Goal: Task Accomplishment & Management: Use online tool/utility

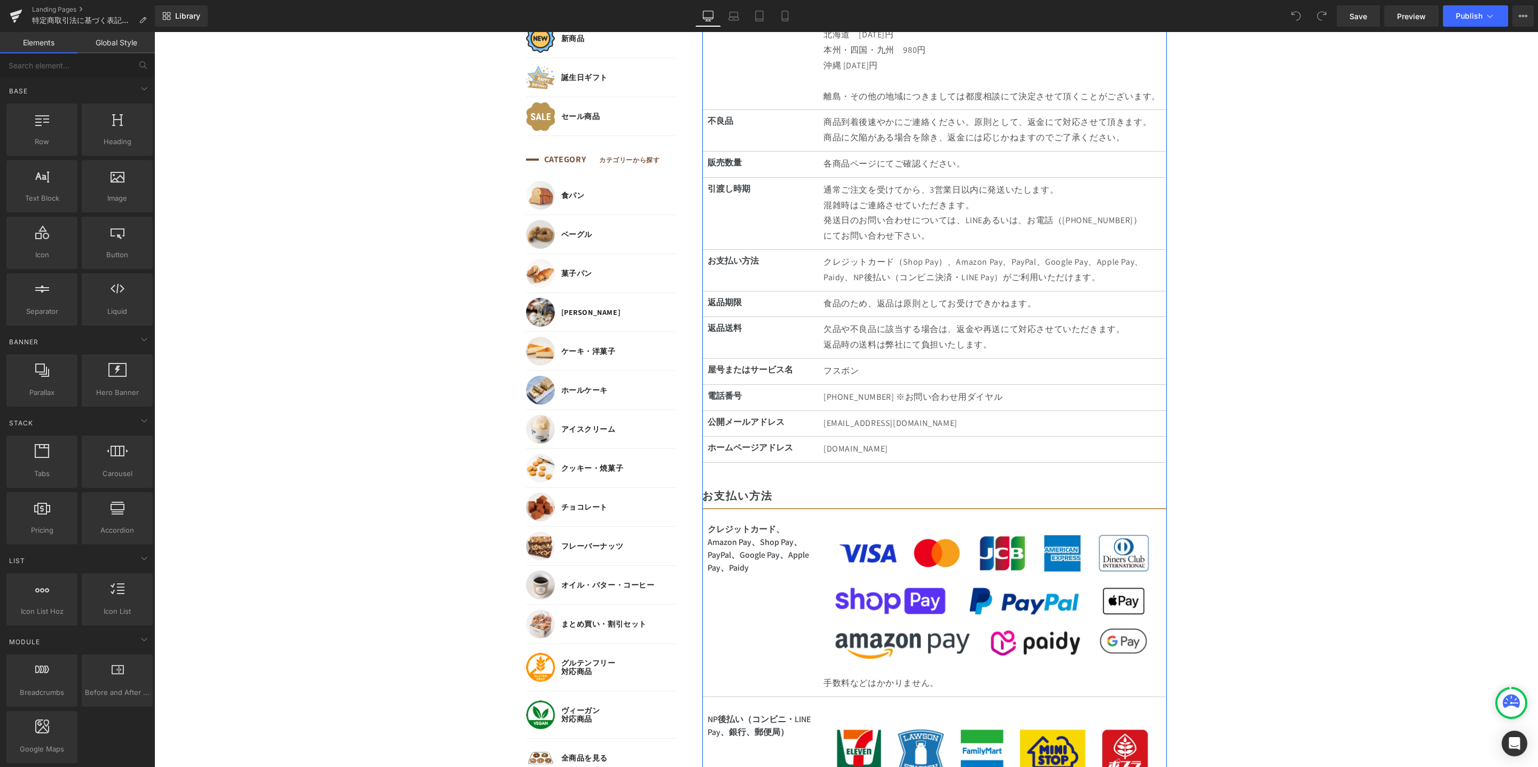
scroll to position [569, 0]
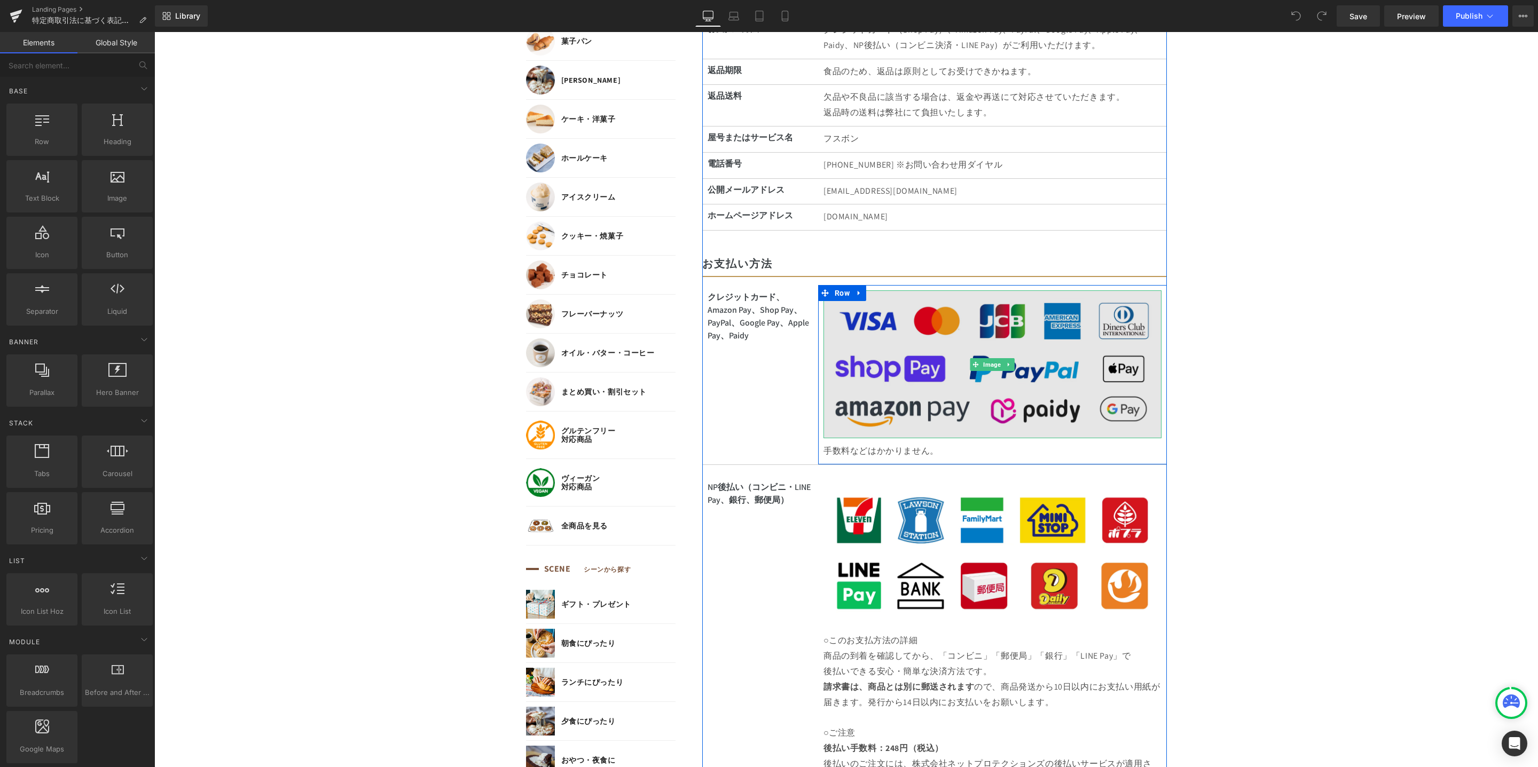
click at [954, 389] on img at bounding box center [992, 364] width 338 height 148
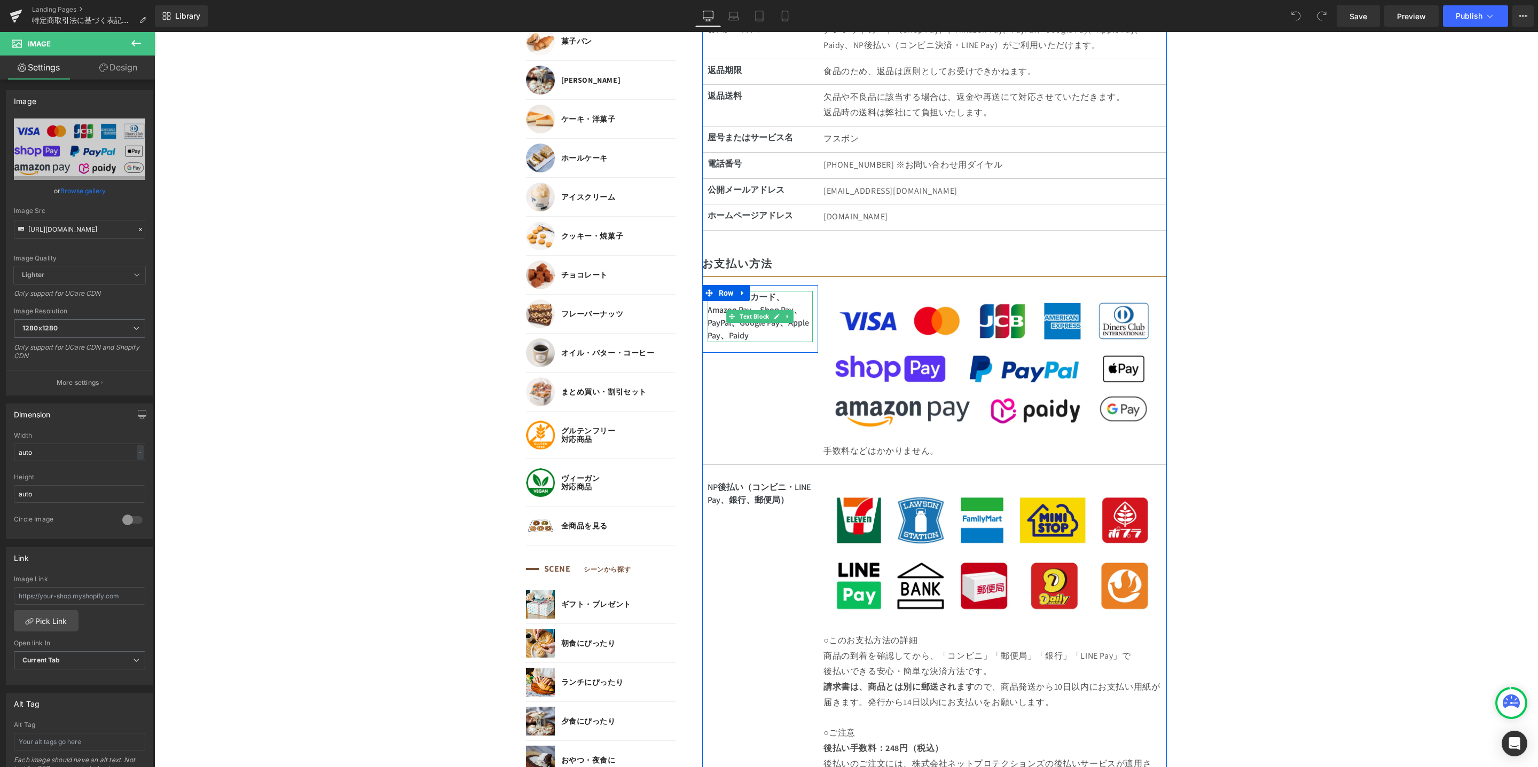
click at [757, 306] on p "クレジットカード、Amazon Pay、Shop Pay、PayPal、Google Pay、Apple Pay、Paidy" at bounding box center [760, 316] width 106 height 51
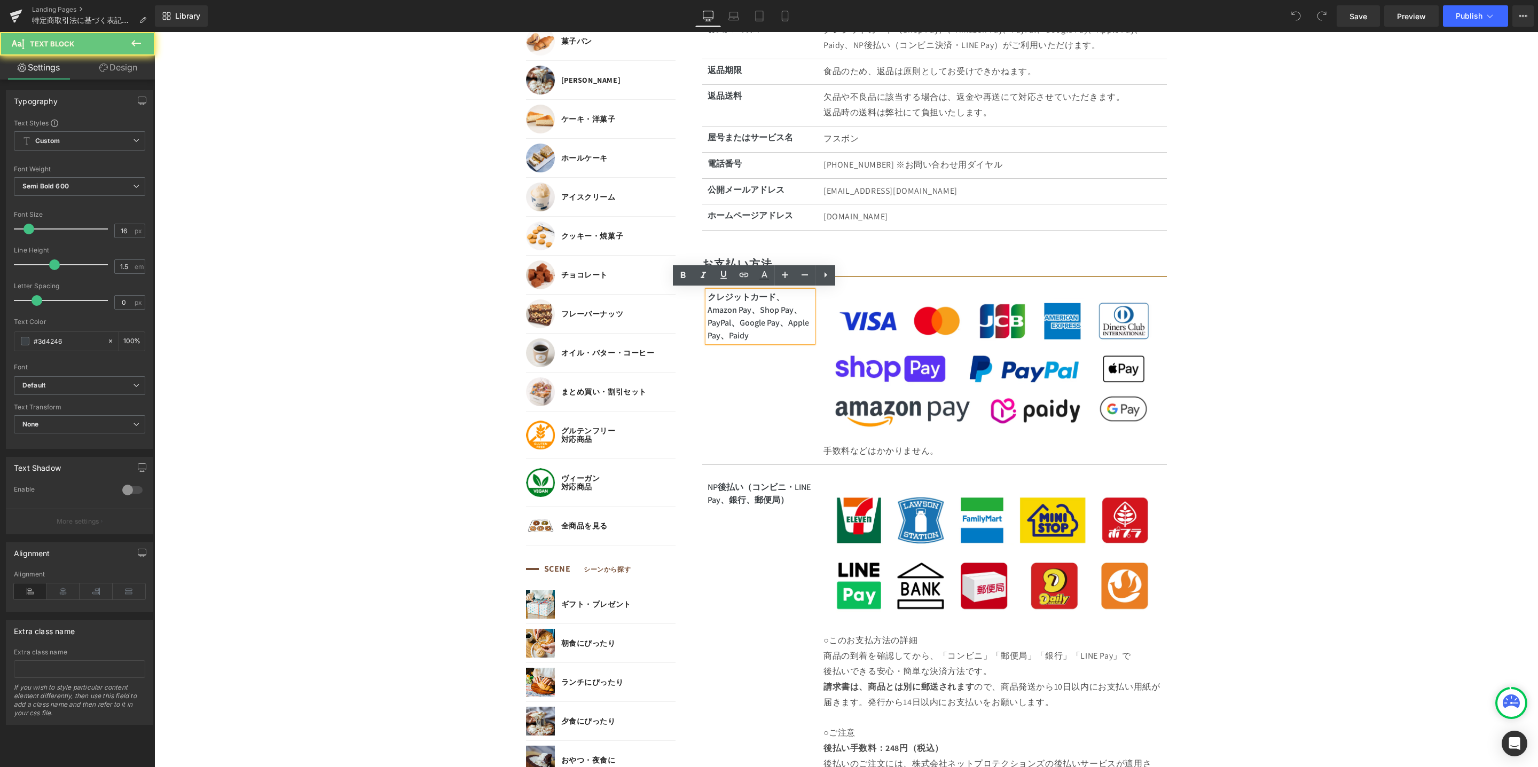
click at [753, 311] on p "クレジットカード、Amazon Pay、Shop Pay、PayPal、Google Pay、Apple Pay、Paidy" at bounding box center [760, 316] width 106 height 51
drag, startPoint x: 773, startPoint y: 320, endPoint x: 778, endPoint y: 327, distance: 8.4
click at [773, 320] on p "クレジットカード、Shop Pay、PayPal、Google Pay、Apple Pay、Paidy" at bounding box center [760, 310] width 106 height 38
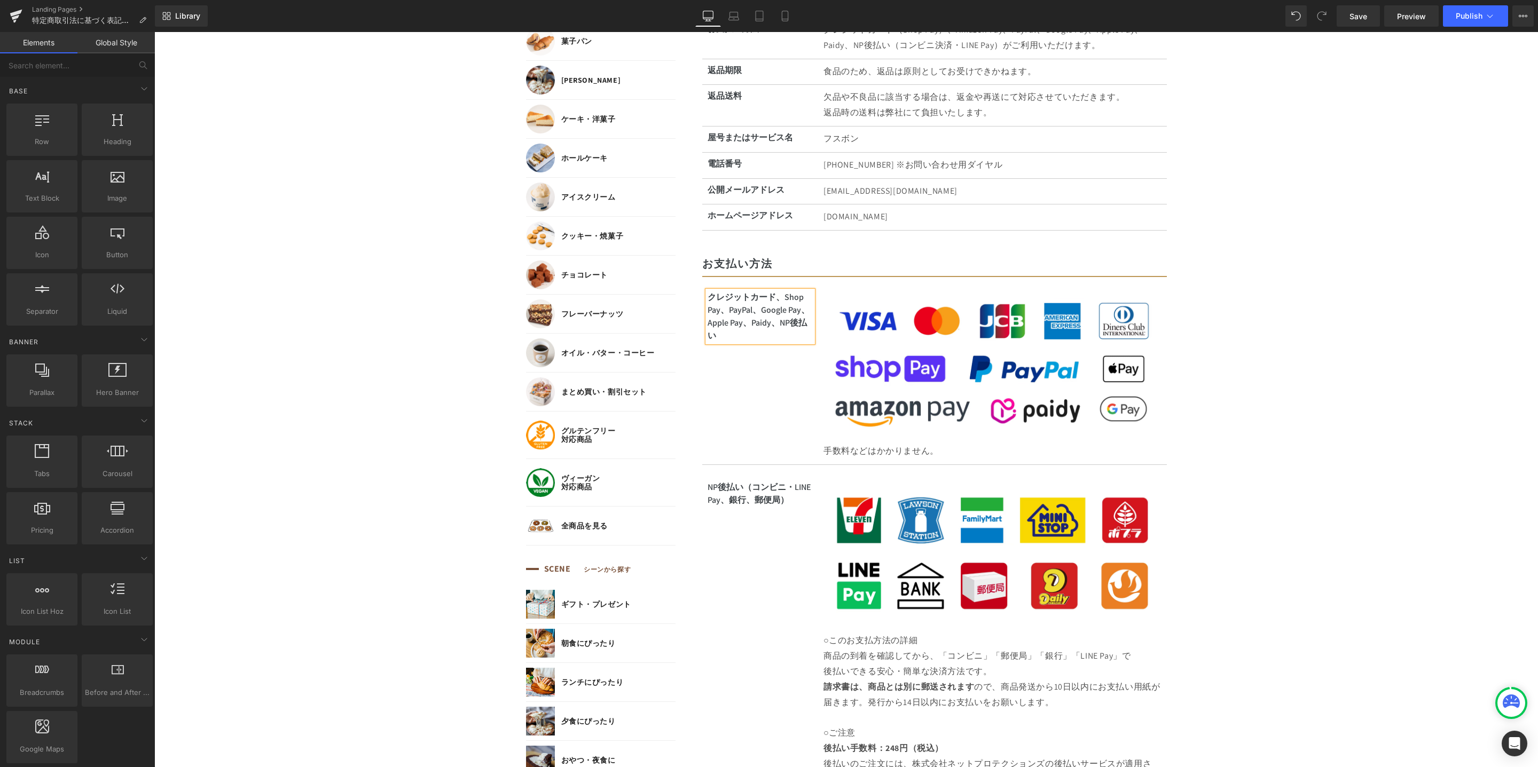
click at [900, 448] on p "手数料などはかかりません。" at bounding box center [992, 451] width 338 height 15
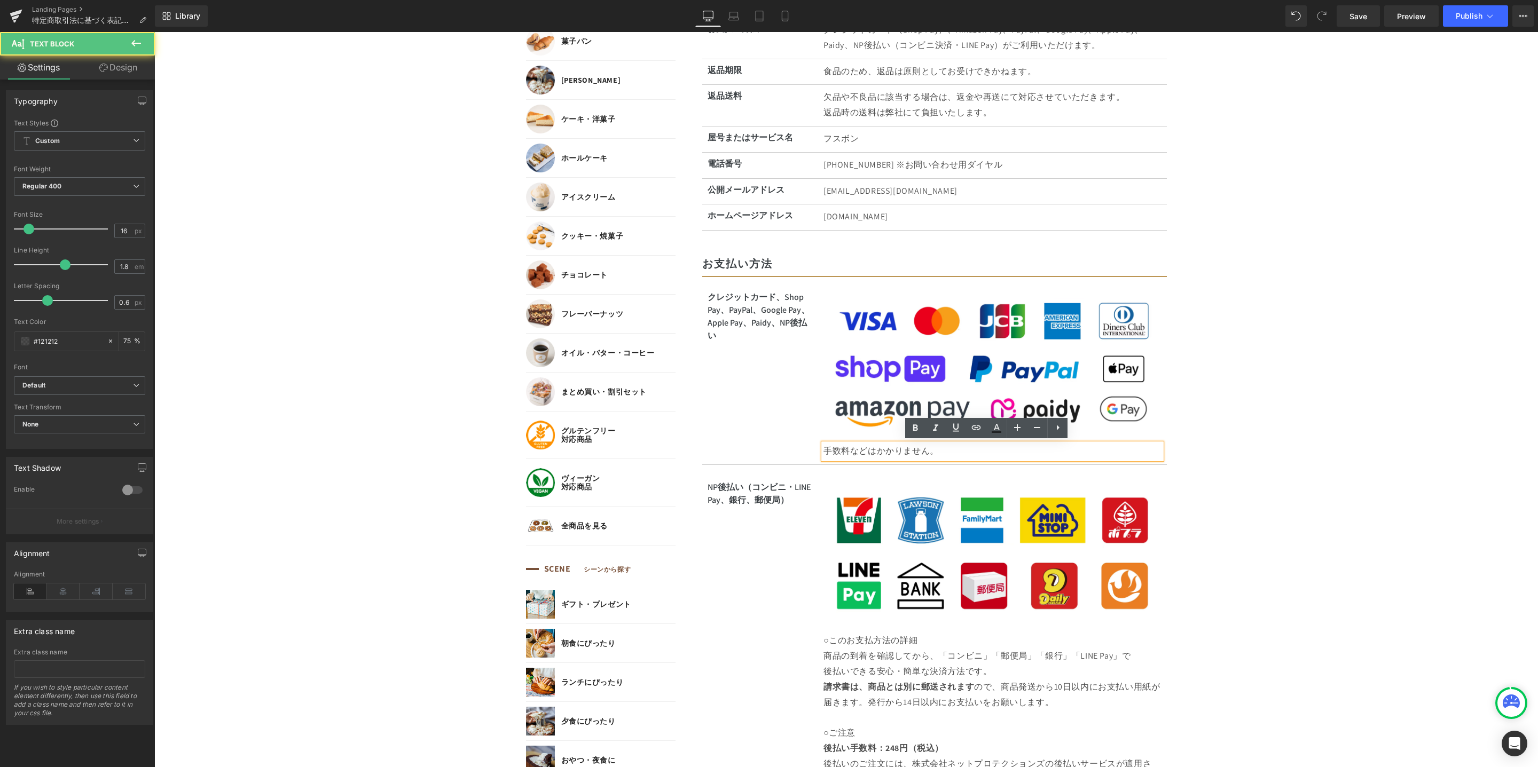
click at [823, 449] on p "手数料などはかかりません。" at bounding box center [992, 451] width 338 height 15
click at [728, 336] on p "クレジットカード、Shop Pay、PayPal、Google Pay、Apple Pay、Paidy、NP後払い" at bounding box center [760, 316] width 106 height 51
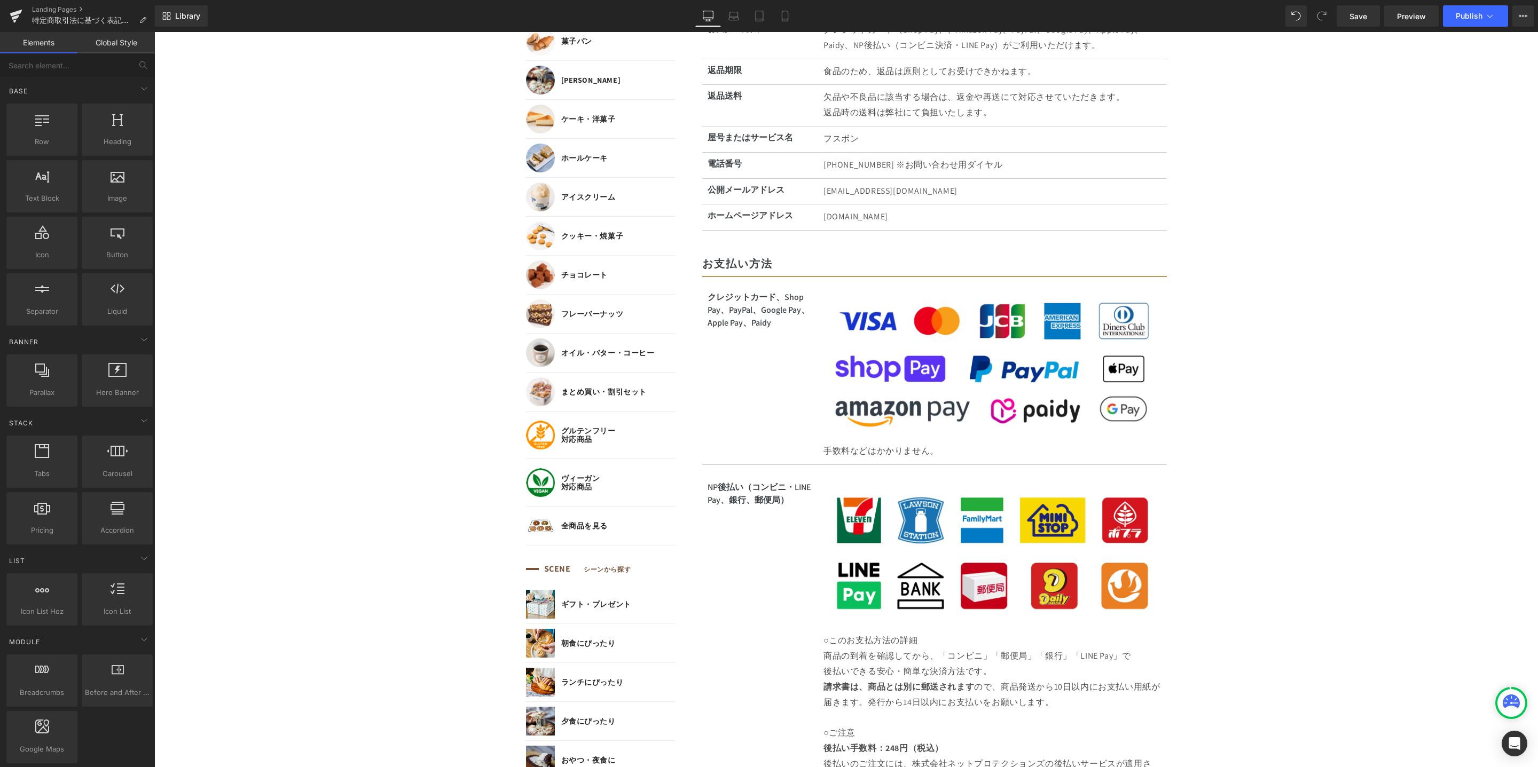
scroll to position [637, 0]
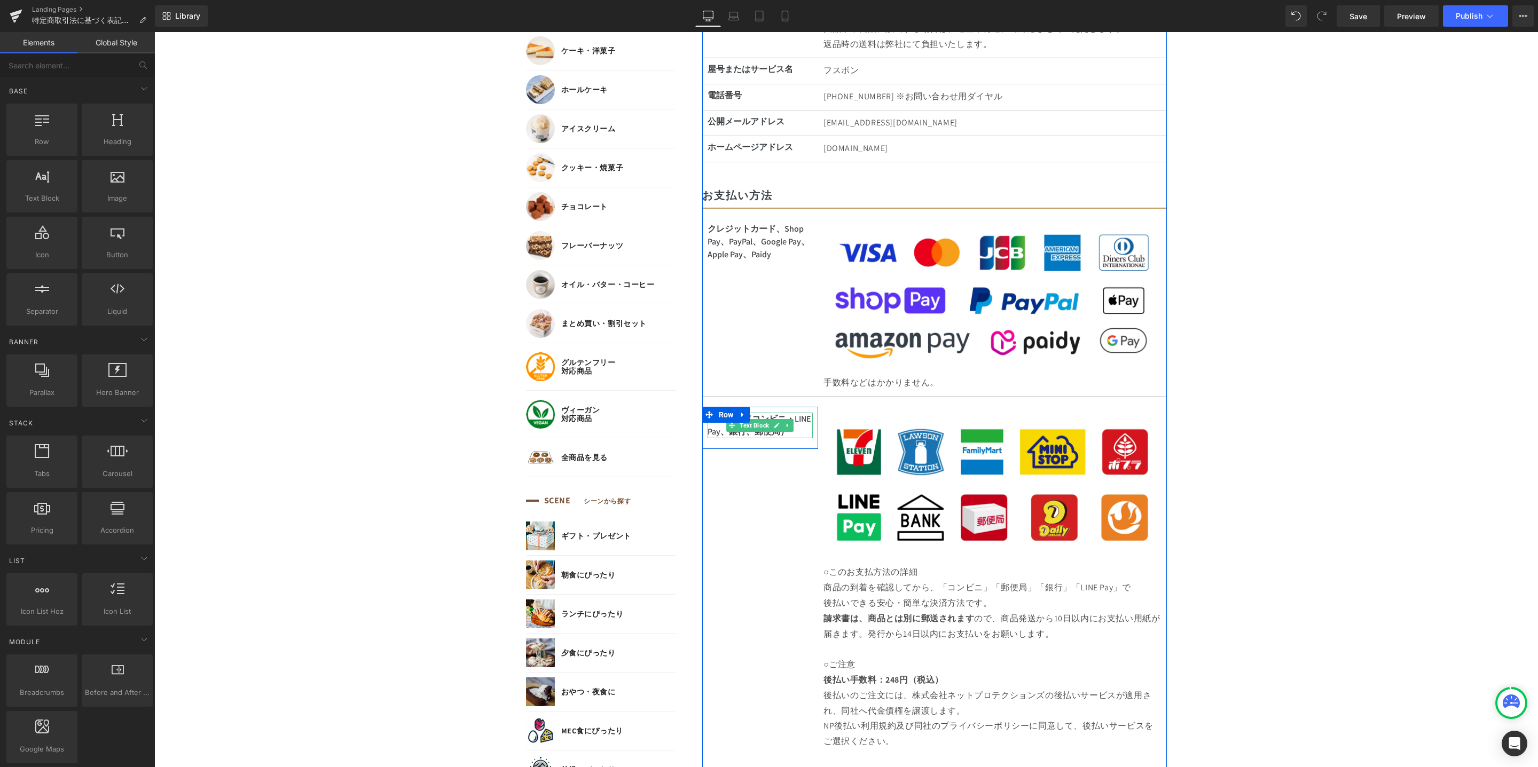
click at [715, 428] on p "NP後払い（コンビニ・LINE Pay、銀行、郵便局 ）" at bounding box center [760, 426] width 106 height 26
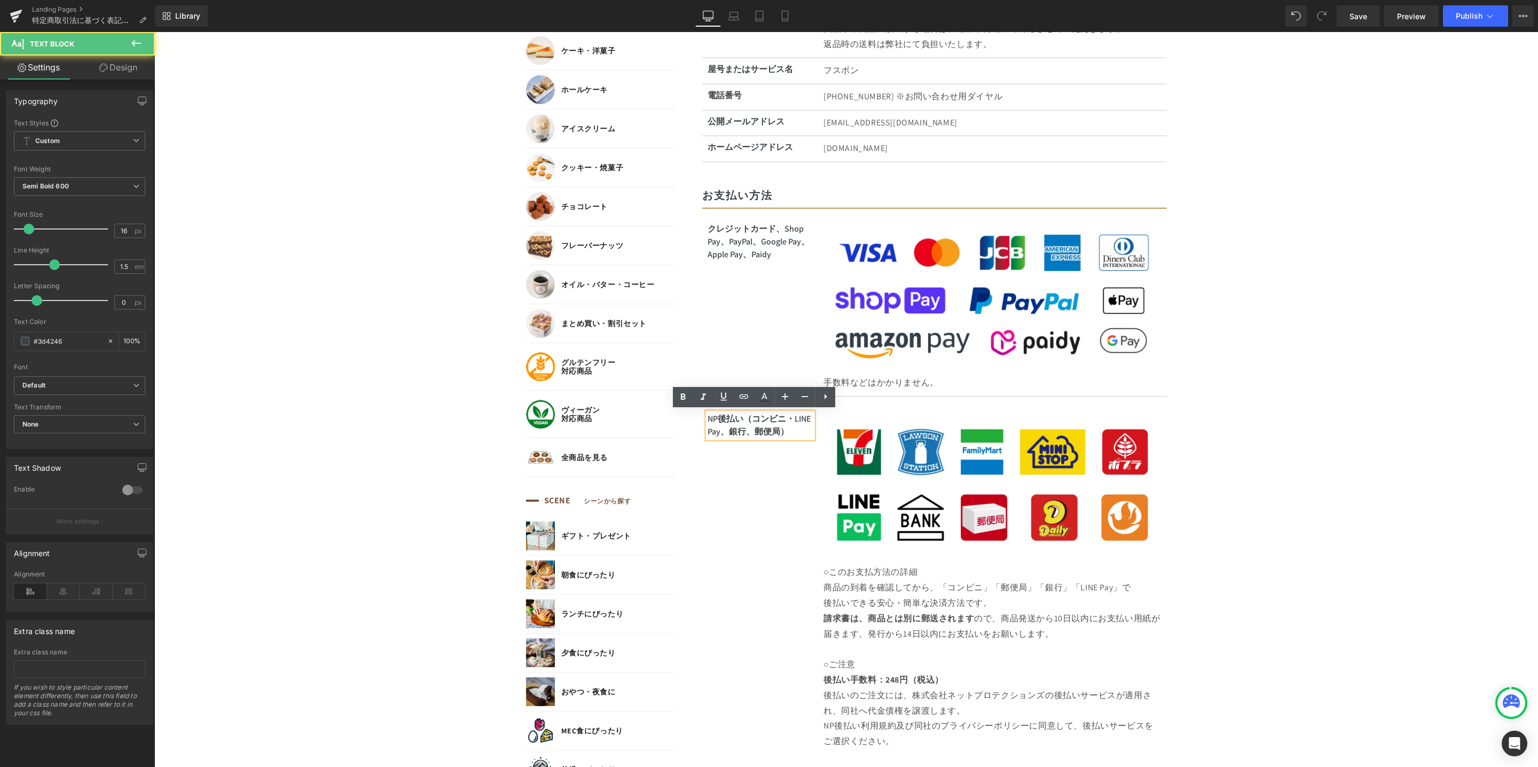
click at [720, 432] on p "NP後払い（コンビニ・LINE Pay、銀行、郵便局 ）" at bounding box center [760, 426] width 106 height 26
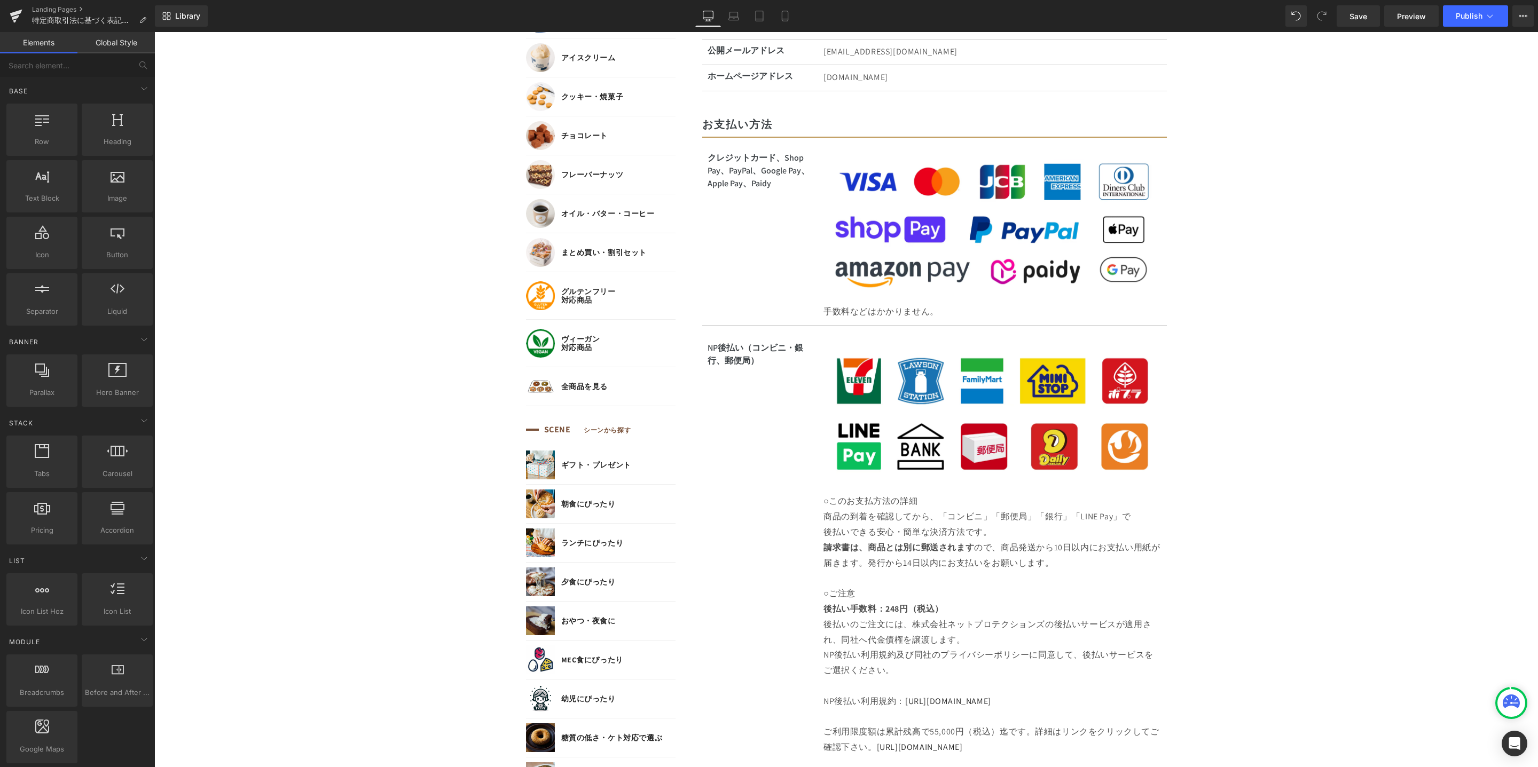
scroll to position [758, 0]
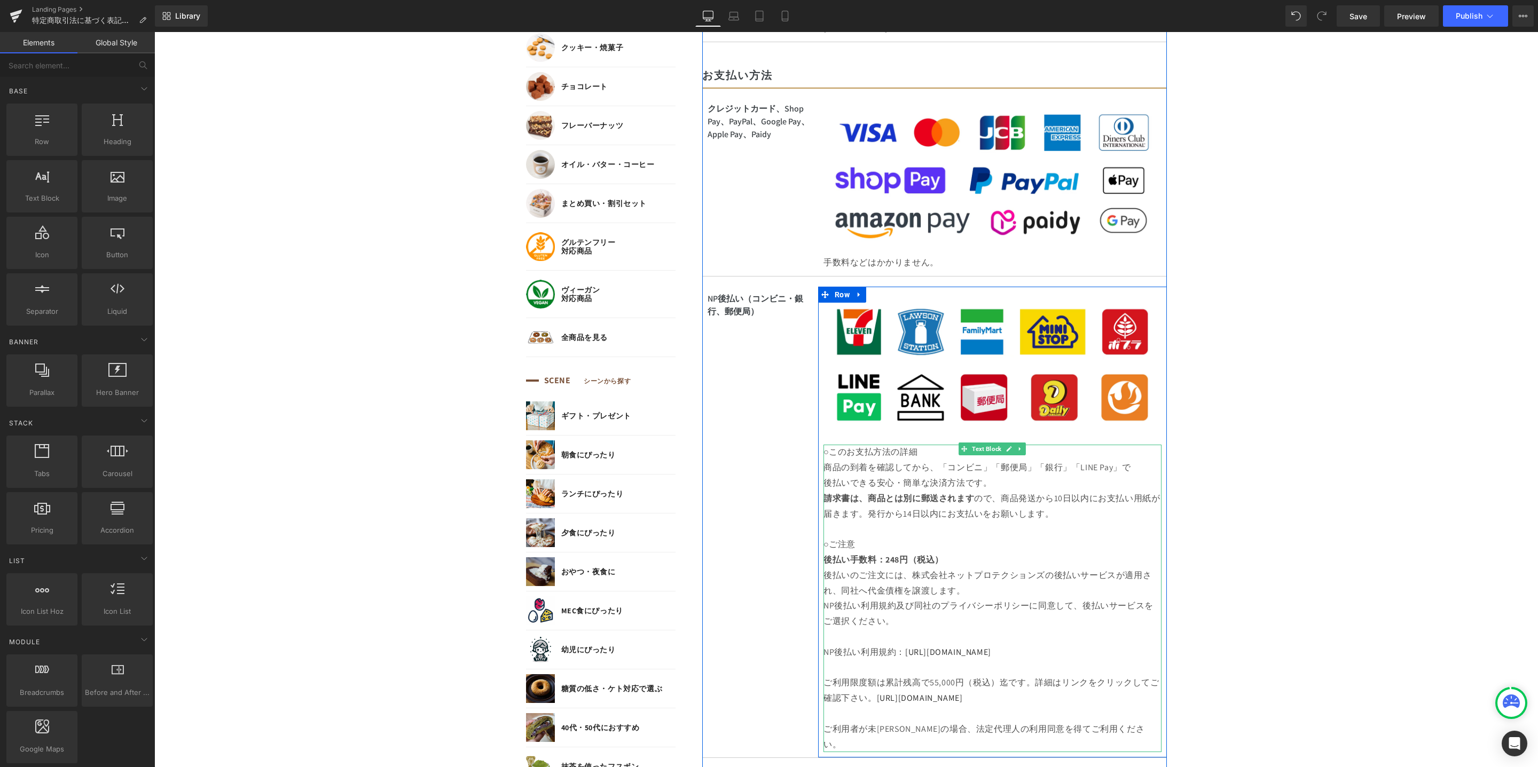
click at [1058, 472] on p "商品の到着を確認してから、「コンビニ」「郵便局」「銀行」「LINE Pay」で" at bounding box center [992, 467] width 338 height 15
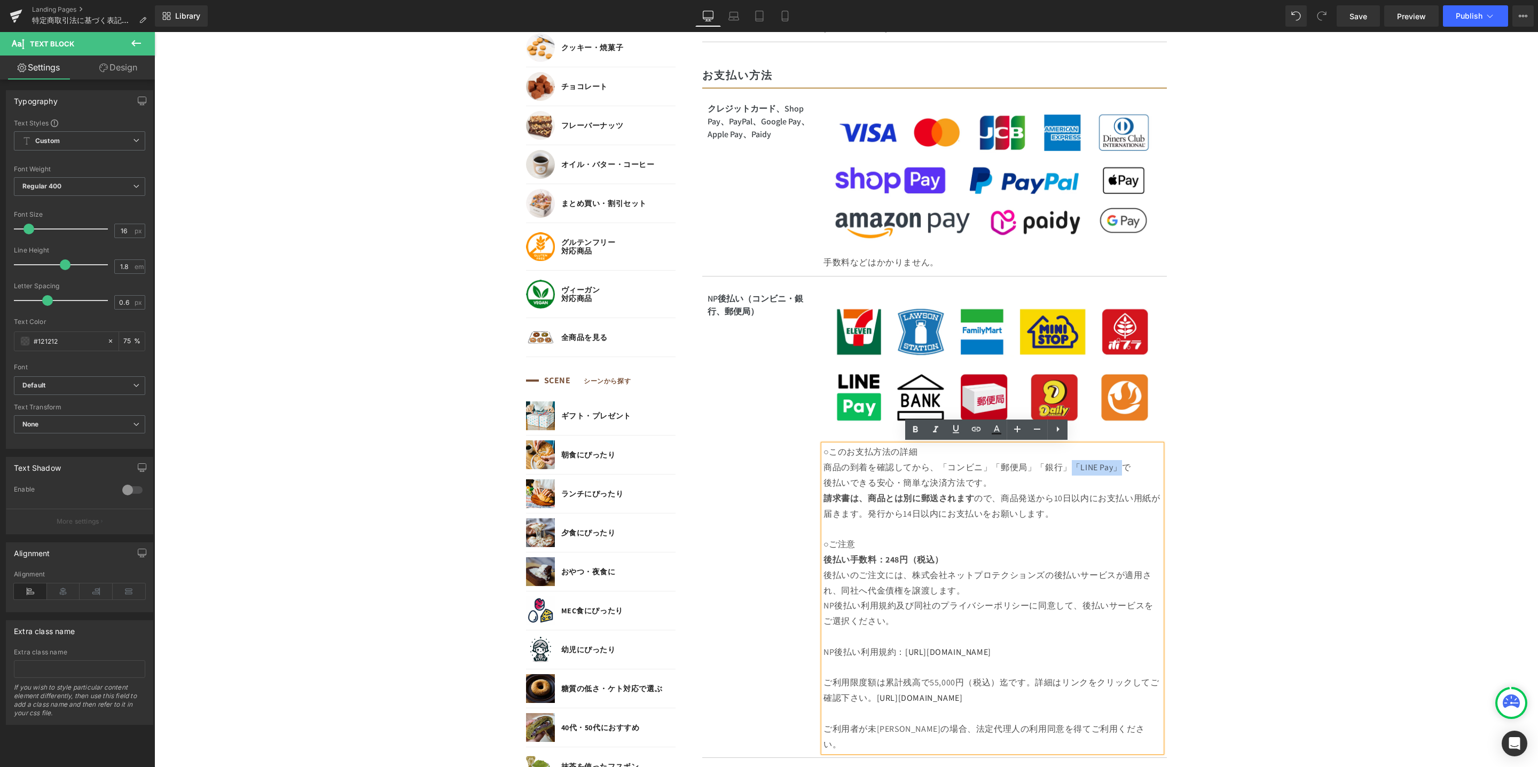
drag, startPoint x: 1052, startPoint y: 469, endPoint x: 1133, endPoint y: 484, distance: 82.4
click at [1094, 468] on p "商品の到着を確認してから、「コンビニ」「郵便局」「銀行」「LINE Pay」で" at bounding box center [992, 467] width 338 height 15
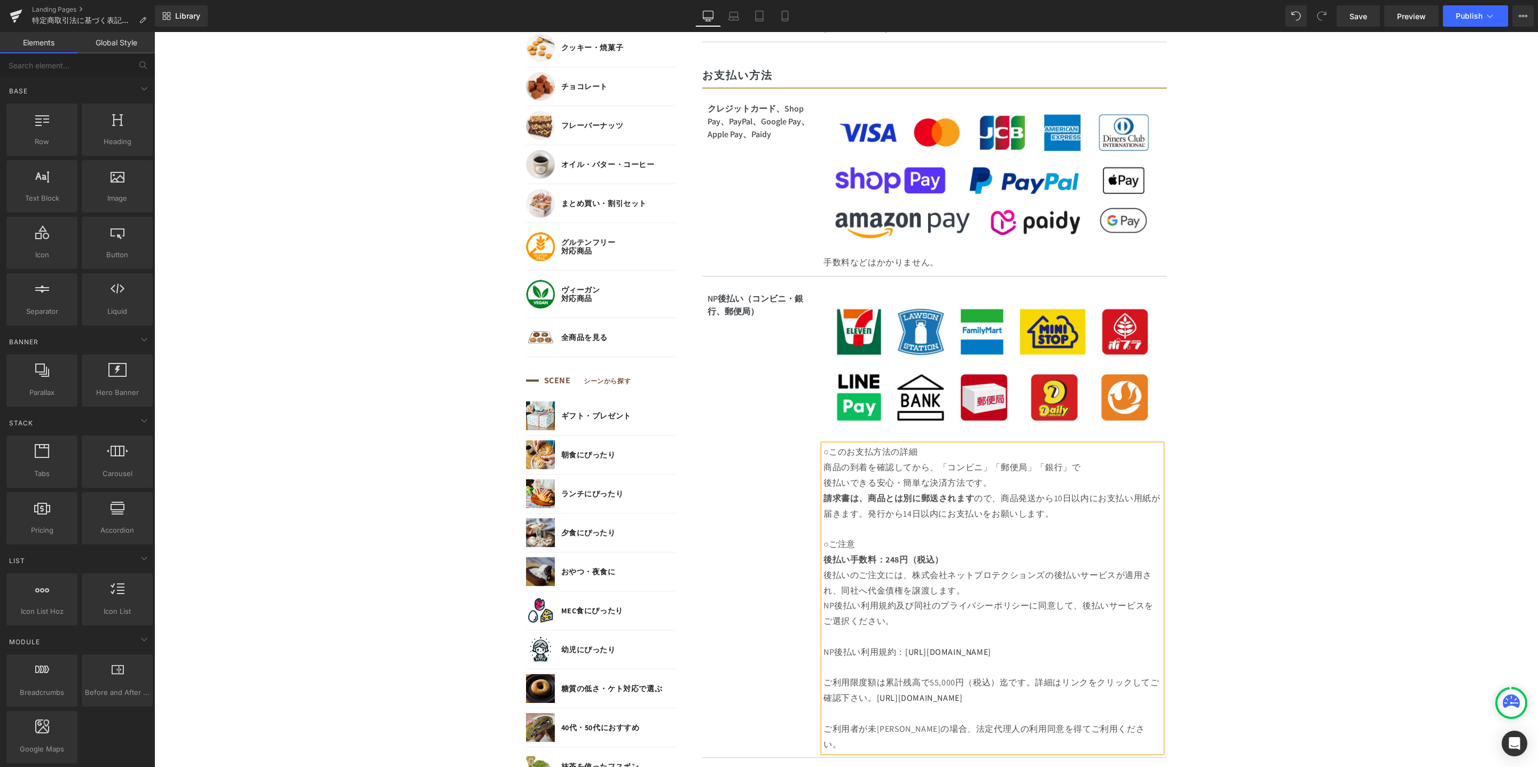
click at [1312, 529] on body "コンテンツに進む MENU ログイン SEARCH 商品検索 読みもの検索 検索 検索 FEATURE 特集 初めての方へ 新商品 誕生日ギフト セール商品 …" at bounding box center [845, 689] width 1383 height 2789
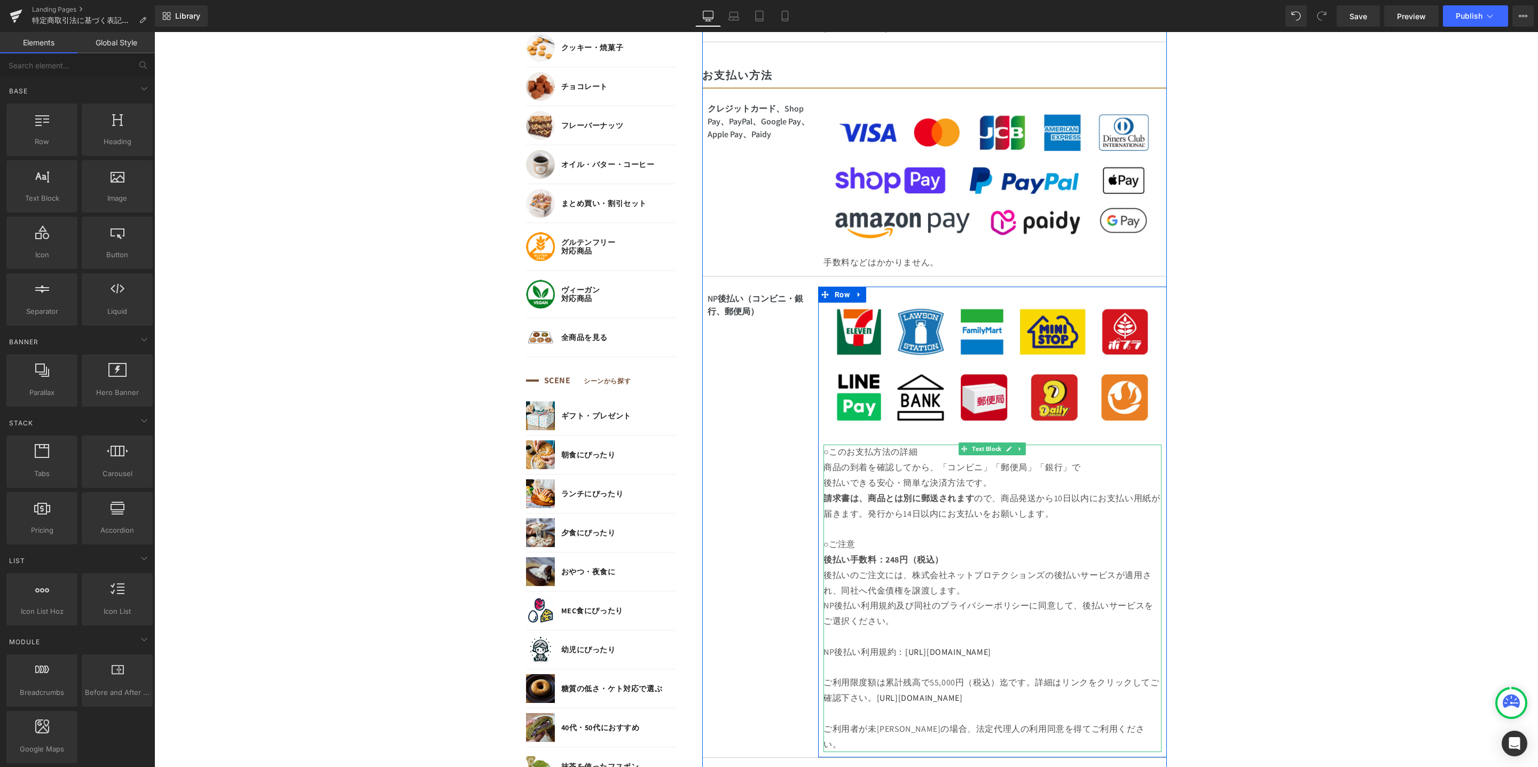
click at [1067, 519] on p "請求書は、商品とは別に 郵送されます ので、商品発送から10日以内にお支払い用紙が届きます。発行から14日以内にお支払いをお願いします。" at bounding box center [992, 506] width 338 height 31
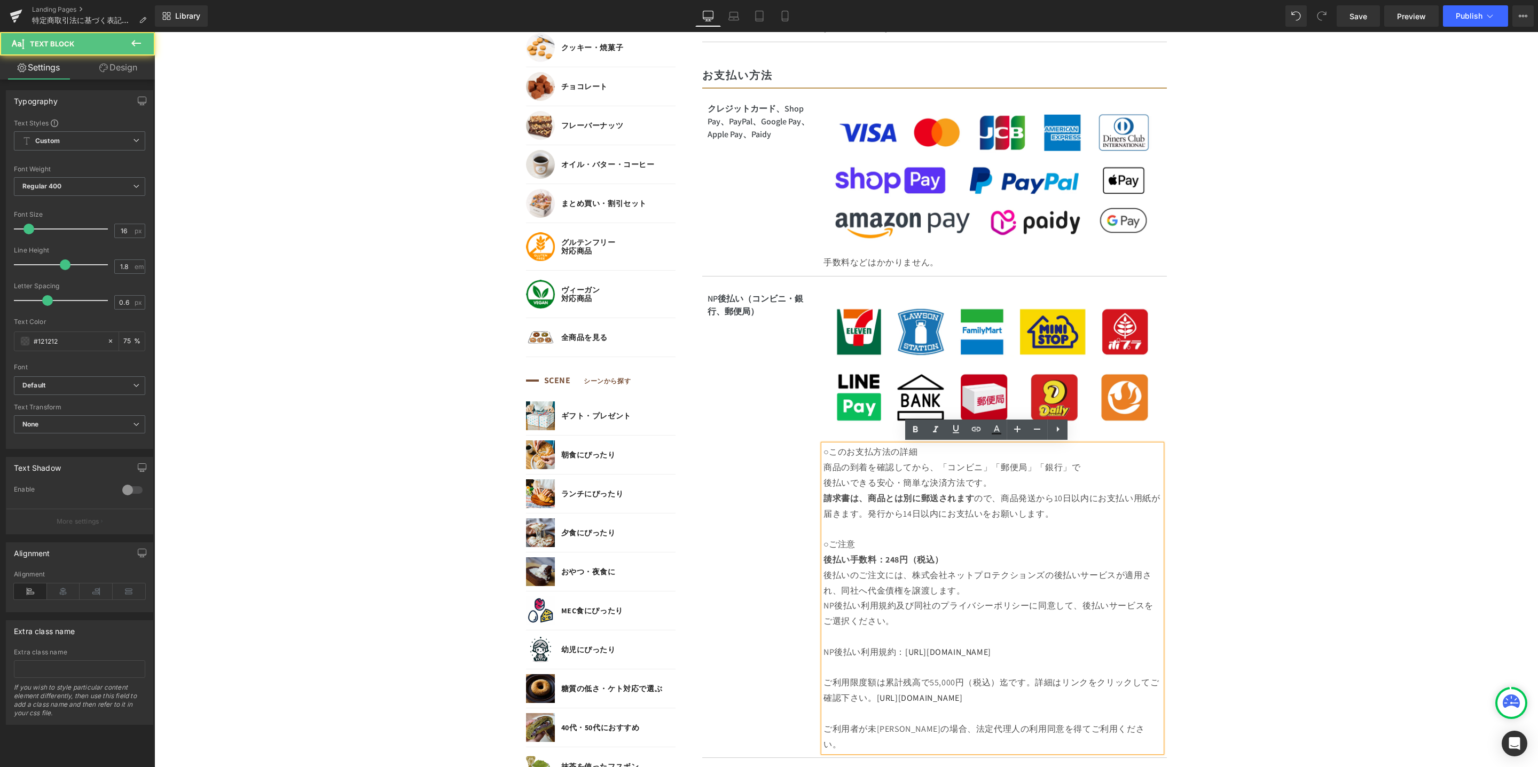
click at [1300, 509] on body "コンテンツに進む MENU ログイン SEARCH 商品検索 読みもの検索 検索 検索 FEATURE 特集 初めての方へ 新商品 誕生日ギフト セール商品 …" at bounding box center [845, 689] width 1383 height 2789
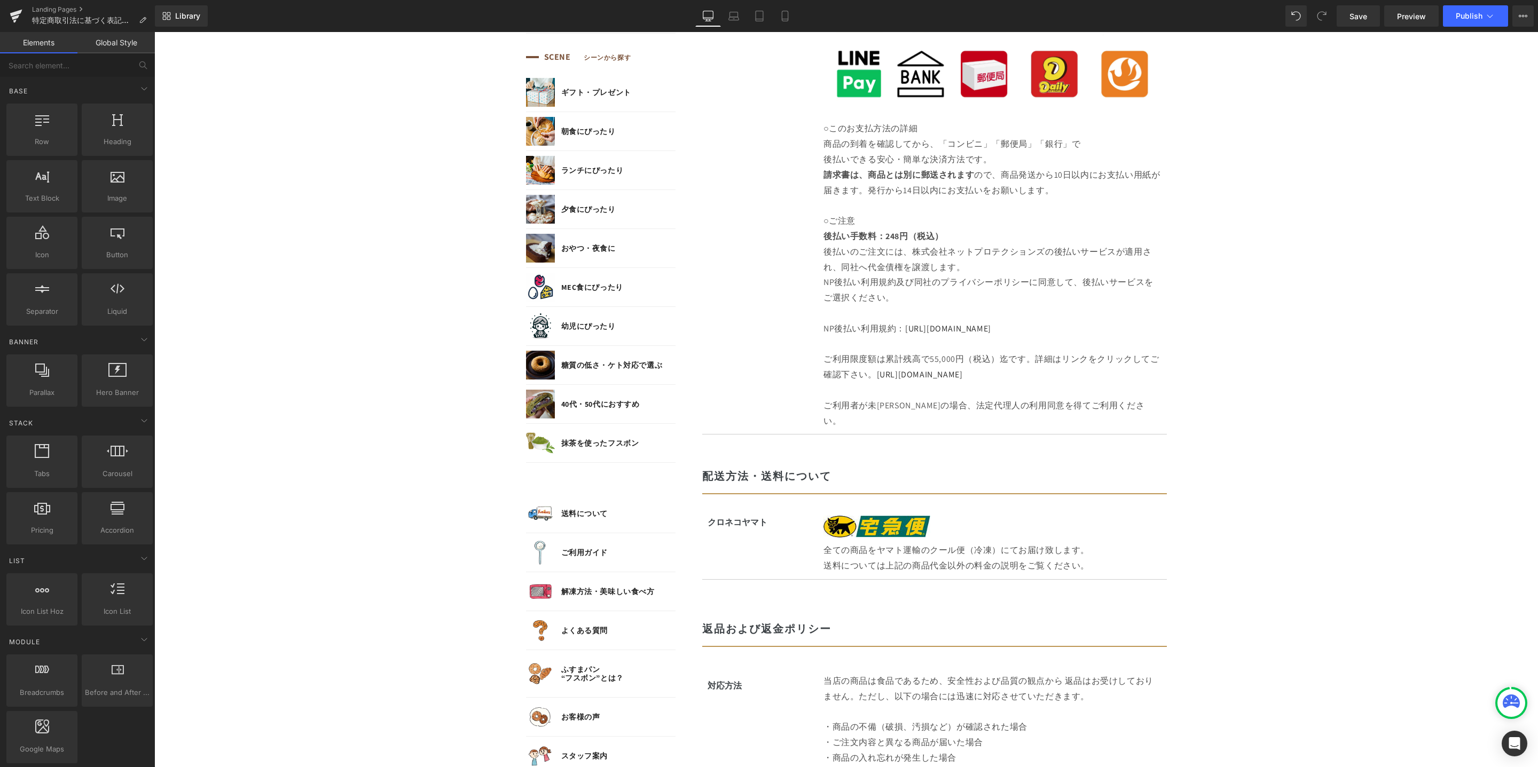
scroll to position [1358, 0]
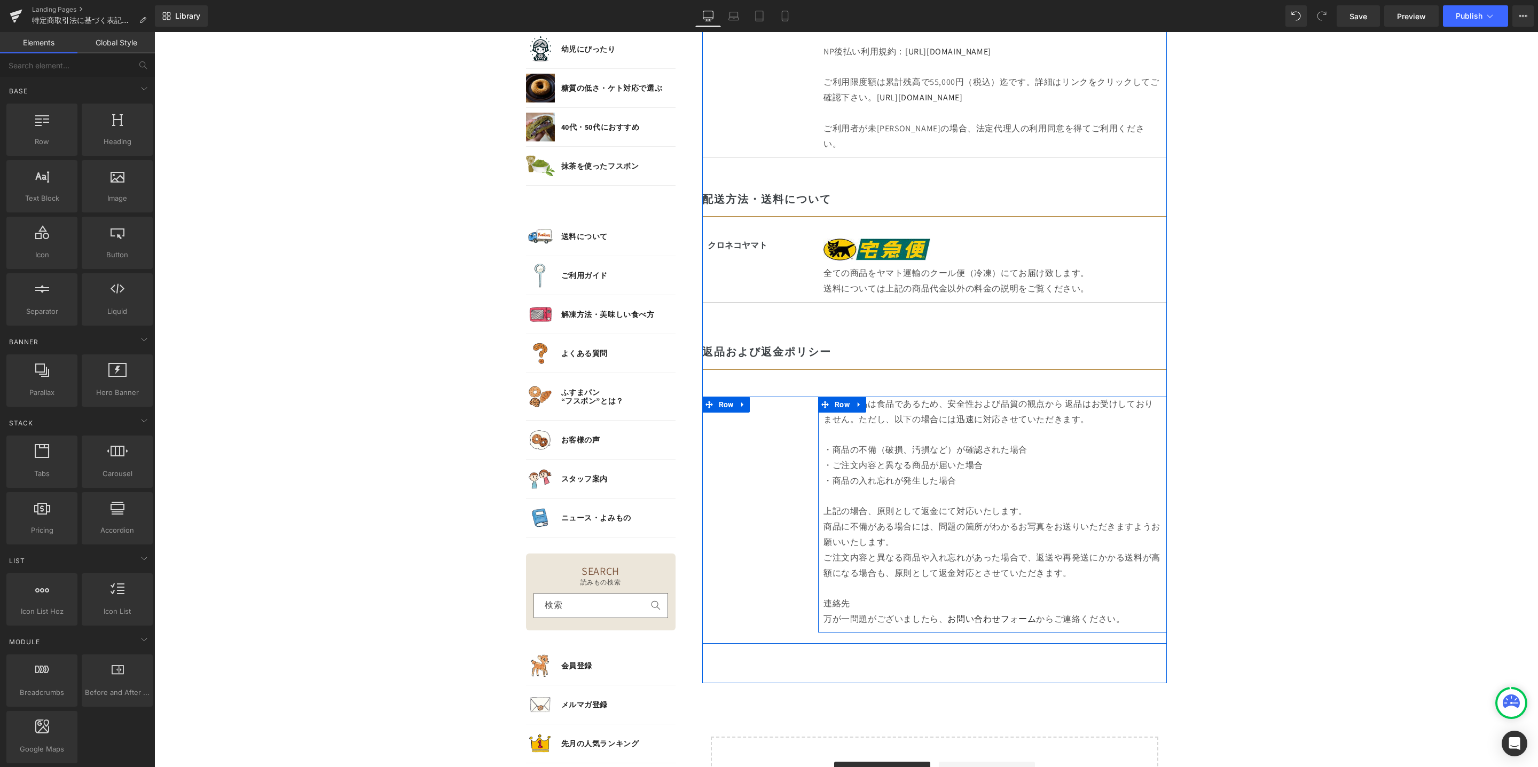
click at [911, 414] on span "ただし、以下の場合には迅速に対応させていただきます。" at bounding box center [974, 419] width 231 height 11
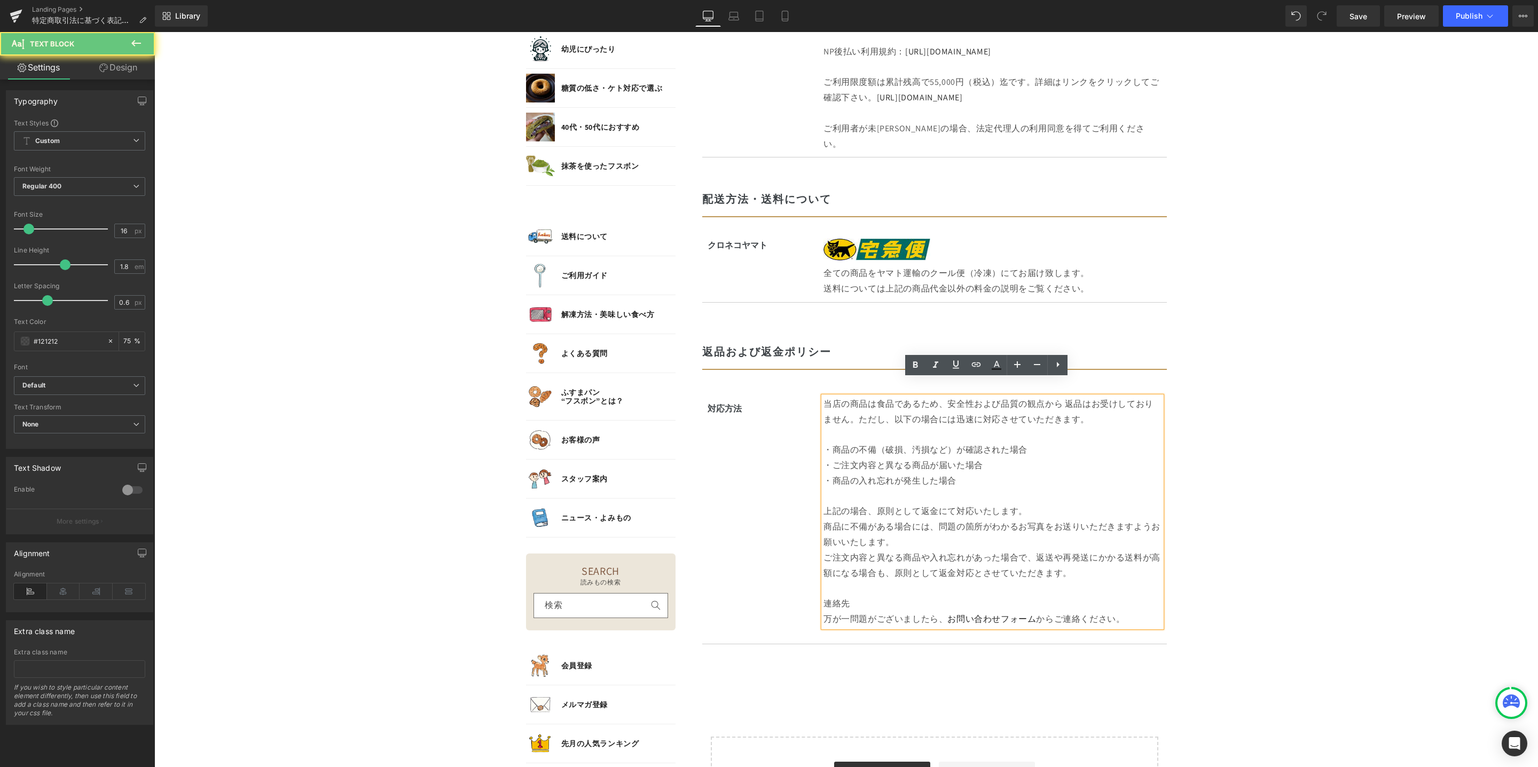
click at [976, 427] on p at bounding box center [992, 434] width 338 height 15
click at [823, 397] on p "当店の商品は食品であるため、安全性および品質の観点から 返品はお受けしておりません。 ただし、以下の場合には迅速に対応させていただきます。" at bounding box center [992, 412] width 338 height 31
drag, startPoint x: 818, startPoint y: 387, endPoint x: 857, endPoint y: 399, distance: 40.7
click at [857, 399] on p "当店の商品は食品であるため、安全性および品質の観点から 返品はお受けしておりません。 ただし、以下の場合には迅速に対応させていただきます。" at bounding box center [992, 412] width 338 height 31
click at [825, 397] on p "当店の商品は食品であるため、安全性および品質の観点から 返品はお受けしておりません。 ただし、以下の場合には迅速に対応させていただきます。" at bounding box center [992, 412] width 338 height 31
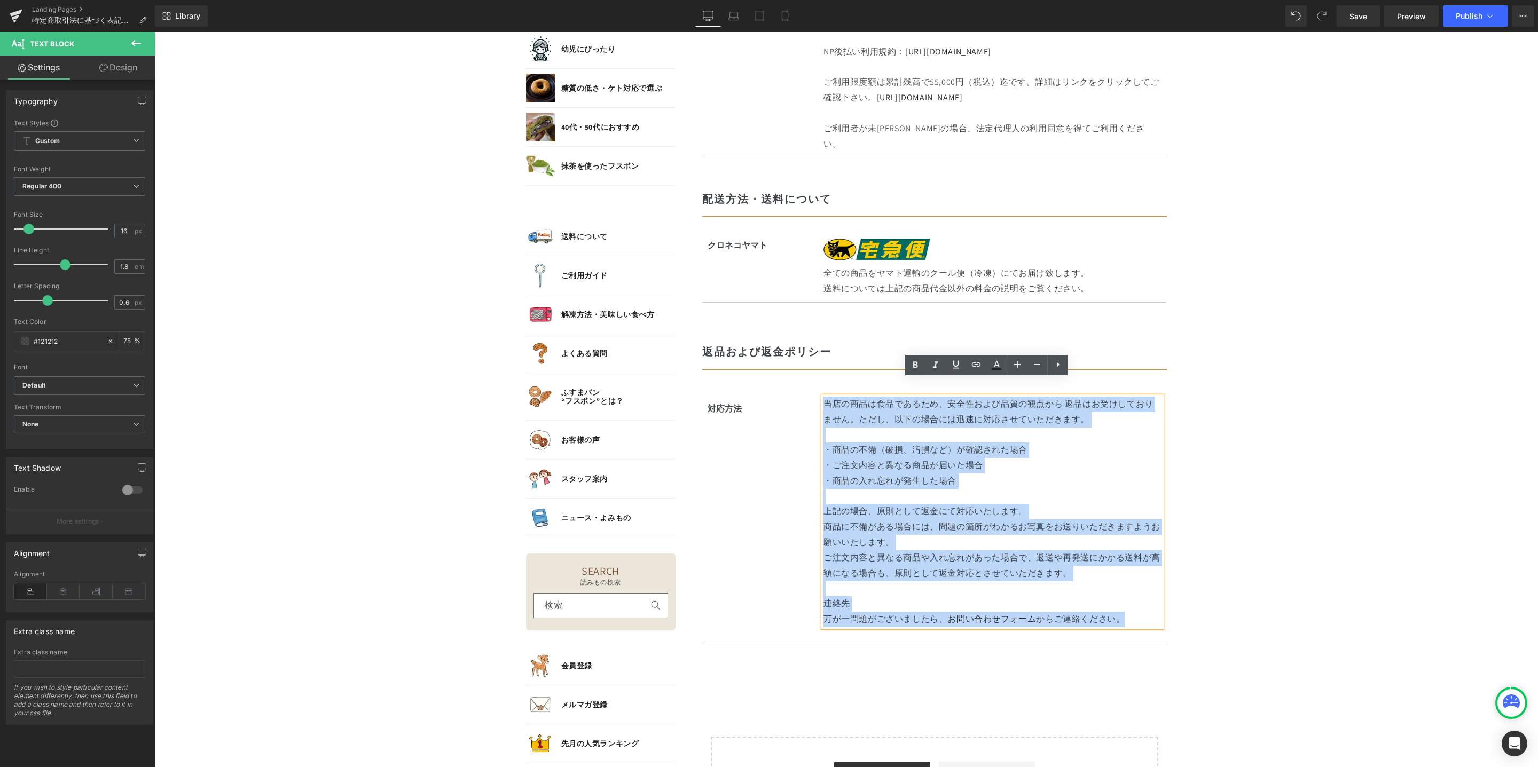
drag, startPoint x: 820, startPoint y: 388, endPoint x: 1125, endPoint y: 603, distance: 373.3
click at [1125, 603] on div "当店の商品は食品であるため、安全性および品質の観点から 返品はお受けしておりません。 ただし、以下の場合には迅速に対応させていただきます。 ・商品の不備（破損…" at bounding box center [992, 512] width 338 height 231
paste div
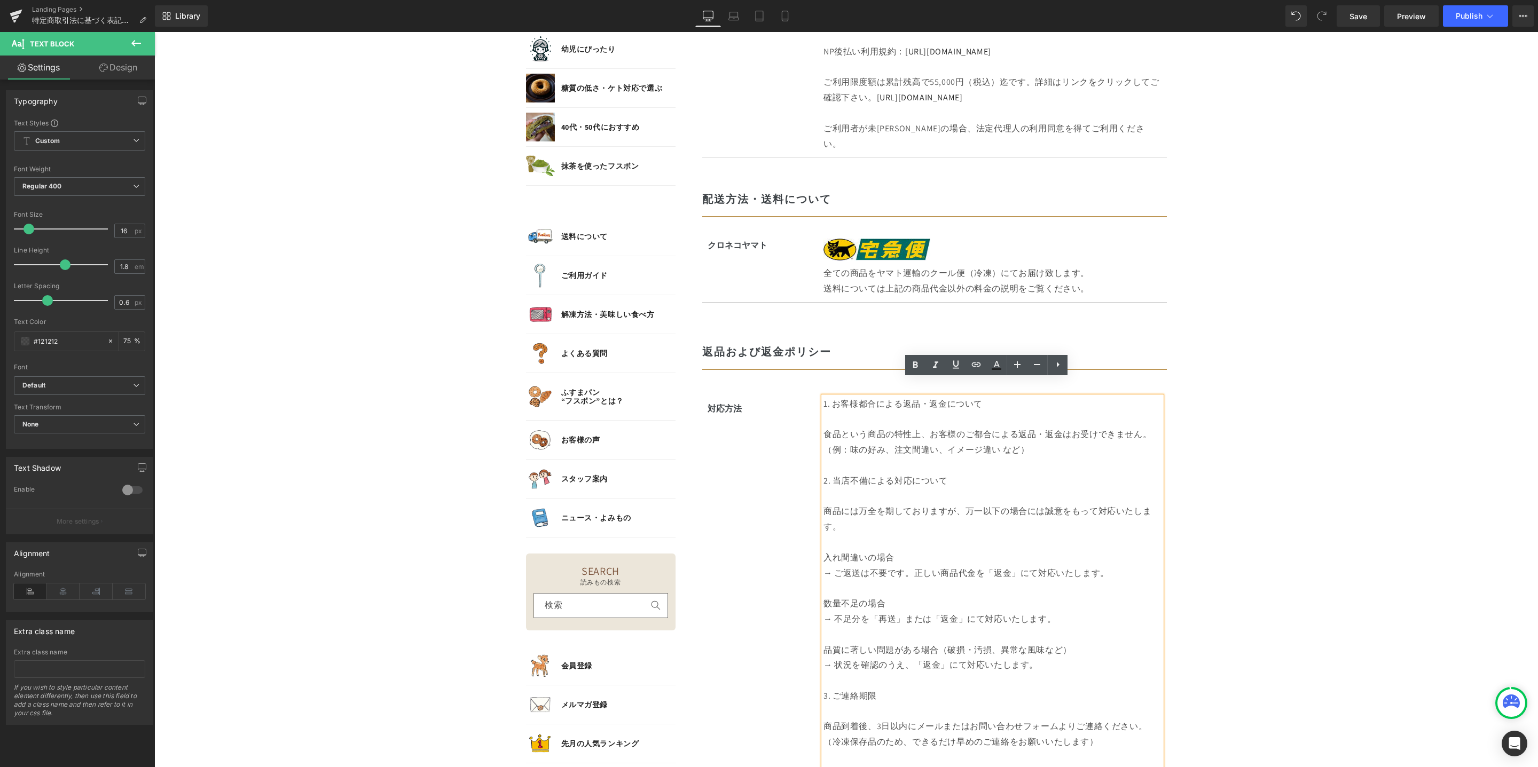
click at [834, 489] on p at bounding box center [992, 496] width 338 height 15
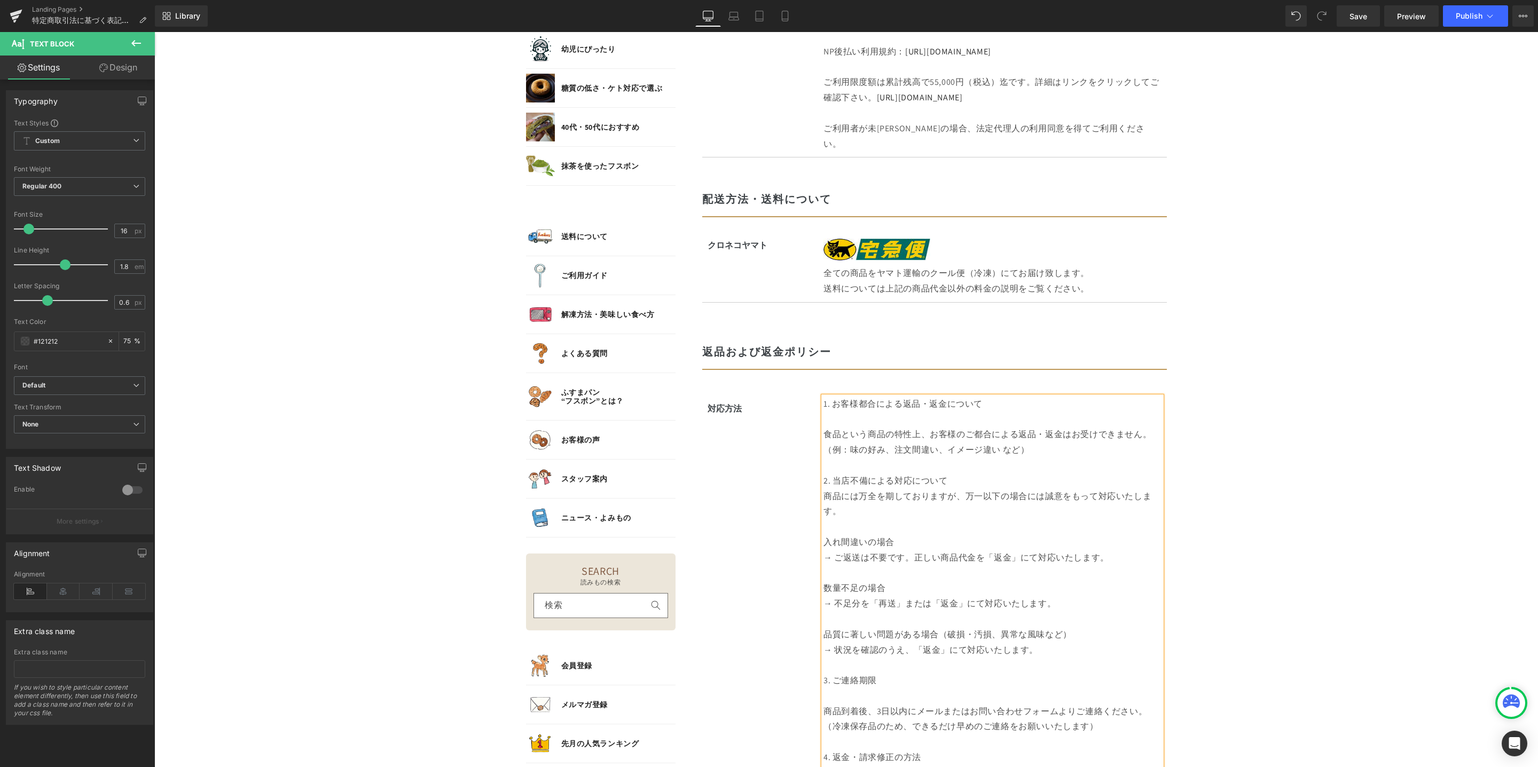
click at [840, 519] on p at bounding box center [992, 526] width 338 height 15
click at [827, 550] on p "→ ご返送は不要です。正しい商品代金を「返金」にて対応いたします。" at bounding box center [992, 557] width 338 height 15
click at [828, 550] on p "→ ご返送は不要です。正しい商品代金を「返金」にて対応いたします。" at bounding box center [992, 557] width 338 height 15
click at [826, 596] on p "→ 不足分を「再送」または「返金」にて対応いたします。" at bounding box center [992, 603] width 338 height 15
click at [826, 643] on p "→ 状況を確認のうえ、「返金」にて対応いたします。" at bounding box center [992, 650] width 338 height 15
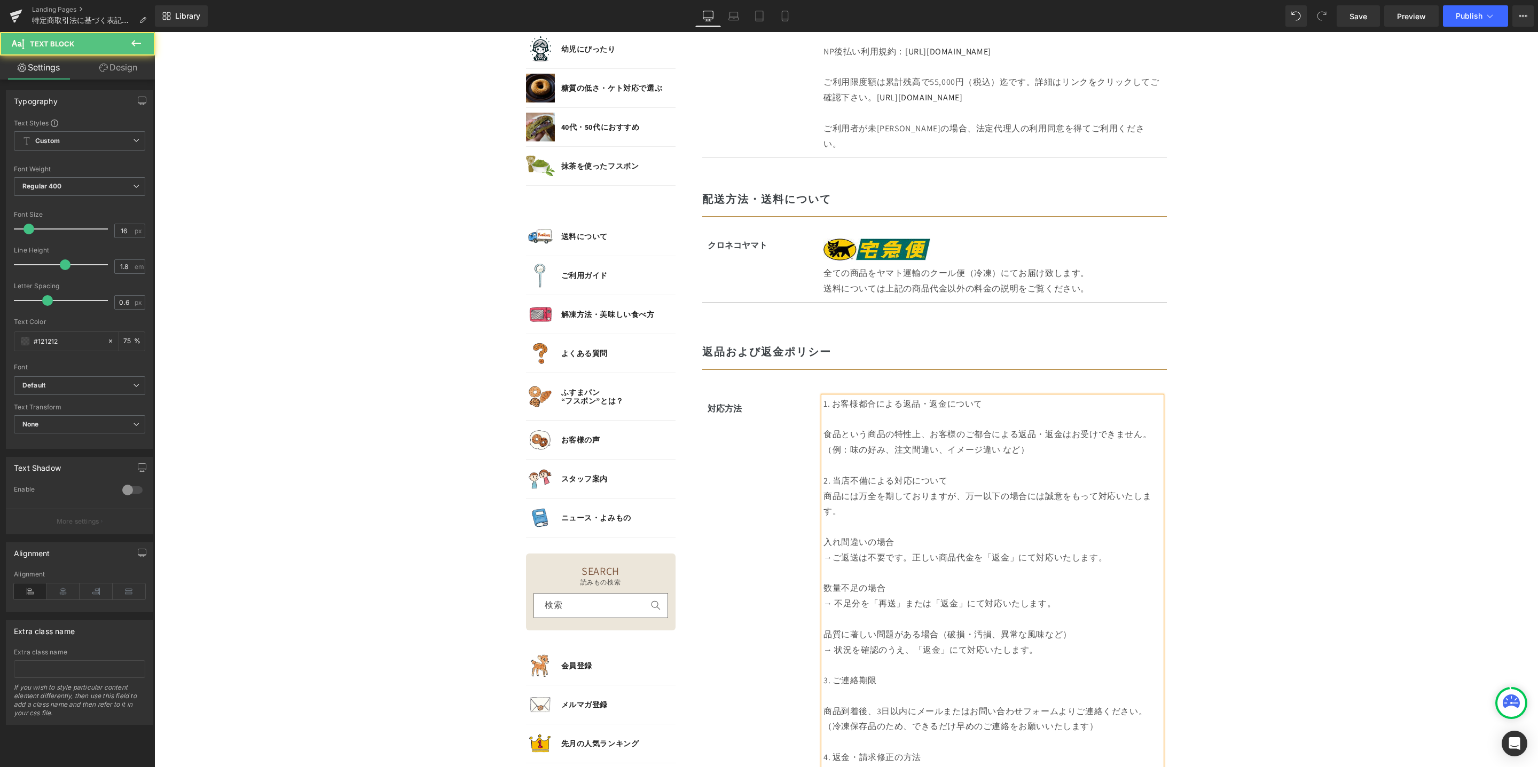
click at [844, 412] on p at bounding box center [992, 419] width 338 height 15
click at [823, 427] on p "食品という商品の特性上、お客様のご都合による返品・返金はお受けできません。" at bounding box center [992, 434] width 338 height 15
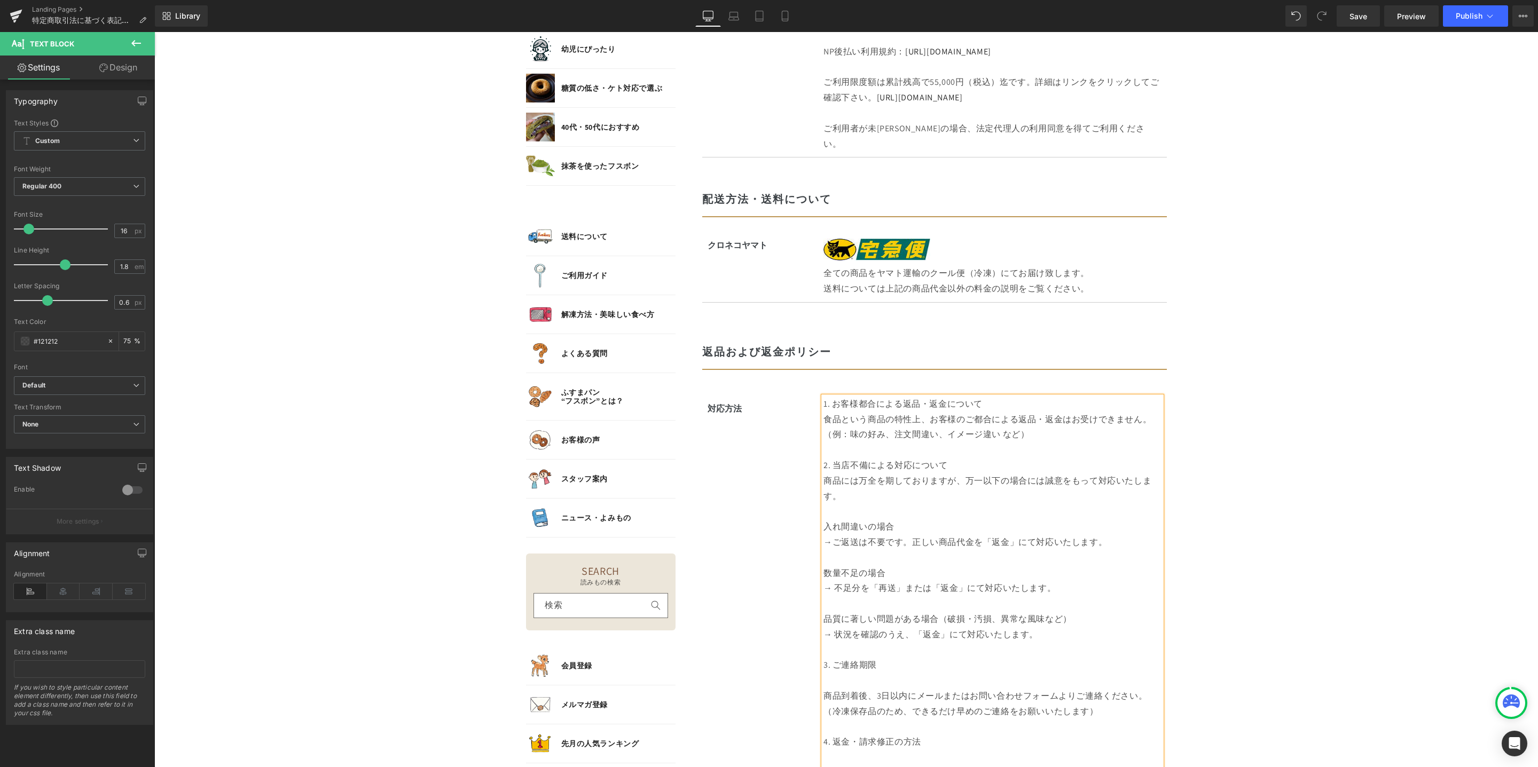
scroll to position [1445, 0]
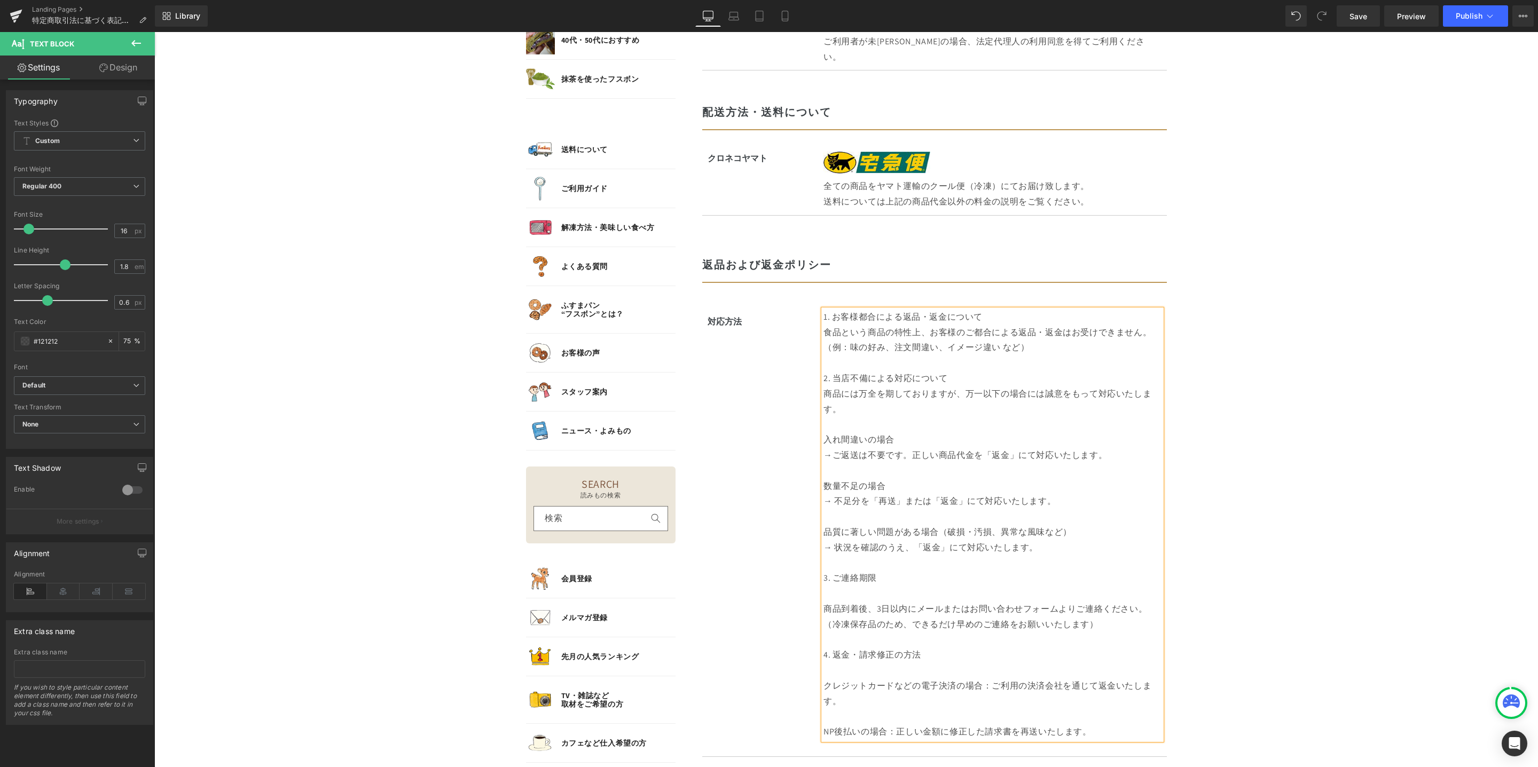
click at [849, 586] on p at bounding box center [992, 593] width 338 height 15
drag, startPoint x: 818, startPoint y: 592, endPoint x: 883, endPoint y: 589, distance: 64.1
click at [823, 602] on p "商品到着後、3日以内にメールまたはお問い合わせフォームよりご連絡ください。" at bounding box center [992, 609] width 338 height 15
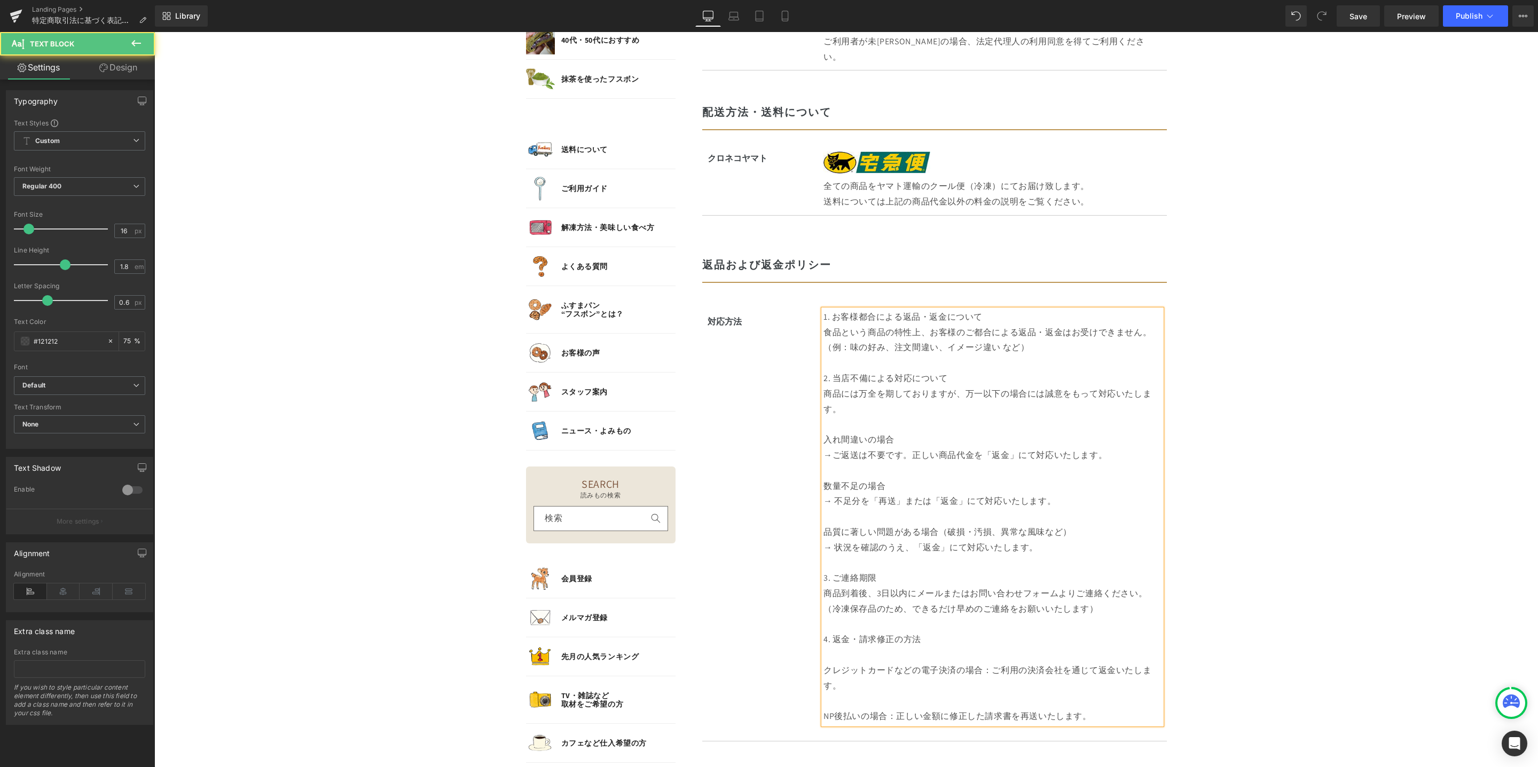
scroll to position [1466, 0]
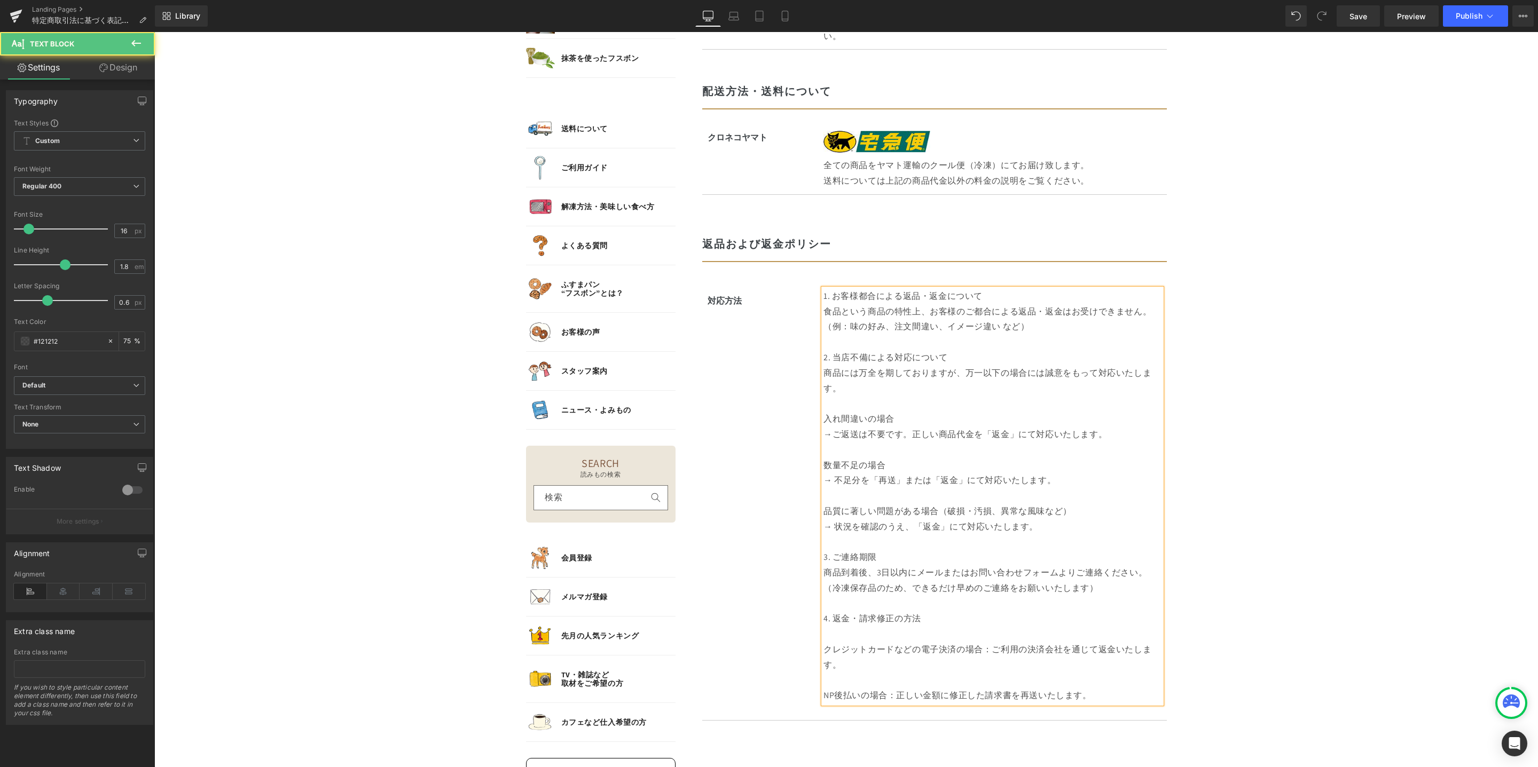
click at [857, 642] on p "クレジットカードなどの電子決済の場合：ご利用の決済会社を通じて返金いたします。" at bounding box center [992, 657] width 338 height 31
click at [823, 642] on p "クレジットカードなどの電子決済の場合：ご利用の決済会社を通じて返金いたします。" at bounding box center [992, 657] width 338 height 31
click at [1097, 673] on p "NP後払いの場合：正しい金額に修正した請求書を再送いたします。" at bounding box center [992, 680] width 338 height 15
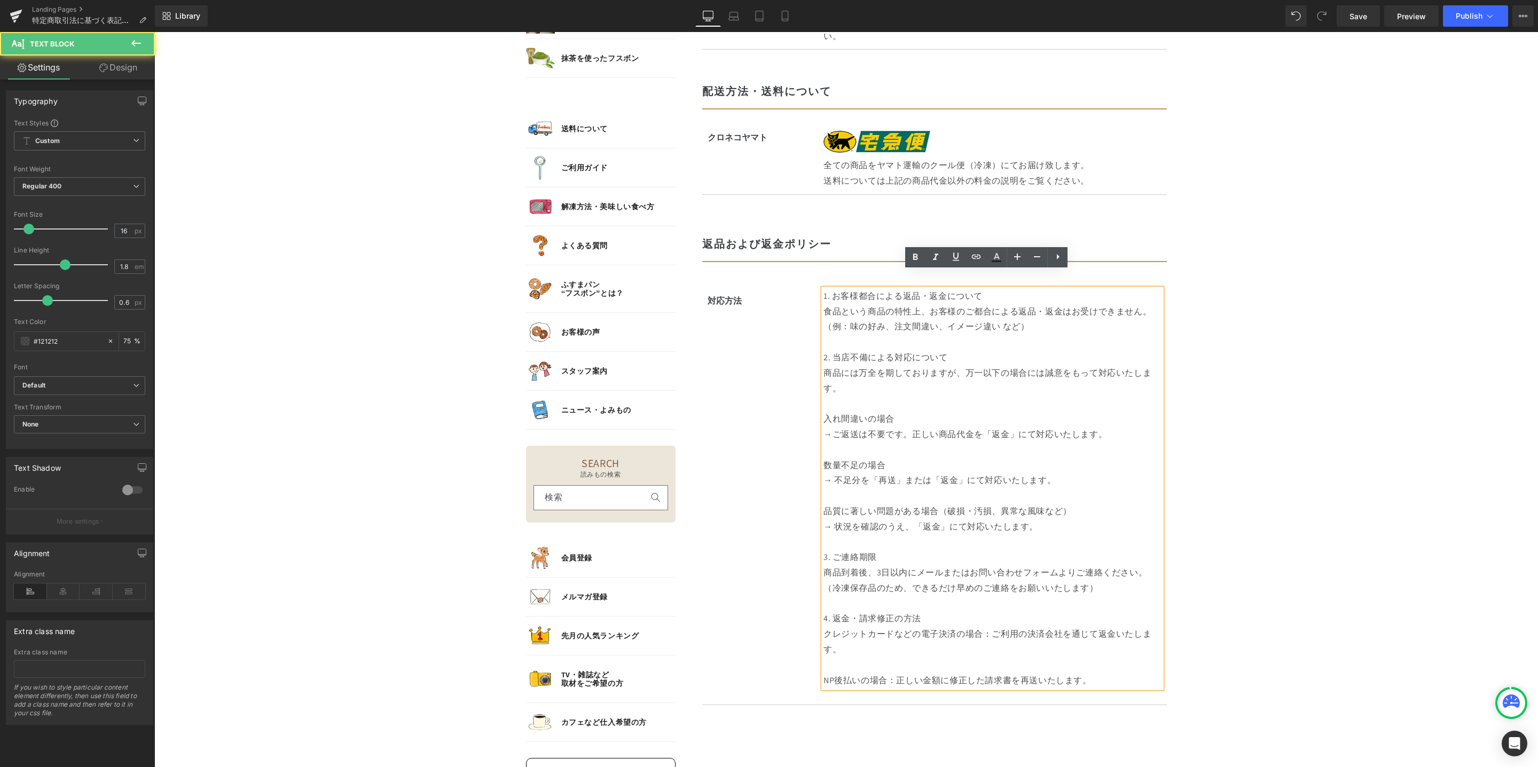
click at [1271, 617] on body "コンテンツに進む MENU ログイン SEARCH 商品検索 読みもの検索 検索 検索 FEATURE 特集 初めての方へ 新商品 誕生日ギフト セール商品 …" at bounding box center [845, 31] width 1383 height 2891
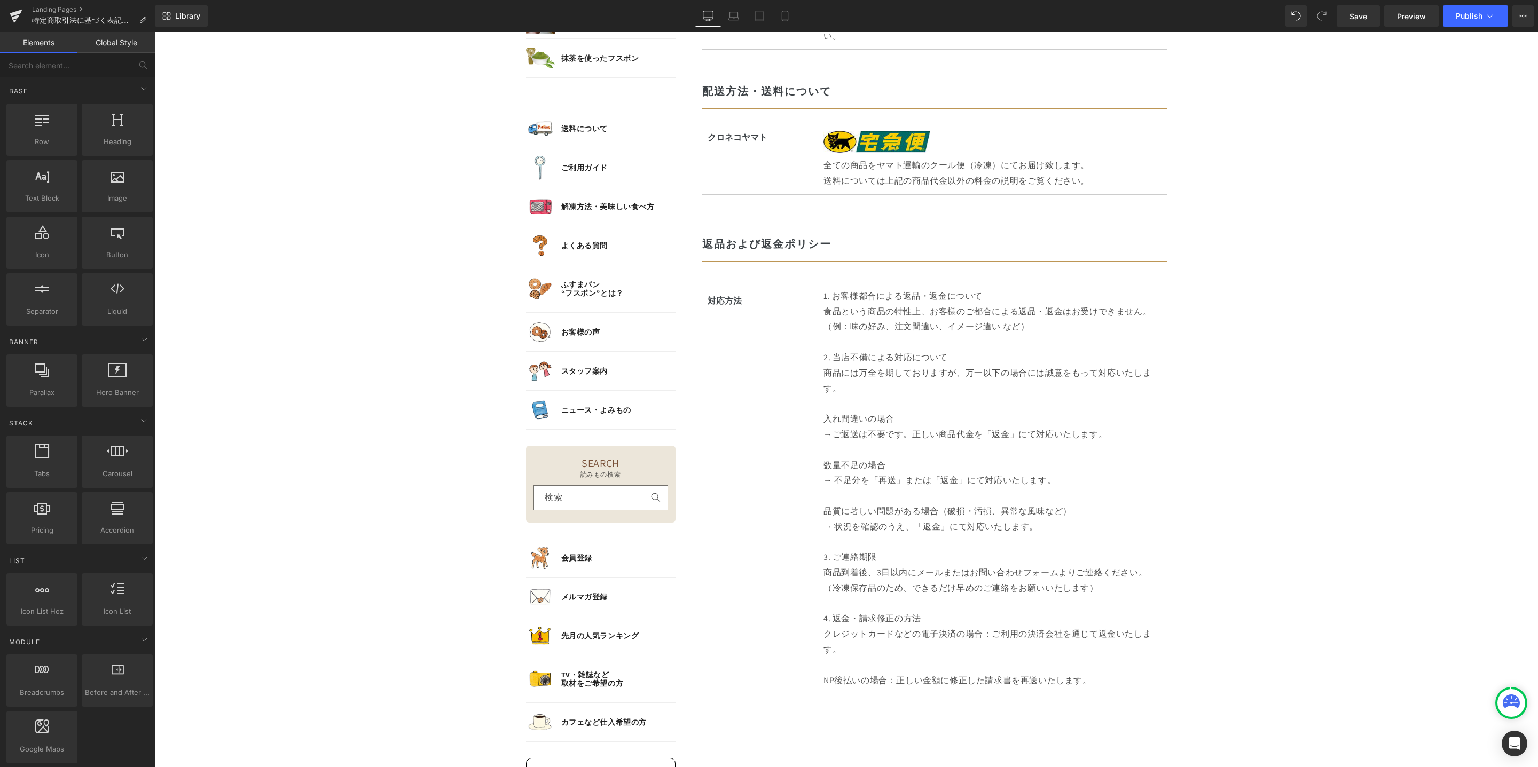
scroll to position [1406, 0]
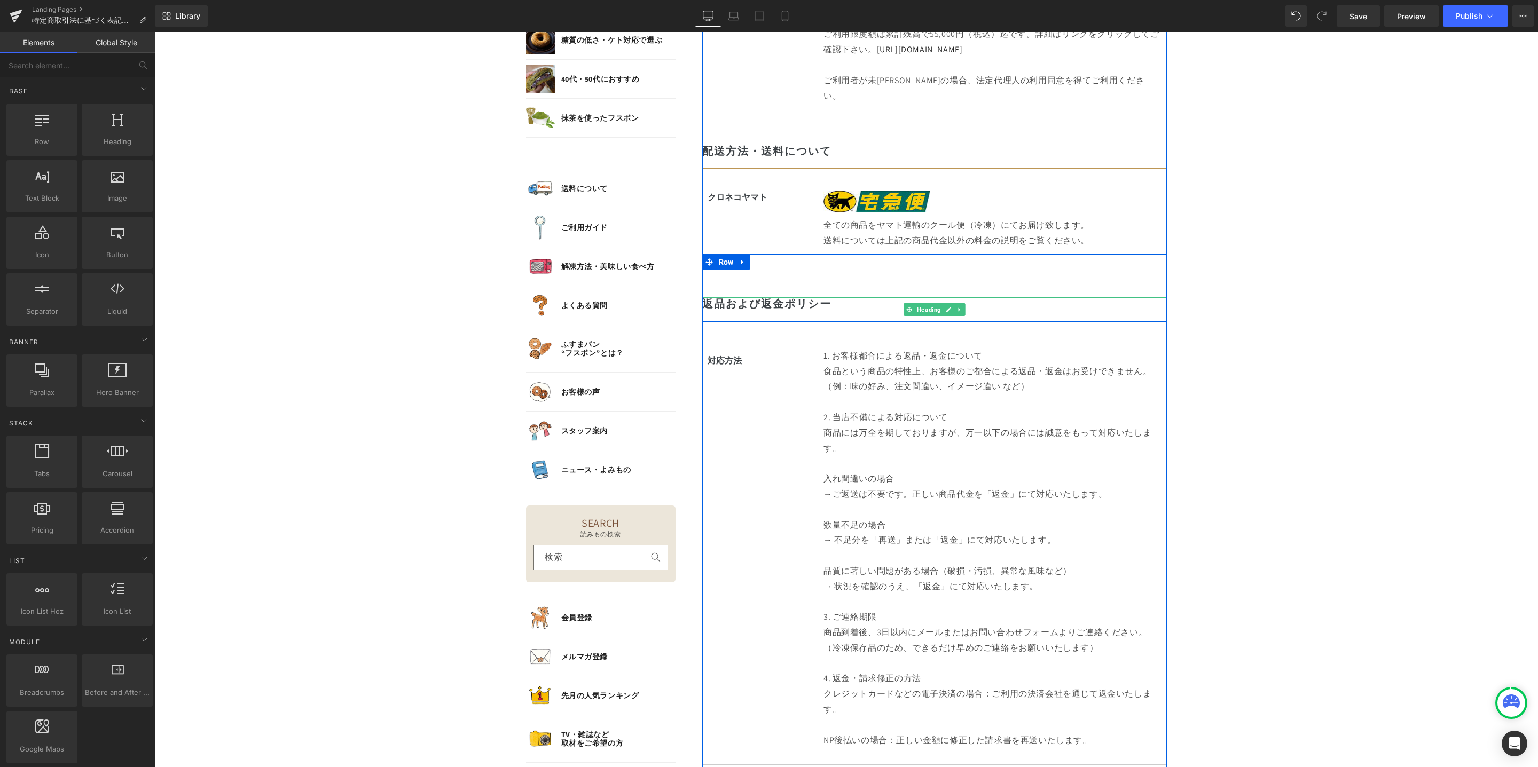
click at [722, 297] on h2 "返品および返金ポリシー" at bounding box center [934, 303] width 464 height 13
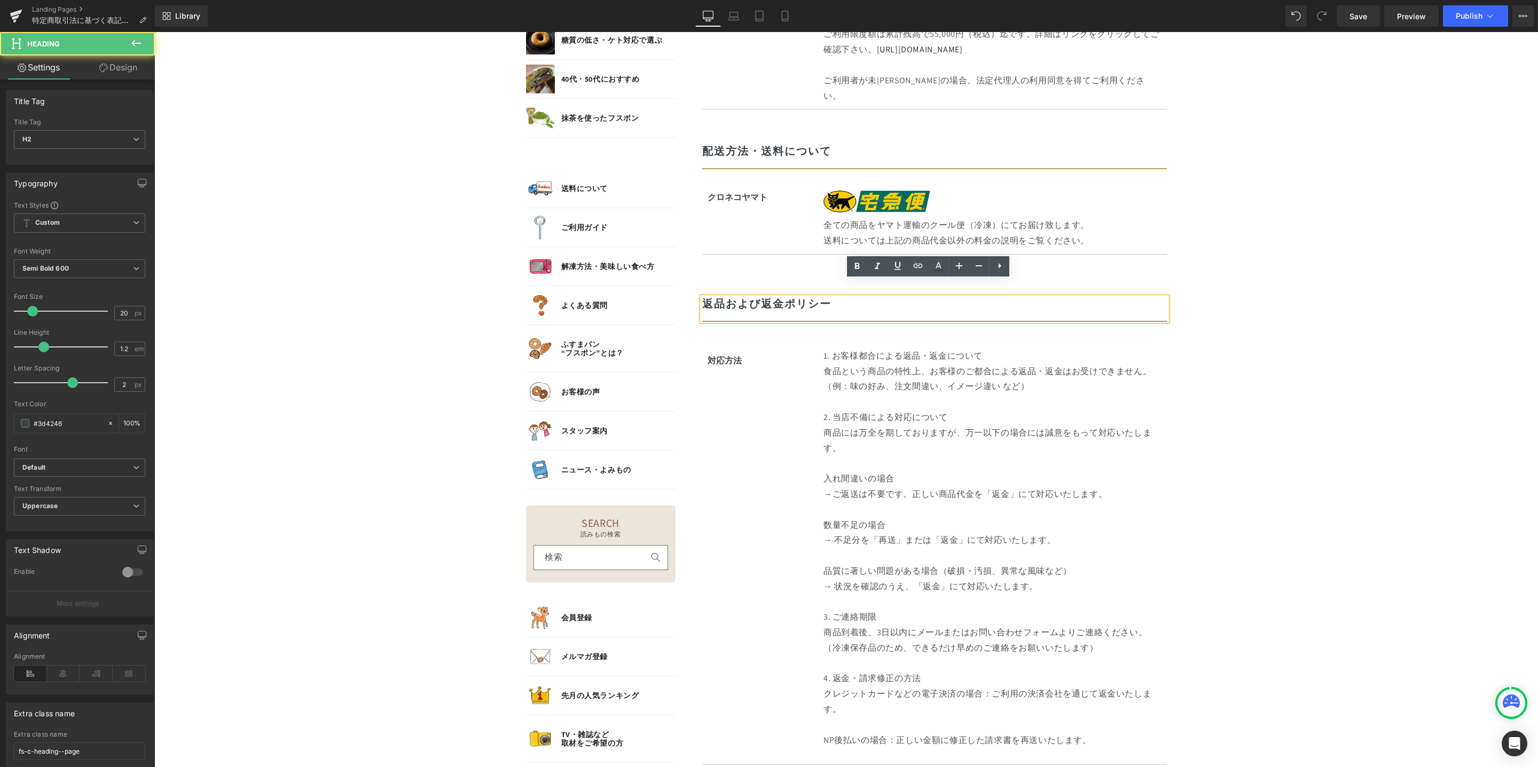
click at [731, 297] on h2 "返品および返金ポリシー" at bounding box center [934, 303] width 464 height 13
drag, startPoint x: 825, startPoint y: 286, endPoint x: 700, endPoint y: 288, distance: 124.4
click at [702, 297] on h2 "返品および返金ポリシー" at bounding box center [934, 303] width 464 height 13
paste div
click at [1333, 365] on body "コンテンツに進む MENU ログイン SEARCH 商品検索 読みもの検索 検索 検索 FEATURE 特集 初めての方へ 新商品 誕生日ギフト セール商品 …" at bounding box center [845, 91] width 1383 height 2891
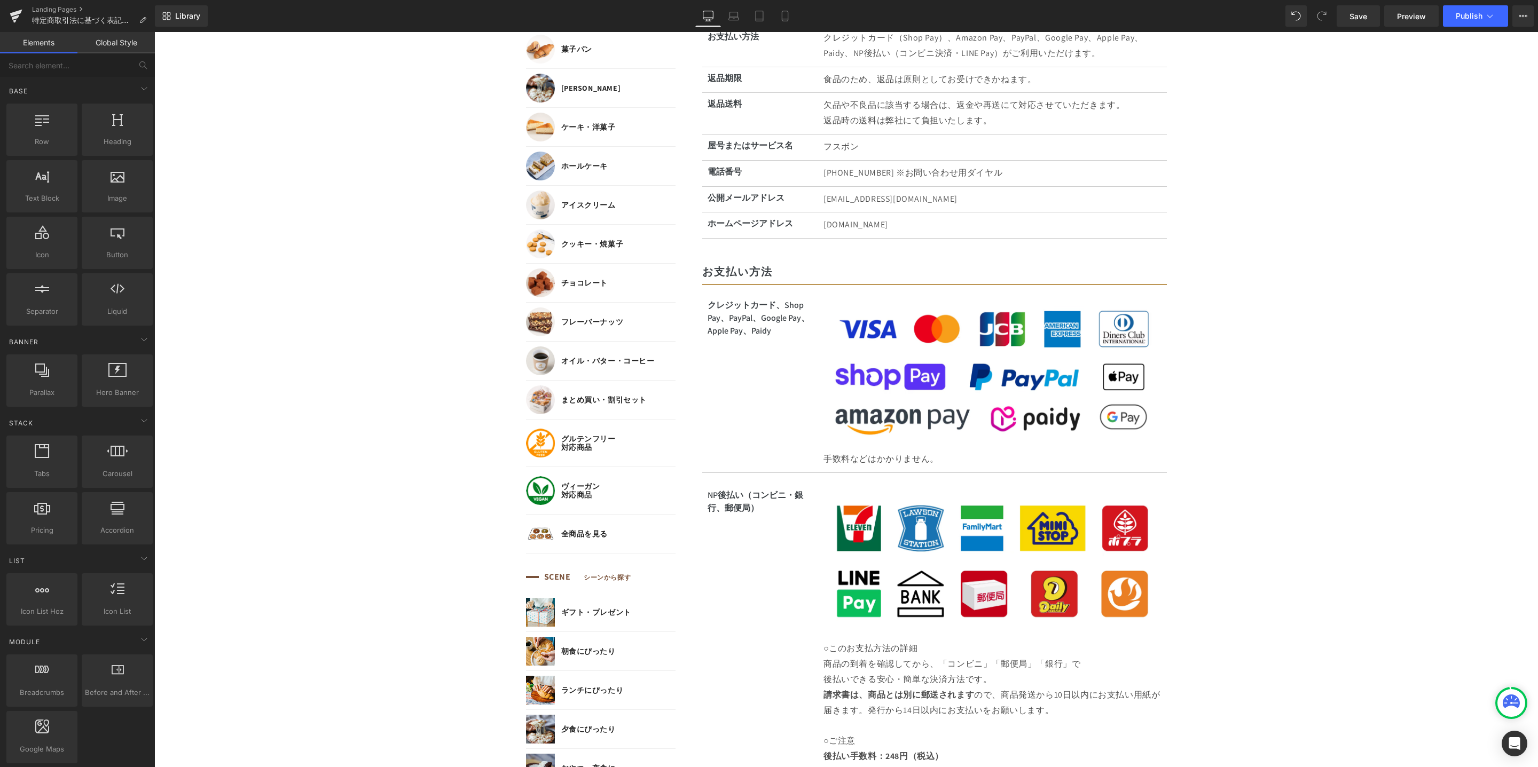
scroll to position [141, 0]
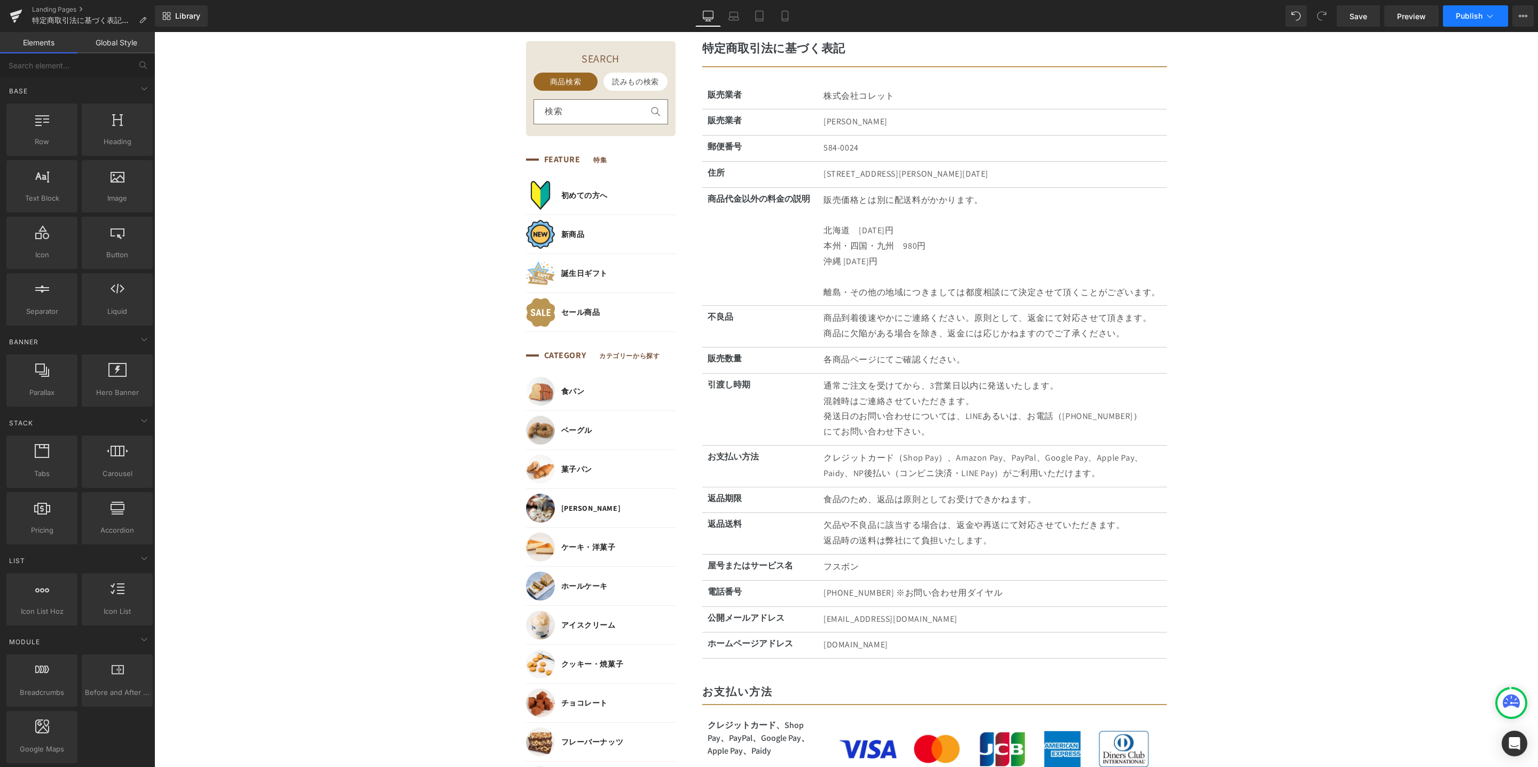
click at [1481, 22] on button "Publish" at bounding box center [1475, 15] width 65 height 21
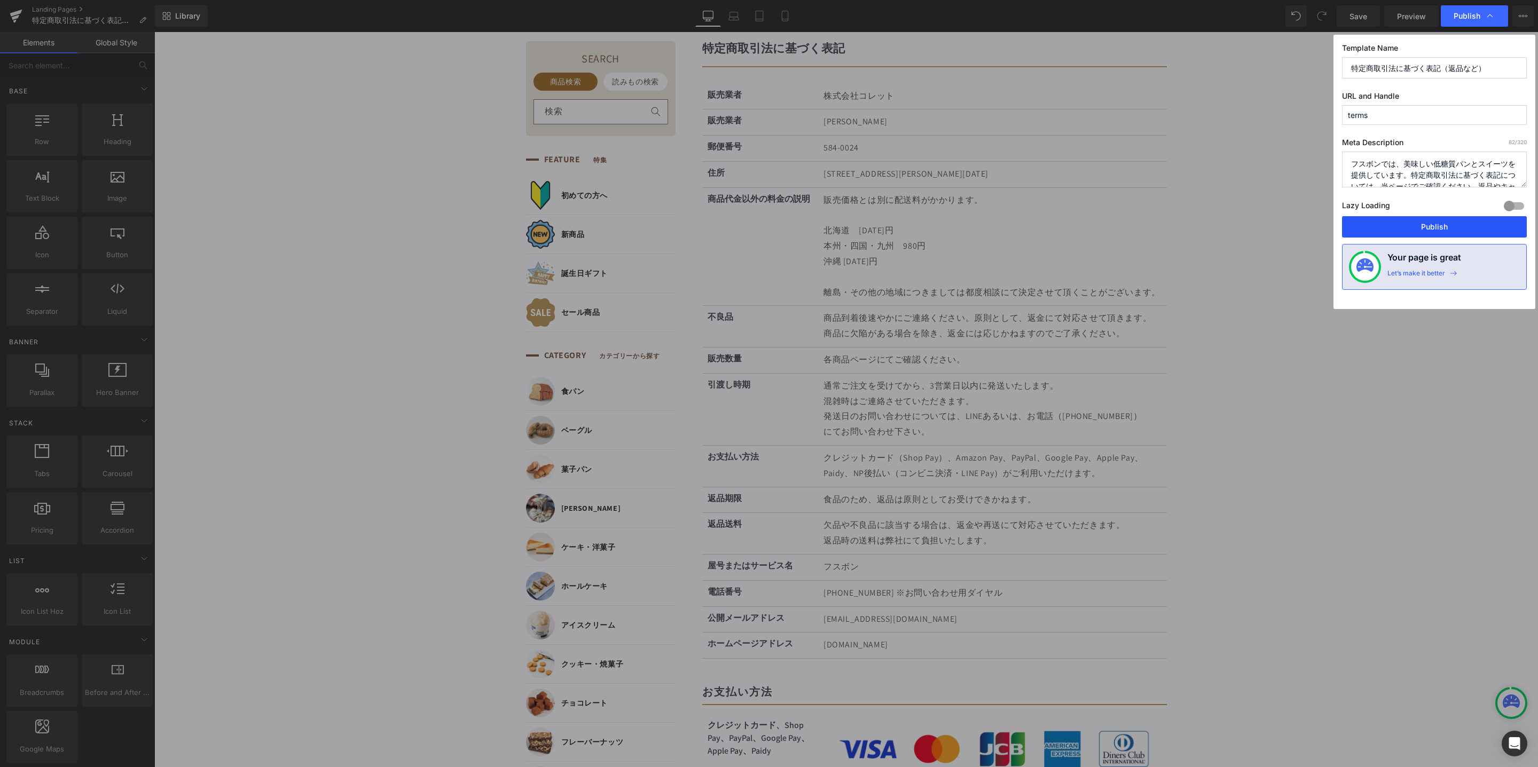
click at [1412, 224] on button "Publish" at bounding box center [1434, 226] width 185 height 21
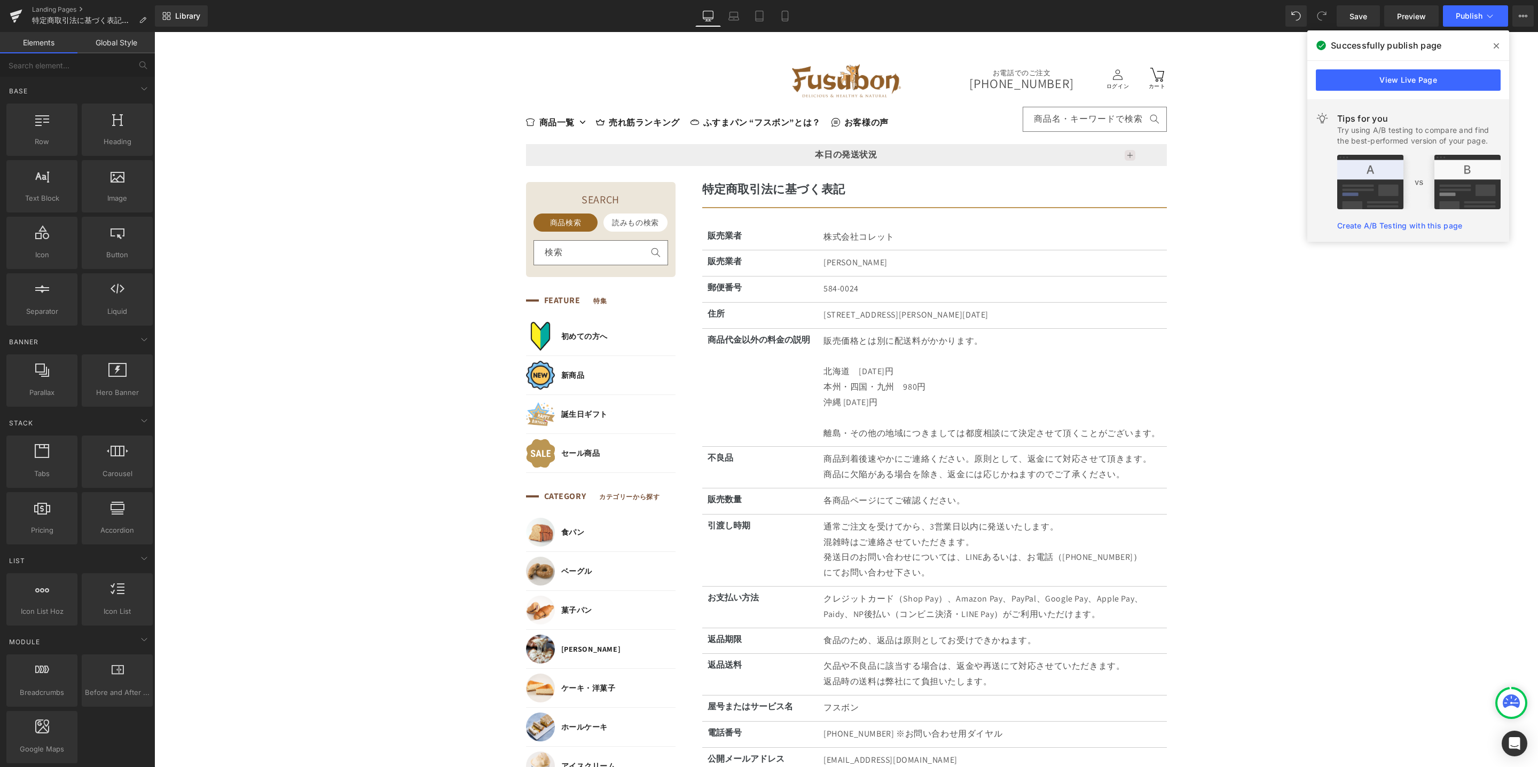
scroll to position [187, 0]
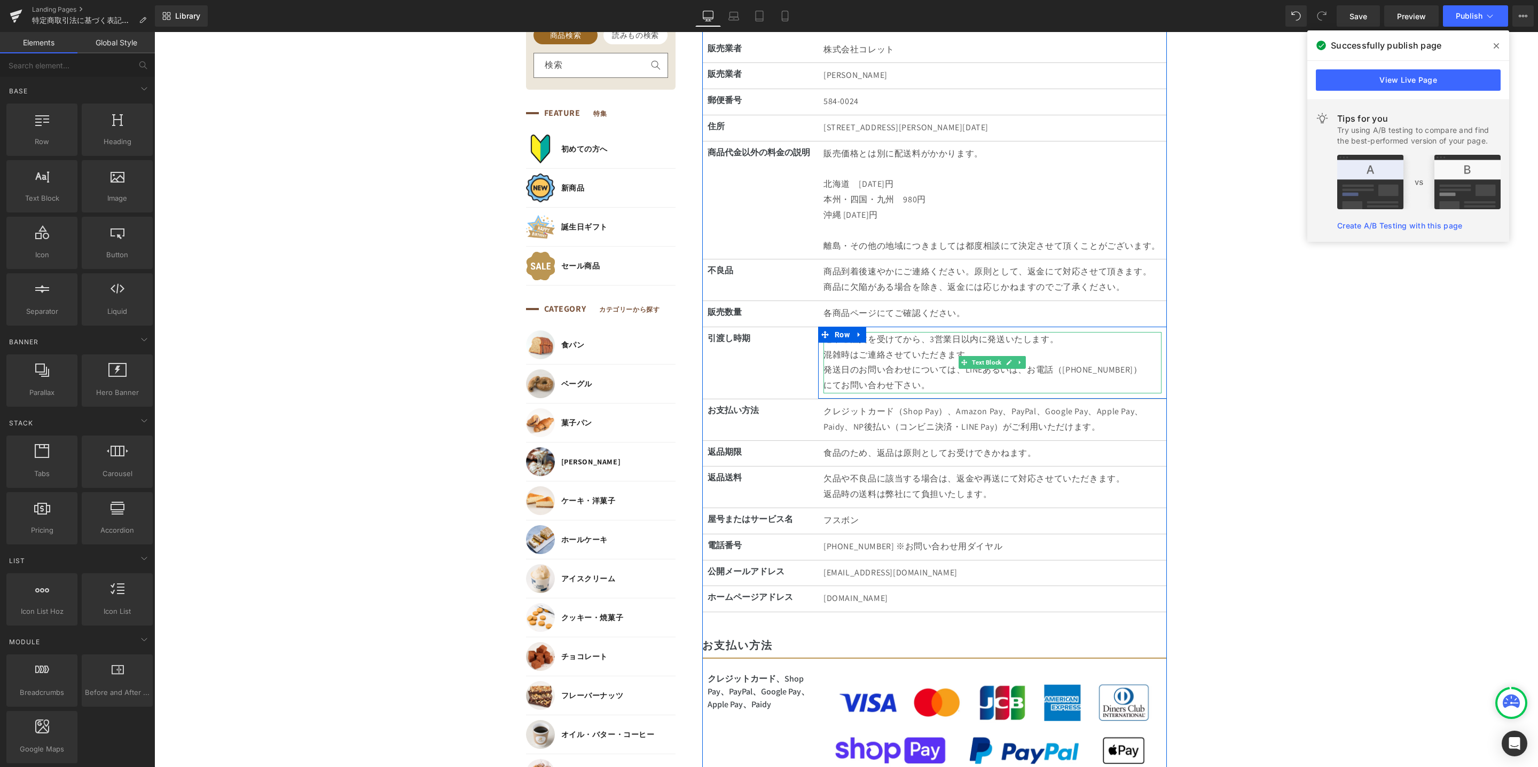
click at [922, 340] on p "通常ご注文を受けてから、3営業日以内に発送いたします。 混雑時はご連絡させていただきます。" at bounding box center [992, 347] width 338 height 31
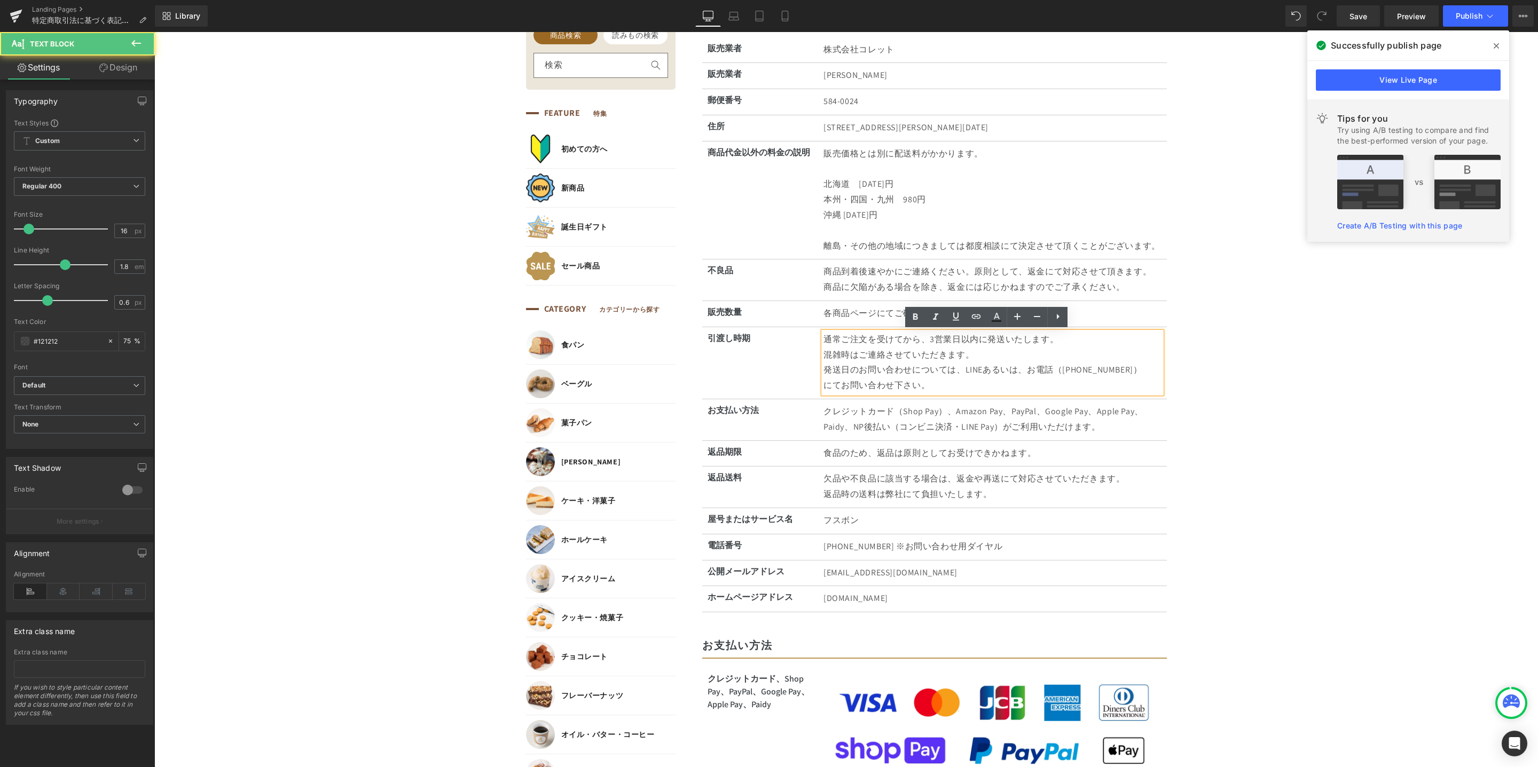
click at [920, 342] on p "通常ご注文を受けてから、3営業日以内に発送いたします。 混雑時はご連絡させていただきます。" at bounding box center [992, 347] width 338 height 31
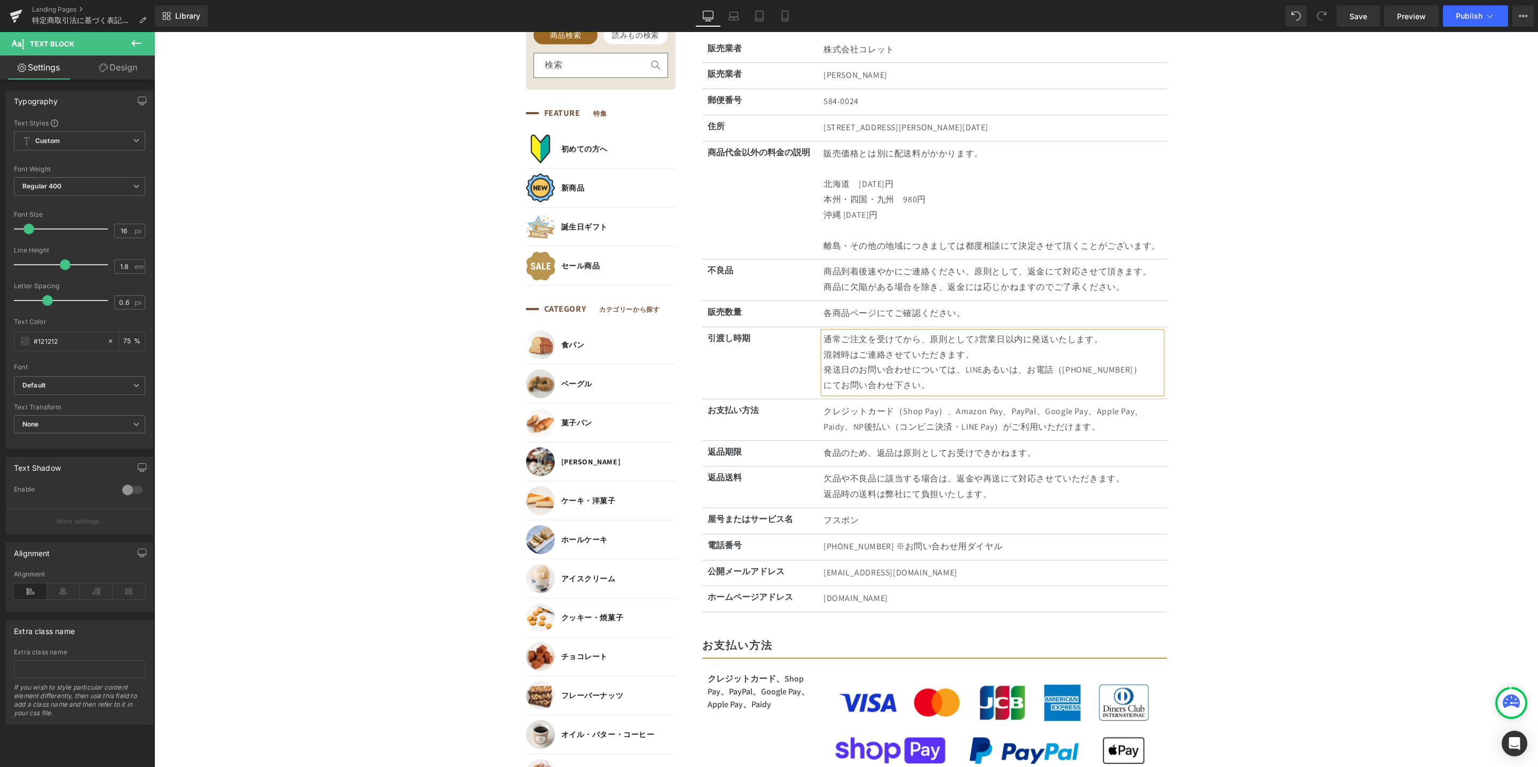
drag, startPoint x: 1313, startPoint y: 428, endPoint x: 1273, endPoint y: 429, distance: 39.5
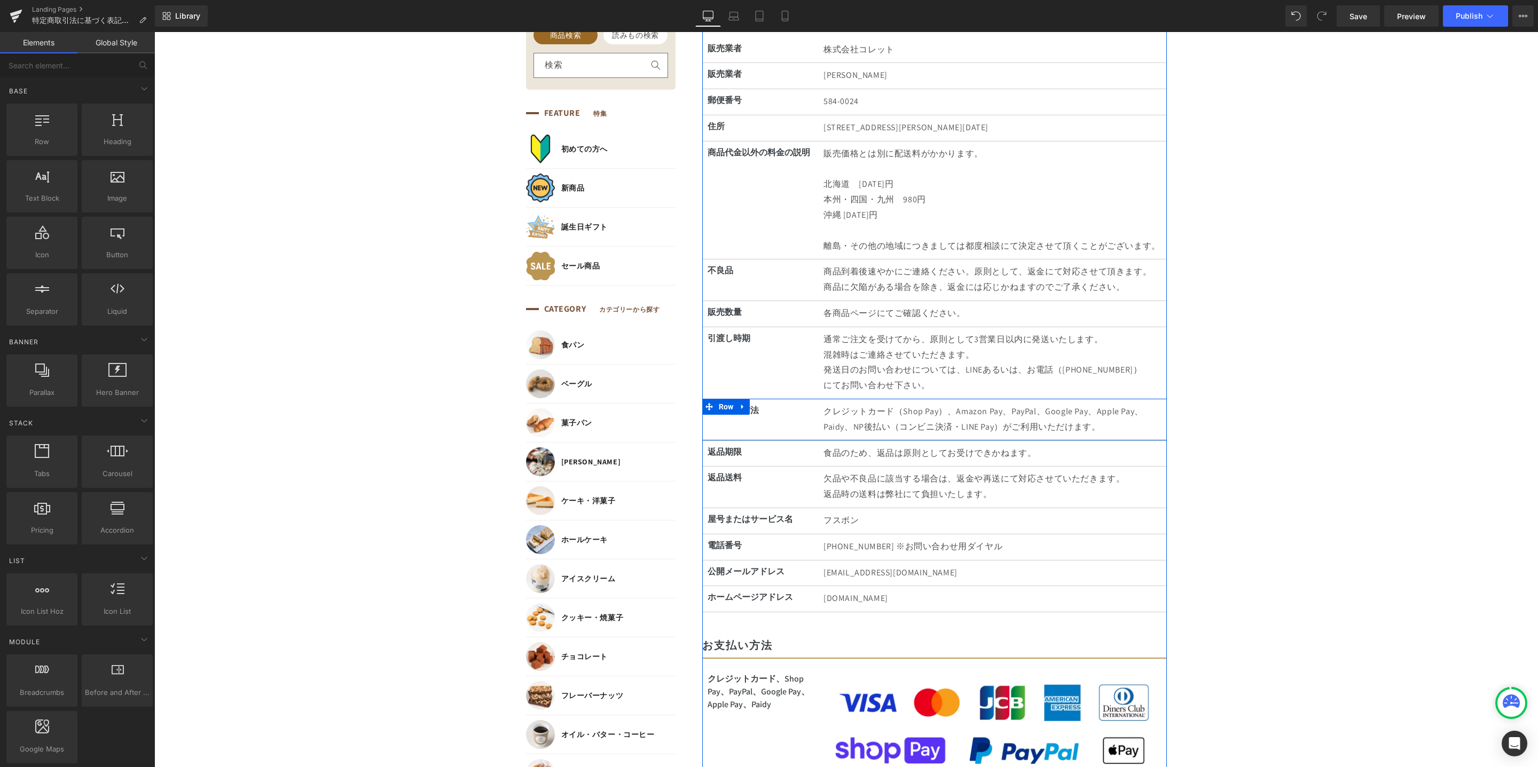
click at [1003, 424] on li at bounding box center [1008, 419] width 11 height 13
drag, startPoint x: 959, startPoint y: 414, endPoint x: 949, endPoint y: 415, distance: 10.7
click at [959, 414] on p "クレジットカード（Shop Pay）、Amazon Pay、PayPal、Google Pay、Apple Pay、Paidy、NP後払い（コンビニ決済・LI…" at bounding box center [992, 419] width 338 height 31
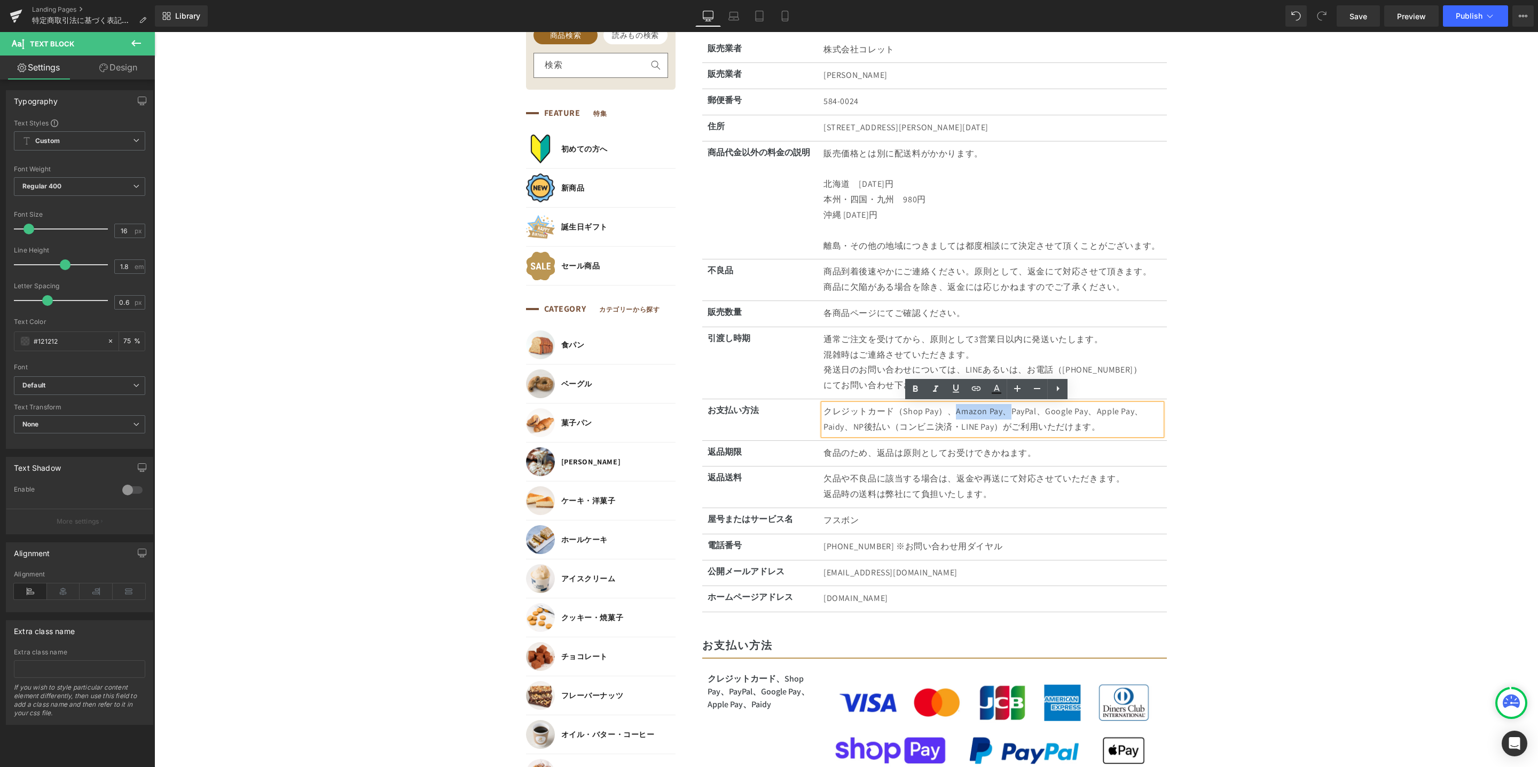
drag, startPoint x: 946, startPoint y: 414, endPoint x: 997, endPoint y: 412, distance: 51.3
click at [997, 412] on p "クレジットカード（Shop Pay）、Amazon Pay、PayPal、Google Pay、Apple Pay、Paidy、NP後払い（コンビニ決済・LI…" at bounding box center [992, 419] width 338 height 31
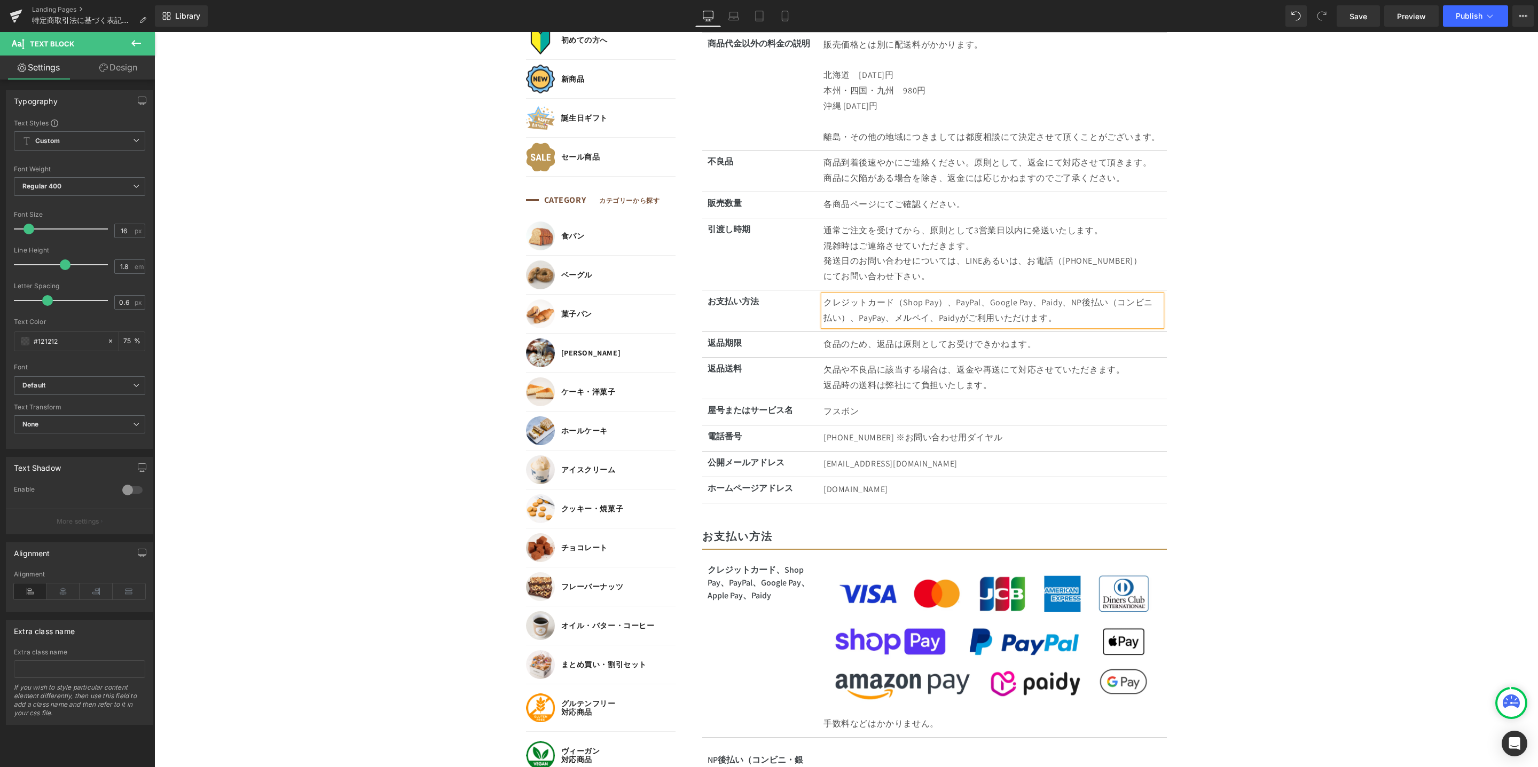
scroll to position [332, 0]
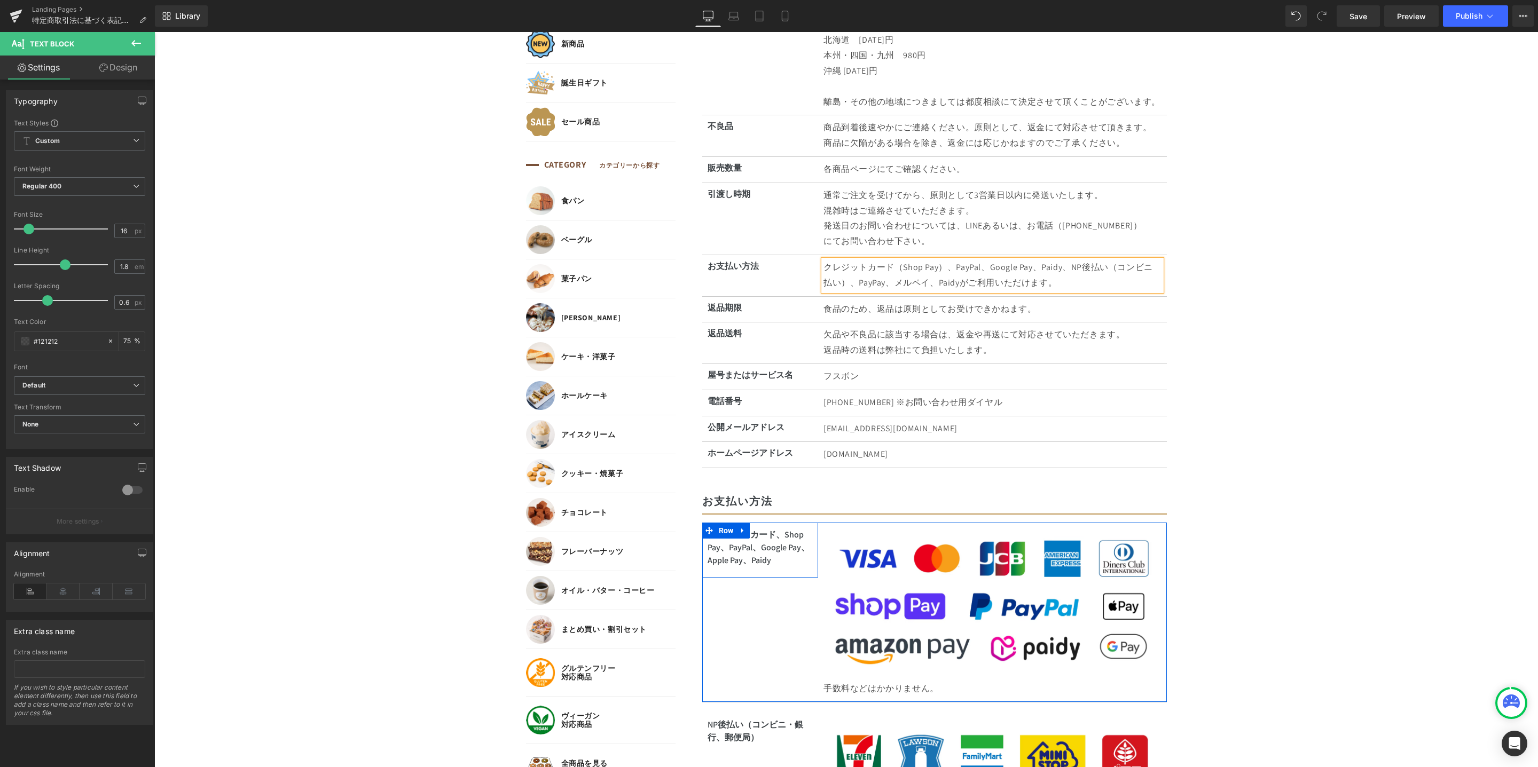
click at [736, 562] on p "クレジットカード、Shop Pay、PayPal、Google Pay、Apple Pay、Paidy" at bounding box center [760, 548] width 106 height 38
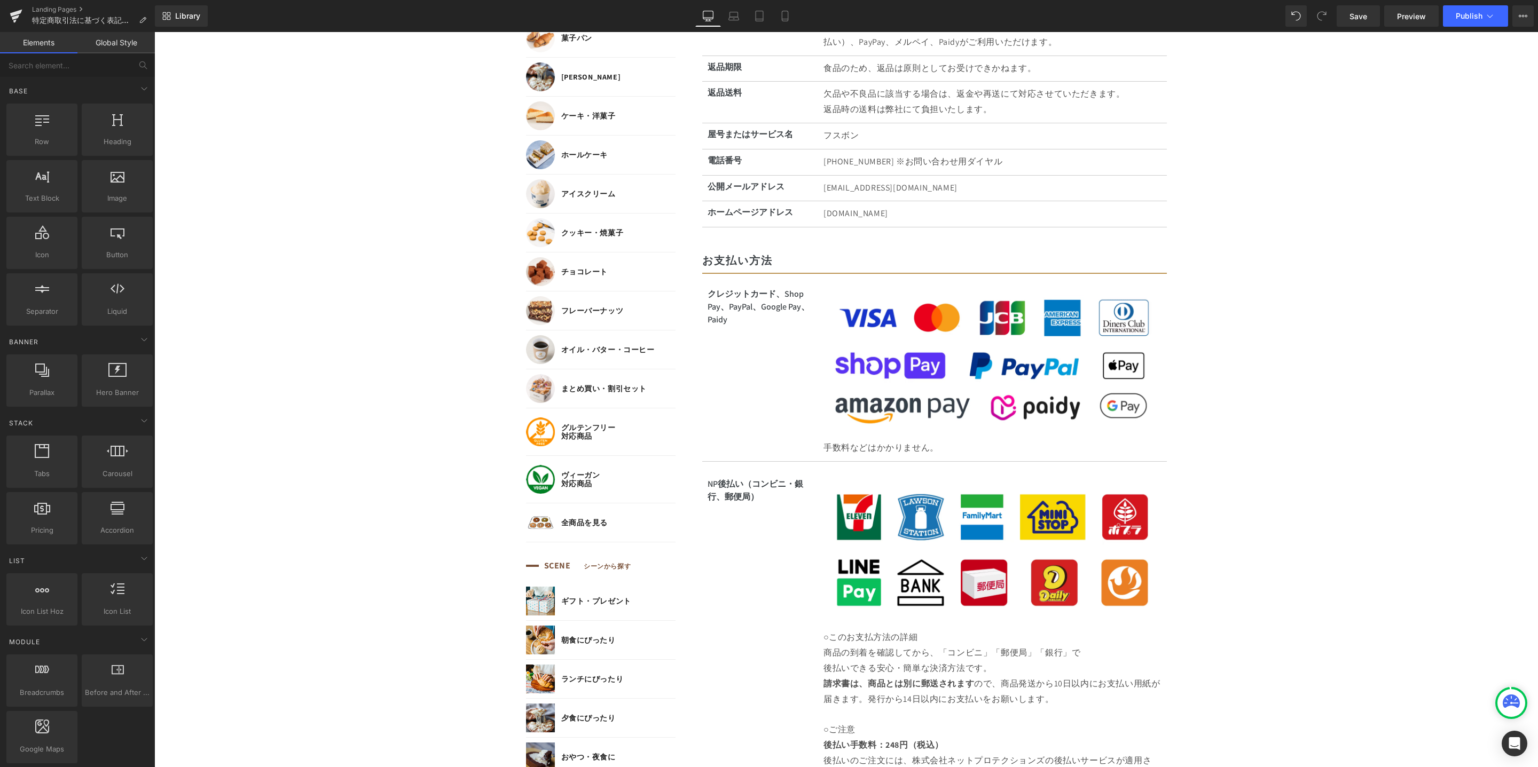
scroll to position [658, 0]
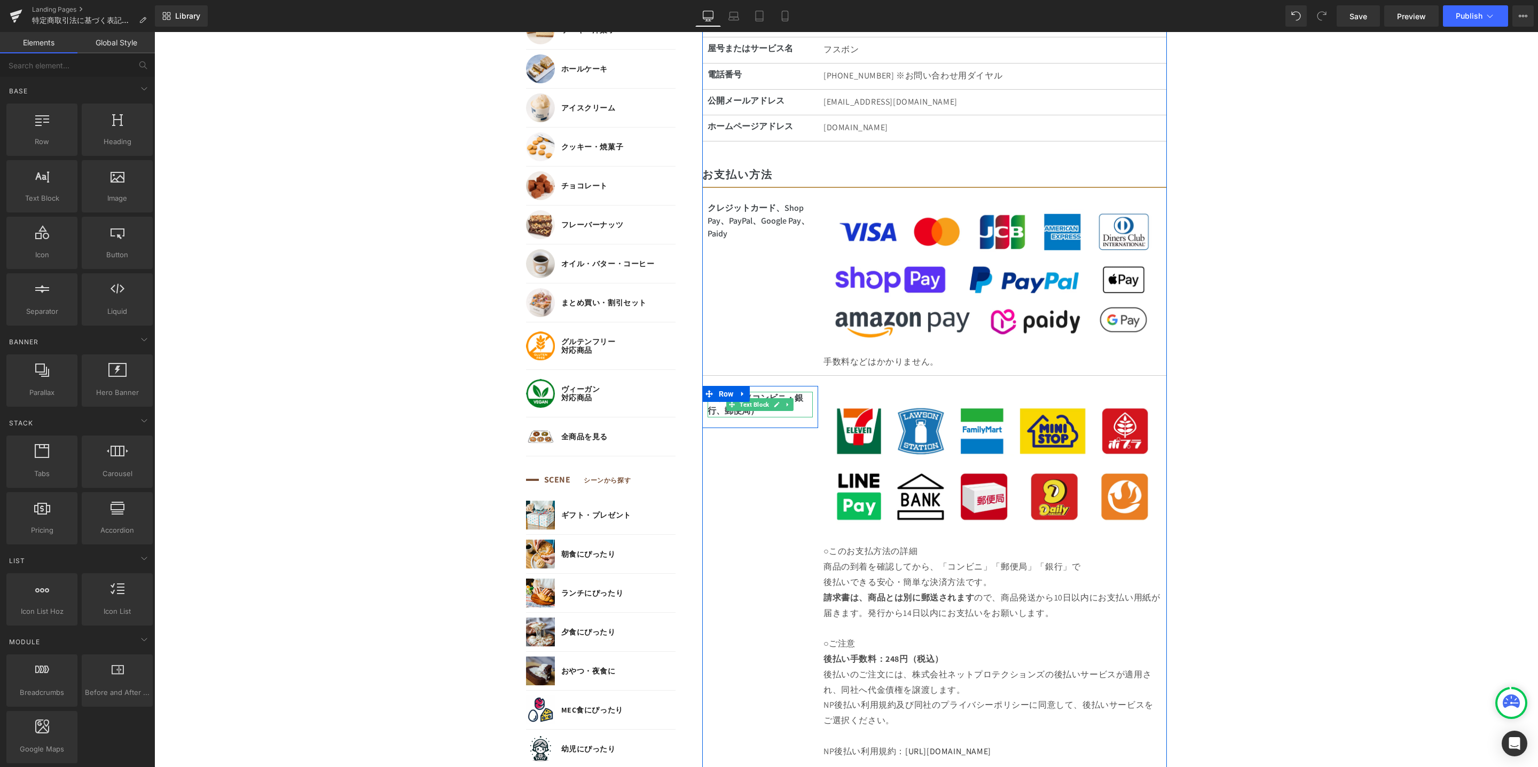
click at [715, 412] on p "NP後払い（コンビニ・銀行、郵便局 ）" at bounding box center [760, 405] width 106 height 26
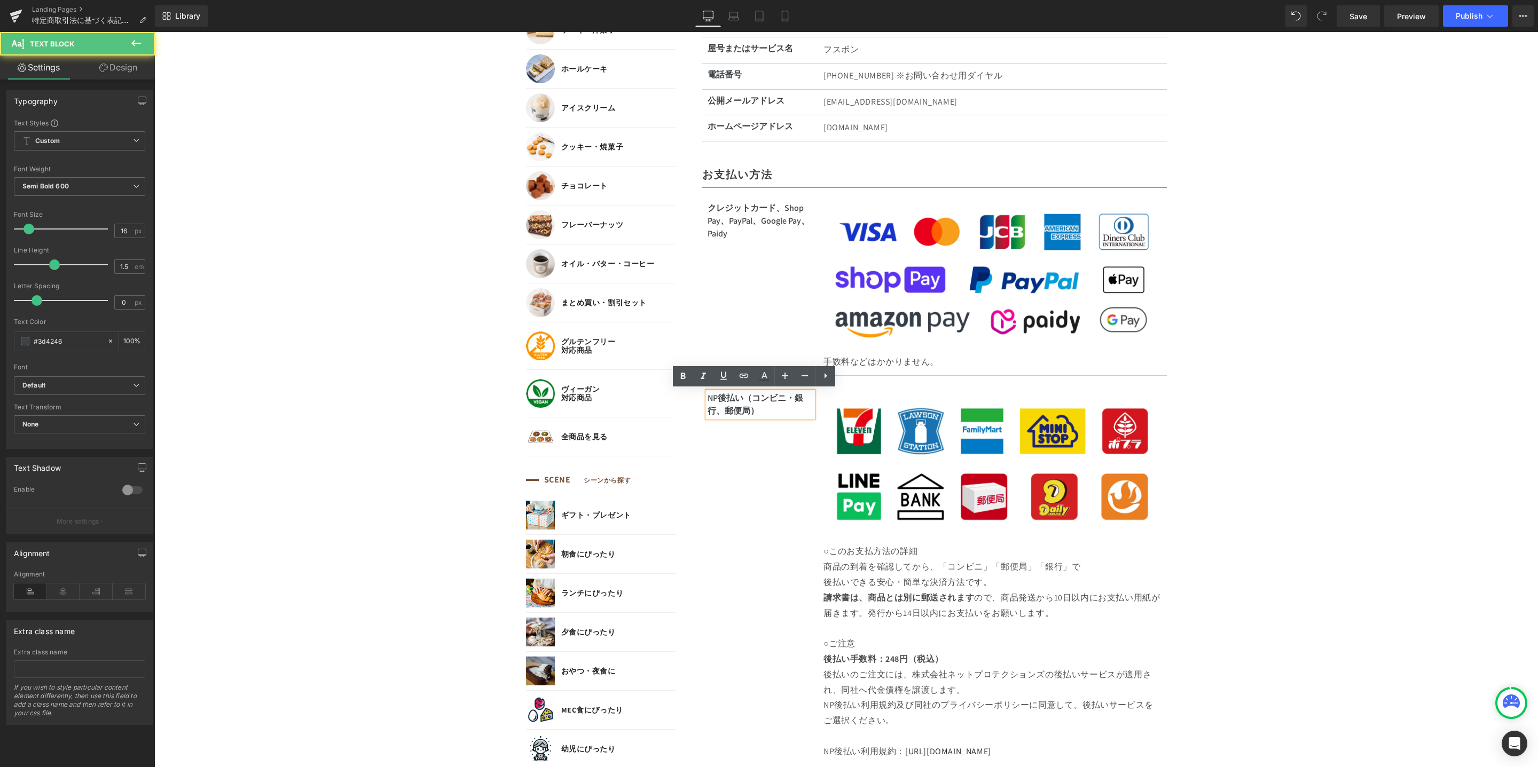
click at [750, 411] on span "）" at bounding box center [754, 410] width 9 height 11
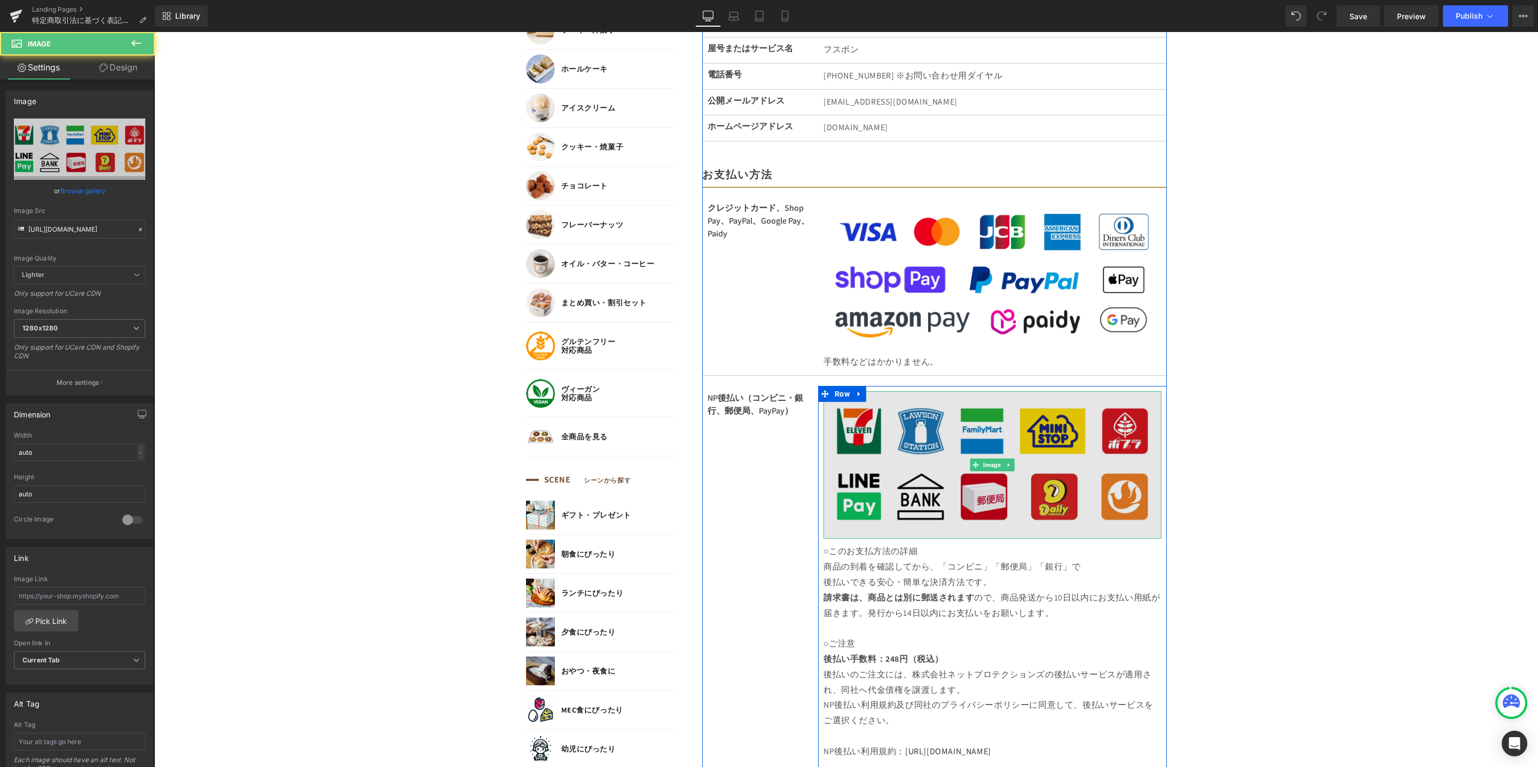
click at [1102, 486] on img at bounding box center [992, 465] width 338 height 148
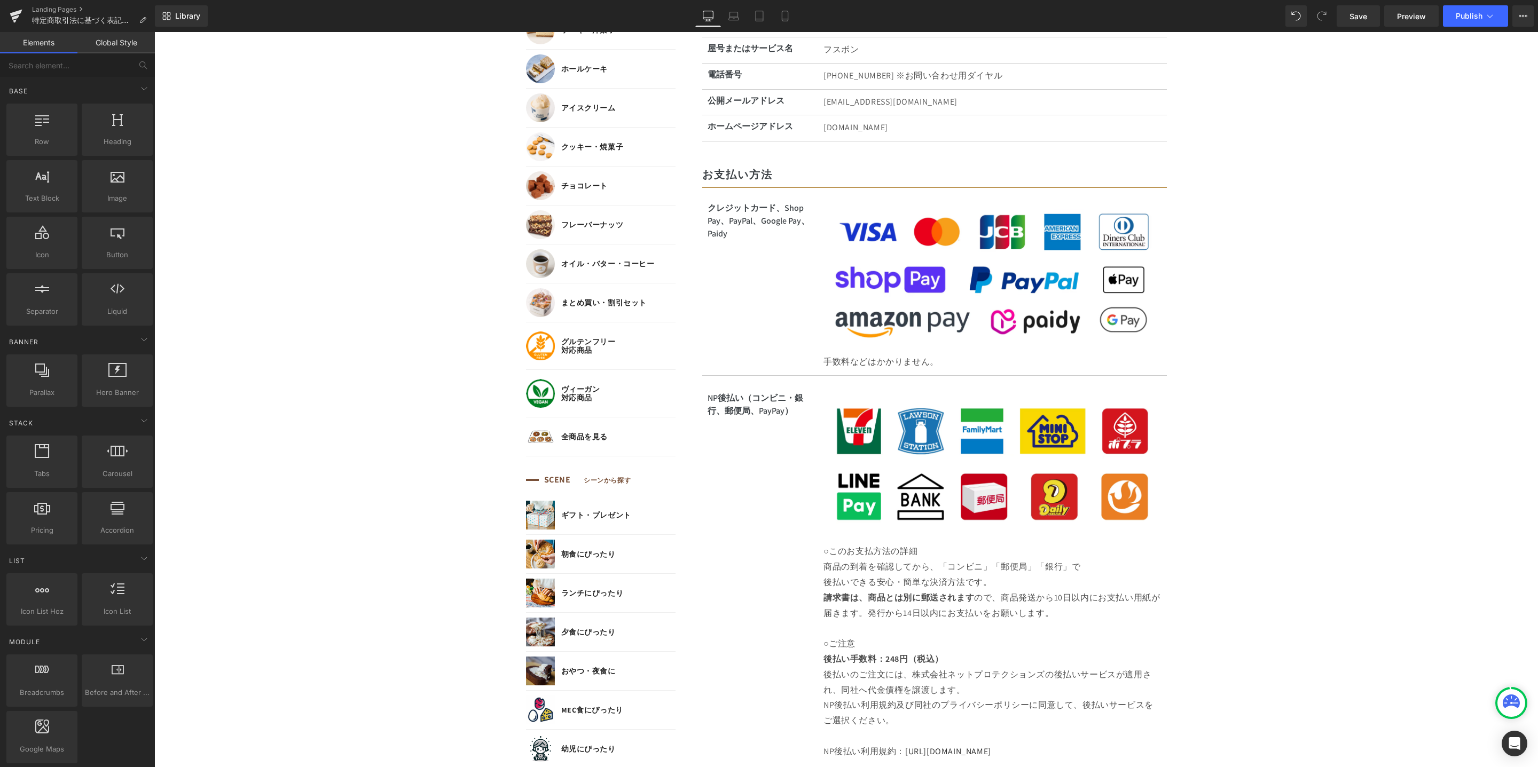
scroll to position [755, 0]
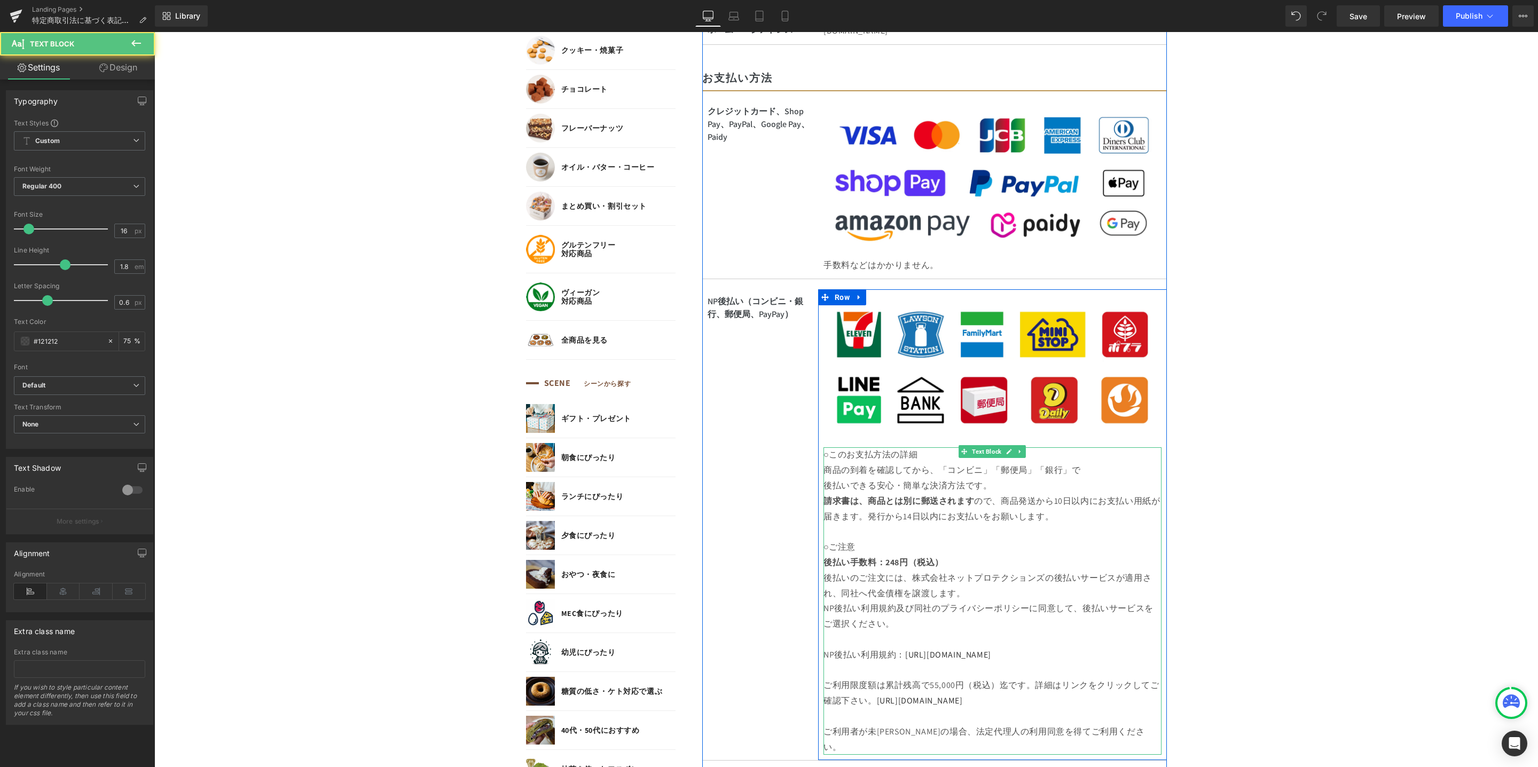
click at [1044, 471] on p "商品の到着を確認してから、「コンビニ」「郵便局」「銀行」で" at bounding box center [992, 470] width 338 height 15
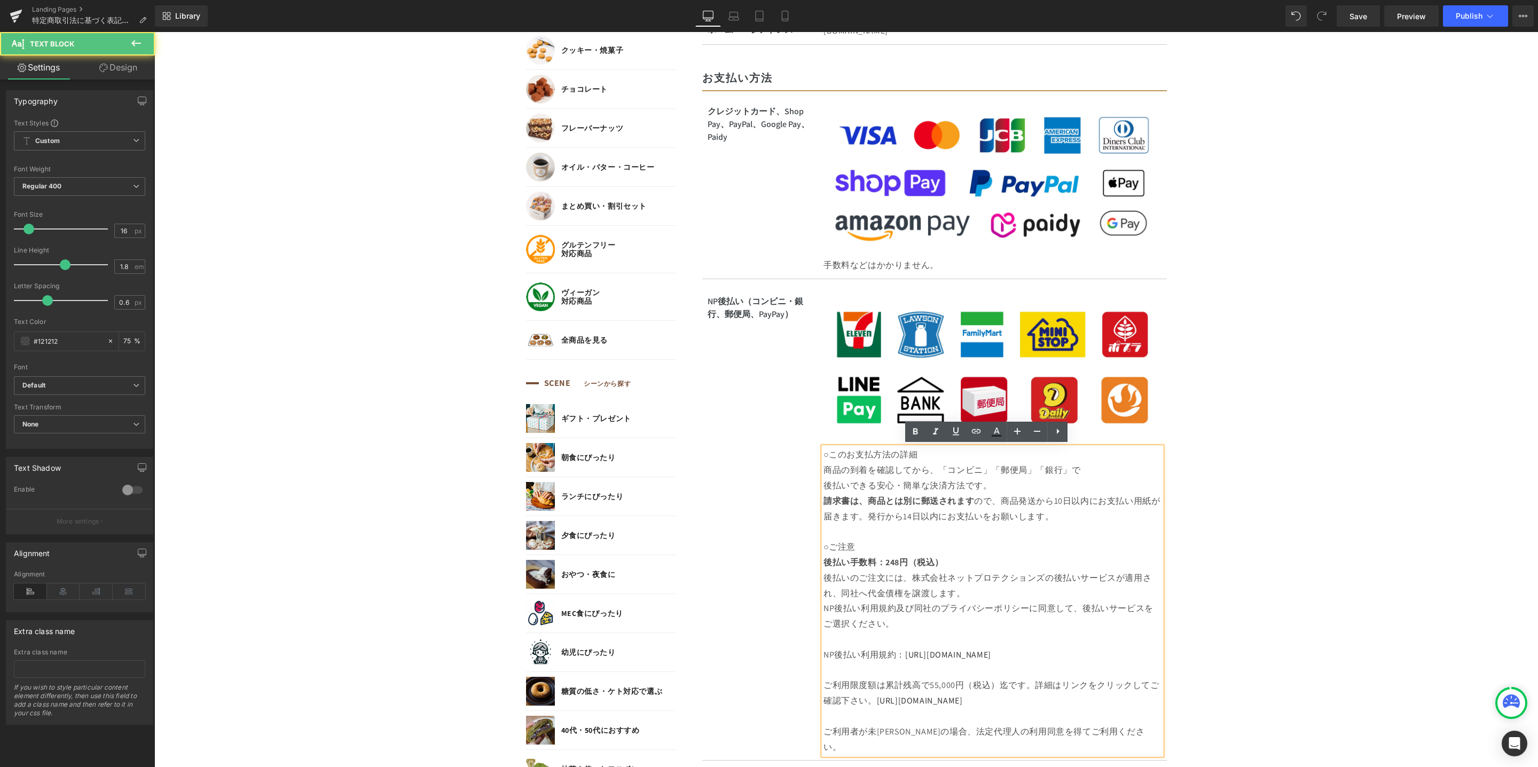
click at [1051, 471] on p "商品の到着を確認してから、「コンビニ」「郵便局」「銀行」で" at bounding box center [992, 470] width 338 height 15
click at [1373, 434] on body "コンテンツに進む MENU ログイン SEARCH 商品検索 読みもの検索 検索 検索 FEATURE 特集 初めての方へ 新商品 誕生日ギフト セール商品 …" at bounding box center [845, 742] width 1383 height 2891
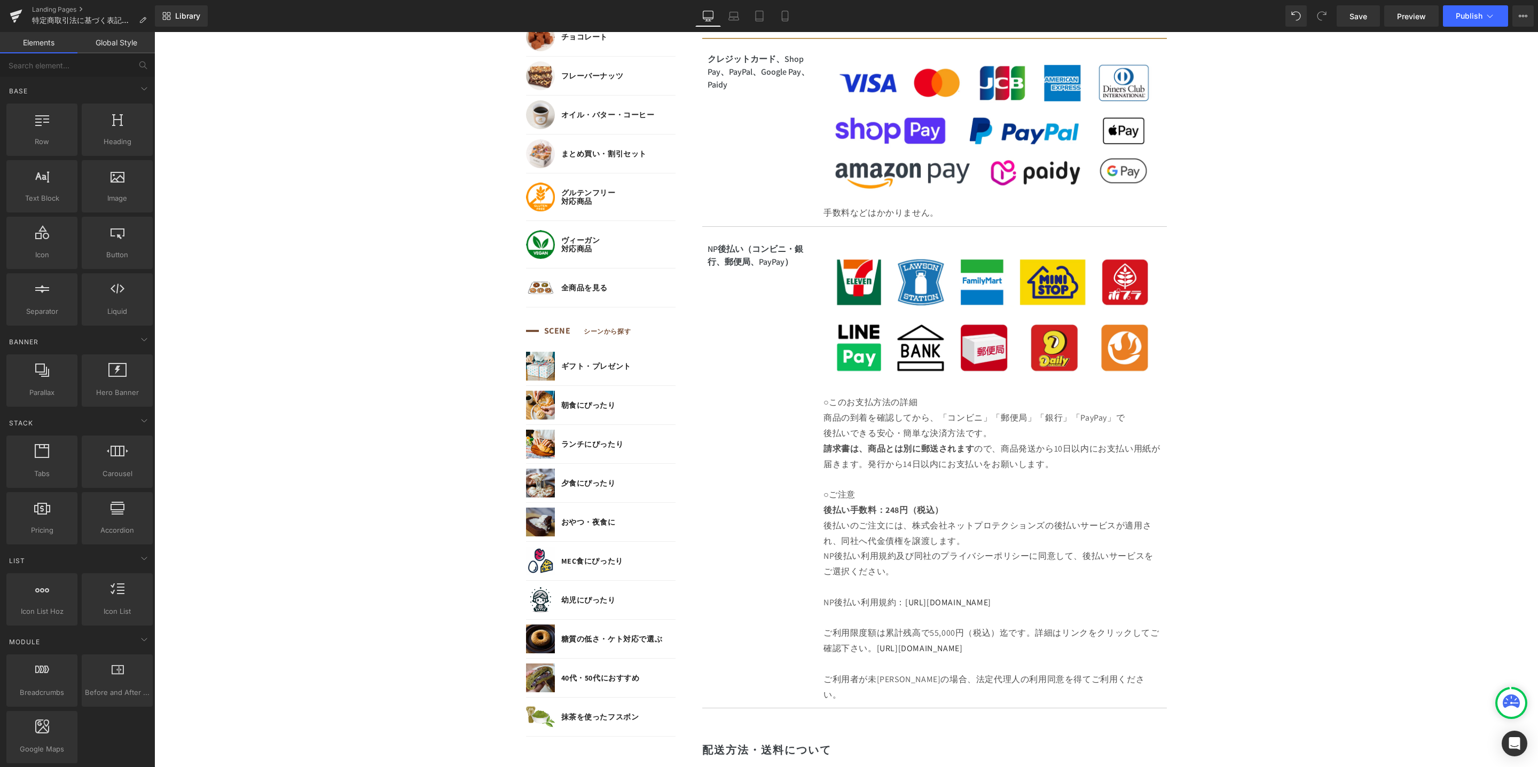
scroll to position [712, 0]
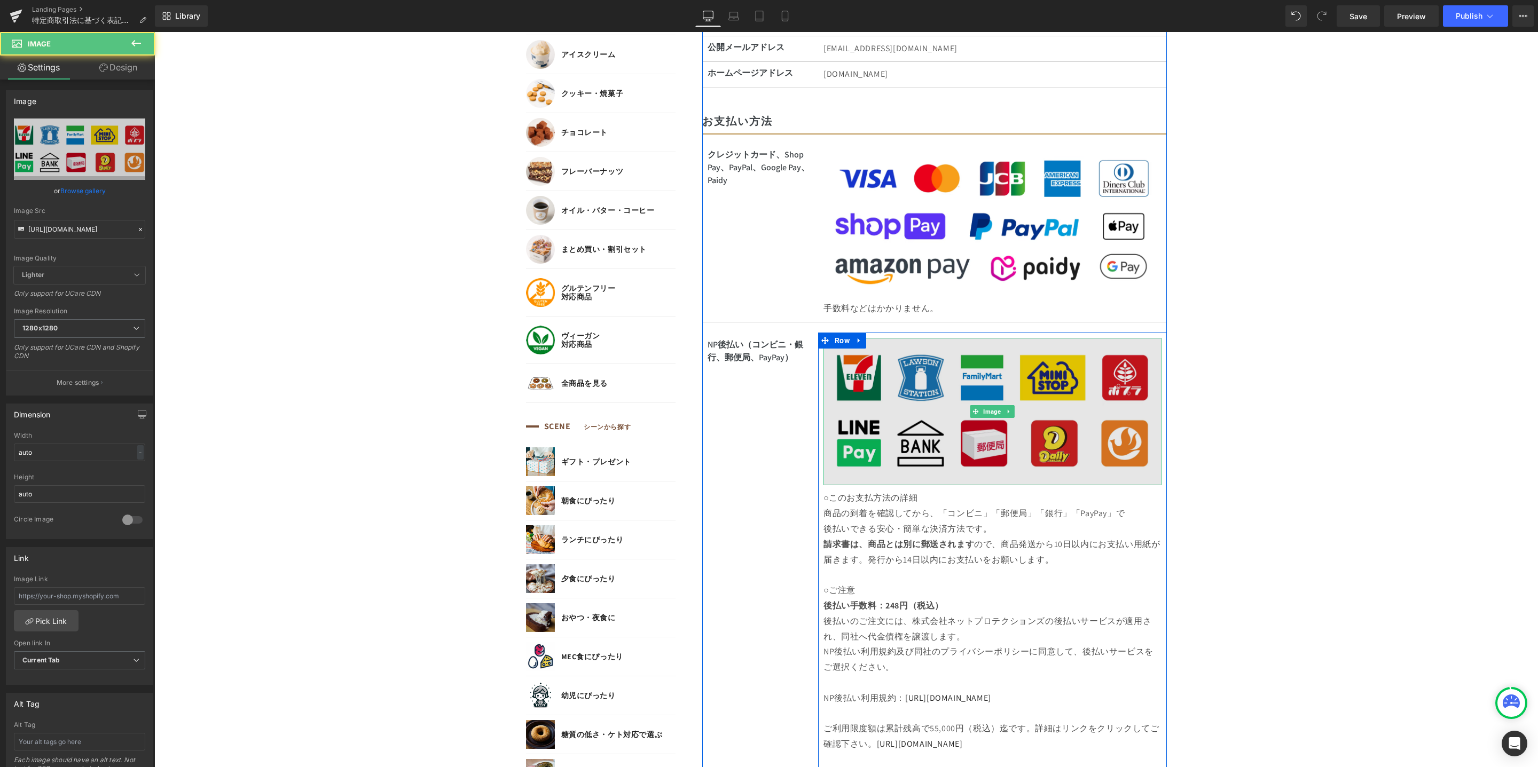
click at [1021, 444] on img at bounding box center [992, 412] width 338 height 148
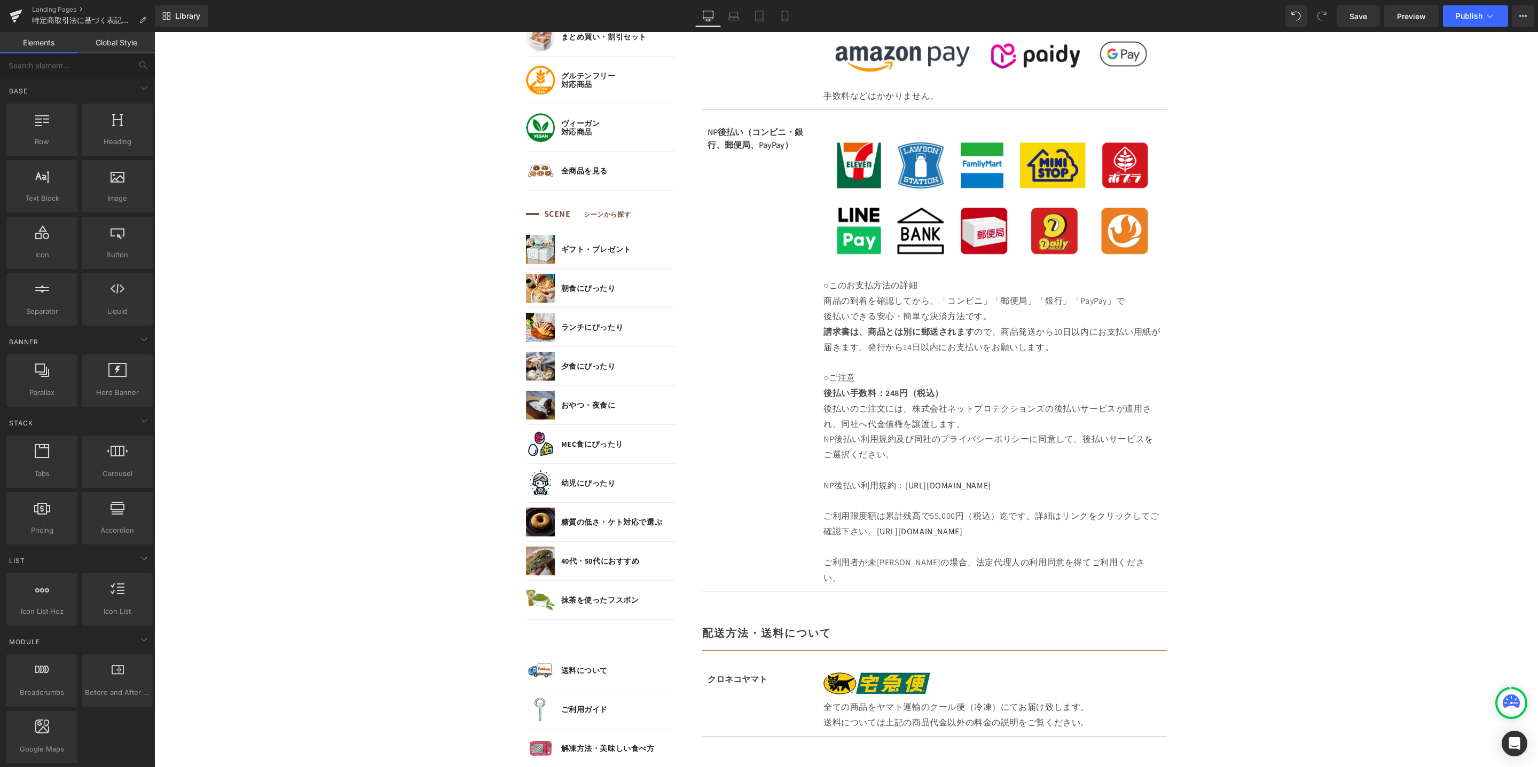
scroll to position [746, 0]
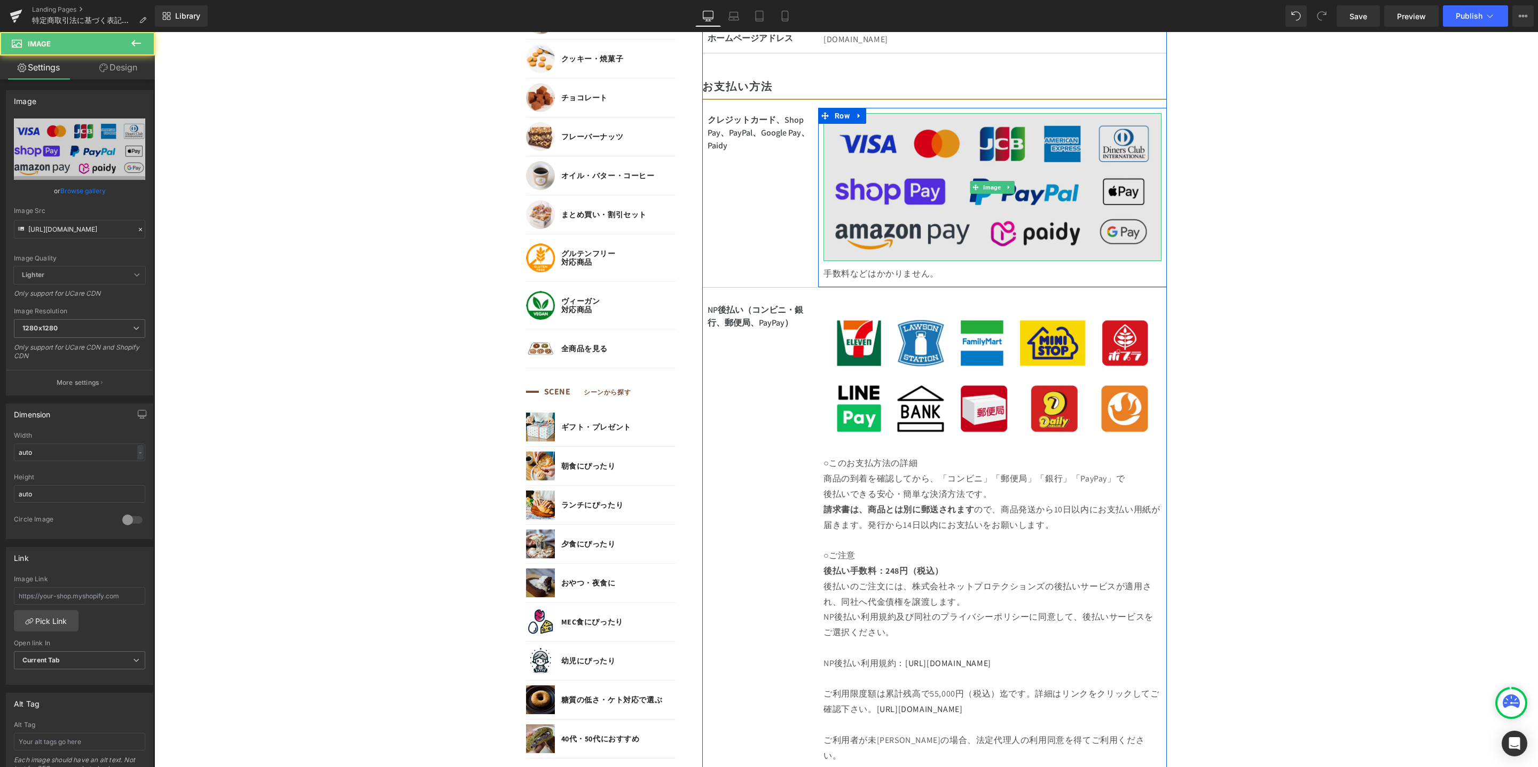
click at [1036, 234] on img at bounding box center [992, 187] width 338 height 148
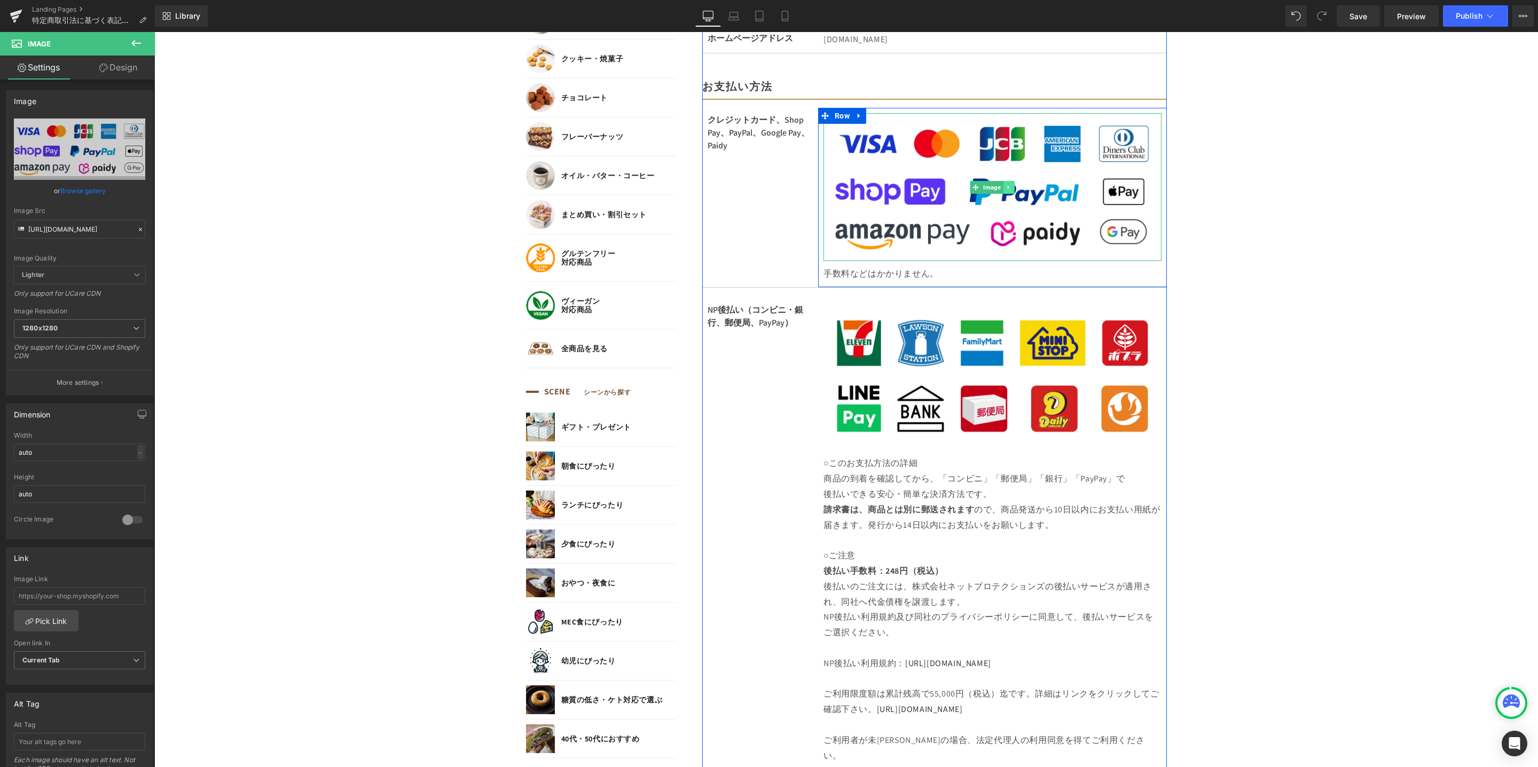
click at [1006, 184] on icon at bounding box center [1009, 187] width 6 height 6
click at [977, 186] on span "Image" at bounding box center [975, 187] width 22 height 13
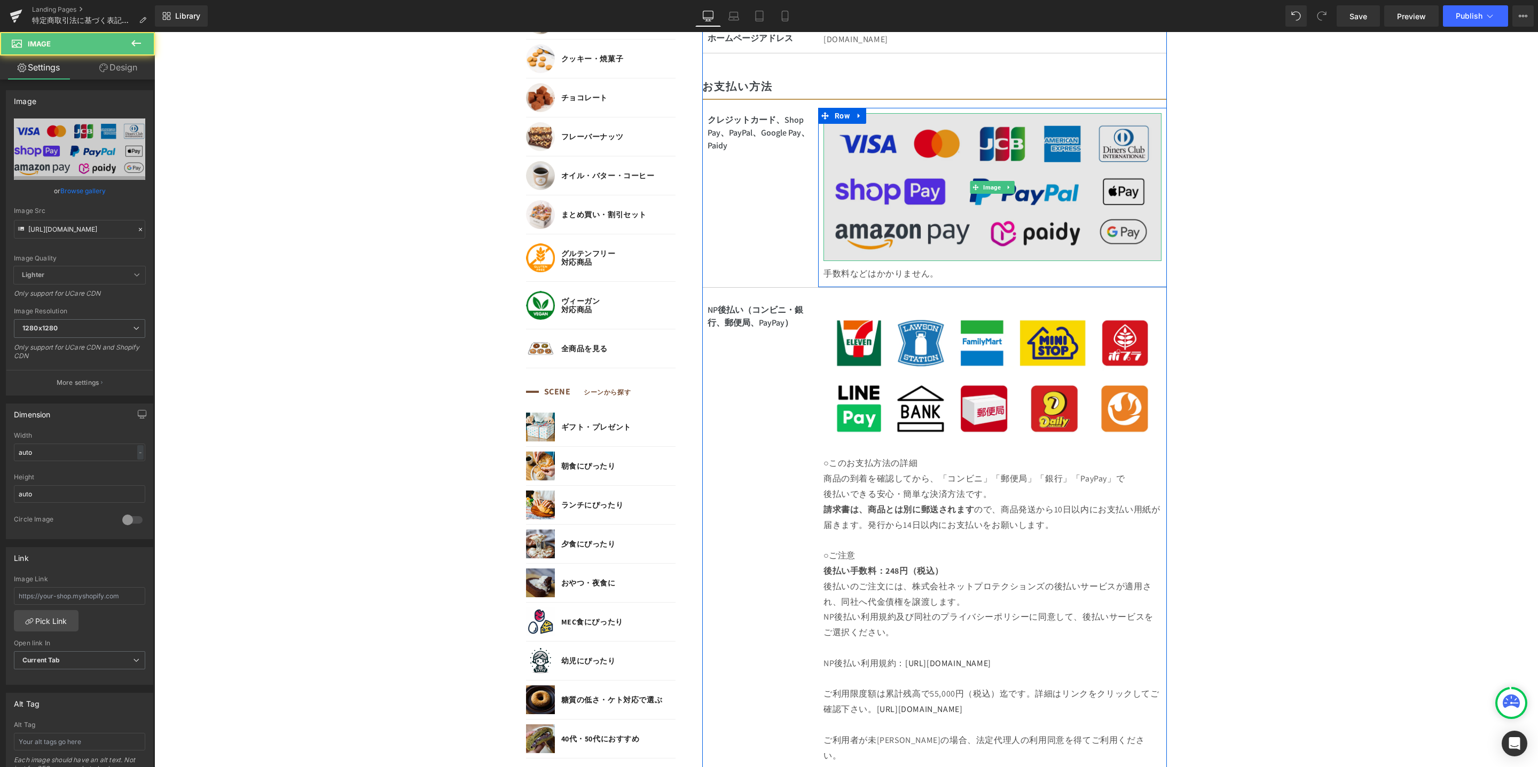
click at [887, 209] on img at bounding box center [992, 187] width 338 height 148
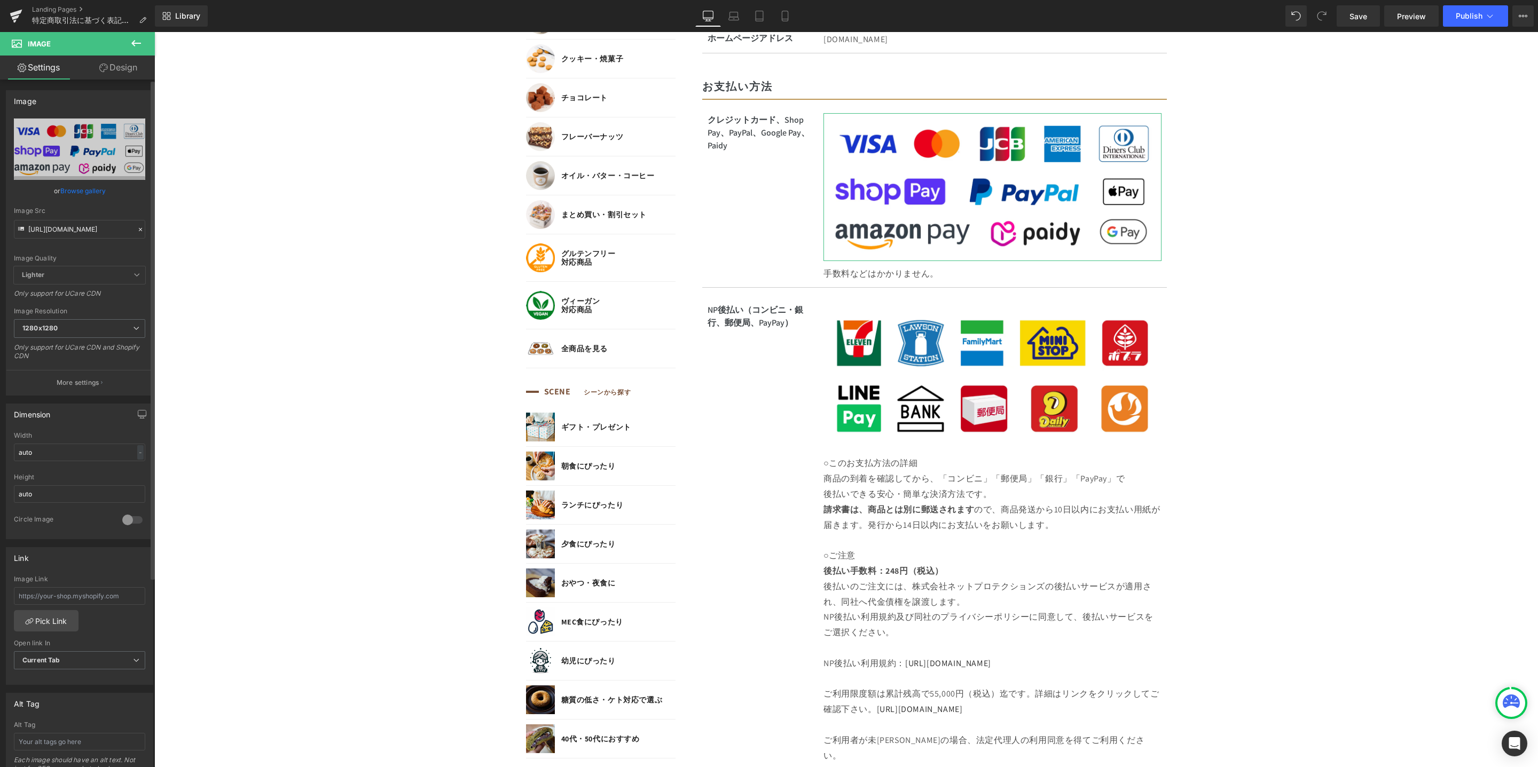
click at [137, 228] on icon at bounding box center [140, 229] width 7 height 7
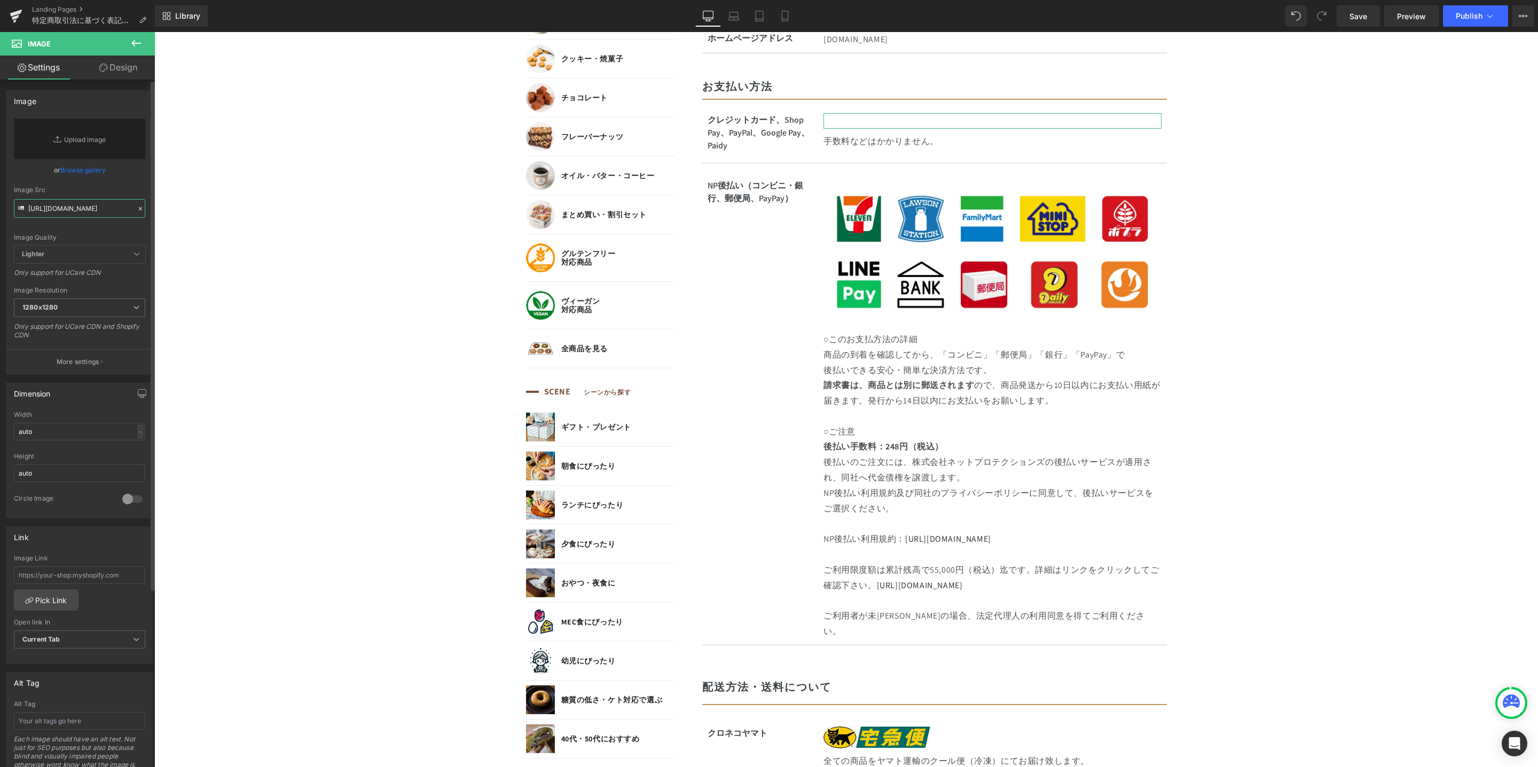
paste input "image.webp?v=1756260659"
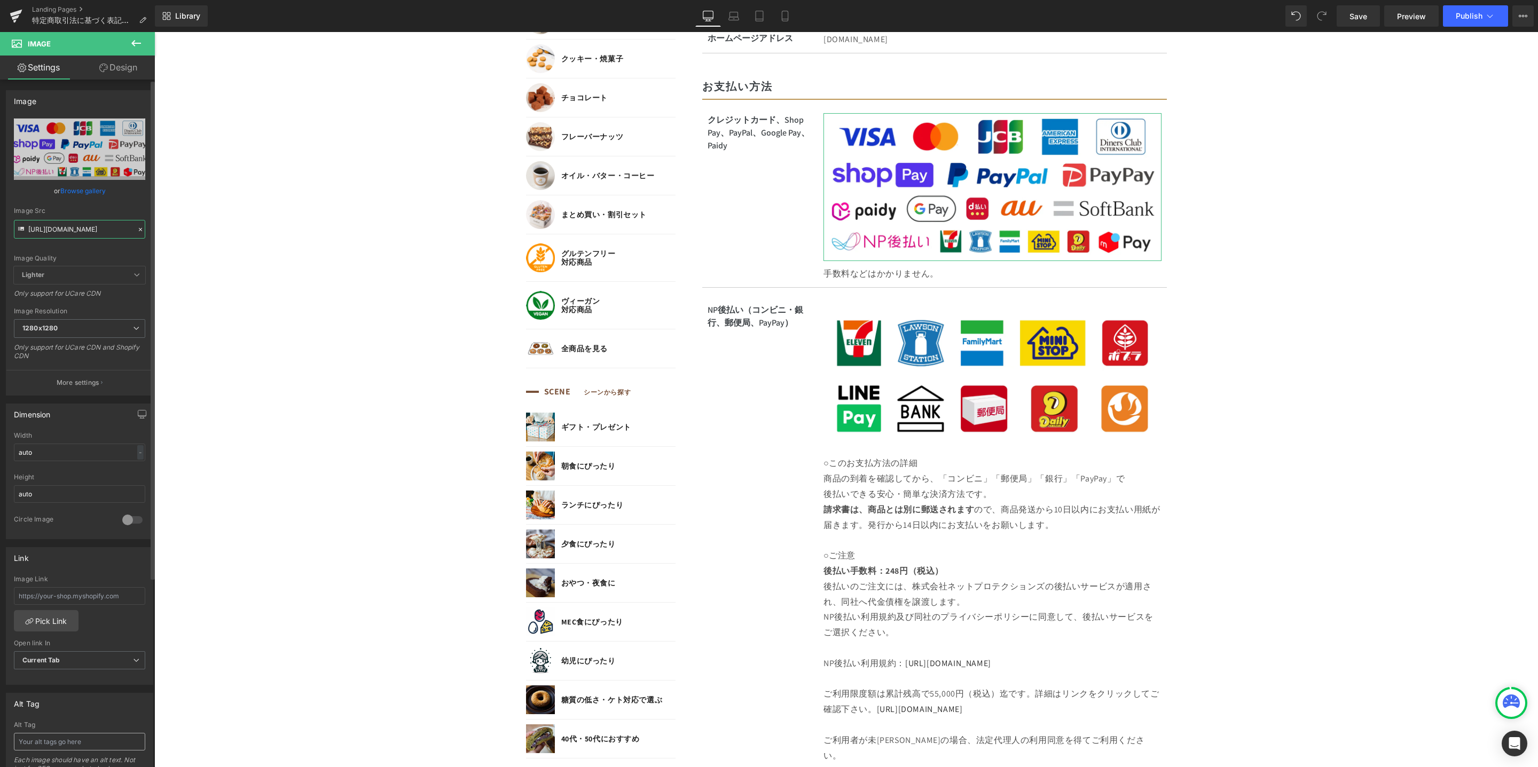
type input "[URL][DOMAIN_NAME]"
click at [68, 738] on input "text" at bounding box center [79, 742] width 131 height 18
type input "利用可能な決済方法一覧"
click at [1320, 361] on body "コンテンツに進む MENU ログイン SEARCH 商品検索 読みもの検索 検索 検索 FEATURE 特集 初めての方へ 新商品 誕生日ギフト セール商品 …" at bounding box center [845, 751] width 1383 height 2891
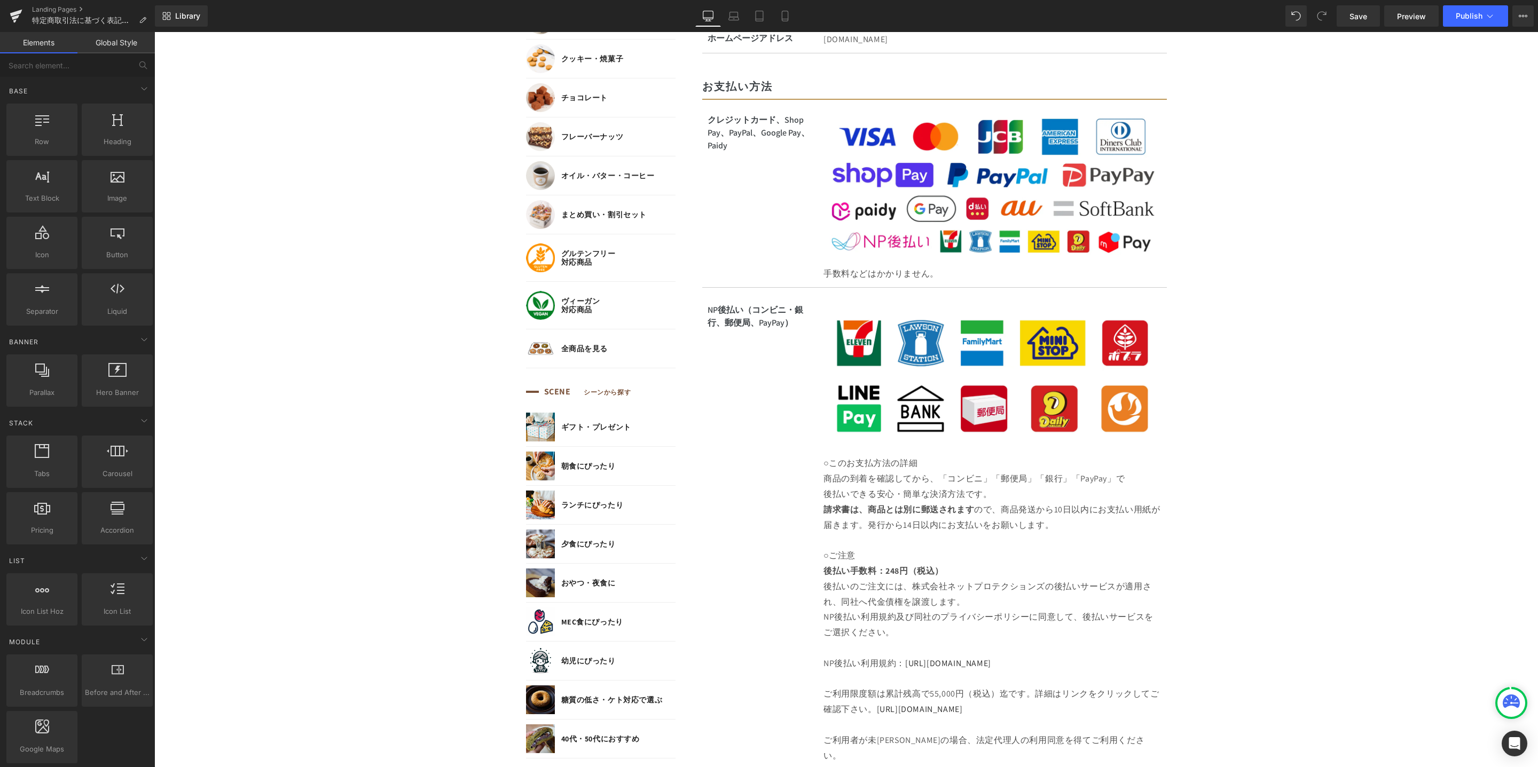
scroll to position [541, 0]
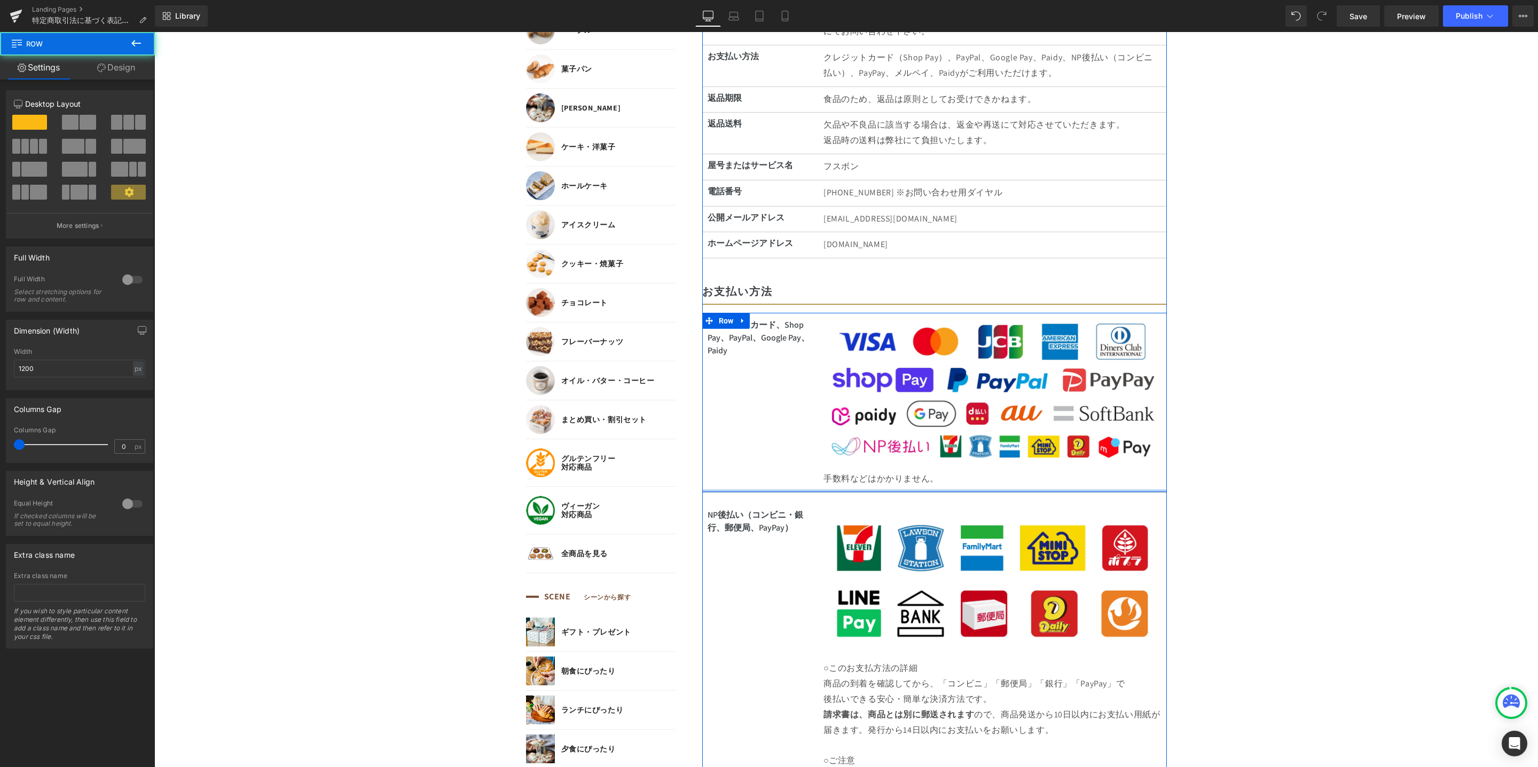
click at [897, 490] on div at bounding box center [934, 491] width 464 height 3
click at [978, 492] on div "特定商取引法に基づく表記 Heading 販売業者 Text Block Row 株式会社コレット Text Block Row Row 販売業者 Text …" at bounding box center [934, 652] width 464 height 2023
click at [975, 490] on div "クレジットカード、Shop Pay、PayPal、Google Pay、Paidy Text Block Row Image 手数料などはかかりません。 Te…" at bounding box center [934, 402] width 464 height 179
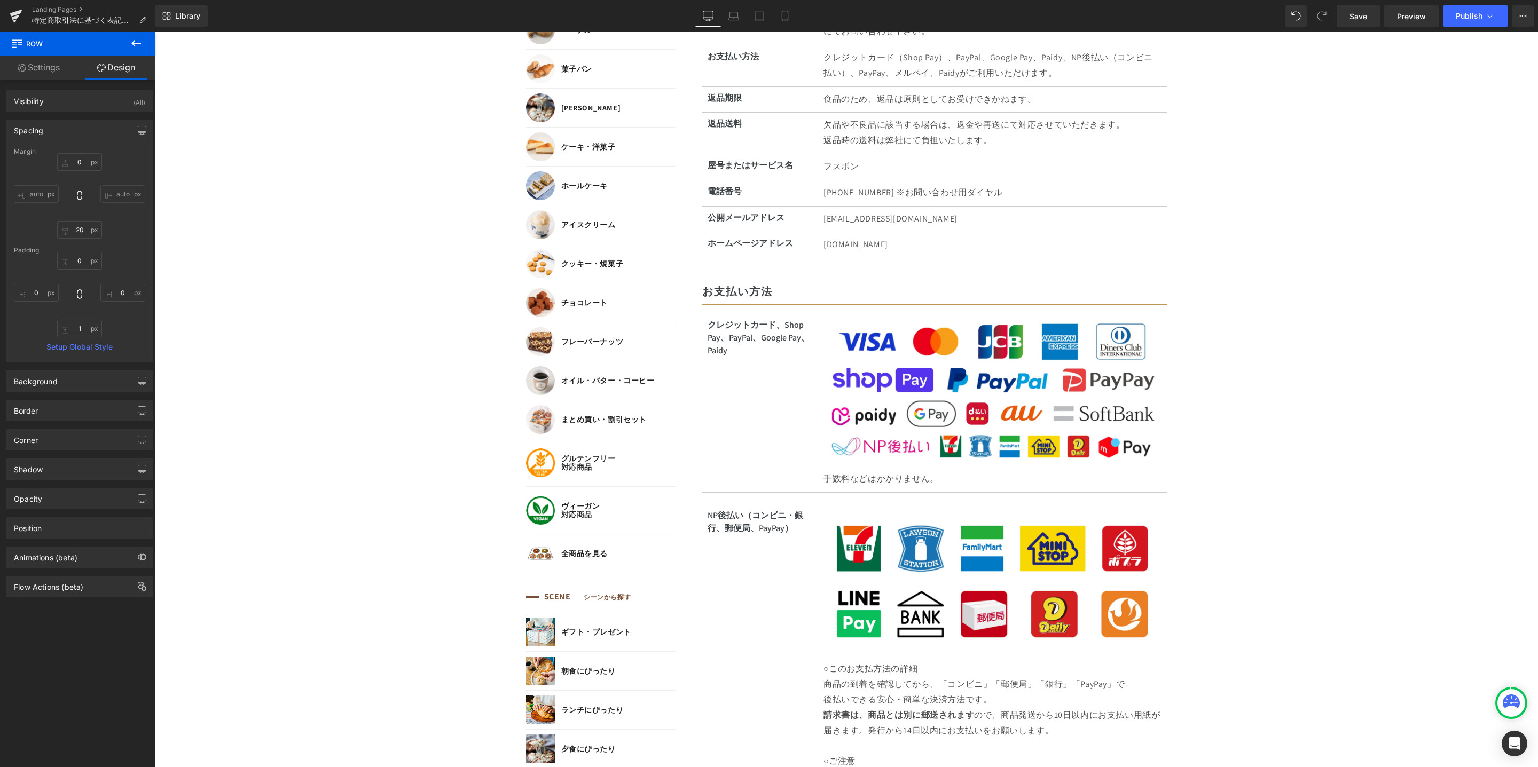
scroll to position [637, 0]
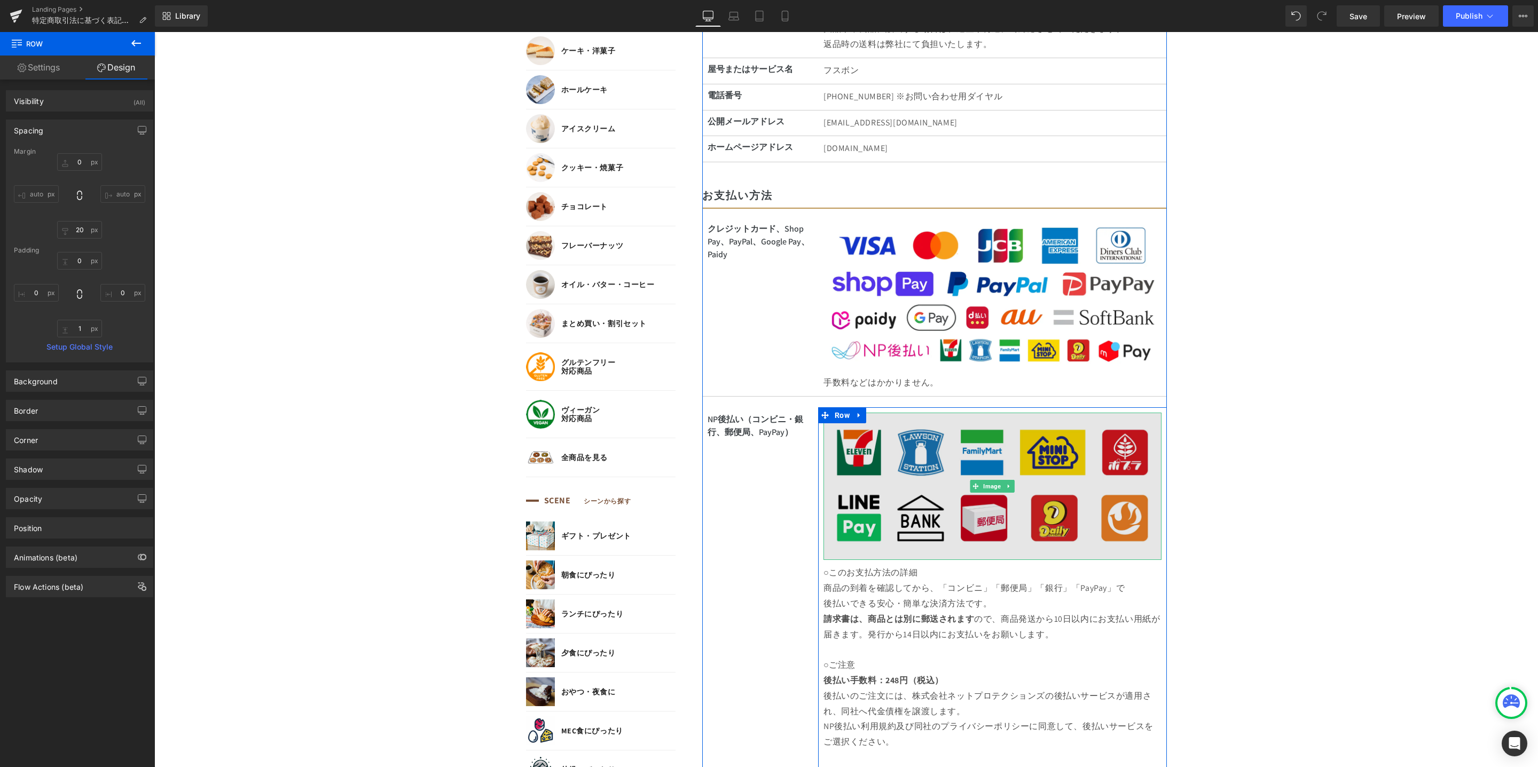
click at [979, 445] on img at bounding box center [992, 487] width 338 height 148
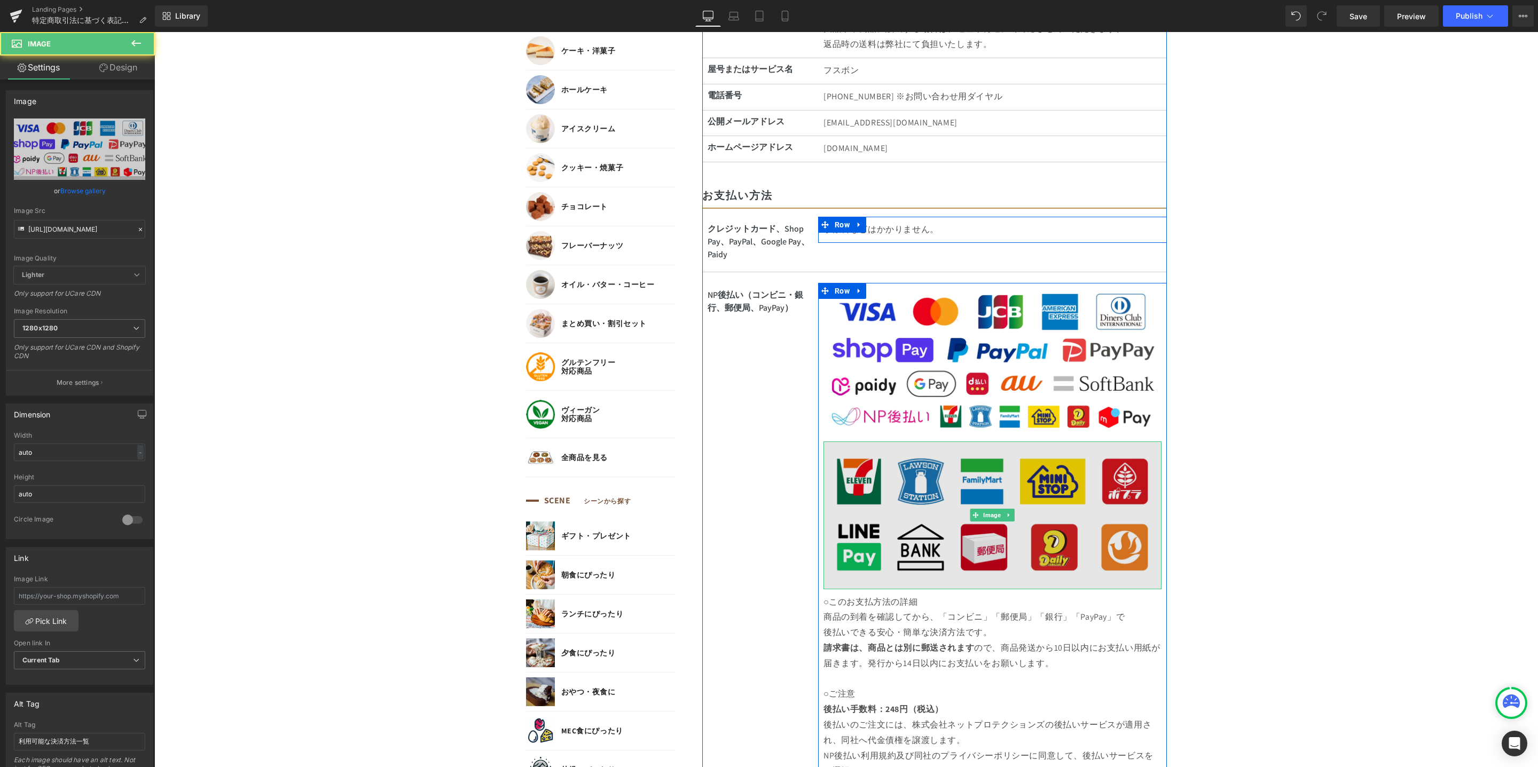
click at [971, 501] on img at bounding box center [992, 516] width 338 height 148
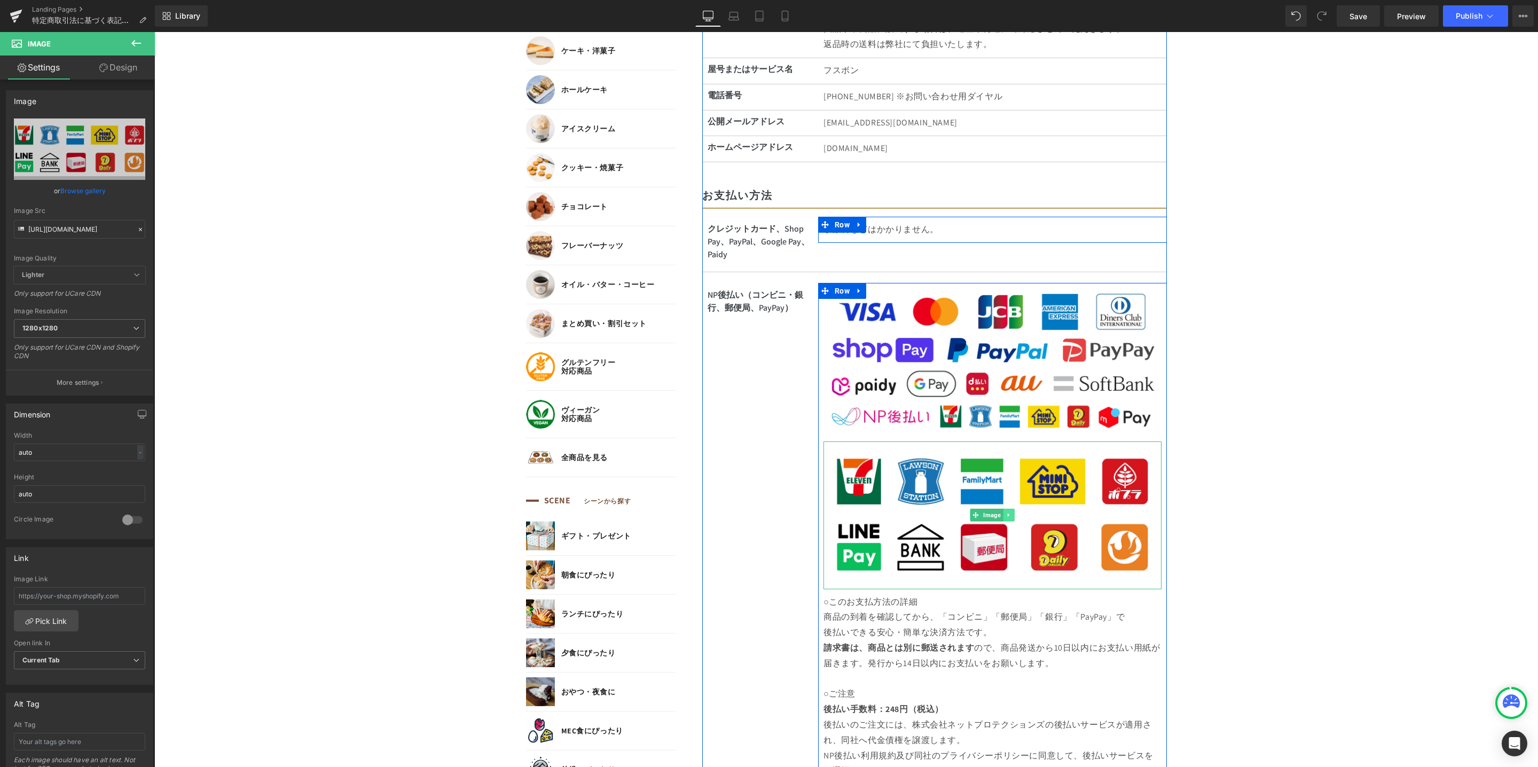
click at [1005, 514] on link at bounding box center [1008, 515] width 11 height 13
click at [1011, 515] on icon at bounding box center [1014, 516] width 6 height 6
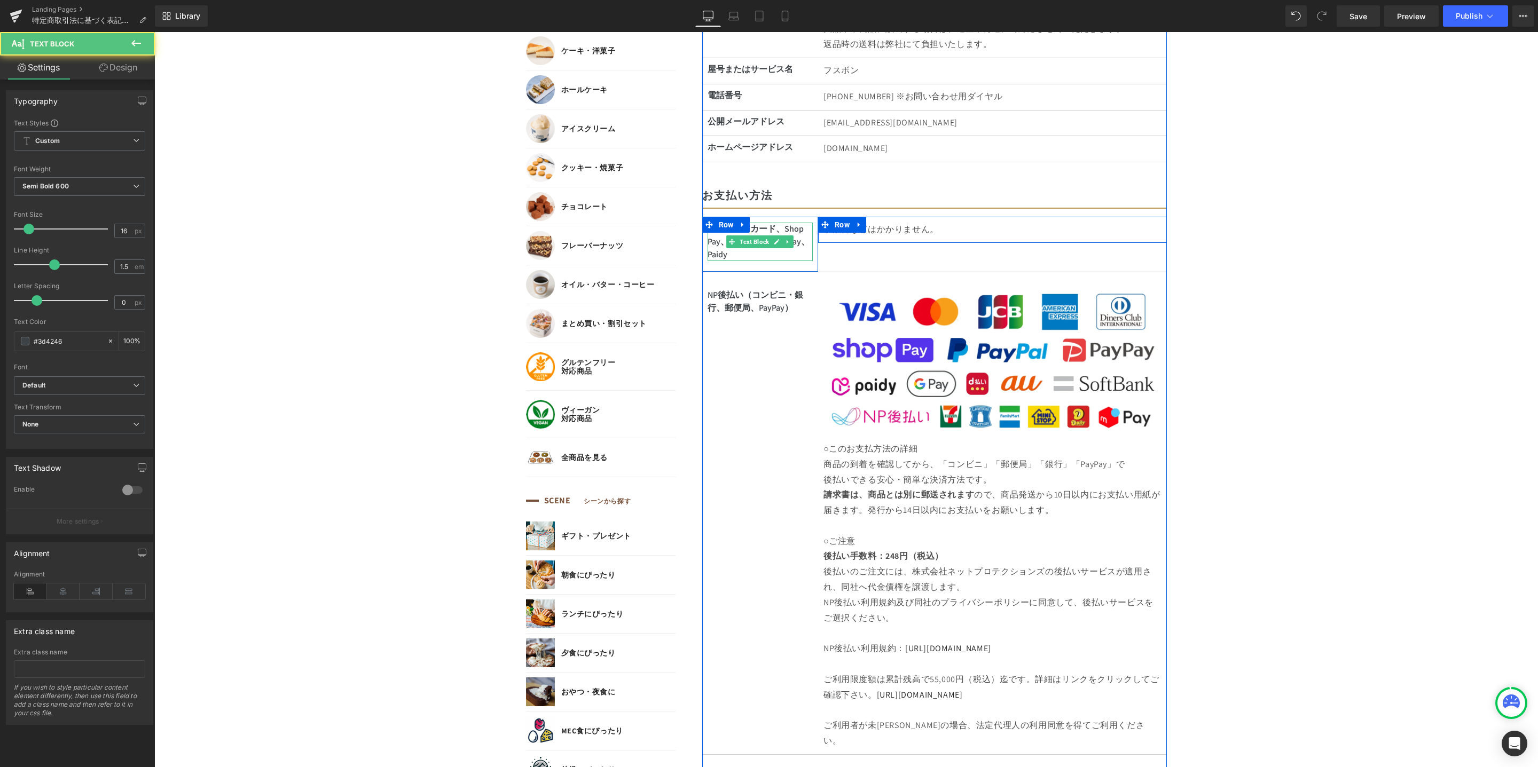
click at [744, 255] on p "クレジットカード、Shop Pay、PayPal、Google Pay、Paidy" at bounding box center [760, 242] width 106 height 38
drag, startPoint x: 737, startPoint y: 254, endPoint x: 691, endPoint y: 229, distance: 52.5
click at [690, 228] on main "SEARCH 商品検索 読みもの検索 検索 検索 FEATURE 特集 初めての方へ 新商品 誕生日ギフト セール商品 CATEGORY カテゴリーから探す …" at bounding box center [846, 586] width 641 height 2083
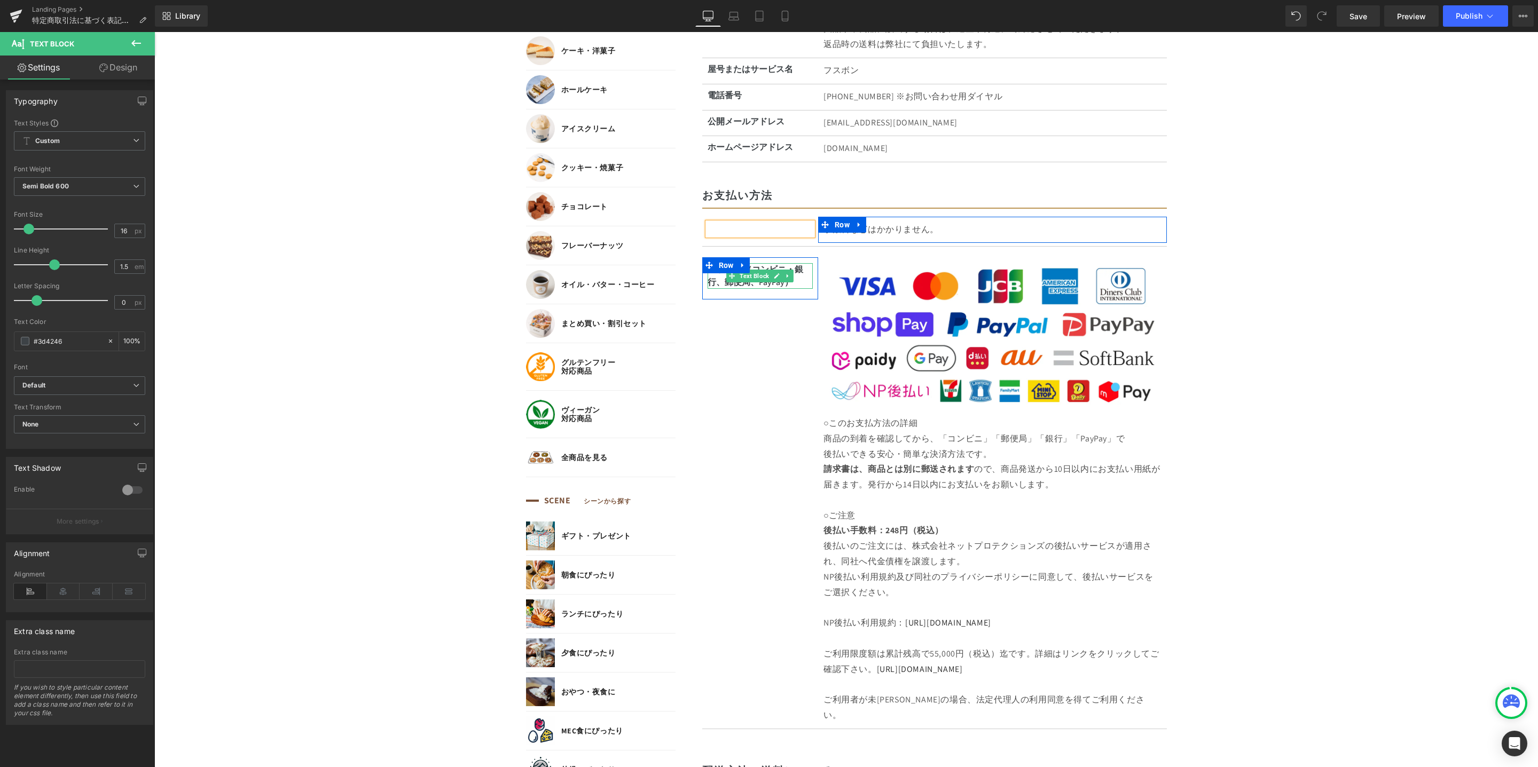
click at [708, 274] on p "NP後払い（コンビニ・銀行、郵便局、PayPay ）" at bounding box center [760, 276] width 106 height 26
click at [707, 270] on p "NP後払い（コンビニ・銀行、郵便局、PayPay ）" at bounding box center [760, 276] width 106 height 26
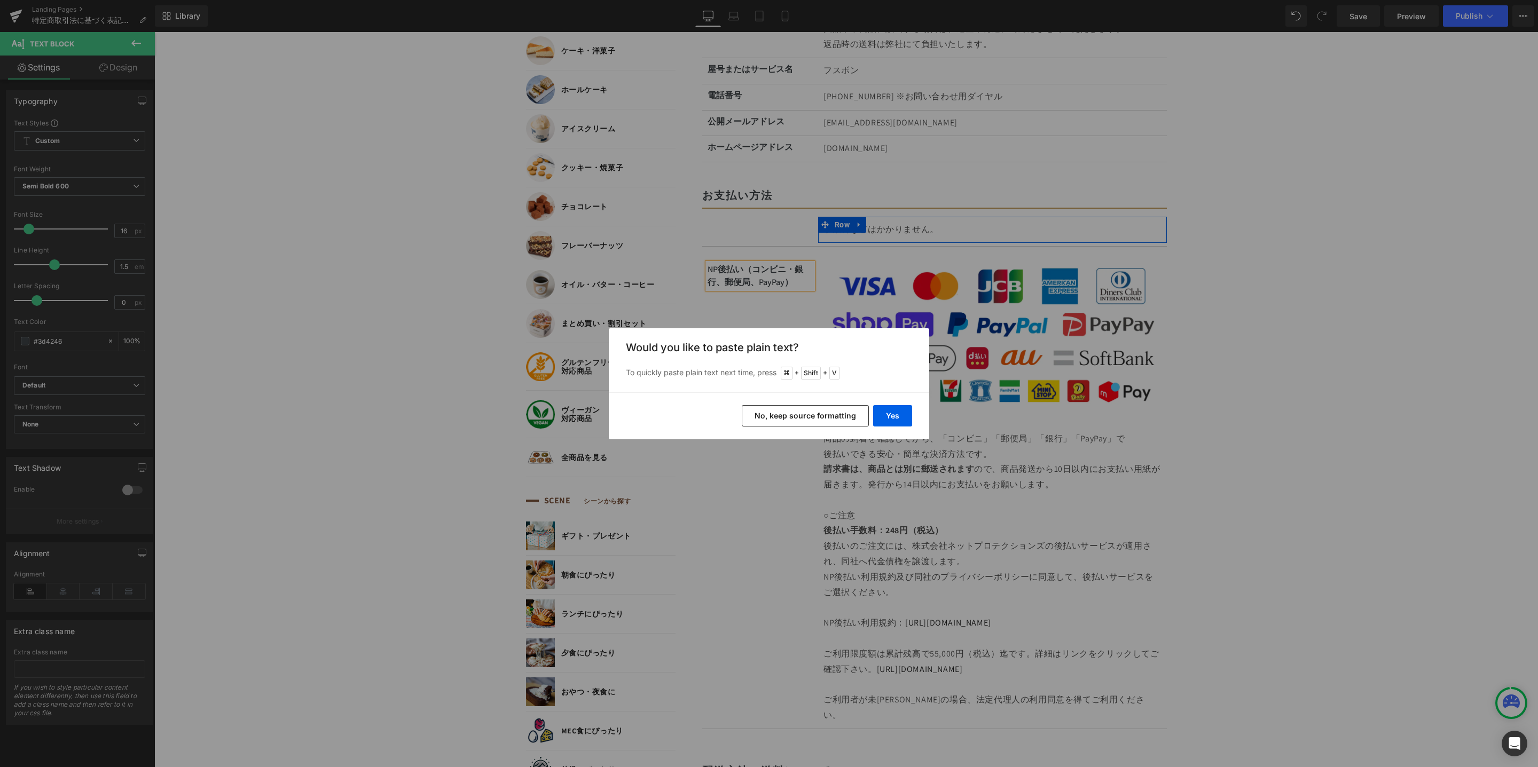
click at [916, 419] on div "Yes No, keep source formatting" at bounding box center [769, 415] width 320 height 47
click at [903, 416] on button "Yes" at bounding box center [892, 415] width 39 height 21
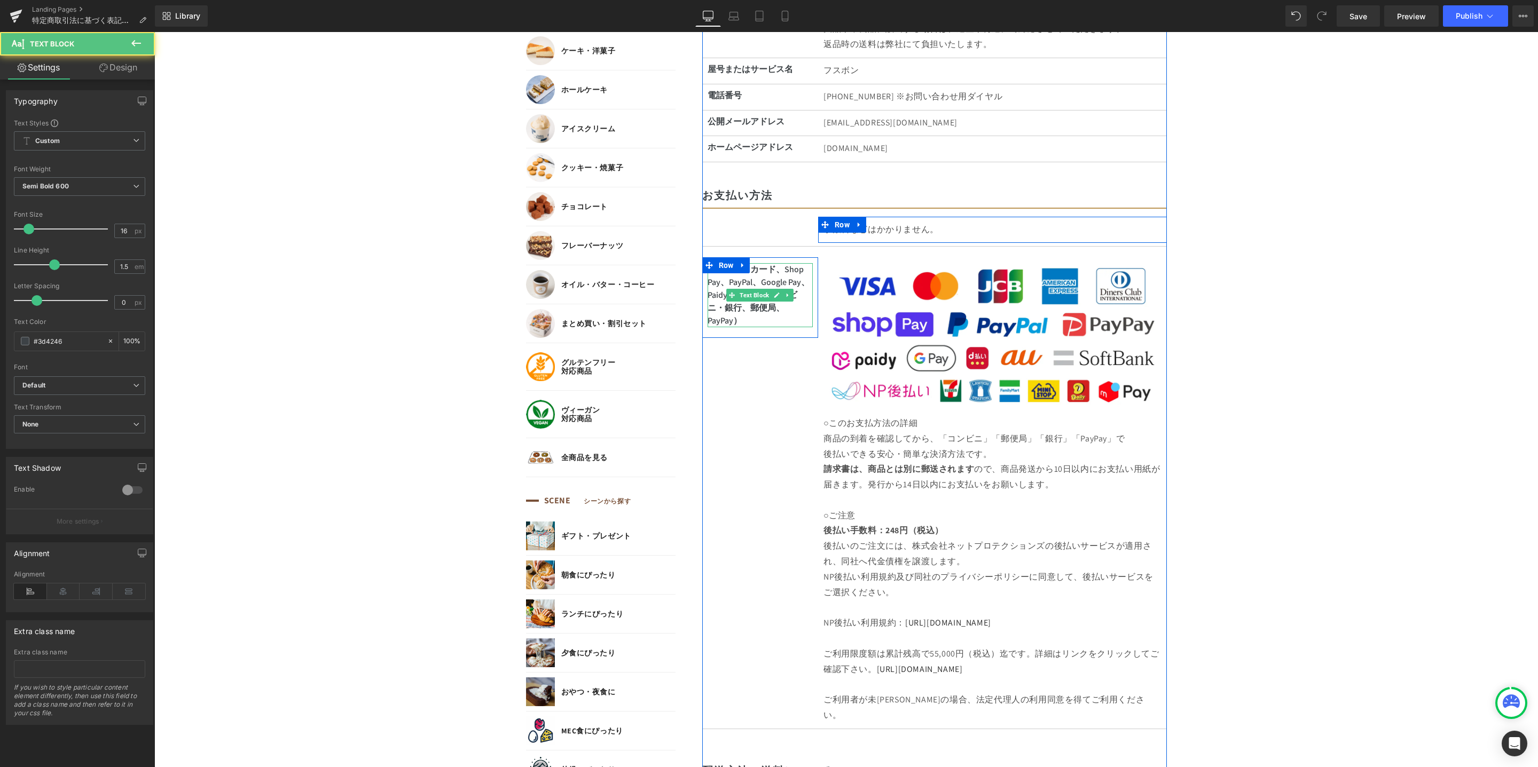
click at [753, 322] on p "クレジットカード、Shop Pay、PayPal、Google Pay、PaidyNP後払い（コンビニ・銀行、郵便局、PayPay ）" at bounding box center [760, 295] width 106 height 64
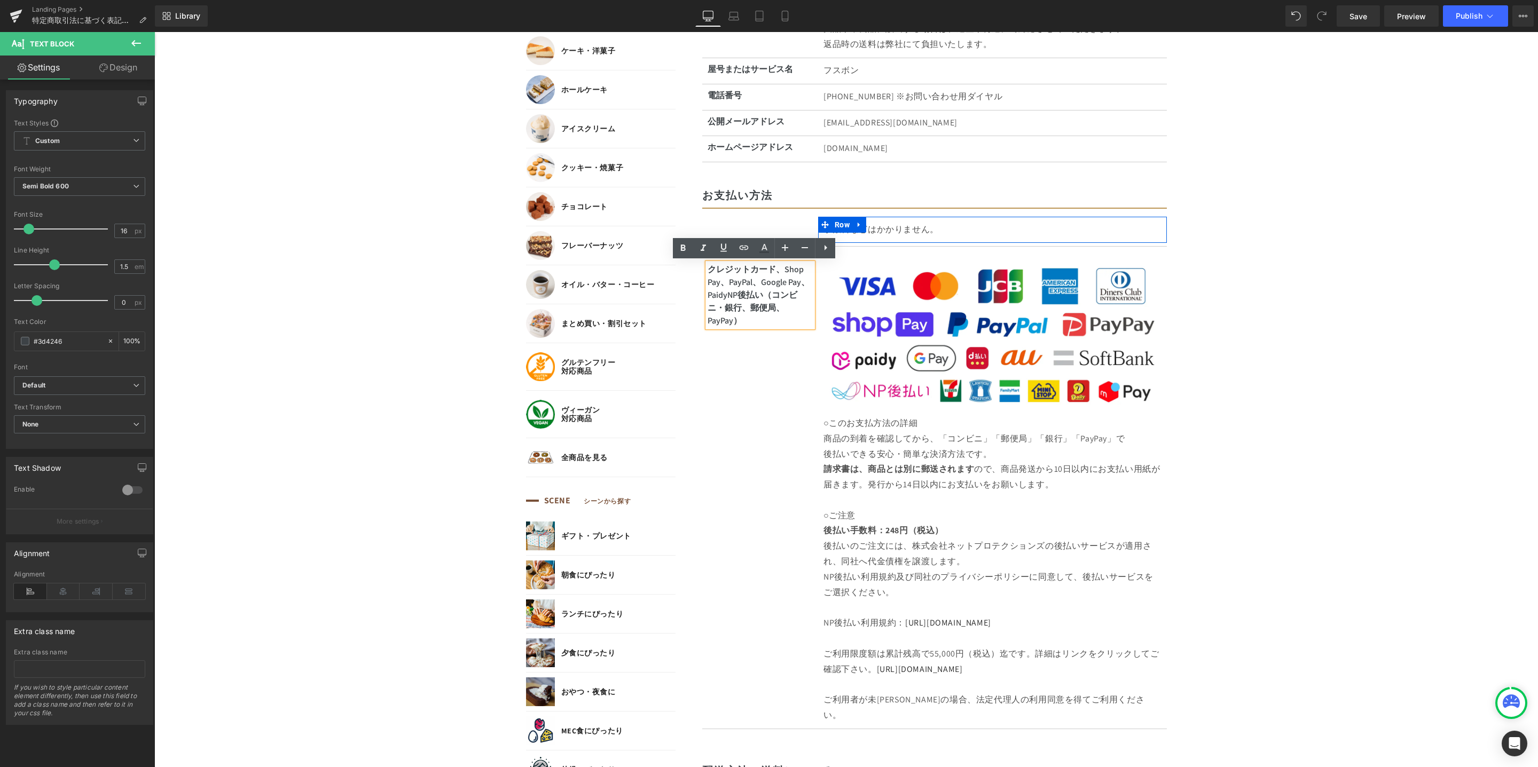
click at [723, 296] on p "クレジットカード、Shop Pay、PayPal、Google Pay、PaidyNP後払い（コンビニ・銀行、郵便局、PayPay ）" at bounding box center [760, 295] width 106 height 64
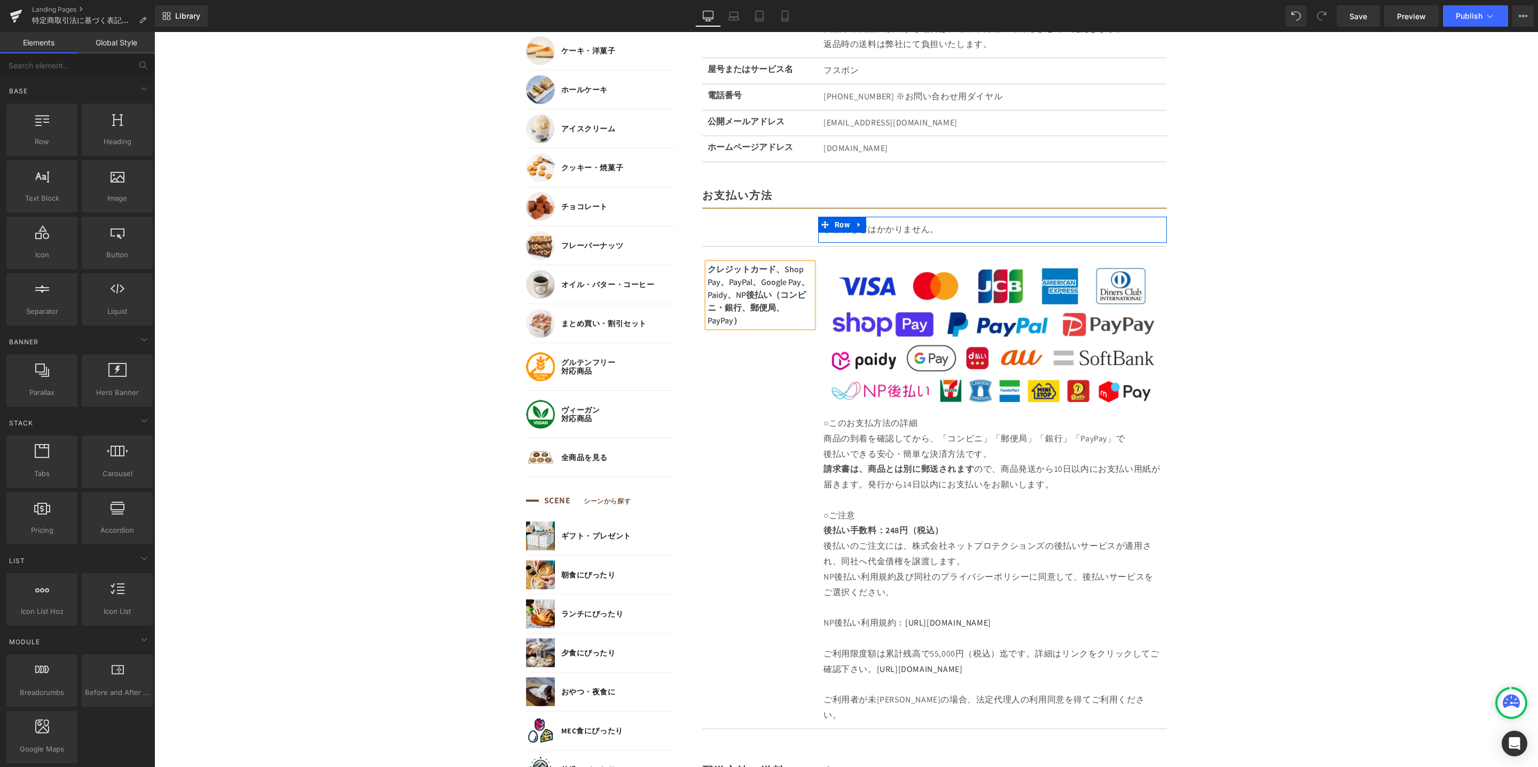
click at [855, 226] on icon at bounding box center [858, 225] width 7 height 8
click at [883, 225] on icon at bounding box center [886, 225] width 7 height 8
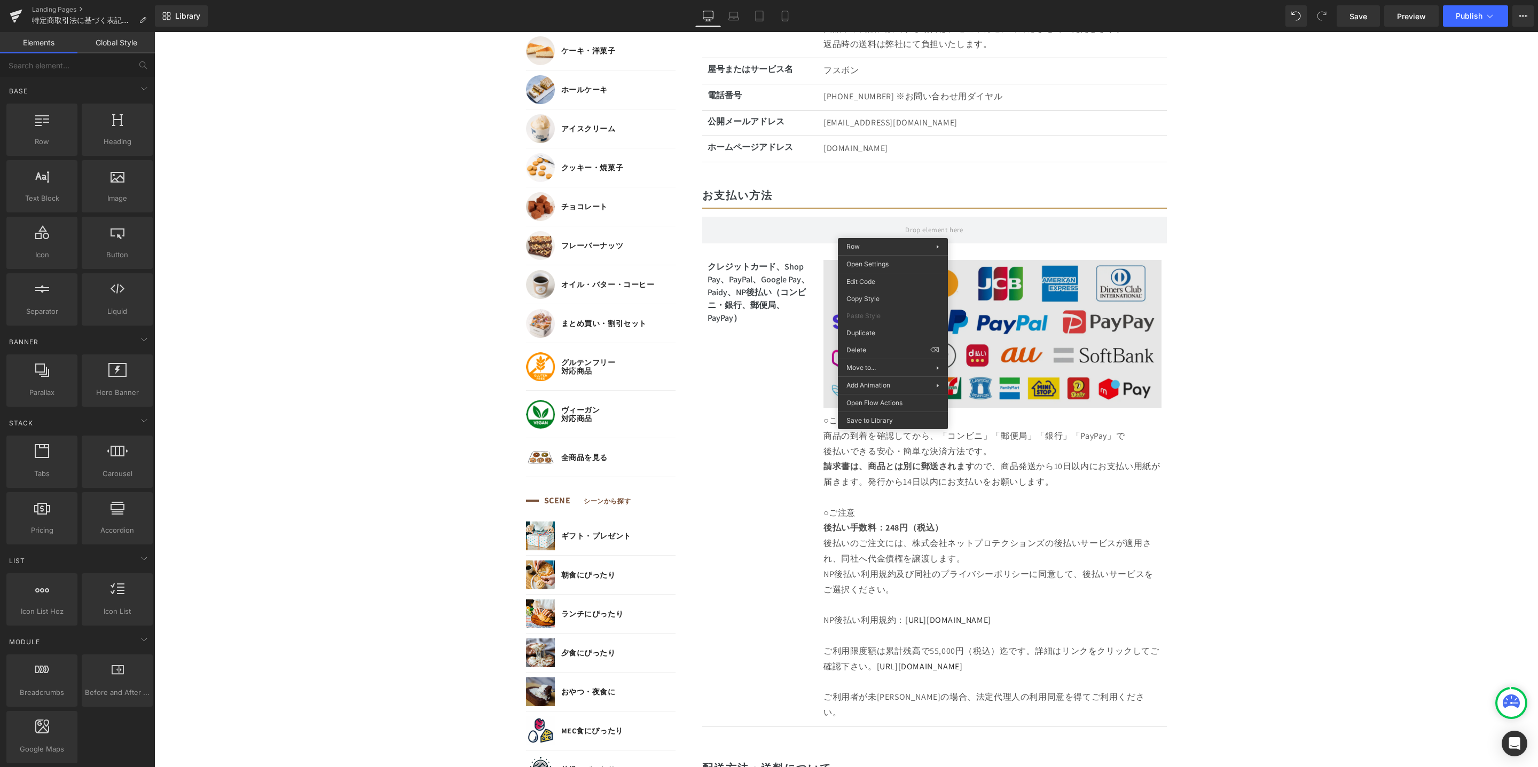
drag, startPoint x: 1032, startPoint y: 385, endPoint x: 878, endPoint y: 353, distance: 157.7
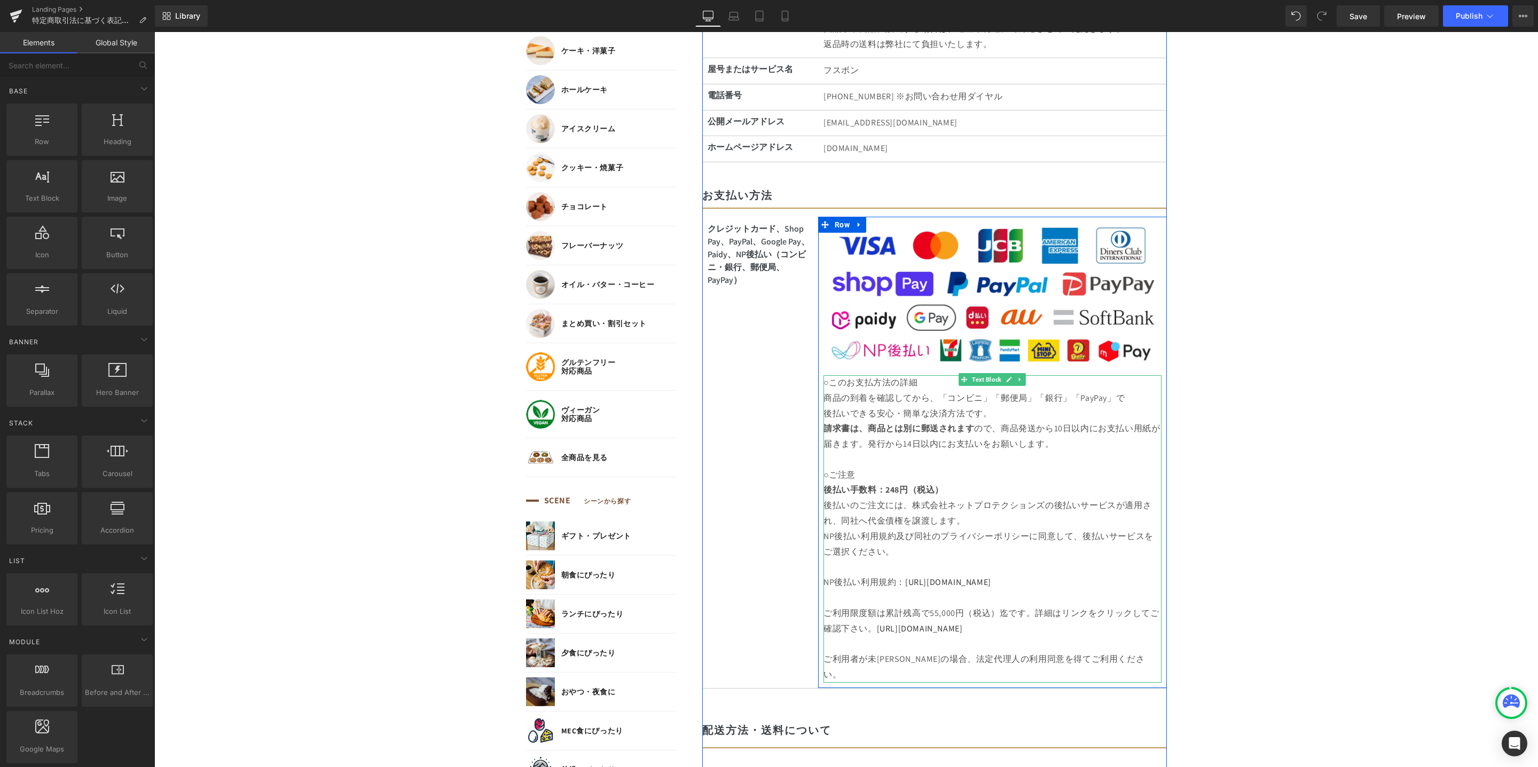
click at [925, 384] on p "○このお支払方法の詳細" at bounding box center [992, 382] width 338 height 15
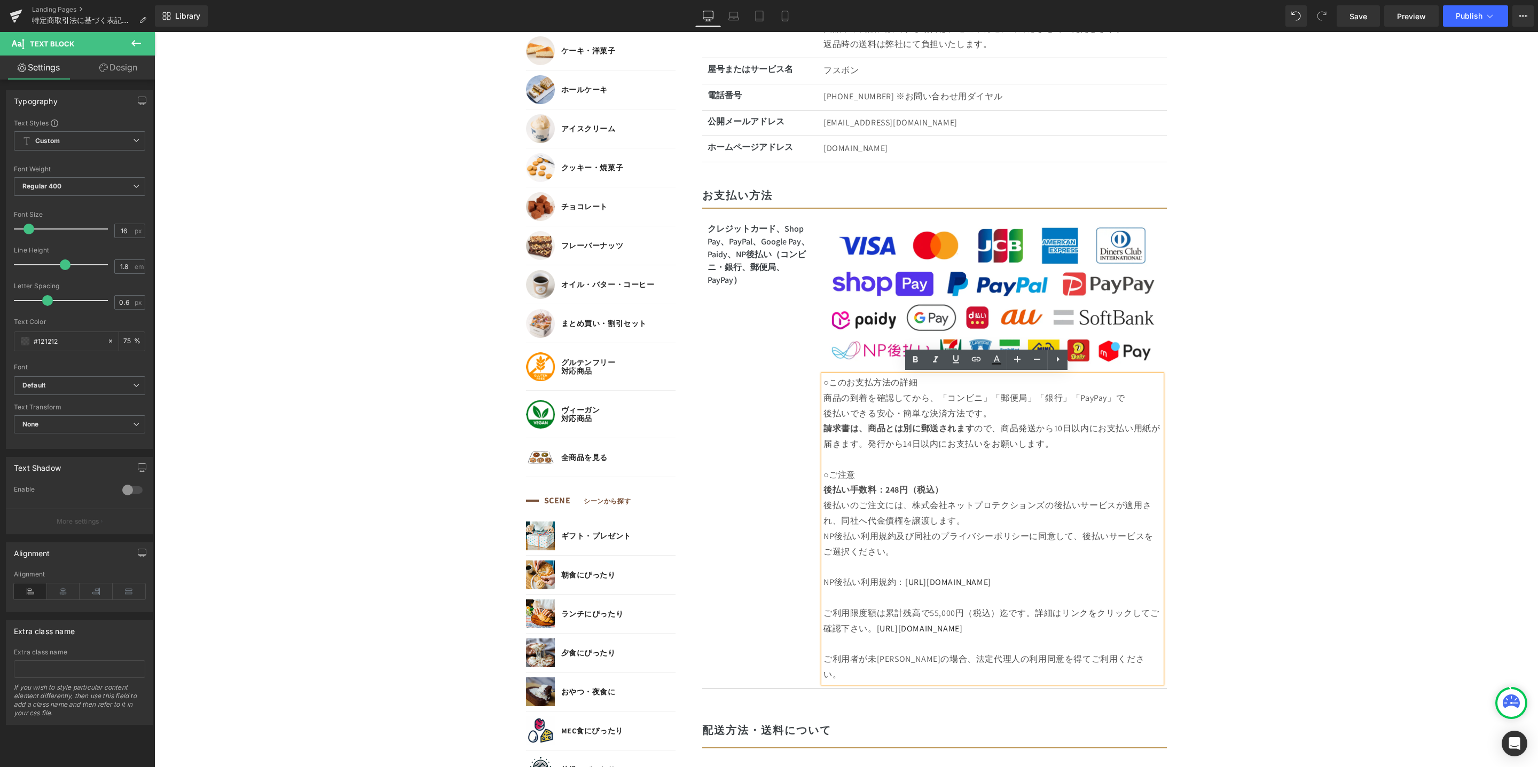
click at [1003, 413] on p "後払いできる安心・簡単な決済方法です。" at bounding box center [992, 413] width 338 height 15
drag, startPoint x: 829, startPoint y: 385, endPoint x: 923, endPoint y: 385, distance: 94.5
click at [923, 385] on p "○このお支払方法の詳細" at bounding box center [992, 382] width 338 height 15
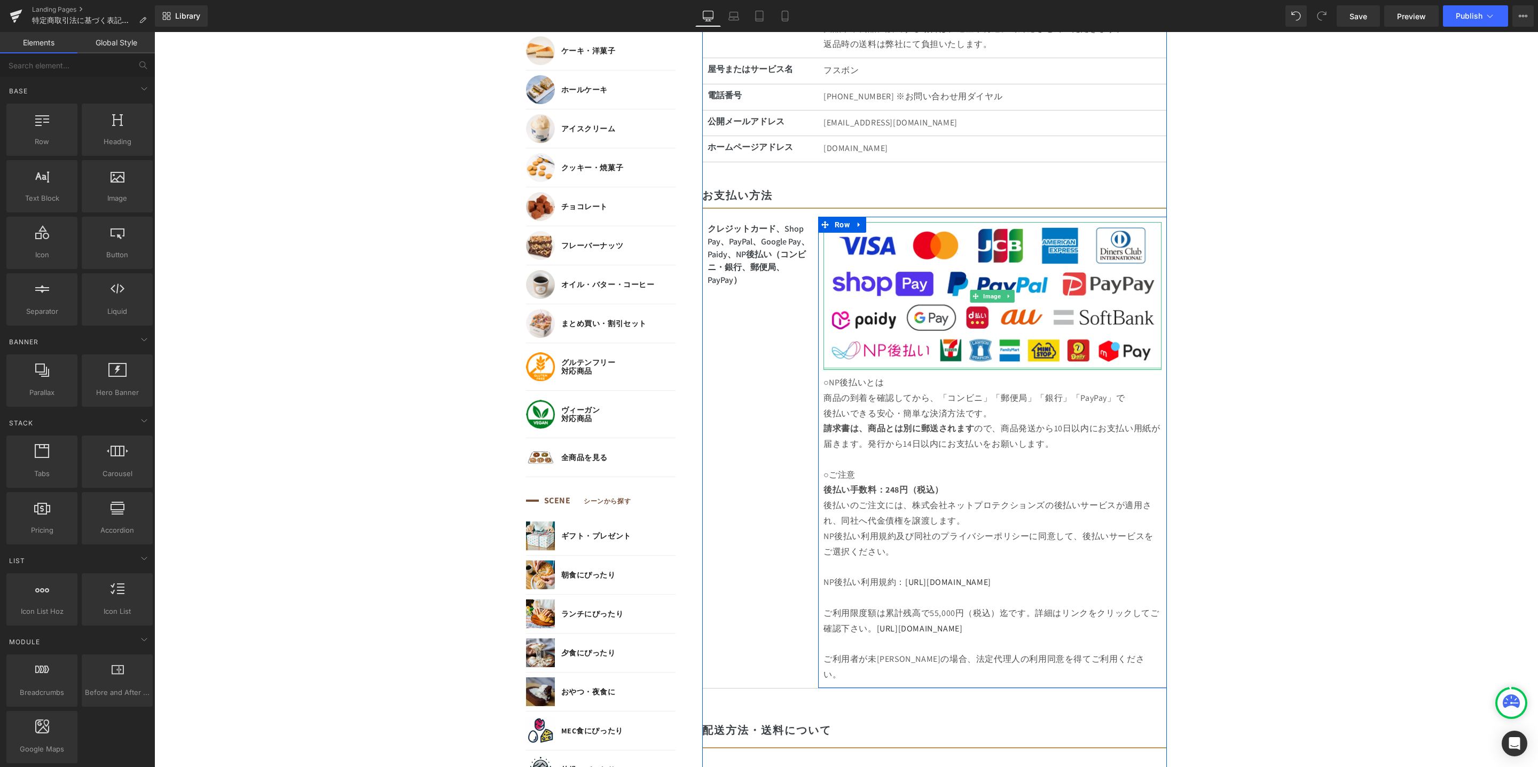
click at [1053, 368] on div at bounding box center [992, 368] width 338 height 3
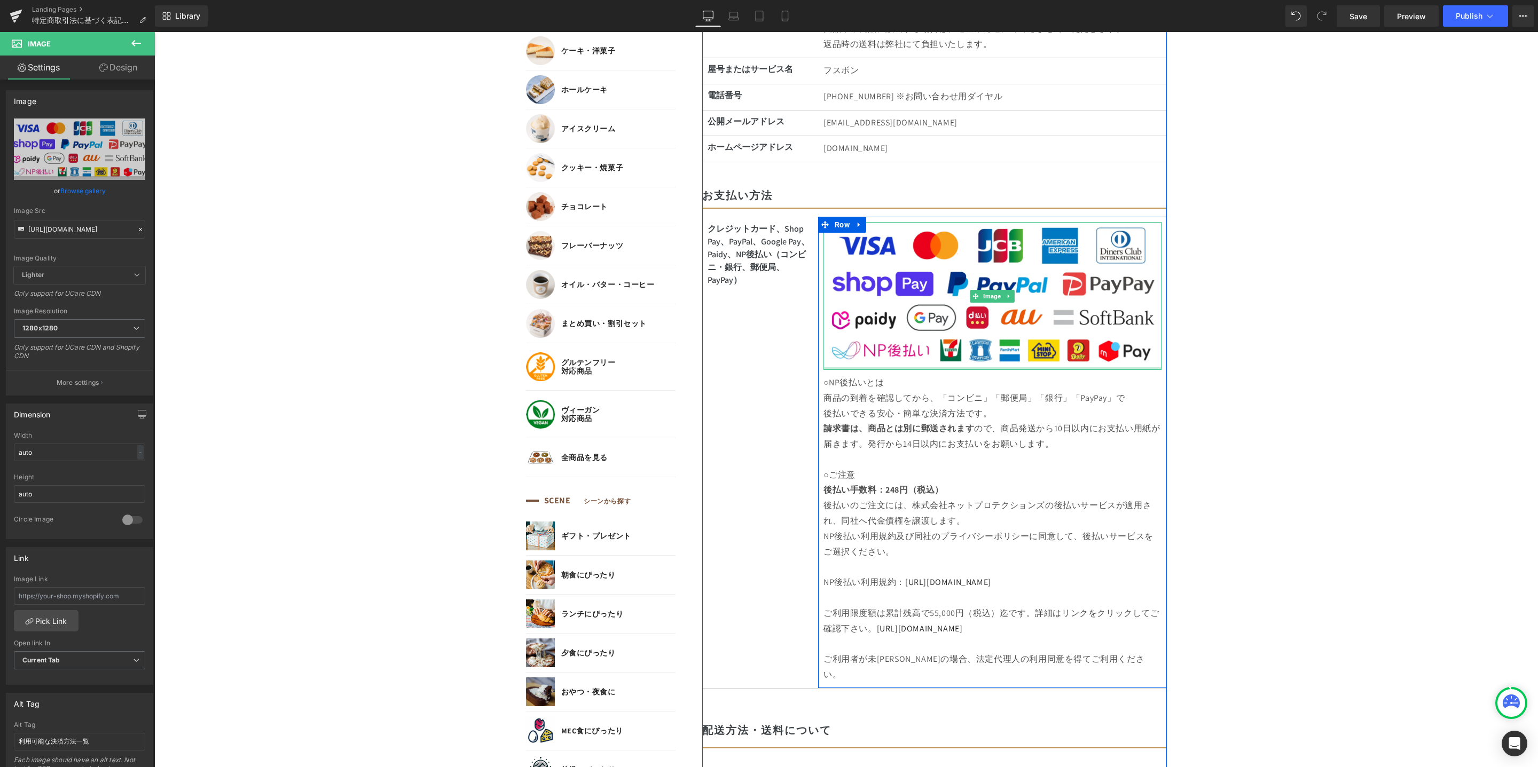
click at [1051, 367] on div at bounding box center [992, 368] width 338 height 3
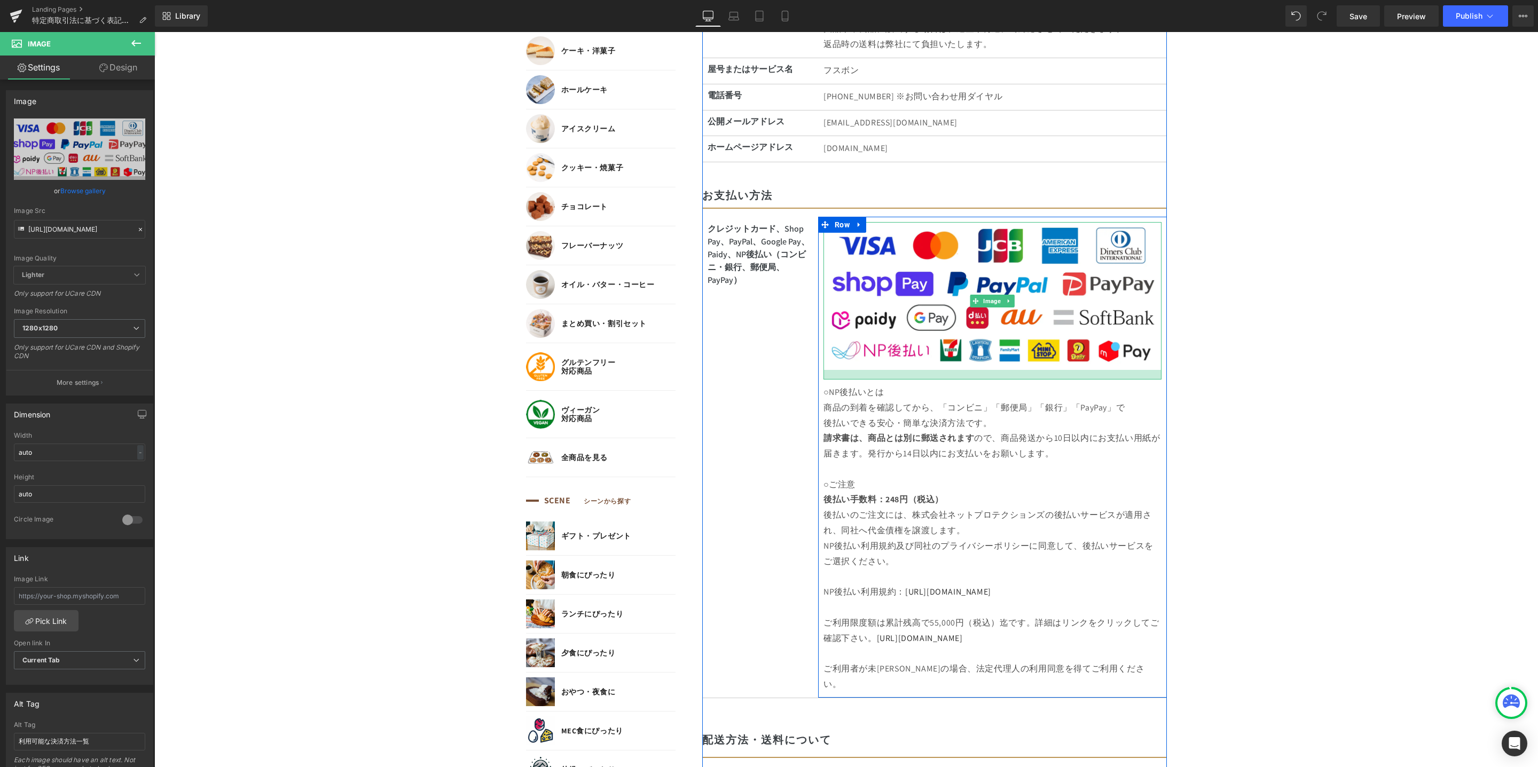
drag, startPoint x: 1051, startPoint y: 367, endPoint x: 1050, endPoint y: 377, distance: 9.7
click at [1050, 377] on div at bounding box center [992, 375] width 338 height 10
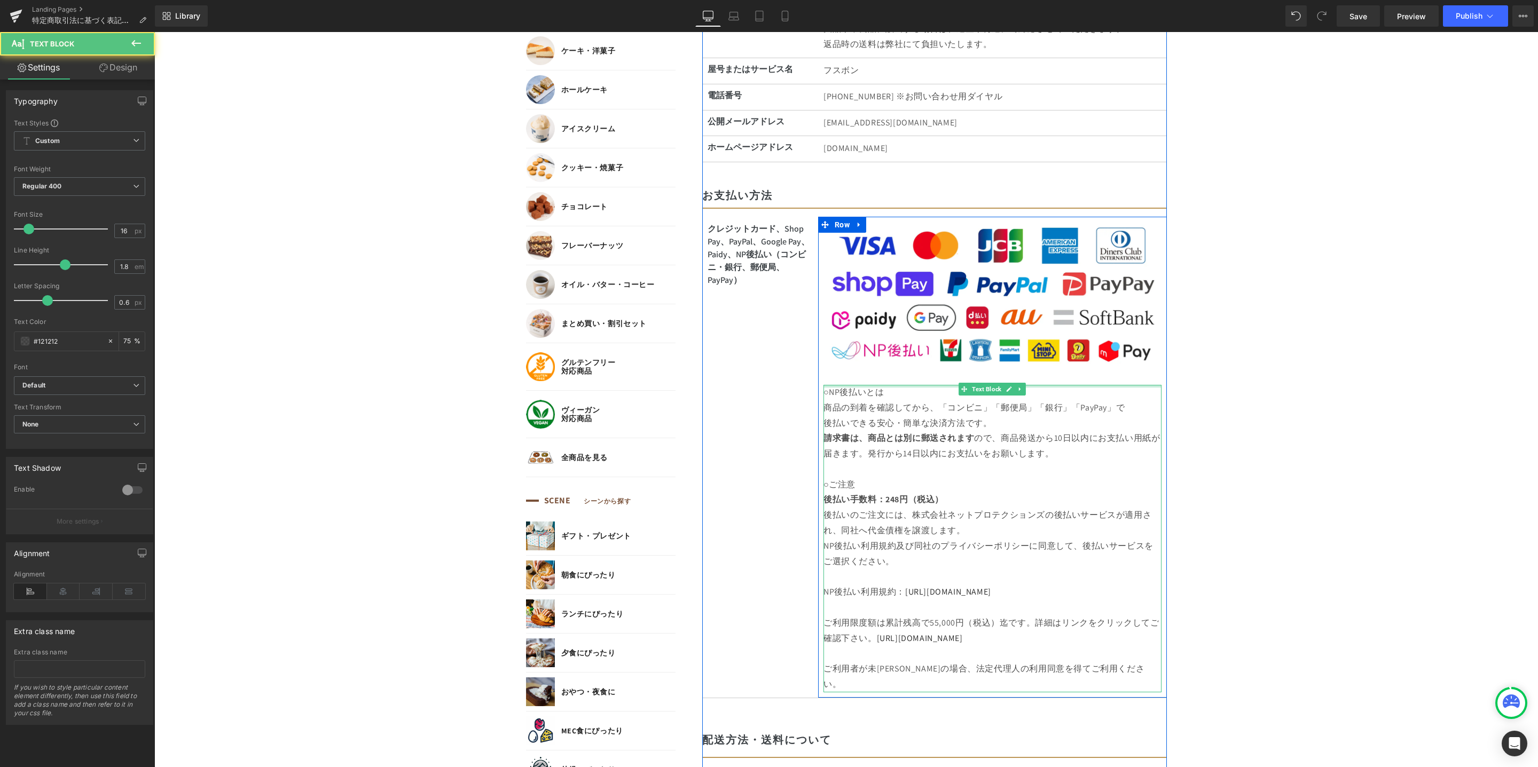
click at [905, 389] on p "○NP後払いとは" at bounding box center [992, 392] width 338 height 15
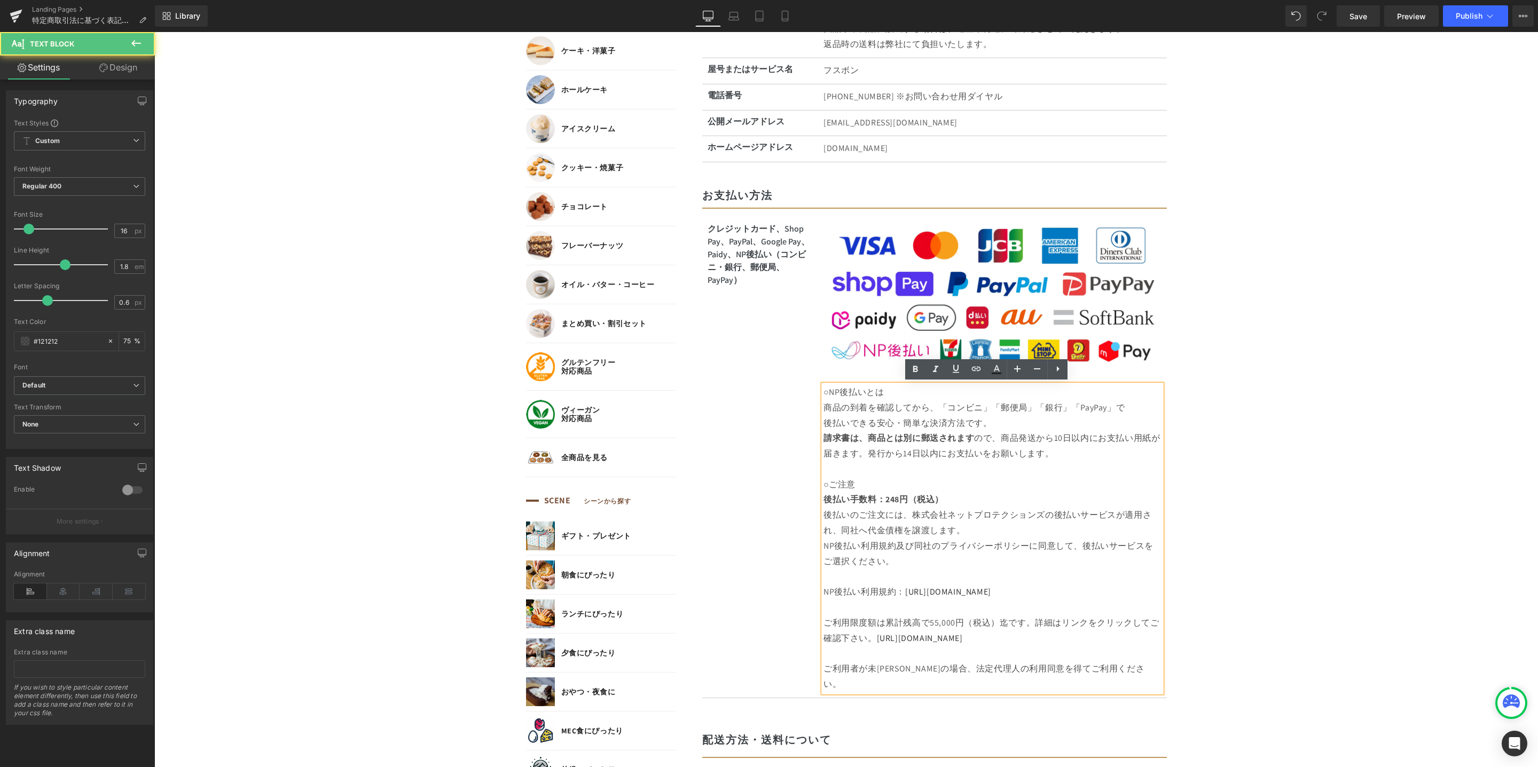
click at [823, 395] on p "○NP後払いとは" at bounding box center [992, 392] width 338 height 15
click at [736, 241] on p "クレジットカード、Shop Pay、PayPal、Google Pay、Paidy、NP後払い（コンビニ・銀行、郵便局、PayPay ）" at bounding box center [760, 255] width 106 height 64
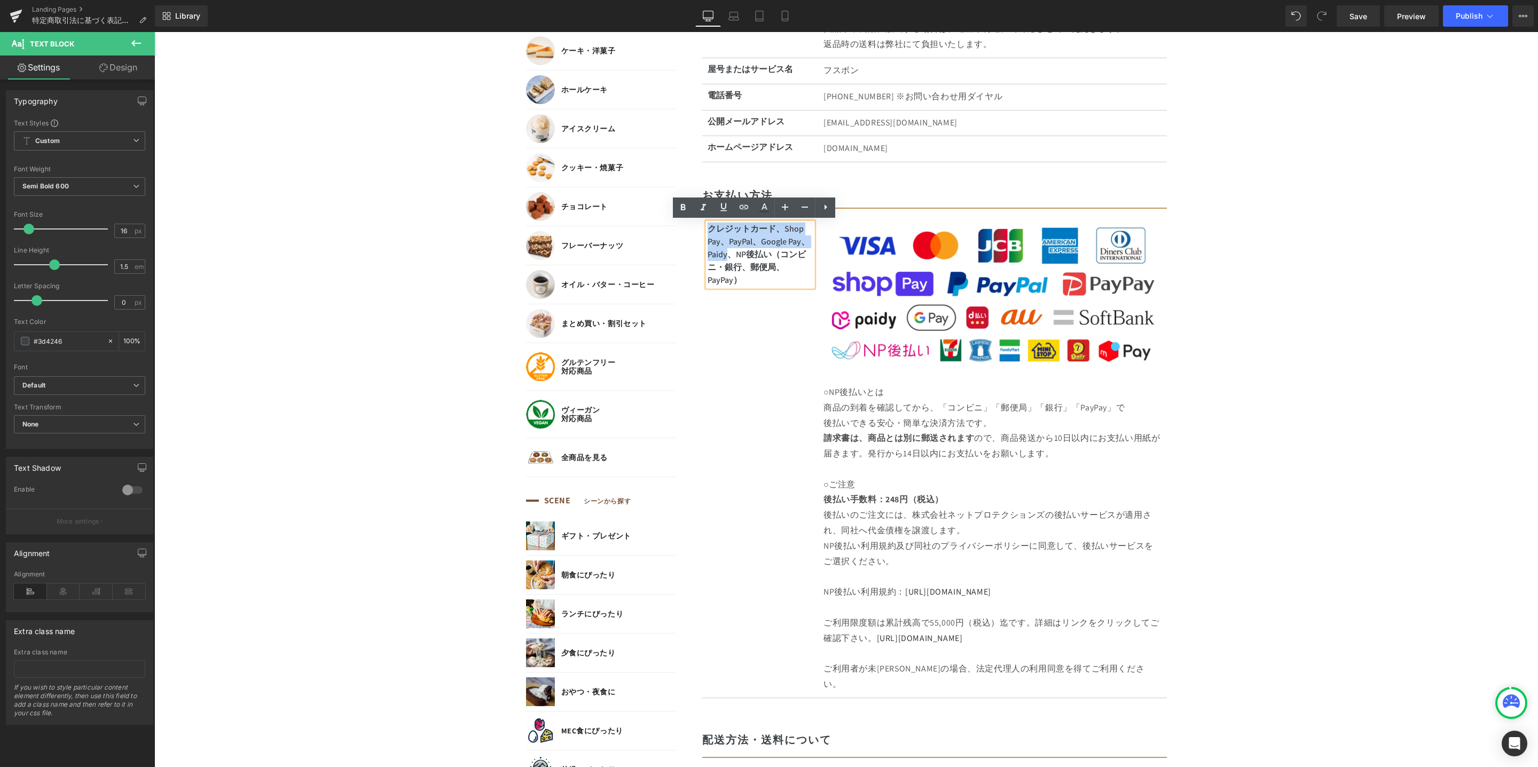
drag, startPoint x: 704, startPoint y: 231, endPoint x: 723, endPoint y: 255, distance: 30.8
click at [723, 255] on p "クレジットカード、Shop Pay、PayPal、Google Pay、Paidy、NP後払い（コンビニ・銀行、郵便局、PayPay ）" at bounding box center [760, 255] width 106 height 64
copy p "クレジットカード、Shop Pay、PayPal、Google Pay、Paidy"
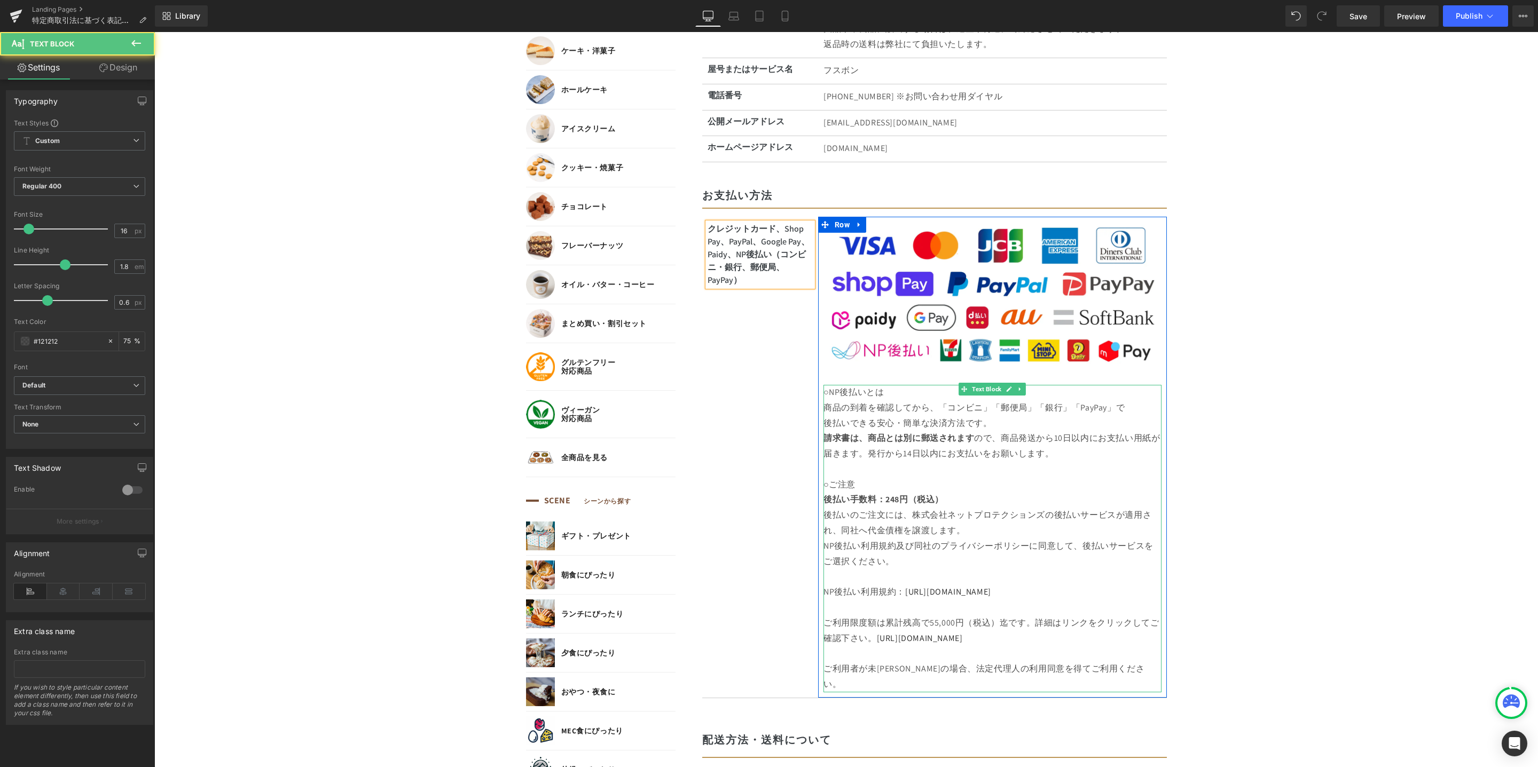
click at [829, 389] on p "○NP後払いとは" at bounding box center [992, 392] width 338 height 15
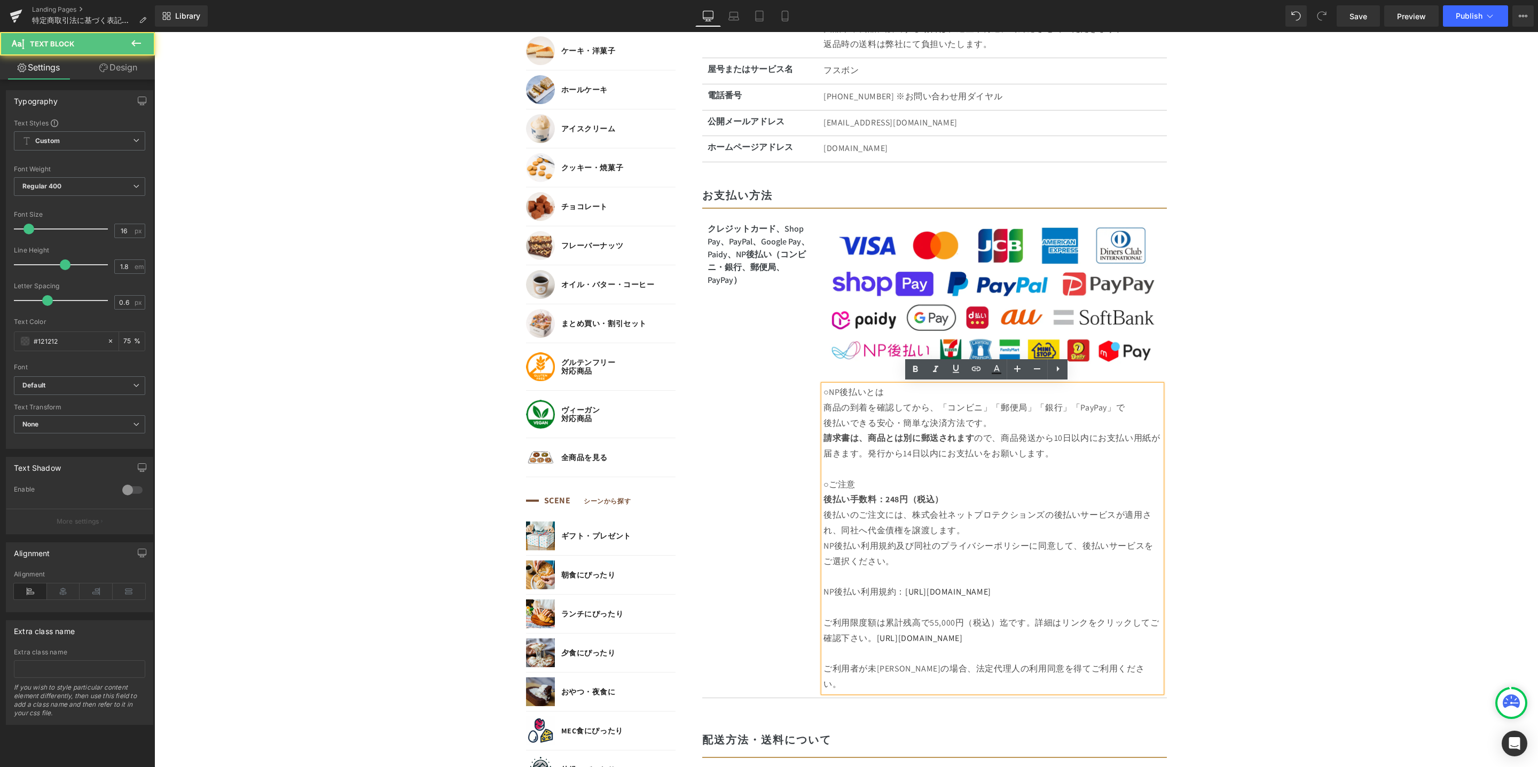
click at [823, 388] on p "○NP後払いとは" at bounding box center [992, 392] width 338 height 15
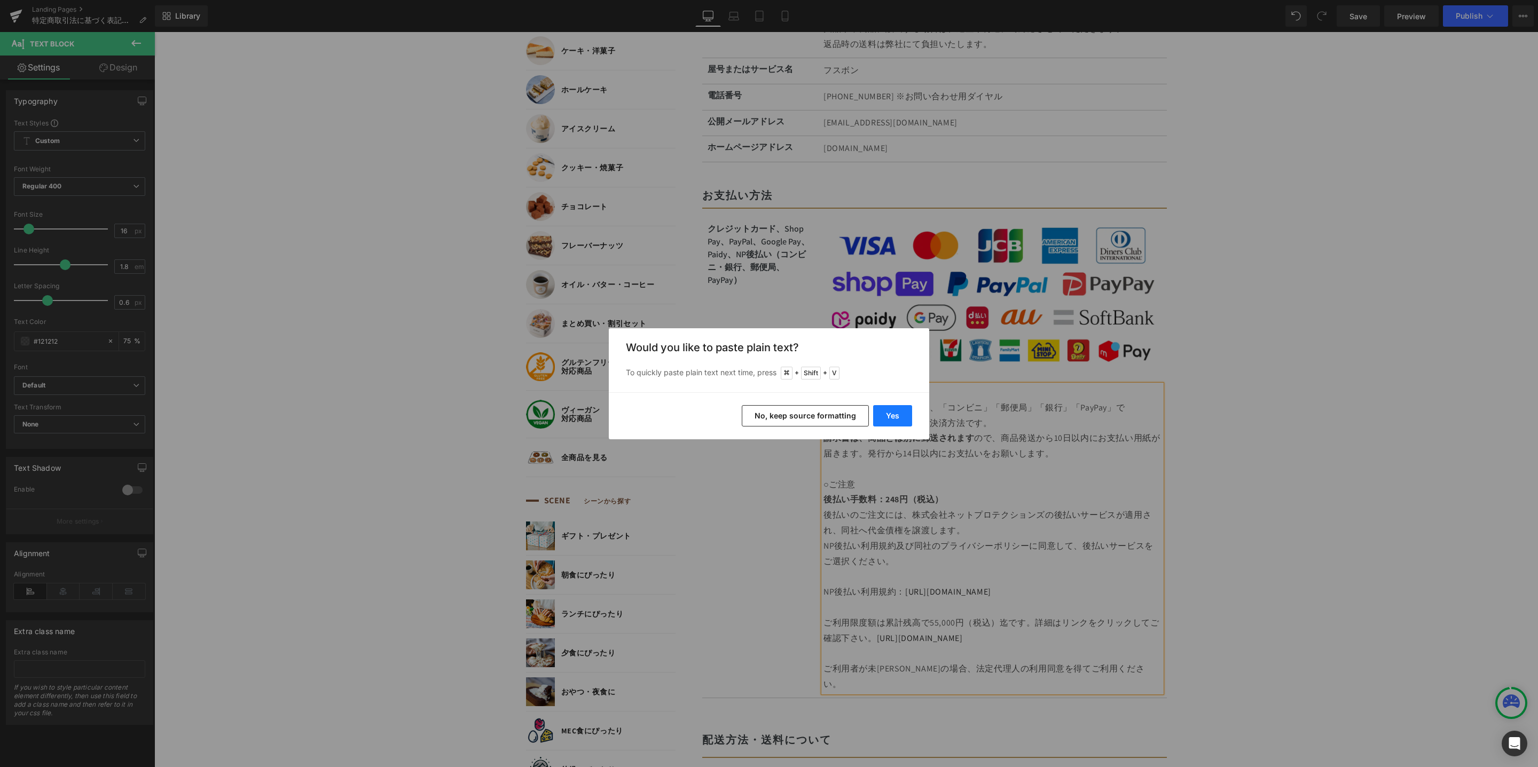
click at [892, 413] on button "Yes" at bounding box center [892, 415] width 39 height 21
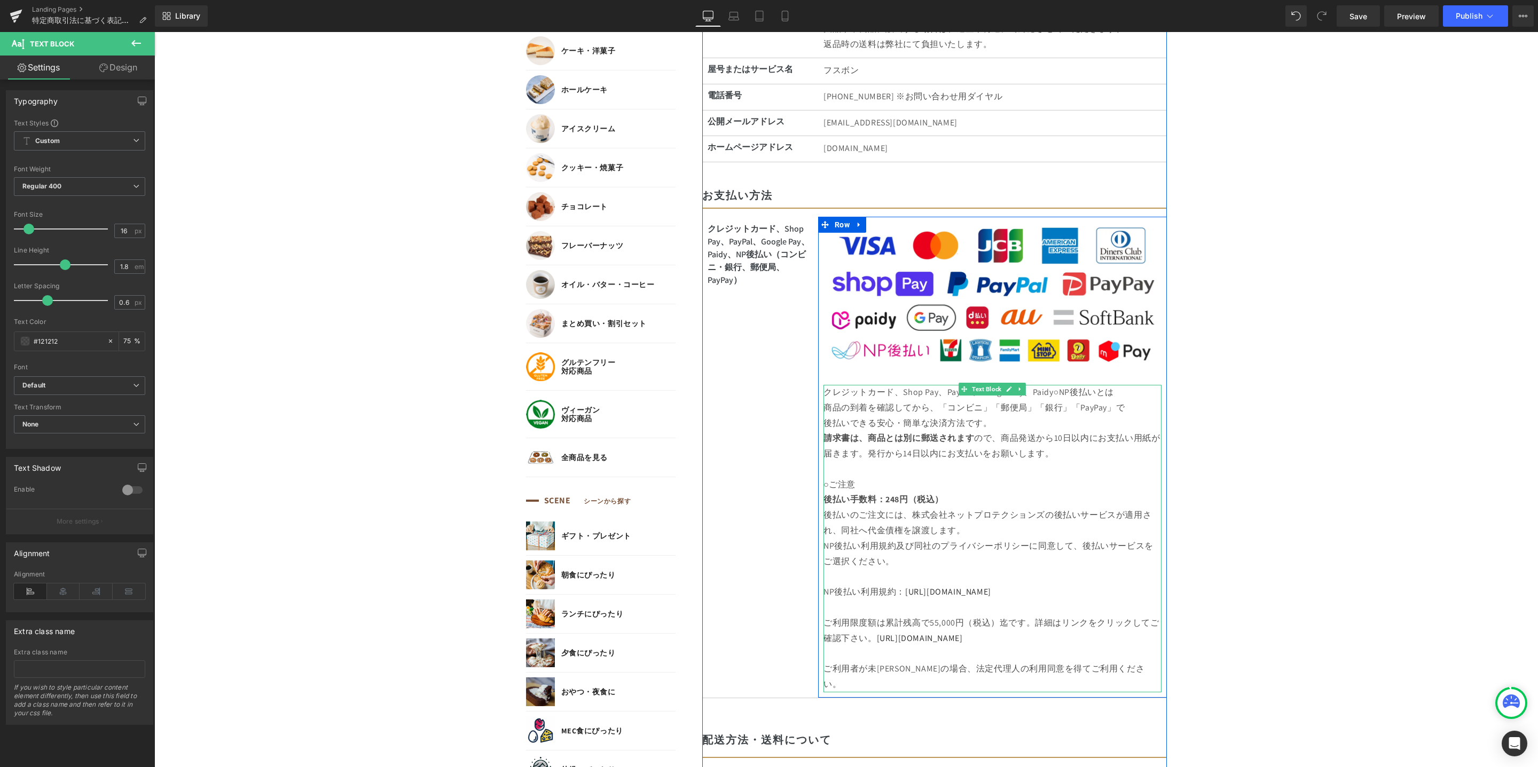
click at [1049, 393] on p "クレジットカード、Shop Pay、PayPal、Google Pay、Paidy○NP後払いとは" at bounding box center [992, 392] width 338 height 15
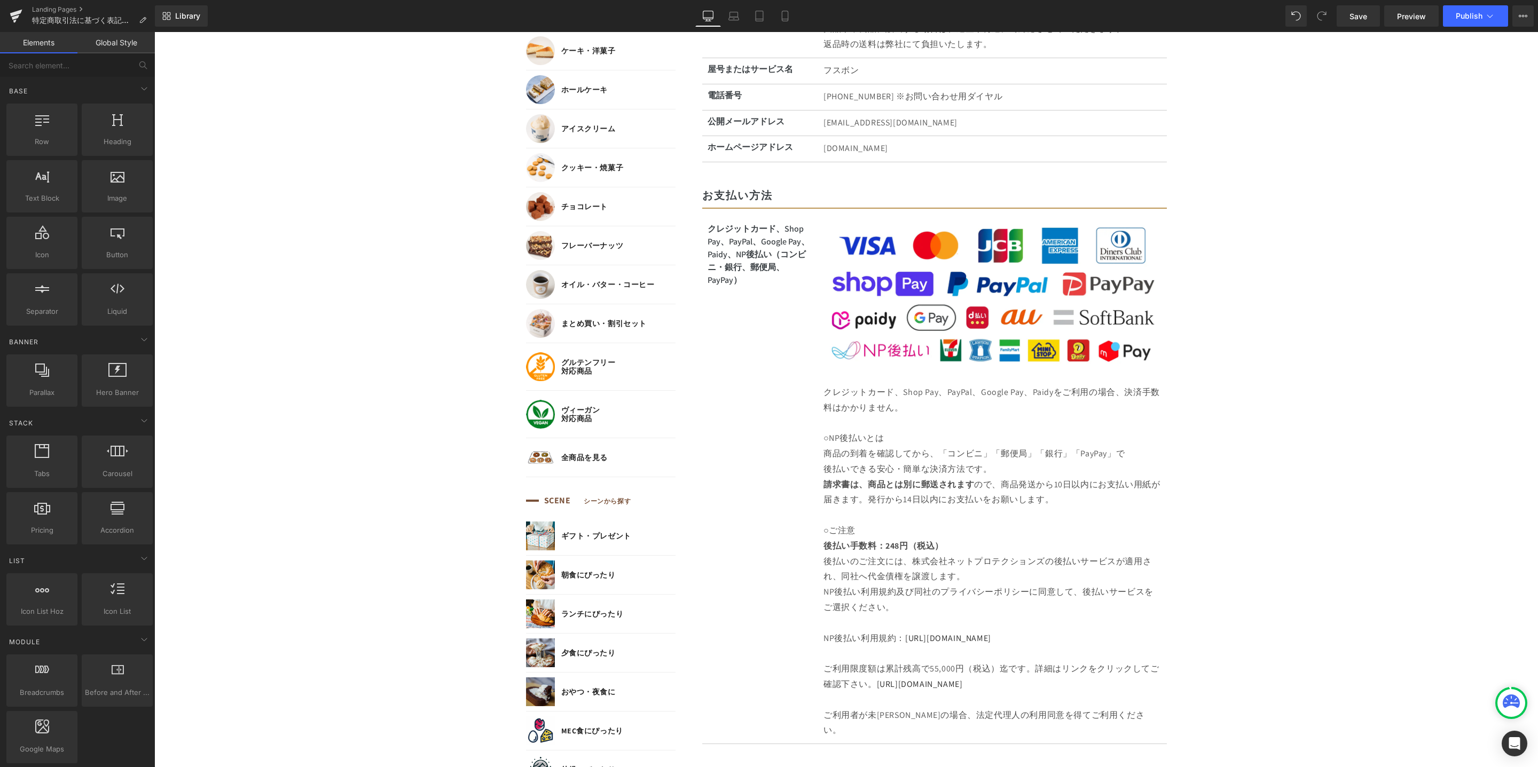
scroll to position [790, 0]
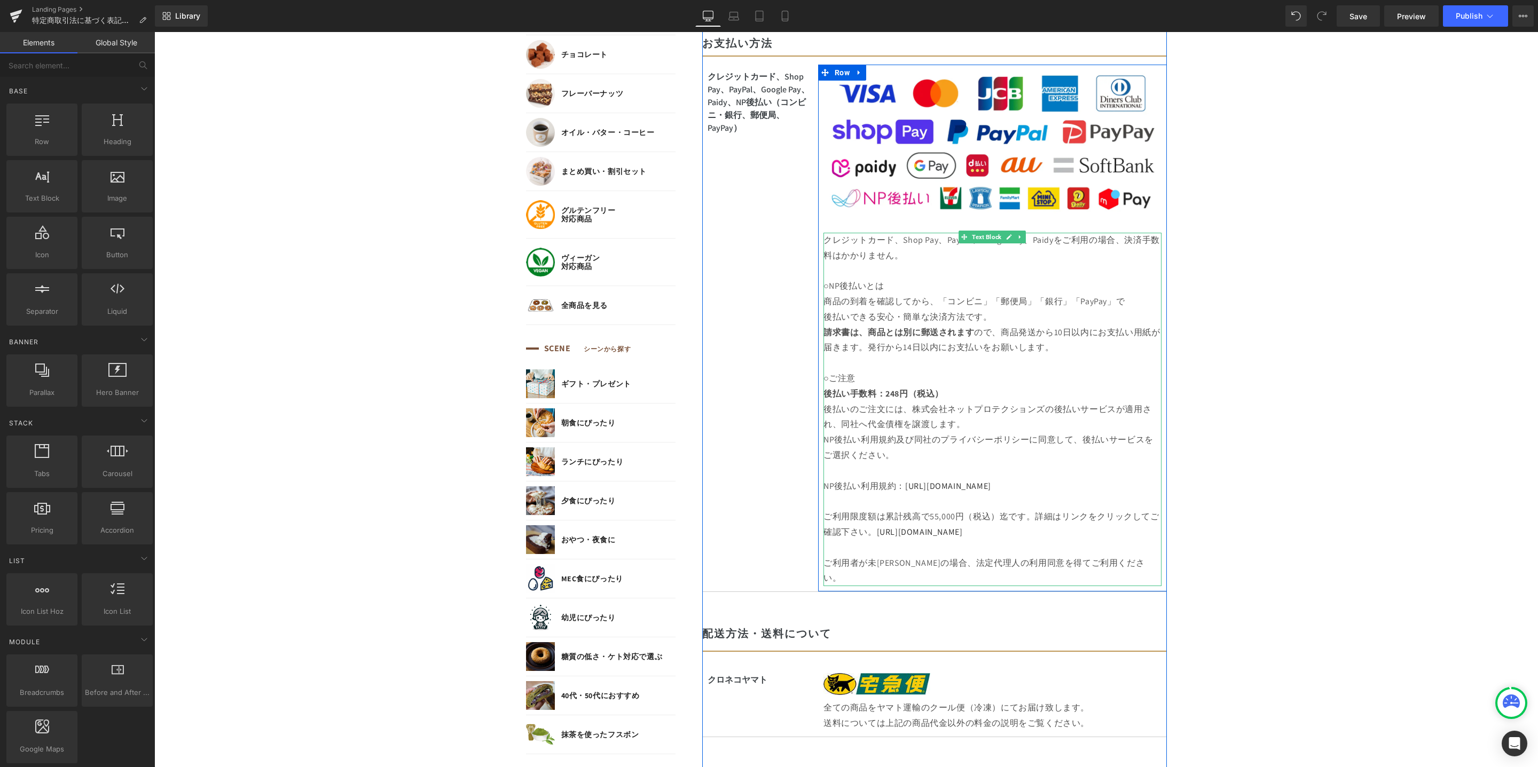
click at [949, 256] on p "クレジットカード、Shop Pay、PayPal、Google Pay、Paidyをご利用の場合、決済手数料はかかりません。" at bounding box center [992, 248] width 338 height 31
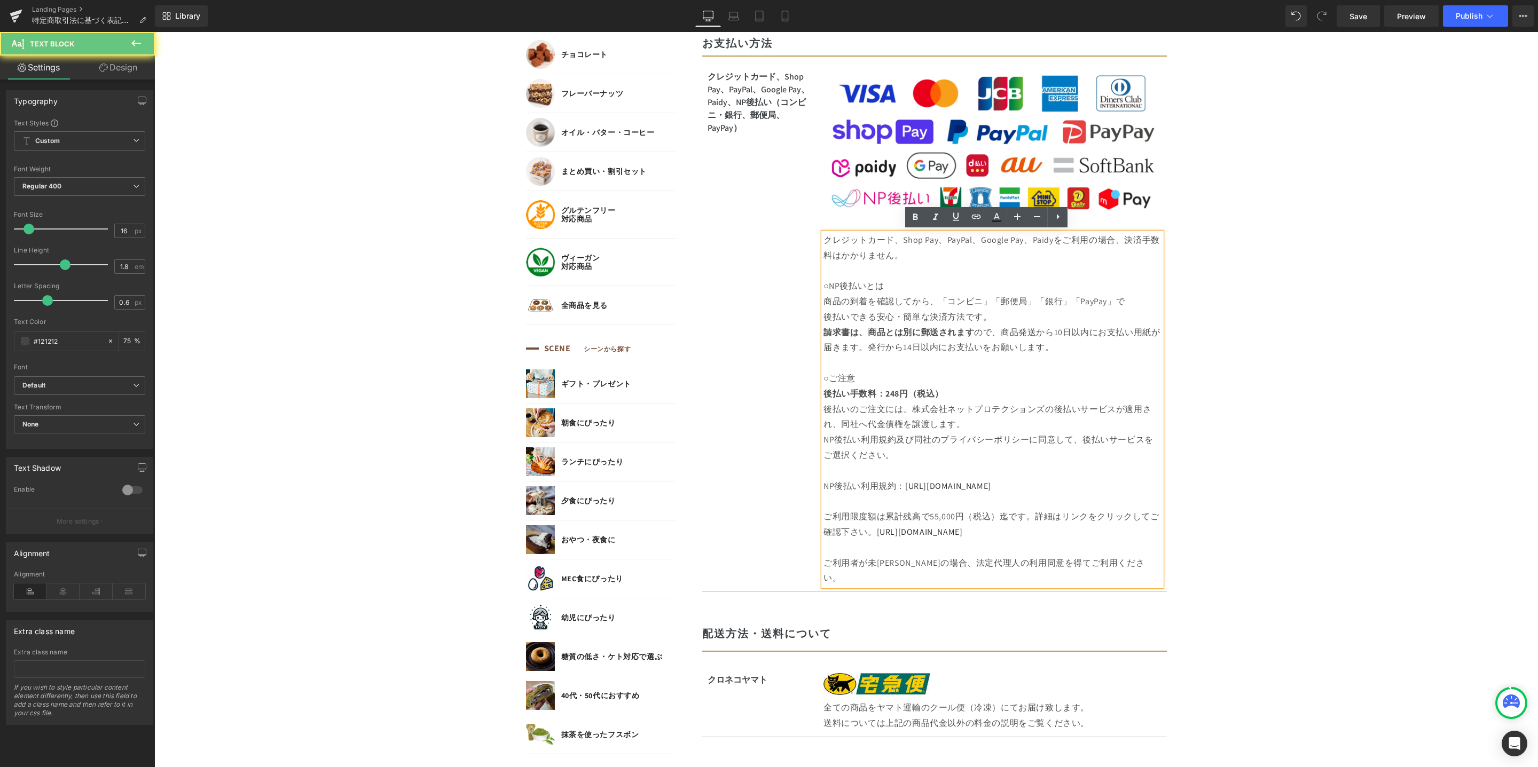
click at [927, 281] on p "○NP後払いとは" at bounding box center [992, 286] width 338 height 15
click at [915, 258] on p "クレジットカード、Shop Pay、PayPal、Google Pay、Paidyをご利用の場合、決済手数料はかかりません。" at bounding box center [992, 248] width 338 height 31
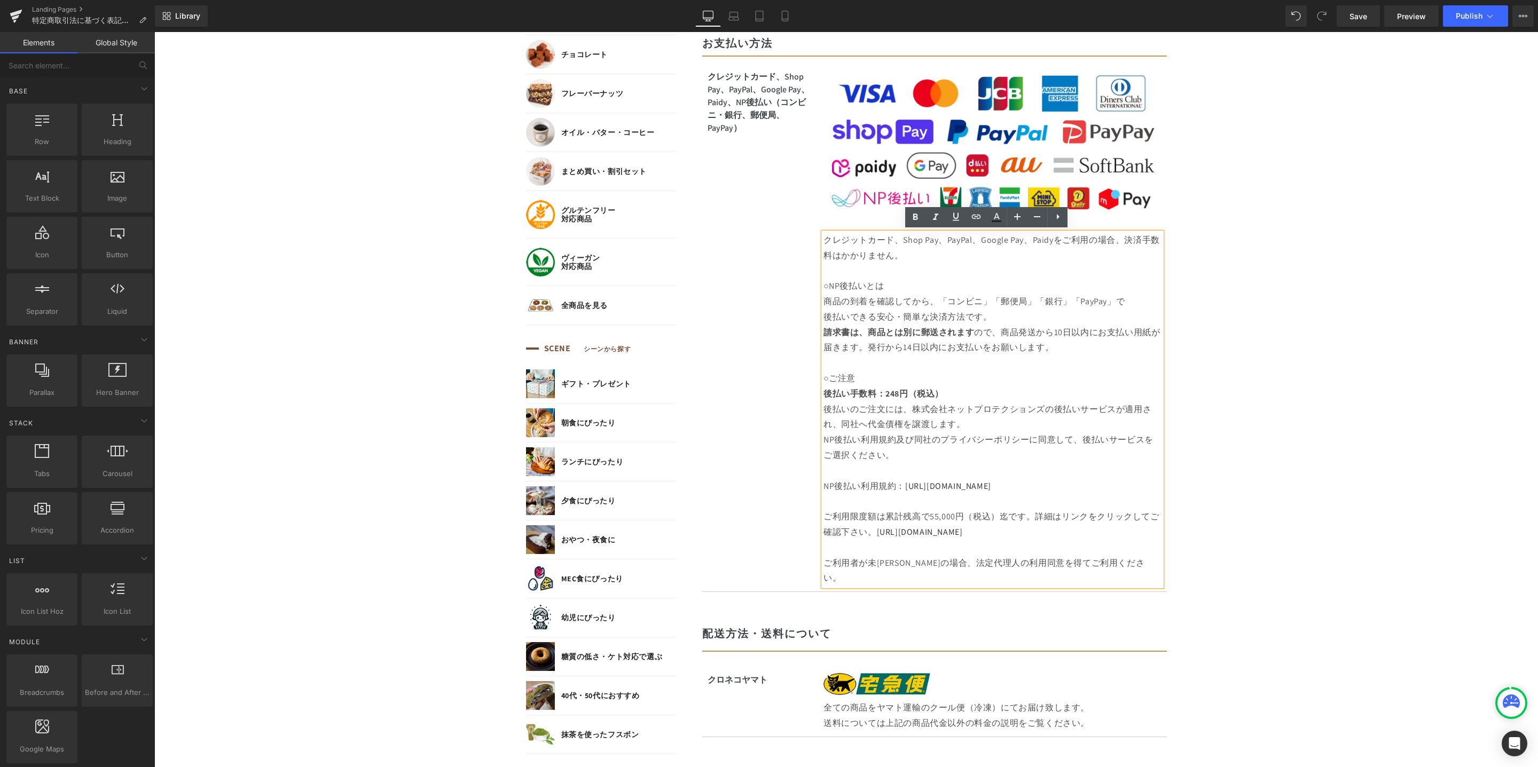
click at [1289, 448] on body "コンテンツに進む MENU ログイン SEARCH 商品検索 読みもの検索 検索 検索 FEATURE 特集 初めての方へ 新商品 誕生日ギフト セール商品 …" at bounding box center [845, 657] width 1383 height 2789
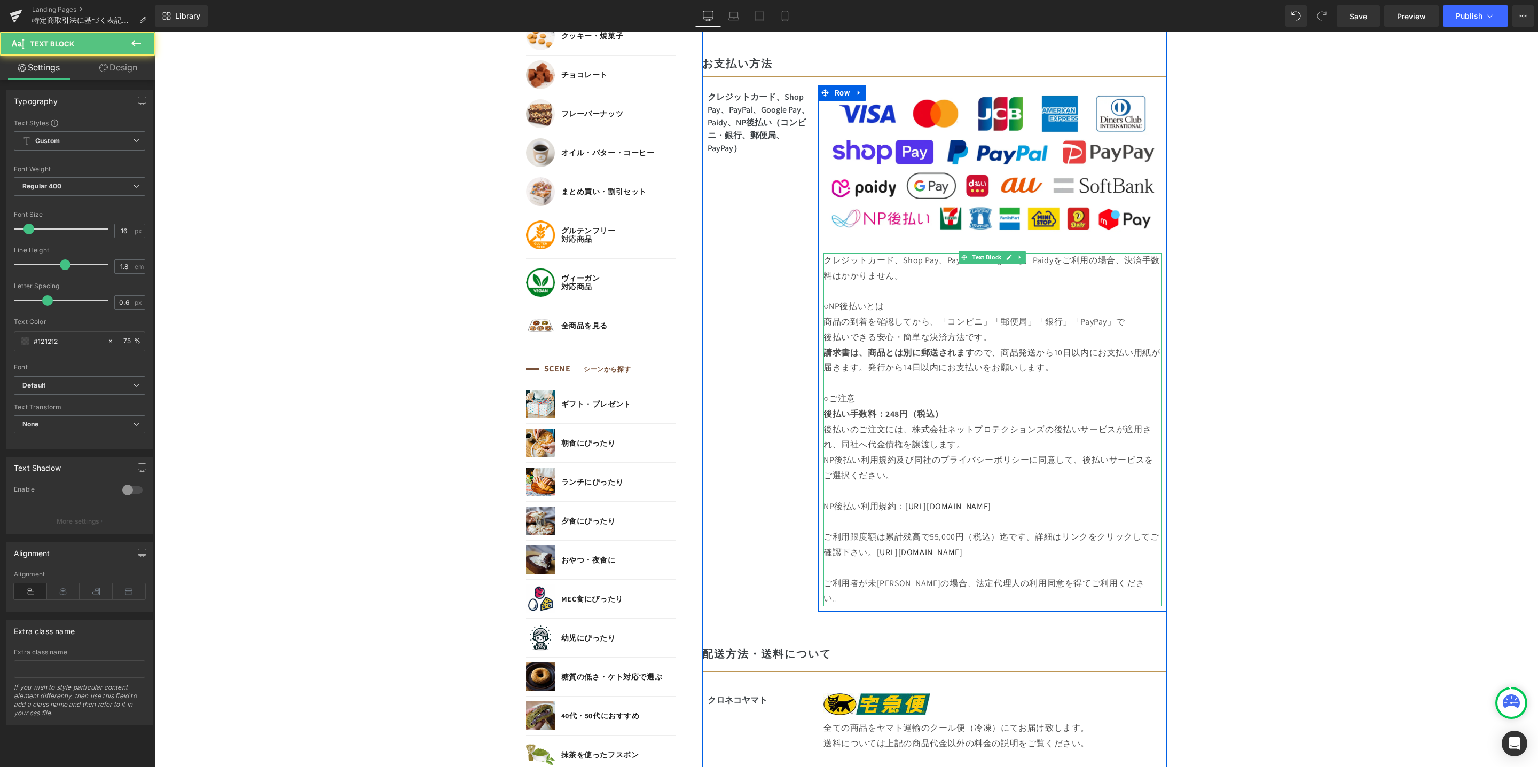
click at [890, 308] on p "○NP後払いとは" at bounding box center [992, 306] width 338 height 15
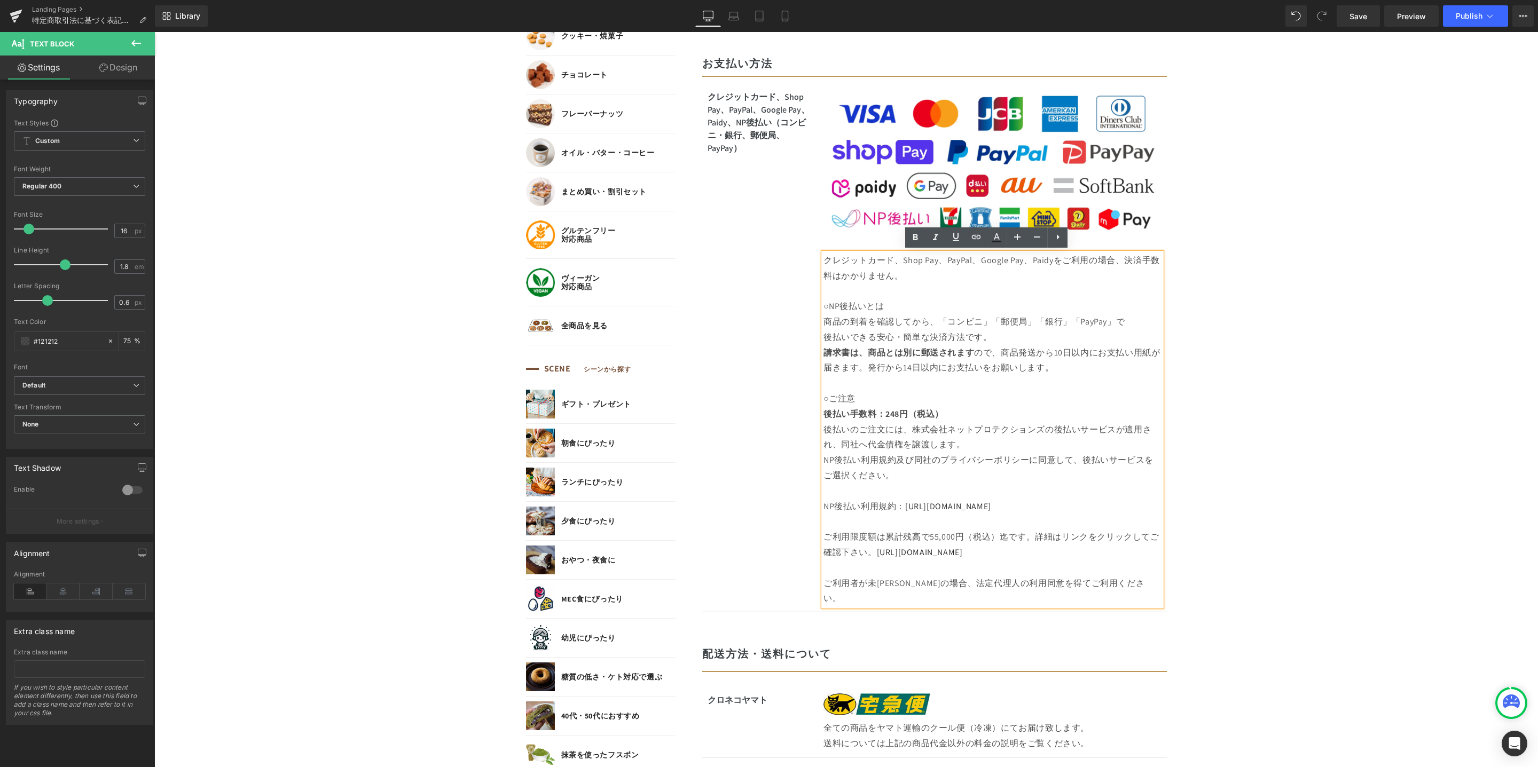
click at [899, 278] on p "クレジットカード、Shop Pay、PayPal、Google Pay、Paidyをご利用の場合、決済手数料はかかりません。" at bounding box center [992, 268] width 338 height 31
drag, startPoint x: 824, startPoint y: 305, endPoint x: 862, endPoint y: 303, distance: 37.9
click at [862, 303] on p "○NP後払いとは" at bounding box center [992, 306] width 338 height 15
copy p "NP後払い"
click at [920, 275] on p "クレジットカード、Shop Pay、PayPal、Google Pay、Paidyをご利用の場合、決済手数料はかかりません。" at bounding box center [992, 268] width 338 height 31
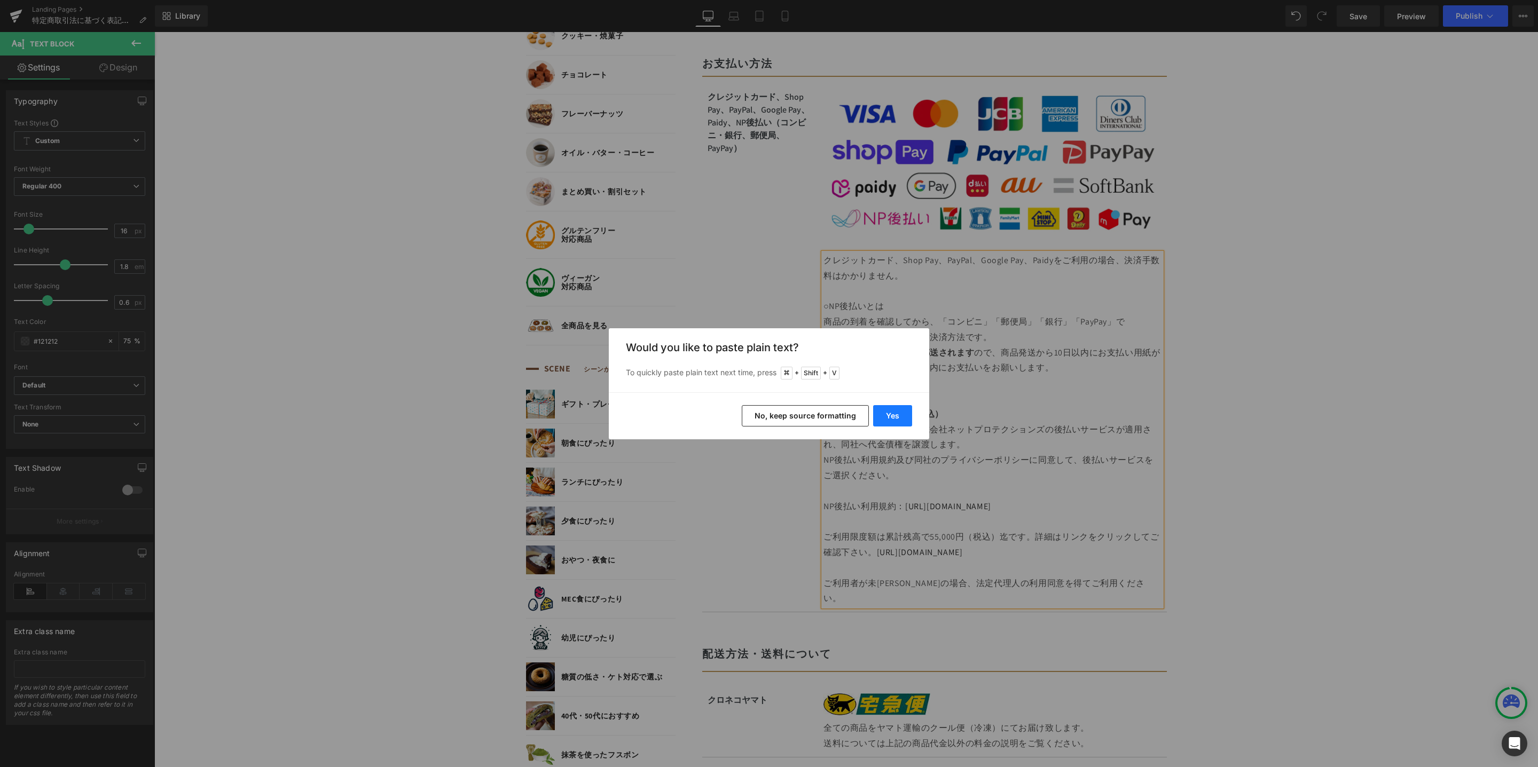
drag, startPoint x: 899, startPoint y: 419, endPoint x: 746, endPoint y: 388, distance: 155.4
click at [899, 419] on button "Yes" at bounding box center [892, 415] width 39 height 21
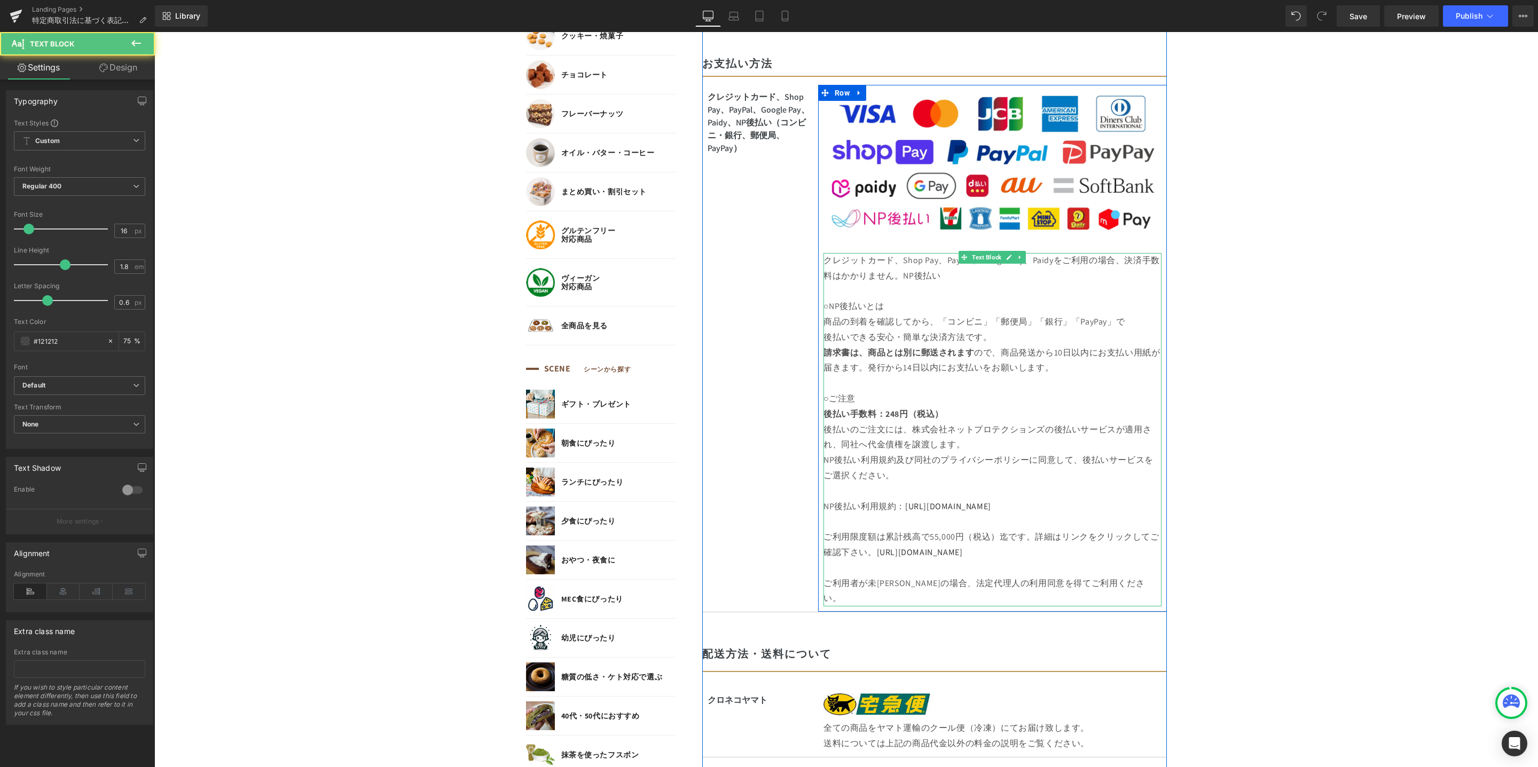
click at [948, 280] on p "クレジットカード、Shop Pay、PayPal、Google Pay、Paidyをご利用の場合、決済手数料はかかりません。NP後払い" at bounding box center [992, 268] width 338 height 31
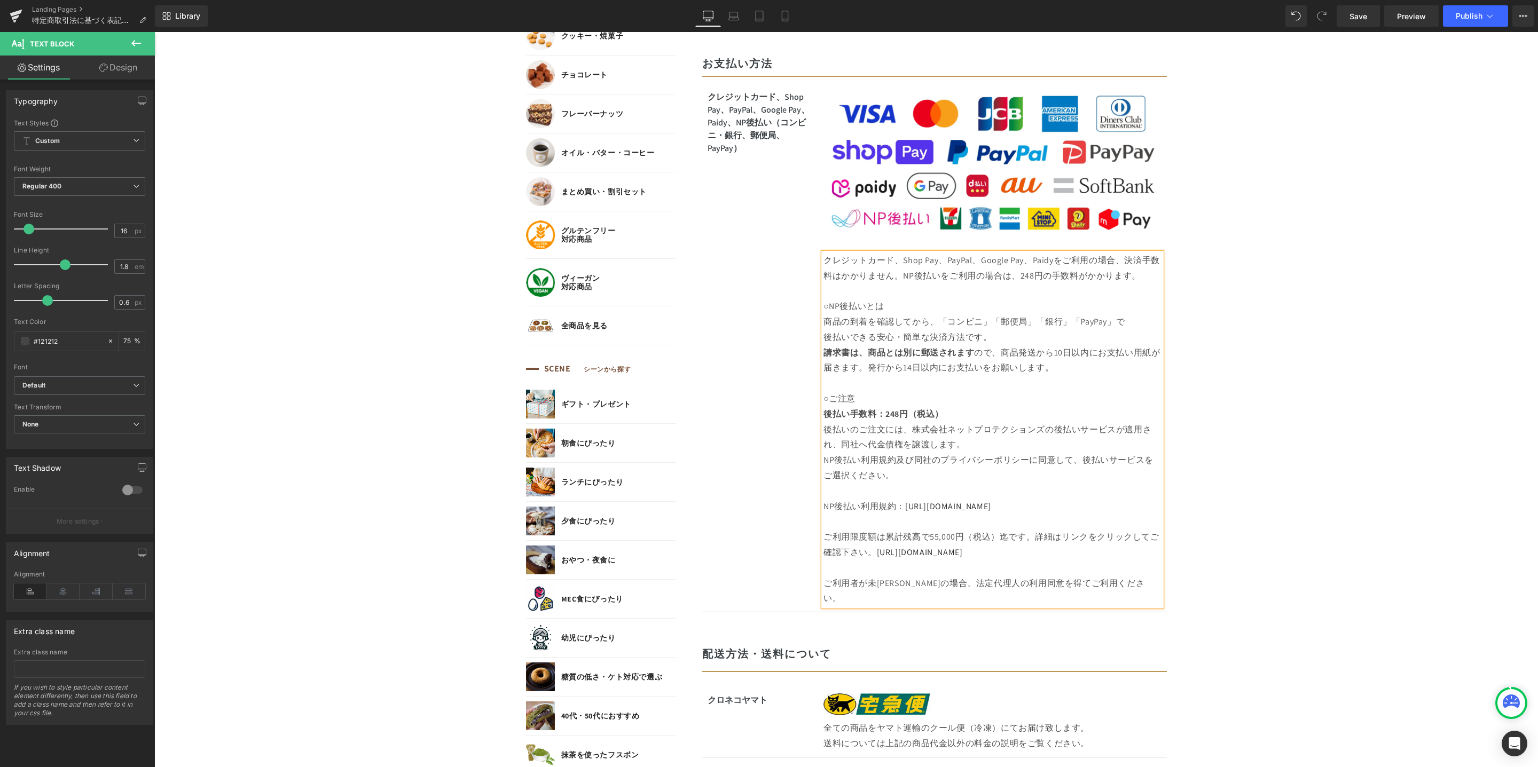
click at [895, 303] on p "○NP後払いとは" at bounding box center [992, 306] width 338 height 15
click at [825, 307] on p "○NP後払いとは" at bounding box center [992, 306] width 338 height 15
click at [886, 398] on p "○ご注意" at bounding box center [992, 398] width 338 height 15
click at [829, 402] on p "○ご注意" at bounding box center [992, 398] width 338 height 15
drag, startPoint x: 827, startPoint y: 306, endPoint x: 861, endPoint y: 305, distance: 33.7
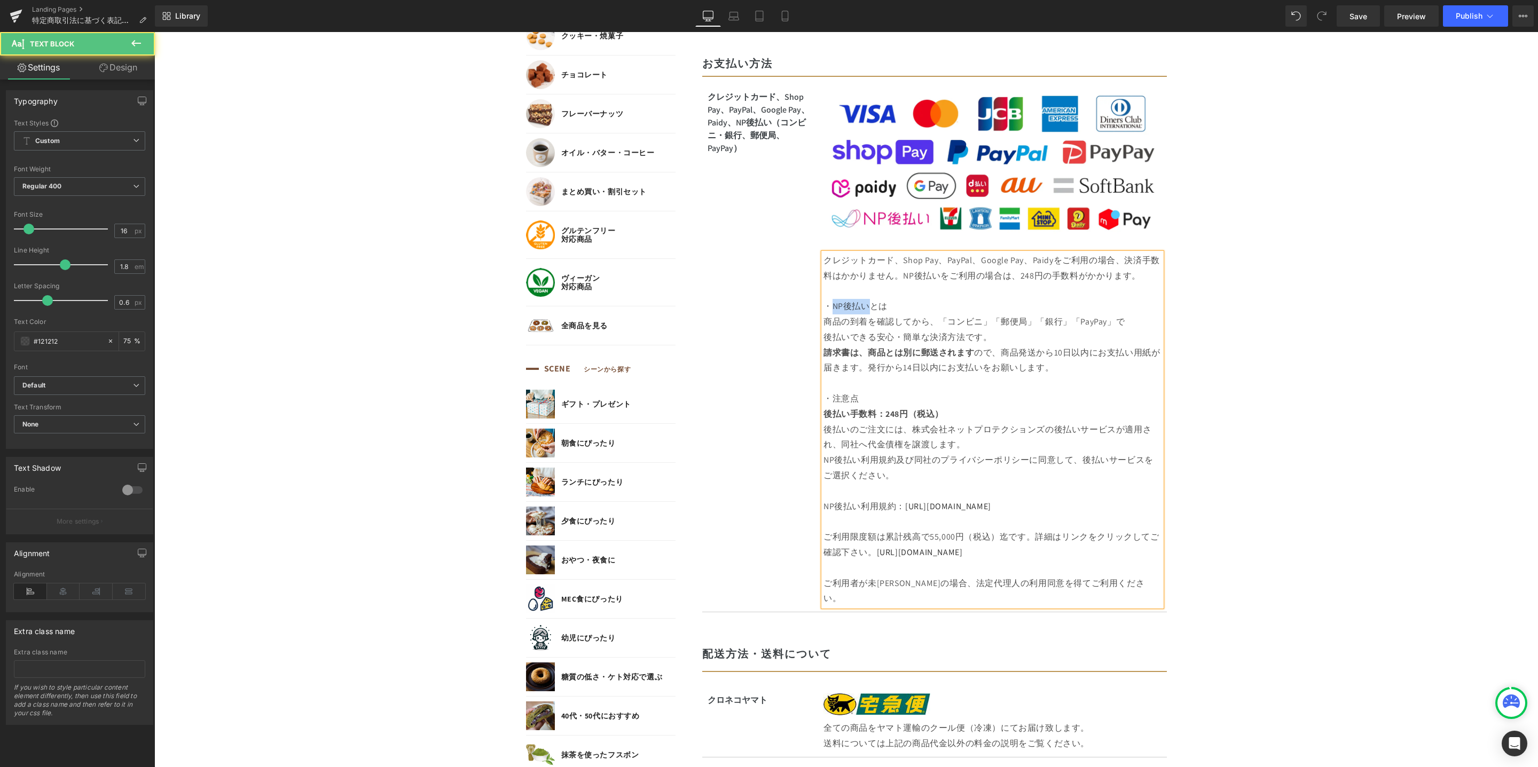
click at [861, 305] on p "・NP後払いとは" at bounding box center [992, 306] width 338 height 15
copy p "NP後払い"
click at [828, 396] on p "・注意点" at bounding box center [992, 398] width 338 height 15
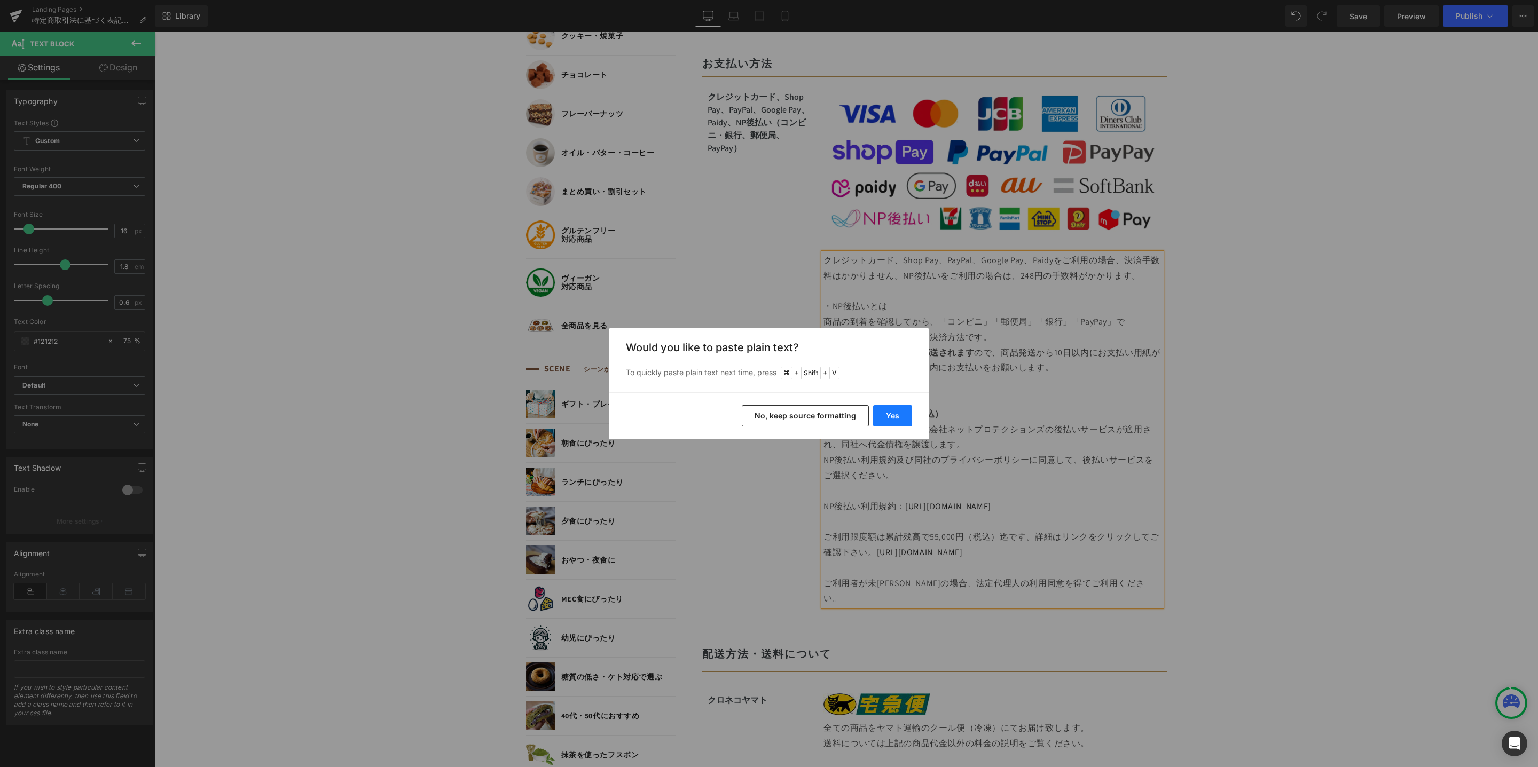
click at [897, 419] on button "Yes" at bounding box center [892, 415] width 39 height 21
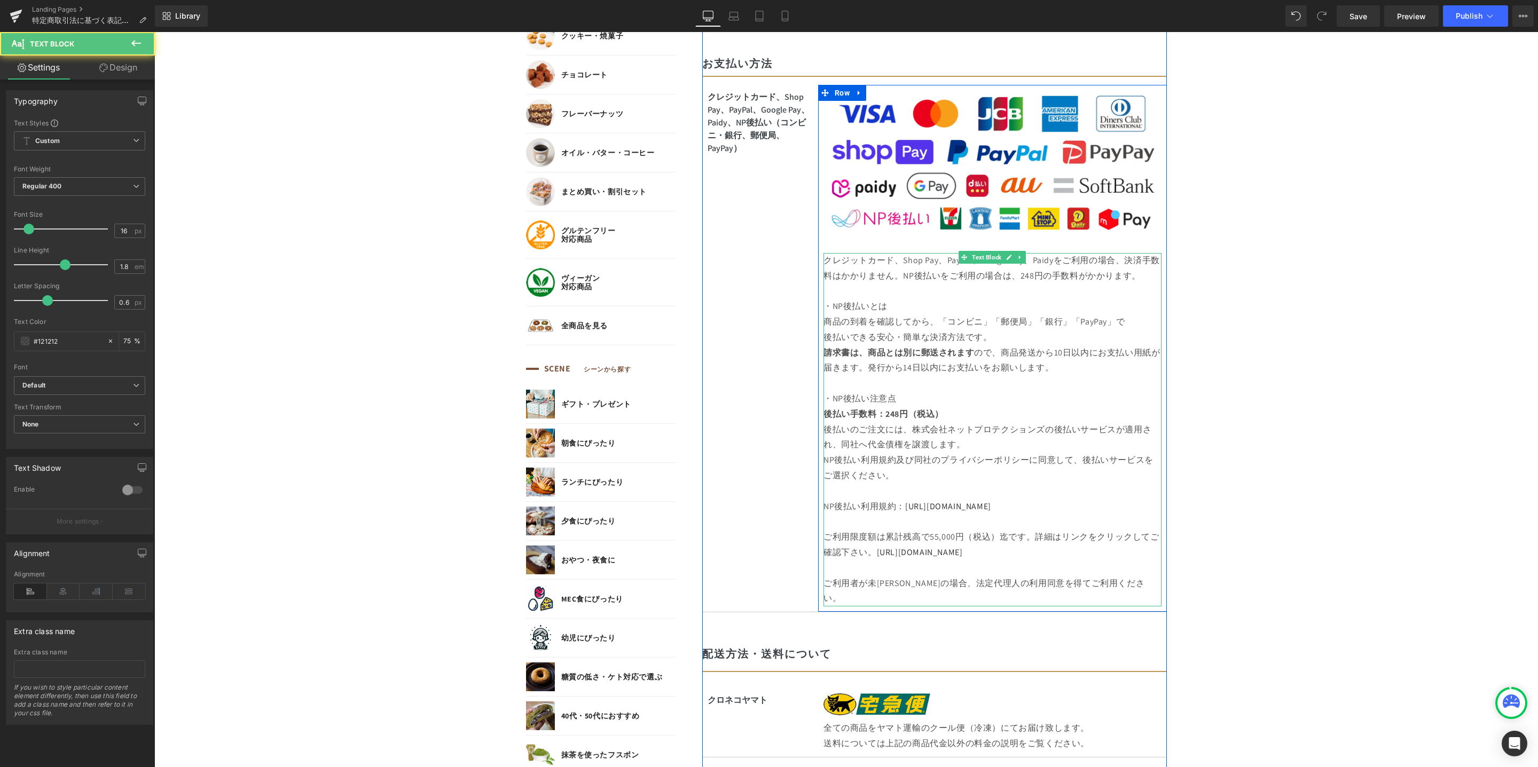
click at [865, 399] on p "・NP後払い注意点" at bounding box center [992, 398] width 338 height 15
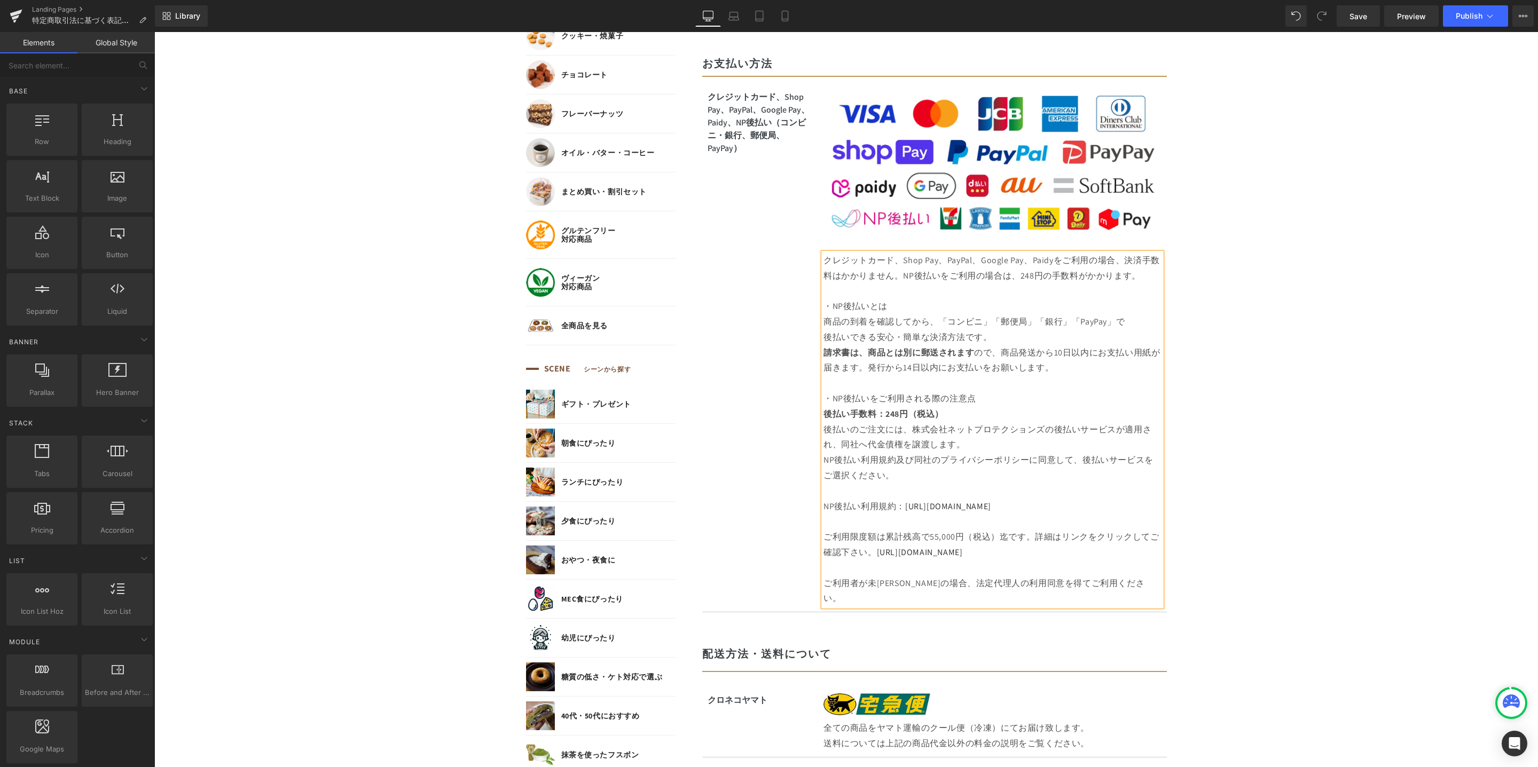
click at [1224, 439] on body "コンテンツに進む MENU ログイン SEARCH 商品検索 読みもの検索 検索 検索 FEATURE 特集 初めての方へ 新商品 誕生日ギフト セール商品 …" at bounding box center [845, 677] width 1383 height 2789
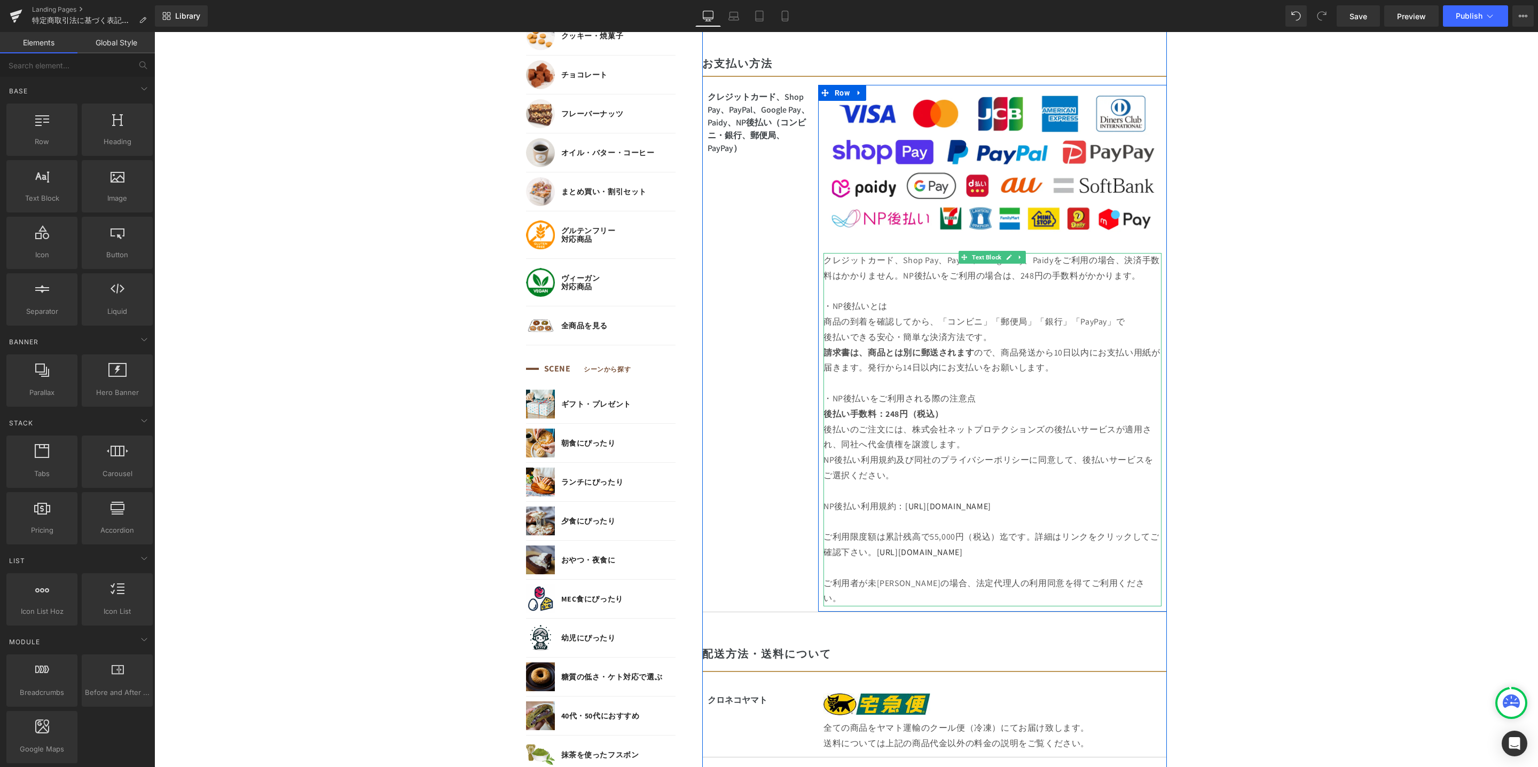
click at [1091, 506] on p "NP後払い利用規約： [URL][DOMAIN_NAME]" at bounding box center [992, 506] width 338 height 15
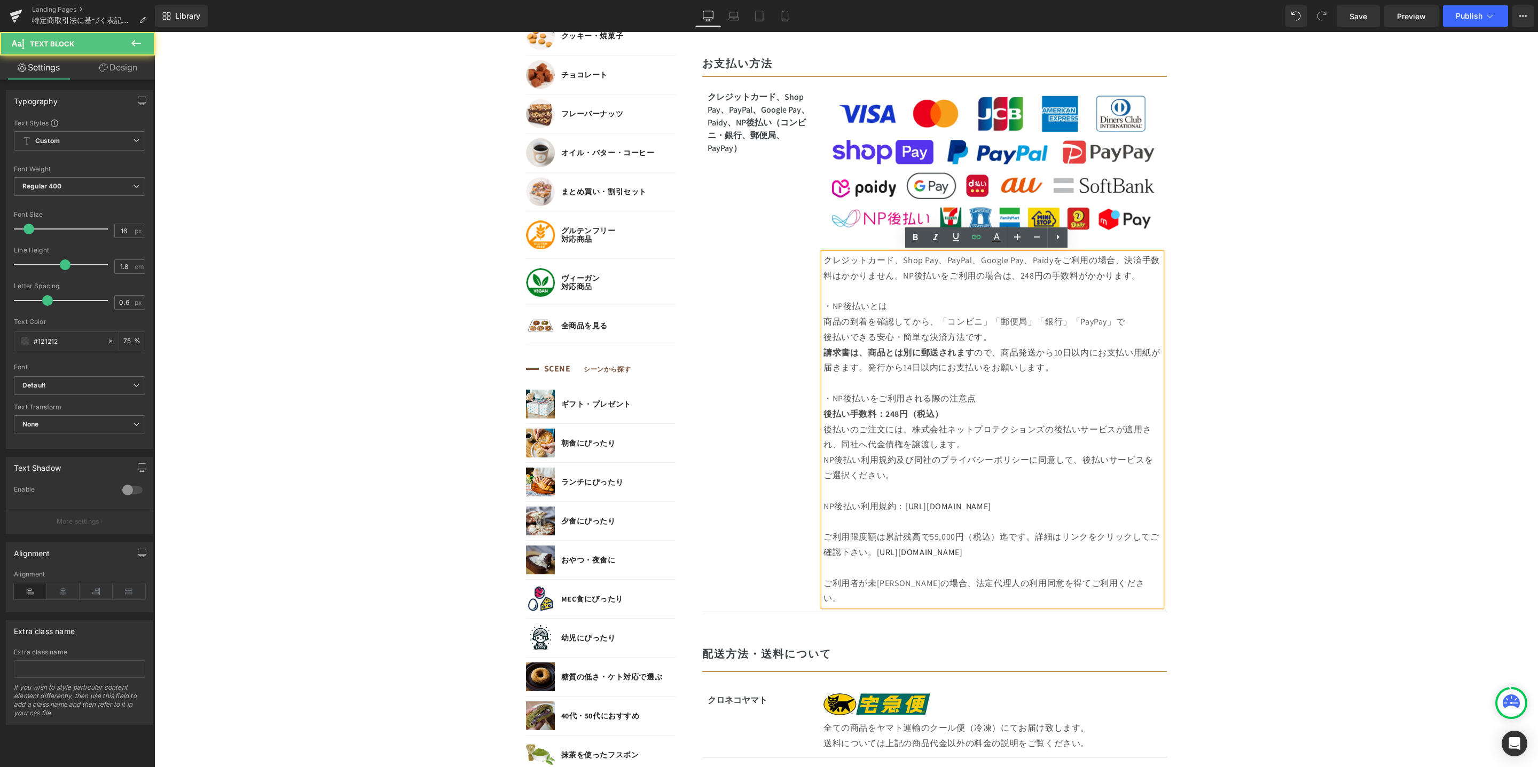
drag, startPoint x: 900, startPoint y: 508, endPoint x: 1100, endPoint y: 507, distance: 200.2
click at [1100, 507] on p "NP後払い利用規約： [URL][DOMAIN_NAME]" at bounding box center [992, 506] width 338 height 15
click at [962, 238] on icon at bounding box center [955, 237] width 13 height 13
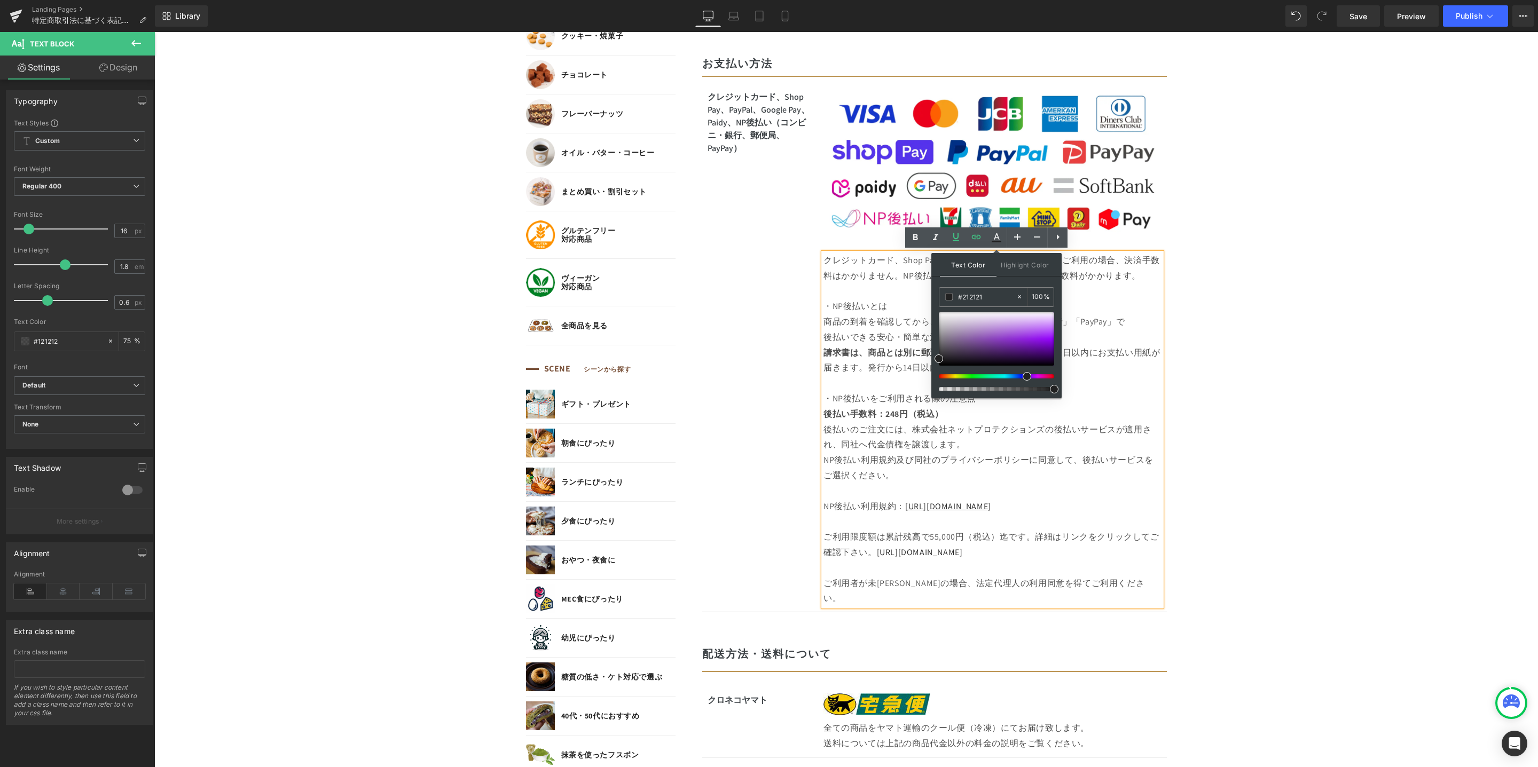
click at [1022, 376] on div at bounding box center [991, 376] width 115 height 4
click at [1273, 408] on body "コンテンツに進む MENU ログイン SEARCH 商品検索 読みもの検索 検索 検索 FEATURE 特集 初めての方へ 新商品 誕生日ギフト セール商品 …" at bounding box center [845, 677] width 1383 height 2789
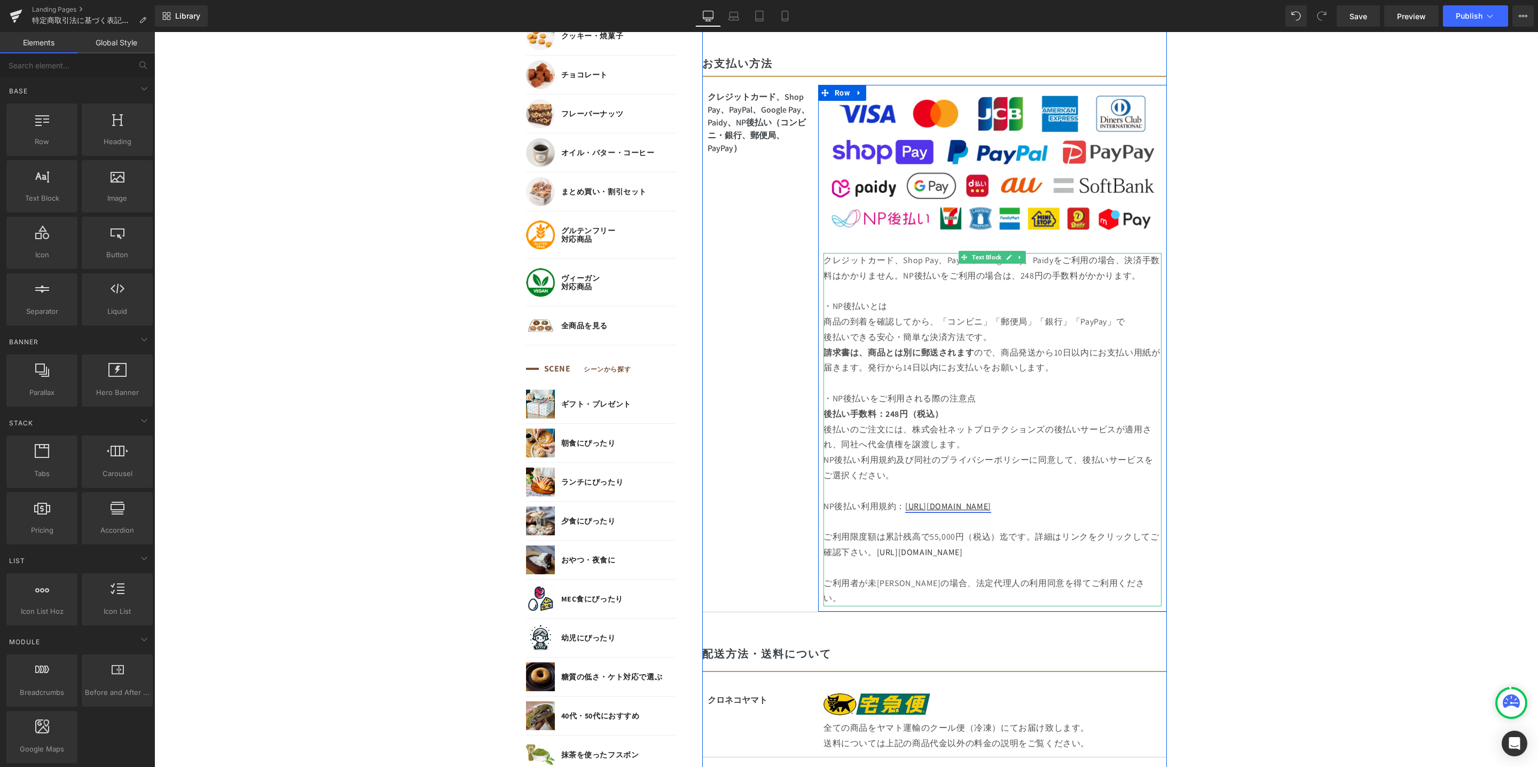
click at [927, 508] on u "[URL][DOMAIN_NAME]" at bounding box center [948, 506] width 86 height 11
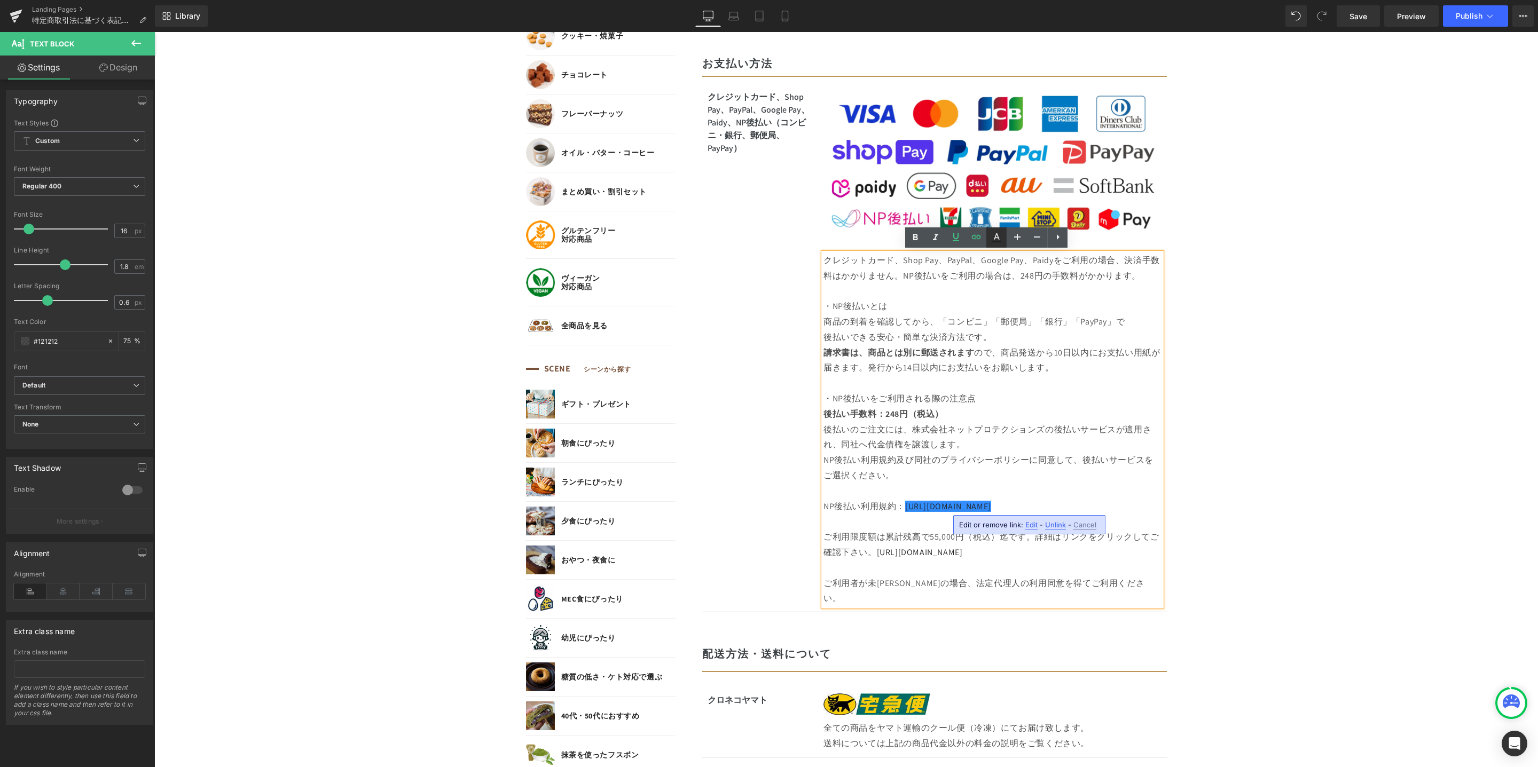
click at [997, 239] on icon at bounding box center [996, 237] width 13 height 13
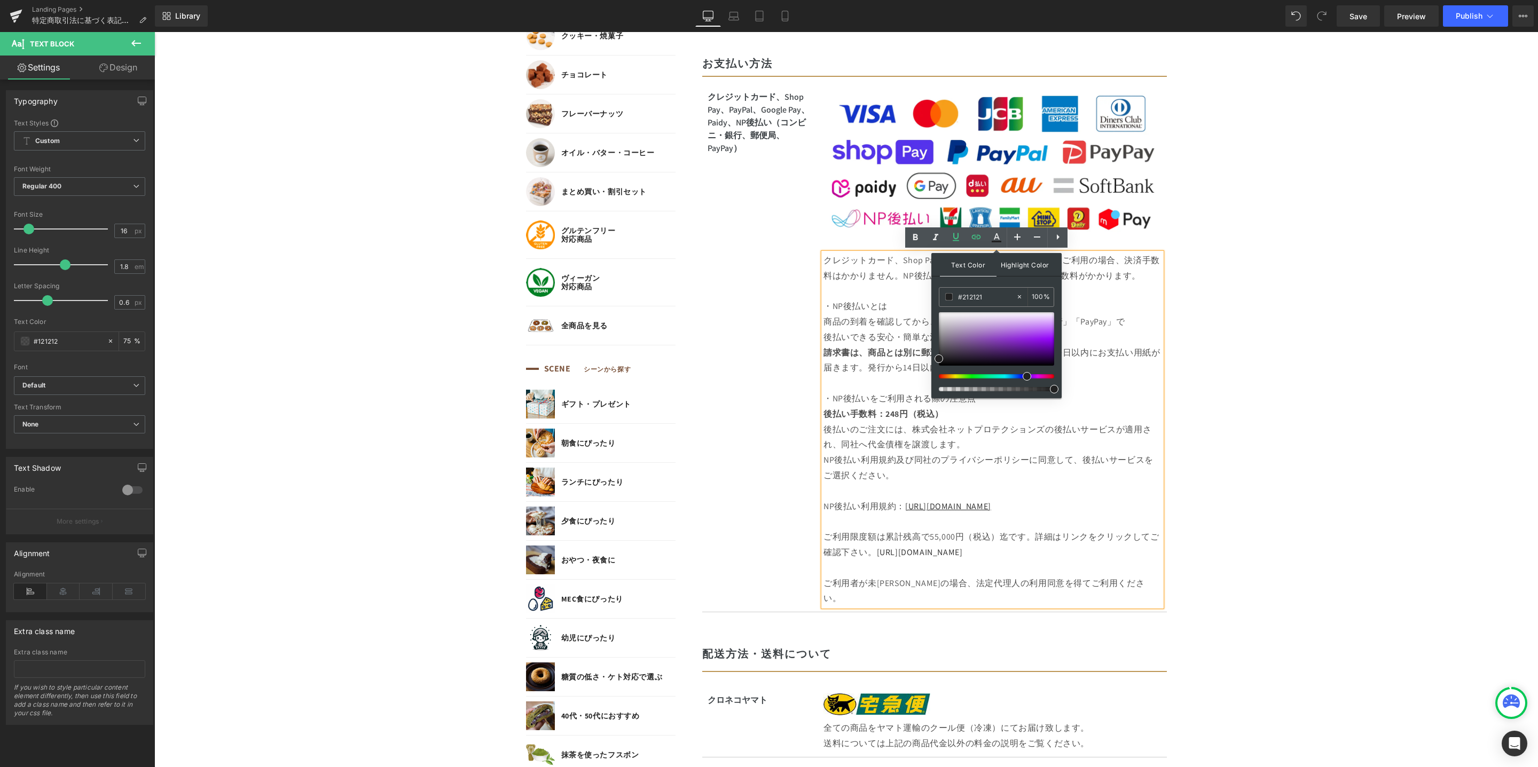
click at [980, 265] on span "Text Color" at bounding box center [968, 264] width 57 height 23
drag, startPoint x: 1026, startPoint y: 379, endPoint x: 1015, endPoint y: 377, distance: 10.7
click at [1015, 377] on span at bounding box center [1018, 376] width 9 height 9
click at [1041, 353] on div at bounding box center [996, 338] width 115 height 53
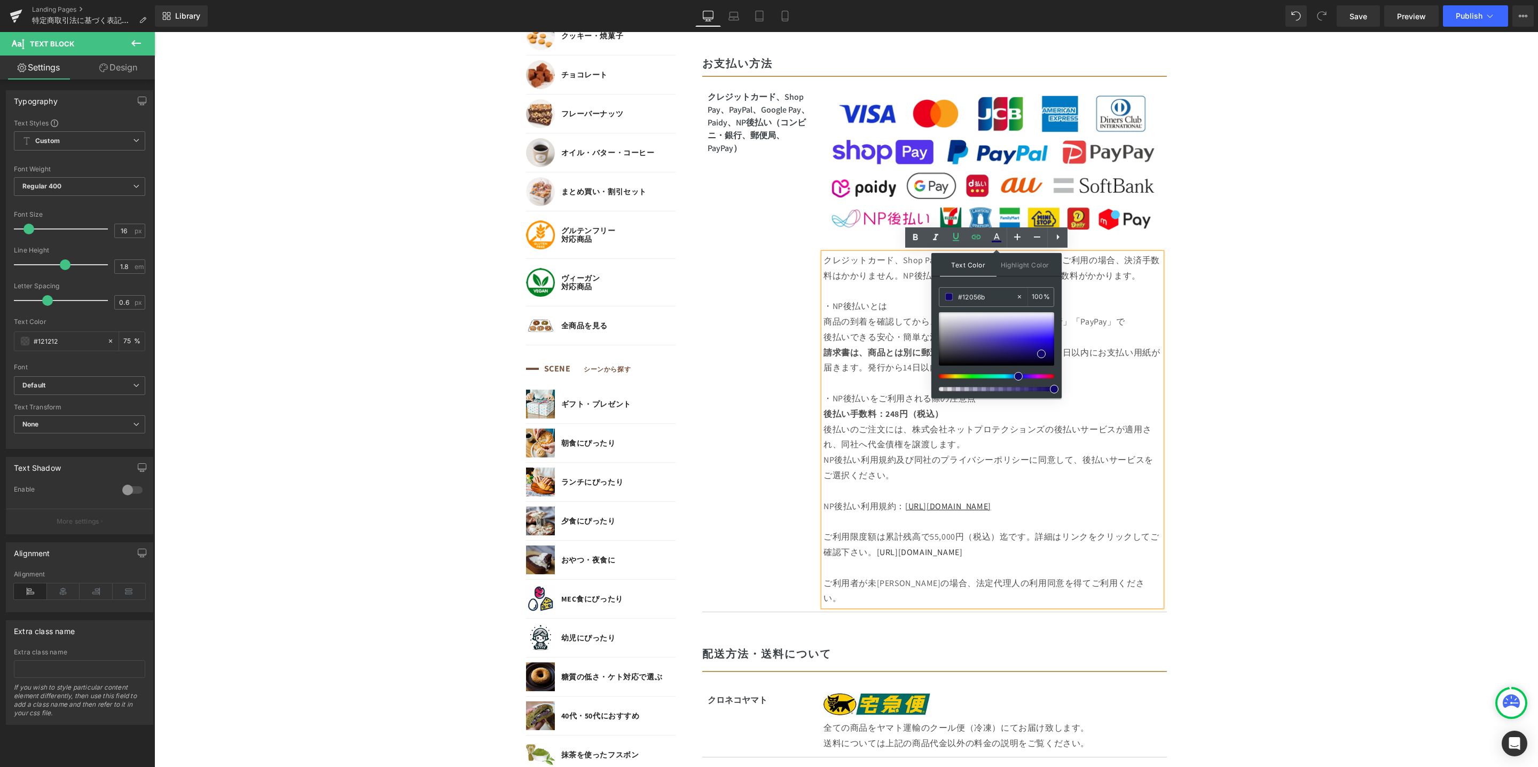
click at [1281, 395] on body "コンテンツに進む MENU ログイン SEARCH 商品検索 読みもの検索 検索 検索 FEATURE 特集 初めての方へ 新商品 誕生日ギフト セール商品 …" at bounding box center [845, 677] width 1383 height 2789
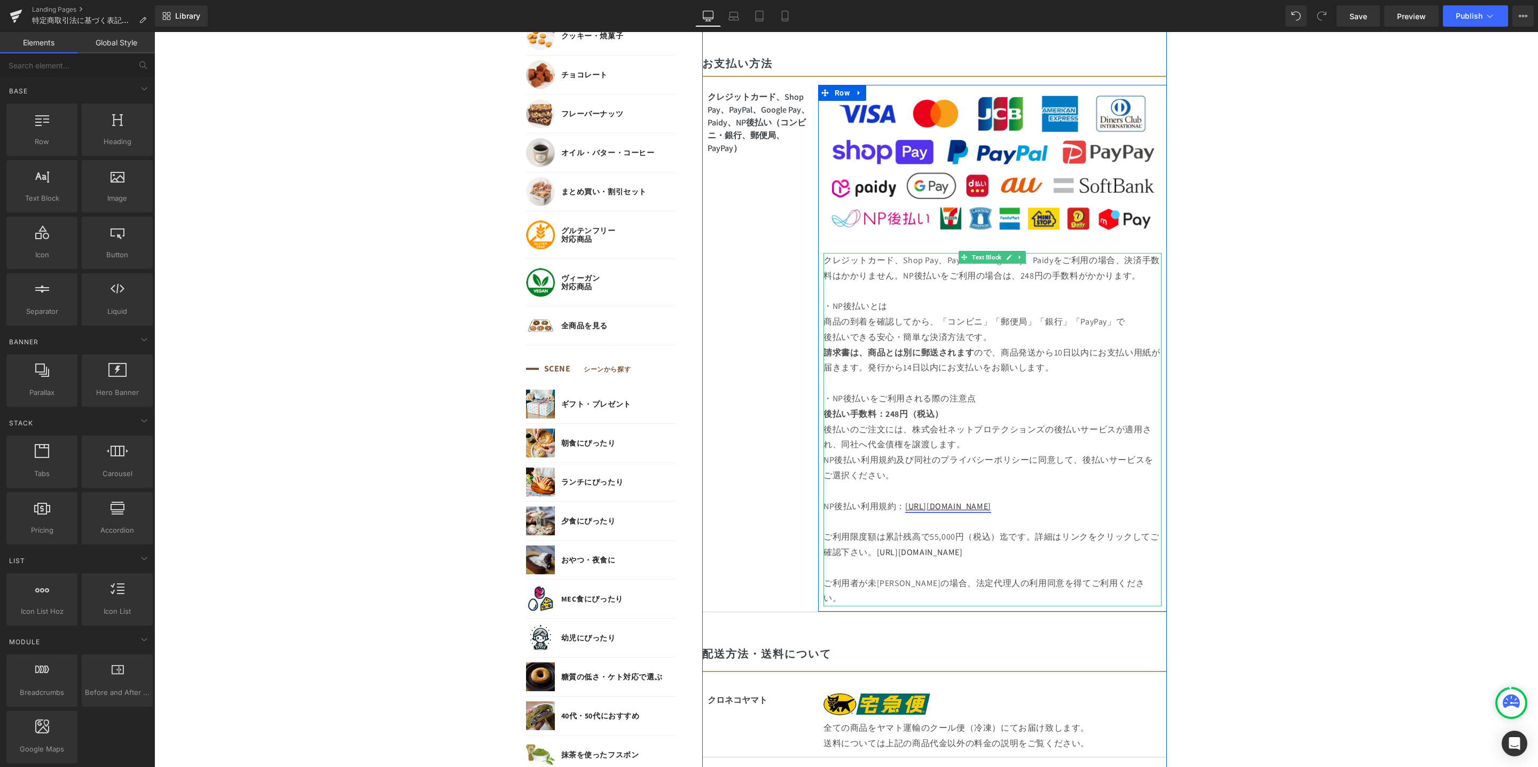
click at [991, 503] on u "[URL][DOMAIN_NAME]" at bounding box center [948, 506] width 86 height 11
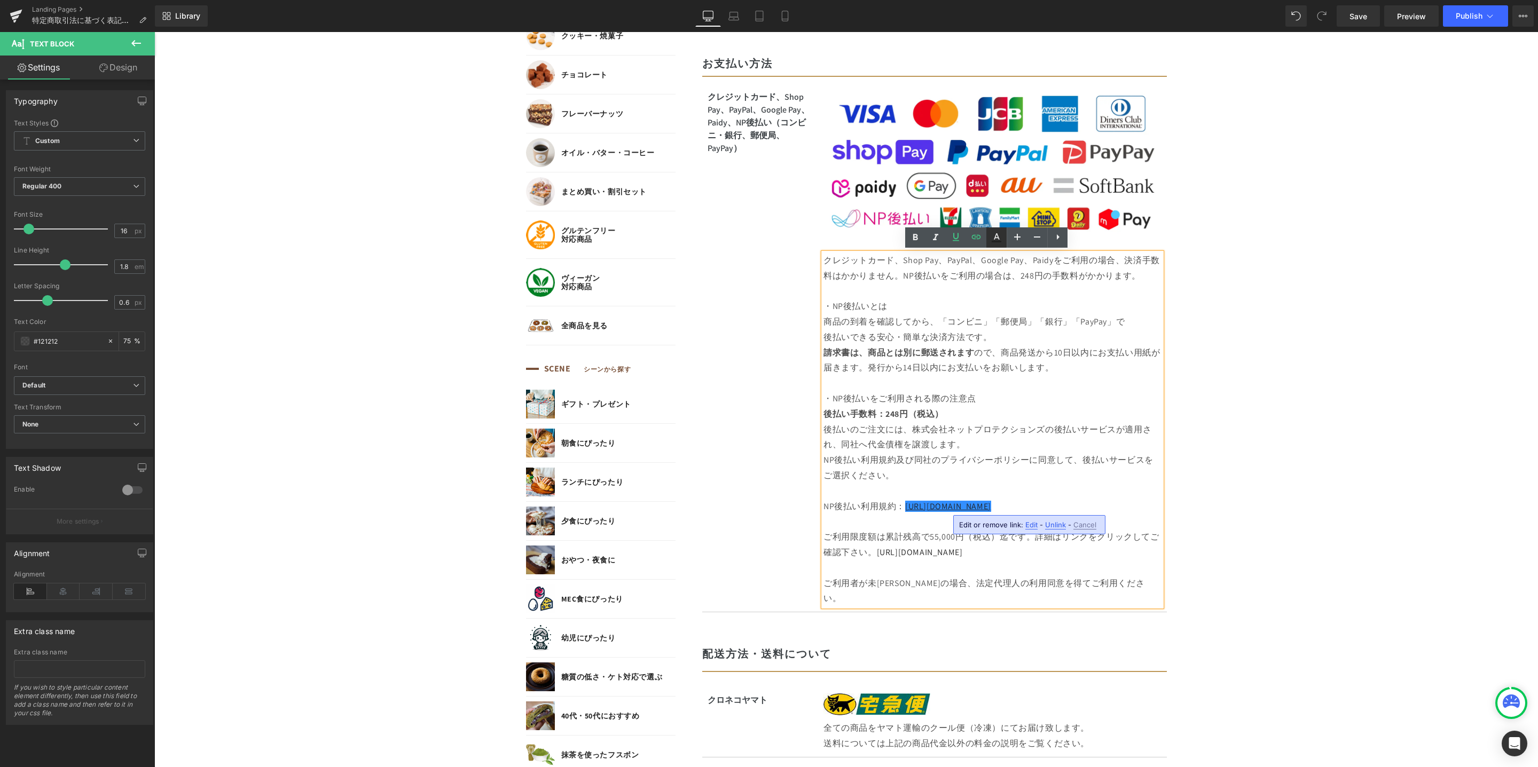
click at [999, 234] on icon at bounding box center [996, 237] width 13 height 13
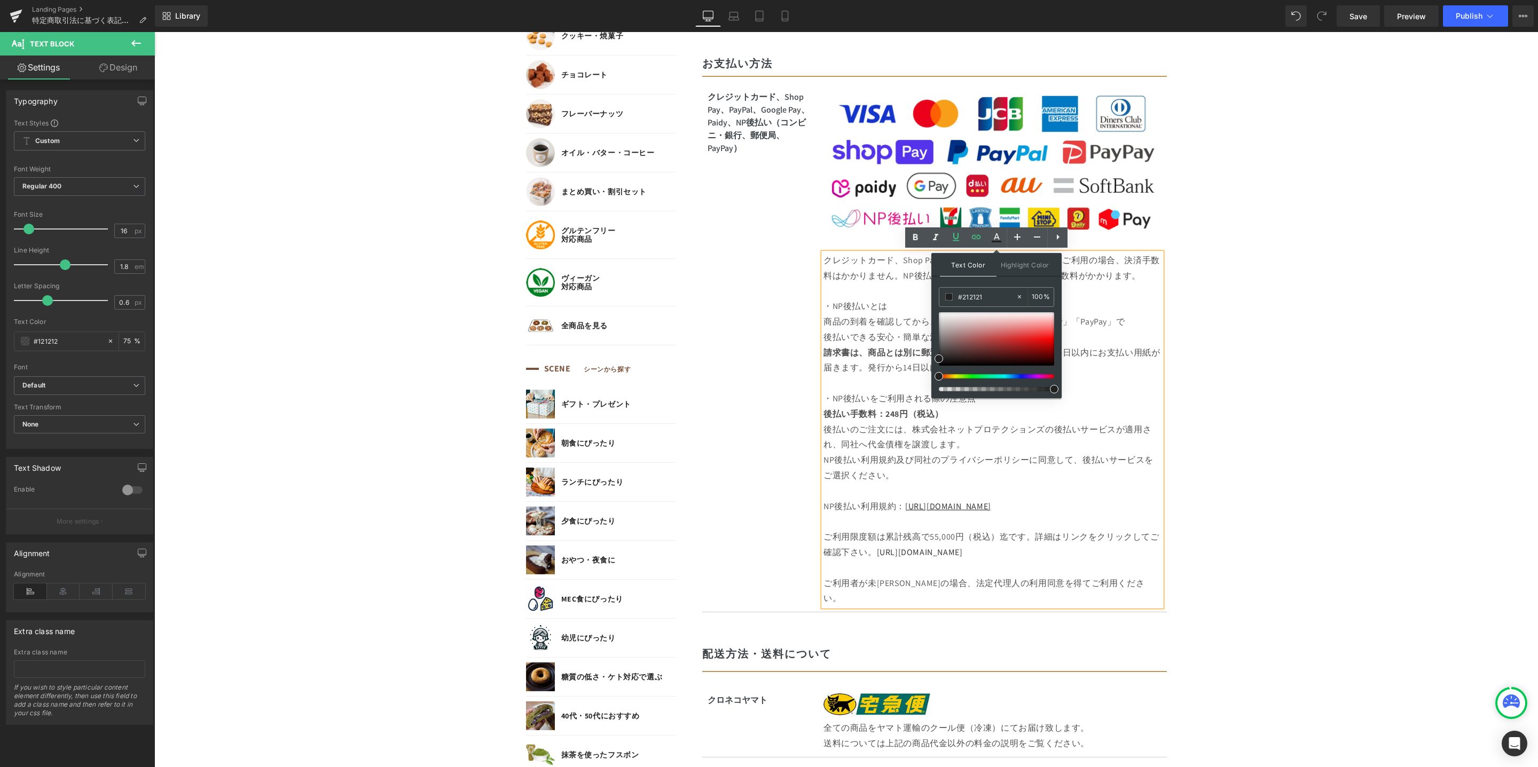
click at [1021, 378] on div at bounding box center [996, 351] width 115 height 79
click at [1025, 377] on div at bounding box center [991, 376] width 115 height 4
drag, startPoint x: 1032, startPoint y: 377, endPoint x: 1014, endPoint y: 376, distance: 18.2
click at [1014, 376] on div at bounding box center [991, 376] width 115 height 4
click at [1039, 349] on div at bounding box center [996, 338] width 115 height 53
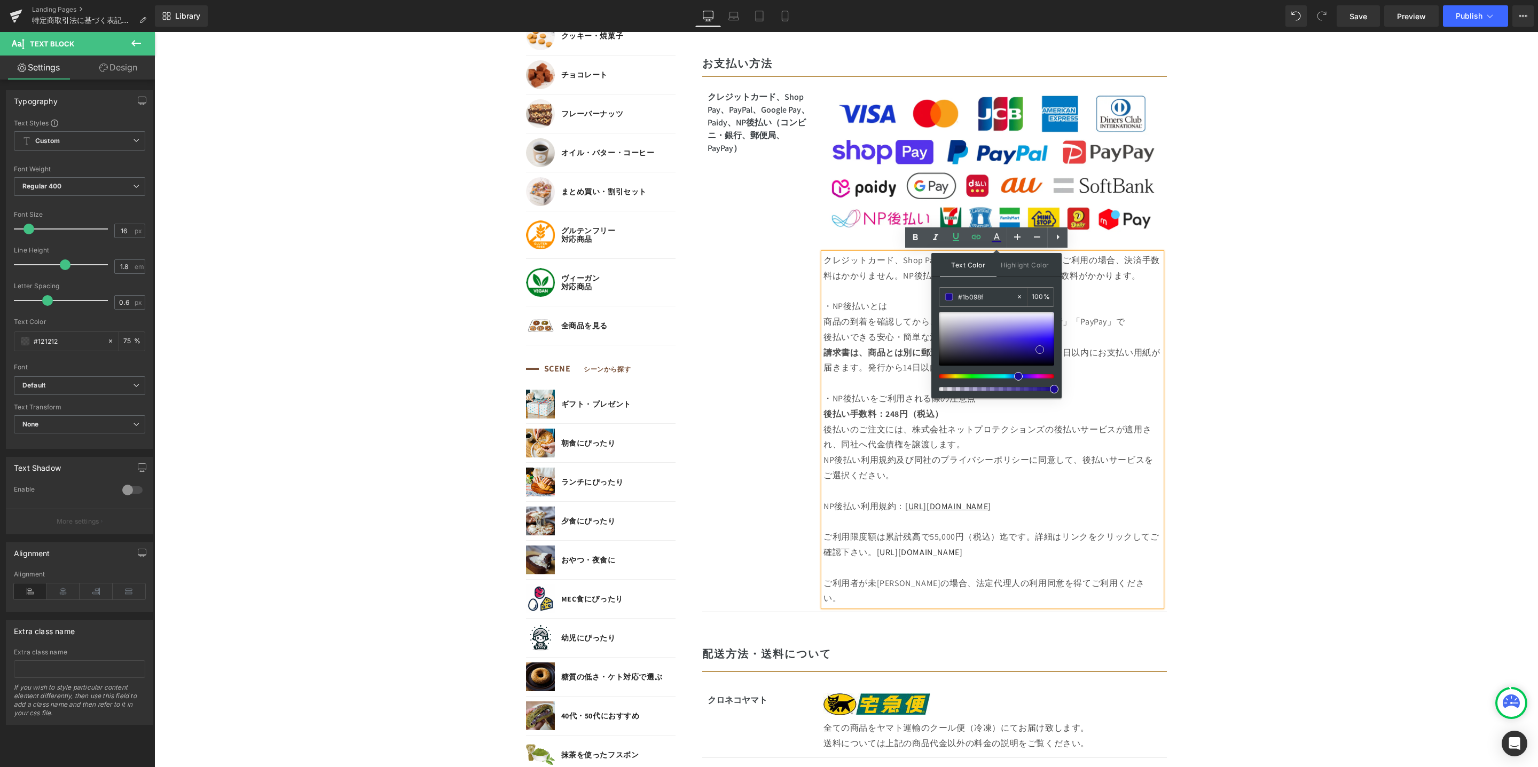
click at [1039, 349] on span at bounding box center [1039, 349] width 9 height 9
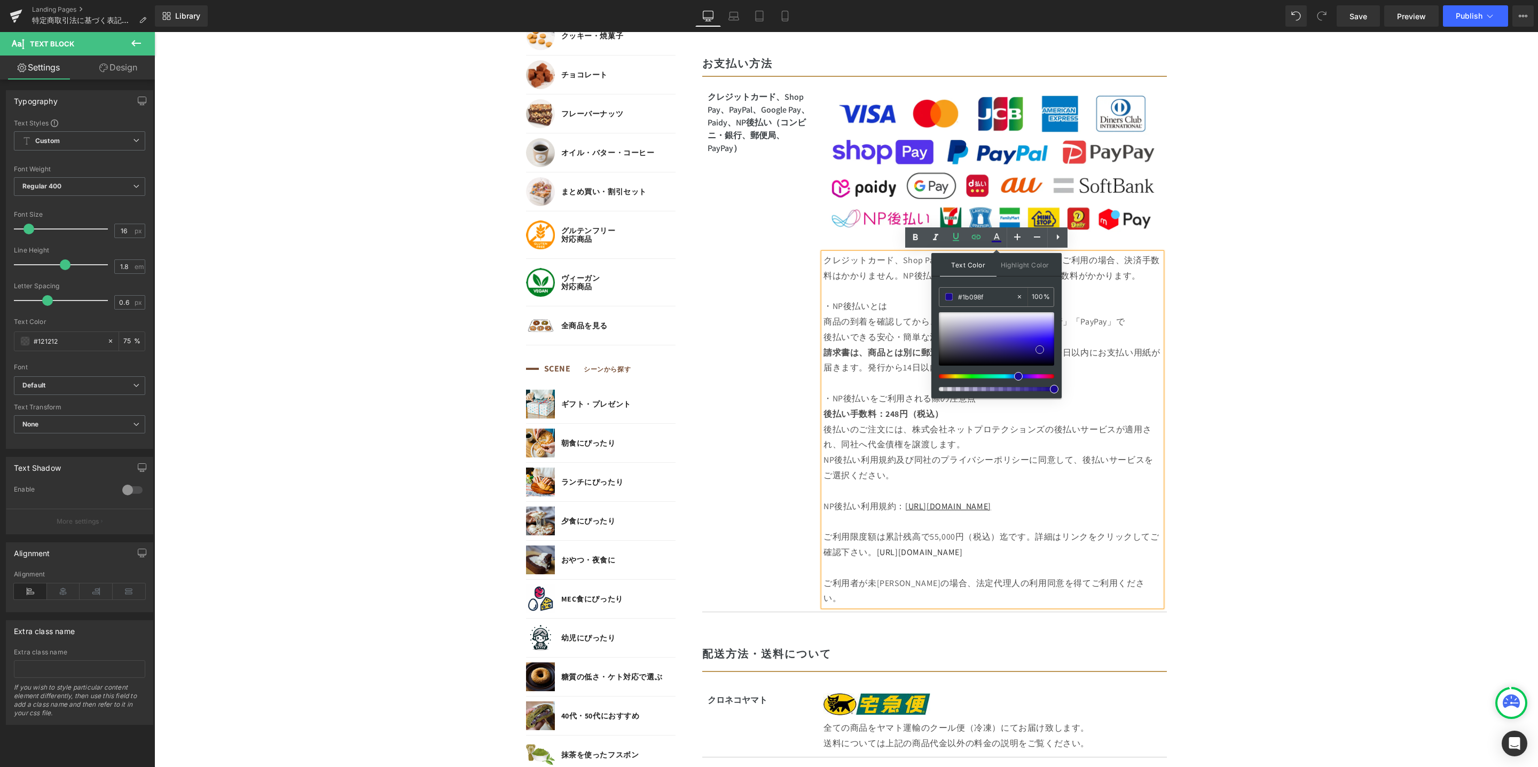
click at [1039, 349] on span at bounding box center [1039, 349] width 9 height 9
click at [1269, 305] on body "コンテンツに進む MENU ログイン SEARCH 商品検索 読みもの検索 検索 検索 FEATURE 特集 初めての方へ 新商品 誕生日ギフト セール商品 …" at bounding box center [845, 677] width 1383 height 2789
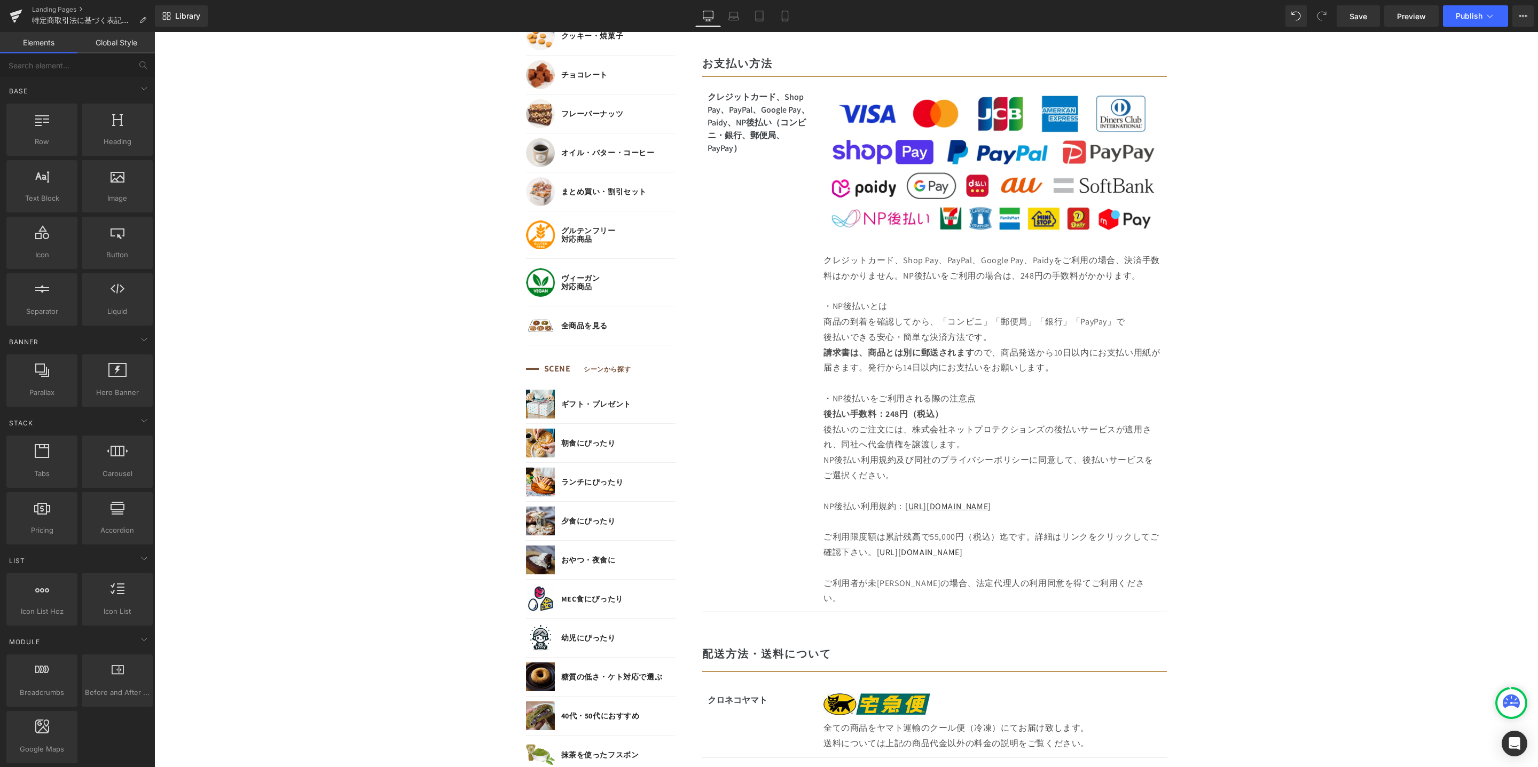
scroll to position [790, 0]
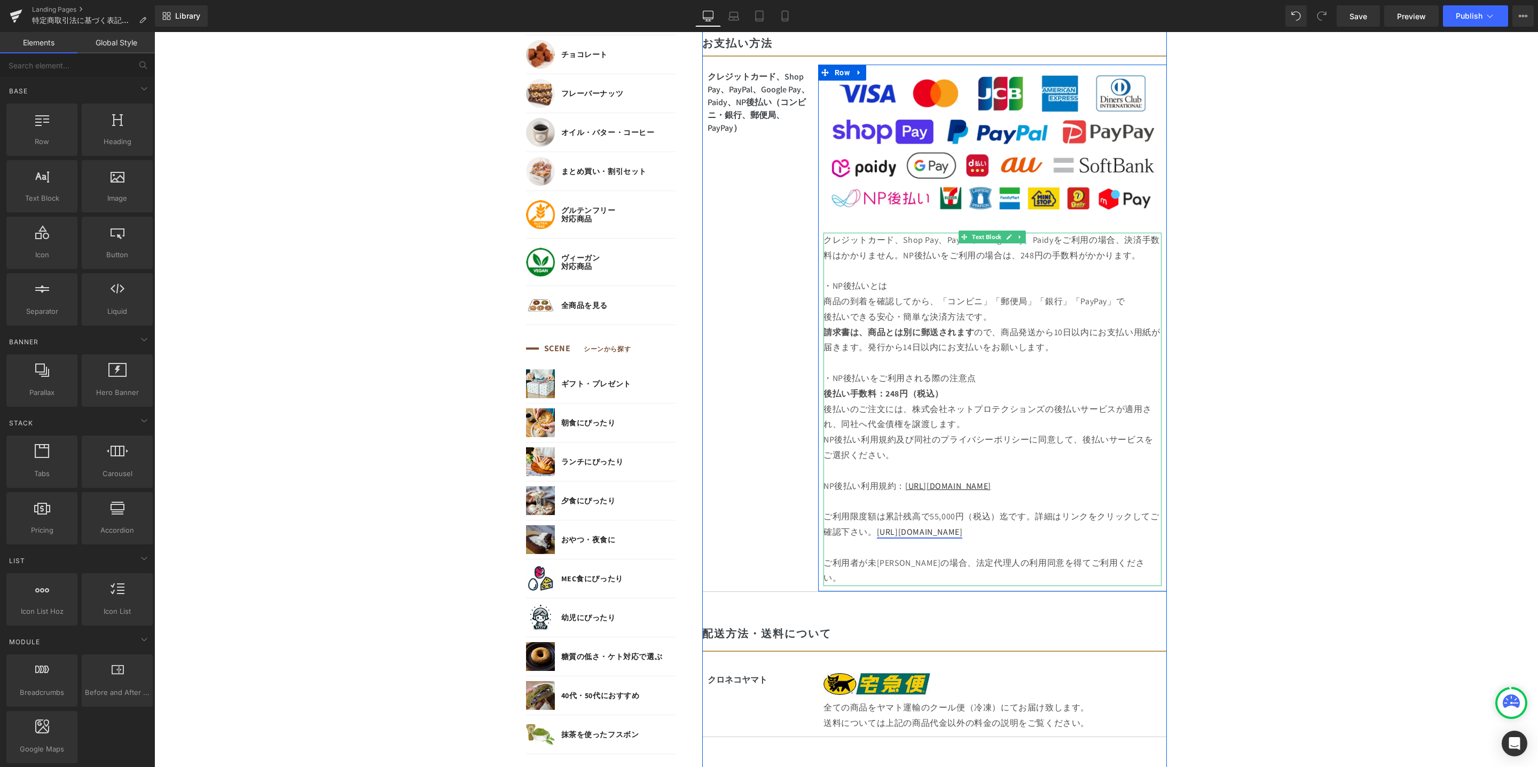
click at [942, 535] on link "[URL][DOMAIN_NAME]" at bounding box center [920, 531] width 86 height 11
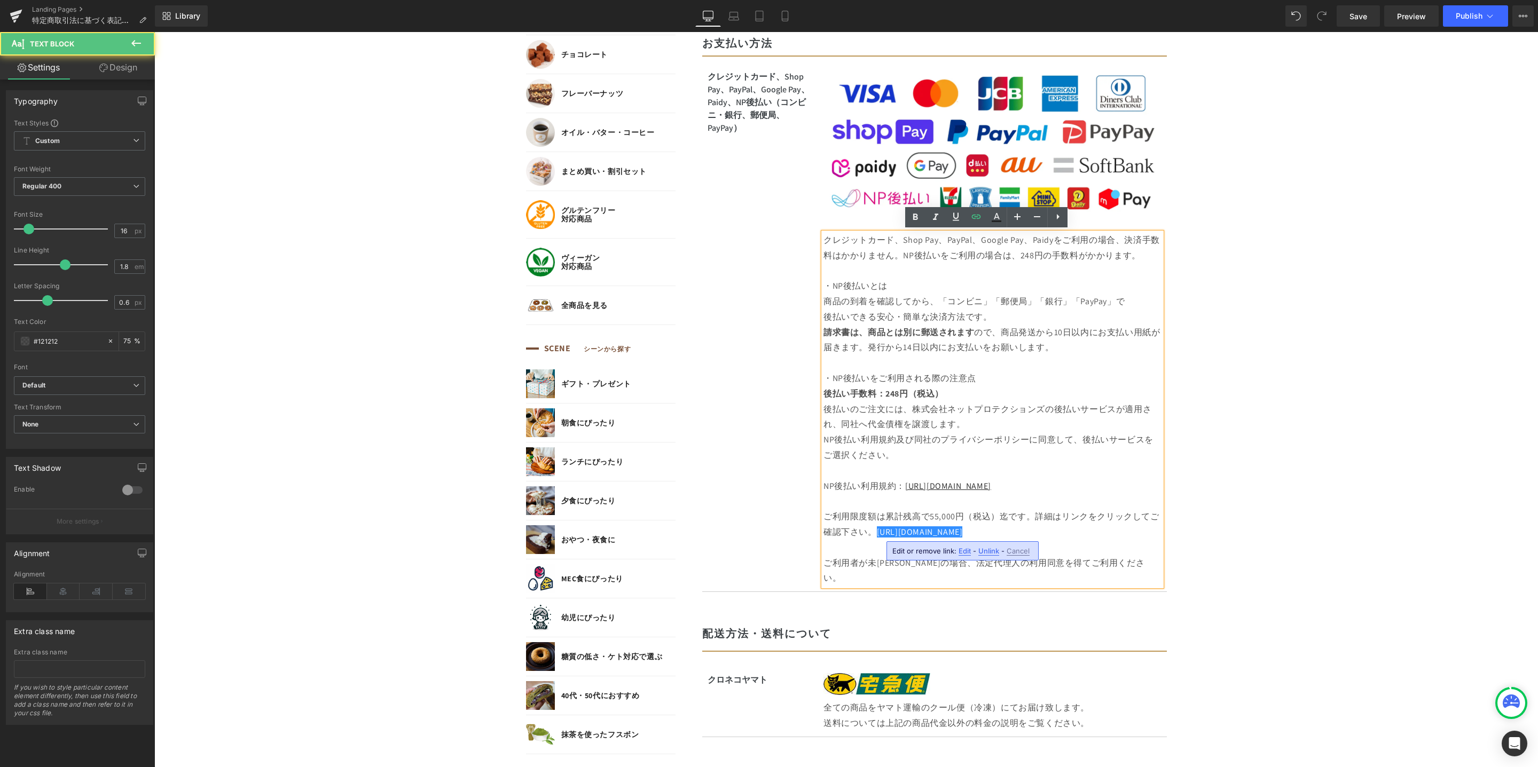
drag, startPoint x: 872, startPoint y: 534, endPoint x: 996, endPoint y: 533, distance: 124.4
click at [995, 532] on p "ご利用限度額は累計残高で55,000円（税込）迄です。詳細はリンクをクリックしてご確認下さい。 [URL][DOMAIN_NAME]" at bounding box center [992, 517] width 338 height 46
click at [995, 223] on icon at bounding box center [996, 217] width 13 height 13
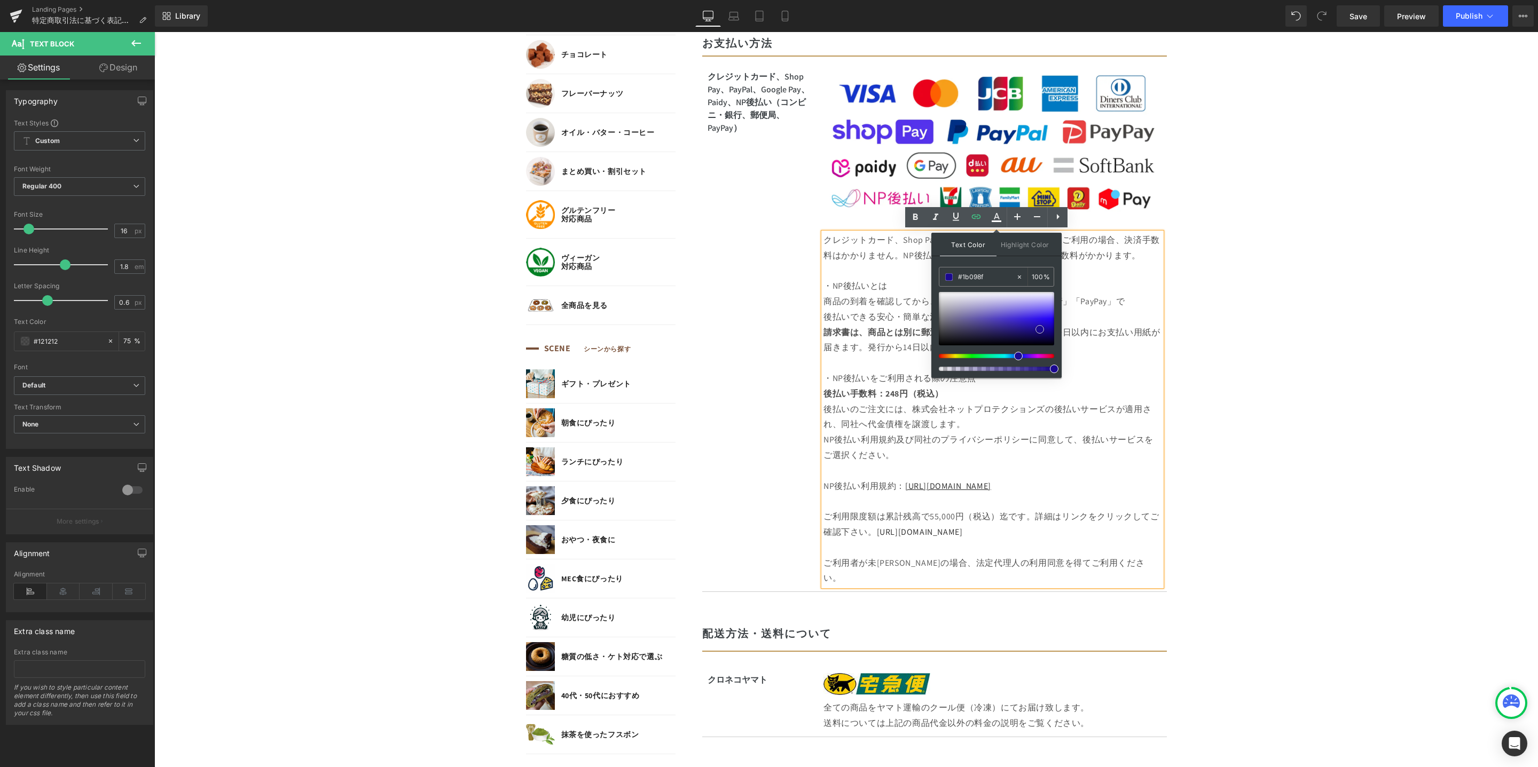
click at [1041, 329] on span at bounding box center [1039, 329] width 9 height 9
click at [962, 223] on link at bounding box center [956, 217] width 20 height 20
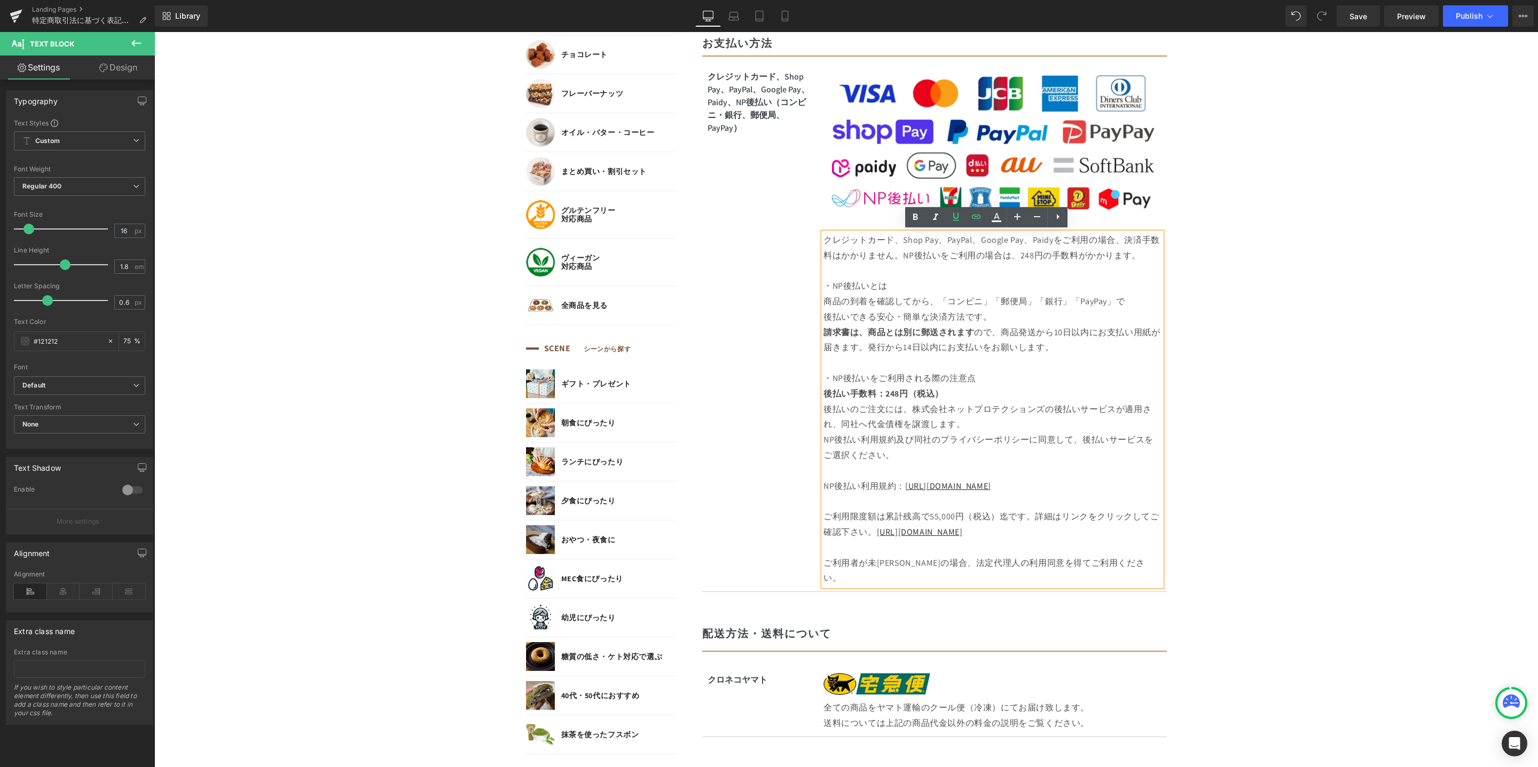
click at [1238, 411] on body "コンテンツに進む MENU ログイン SEARCH 商品検索 読みもの検索 検索 検索 FEATURE 特集 初めての方へ 新商品 誕生日ギフト セール商品 …" at bounding box center [845, 657] width 1383 height 2789
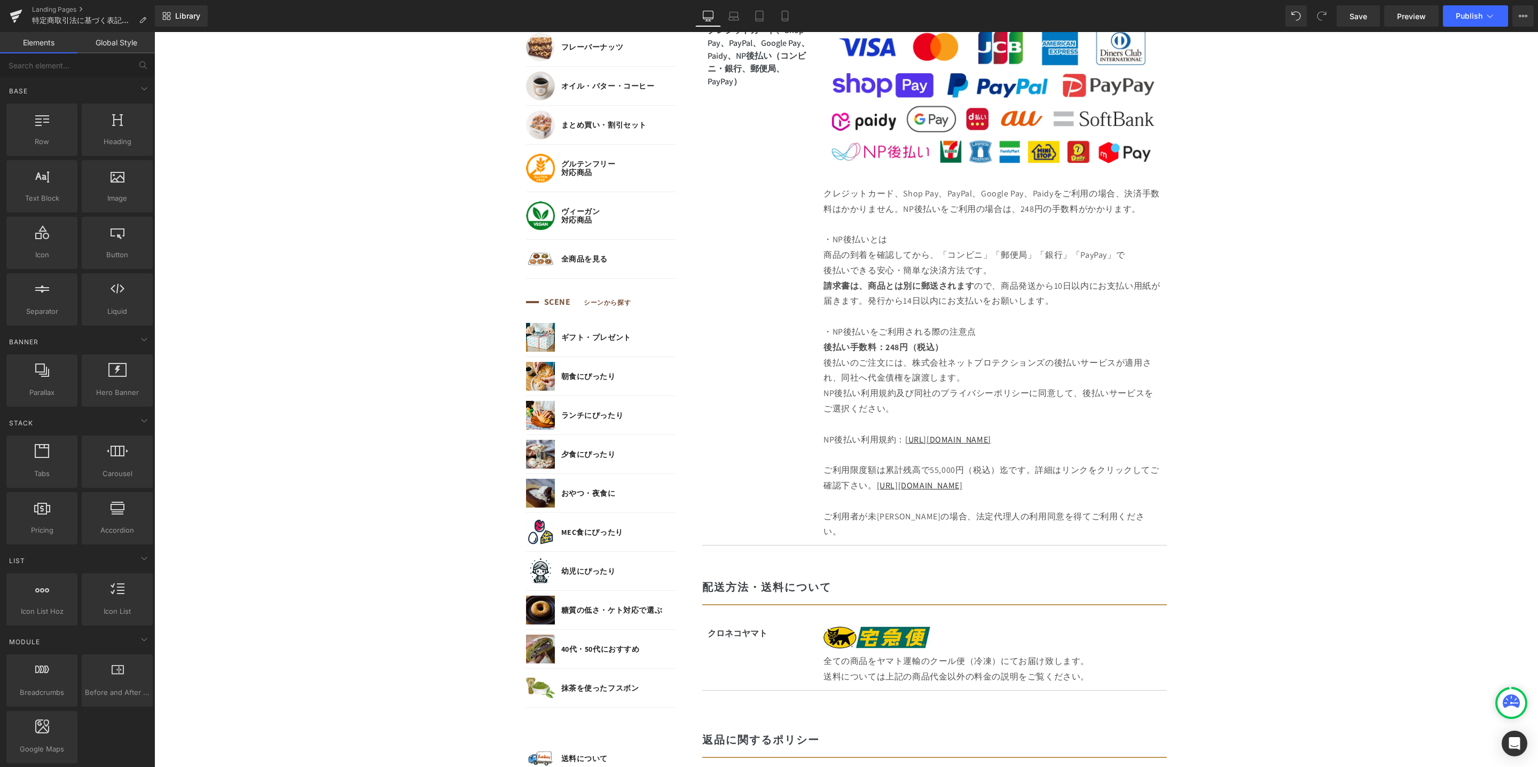
scroll to position [1081, 0]
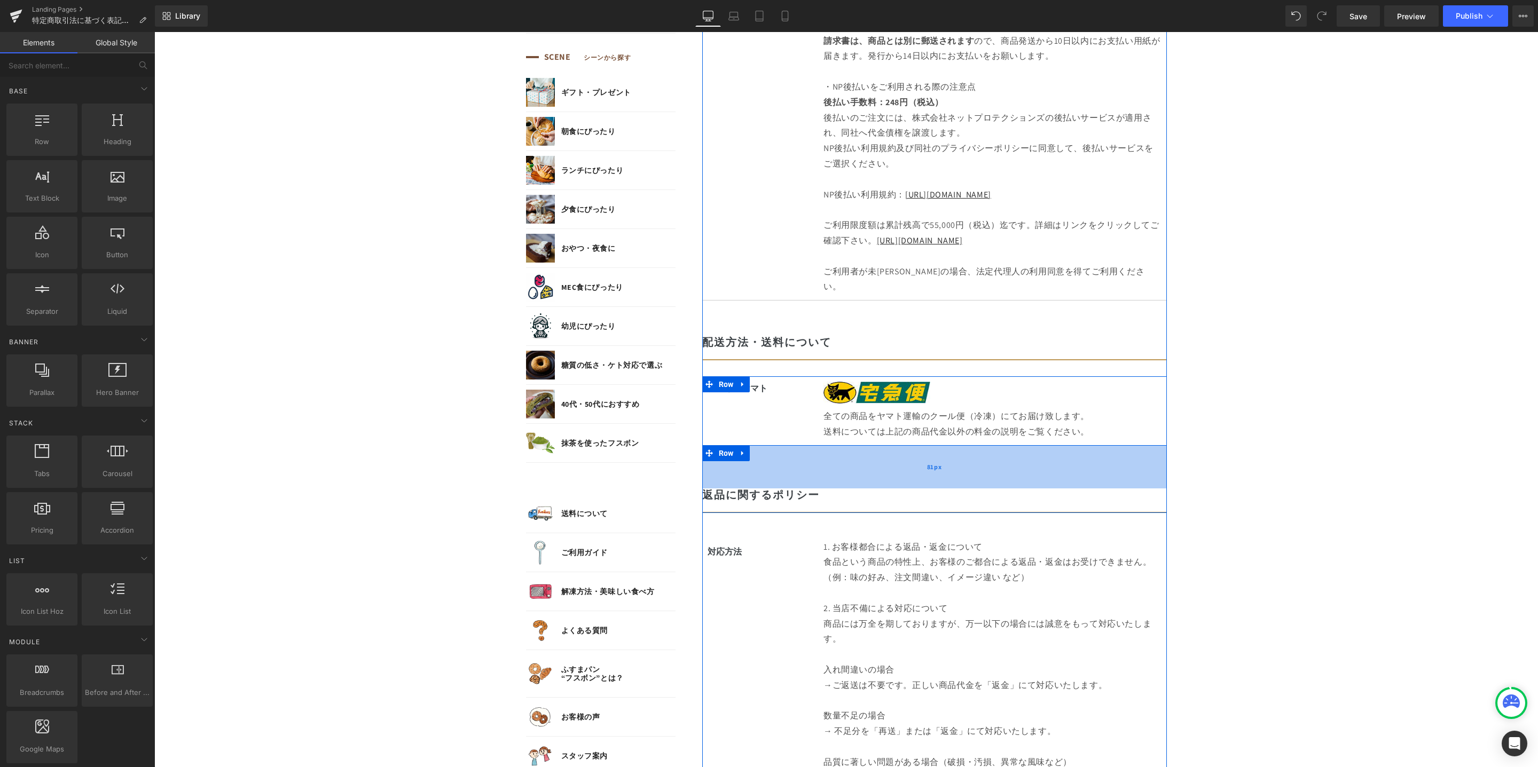
click at [1121, 445] on div "81px" at bounding box center [934, 466] width 464 height 43
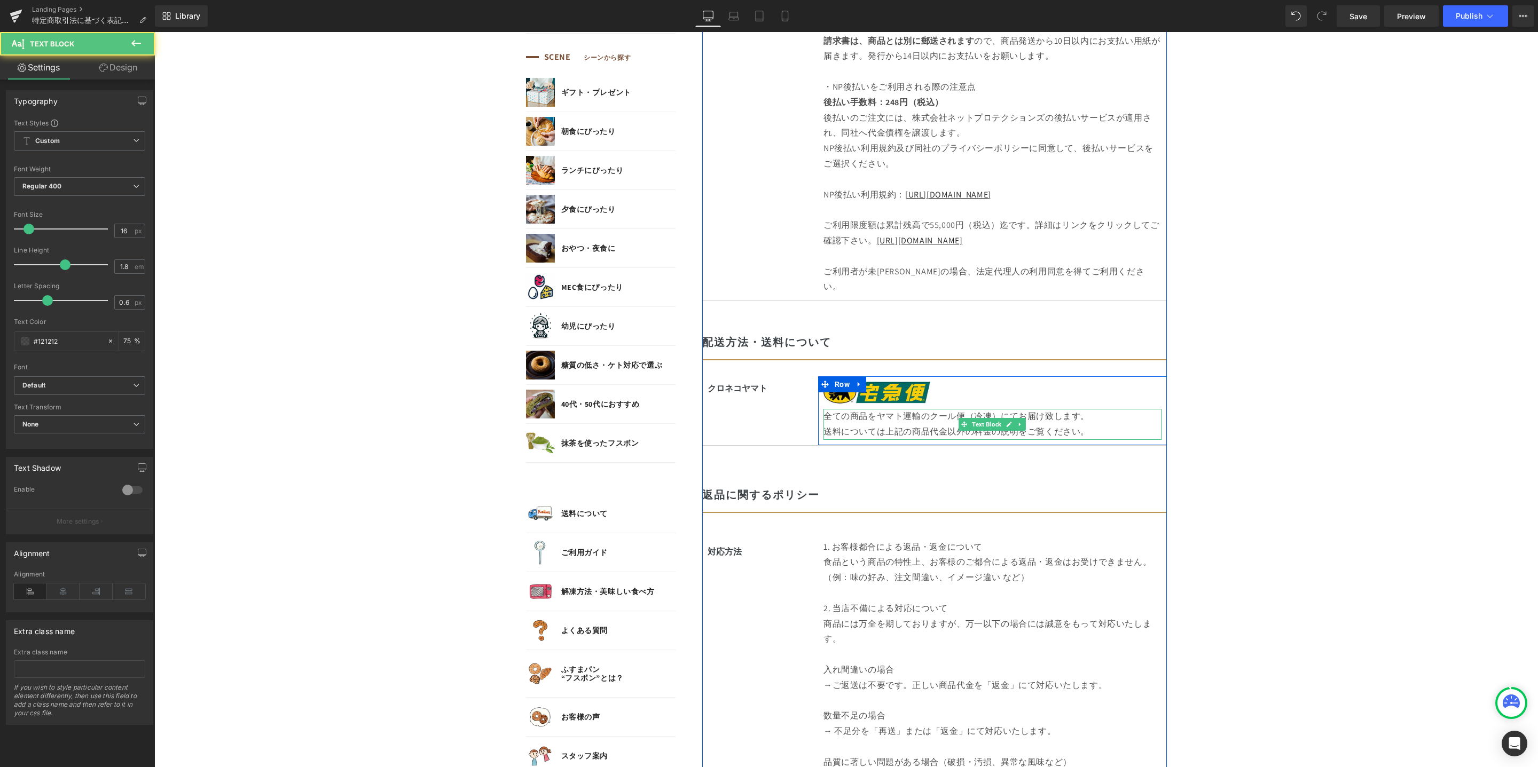
click at [1125, 411] on p "全ての商品をヤマト運輸のクール便（冷凍）にてお届け致します。 送料については上記の商品代金以外の料金の説明をご覧ください。" at bounding box center [992, 424] width 338 height 31
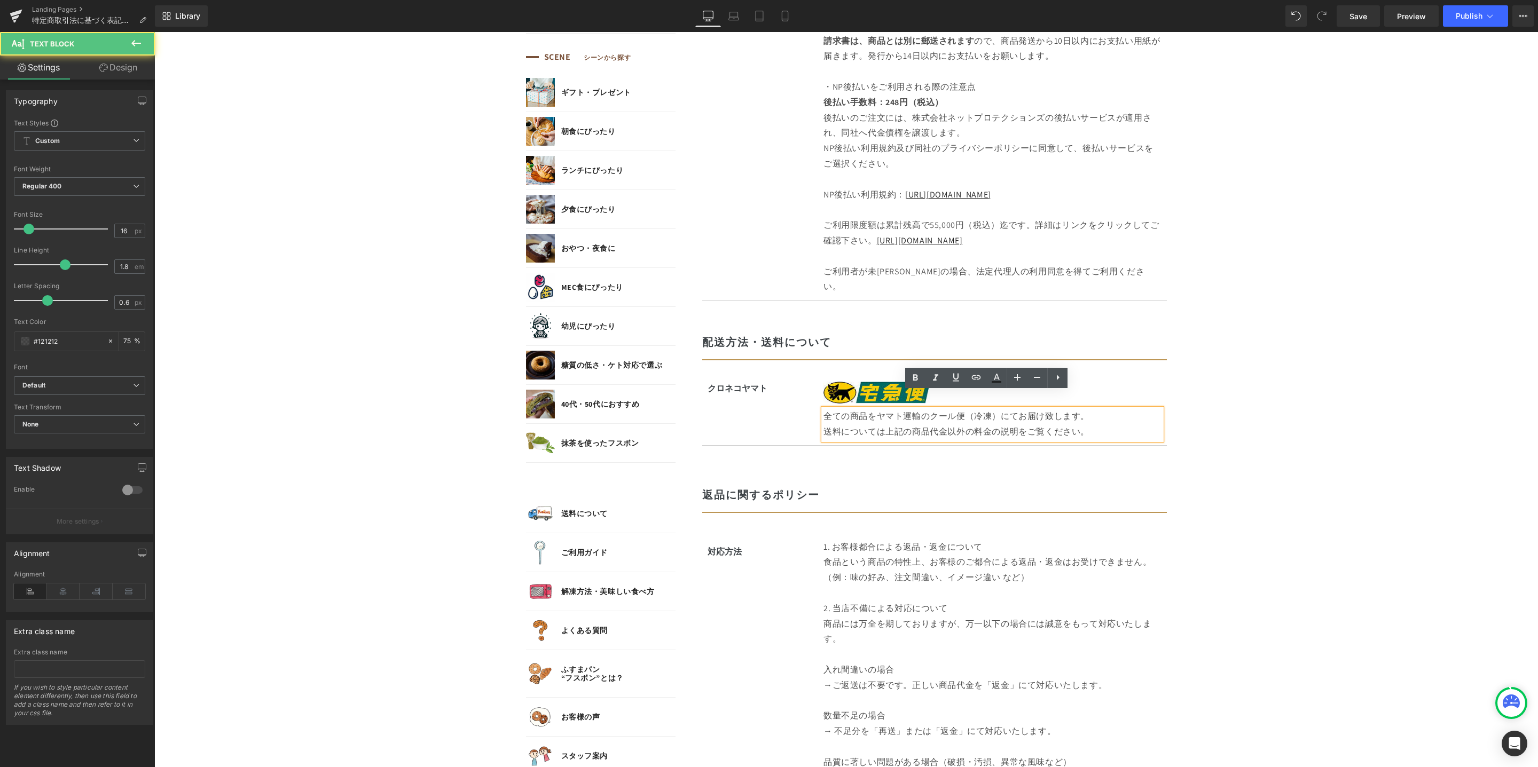
click at [1262, 418] on body "コンテンツに進む MENU ログイン SEARCH 商品検索 読みもの検索 検索 検索 FEATURE 特集 初めての方へ 新商品 誕生日ギフト セール商品 …" at bounding box center [845, 365] width 1383 height 2789
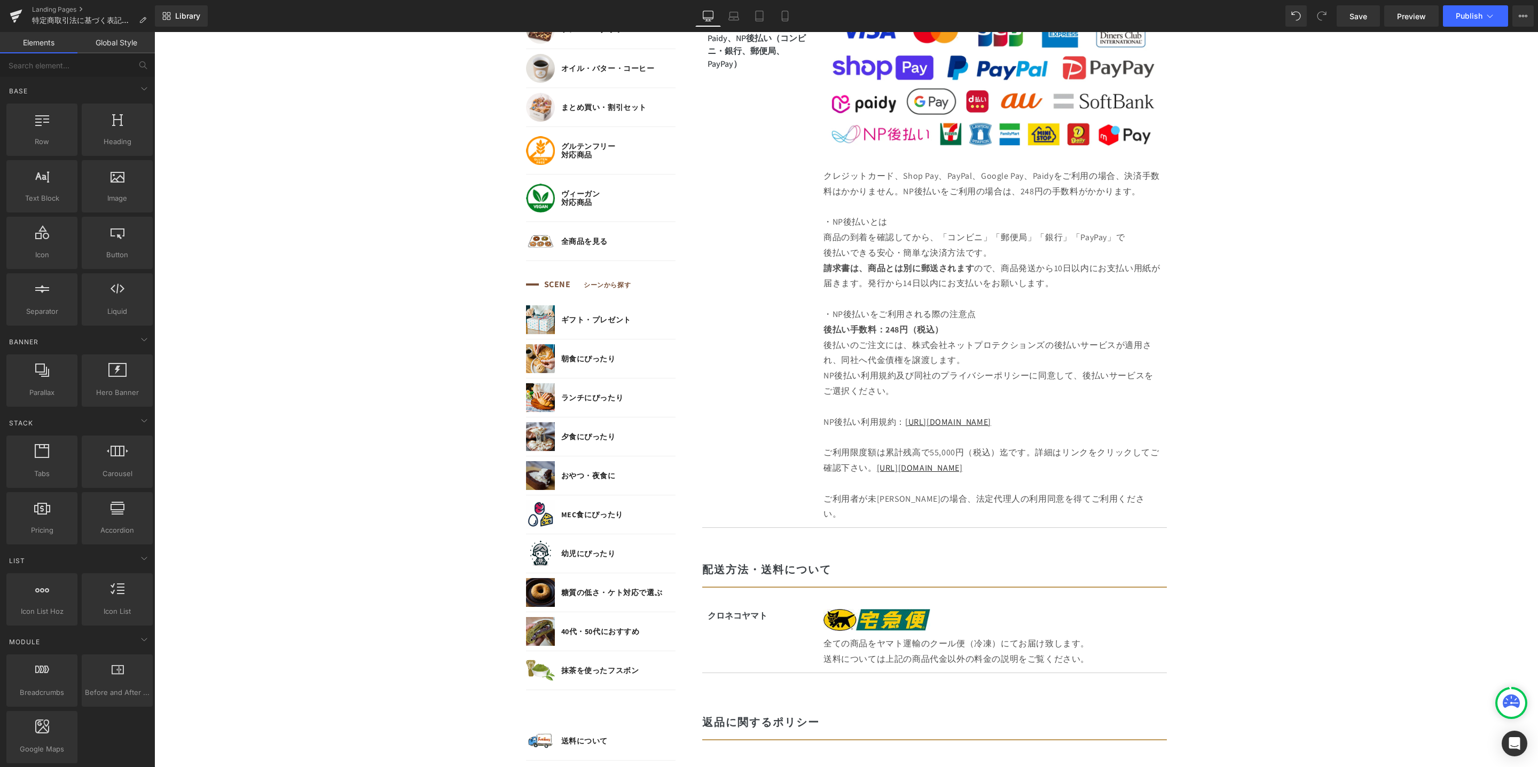
scroll to position [563, 0]
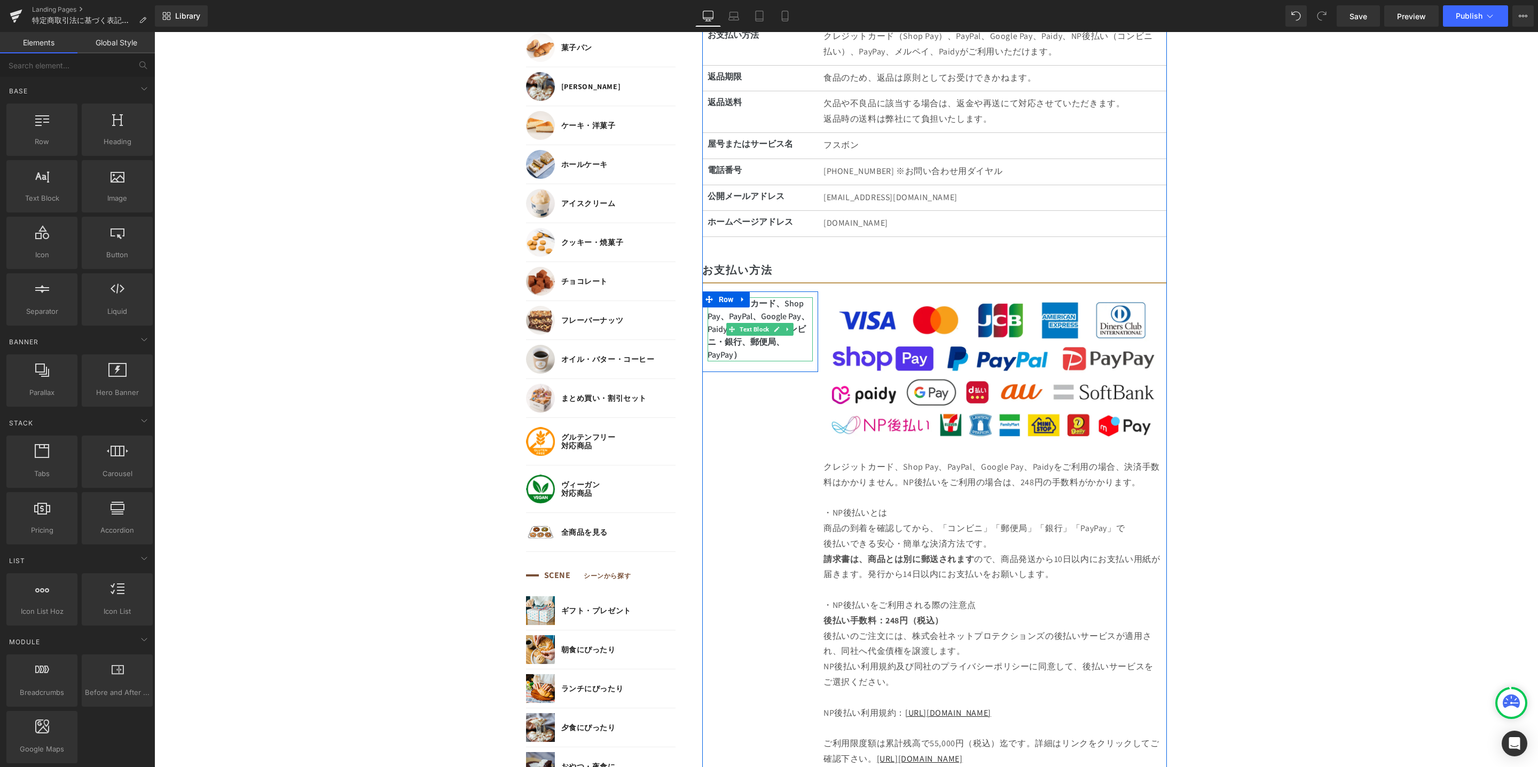
click at [741, 316] on p "クレジットカード、Shop Pay、PayPal、Google Pay、Paidy、NP後払い（コンビニ・銀行、郵便局、PayPay ）" at bounding box center [760, 329] width 106 height 64
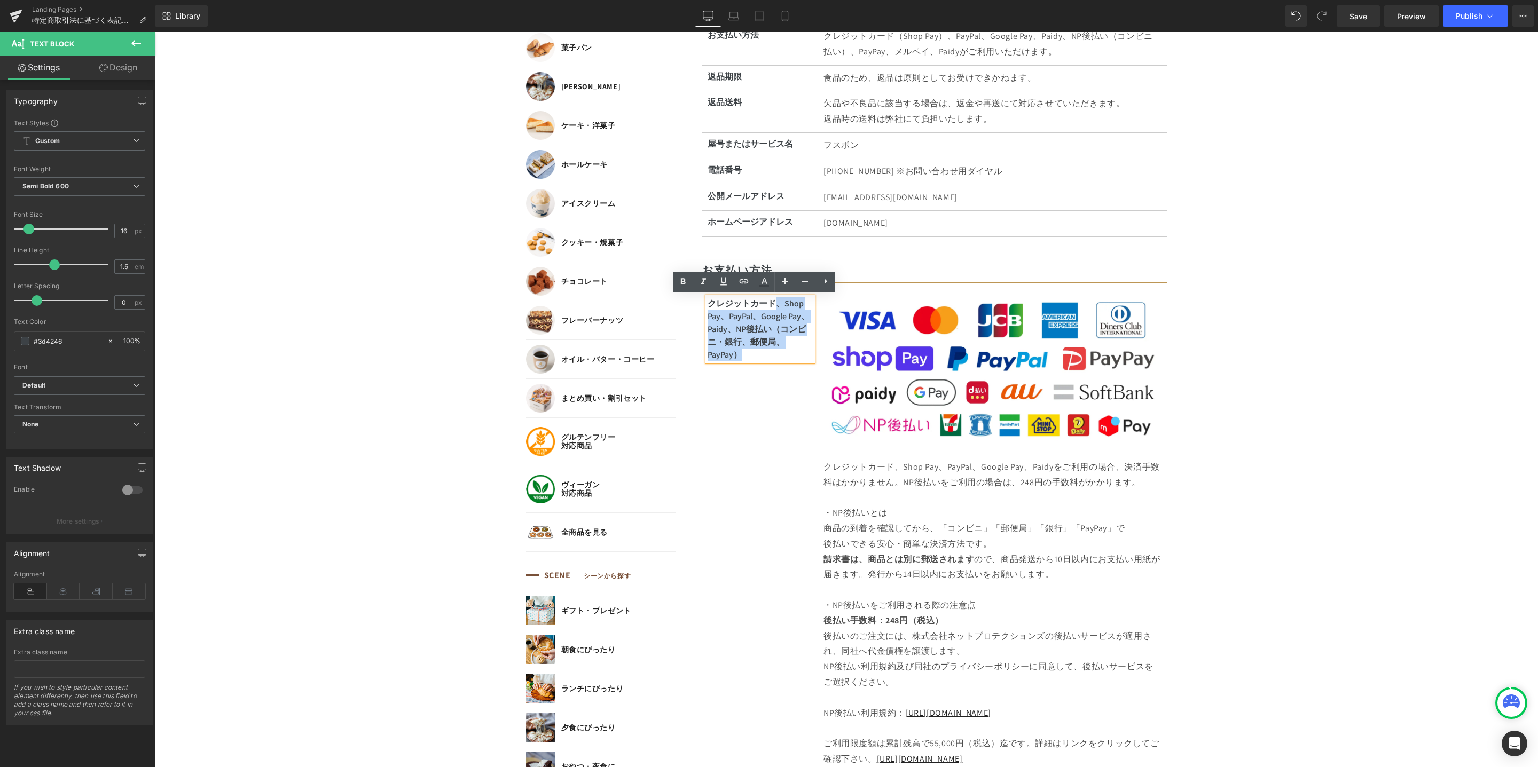
drag, startPoint x: 770, startPoint y: 305, endPoint x: 782, endPoint y: 355, distance: 51.0
click at [782, 355] on p "クレジットカード、Shop Pay、PayPal、Google Pay、Paidy、NP後払い（コンビニ・銀行、郵便局、PayPay ）" at bounding box center [760, 329] width 106 height 64
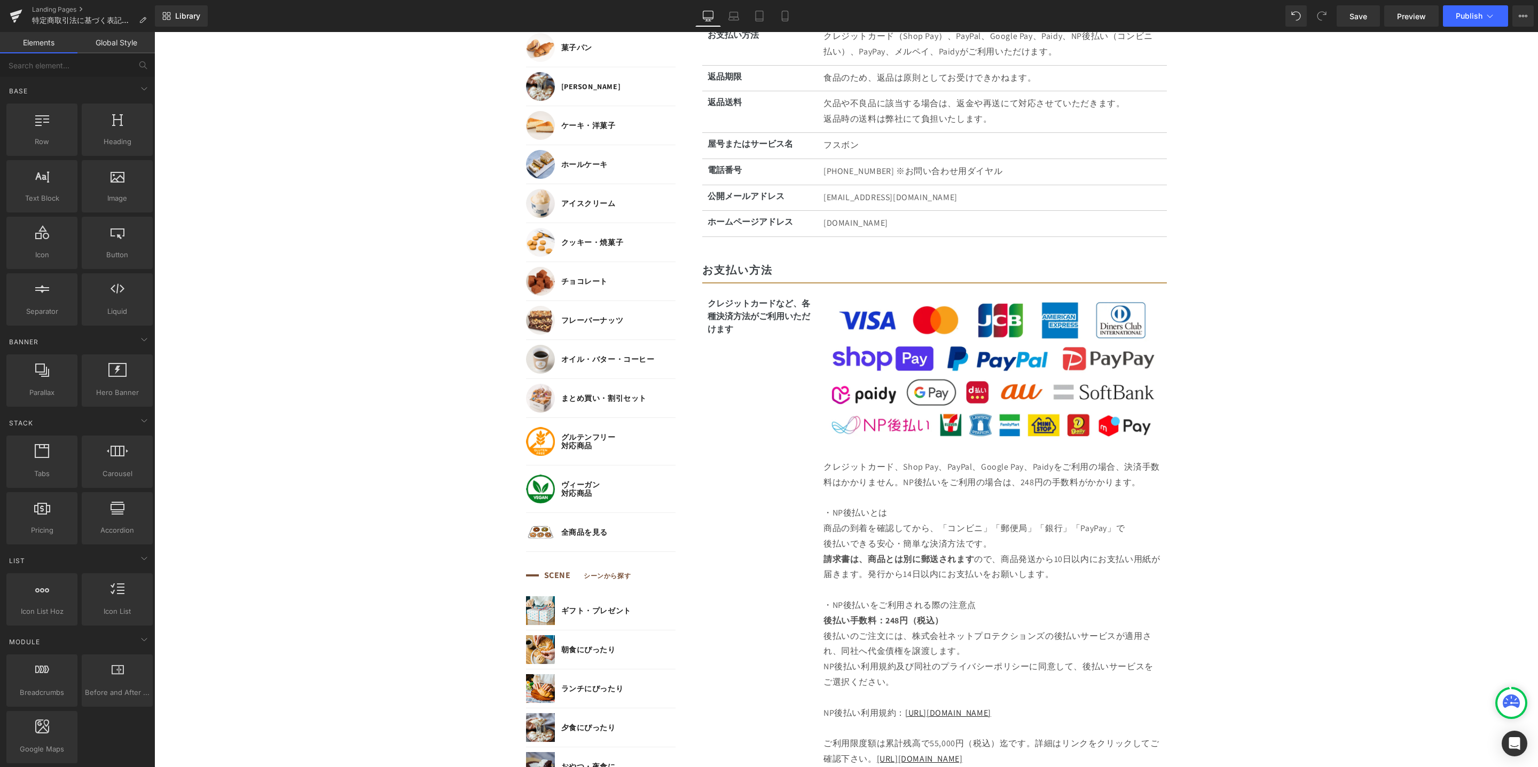
scroll to position [670, 0]
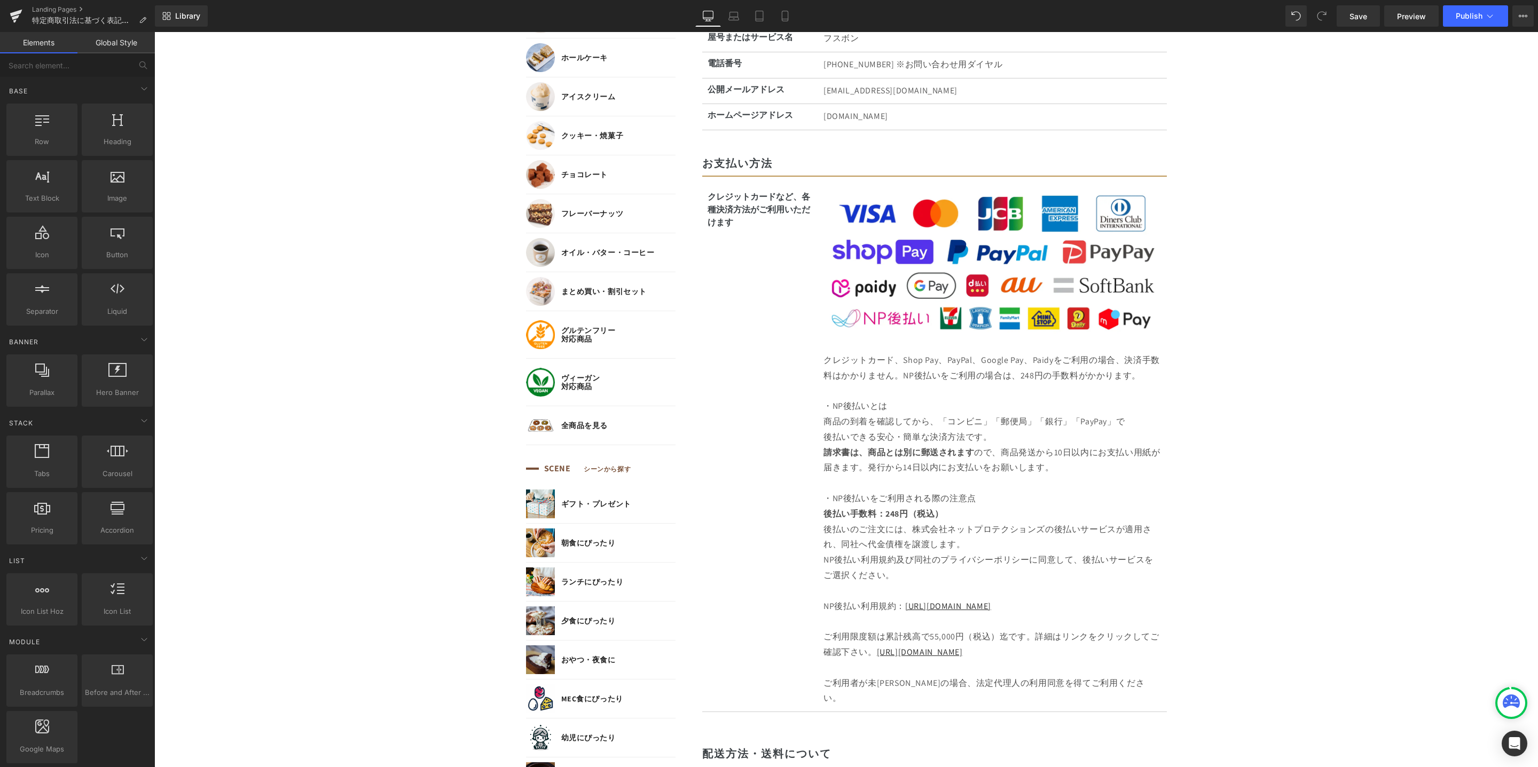
click at [1273, 337] on body "コンテンツに進む MENU ログイン SEARCH 商品検索 読みもの検索 検索 検索 FEATURE 特集 初めての方へ 新商品 誕生日ギフト セール商品 …" at bounding box center [845, 777] width 1383 height 2789
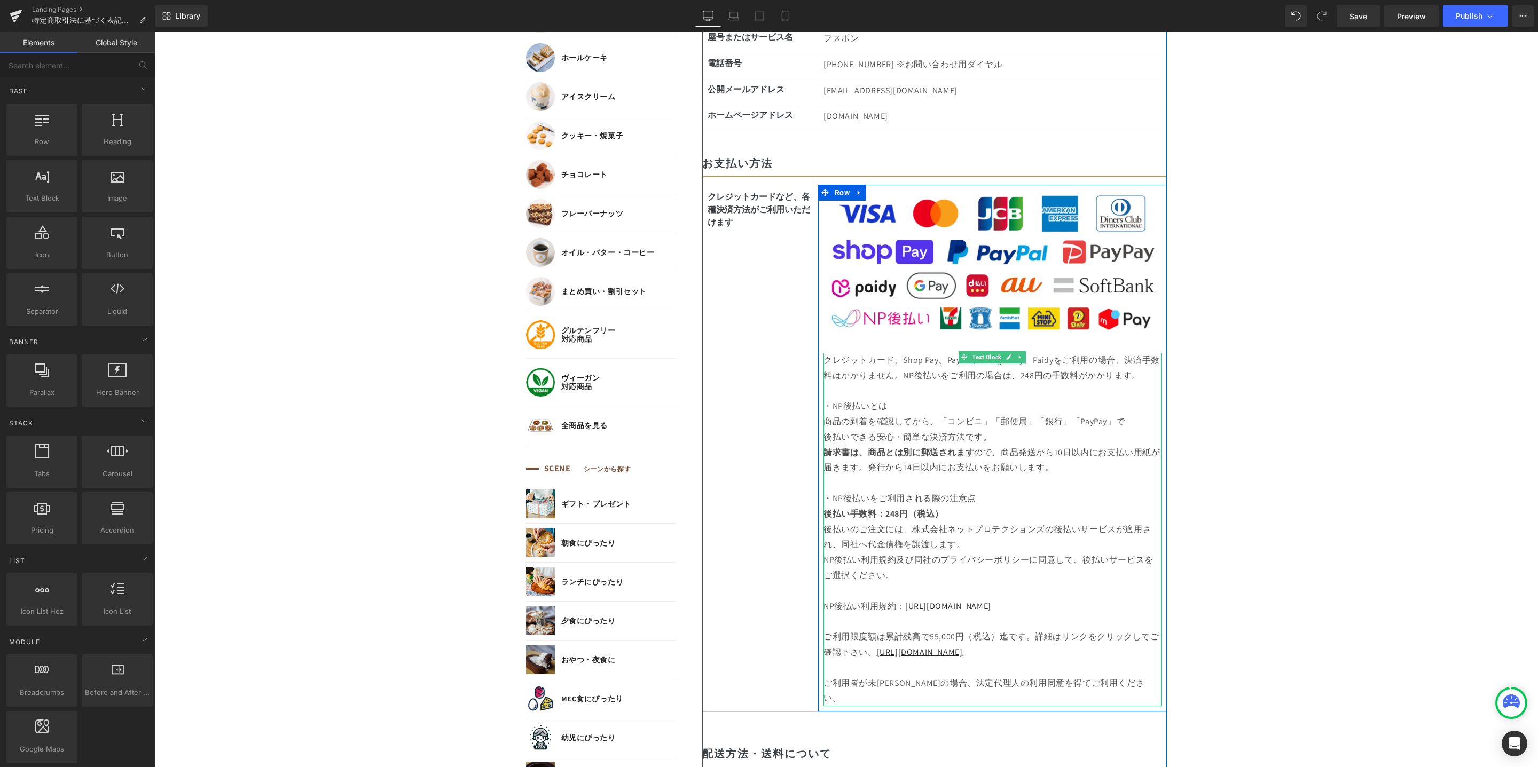
click at [967, 443] on p "後払いできる安心・簡単な決済方法です。" at bounding box center [992, 437] width 338 height 15
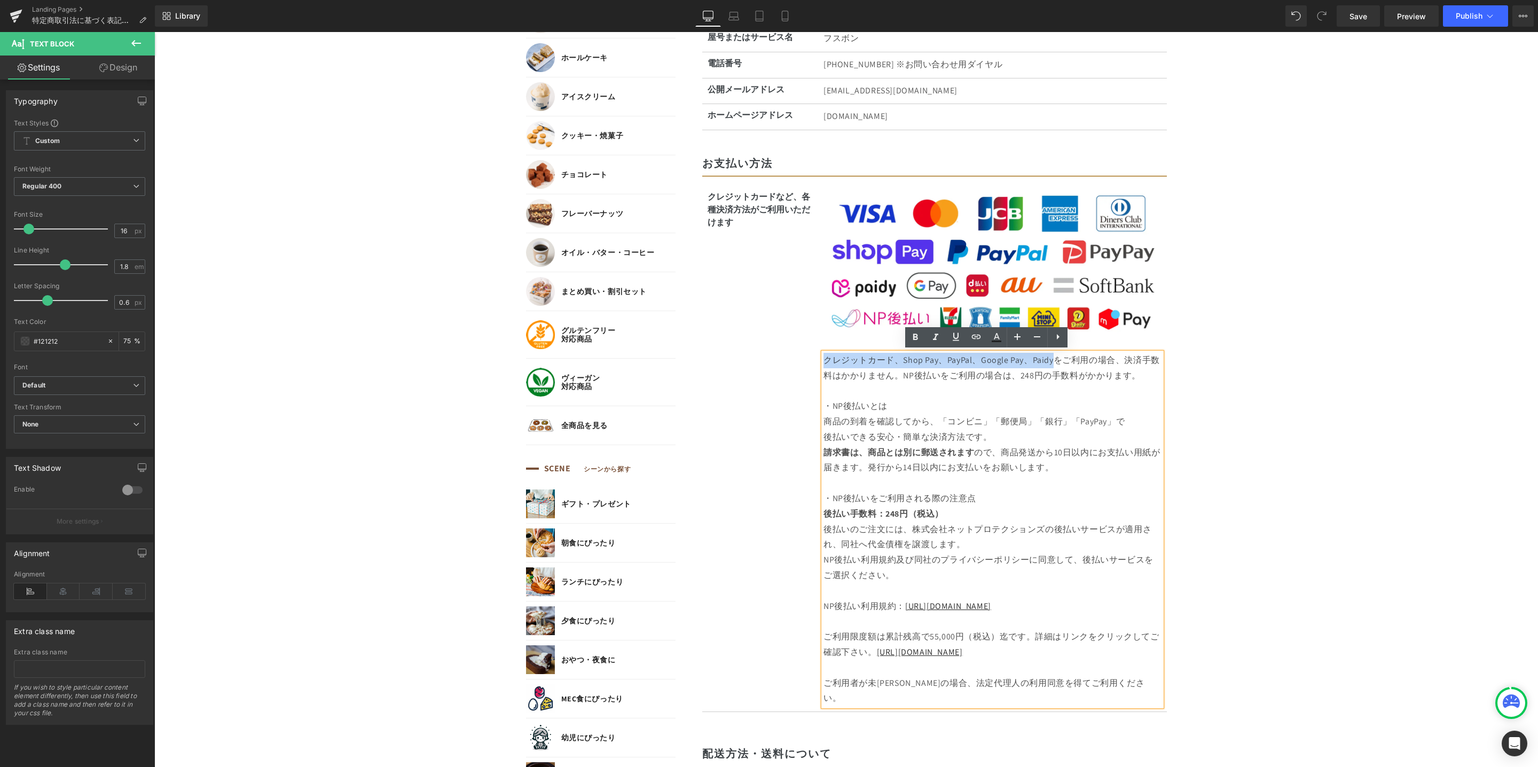
drag, startPoint x: 819, startPoint y: 360, endPoint x: 1046, endPoint y: 362, distance: 226.9
click at [1046, 362] on p "クレジットカード、Shop Pay、PayPal、Google Pay、Paidyをご利用の場合、決済手数料はかかりません。NP後払いをご利用の場合は、248…" at bounding box center [992, 368] width 338 height 31
click at [1052, 409] on p "・NP後払いとは" at bounding box center [992, 406] width 338 height 15
click at [1048, 359] on p "クレジットカード、Shop Pay、PayPal、Google Pay、Paidyをご利用の場合、決済手数料はかかりません。NP後払いをご利用の場合は、248…" at bounding box center [992, 368] width 338 height 31
drag, startPoint x: 1031, startPoint y: 360, endPoint x: 1047, endPoint y: 360, distance: 15.5
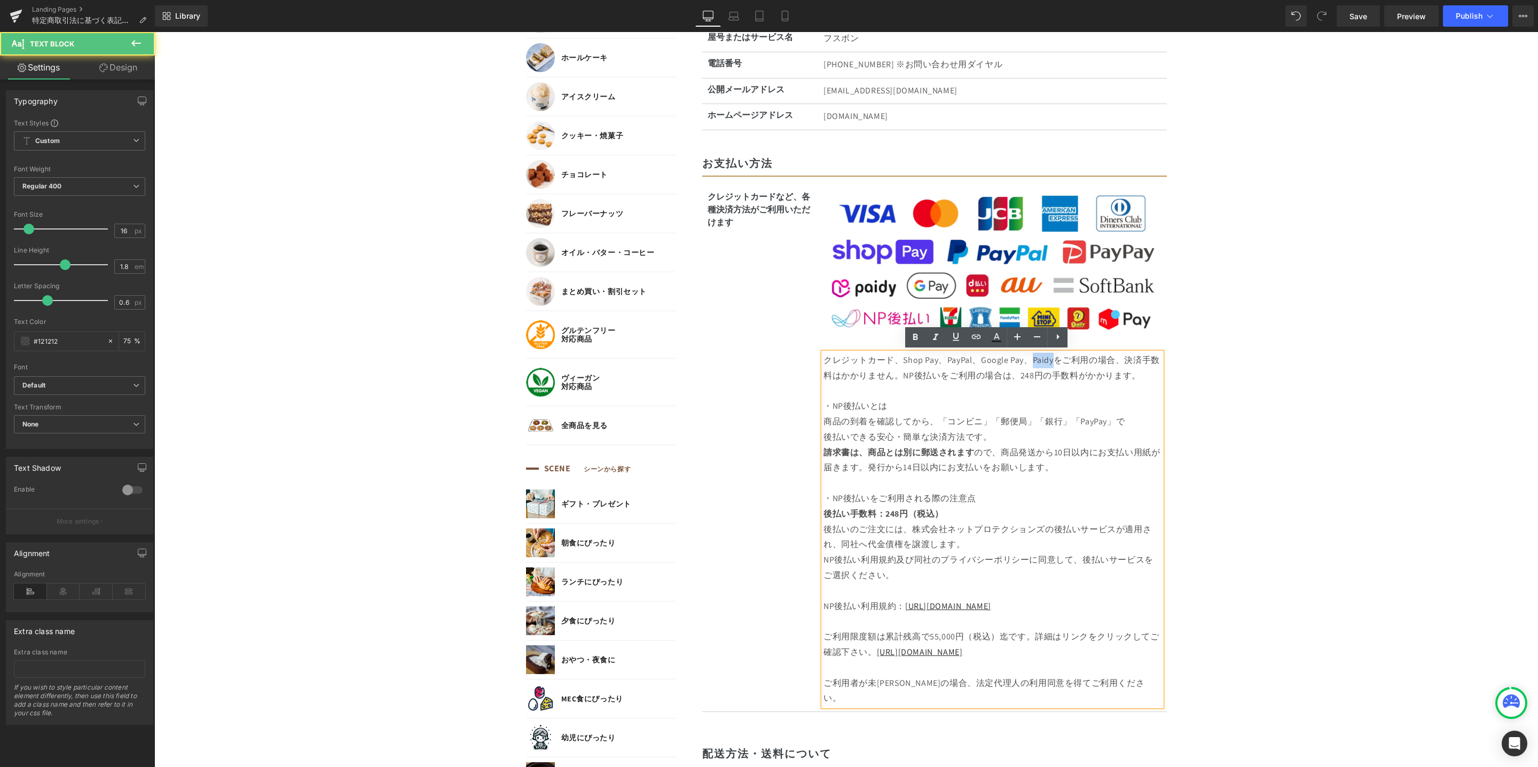
click at [1047, 360] on p "クレジットカード、Shop Pay、PayPal、Google Pay、Paidyをご利用の場合、決済手数料はかかりません。NP後払いをご利用の場合は、248…" at bounding box center [992, 368] width 338 height 31
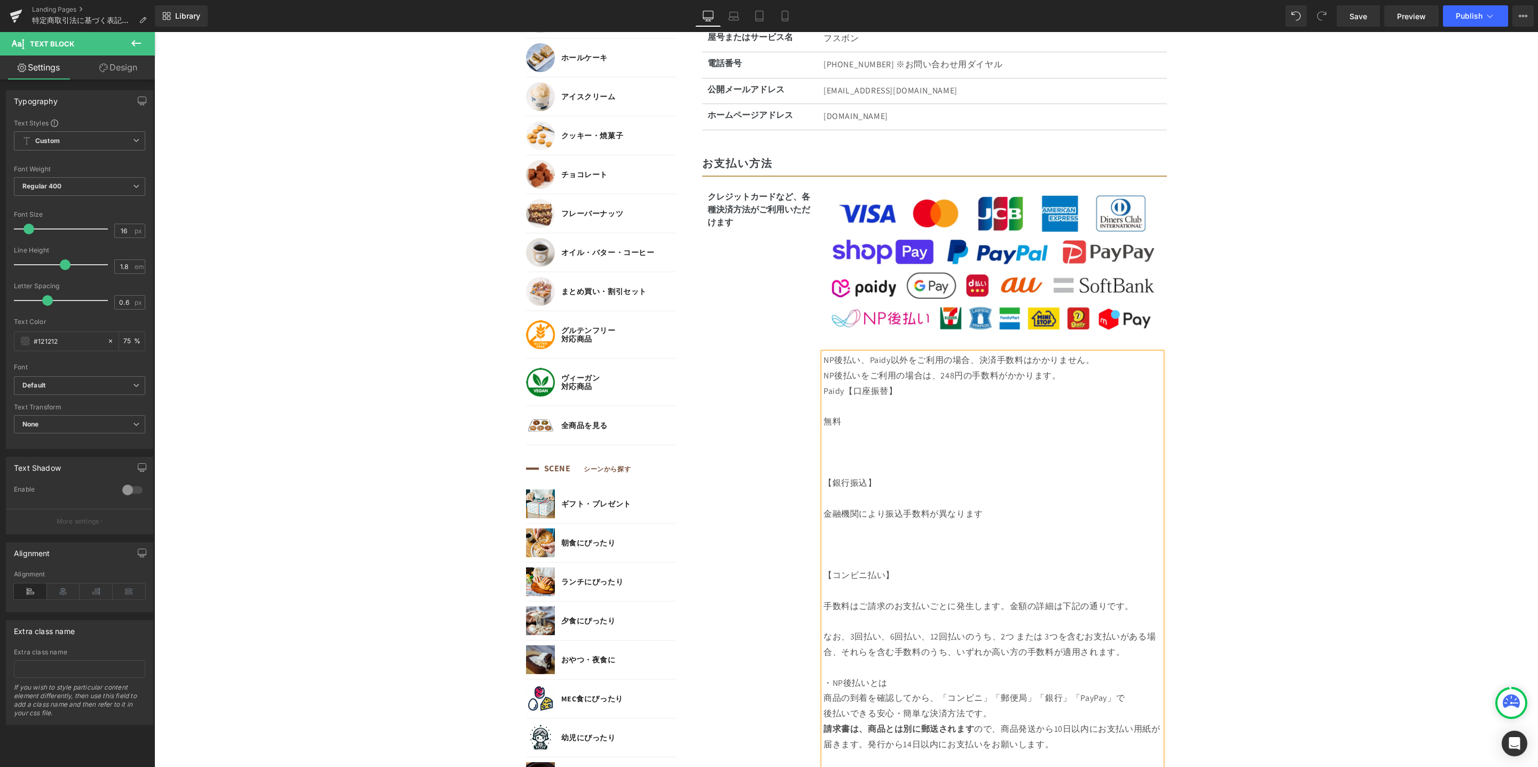
click at [842, 393] on p "NP後払い、Paidy以外をご利用の場合、決済手数料はかかりません。 NP後払いをご利用の場合は、248円の手数料がかかります。 Paidy【口座振替】" at bounding box center [992, 376] width 338 height 46
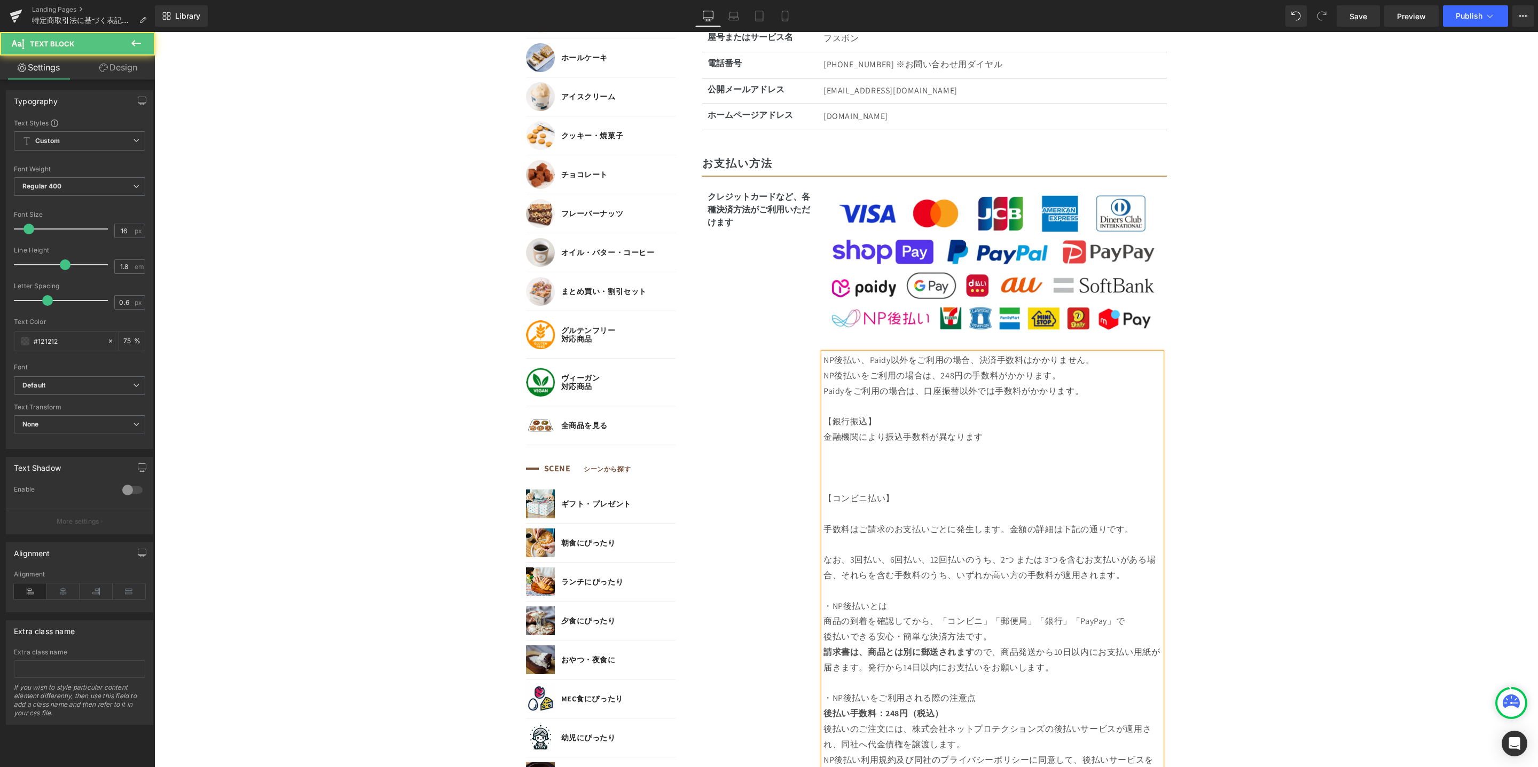
click at [831, 515] on p at bounding box center [992, 514] width 338 height 15
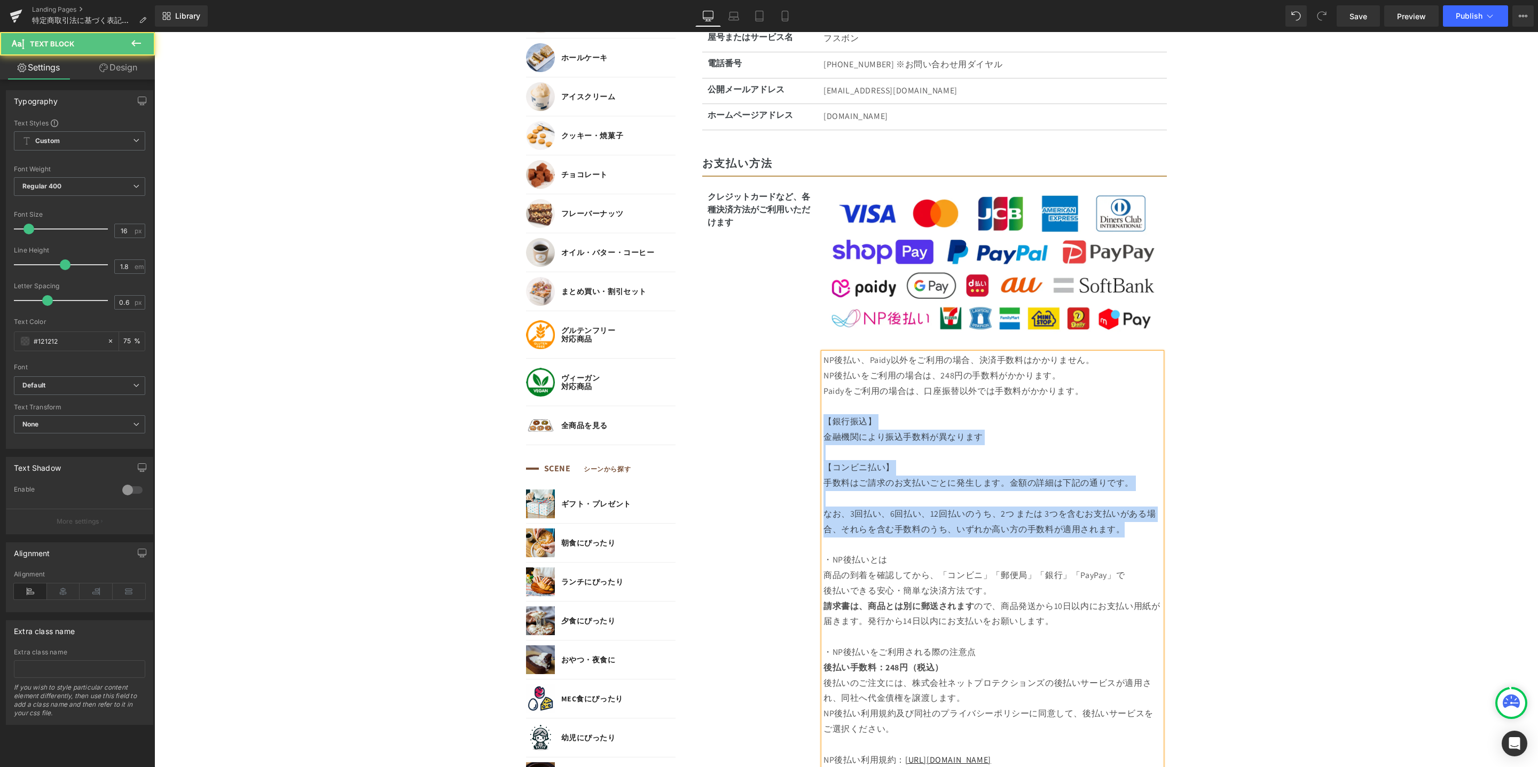
drag, startPoint x: 821, startPoint y: 419, endPoint x: 1135, endPoint y: 533, distance: 334.6
click at [1135, 533] on div "NP後払い、Paidy以外をご利用の場合、決済手数料はかかりません。 NP後払いをご利用の場合は、248円の手数料がかかります。 Paidyをご利用の場合は、…" at bounding box center [992, 606] width 338 height 507
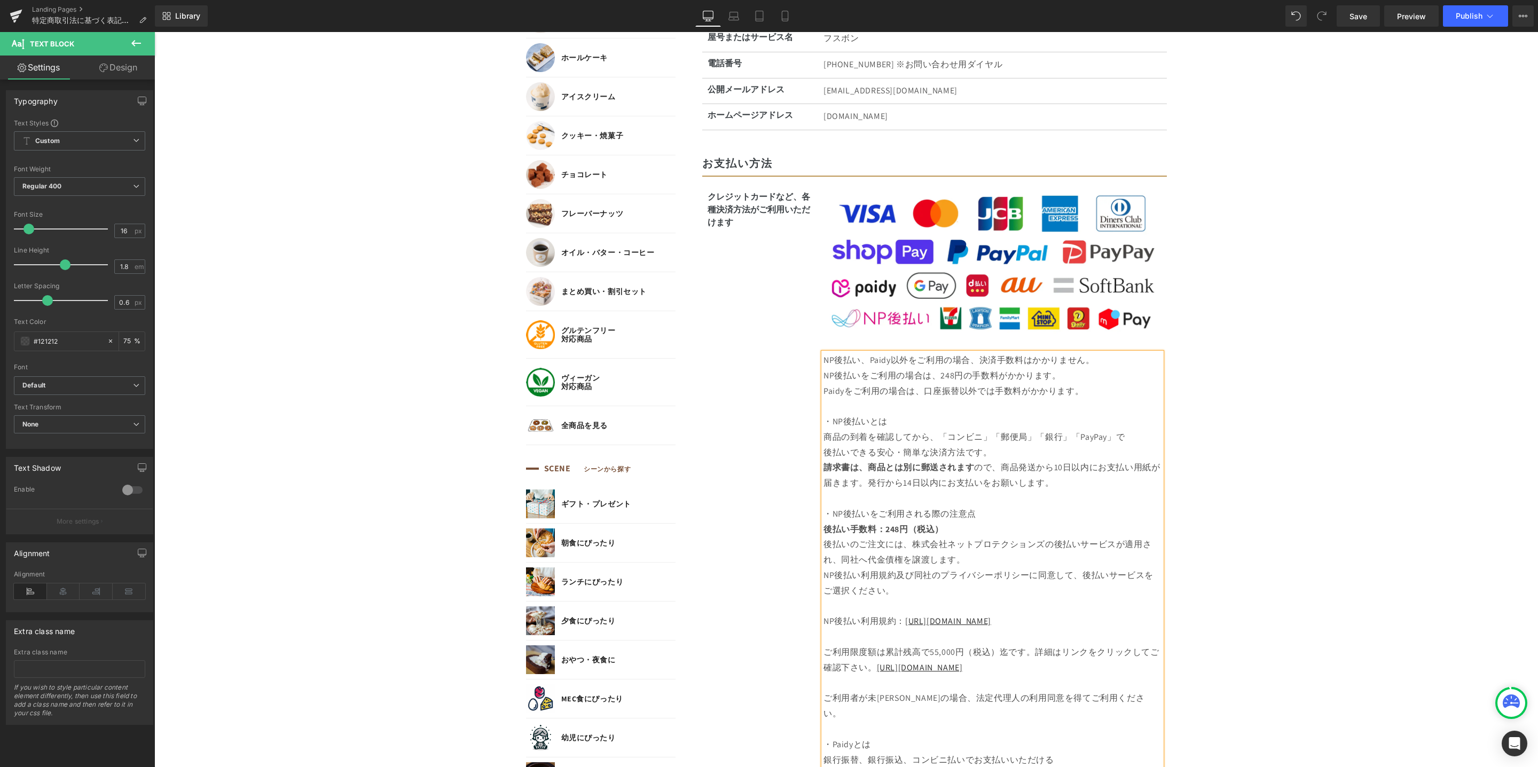
scroll to position [767, 0]
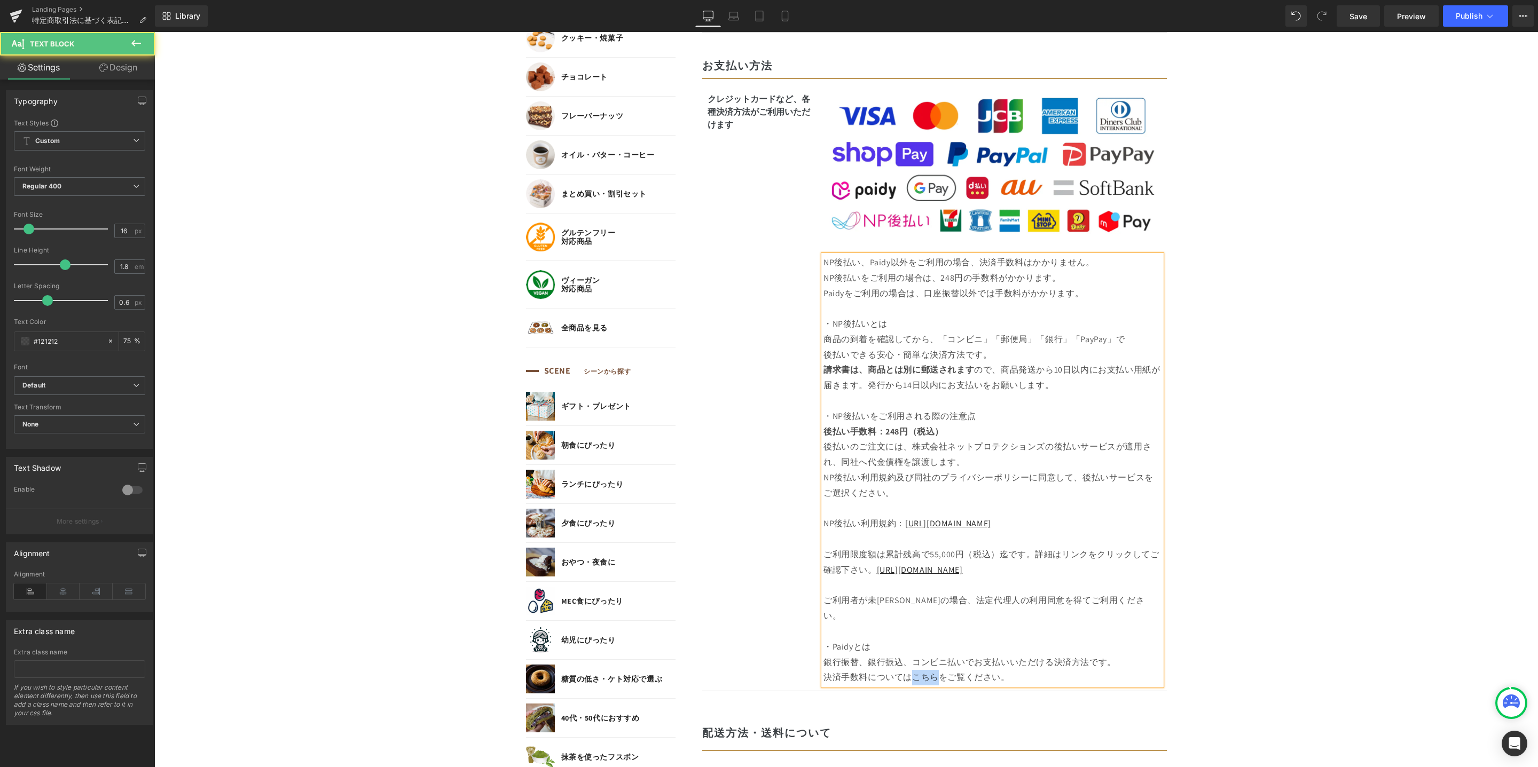
drag, startPoint x: 907, startPoint y: 665, endPoint x: 930, endPoint y: 663, distance: 22.5
click at [930, 663] on p "銀行振替、銀行振込、コンビニ払いでお支払いいただける決済方法です。 決済手数料についてはこちらをご覧ください。" at bounding box center [992, 670] width 338 height 31
click at [994, 243] on icon at bounding box center [996, 239] width 13 height 13
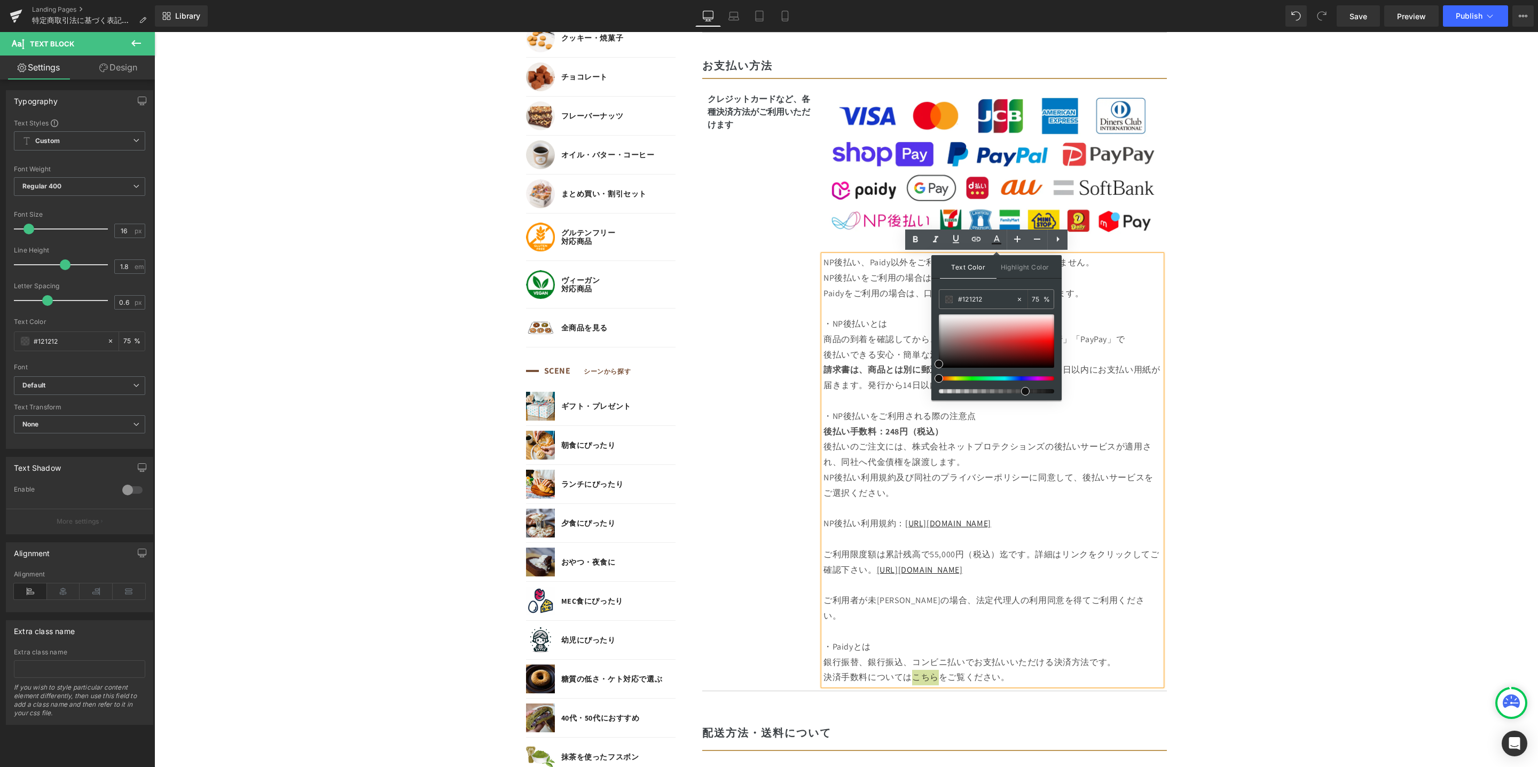
click at [1019, 378] on div at bounding box center [991, 378] width 115 height 4
drag, startPoint x: 1022, startPoint y: 381, endPoint x: 1010, endPoint y: 382, distance: 12.4
click at [1010, 382] on div at bounding box center [996, 353] width 115 height 79
click at [1043, 352] on div at bounding box center [996, 340] width 115 height 53
click at [979, 242] on icon at bounding box center [976, 239] width 13 height 13
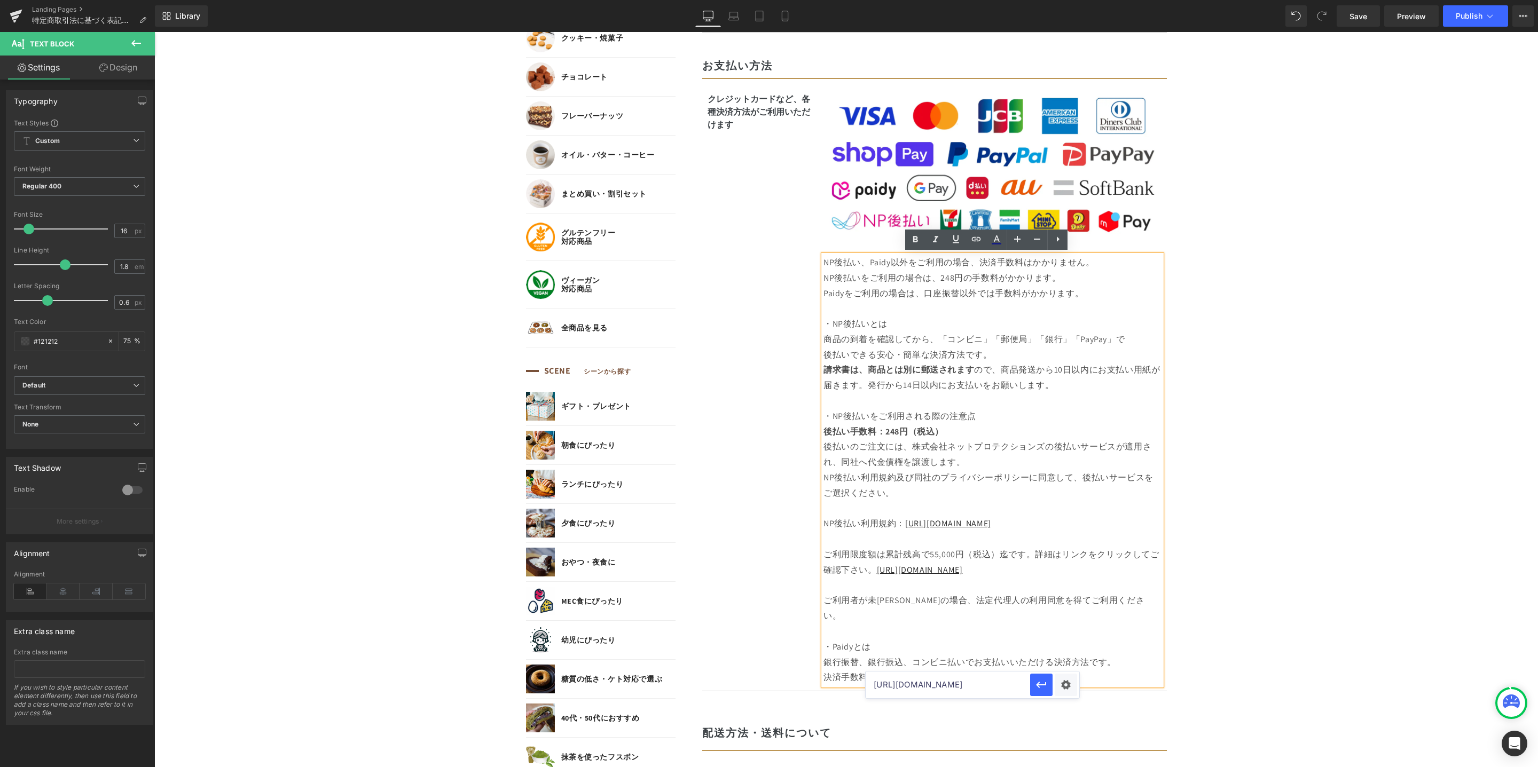
click at [936, 683] on input "[URL][DOMAIN_NAME]" at bounding box center [947, 685] width 164 height 27
paste input "[URL][DOMAIN_NAME]"
type input "[URL][DOMAIN_NAME]"
click at [1042, 682] on icon "button" at bounding box center [1041, 685] width 13 height 13
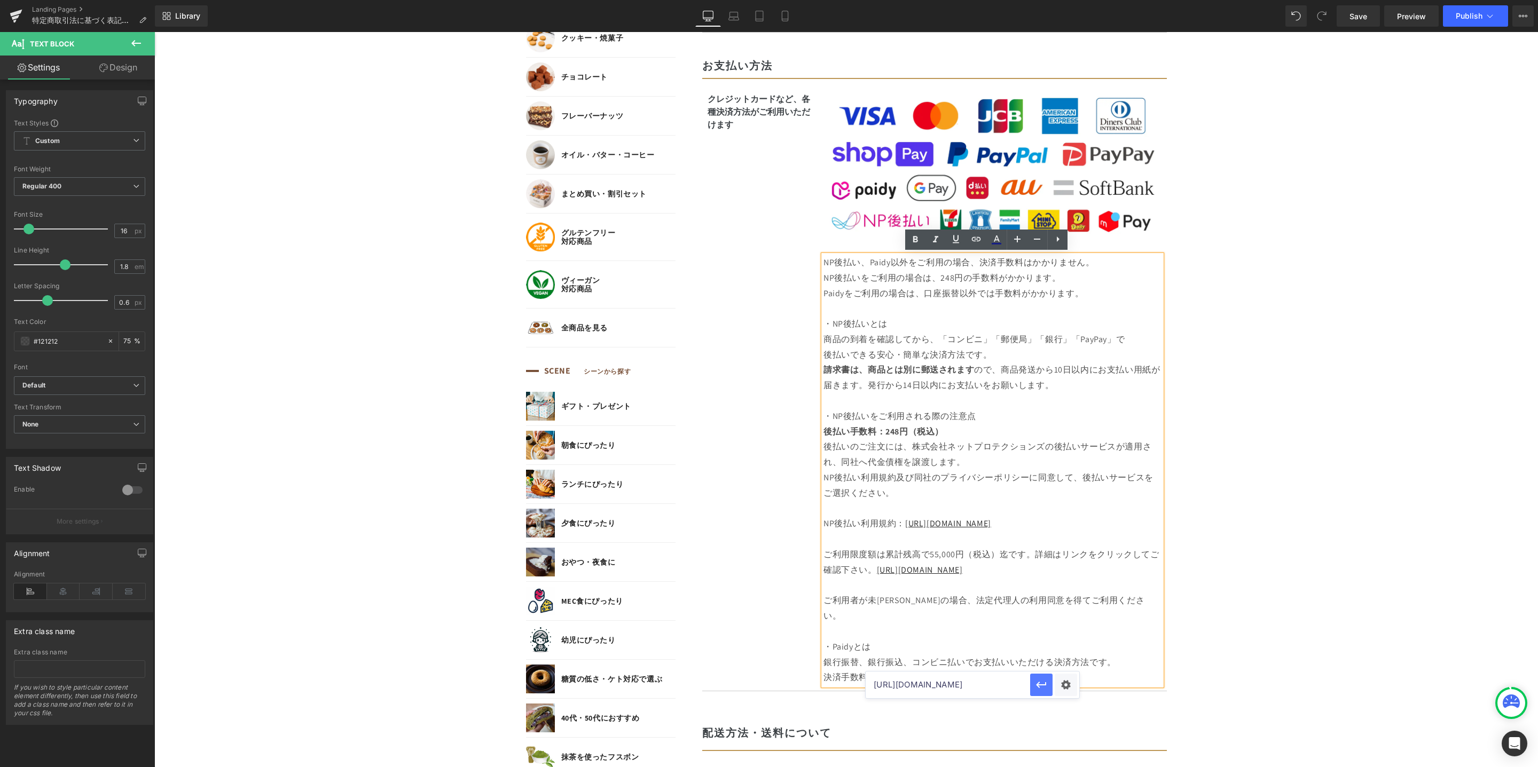
scroll to position [0, 0]
click at [959, 247] on link at bounding box center [956, 240] width 20 height 20
click at [997, 609] on p "ご利用者が未[PERSON_NAME]の場合、法定代理人の利用同意を得てご利用ください。 ・Paidyとは" at bounding box center [992, 616] width 338 height 77
click at [991, 522] on u "[URL][DOMAIN_NAME]" at bounding box center [948, 523] width 86 height 11
click at [1000, 245] on icon at bounding box center [996, 239] width 13 height 13
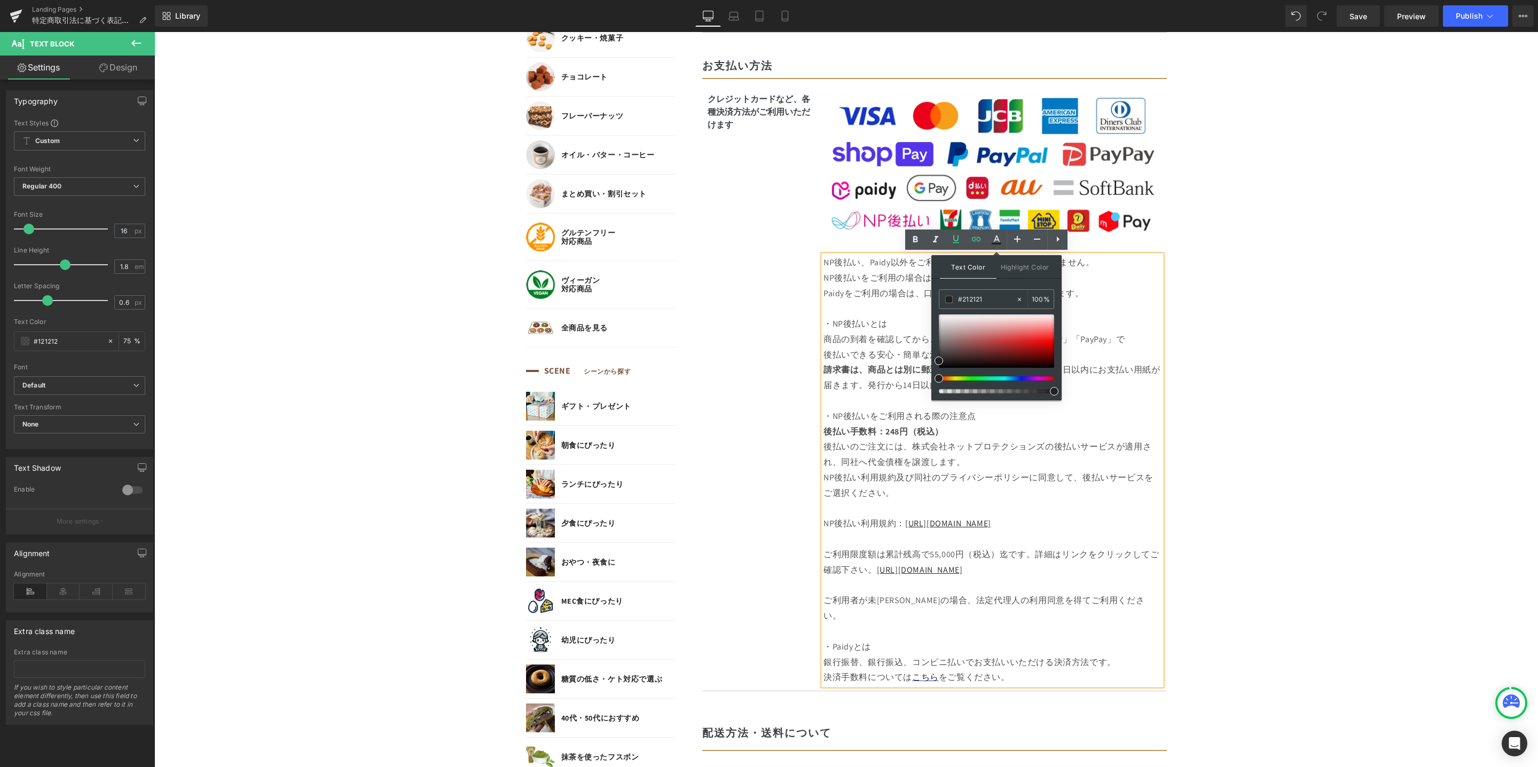
click at [1080, 503] on p "NP後払い利用規約及び同社のプライバシーポリシーに同意して、後払いサービスをご選択ください。" at bounding box center [992, 493] width 338 height 46
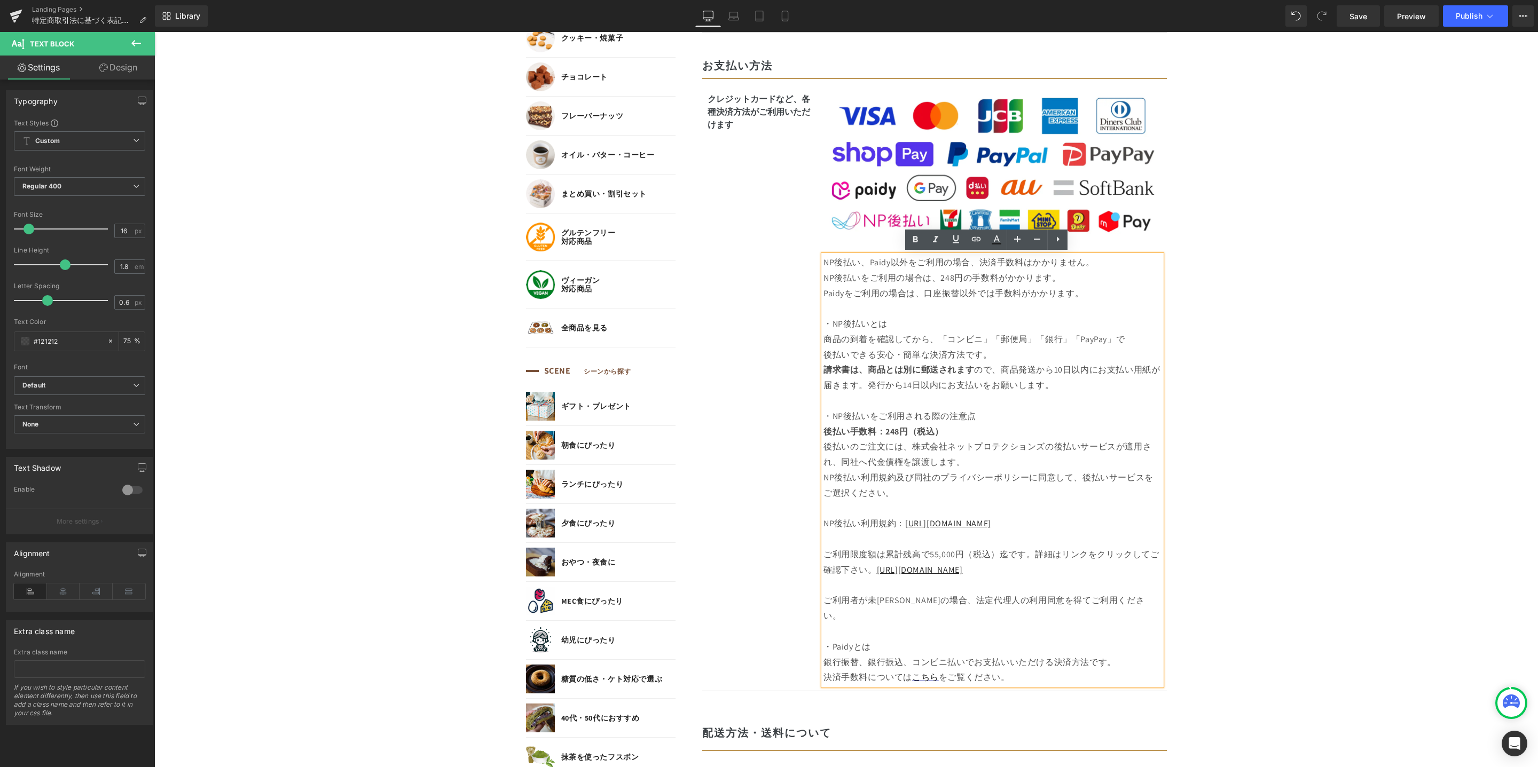
drag, startPoint x: 1090, startPoint y: 524, endPoint x: 898, endPoint y: 526, distance: 191.7
click at [898, 526] on p "NP後払い利用規約： [URL][DOMAIN_NAME]" at bounding box center [992, 523] width 338 height 15
click at [1000, 243] on icon at bounding box center [996, 239] width 13 height 13
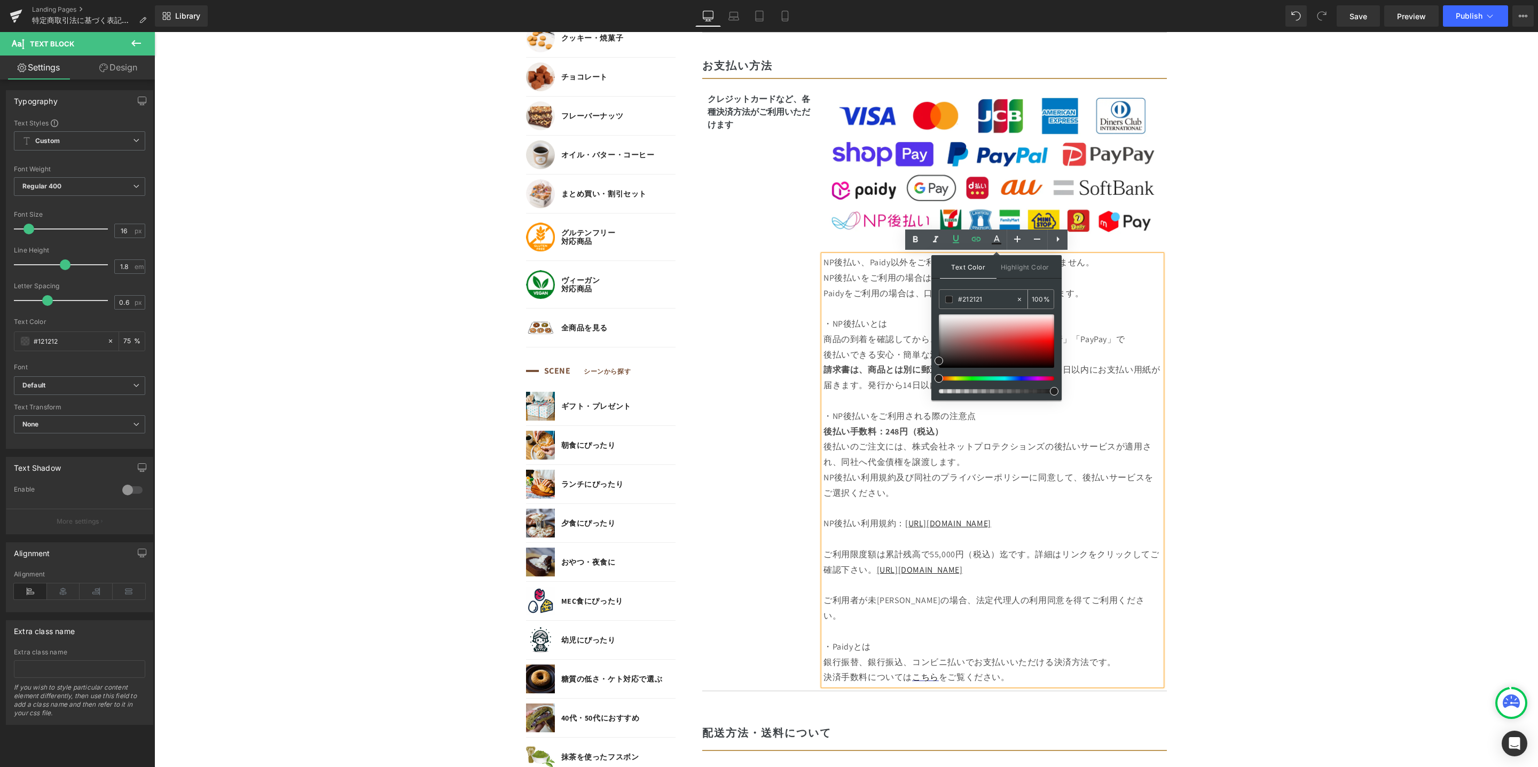
drag, startPoint x: 979, startPoint y: 298, endPoint x: 951, endPoint y: 297, distance: 27.8
click at [951, 297] on div "#222222" at bounding box center [977, 299] width 76 height 19
paste input "0000ff"
click at [1119, 462] on p "後払いのご注文には、株式会社ネットプロテクションズの後払いサービスが適用され、同社へ代金債権を譲渡し ます。" at bounding box center [992, 454] width 338 height 31
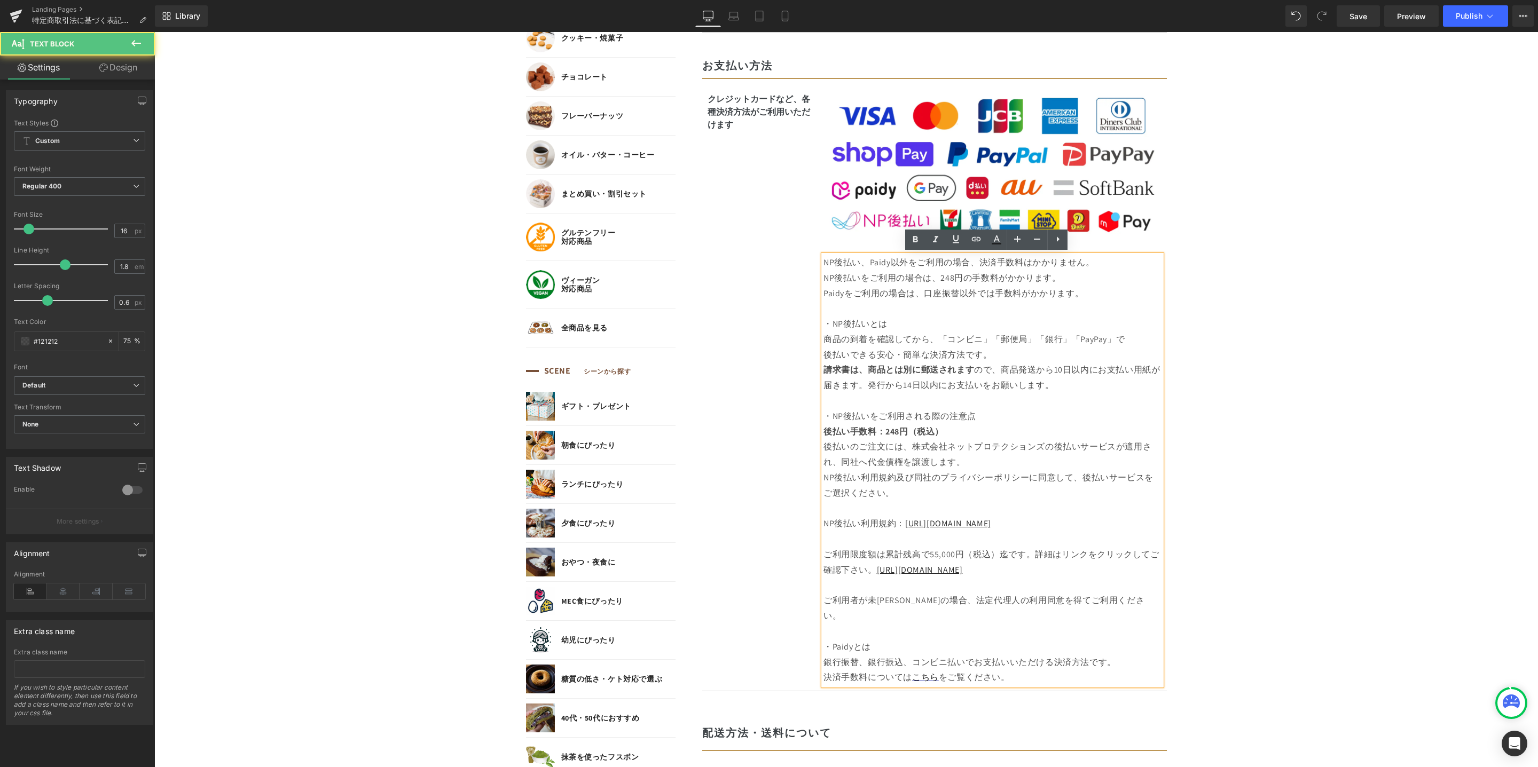
drag, startPoint x: 869, startPoint y: 572, endPoint x: 984, endPoint y: 571, distance: 115.3
click at [984, 571] on p "ご利用限度額は累計残高で55,000円（税込）迄です。詳細はリンクをクリックしてご確認下さい。 [URL][DOMAIN_NAME]" at bounding box center [992, 555] width 338 height 46
click at [998, 246] on icon at bounding box center [996, 239] width 13 height 13
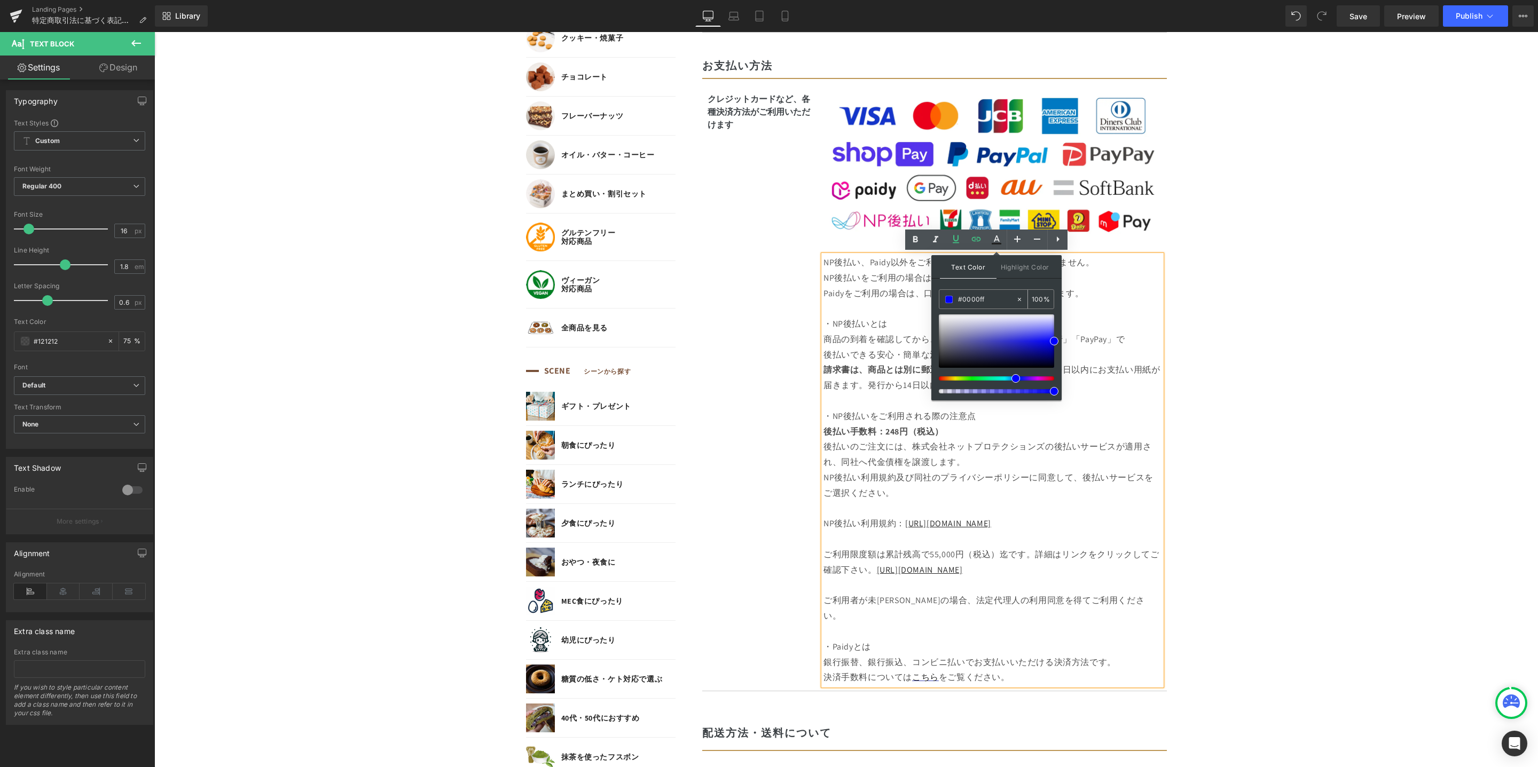
click at [1017, 297] on icon at bounding box center [1018, 299] width 7 height 7
click at [996, 299] on input "#0000ff" at bounding box center [987, 300] width 58 height 12
paste input "#0000ff"
drag, startPoint x: 973, startPoint y: 300, endPoint x: 944, endPoint y: 297, distance: 29.5
click at [944, 297] on div "none#0000ff" at bounding box center [977, 299] width 76 height 19
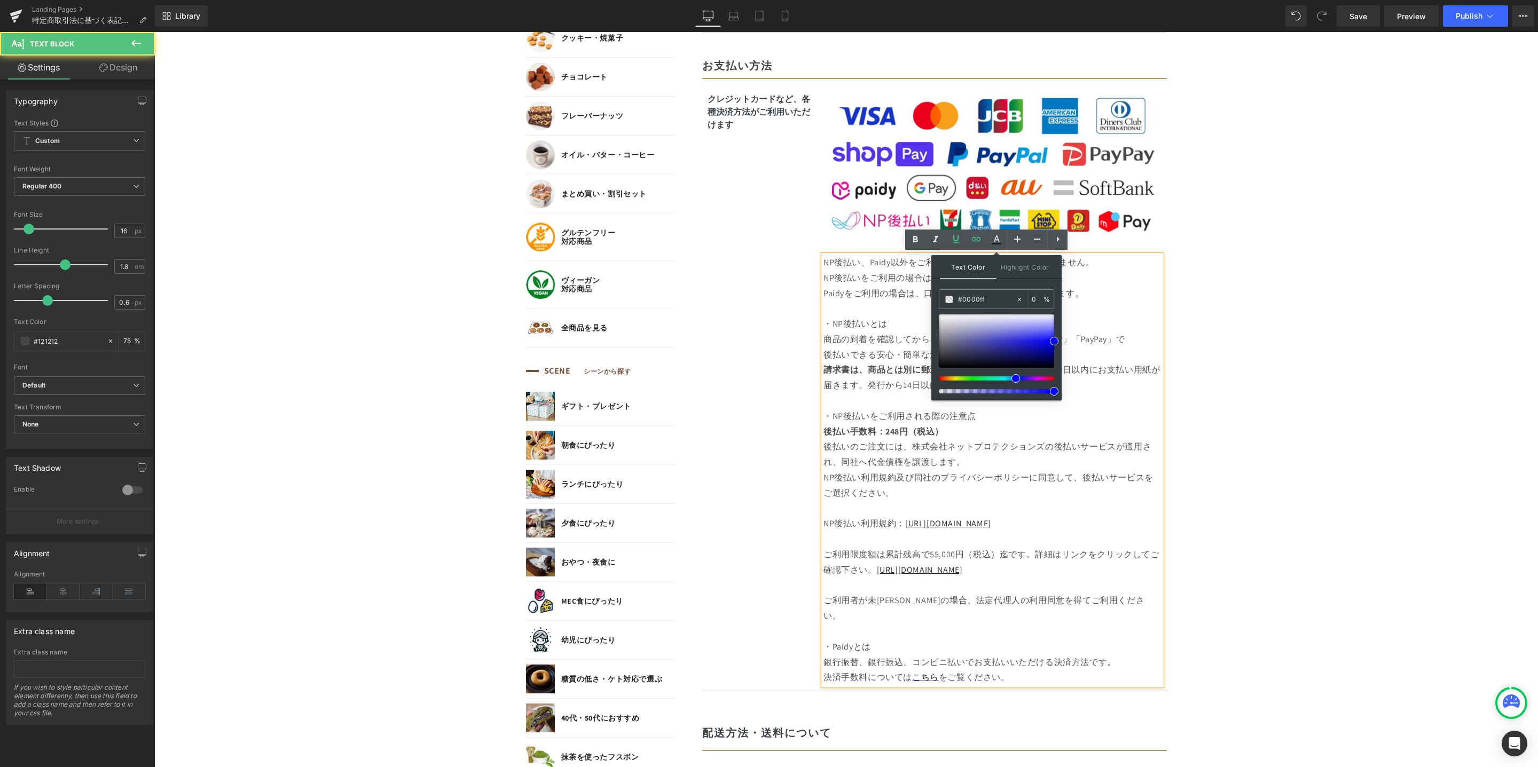
click at [1026, 600] on p "ご利用者が未[PERSON_NAME]の場合、法定代理人の利用同意を得てご利用ください。 ・Paidyとは" at bounding box center [992, 616] width 338 height 77
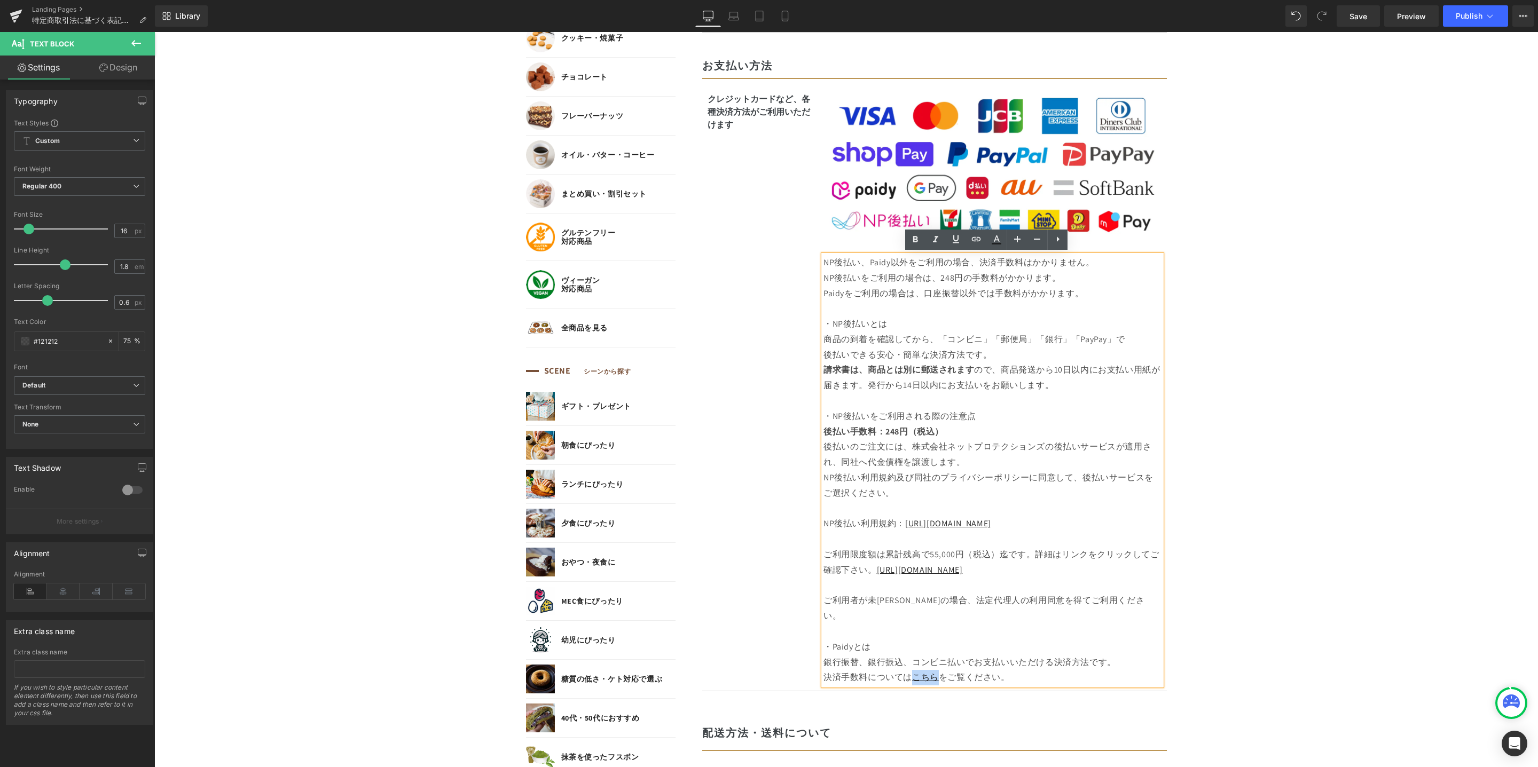
drag, startPoint x: 909, startPoint y: 660, endPoint x: 936, endPoint y: 659, distance: 27.3
click at [932, 663] on p "銀行振替、銀行振込、コンビニ払いでお支払いいただける決済方法です。 決済手数料については こちら をご覧ください。" at bounding box center [992, 670] width 338 height 31
click at [992, 244] on icon at bounding box center [996, 244] width 10 height 2
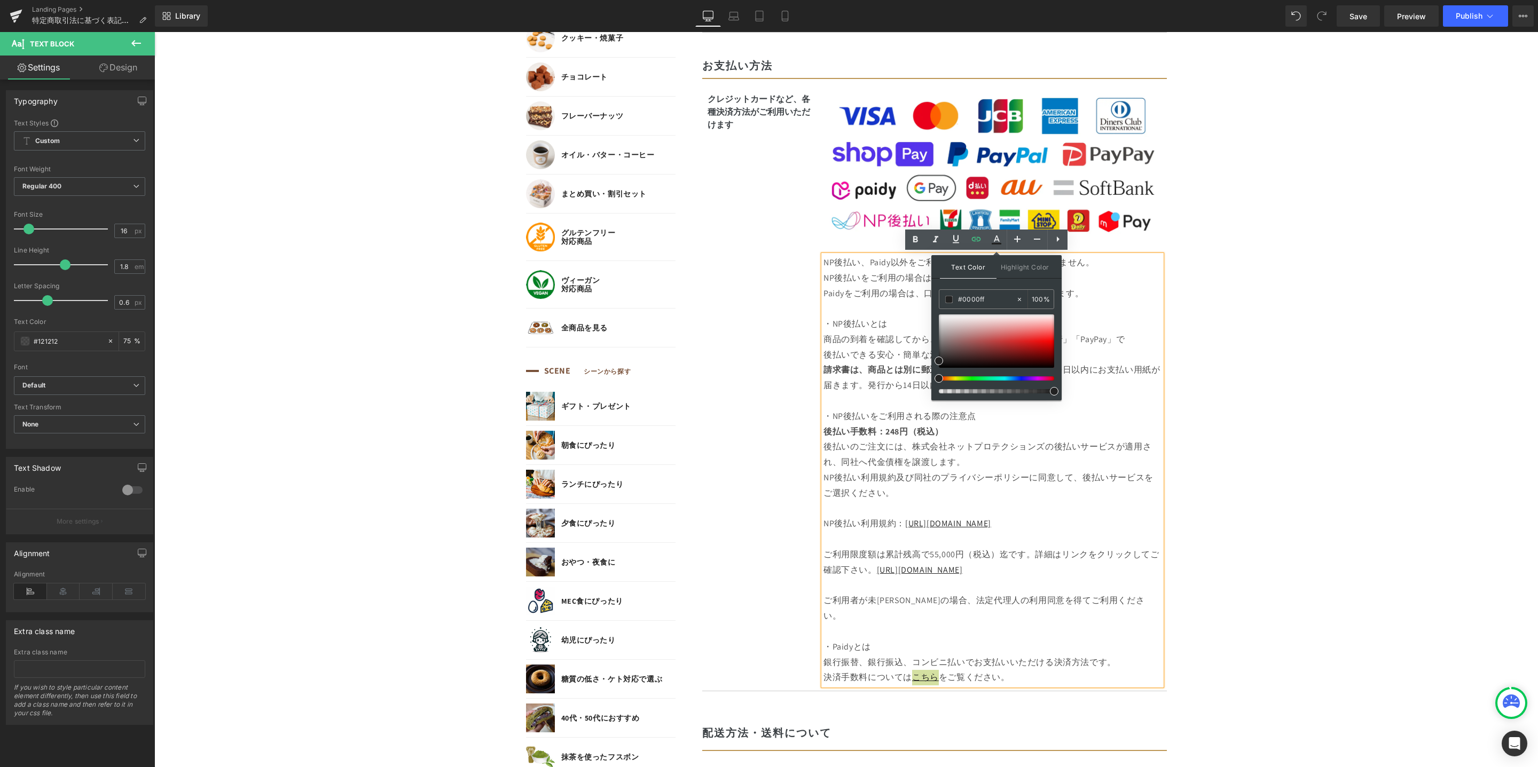
drag, startPoint x: 982, startPoint y: 300, endPoint x: 932, endPoint y: 295, distance: 50.4
click at [932, 295] on div "Text Color Highlight Color #333333 #0000ff 100 % transparent 0 %" at bounding box center [996, 327] width 130 height 145
paste input "0000ff"
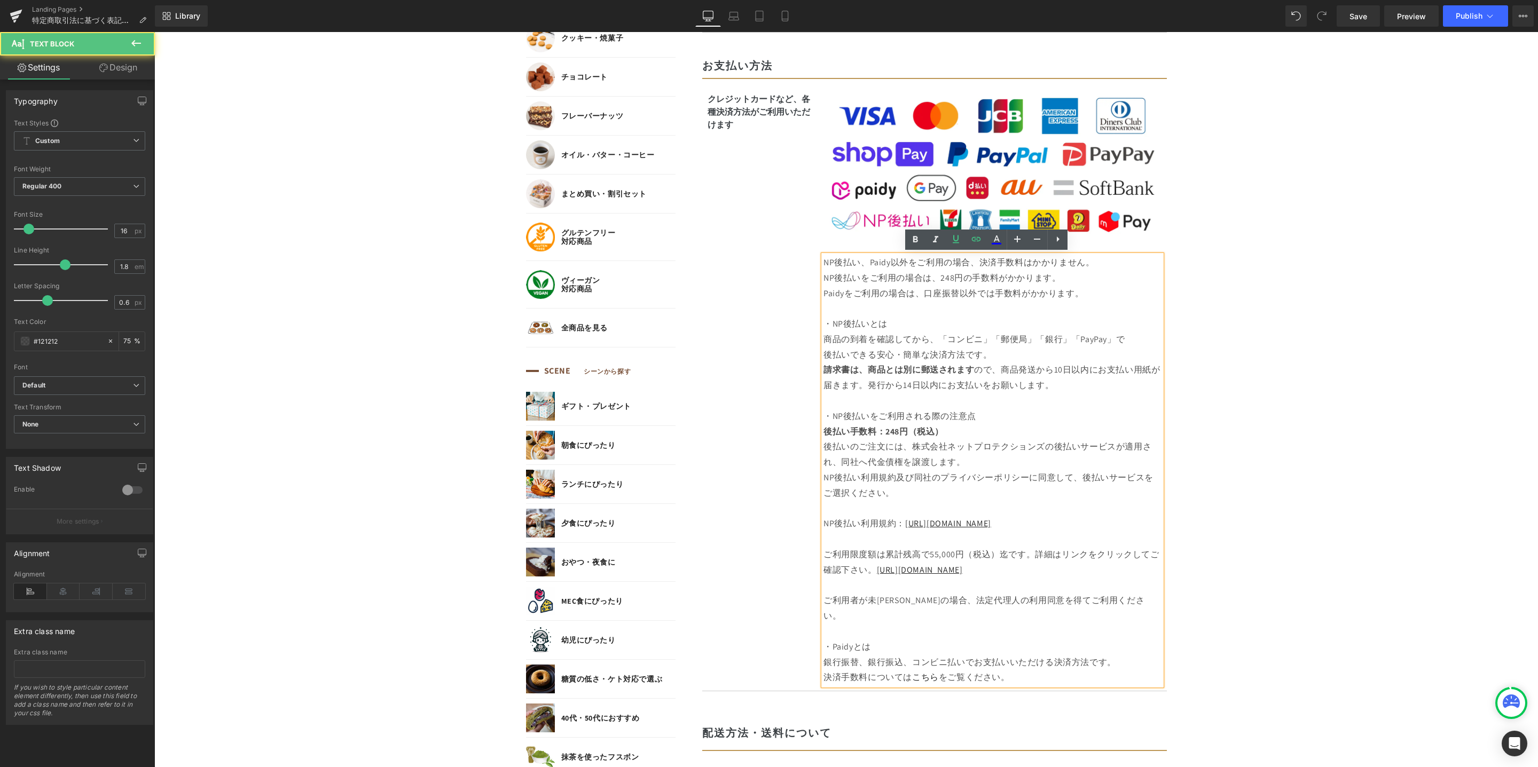
click at [1008, 367] on span "ので、商品発送から10日以内にお支払い用紙が届きます。発行から14日以内にお支払いをお願いします。" at bounding box center [991, 377] width 336 height 27
drag, startPoint x: 907, startPoint y: 663, endPoint x: 956, endPoint y: 615, distance: 68.7
click at [930, 672] on link "こちら" at bounding box center [925, 677] width 27 height 11
click at [961, 245] on icon at bounding box center [955, 239] width 13 height 13
click at [996, 376] on p "請求書は、商品とは別に 郵送されます ので、商品発送から10日以内にお支払い用紙が届きます。発行から14日以内にお支払いをお願いします。" at bounding box center [992, 378] width 338 height 31
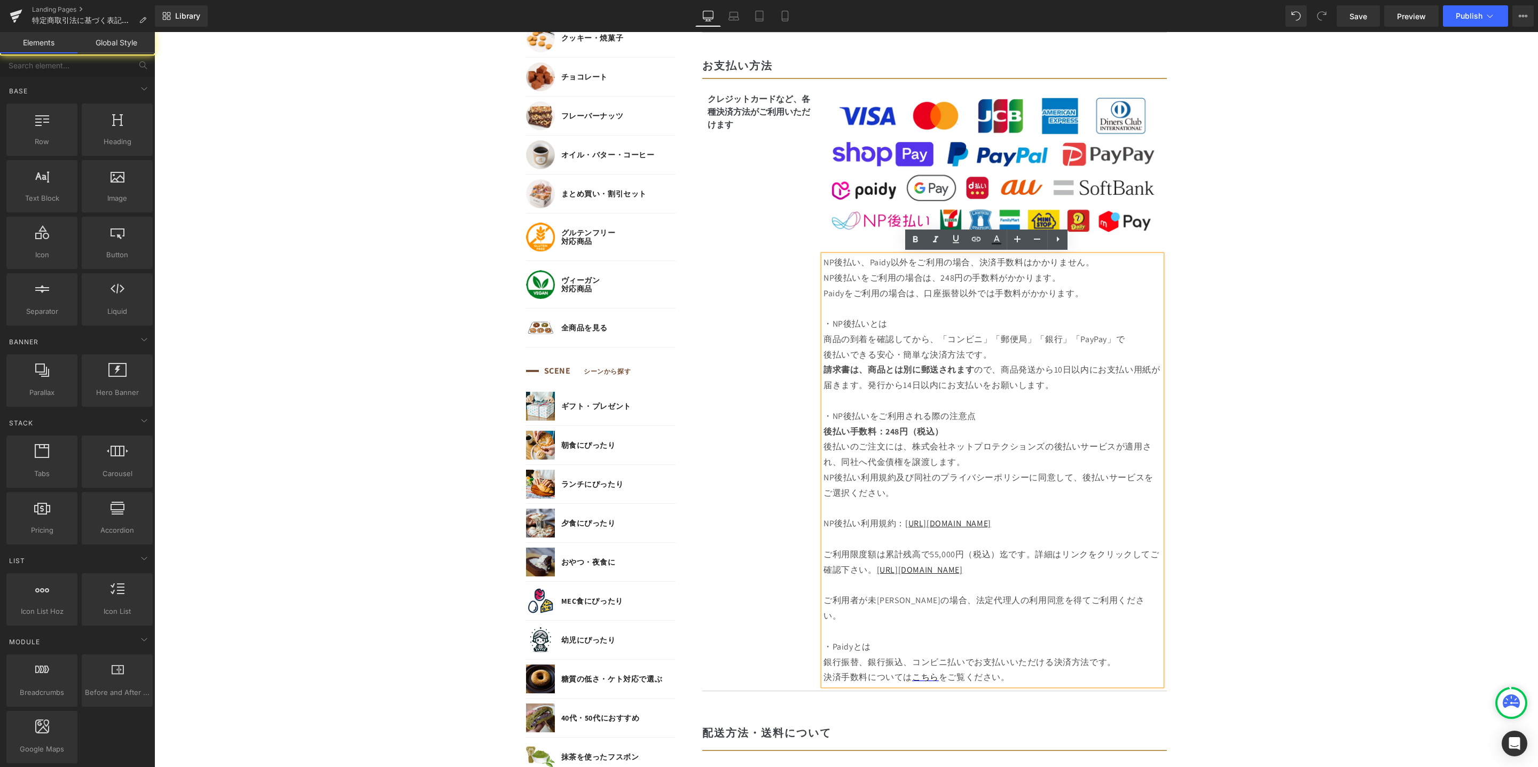
click at [1282, 481] on body "コンテンツに進む MENU ログイン SEARCH 商品検索 読みもの検索 検索 検索 FEATURE 特集 初めての方へ 新商品 誕生日ギフト セール商品 …" at bounding box center [845, 702] width 1383 height 2834
click at [1472, 17] on span "Publish" at bounding box center [1468, 16] width 27 height 9
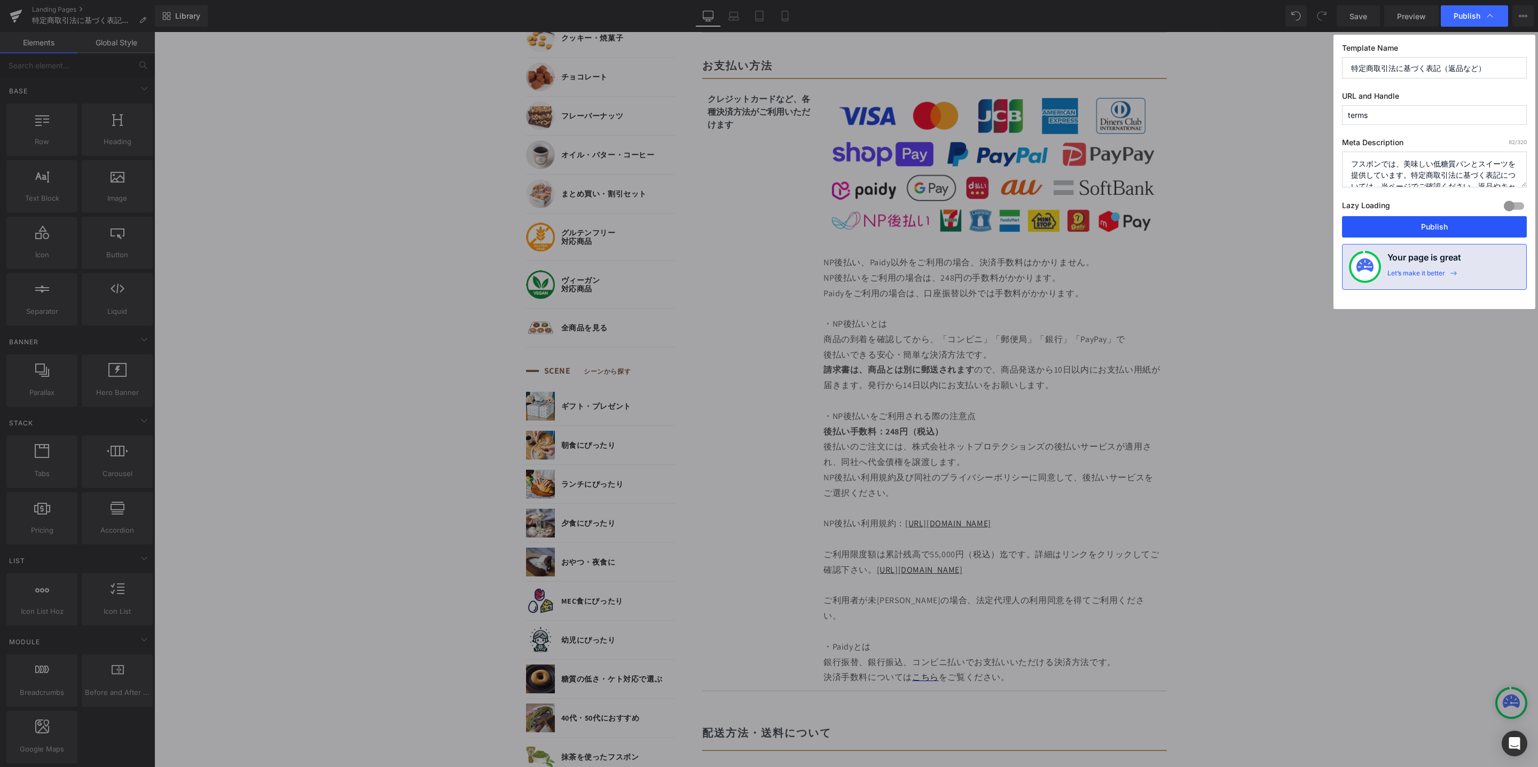
click at [1392, 230] on button "Publish" at bounding box center [1434, 226] width 185 height 21
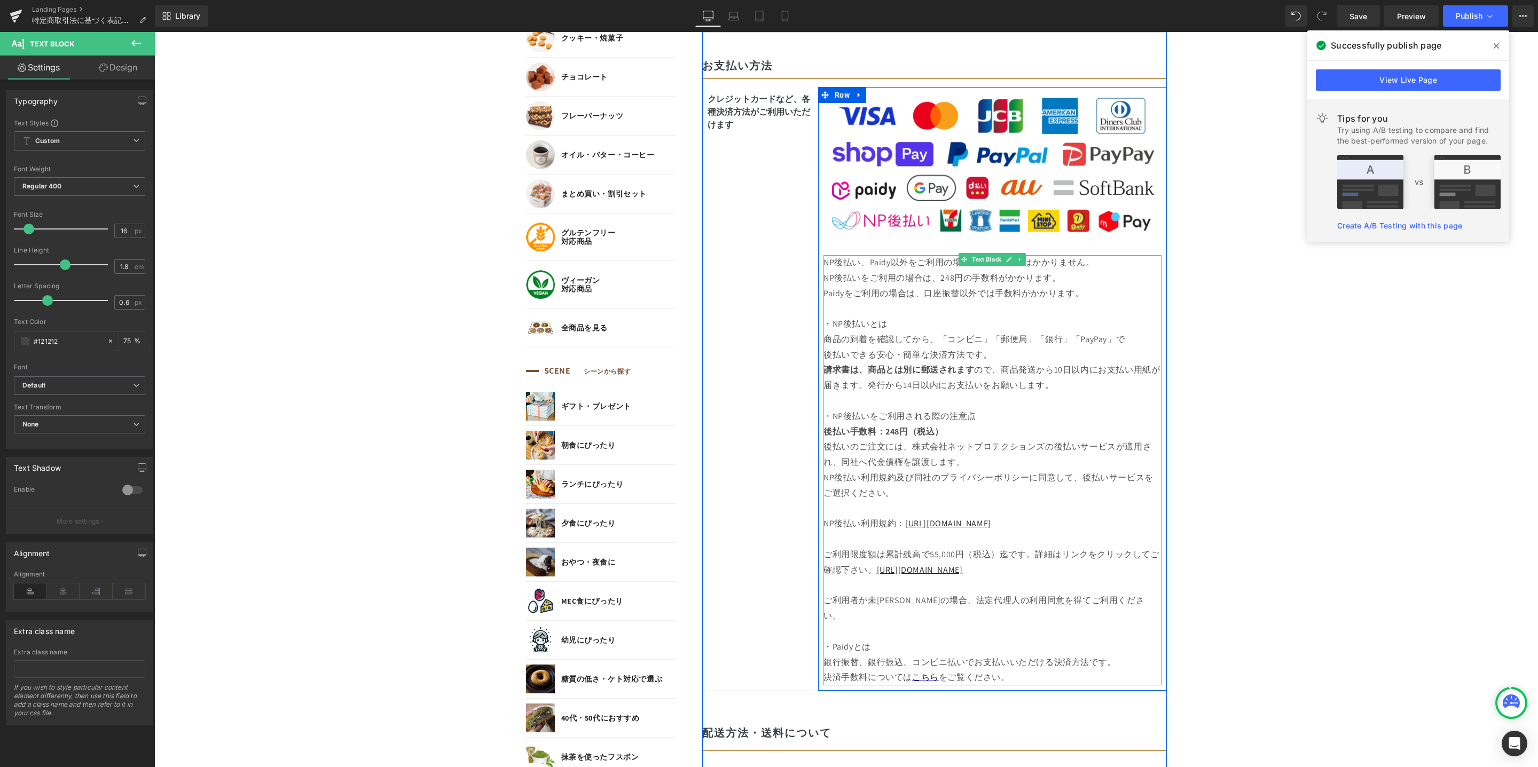
drag, startPoint x: 901, startPoint y: 527, endPoint x: 1092, endPoint y: 524, distance: 191.2
click at [1092, 524] on p "NP後払い利用規約： [URL][DOMAIN_NAME]" at bounding box center [992, 523] width 338 height 15
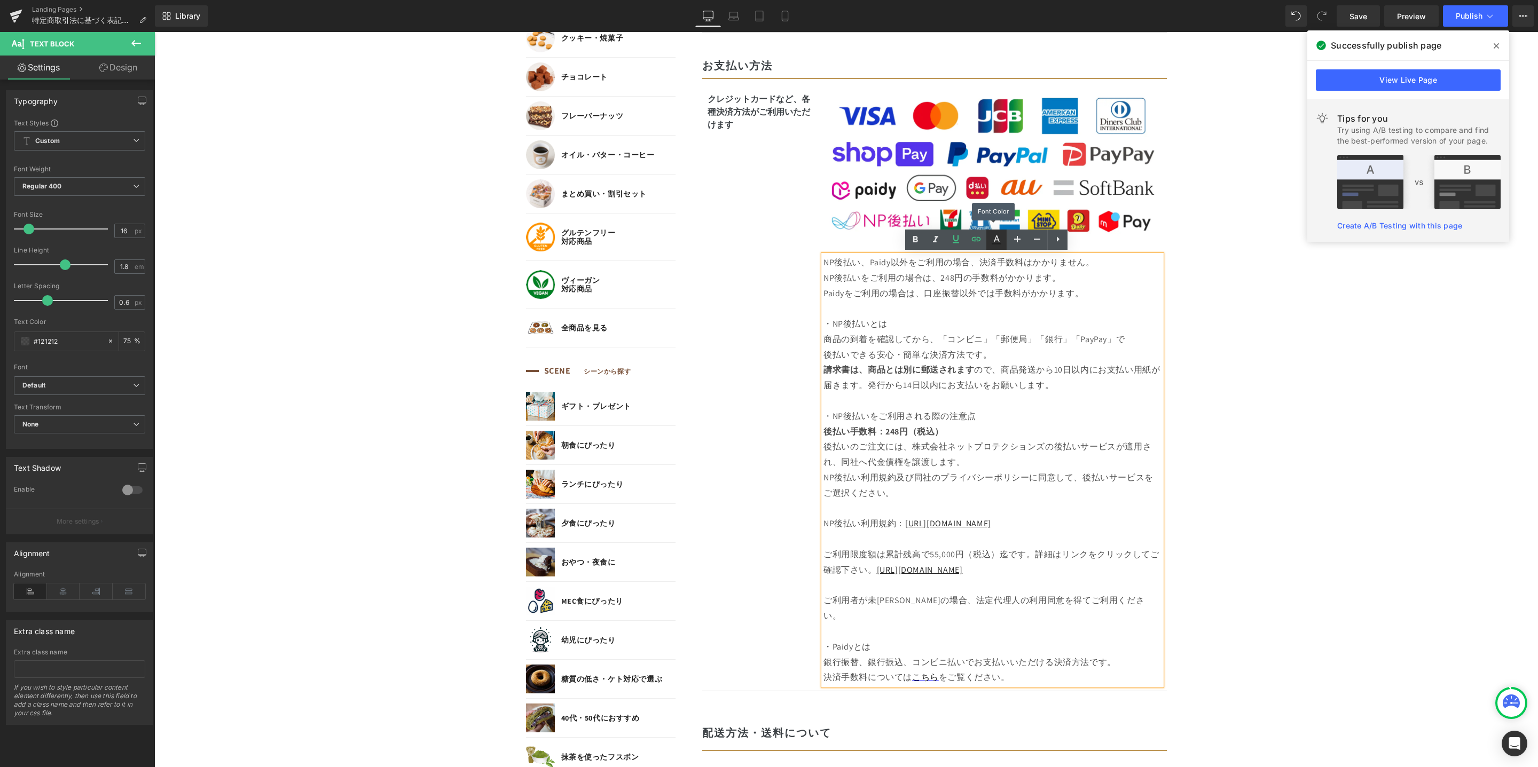
click at [999, 241] on icon at bounding box center [996, 239] width 13 height 13
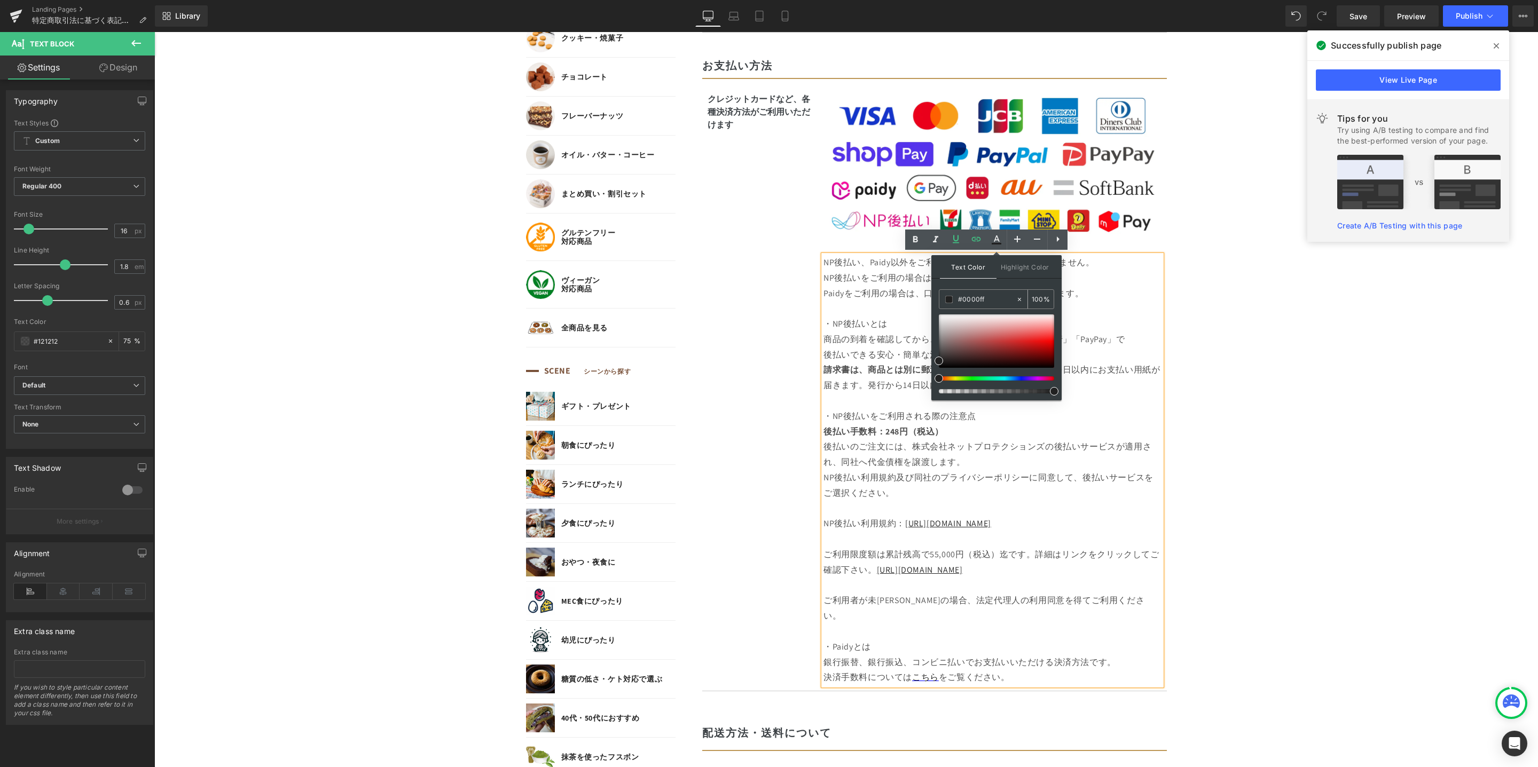
drag, startPoint x: 990, startPoint y: 299, endPoint x: 944, endPoint y: 295, distance: 46.1
click at [944, 295] on div "#0000ff" at bounding box center [977, 299] width 76 height 19
paste input "0000ff"
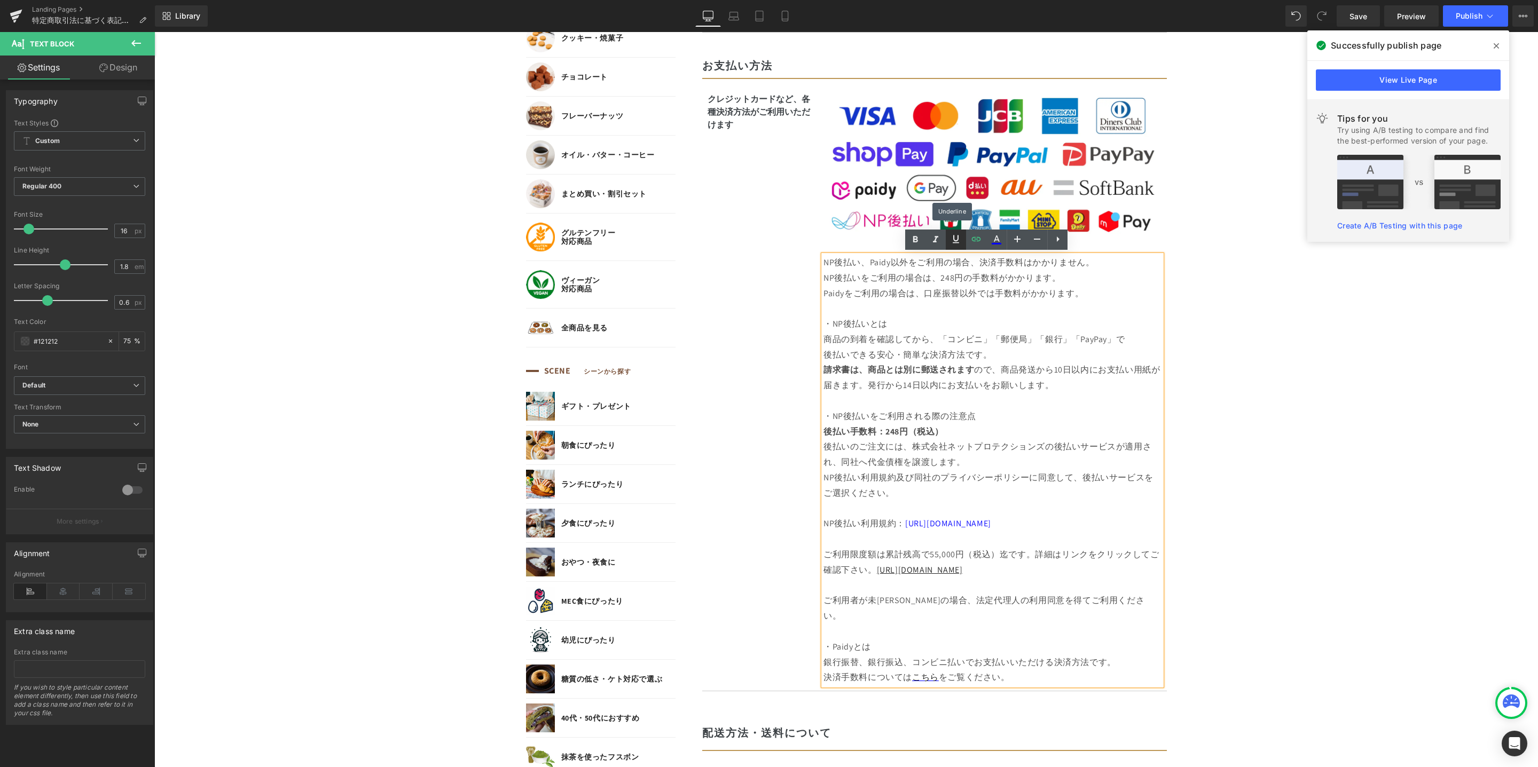
click at [963, 572] on link "[URL][DOMAIN_NAME]" at bounding box center [920, 569] width 86 height 11
drag, startPoint x: 994, startPoint y: 570, endPoint x: 873, endPoint y: 567, distance: 120.7
click at [872, 568] on p "ご利用限度額は累計残高で55,000円（税込）迄です。詳細はリンクをクリックしてご確認下さい。 [URL][DOMAIN_NAME]" at bounding box center [992, 555] width 338 height 46
click at [999, 248] on link at bounding box center [996, 240] width 20 height 20
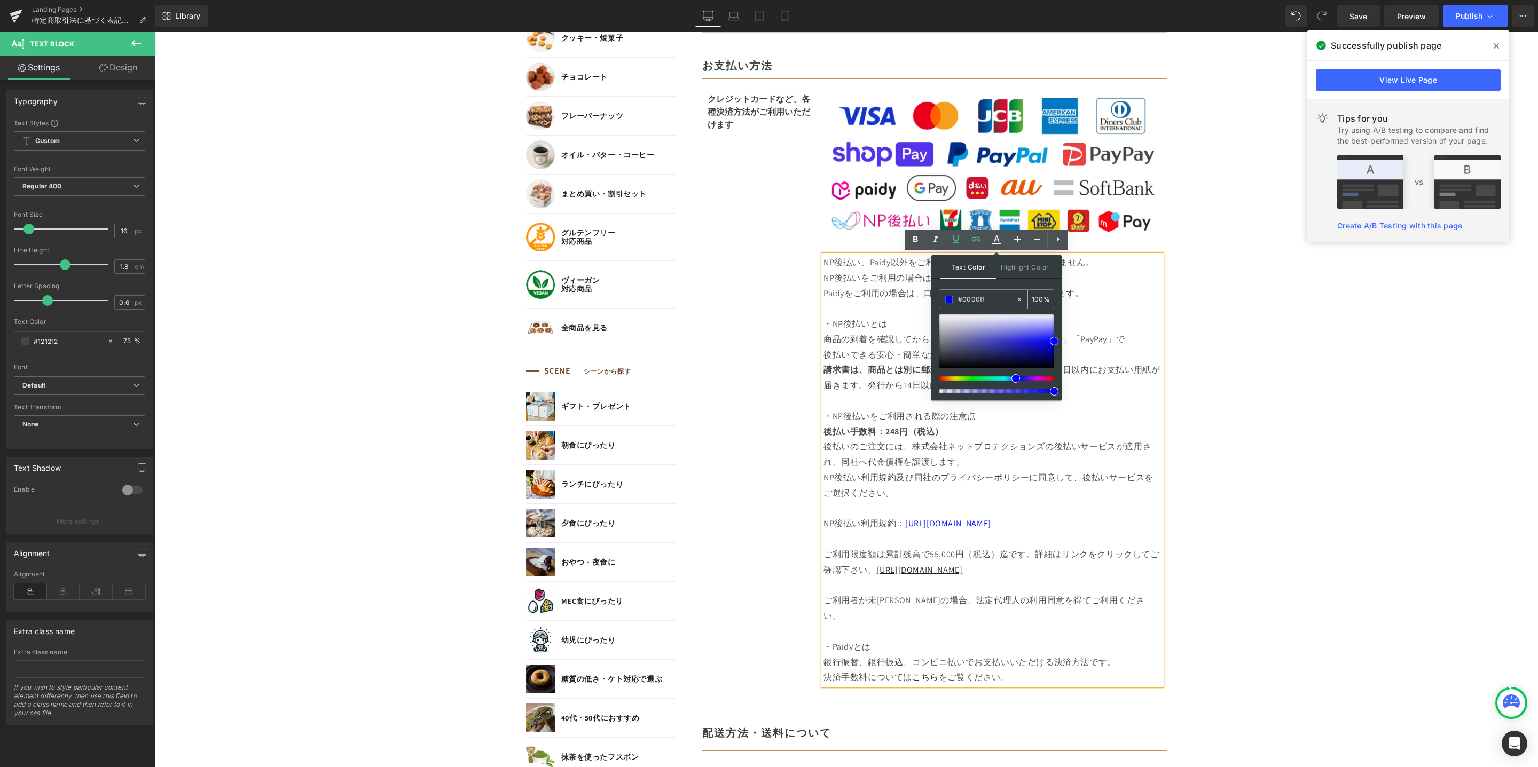
drag, startPoint x: 995, startPoint y: 300, endPoint x: 943, endPoint y: 297, distance: 51.8
click at [943, 297] on div "#0000ff" at bounding box center [977, 299] width 76 height 19
click at [958, 244] on icon at bounding box center [955, 239] width 13 height 13
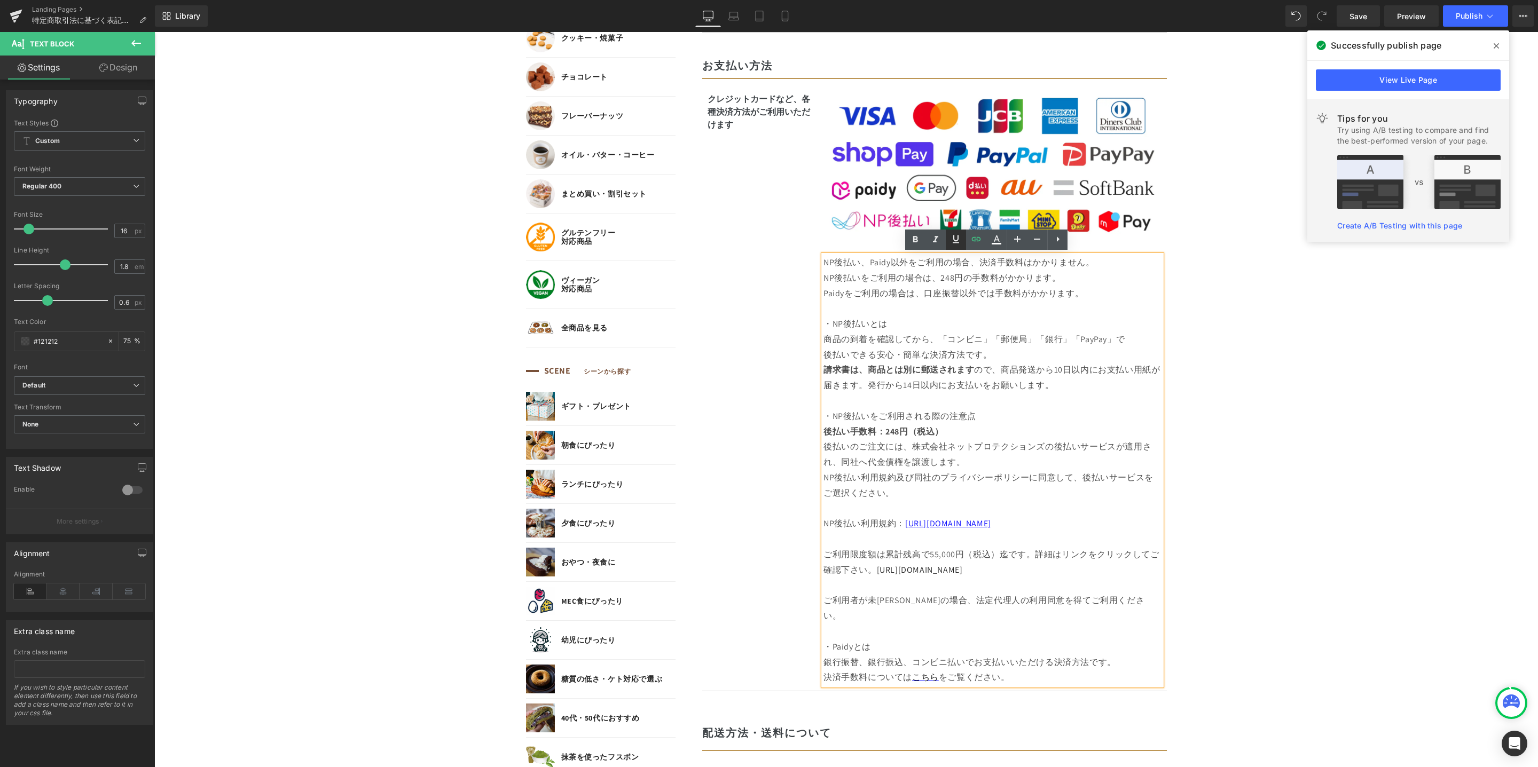
click at [957, 242] on icon at bounding box center [955, 239] width 13 height 13
click at [1256, 446] on body "コンテンツに進む MENU ログイン SEARCH 商品検索 読みもの検索 検索 検索 FEATURE 特集 初めての方へ 新商品 誕生日ギフト セール商品 …" at bounding box center [845, 702] width 1383 height 2834
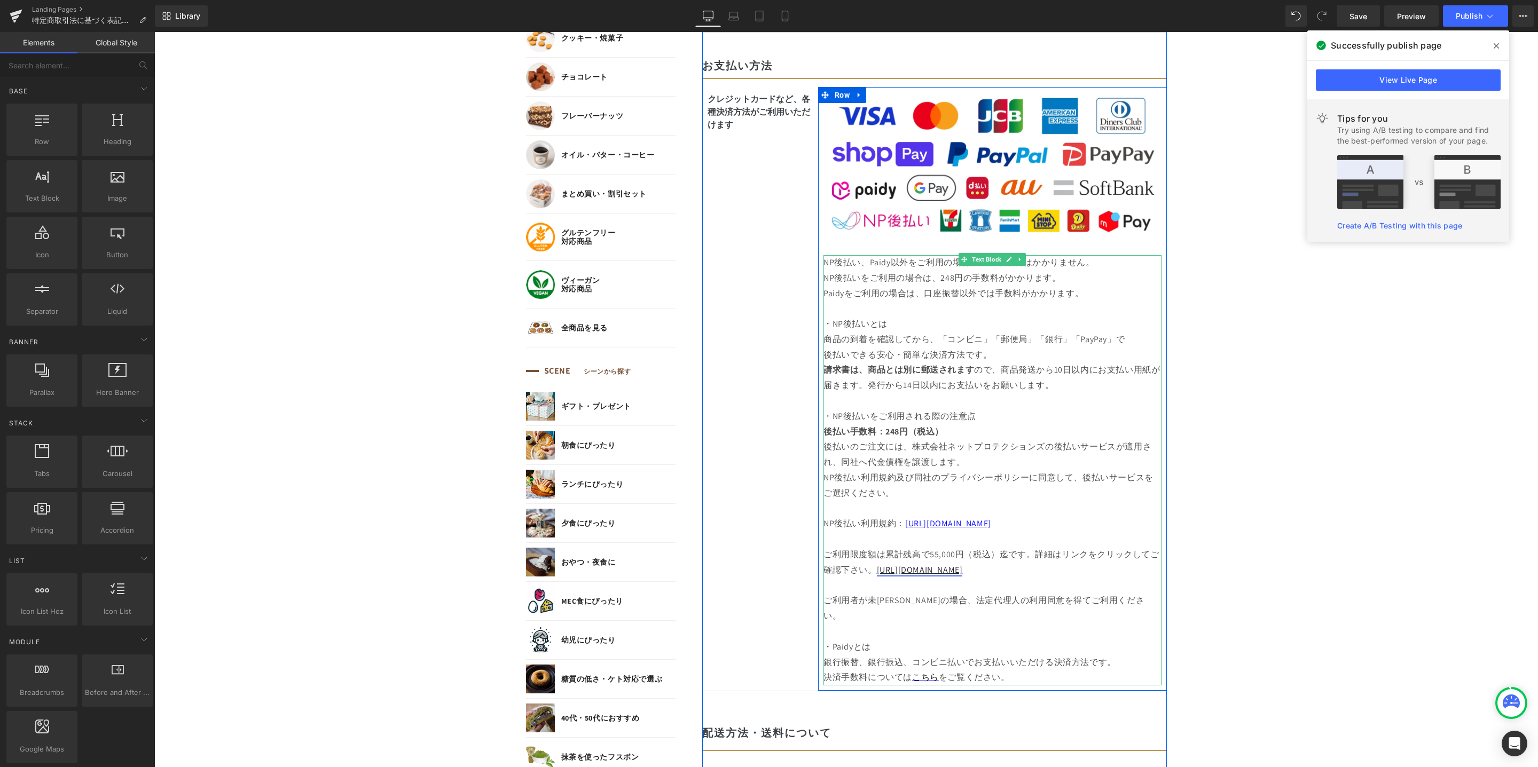
click at [905, 567] on link "[URL][DOMAIN_NAME]" at bounding box center [920, 569] width 86 height 11
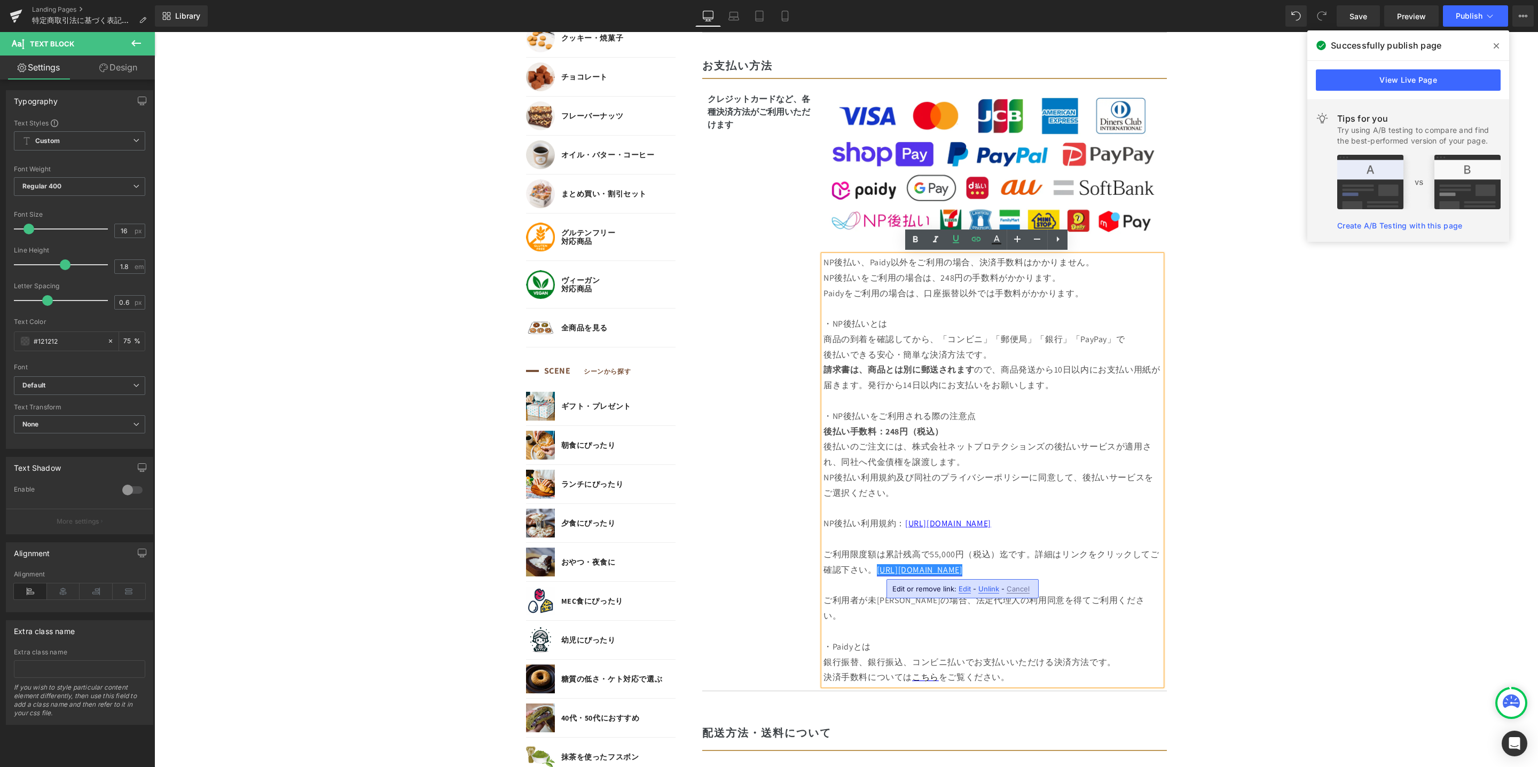
click at [877, 574] on link "[URL][DOMAIN_NAME]" at bounding box center [920, 569] width 86 height 11
drag, startPoint x: 872, startPoint y: 573, endPoint x: 999, endPoint y: 563, distance: 127.5
click at [998, 572] on p "ご利用限度額は累計残高で55,000円（税込）迄です。詳細はリンクをクリックしてご確認下さい。 [URL][DOMAIN_NAME]" at bounding box center [992, 555] width 338 height 46
click at [999, 243] on icon at bounding box center [996, 244] width 10 height 2
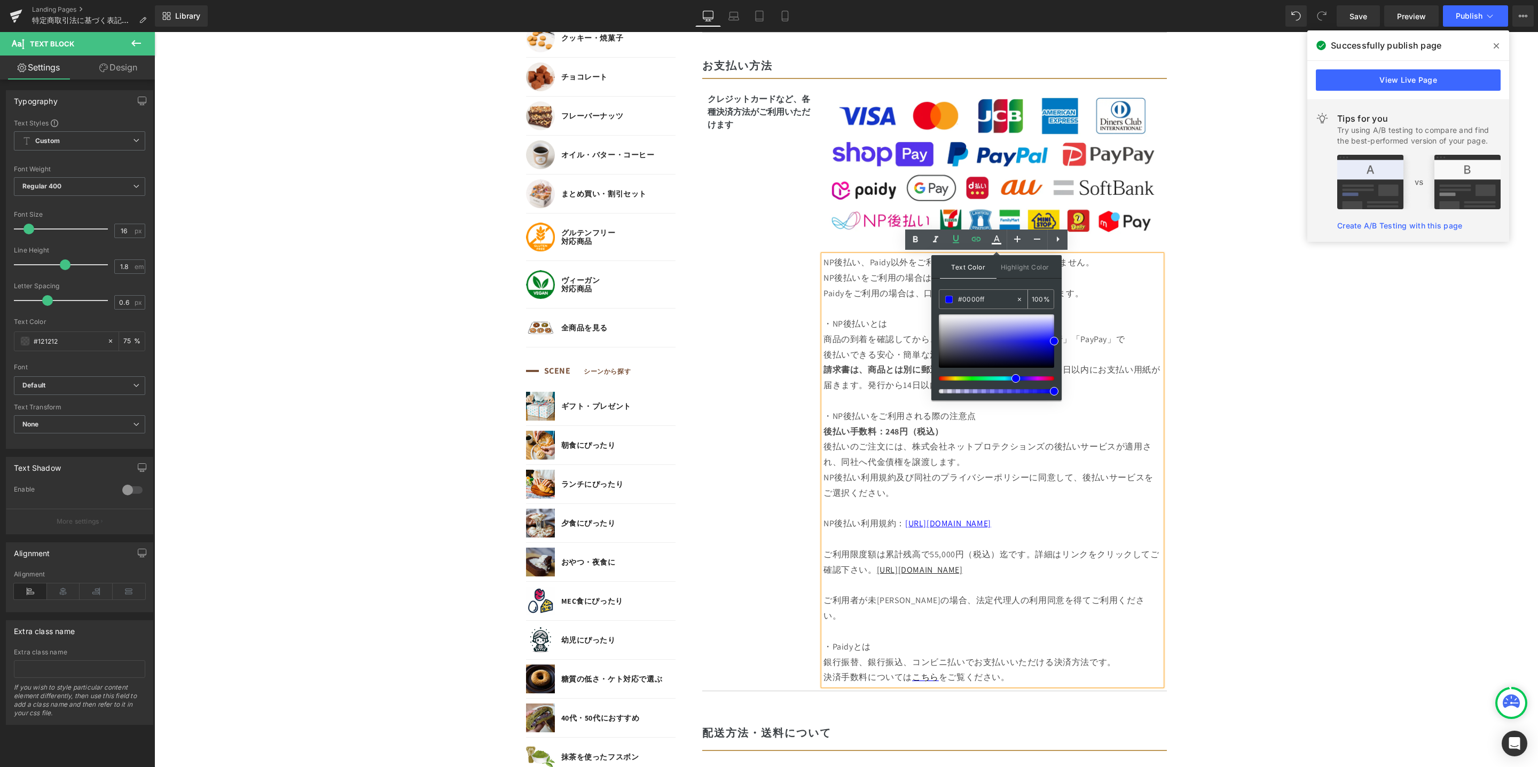
drag, startPoint x: 995, startPoint y: 295, endPoint x: 993, endPoint y: 300, distance: 5.5
click at [958, 296] on input "#0000ff" at bounding box center [987, 300] width 58 height 12
click at [1017, 300] on icon at bounding box center [1018, 299] width 7 height 7
click at [990, 297] on input "#0000ff" at bounding box center [987, 300] width 58 height 12
paste input "#0000ff"
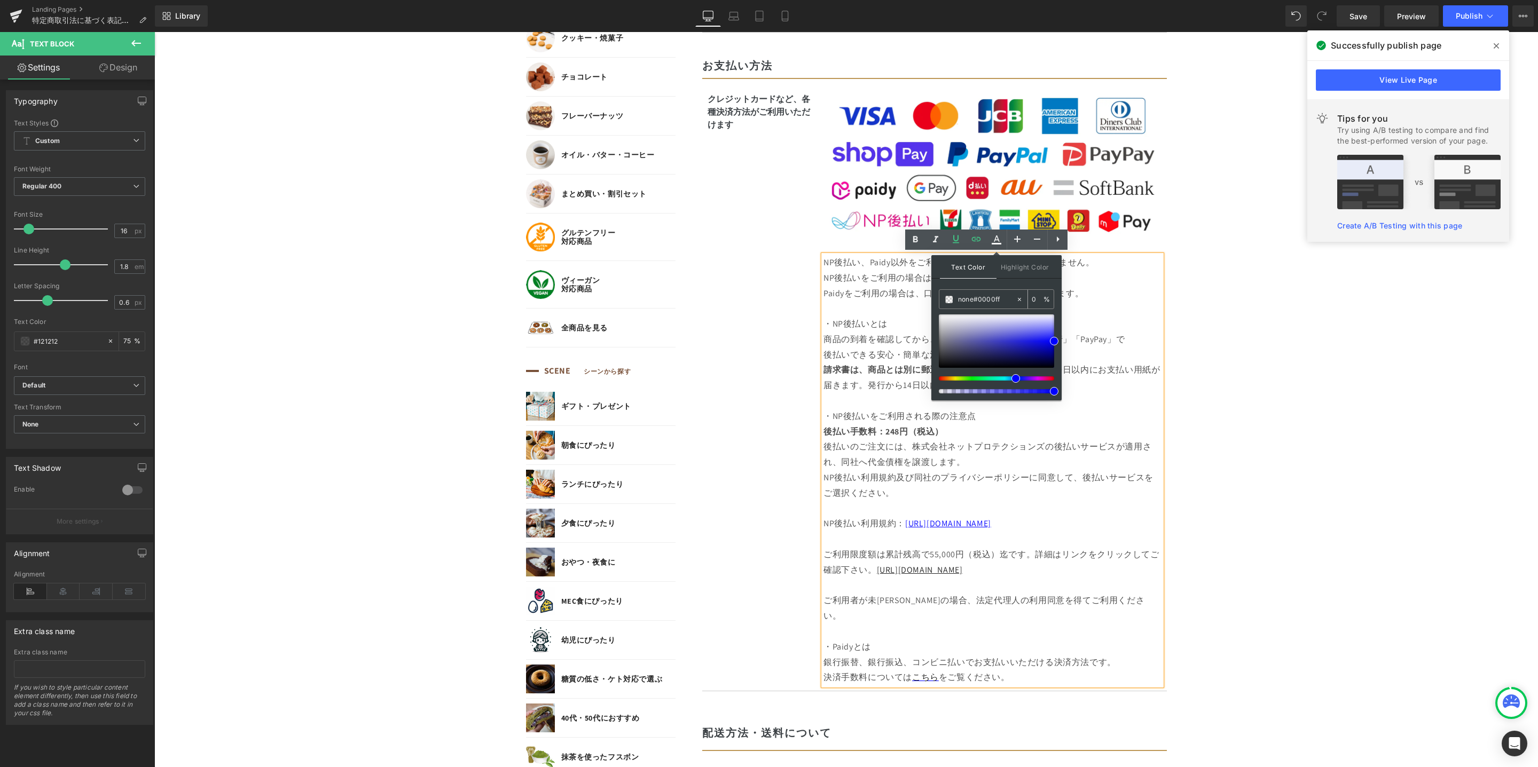
drag, startPoint x: 975, startPoint y: 300, endPoint x: 956, endPoint y: 301, distance: 19.2
click at [956, 300] on div "none#0000ff" at bounding box center [977, 299] width 76 height 19
type input "0000ff"
click at [918, 242] on icon at bounding box center [915, 239] width 13 height 13
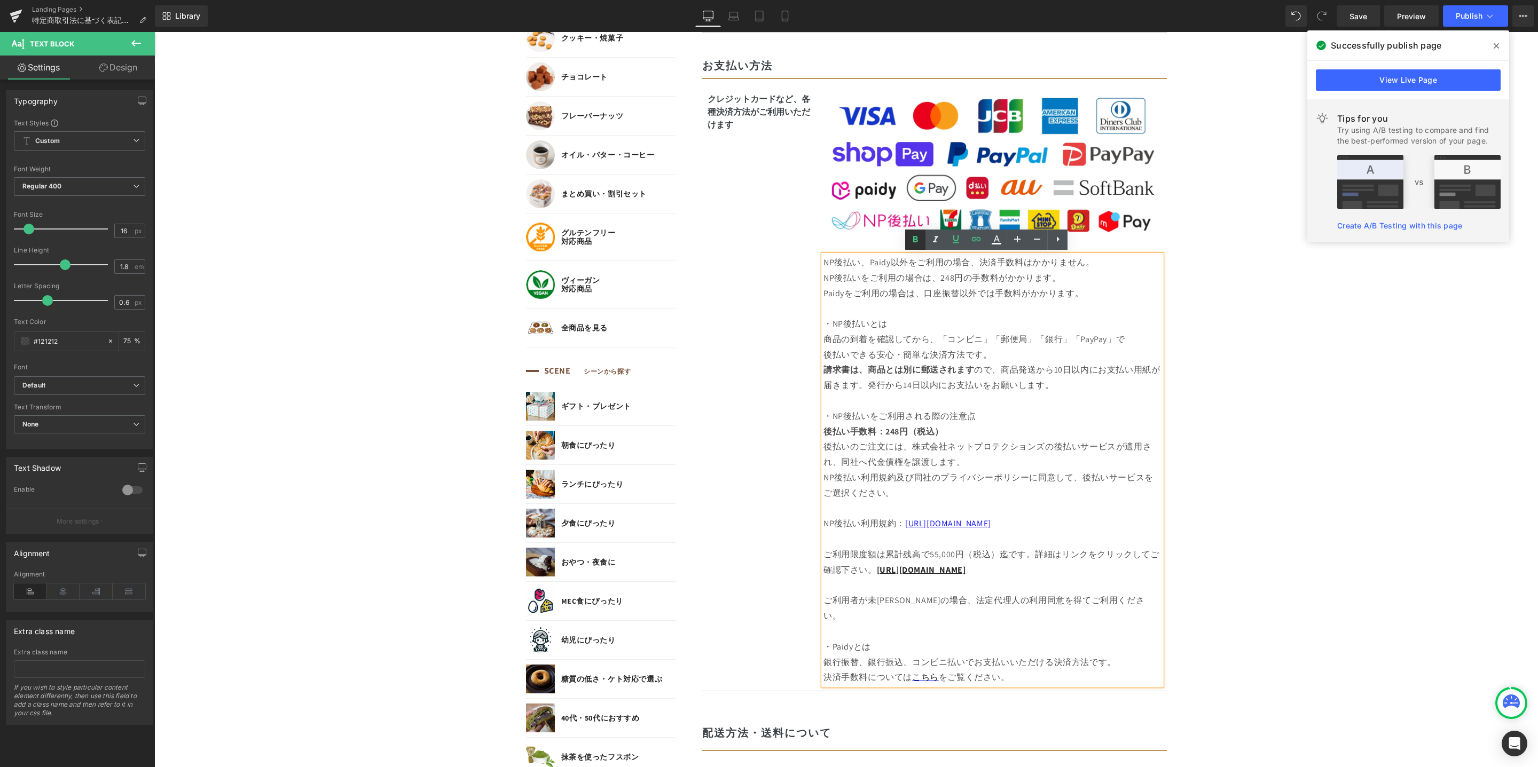
click at [915, 243] on icon at bounding box center [915, 239] width 13 height 13
click at [908, 242] on link at bounding box center [915, 240] width 20 height 20
click at [885, 572] on link "[URL][DOMAIN_NAME]" at bounding box center [921, 569] width 89 height 11
drag, startPoint x: 872, startPoint y: 572, endPoint x: 1011, endPoint y: 565, distance: 139.5
click at [1011, 565] on p "ご利用限度額は累計残高で55,000円（税込）迄です。詳細はリンクをクリックしてご確認下さい。 [URL][DOMAIN_NAME]" at bounding box center [992, 555] width 338 height 46
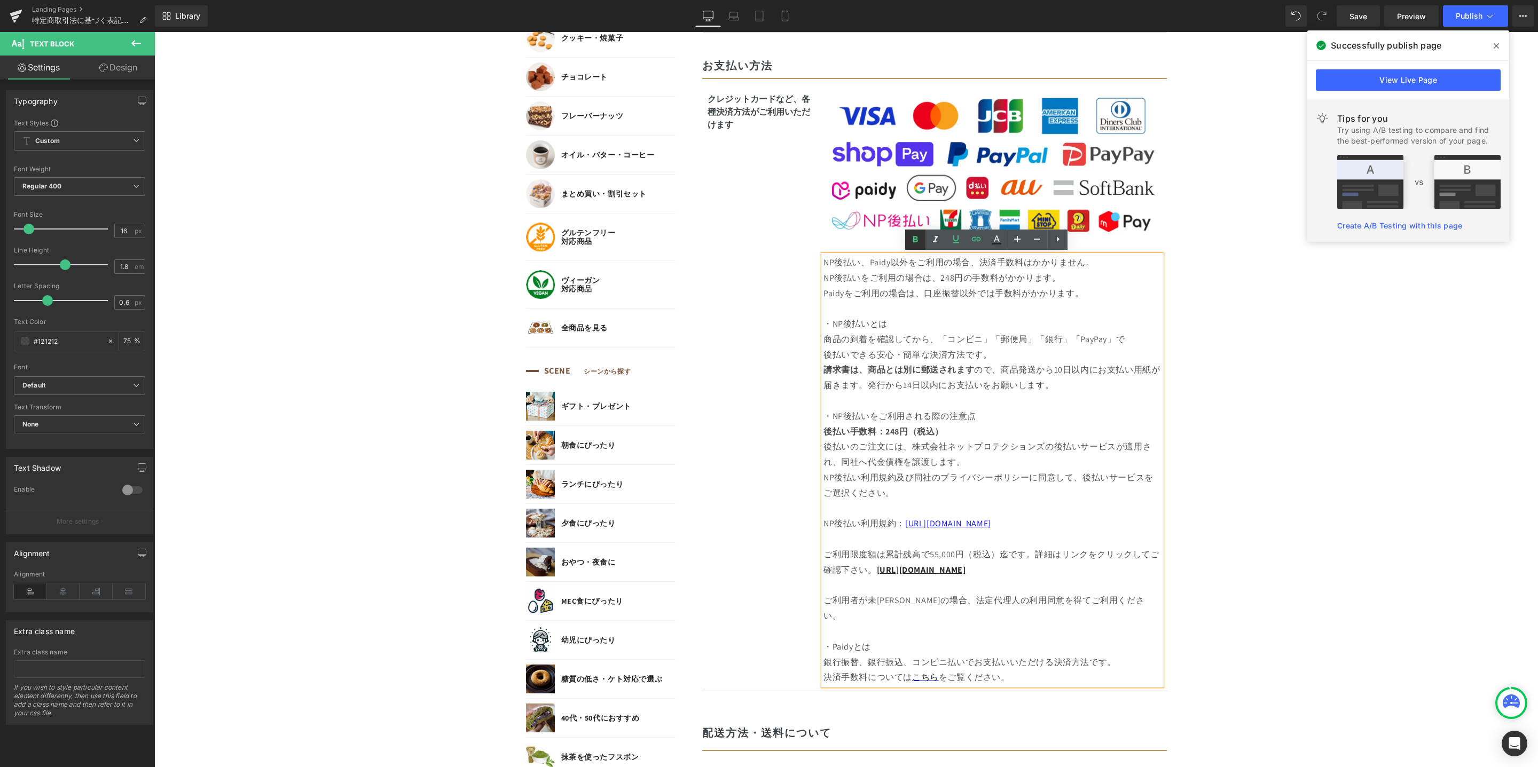
click at [918, 245] on icon at bounding box center [915, 239] width 13 height 13
click at [963, 569] on link "[URL][DOMAIN_NAME]" at bounding box center [920, 569] width 86 height 11
drag, startPoint x: 989, startPoint y: 569, endPoint x: 870, endPoint y: 576, distance: 119.3
click at [870, 576] on p "ご利用限度額は累計残高で55,000円（税込）迄です。詳細はリンクをクリックしてご確認下さい。 [URL][DOMAIN_NAME]" at bounding box center [992, 555] width 338 height 46
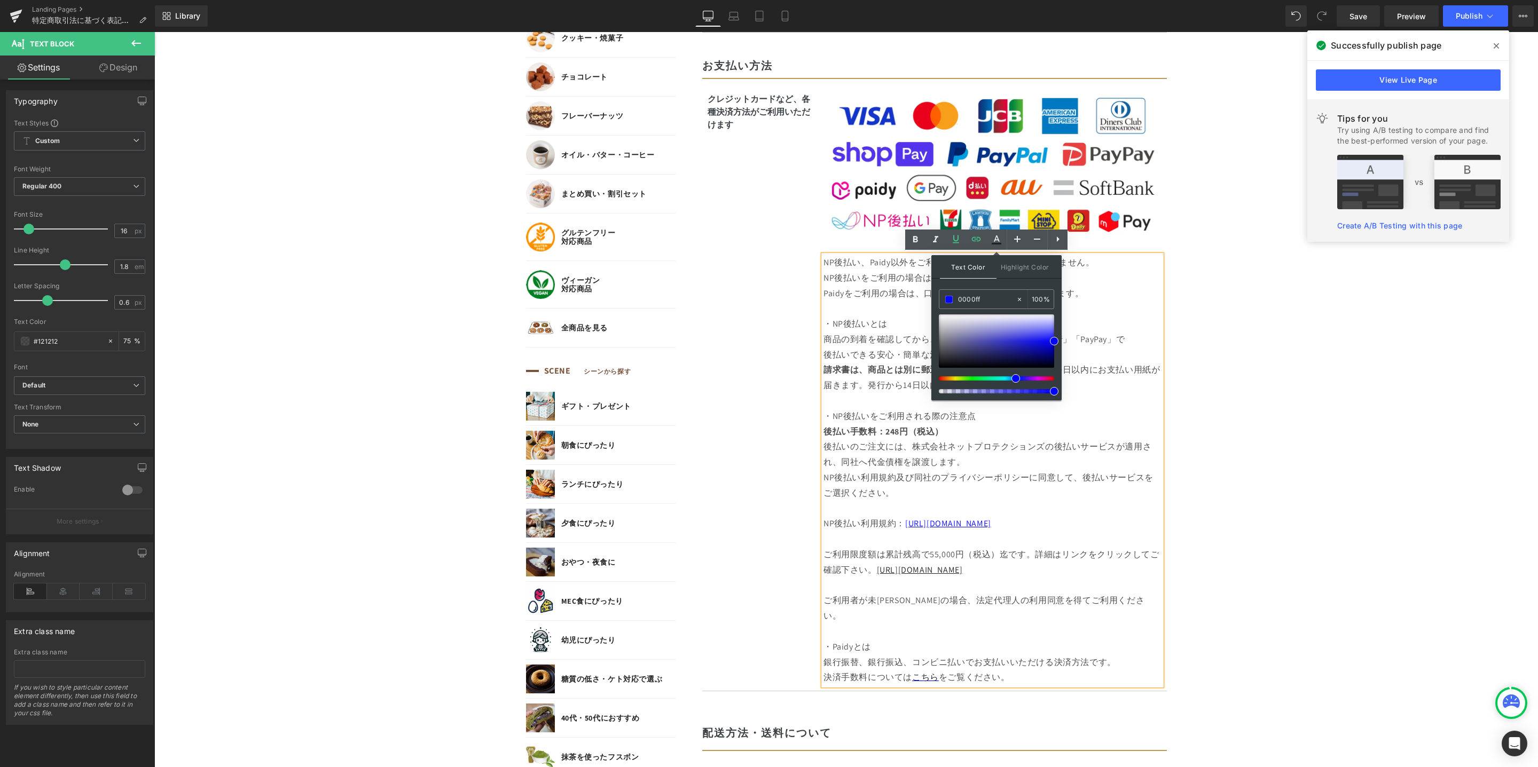
click at [1270, 314] on body "コンテンツに進む MENU ログイン SEARCH 商品検索 読みもの検索 検索 検索 FEATURE 特集 初めての方へ 新商品 誕生日ギフト セール商品 …" at bounding box center [845, 702] width 1383 height 2834
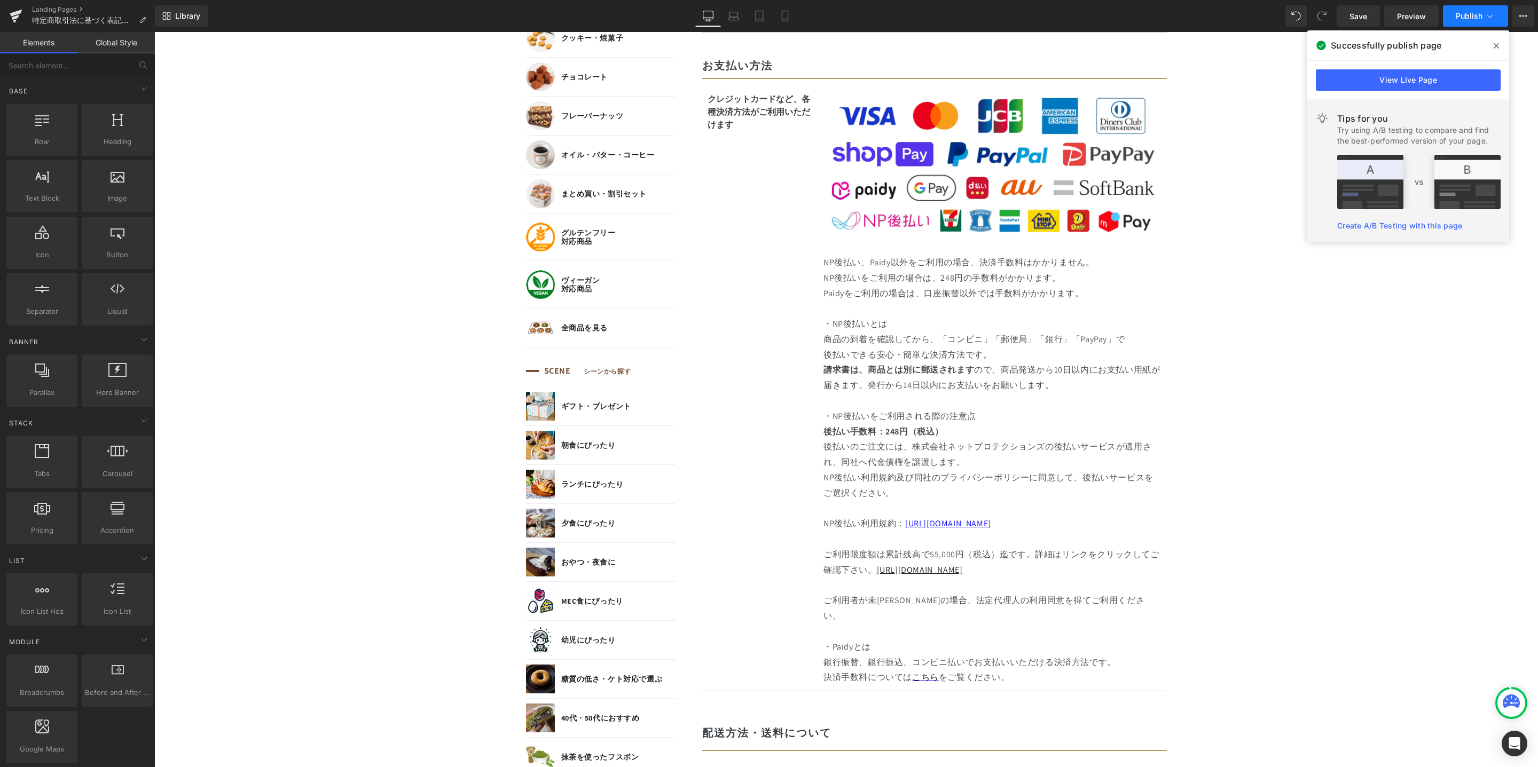
click at [1475, 20] on button "Publish" at bounding box center [1475, 15] width 65 height 21
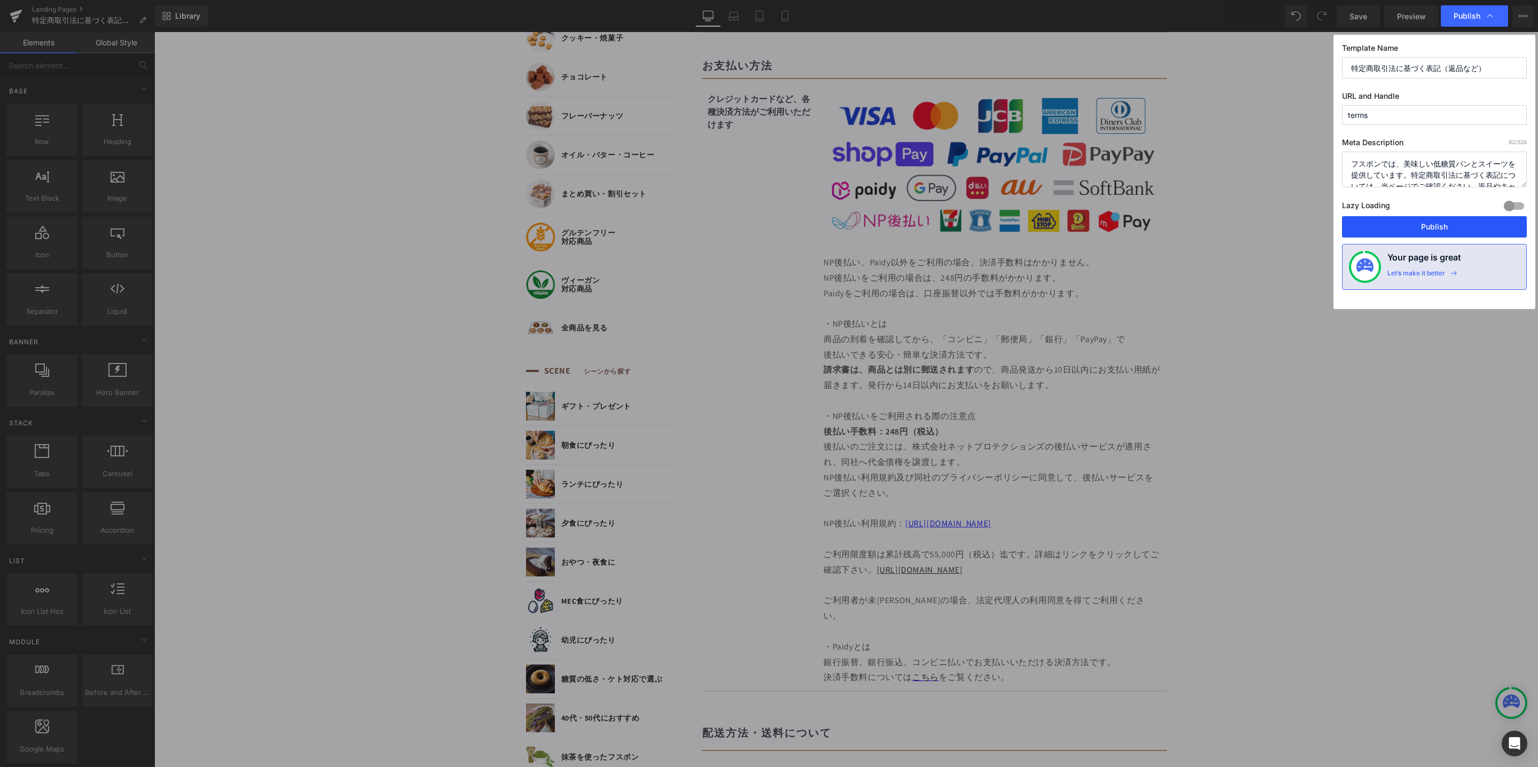
click at [1425, 225] on button "Publish" at bounding box center [1434, 226] width 185 height 21
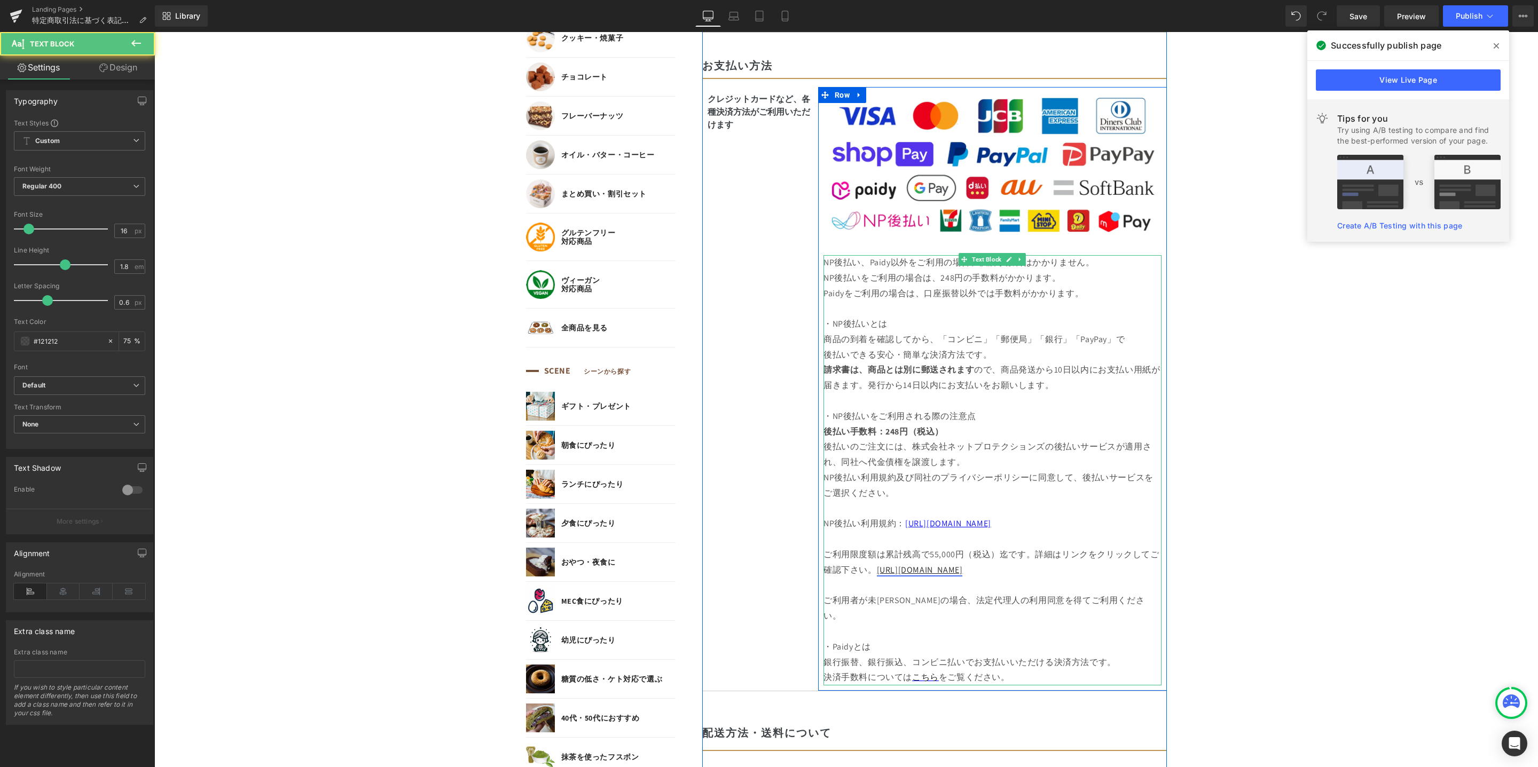
click at [928, 573] on link "[URL][DOMAIN_NAME]" at bounding box center [920, 569] width 86 height 11
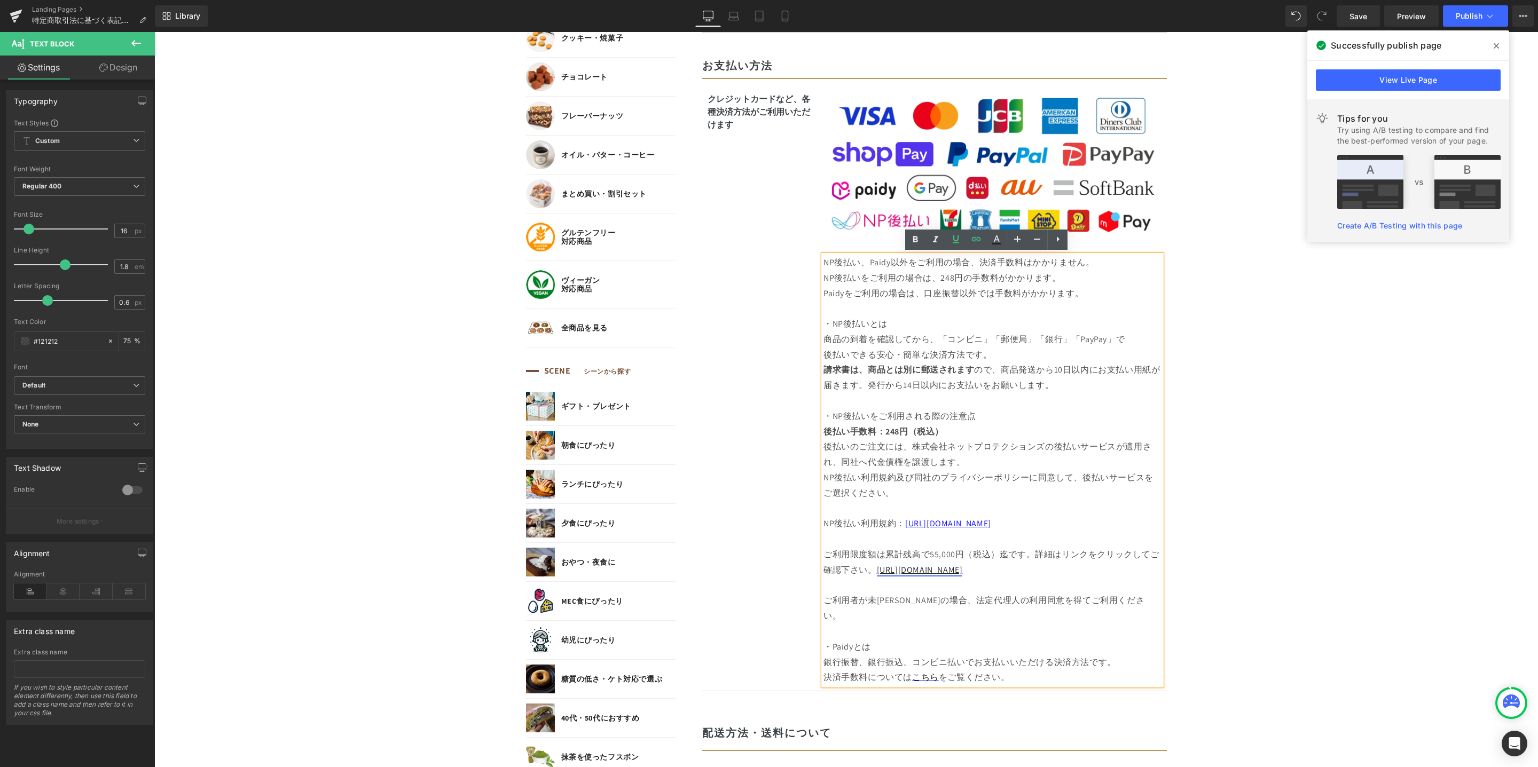
drag, startPoint x: 871, startPoint y: 571, endPoint x: 983, endPoint y: 574, distance: 112.2
click at [983, 574] on p "ご利用限度額は累計残高で55,000円（税込）迄です。詳細はリンクをクリックしてご確認下さい。 [URL][DOMAIN_NAME]" at bounding box center [992, 555] width 338 height 46
click at [997, 247] on link at bounding box center [996, 240] width 20 height 20
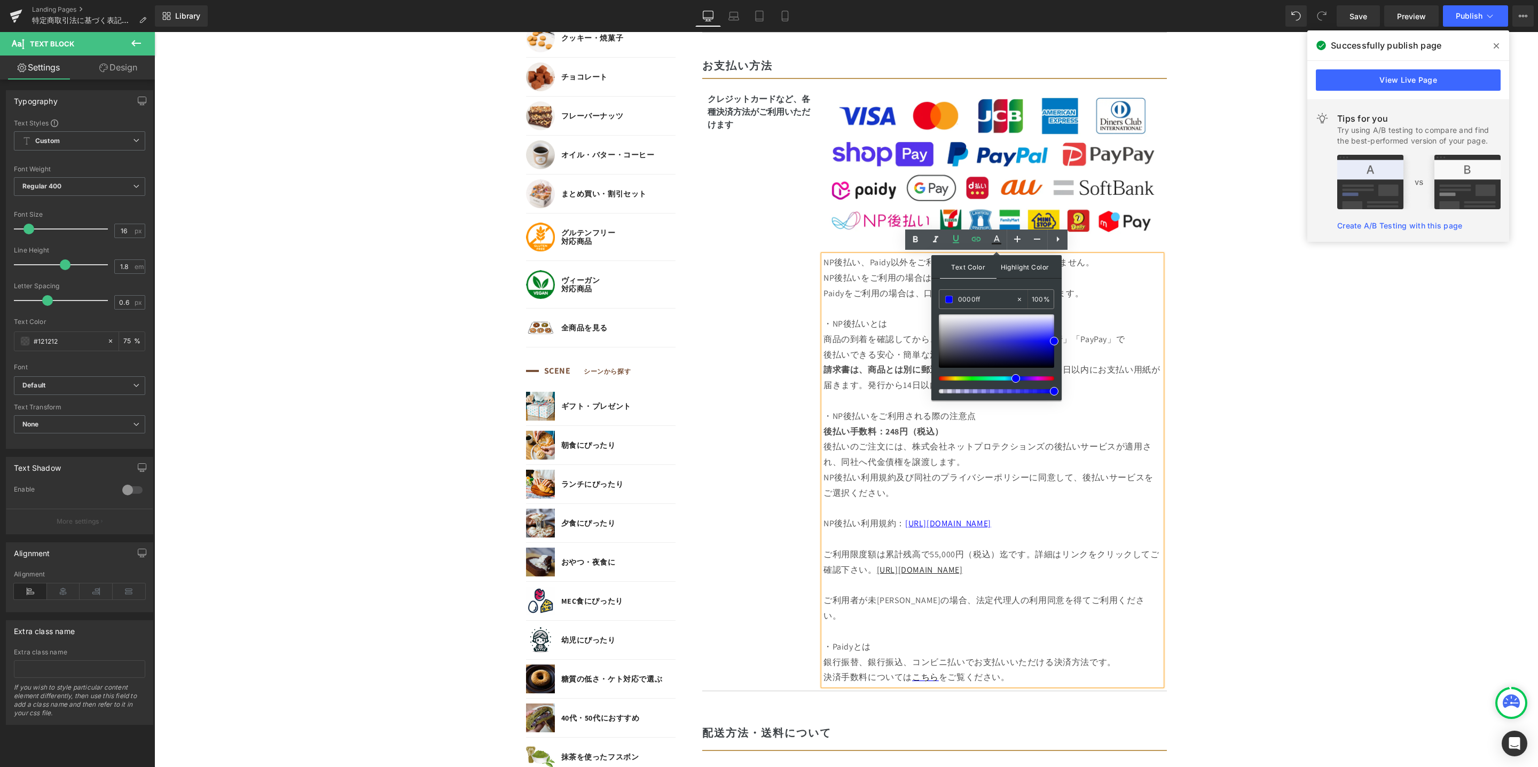
click at [957, 267] on span "Text Color" at bounding box center [968, 266] width 57 height 23
click at [980, 246] on icon at bounding box center [976, 239] width 13 height 13
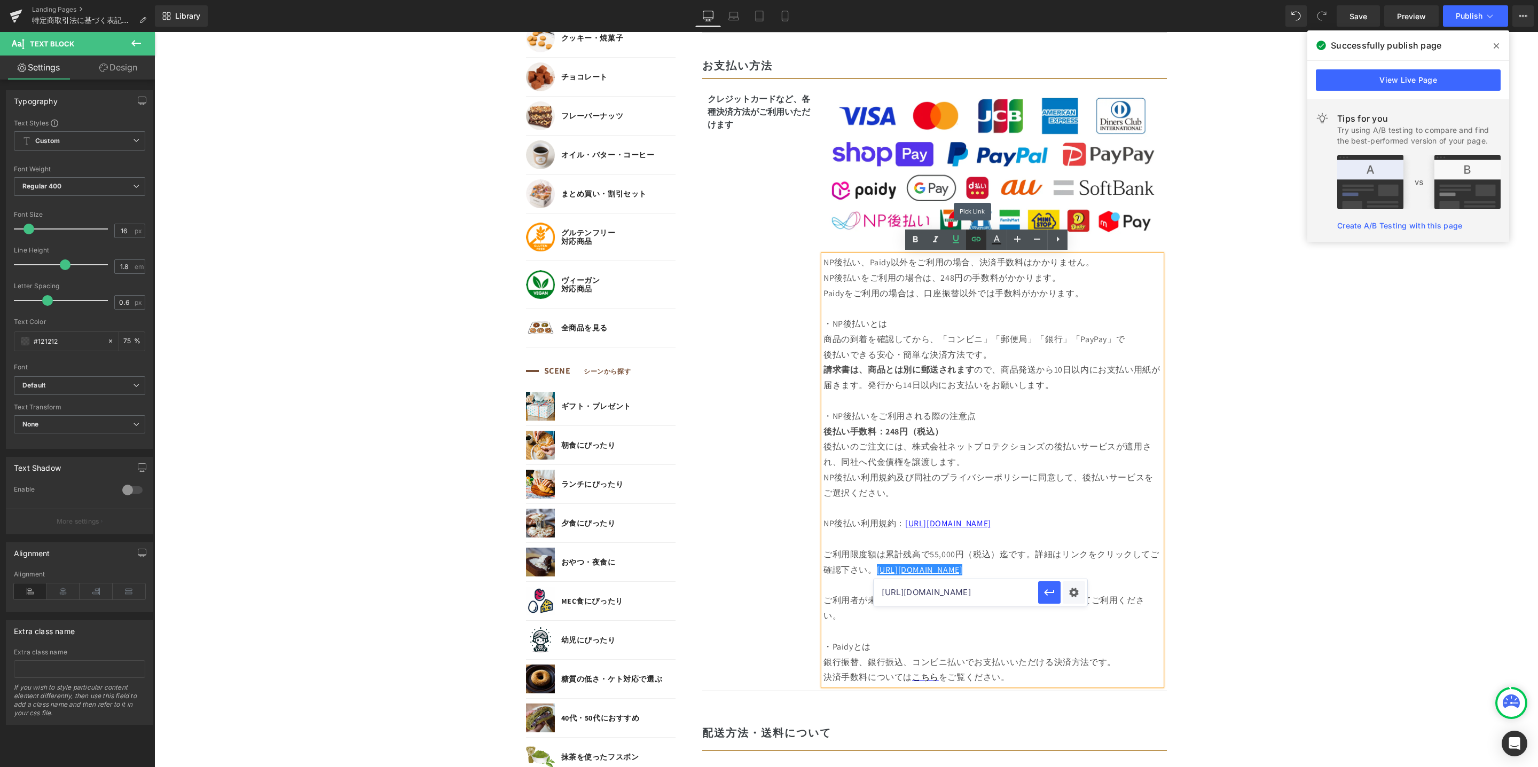
click at [979, 243] on icon at bounding box center [976, 239] width 13 height 13
click at [973, 594] on input "[URL][DOMAIN_NAME]" at bounding box center [955, 592] width 164 height 27
drag, startPoint x: 988, startPoint y: 569, endPoint x: 872, endPoint y: 569, distance: 116.4
click at [872, 569] on p "ご利用限度額は累計残高で55,000円（税込）迄です。詳細はリンクをクリックしてご確認下さい。 [URL][DOMAIN_NAME]" at bounding box center [992, 555] width 338 height 46
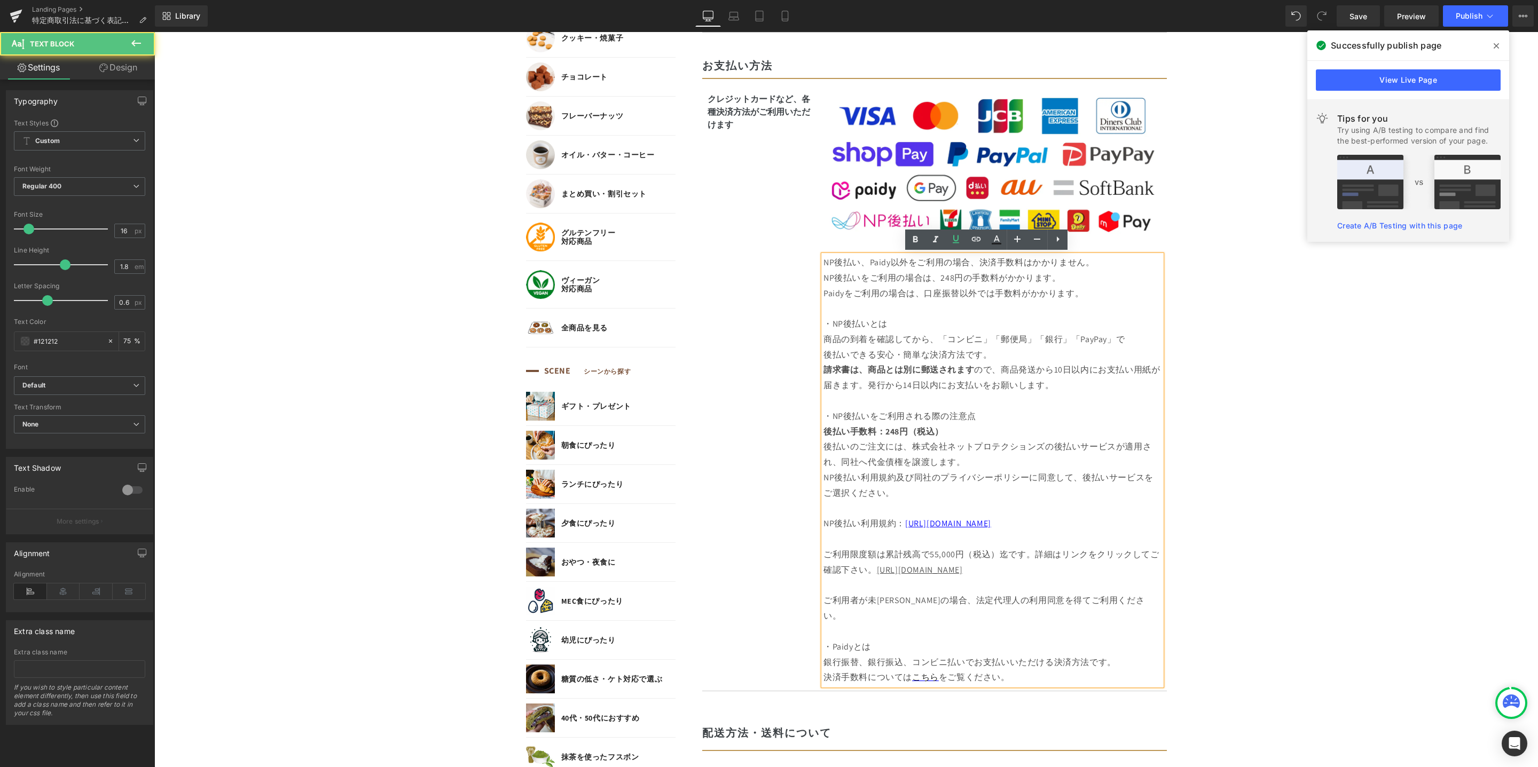
drag, startPoint x: 871, startPoint y: 570, endPoint x: 985, endPoint y: 569, distance: 113.7
click at [985, 569] on p "ご利用限度額は累計残高で55,000円（税込）迄です。詳細はリンクをクリックしてご確認下さい。 [URL][DOMAIN_NAME]" at bounding box center [992, 555] width 338 height 46
copy span "[URL][DOMAIN_NAME]"
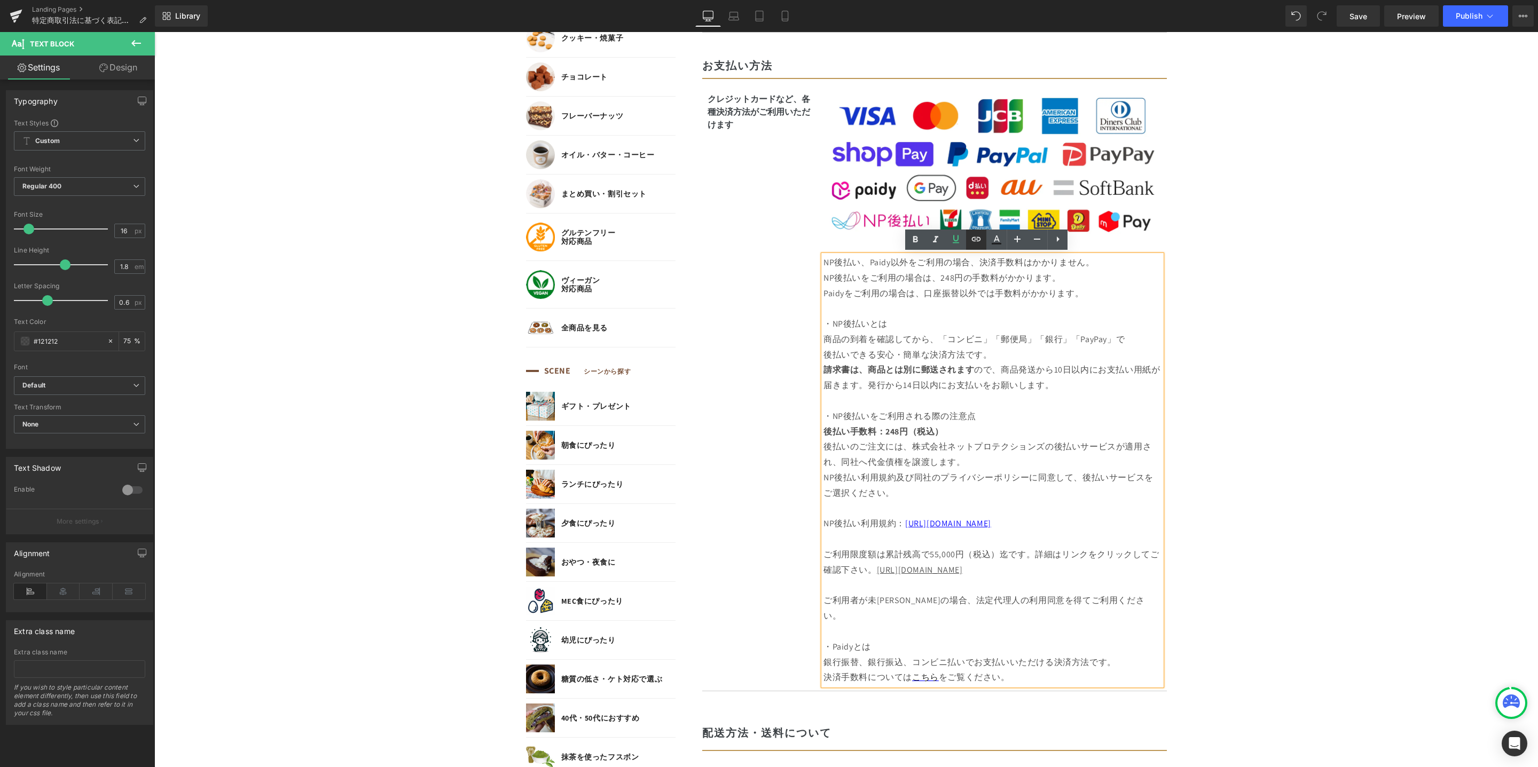
click at [978, 246] on link at bounding box center [976, 240] width 20 height 20
click at [953, 598] on input "[URL][DOMAIN_NAME]" at bounding box center [955, 592] width 164 height 27
paste input "[URL][DOMAIN_NAME]"
type input "[URL][DOMAIN_NAME]"
click at [1053, 596] on icon "button" at bounding box center [1049, 592] width 13 height 13
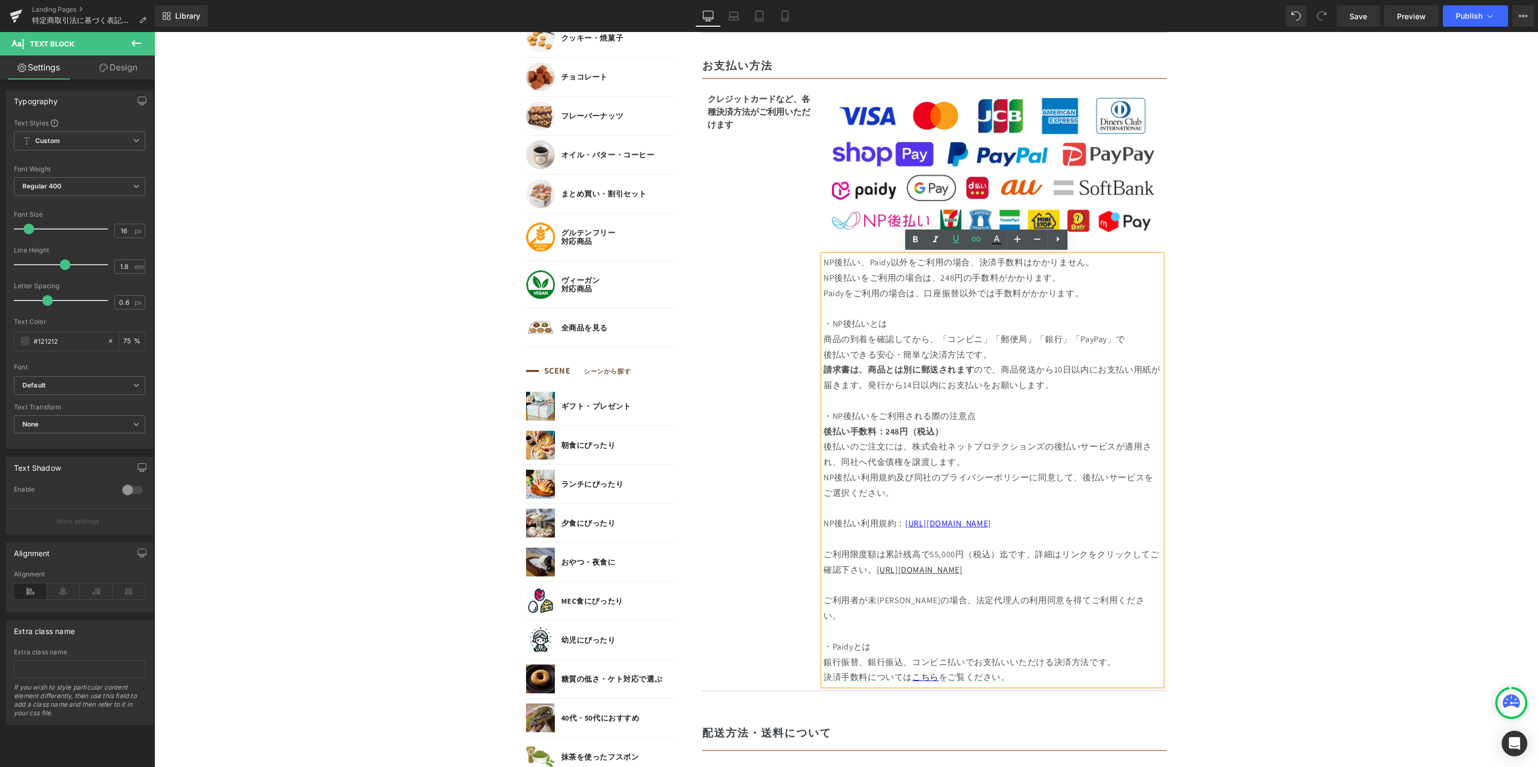
drag, startPoint x: 1169, startPoint y: 574, endPoint x: 1158, endPoint y: 574, distance: 10.7
click at [1169, 574] on body "コンテンツに進む MENU ログイン SEARCH 商品検索 読みもの検索 検索 検索 FEATURE 特集 初めての方へ 新商品 誕生日ギフト セール商品 …" at bounding box center [845, 702] width 1383 height 2834
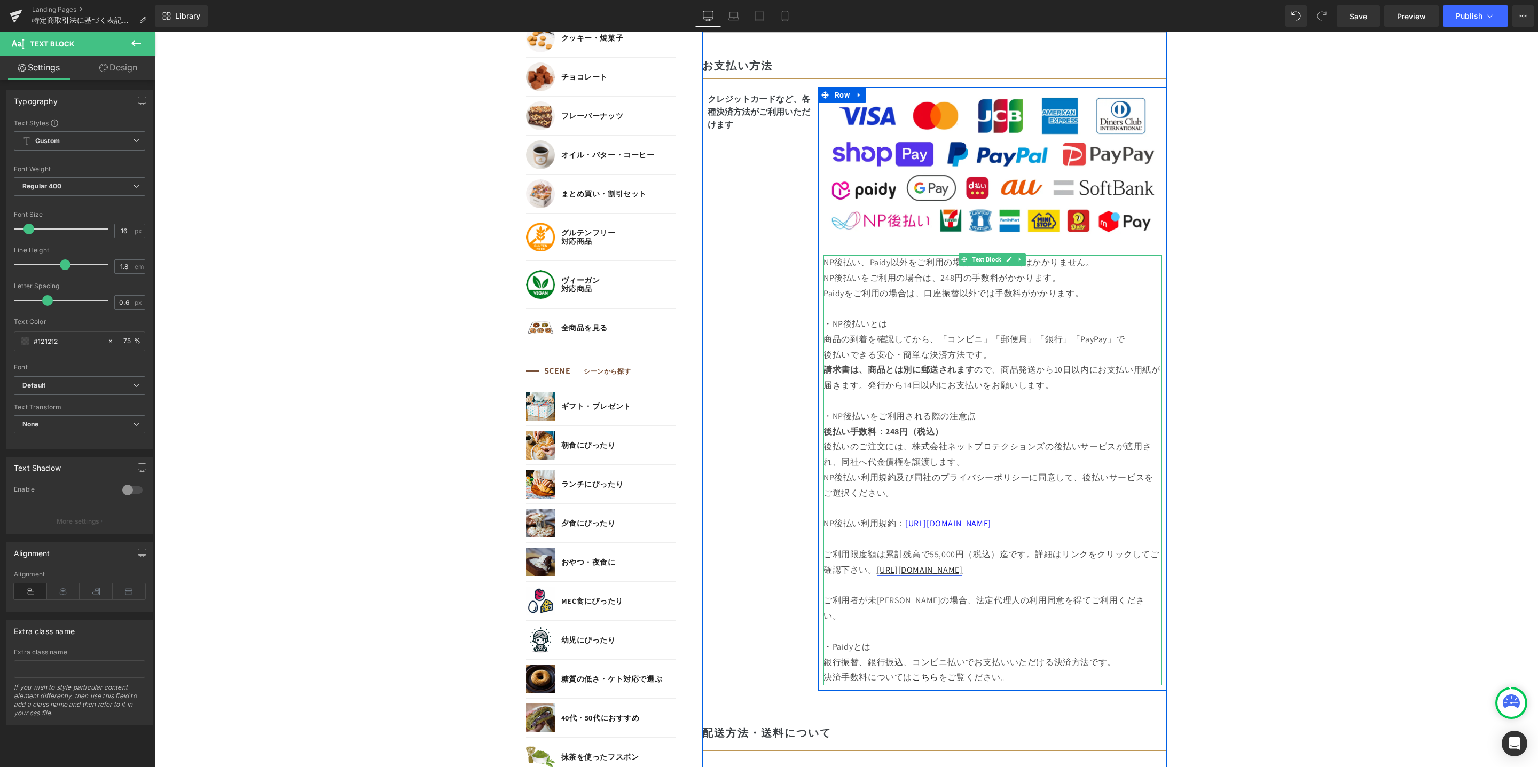
drag, startPoint x: 1000, startPoint y: 575, endPoint x: 880, endPoint y: 557, distance: 121.0
click at [872, 573] on p "ご利用限度額は累計残高で55,000円（税込）迄です。詳細はリンクをクリックしてご確認下さい。 [URL][DOMAIN_NAME]" at bounding box center [992, 555] width 338 height 46
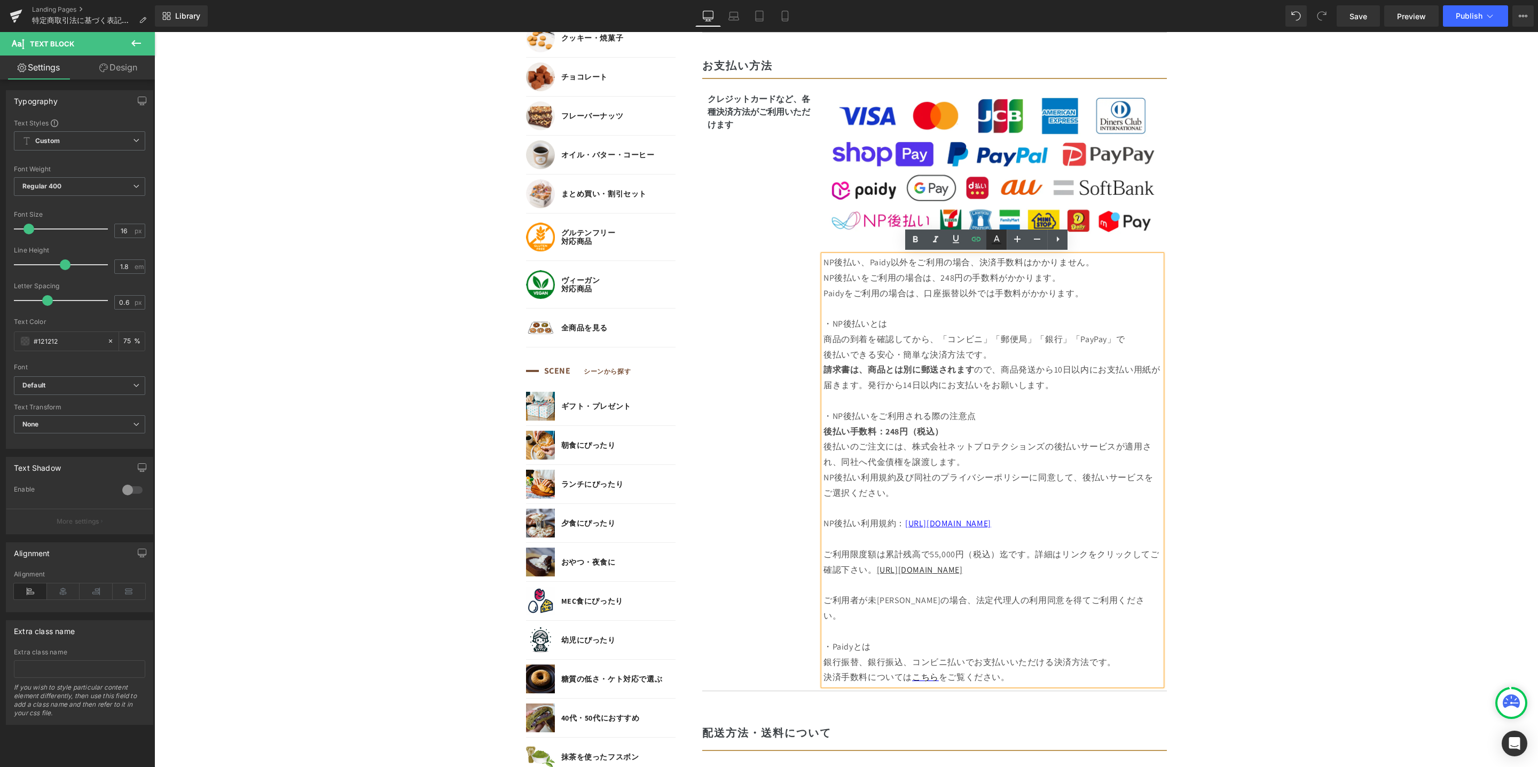
click at [997, 243] on icon at bounding box center [996, 244] width 10 height 2
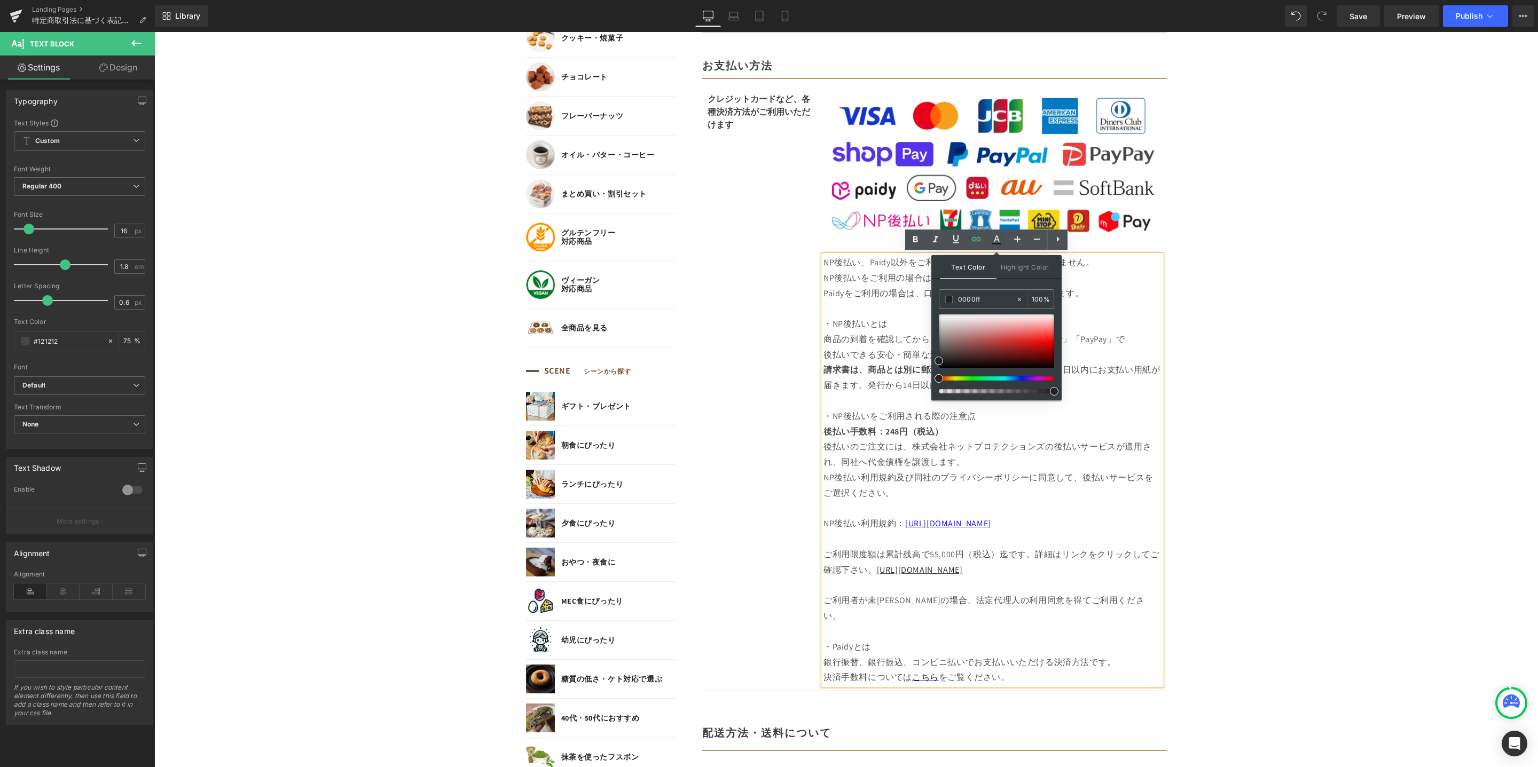
click at [1235, 418] on body "コンテンツに進む MENU ログイン SEARCH 商品検索 読みもの検索 検索 検索 FEATURE 特集 初めての方へ 新商品 誕生日ギフト セール商品 …" at bounding box center [845, 702] width 1383 height 2834
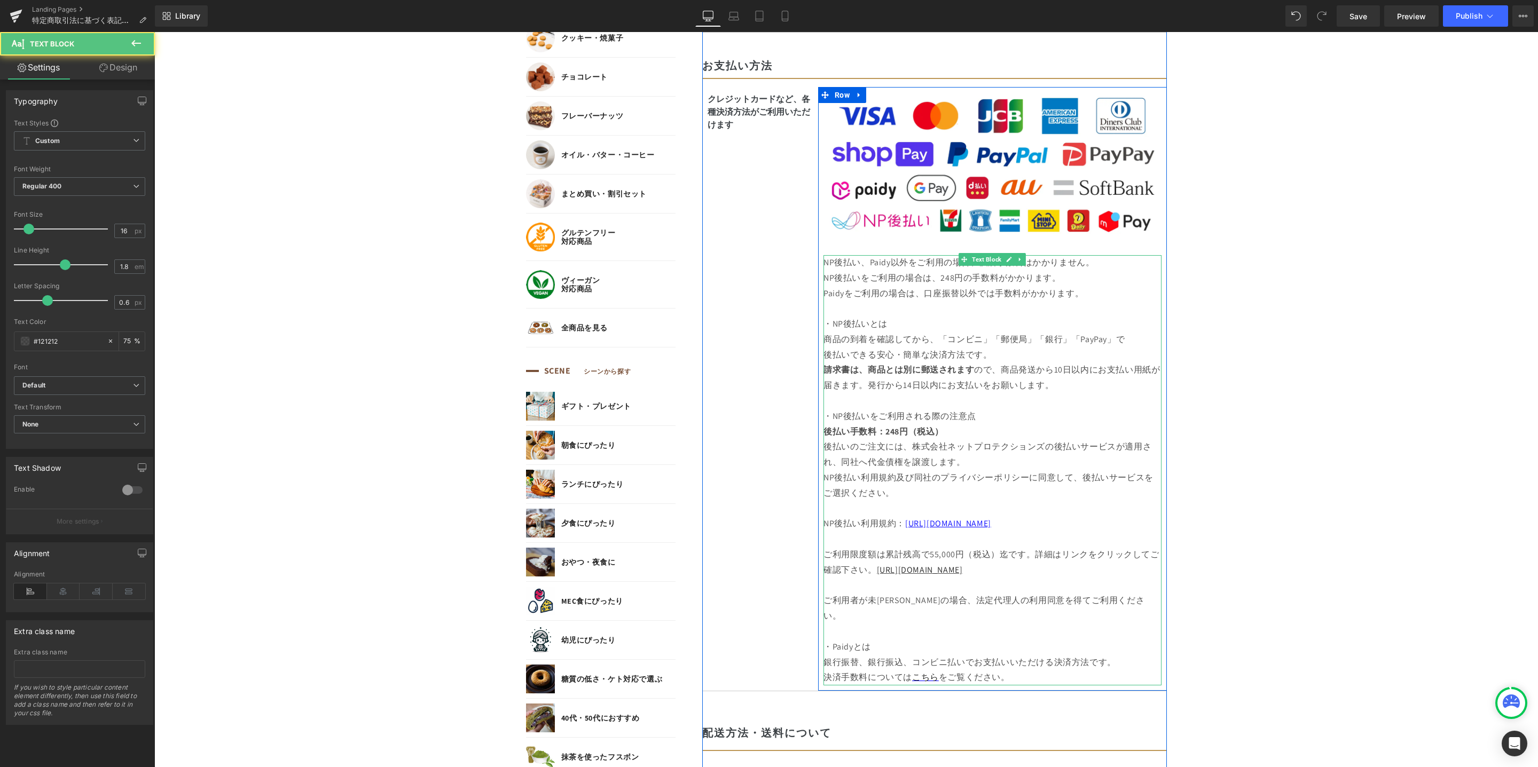
drag, startPoint x: 901, startPoint y: 526, endPoint x: 1066, endPoint y: 443, distance: 184.8
click at [1091, 527] on p "NP後払い利用規約： [URL][DOMAIN_NAME]" at bounding box center [992, 523] width 338 height 15
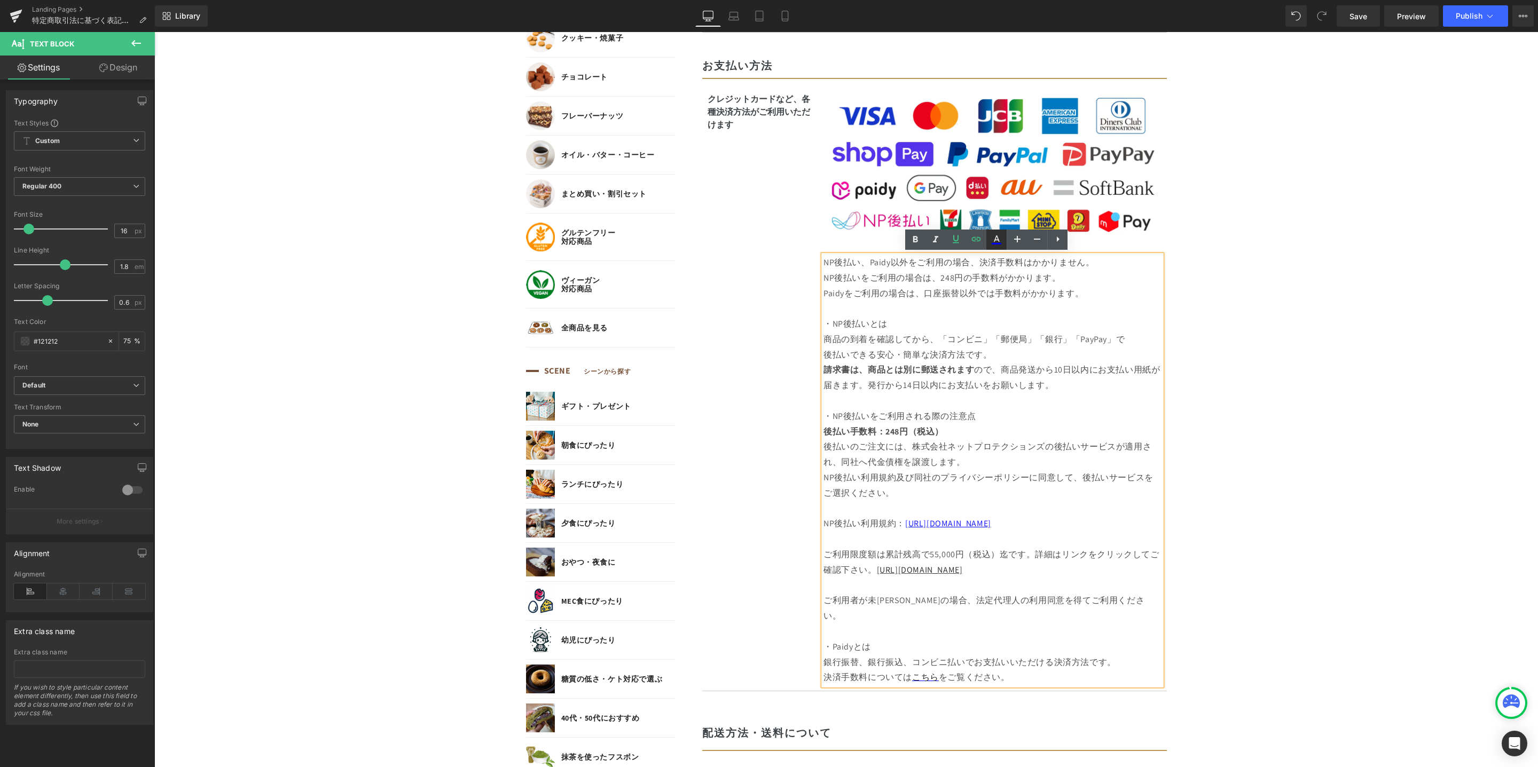
click at [997, 247] on link at bounding box center [996, 240] width 20 height 20
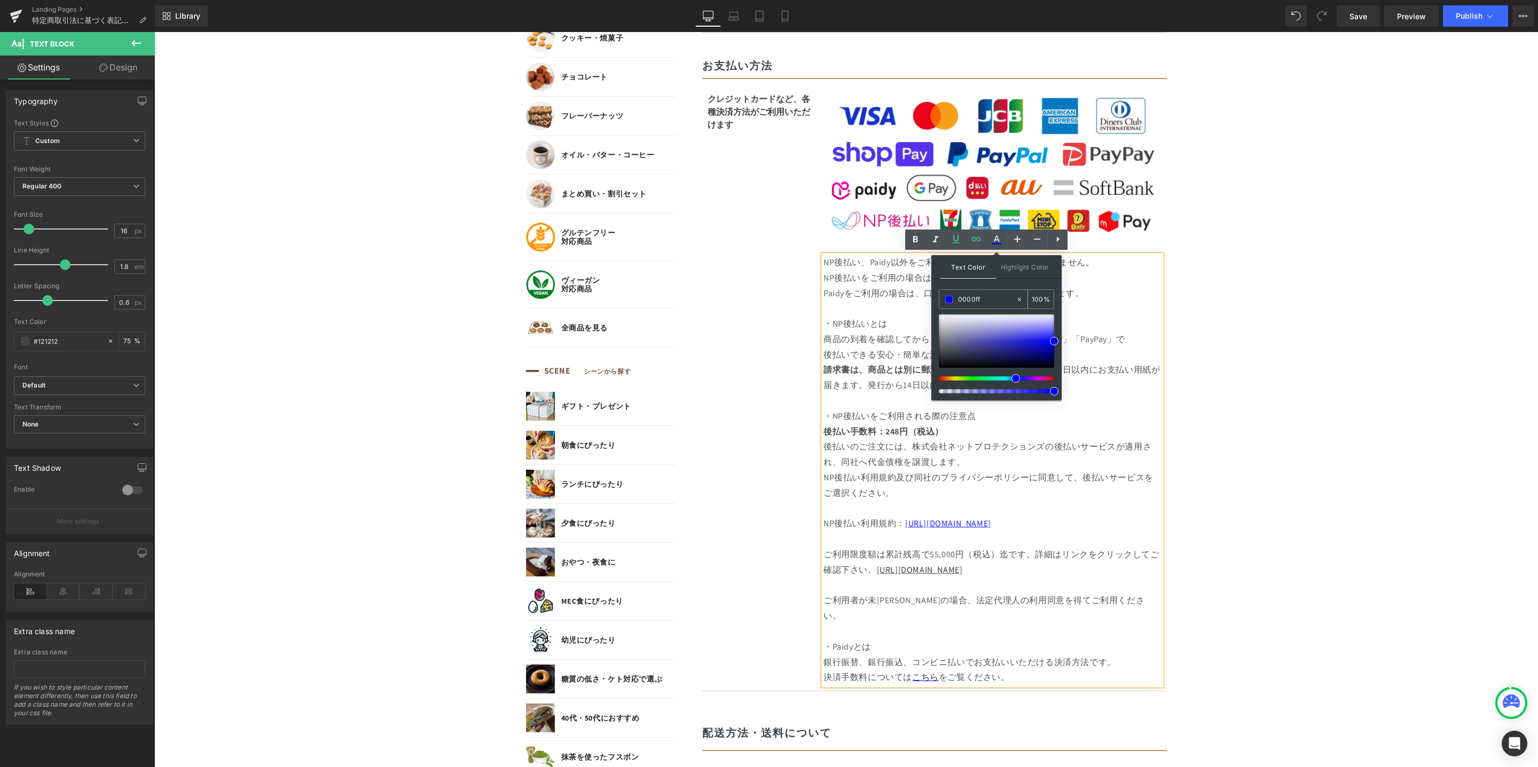
drag, startPoint x: 988, startPoint y: 296, endPoint x: 941, endPoint y: 292, distance: 47.7
click at [941, 292] on div "0000ff" at bounding box center [977, 299] width 76 height 19
click at [1169, 403] on body "コンテンツに進む MENU ログイン SEARCH 商品検索 読みもの検索 検索 検索 FEATURE 特集 初めての方へ 新商品 誕生日ギフト セール商品 …" at bounding box center [845, 702] width 1383 height 2834
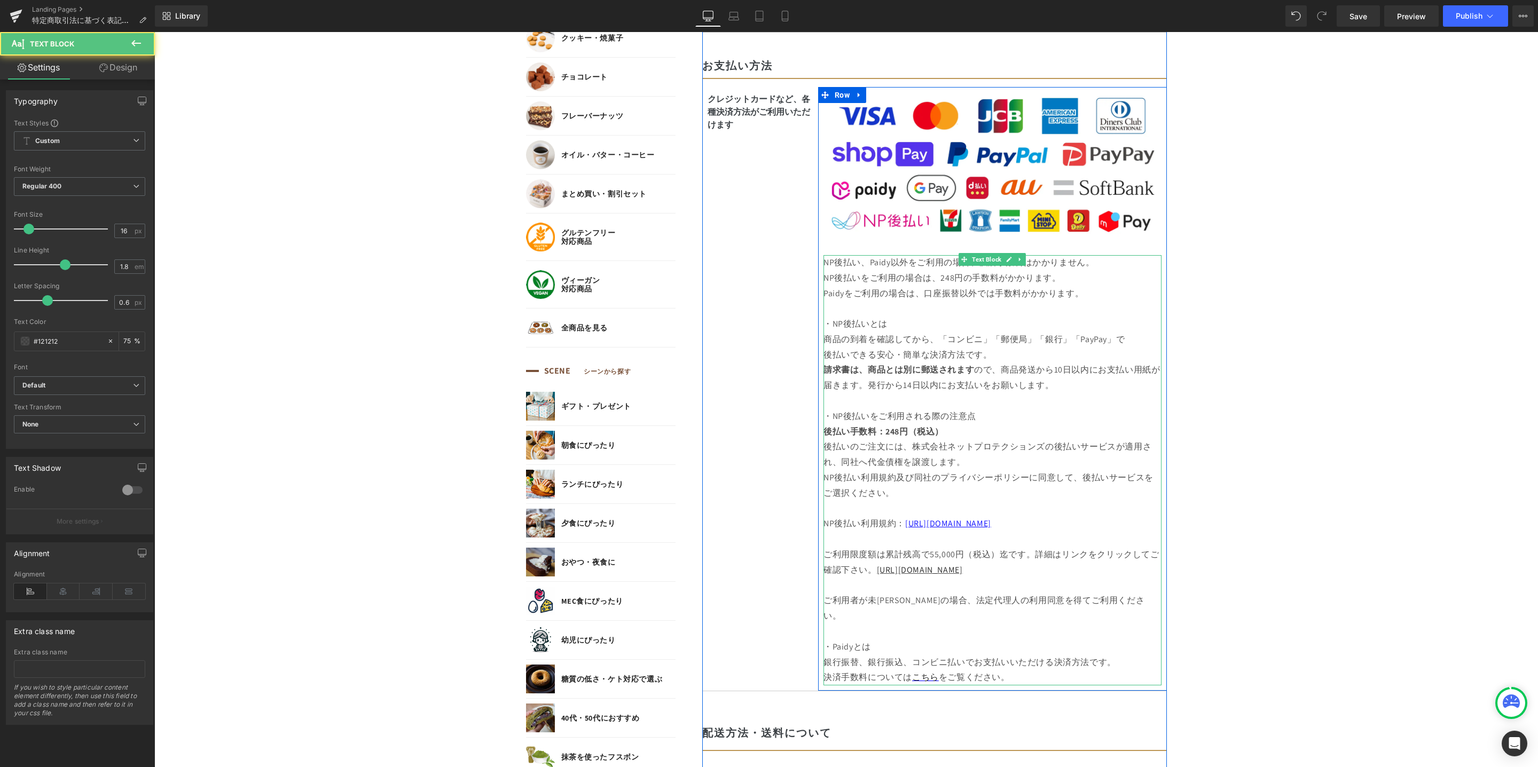
click at [901, 576] on p "ご利用限度額は累計残高で55,000円（税込）迄です。詳細はリンクをクリックしてご確認下さい。 [URL][DOMAIN_NAME]" at bounding box center [992, 555] width 338 height 46
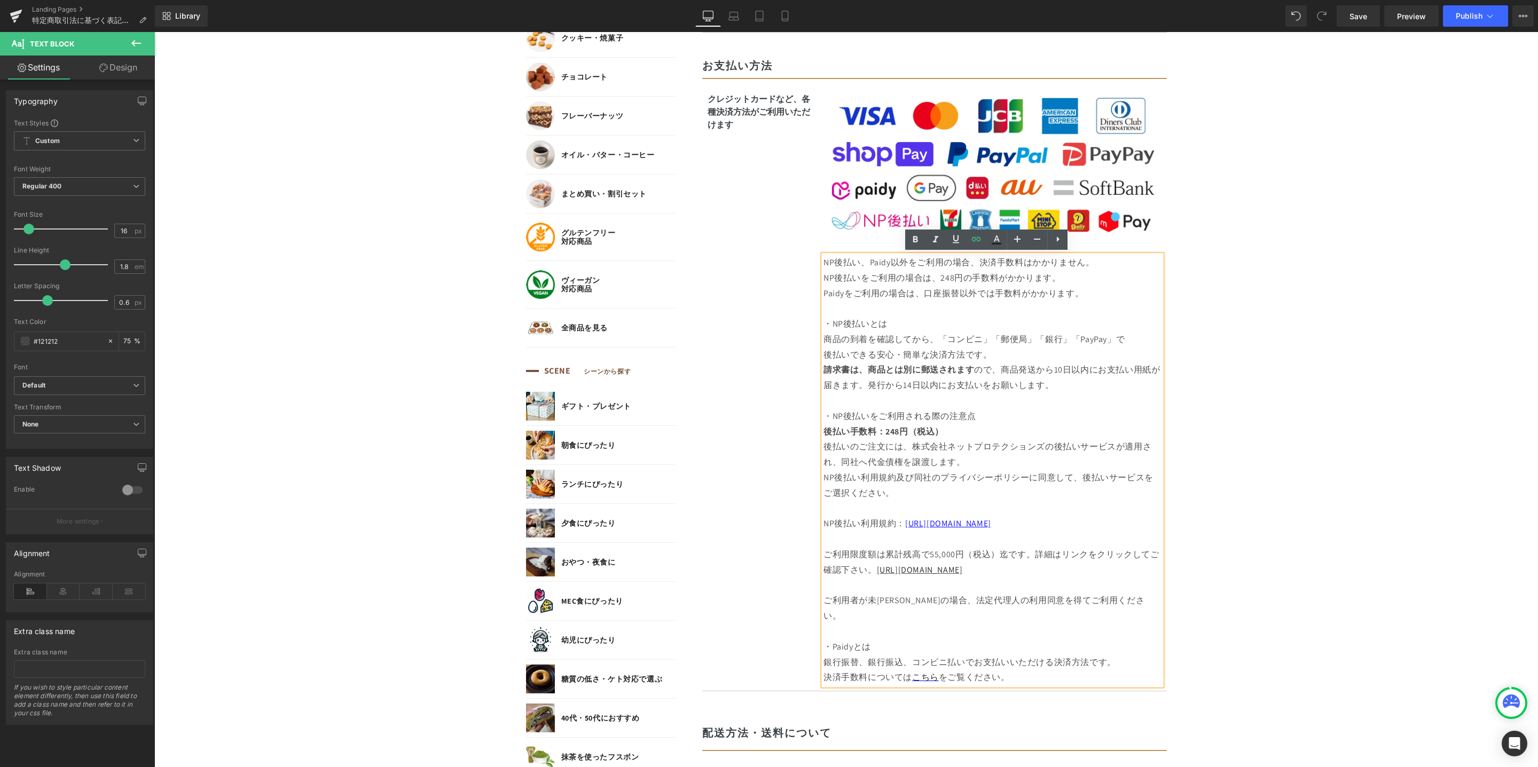
drag, startPoint x: 872, startPoint y: 572, endPoint x: 988, endPoint y: 574, distance: 116.4
click at [988, 574] on p "ご利用限度額は累計残高で55,000円（税込）迄です。詳細はリンクをクリックしてご確認下さい。 [URL][DOMAIN_NAME]" at bounding box center [992, 555] width 338 height 46
click at [991, 239] on icon at bounding box center [996, 239] width 13 height 13
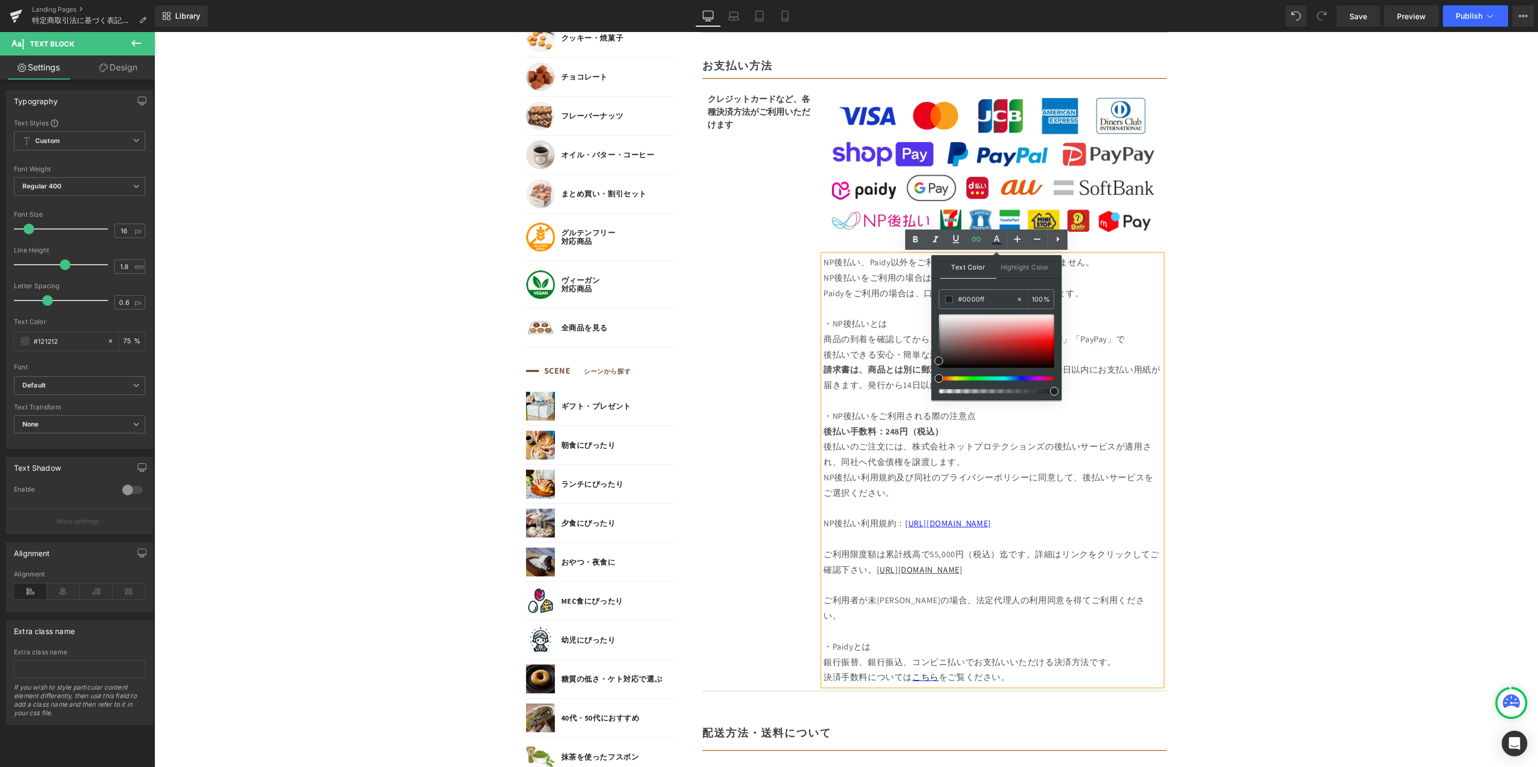
drag, startPoint x: 1151, startPoint y: 330, endPoint x: 930, endPoint y: 296, distance: 223.7
paste input "0000ff"
click at [961, 243] on icon at bounding box center [955, 239] width 13 height 13
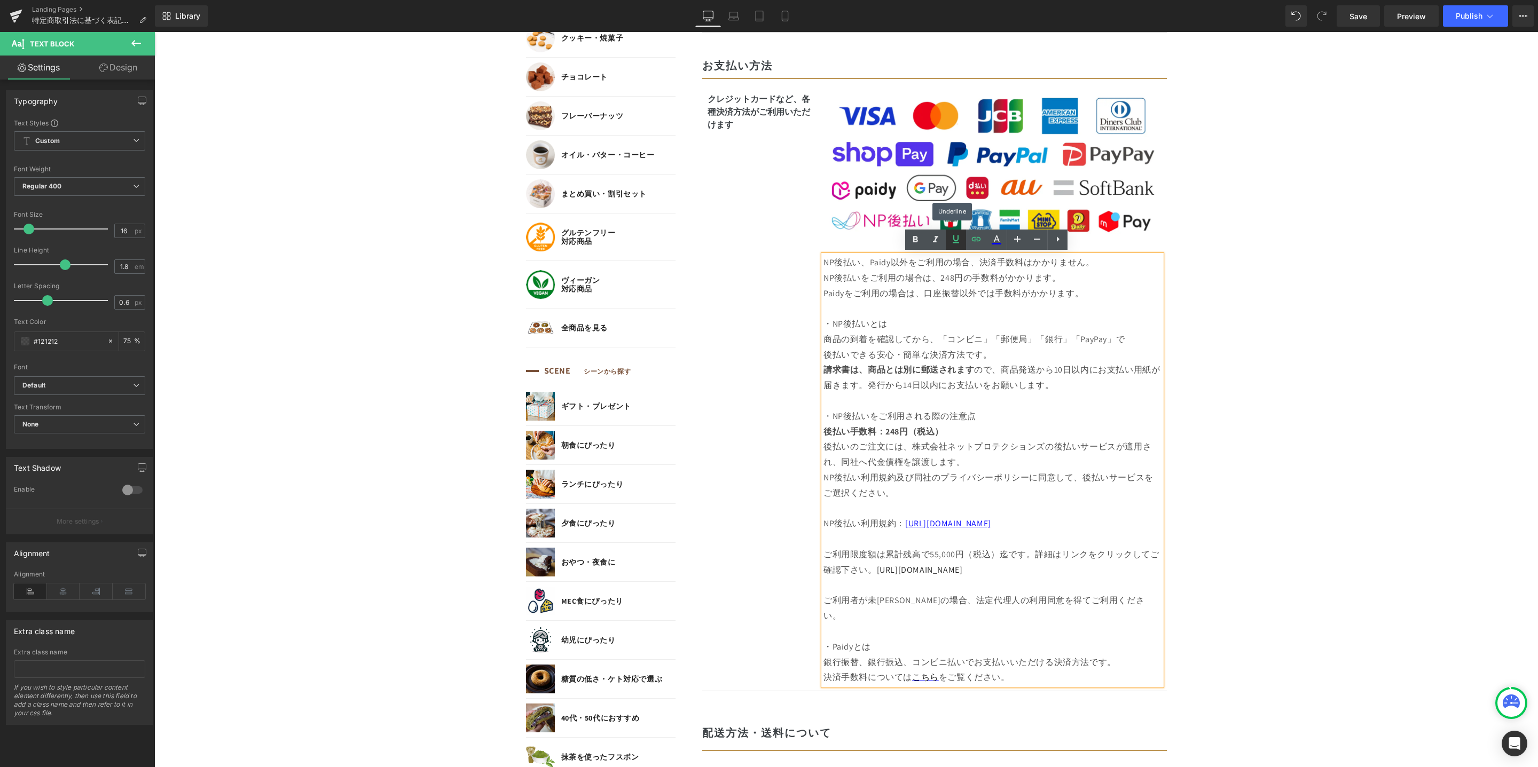
click at [958, 242] on icon at bounding box center [955, 239] width 13 height 13
click at [1190, 456] on body "コンテンツに進む MENU ログイン SEARCH 商品検索 読みもの検索 検索 検索 FEATURE 特集 初めての方へ 新商品 誕生日ギフト セール商品 …" at bounding box center [845, 702] width 1383 height 2834
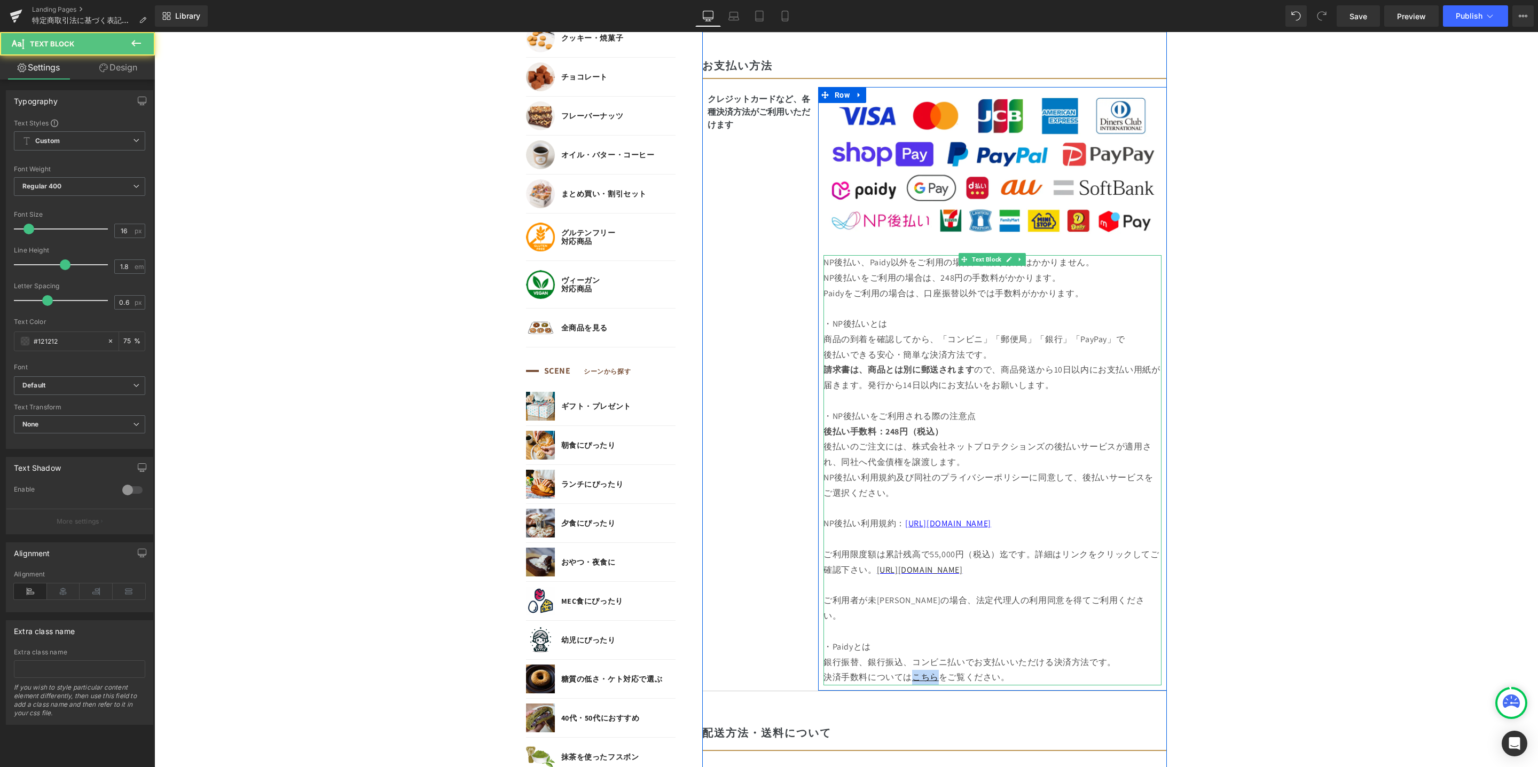
drag, startPoint x: 908, startPoint y: 663, endPoint x: 933, endPoint y: 664, distance: 25.1
click at [933, 664] on p "銀行振替、銀行振込、コンビニ払いでお支払いいただける決済方法です。 決済手数料については こちら をご覧ください。" at bounding box center [992, 670] width 338 height 31
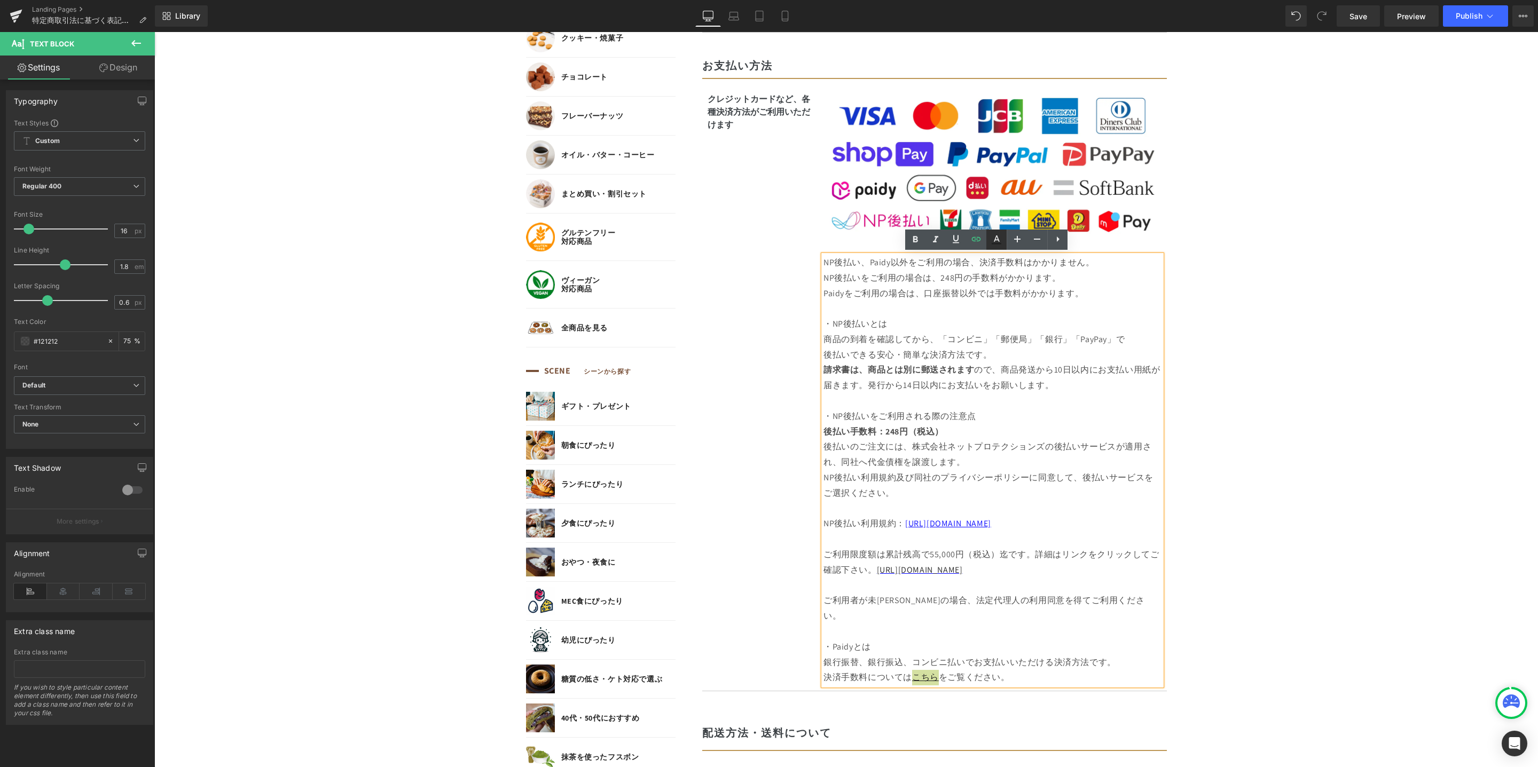
click at [994, 242] on icon at bounding box center [996, 239] width 13 height 13
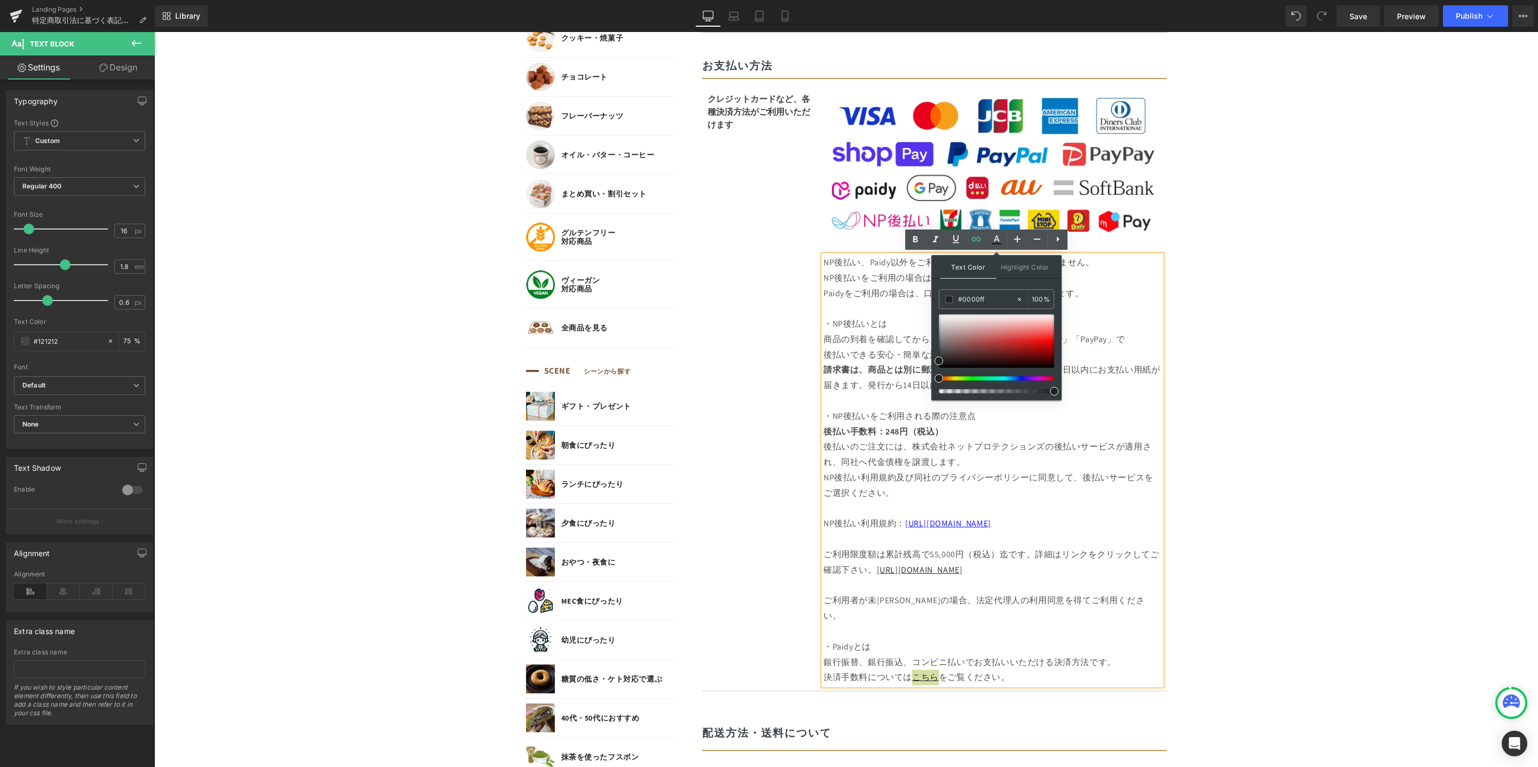
drag, startPoint x: 1147, startPoint y: 330, endPoint x: 928, endPoint y: 290, distance: 222.5
paste input "0000ff"
click at [960, 240] on icon at bounding box center [955, 239] width 13 height 13
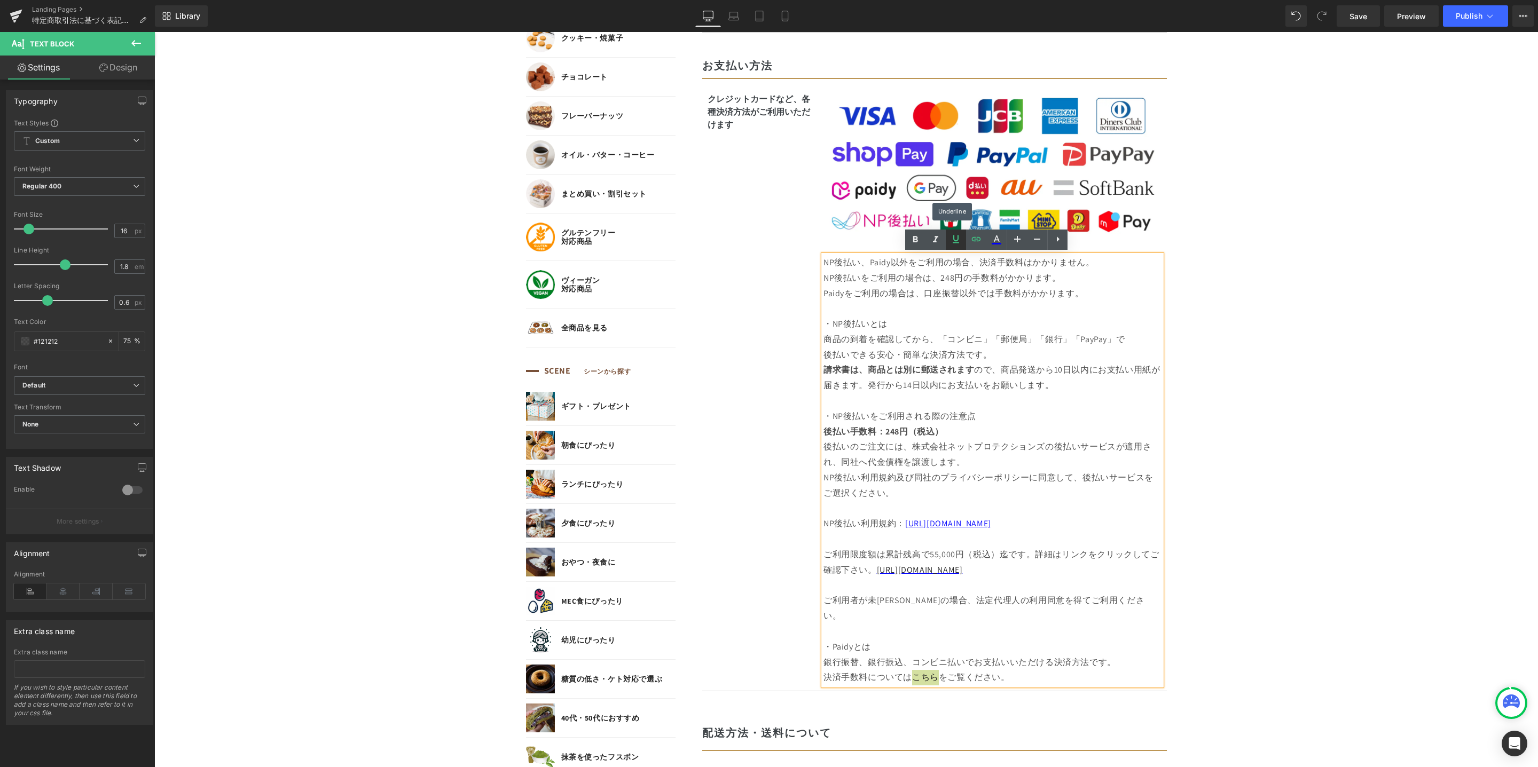
click at [959, 240] on icon at bounding box center [955, 239] width 13 height 13
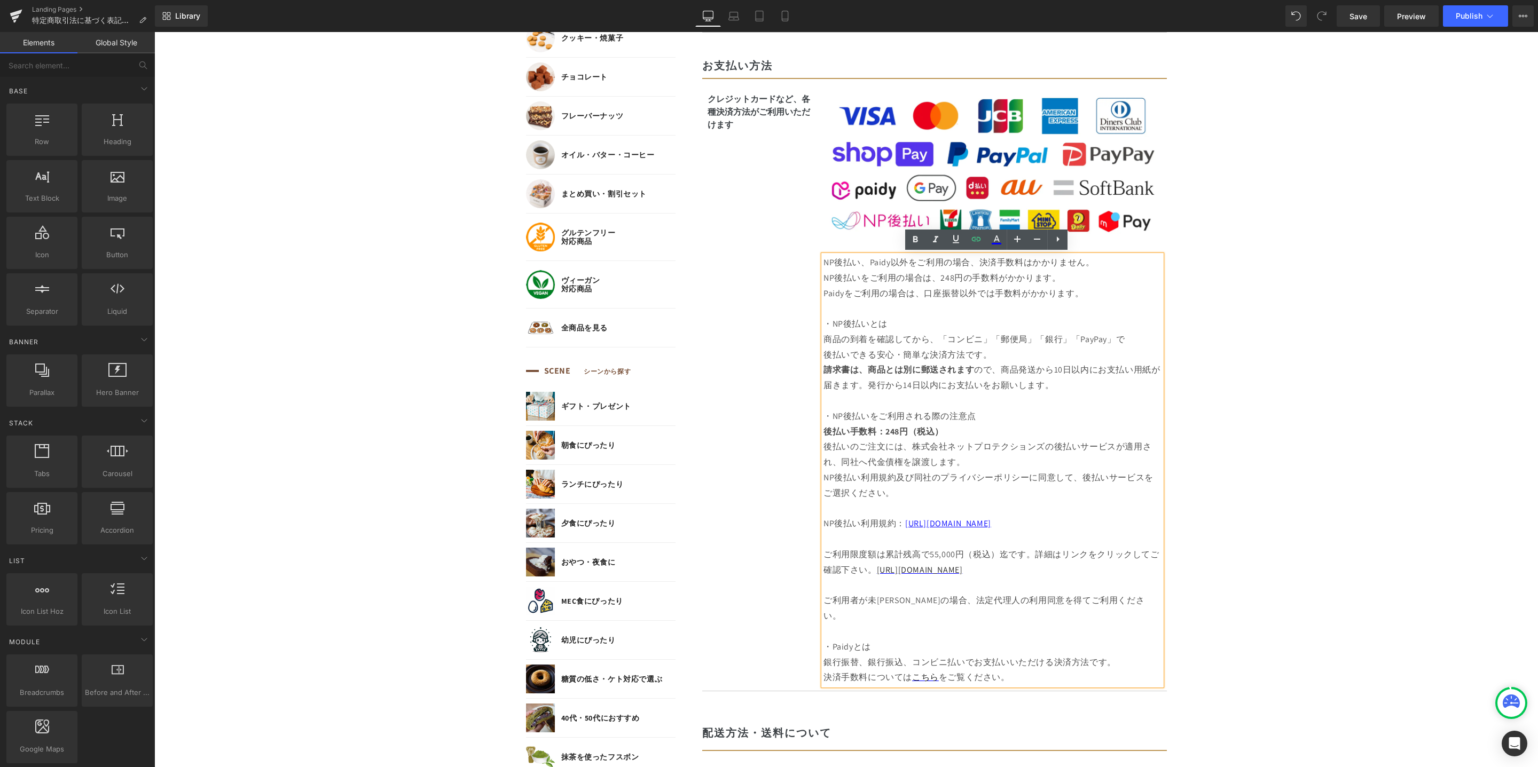
click at [1211, 376] on body "コンテンツに進む MENU ログイン SEARCH 商品検索 読みもの検索 検索 検索 FEATURE 特集 初めての方へ 新商品 誕生日ギフト セール商品 …" at bounding box center [845, 702] width 1383 height 2834
click at [1475, 17] on span "Publish" at bounding box center [1468, 16] width 27 height 9
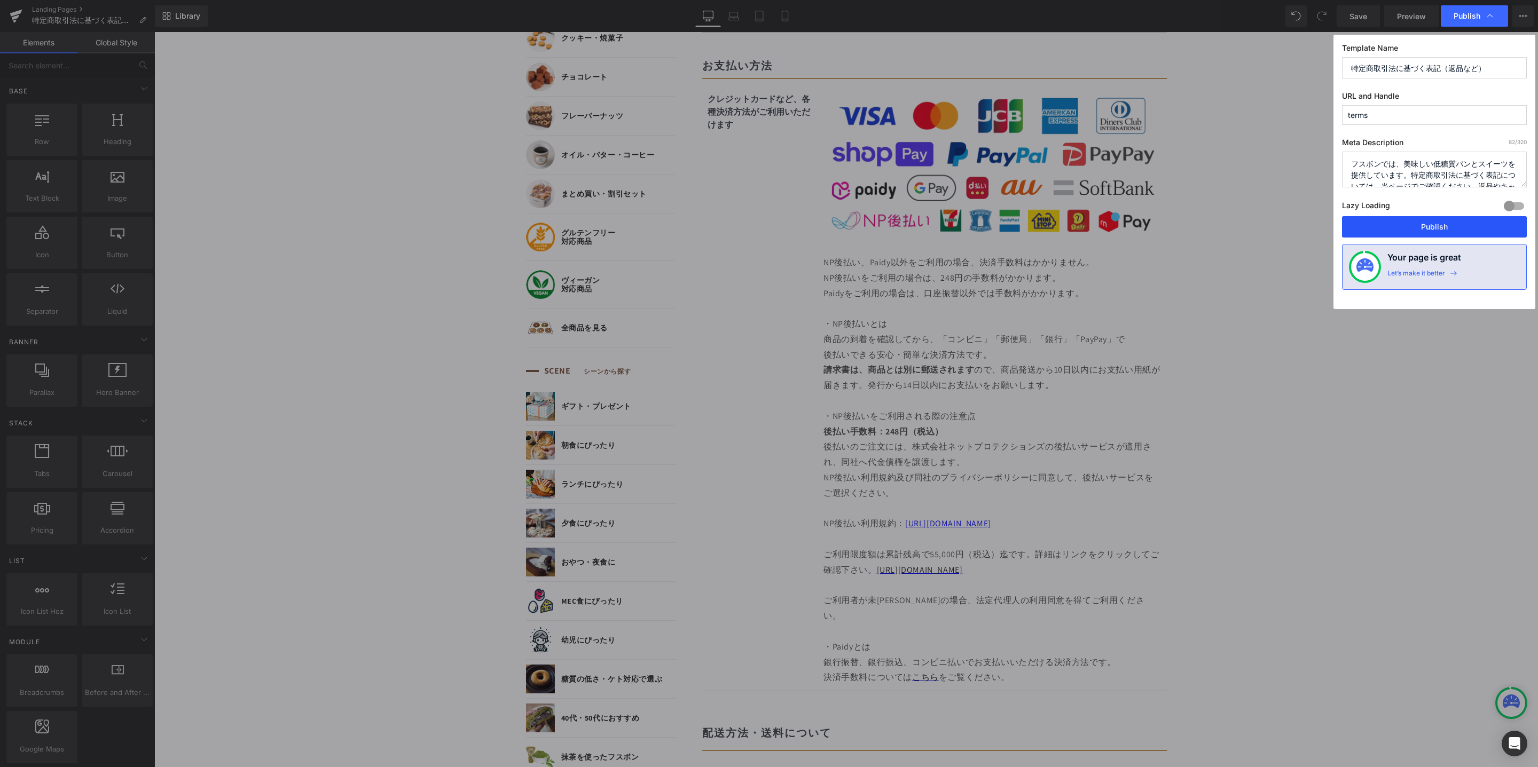
click at [1406, 220] on button "Publish" at bounding box center [1434, 226] width 185 height 21
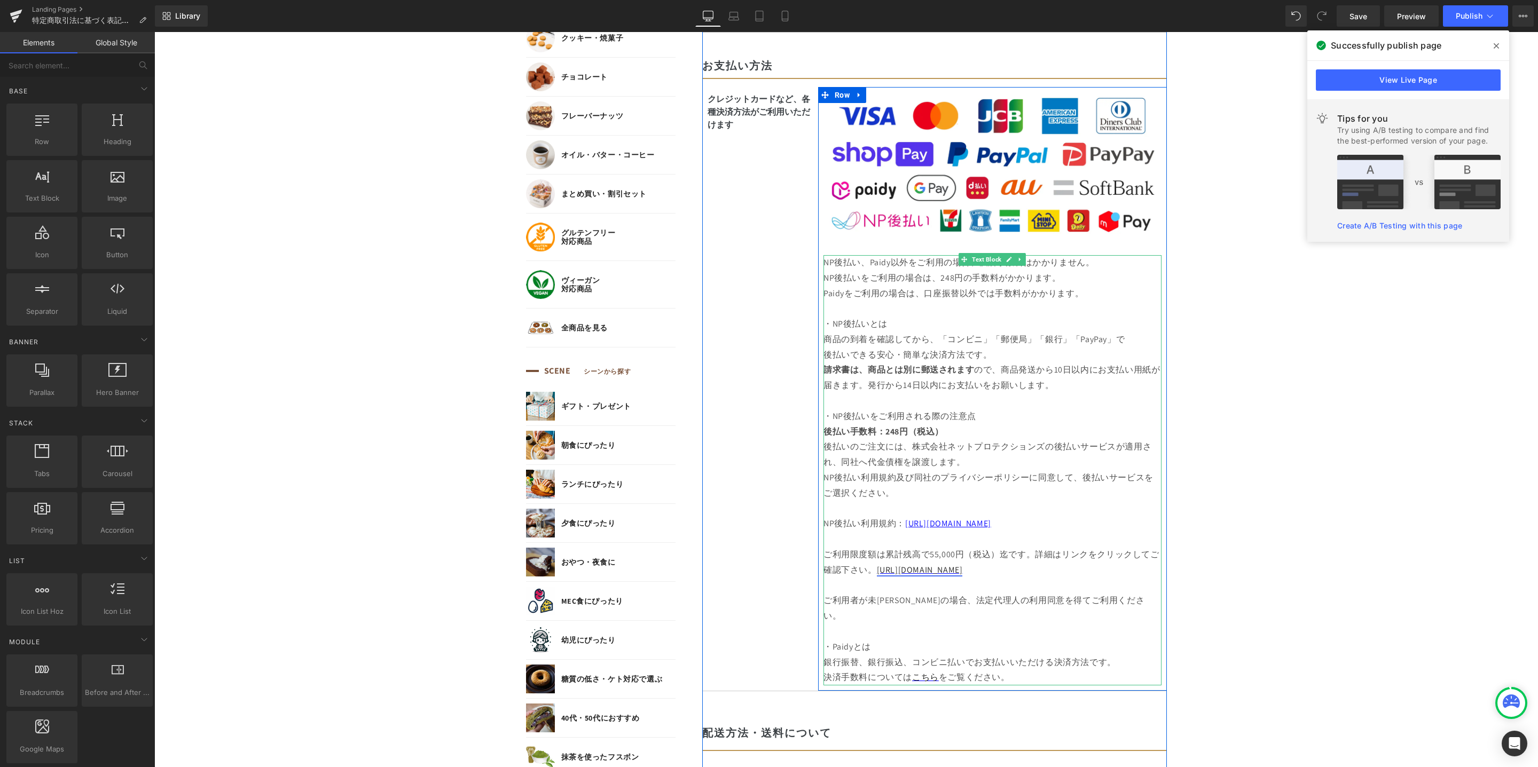
drag, startPoint x: 896, startPoint y: 568, endPoint x: 881, endPoint y: 568, distance: 15.5
click at [896, 568] on link "[URL][DOMAIN_NAME]" at bounding box center [920, 569] width 86 height 11
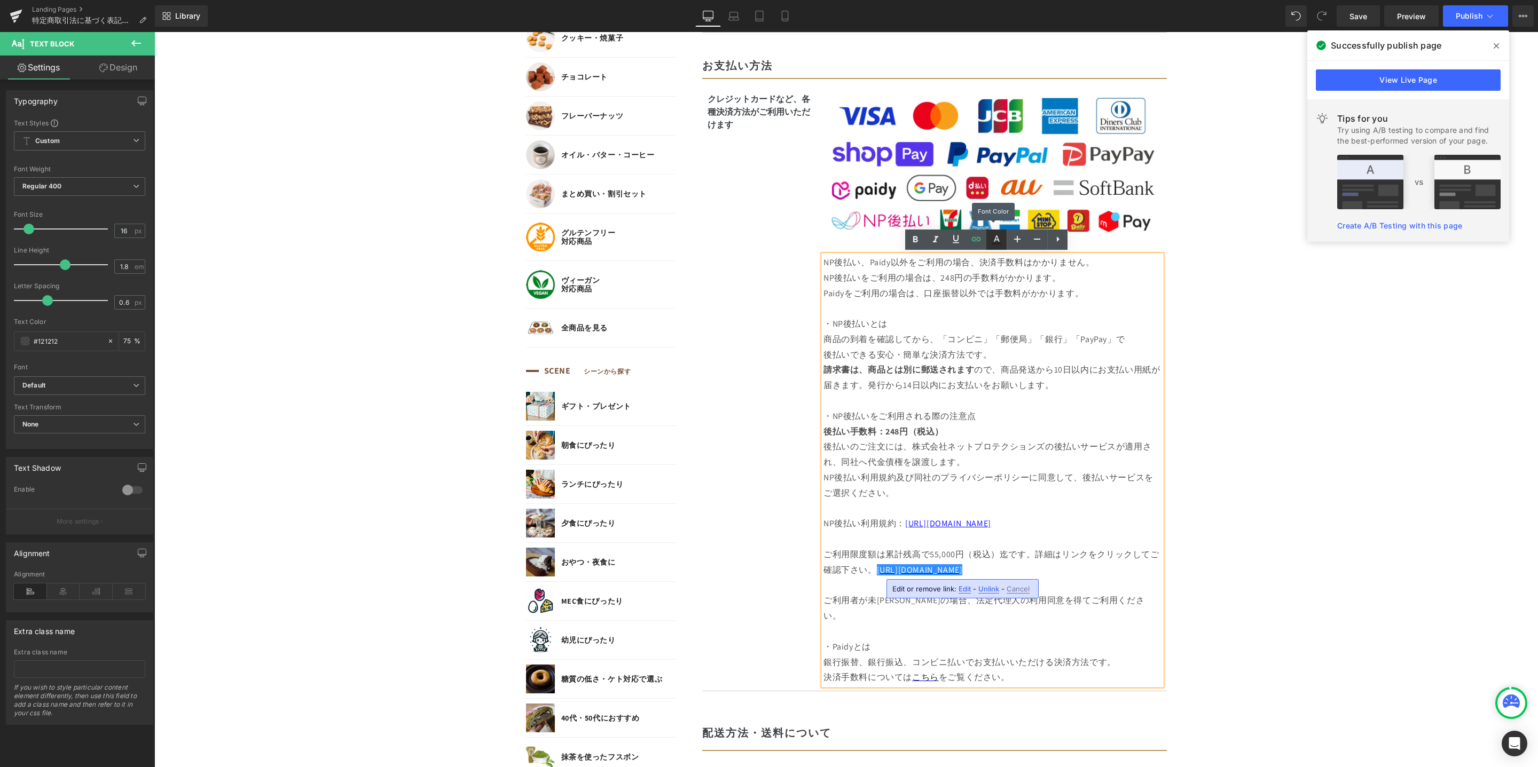
click at [999, 244] on icon at bounding box center [996, 244] width 10 height 2
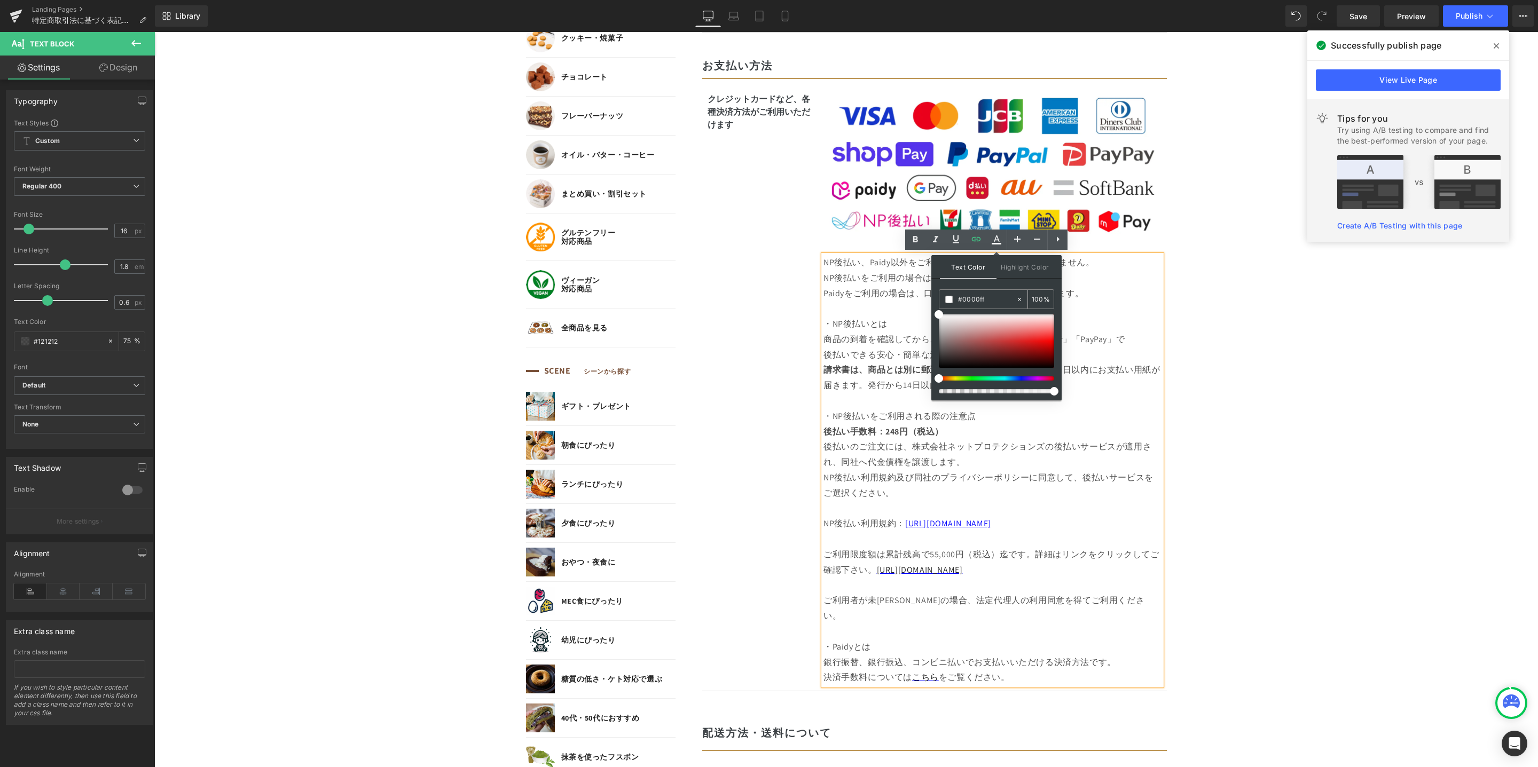
drag, startPoint x: 990, startPoint y: 299, endPoint x: 978, endPoint y: 301, distance: 11.9
click at [951, 300] on div "#0000ff" at bounding box center [977, 299] width 76 height 19
paste input "0000"
click at [1012, 243] on icon at bounding box center [780, 447] width 464 height 2128
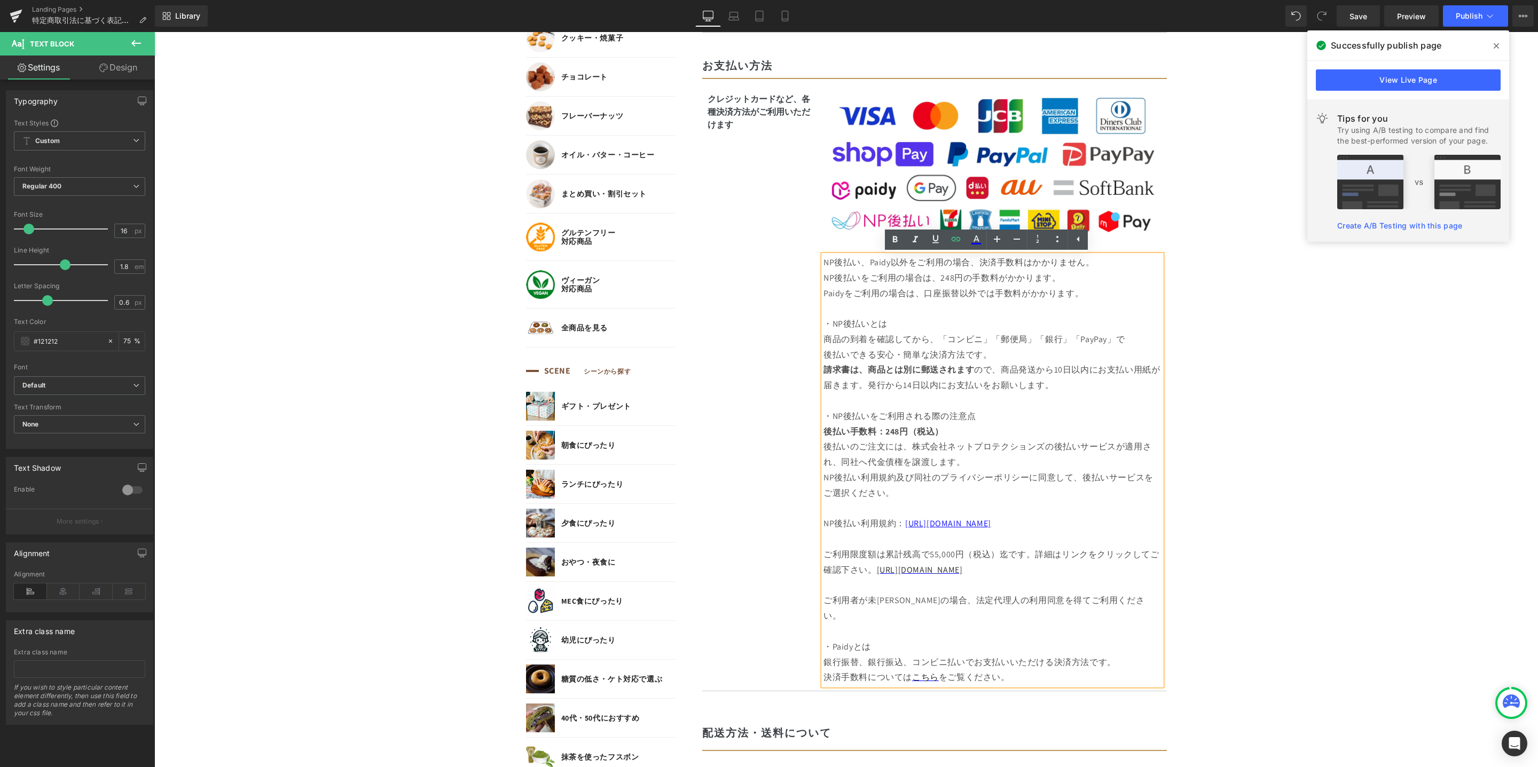
click at [1247, 350] on body "コンテンツに進む MENU ログイン SEARCH 商品検索 読みもの検索 検索 検索 FEATURE 特集 初めての方へ 新商品 誕生日ギフト セール商品 …" at bounding box center [845, 702] width 1383 height 2834
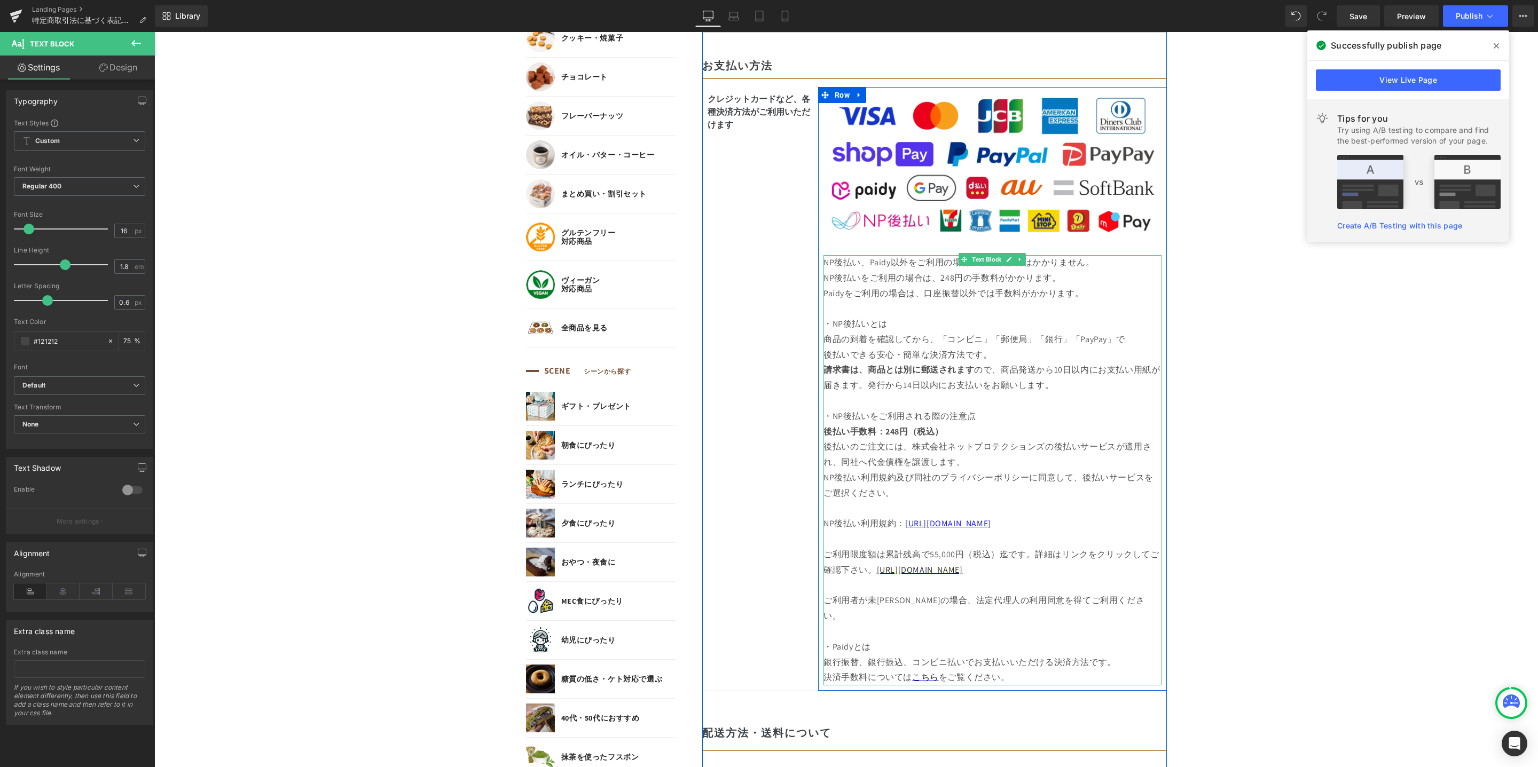
drag, startPoint x: 993, startPoint y: 566, endPoint x: 870, endPoint y: 570, distance: 123.4
click at [870, 570] on p "ご利用限度額は累計残高で55,000円（税込）迄です。詳細はリンクをクリックしてご確認下さい。 [URL][DOMAIN_NAME]" at bounding box center [992, 555] width 338 height 46
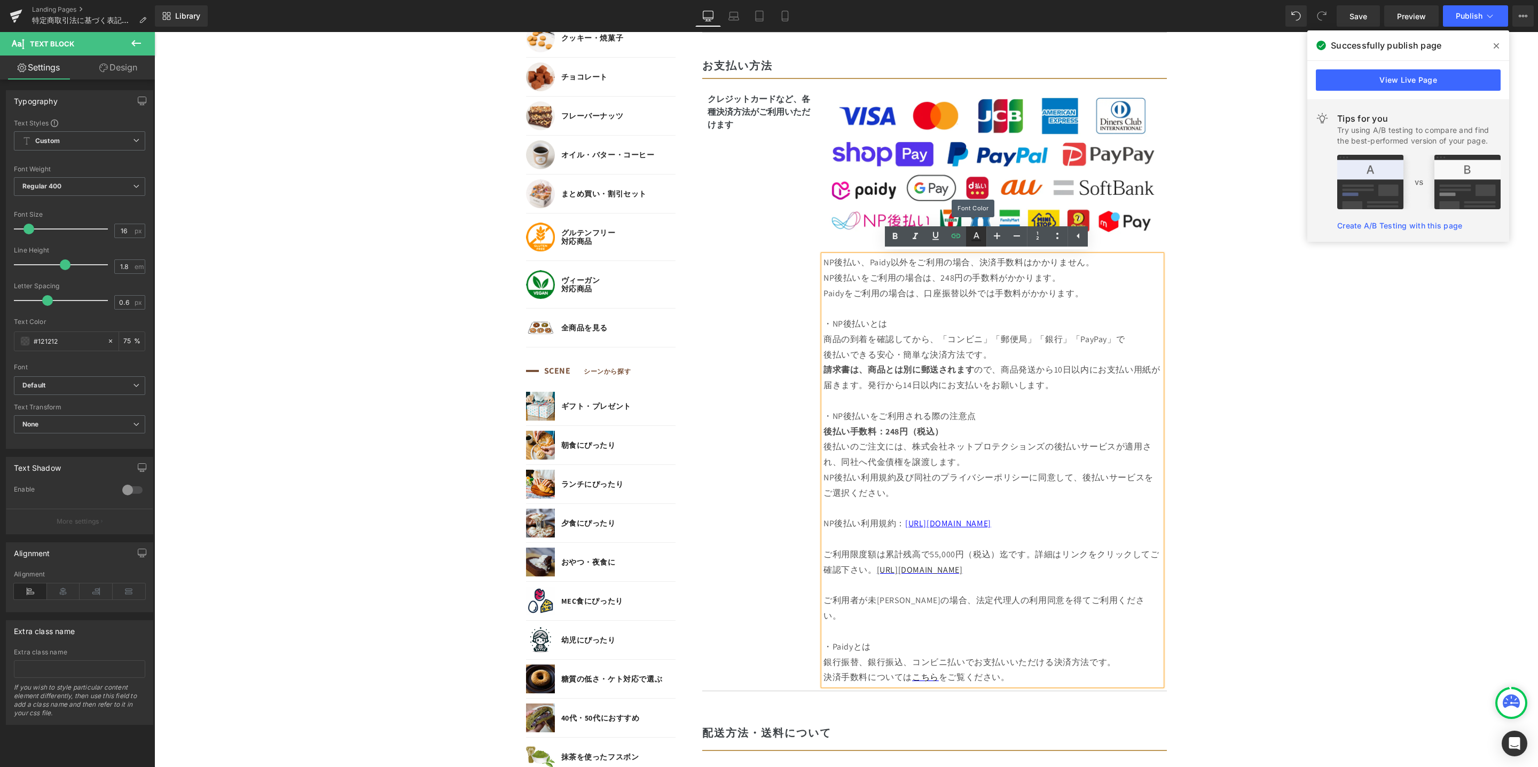
click at [979, 241] on icon at bounding box center [976, 241] width 10 height 2
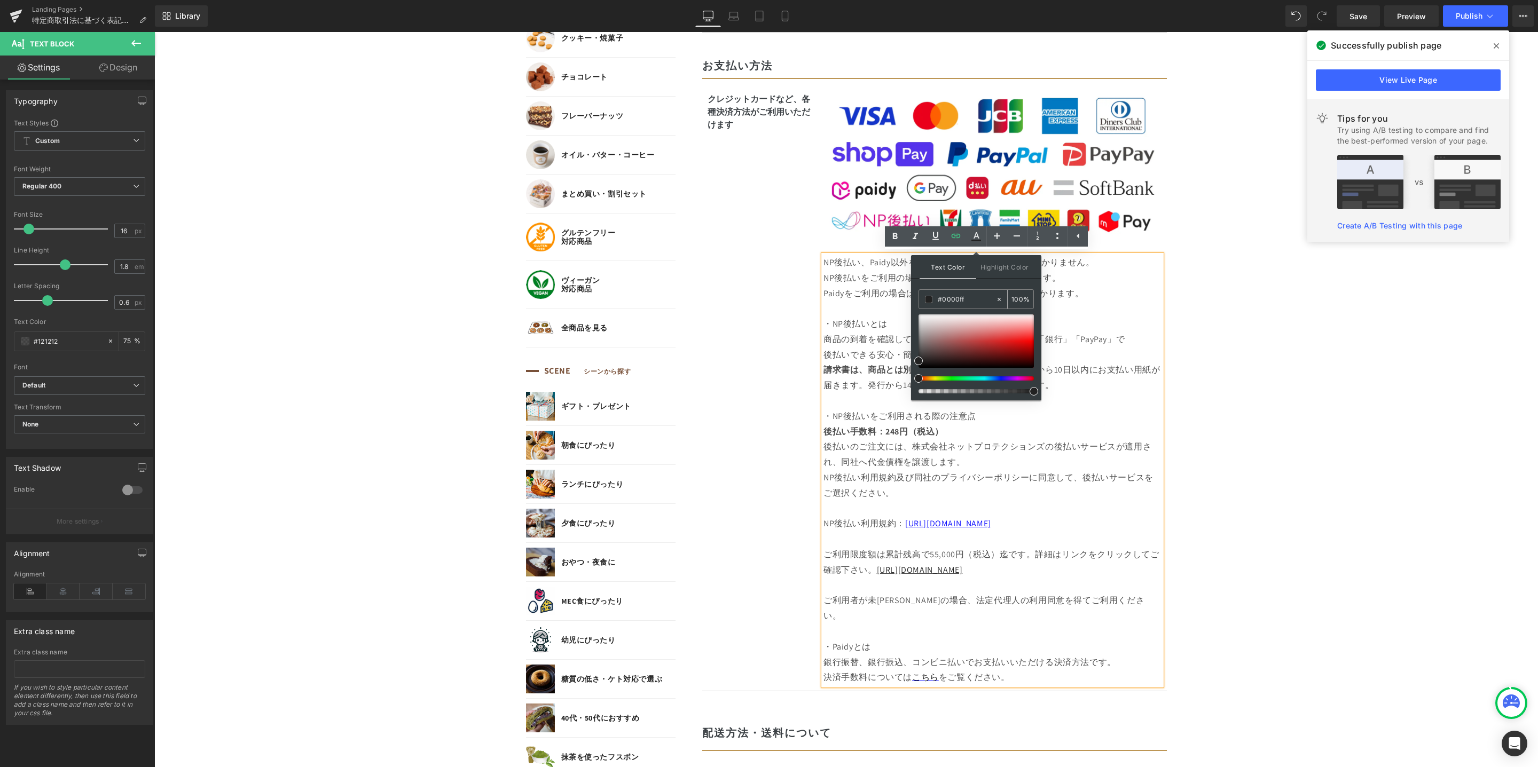
drag, startPoint x: 969, startPoint y: 296, endPoint x: 928, endPoint y: 295, distance: 41.1
click at [928, 295] on div "#0000ff" at bounding box center [957, 299] width 76 height 19
paste input "0000ff"
click at [952, 266] on span "Text Color" at bounding box center [947, 266] width 57 height 23
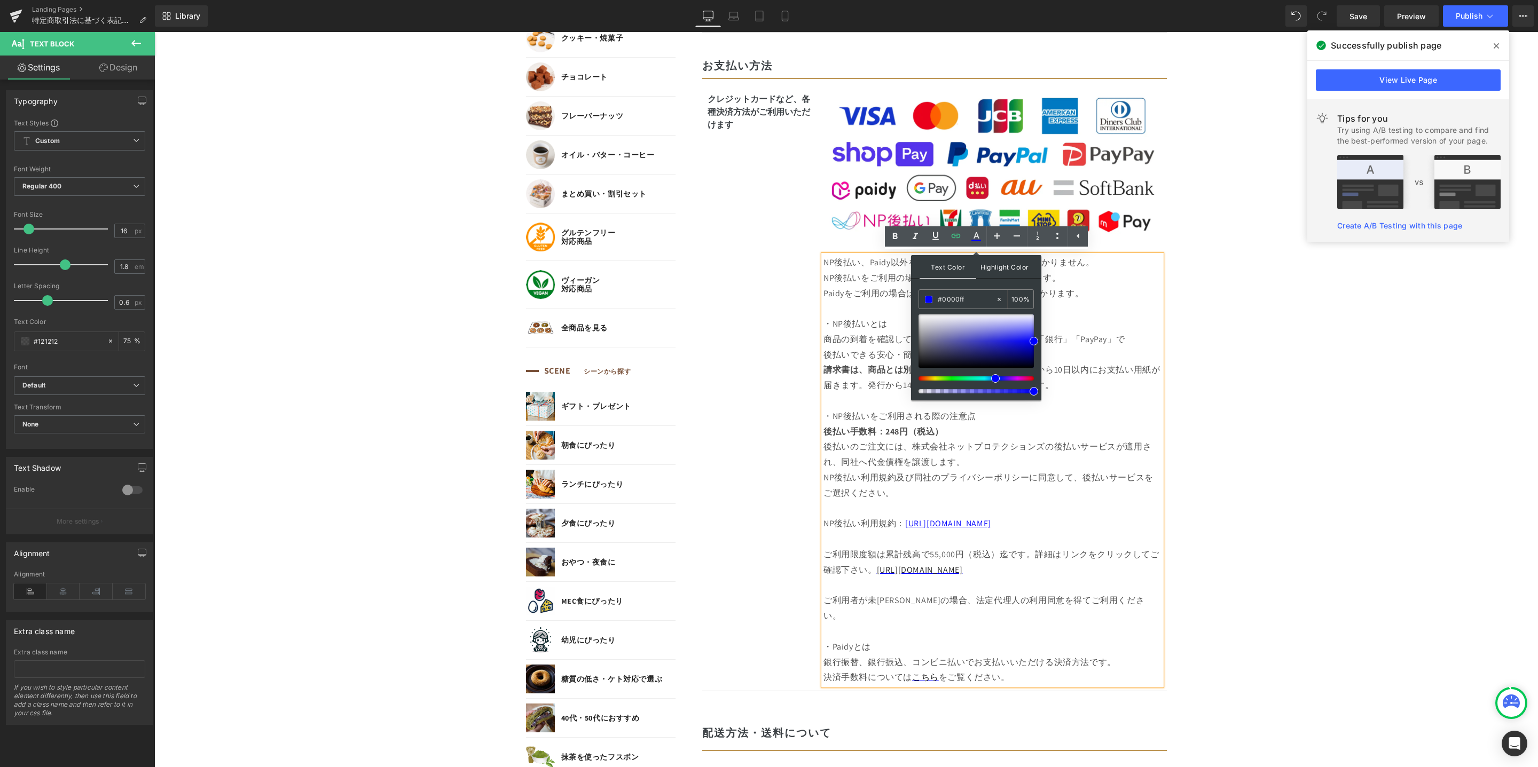
click at [899, 236] on icon at bounding box center [894, 236] width 13 height 13
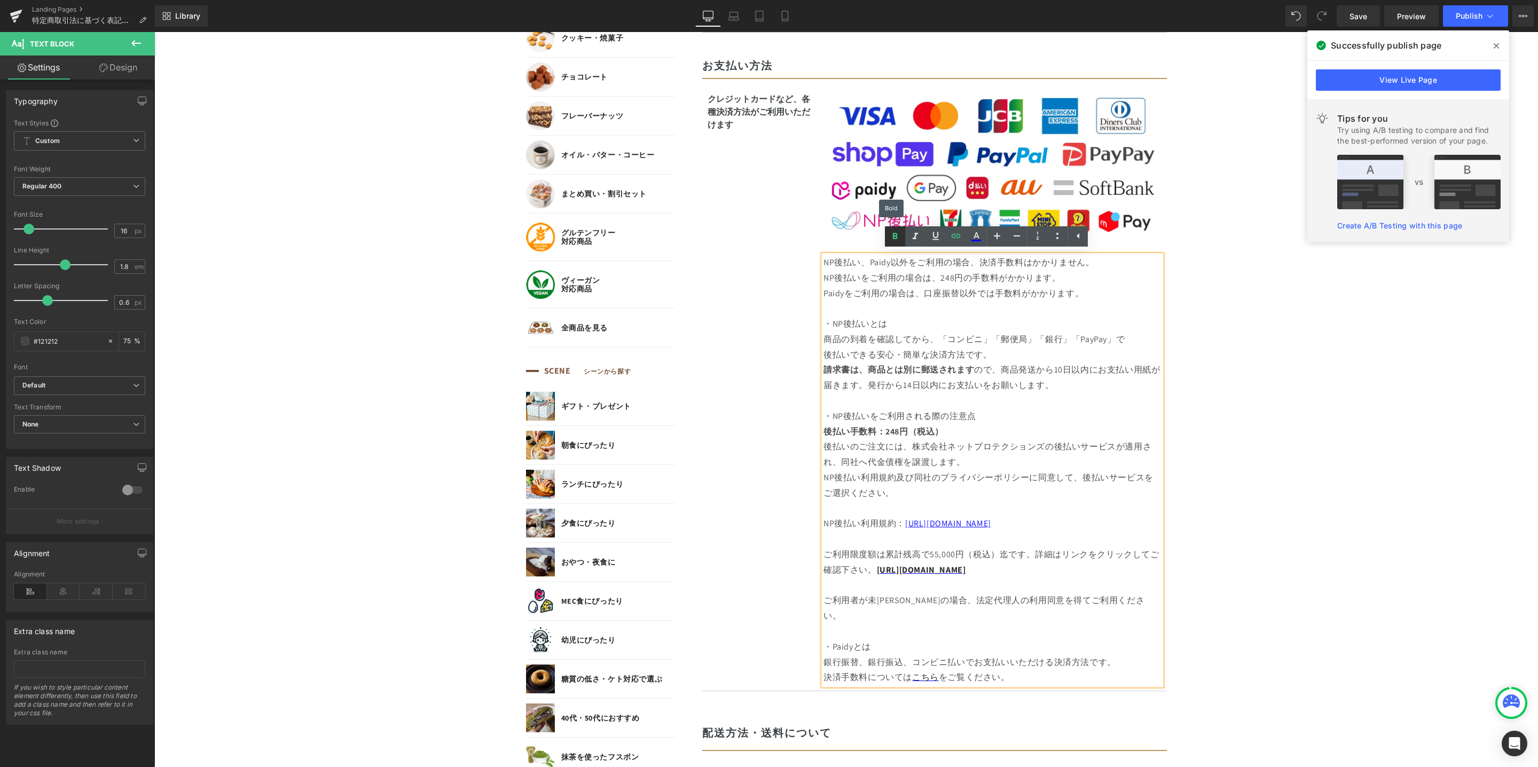
click at [899, 236] on icon at bounding box center [894, 236] width 13 height 13
click at [877, 569] on link "[URL][DOMAIN_NAME]" at bounding box center [921, 569] width 89 height 11
drag, startPoint x: 870, startPoint y: 571, endPoint x: 1008, endPoint y: 561, distance: 138.1
click at [1010, 569] on p "ご利用限度額は累計残高で55,000円（税込）迄です。詳細はリンクをクリックしてご確認下さい。 [URL][DOMAIN_NAME]" at bounding box center [992, 555] width 338 height 46
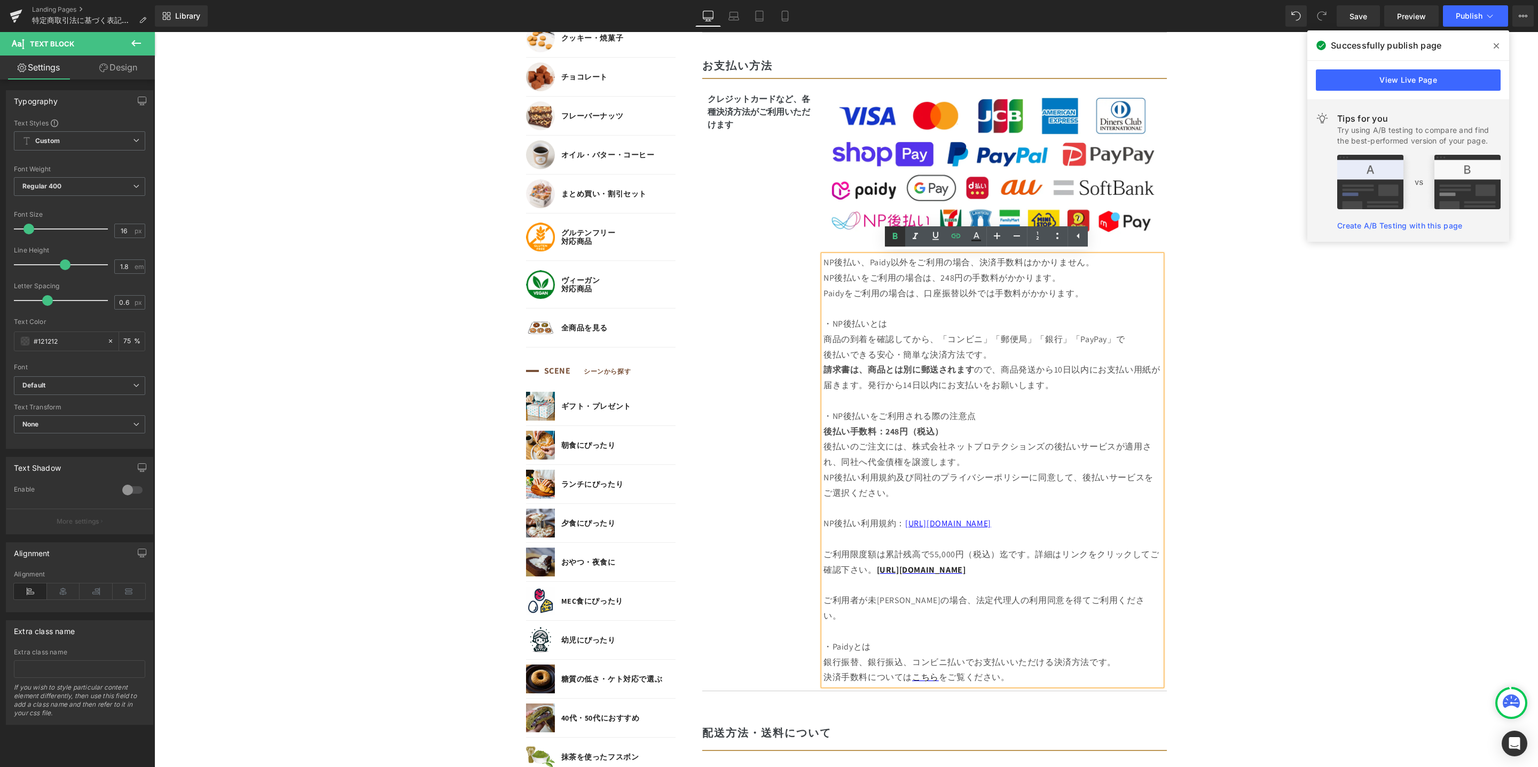
click at [894, 233] on icon at bounding box center [894, 236] width 13 height 13
drag, startPoint x: 988, startPoint y: 570, endPoint x: 871, endPoint y: 571, distance: 116.9
click at [871, 571] on p "ご利用限度額は累計残高で55,000円（税込）迄です。詳細はリンクをクリックしてご確認下さい。 [URL][DOMAIN_NAME]" at bounding box center [992, 555] width 338 height 46
click at [996, 568] on p "ご利用限度額は累計残高で55,000円（税込）迄です。詳細はリンクをクリックしてご確認下さい。 [URL][DOMAIN_NAME]" at bounding box center [992, 555] width 338 height 46
drag, startPoint x: 992, startPoint y: 569, endPoint x: 873, endPoint y: 566, distance: 119.1
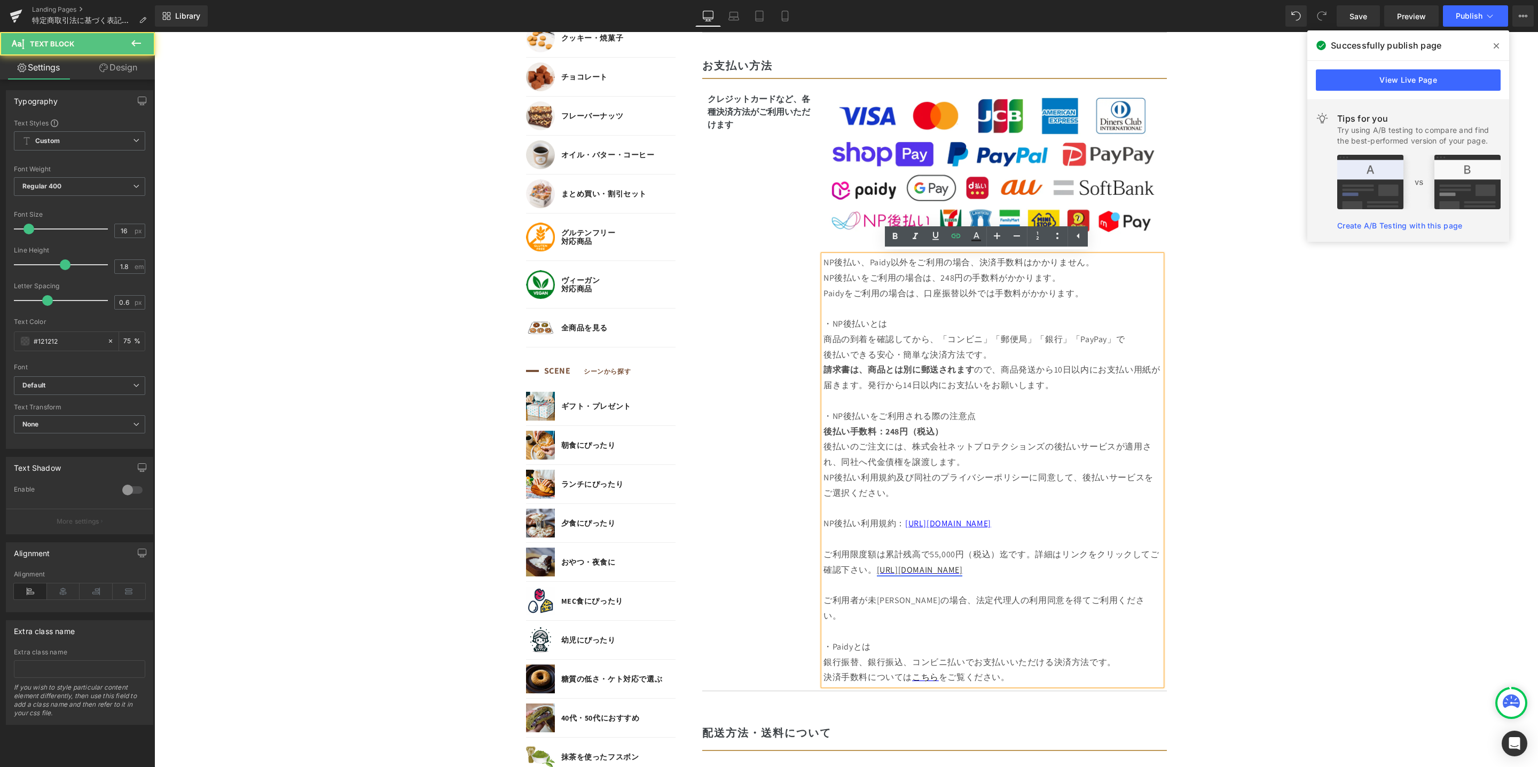
click at [872, 566] on p "ご利用限度額は累計残高で55,000円（税込）迄です。詳細はリンクをクリックしてご確認下さい。 [URL][DOMAIN_NAME]" at bounding box center [992, 555] width 338 height 46
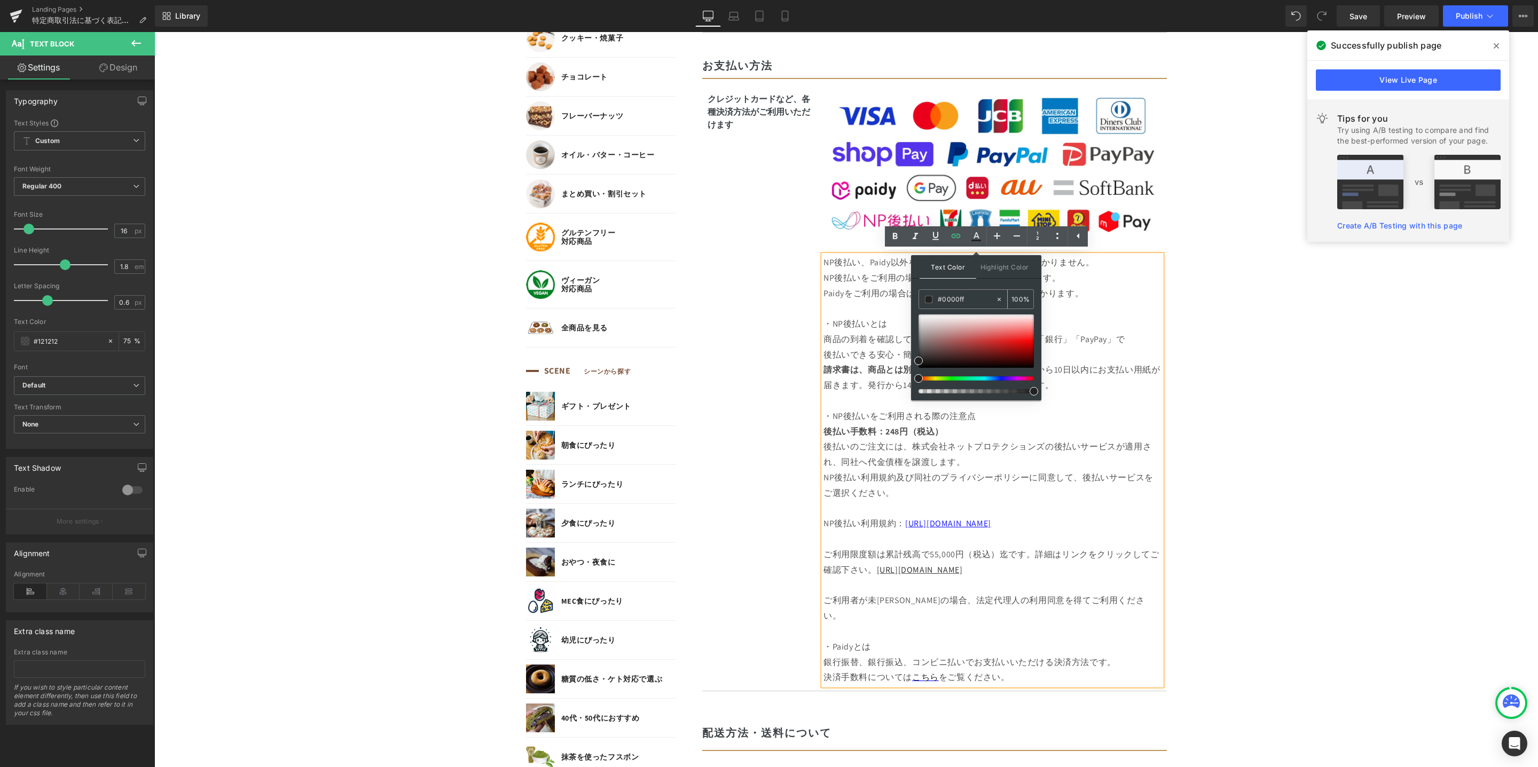
drag, startPoint x: 973, startPoint y: 301, endPoint x: 920, endPoint y: 301, distance: 52.3
click at [920, 301] on div "#0000ff" at bounding box center [957, 299] width 76 height 19
paste input "0000ff"
click at [976, 297] on input "#0000ff" at bounding box center [967, 300] width 58 height 12
click at [1034, 341] on link at bounding box center [1034, 341] width 0 height 0
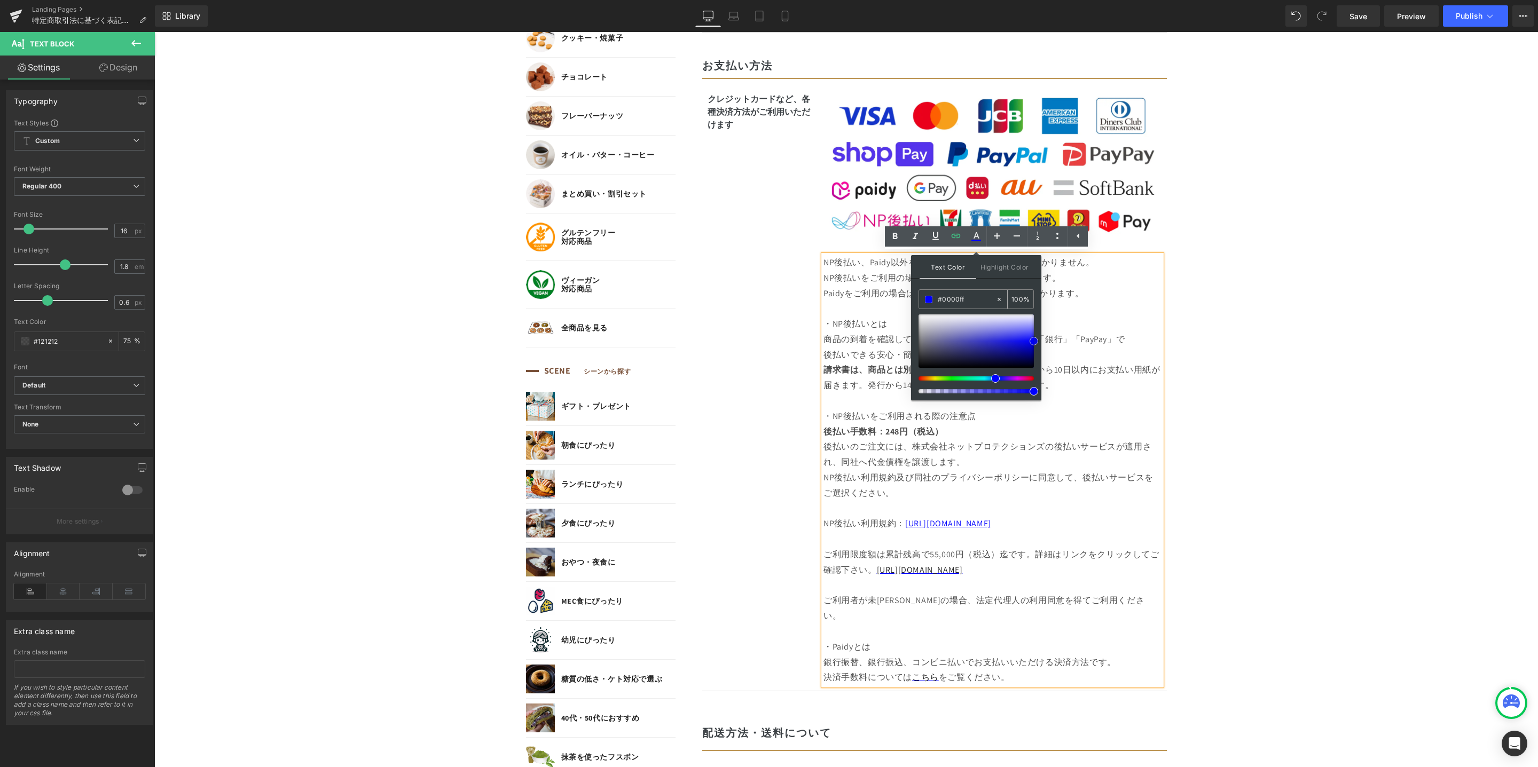
click at [1034, 341] on link at bounding box center [1034, 341] width 0 height 0
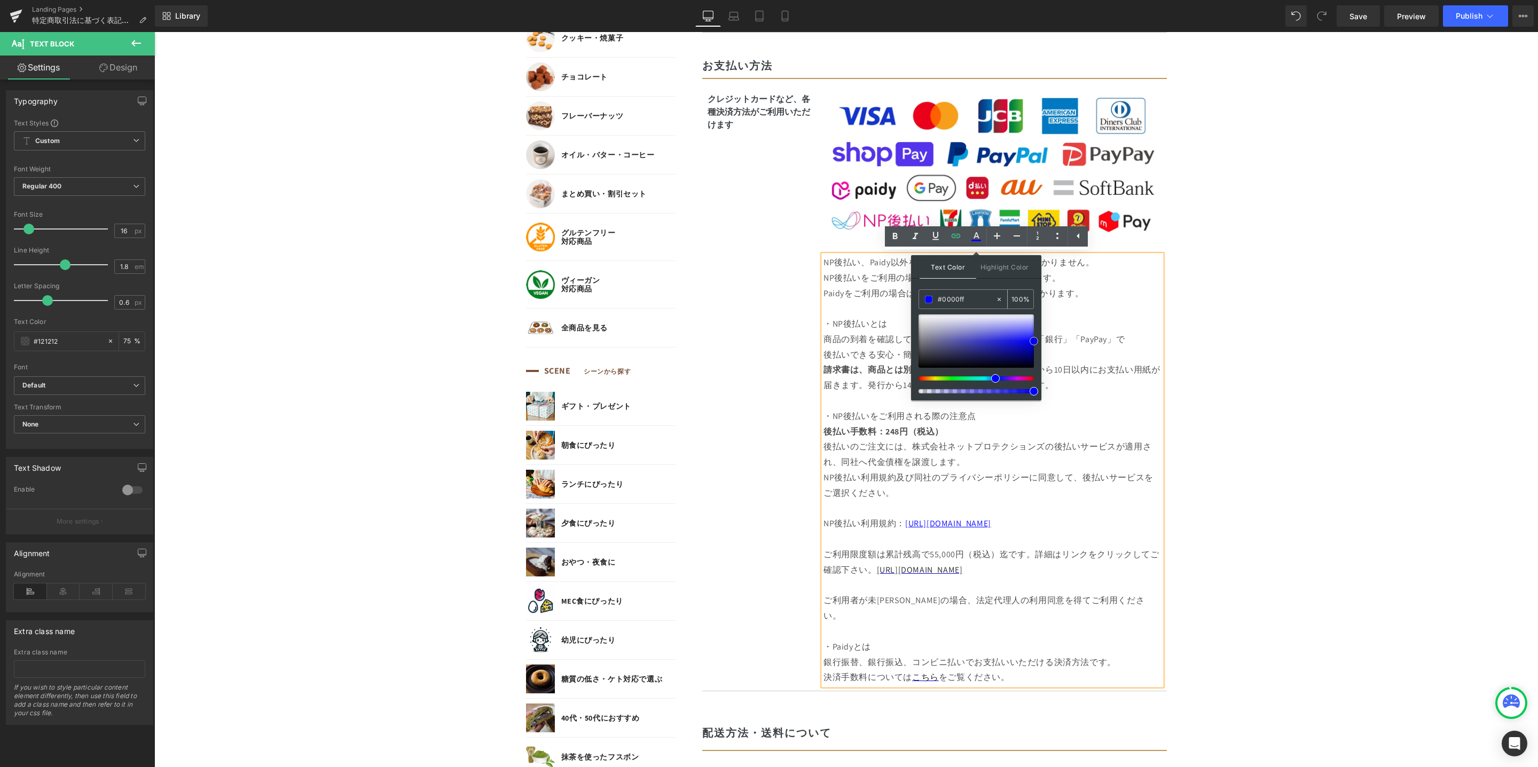
click at [1034, 341] on link at bounding box center [1034, 341] width 0 height 0
click at [971, 297] on input "#0000ff" at bounding box center [967, 300] width 58 height 12
click at [973, 237] on icon at bounding box center [976, 236] width 13 height 13
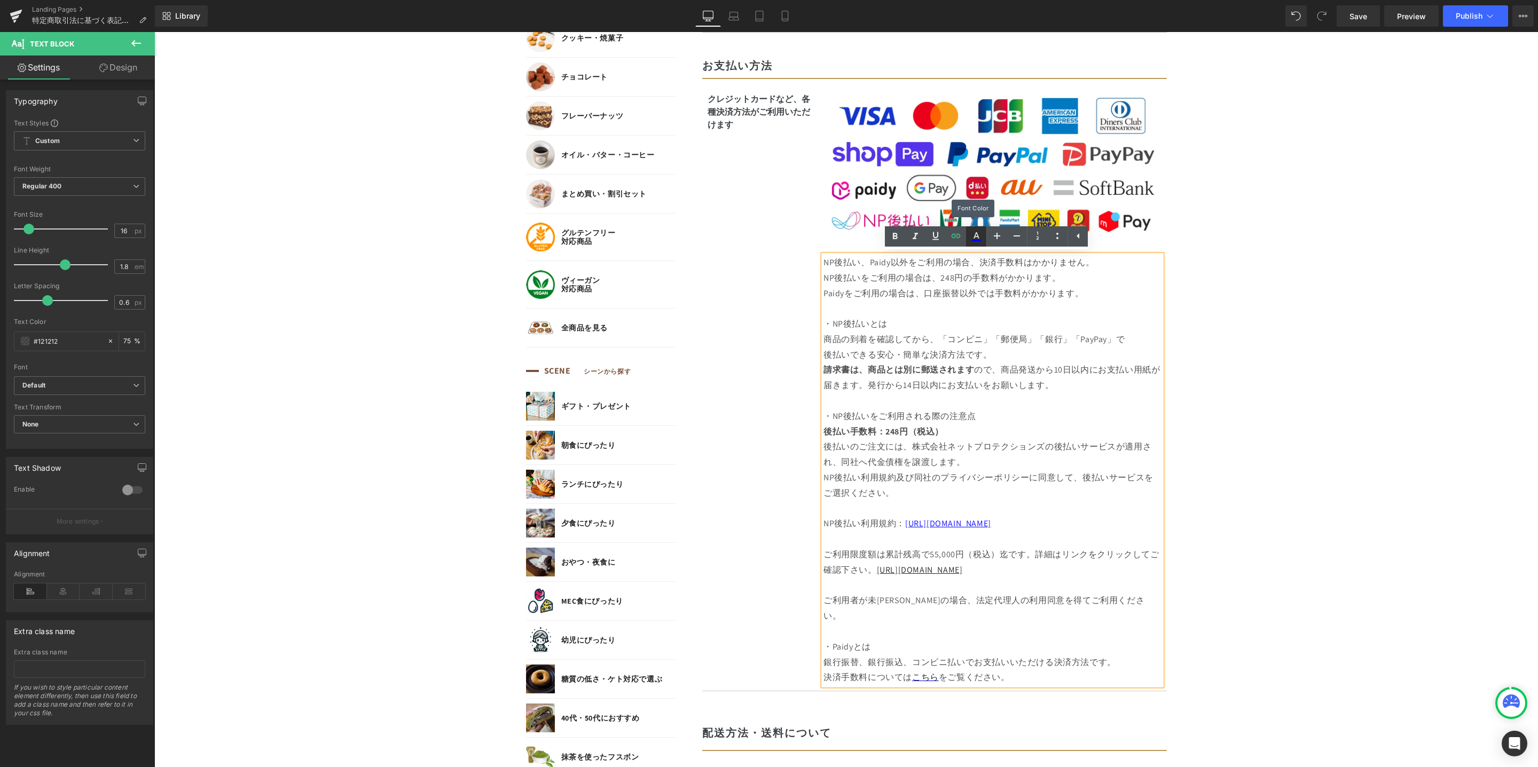
click at [973, 237] on icon at bounding box center [976, 236] width 13 height 13
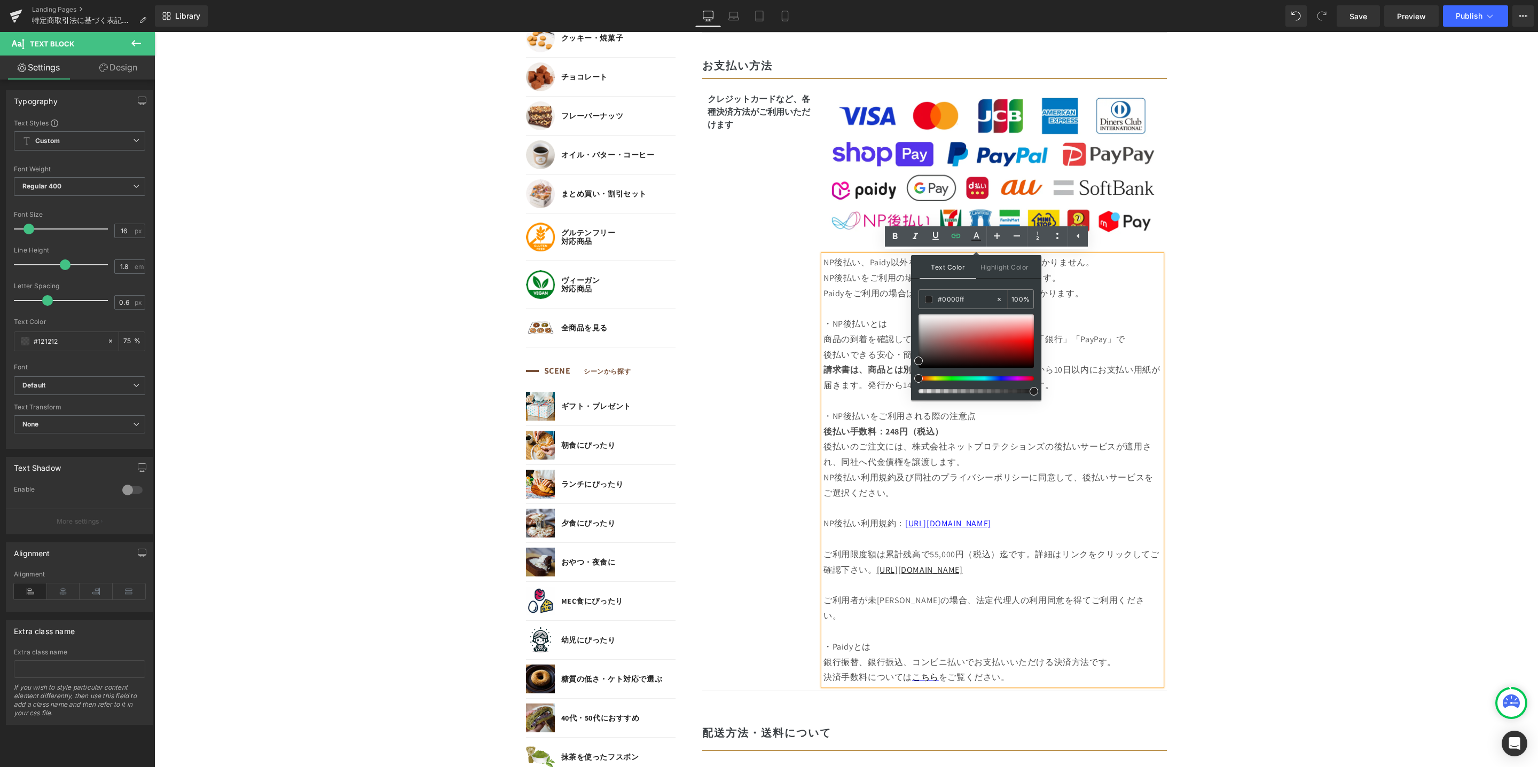
drag, startPoint x: 1123, startPoint y: 332, endPoint x: 904, endPoint y: 292, distance: 222.4
paste input "0000ff"
type input "#0000ff"
drag, startPoint x: 1130, startPoint y: 330, endPoint x: 894, endPoint y: 287, distance: 240.4
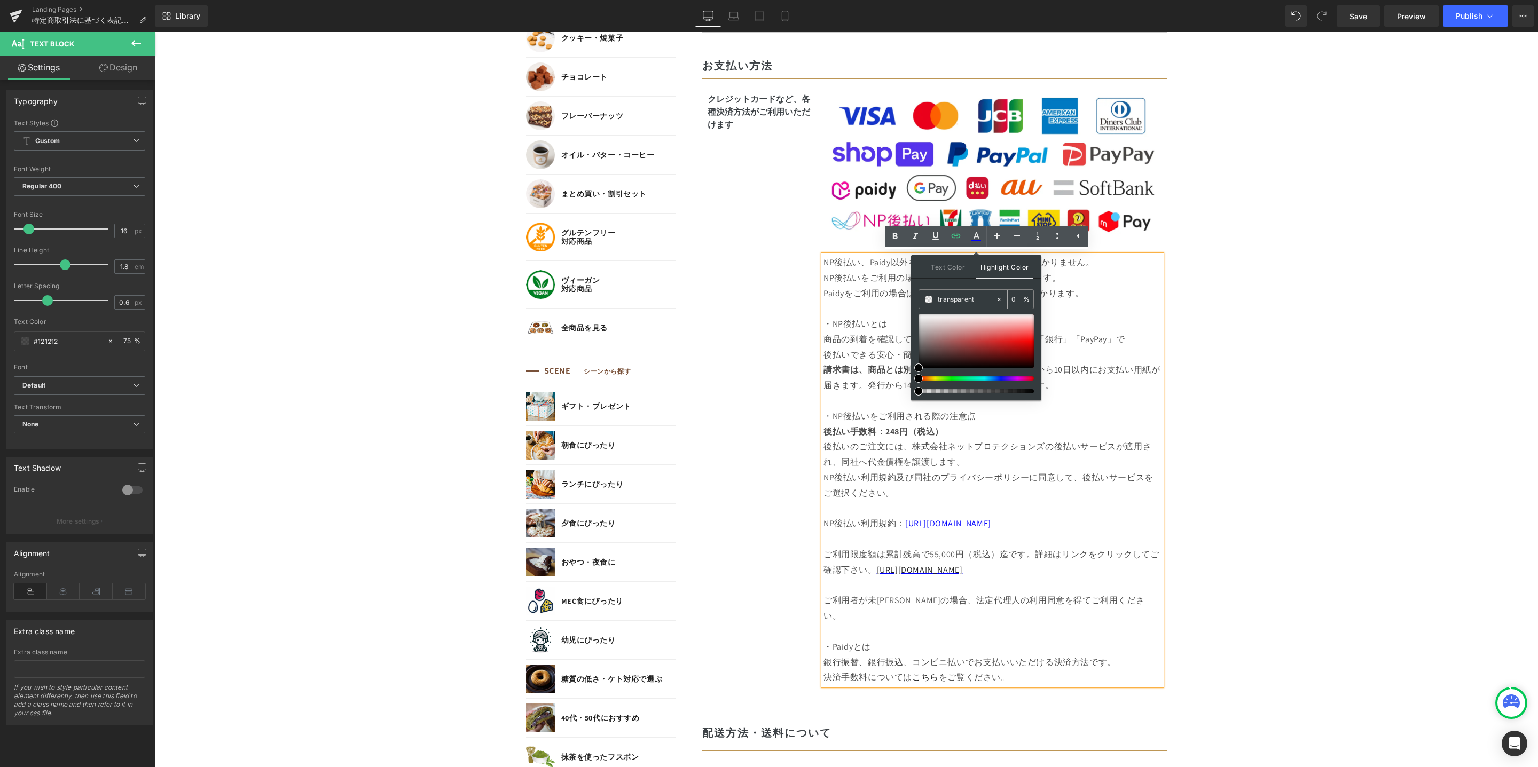
paste input "#0000ff"
type input "#0000ff"
click at [1330, 526] on body "コンテンツに進む MENU ログイン SEARCH 商品検索 読みもの検索 検索 検索 FEATURE 特集 初めての方へ 新商品 誕生日ギフト セール商品 …" at bounding box center [845, 702] width 1383 height 2834
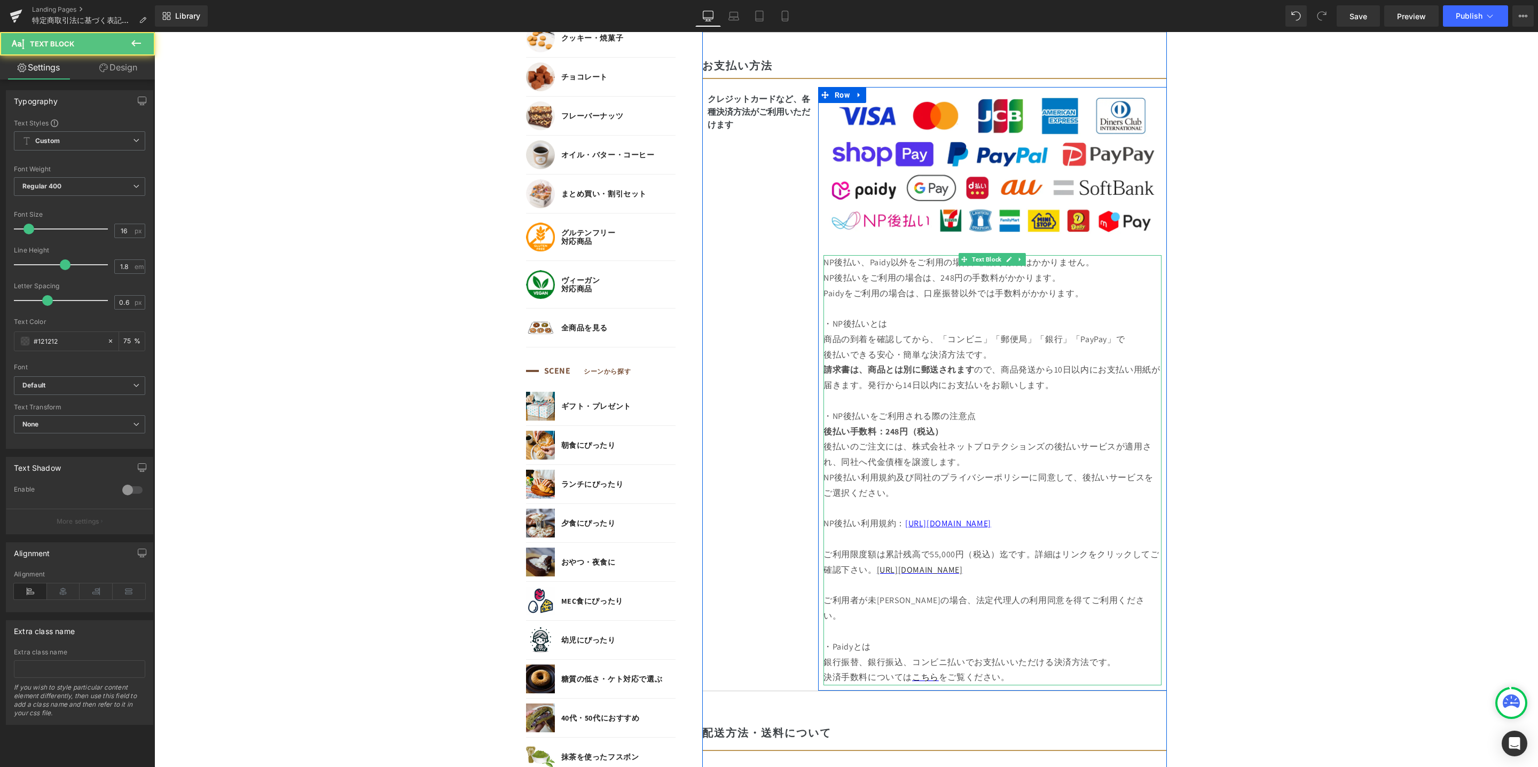
click at [1015, 574] on p "ご利用限度額は累計残高で55,000円（税込）迄です。詳細はリンクをクリックしてご確認下さい。 [URL][DOMAIN_NAME]" at bounding box center [992, 555] width 338 height 46
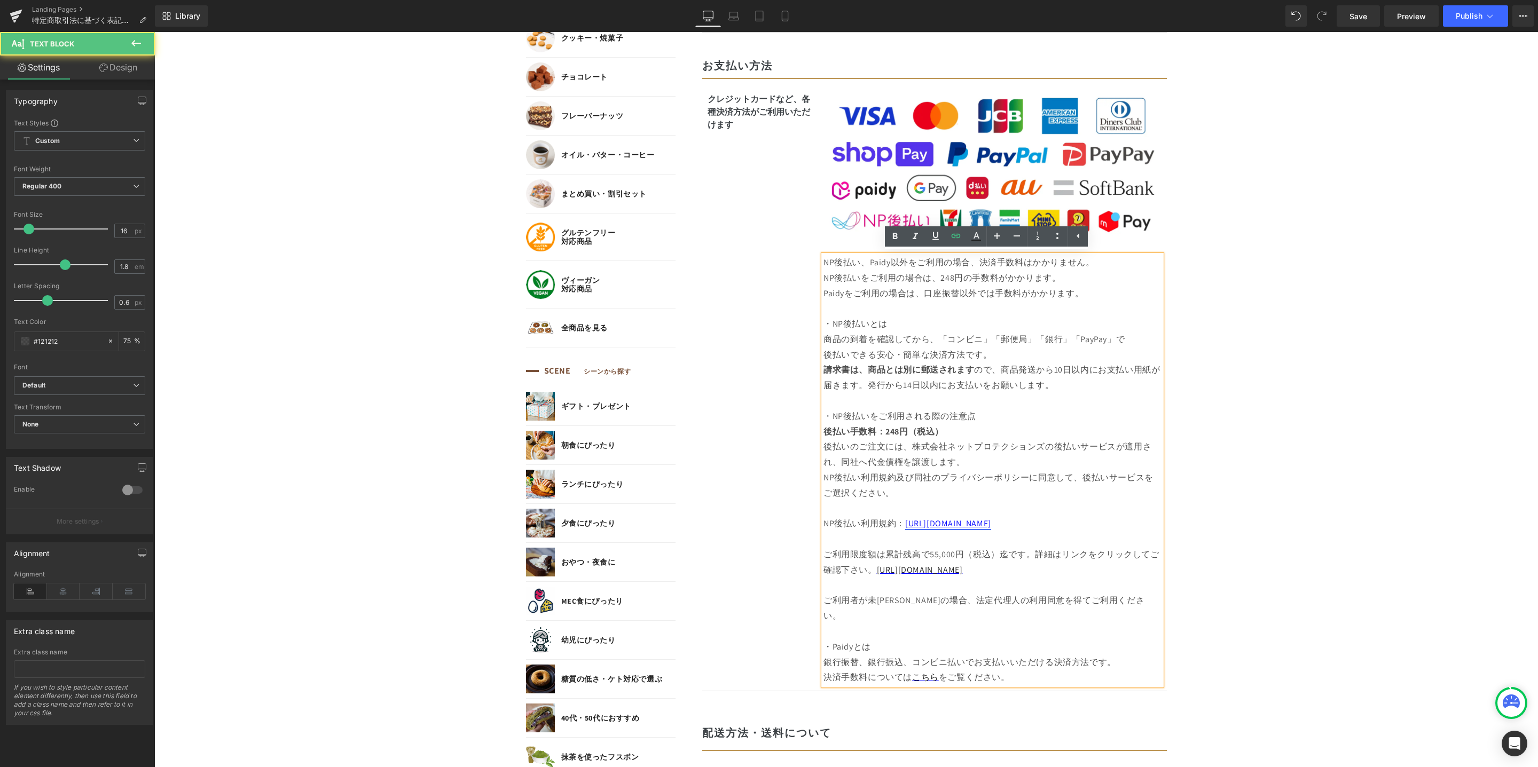
click at [921, 524] on span "[URL][DOMAIN_NAME]" at bounding box center [948, 523] width 86 height 11
click at [1037, 472] on p "NP後払い利用規約及び同社のプライバシーポリシーに同意して、後払いサービスをご選択ください。" at bounding box center [992, 493] width 338 height 46
click at [910, 566] on link "[URL][DOMAIN_NAME]" at bounding box center [920, 569] width 86 height 11
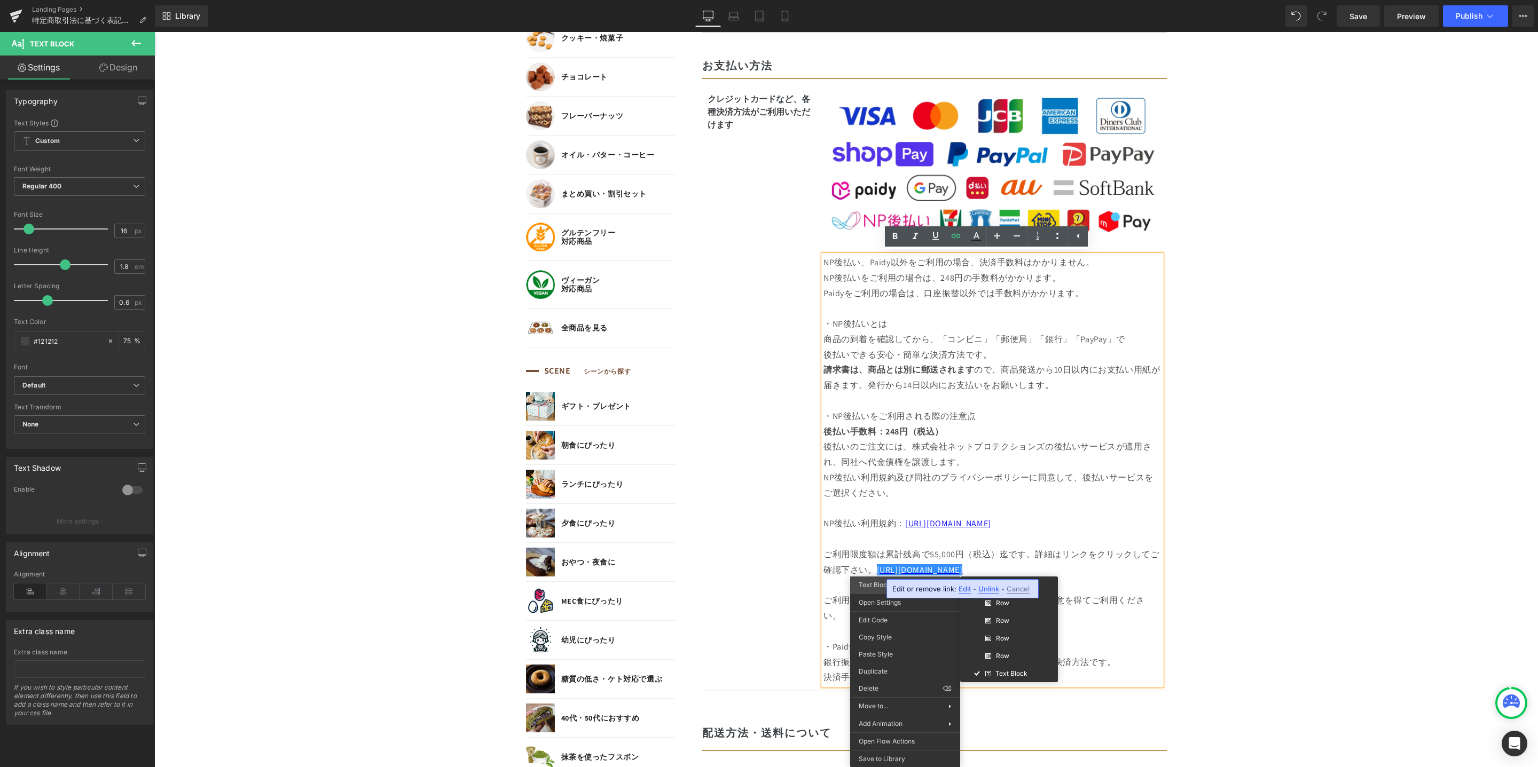
click at [871, 585] on span "Text Block" at bounding box center [875, 585] width 32 height 8
drag, startPoint x: 1028, startPoint y: 632, endPoint x: 874, endPoint y: 600, distance: 157.5
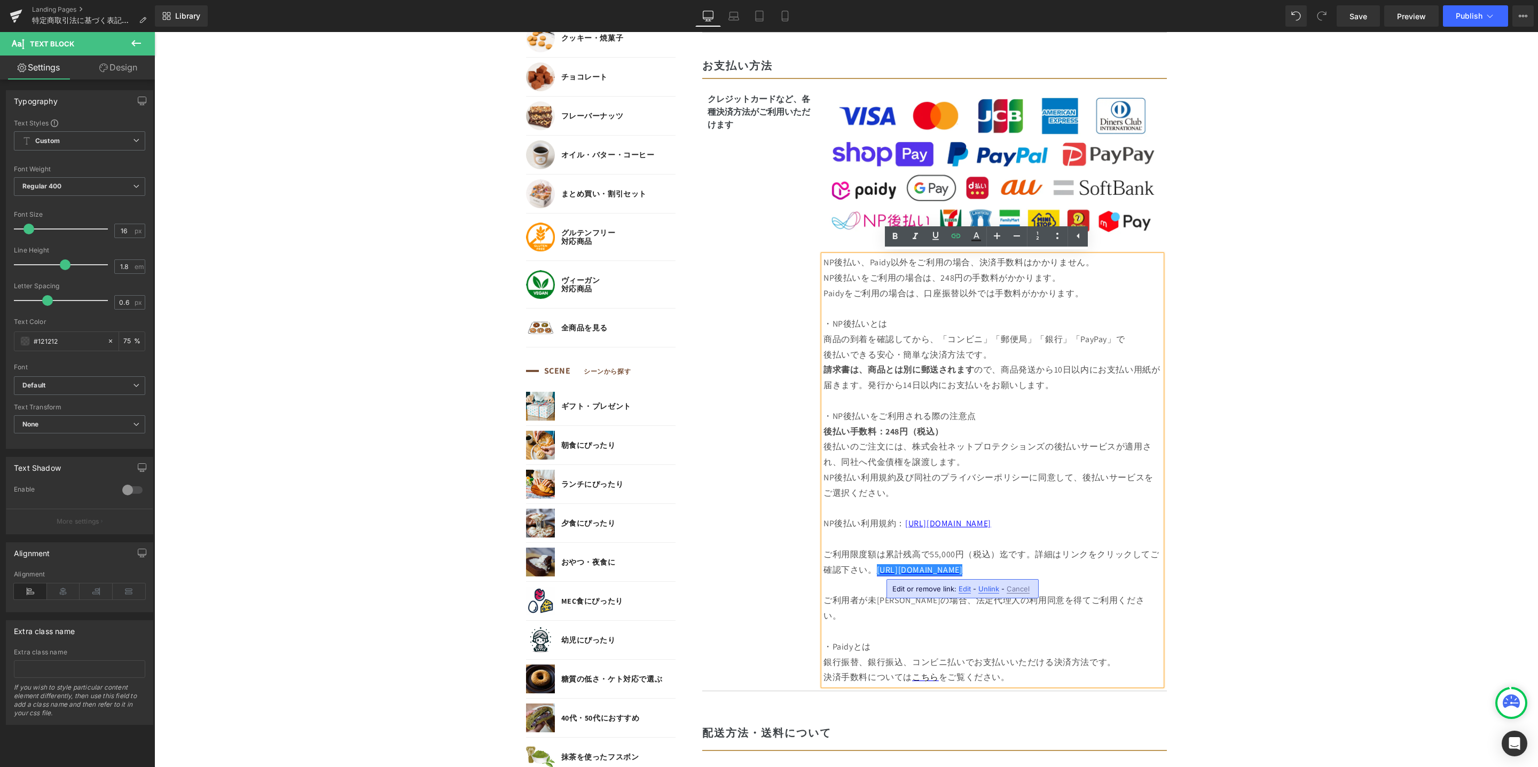
click at [880, 572] on link "[URL][DOMAIN_NAME]" at bounding box center [920, 569] width 86 height 11
click at [877, 572] on link "[URL][DOMAIN_NAME]" at bounding box center [920, 569] width 86 height 11
drag, startPoint x: 908, startPoint y: 661, endPoint x: 932, endPoint y: 657, distance: 23.9
click at [930, 672] on link "こちら" at bounding box center [925, 677] width 27 height 11
click at [1092, 525] on p "NP後払い利用規約： [URL][DOMAIN_NAME]" at bounding box center [992, 523] width 338 height 15
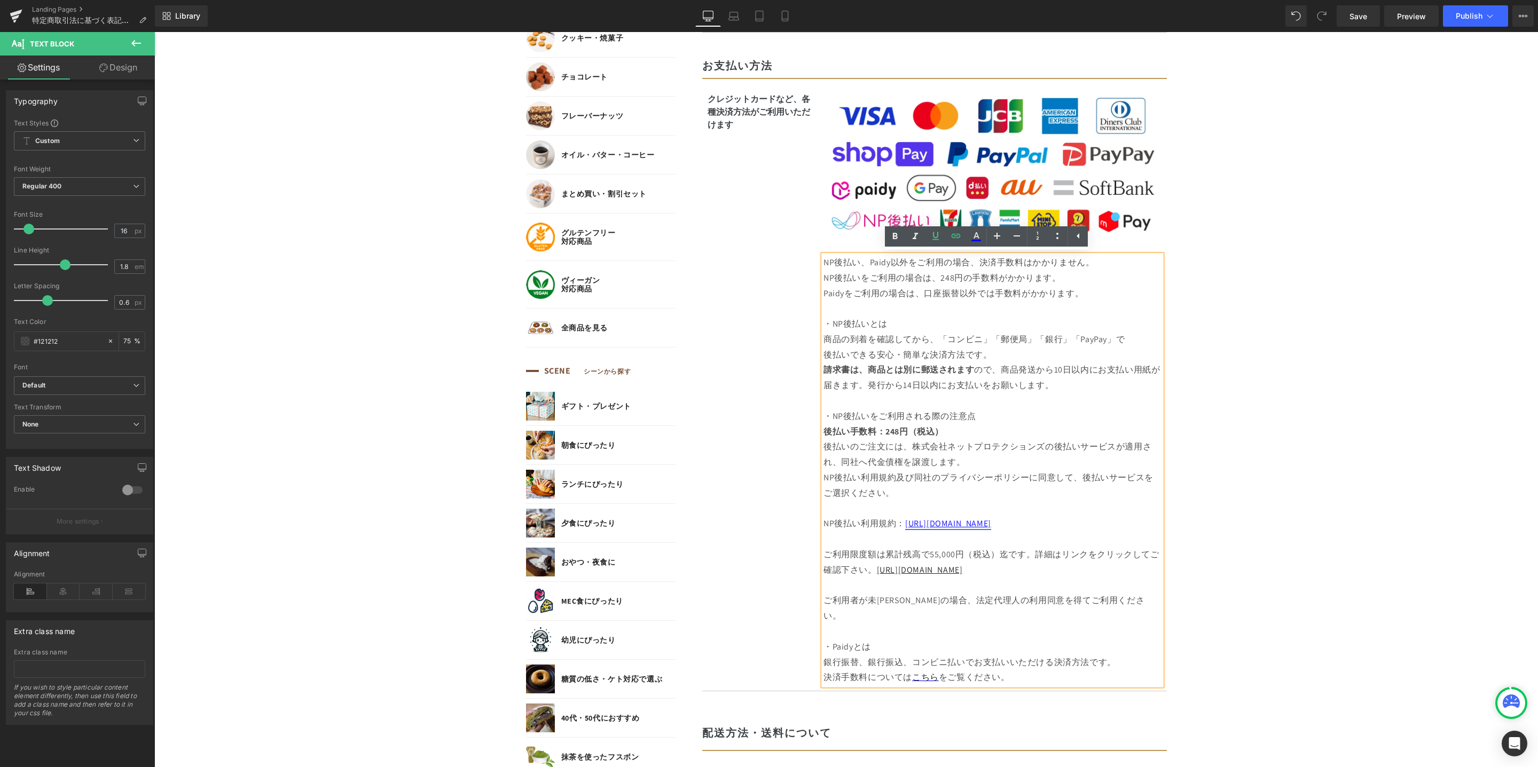
drag, startPoint x: 1096, startPoint y: 525, endPoint x: 899, endPoint y: 523, distance: 197.0
click at [899, 523] on p "NP後払い利用規約： [URL][DOMAIN_NAME]" at bounding box center [992, 523] width 338 height 15
copy span "[URL][DOMAIN_NAME]"
click at [913, 572] on link "[URL][DOMAIN_NAME]" at bounding box center [920, 569] width 86 height 11
click at [877, 570] on link "[URL][DOMAIN_NAME]" at bounding box center [920, 569] width 86 height 11
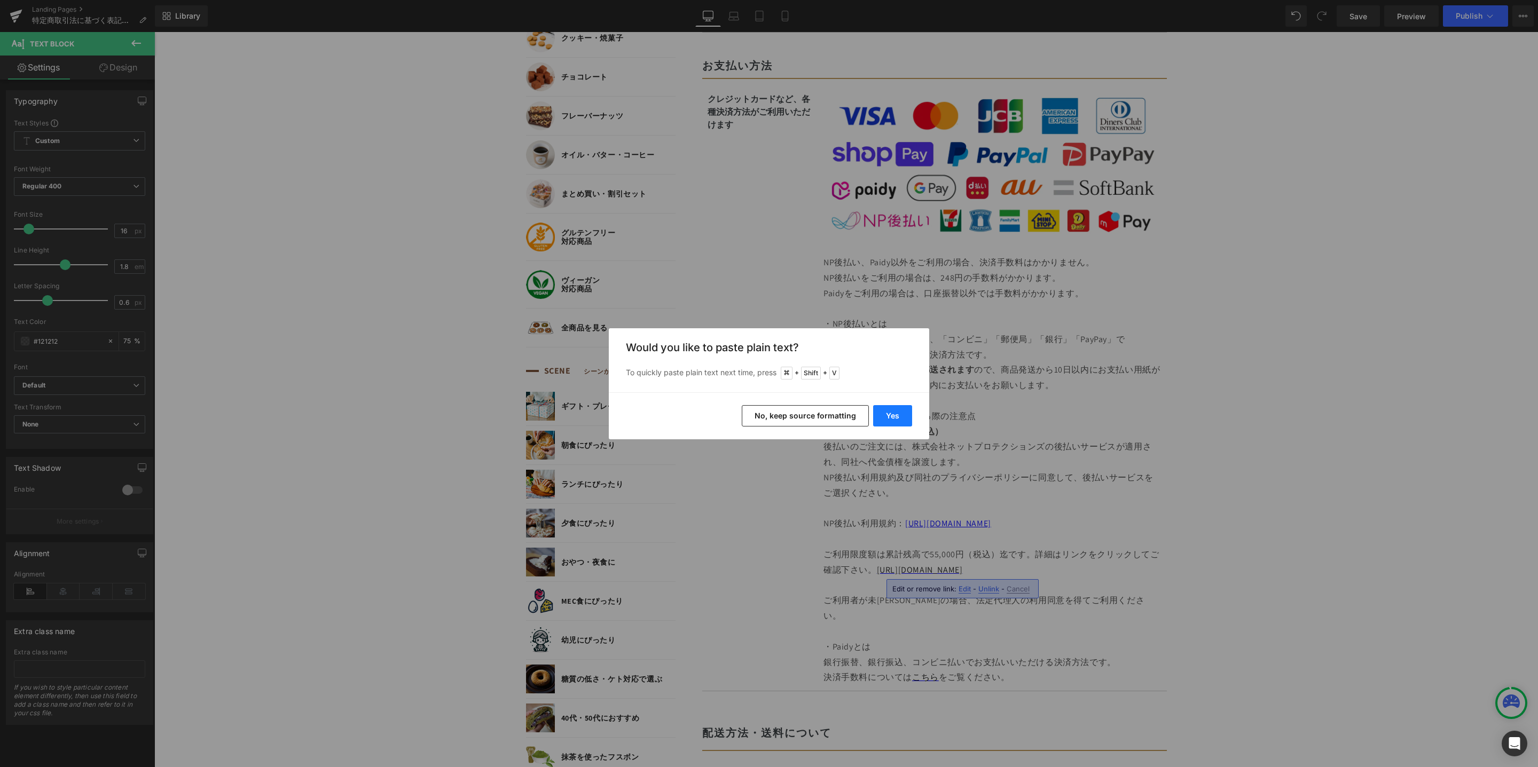
click at [889, 414] on button "Yes" at bounding box center [892, 415] width 39 height 21
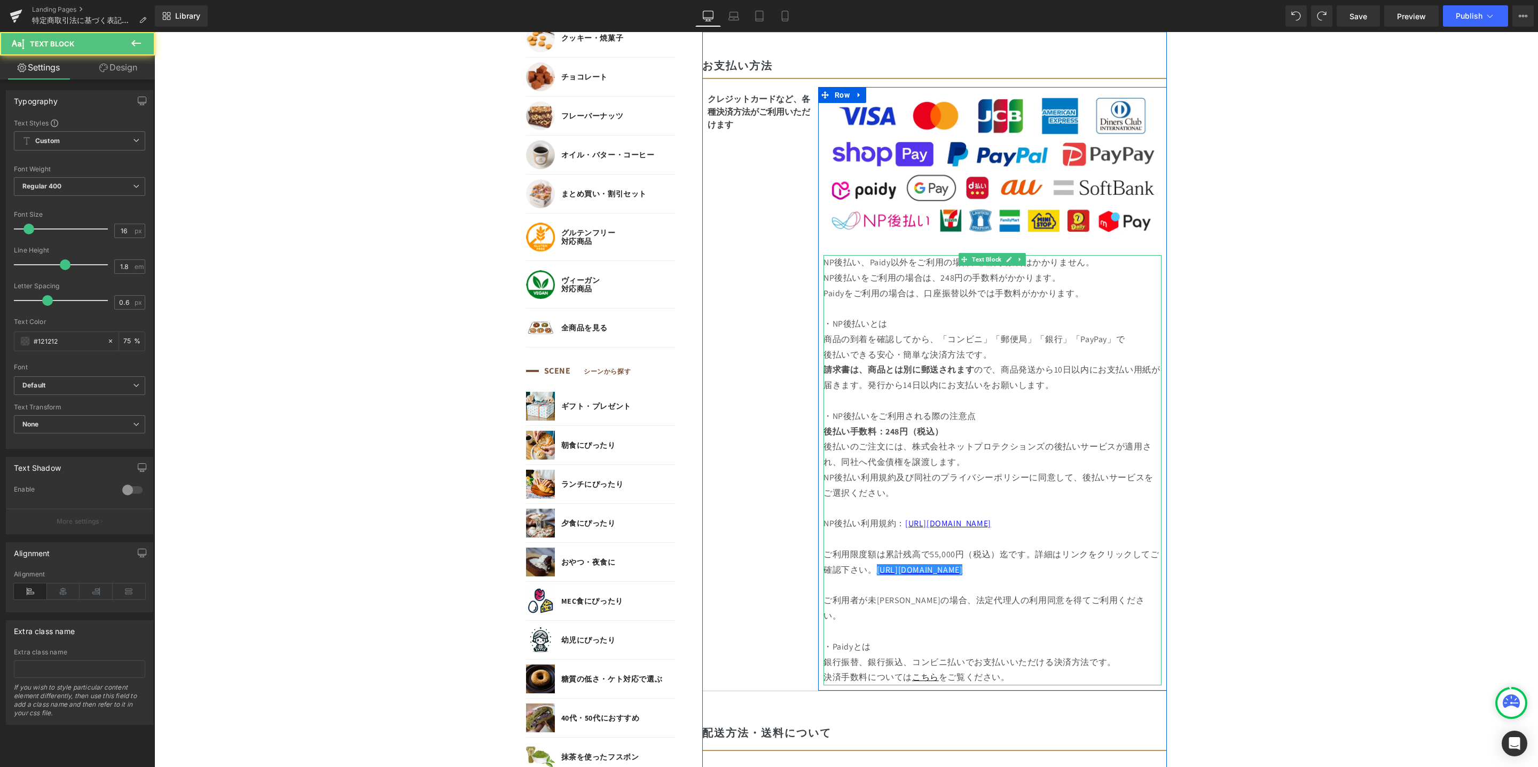
click at [996, 571] on p "ご利用限度額は累計残高で55,000円（税込）迄です。詳細はリンクをクリックしてご確認下さい。 [URL][DOMAIN_NAME]" at bounding box center [992, 555] width 338 height 46
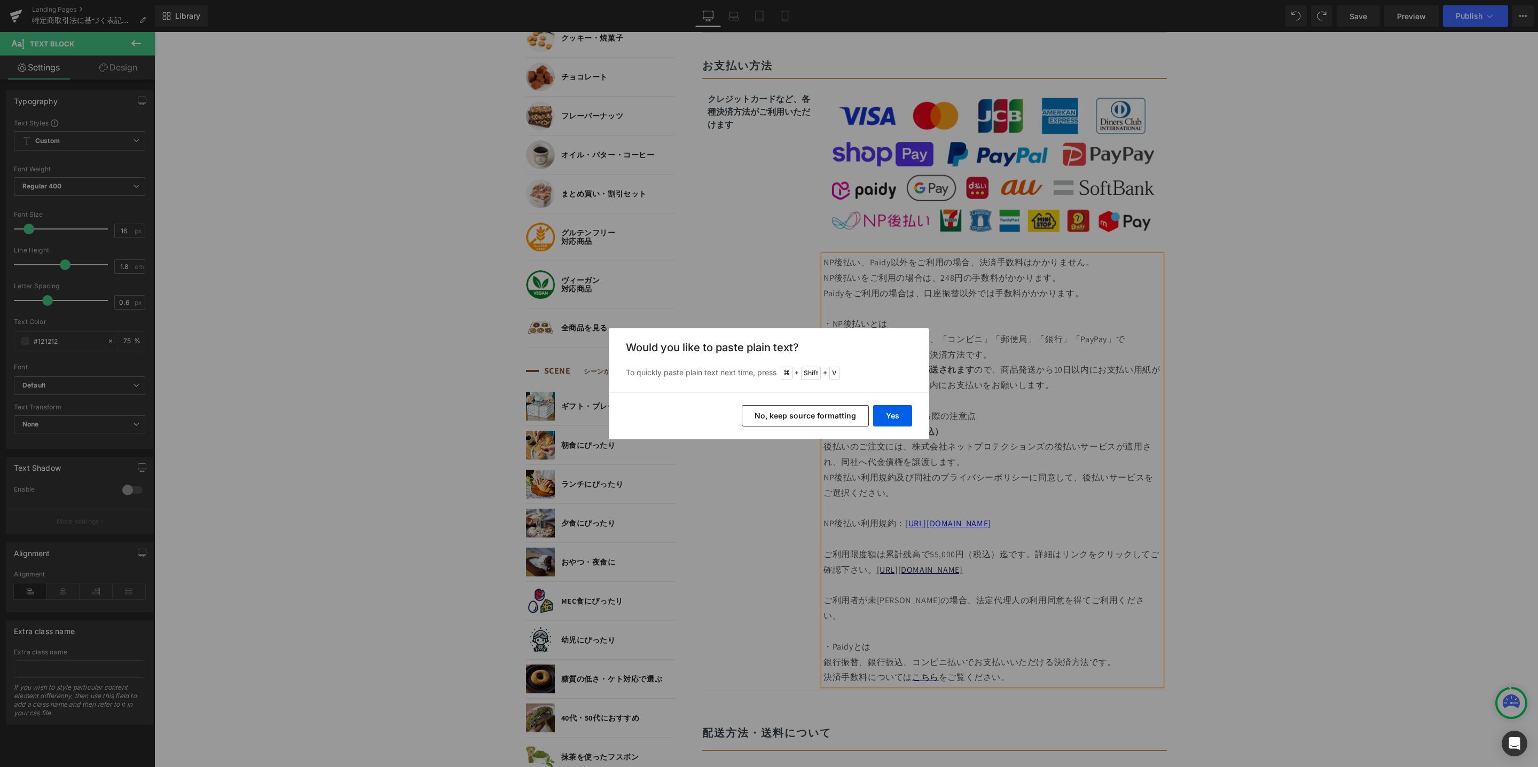
drag, startPoint x: 848, startPoint y: 416, endPoint x: 694, endPoint y: 385, distance: 157.5
click at [848, 416] on button "No, keep source formatting" at bounding box center [805, 415] width 127 height 21
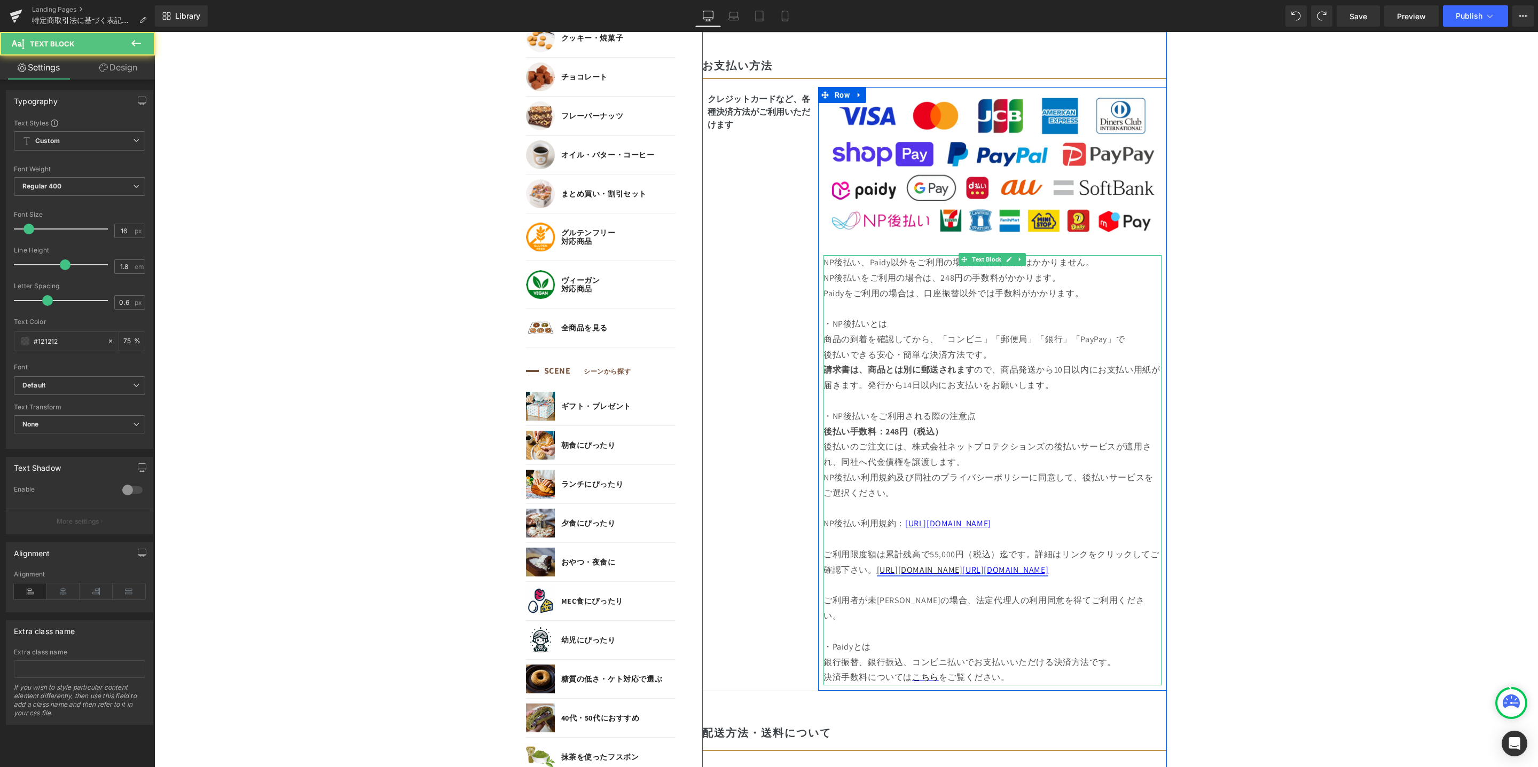
click at [963, 568] on link "[URL][DOMAIN_NAME]" at bounding box center [920, 569] width 86 height 11
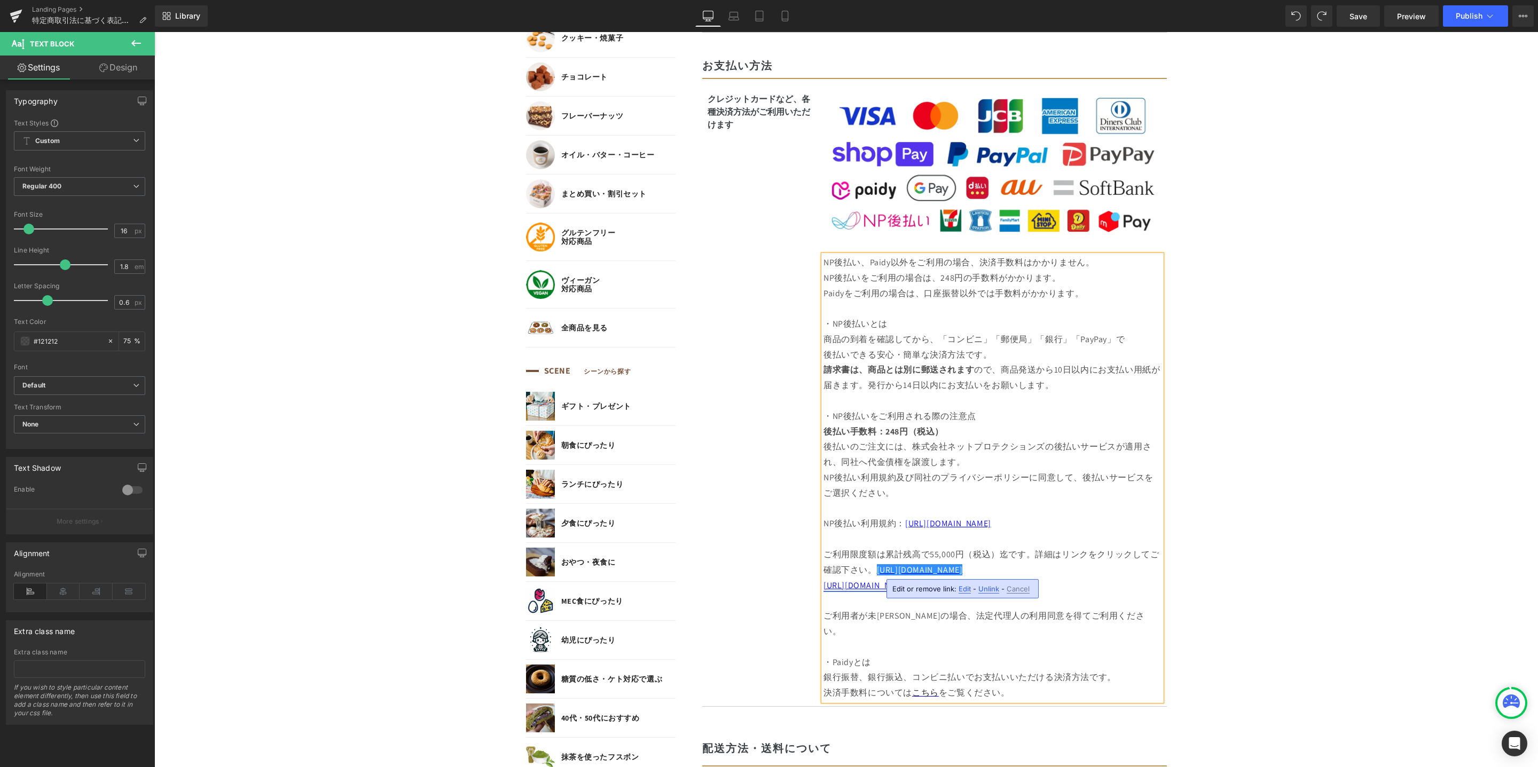
click at [1357, 591] on body "コンテンツに進む MENU ログイン SEARCH 商品検索 読みもの検索 検索 検索 FEATURE 特集 初めての方へ 新商品 誕生日ギフト セール商品 …" at bounding box center [845, 709] width 1383 height 2849
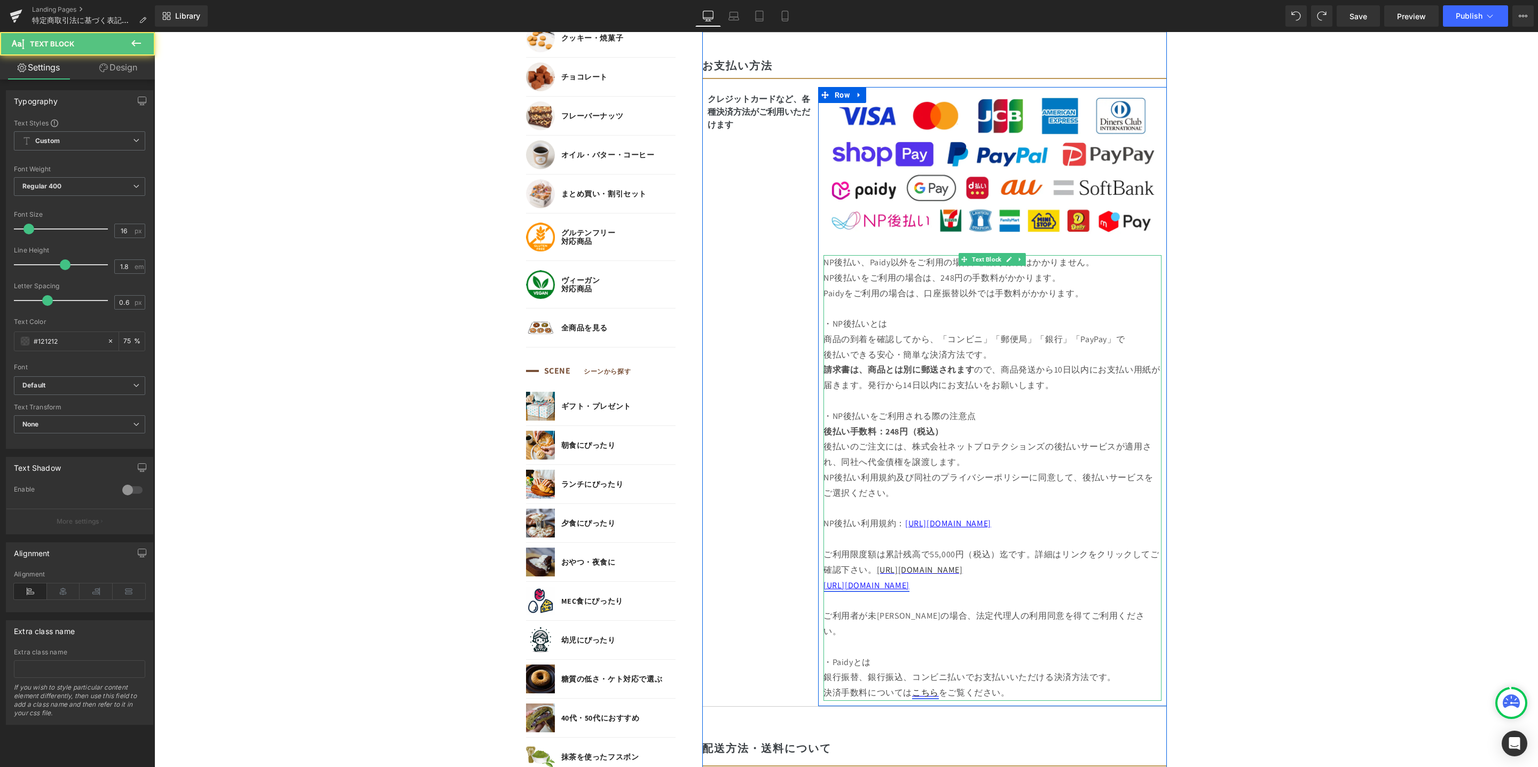
click at [930, 687] on link "こちら" at bounding box center [925, 692] width 27 height 11
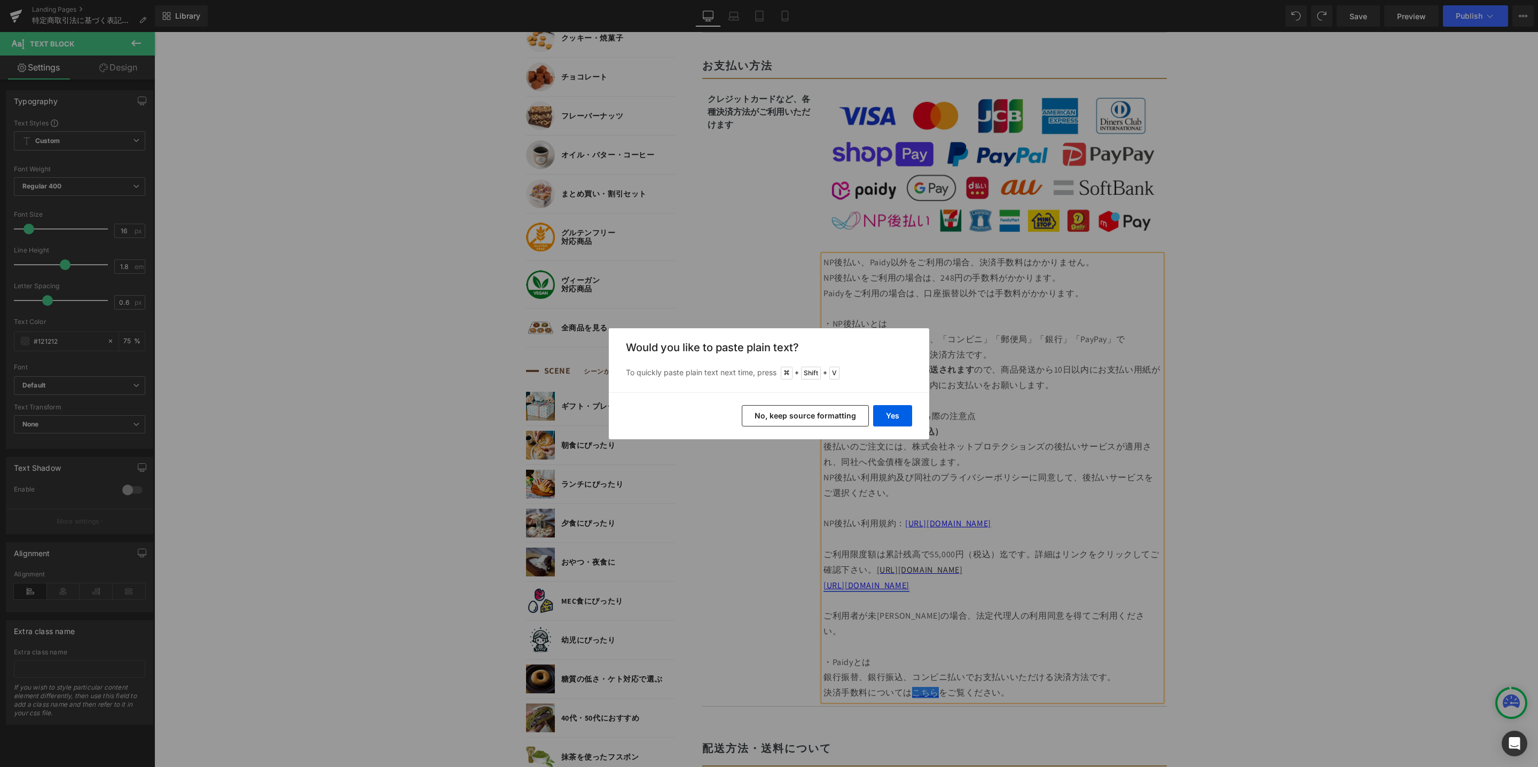
drag, startPoint x: 831, startPoint y: 418, endPoint x: 681, endPoint y: 388, distance: 152.9
click at [831, 418] on button "No, keep source formatting" at bounding box center [805, 415] width 127 height 21
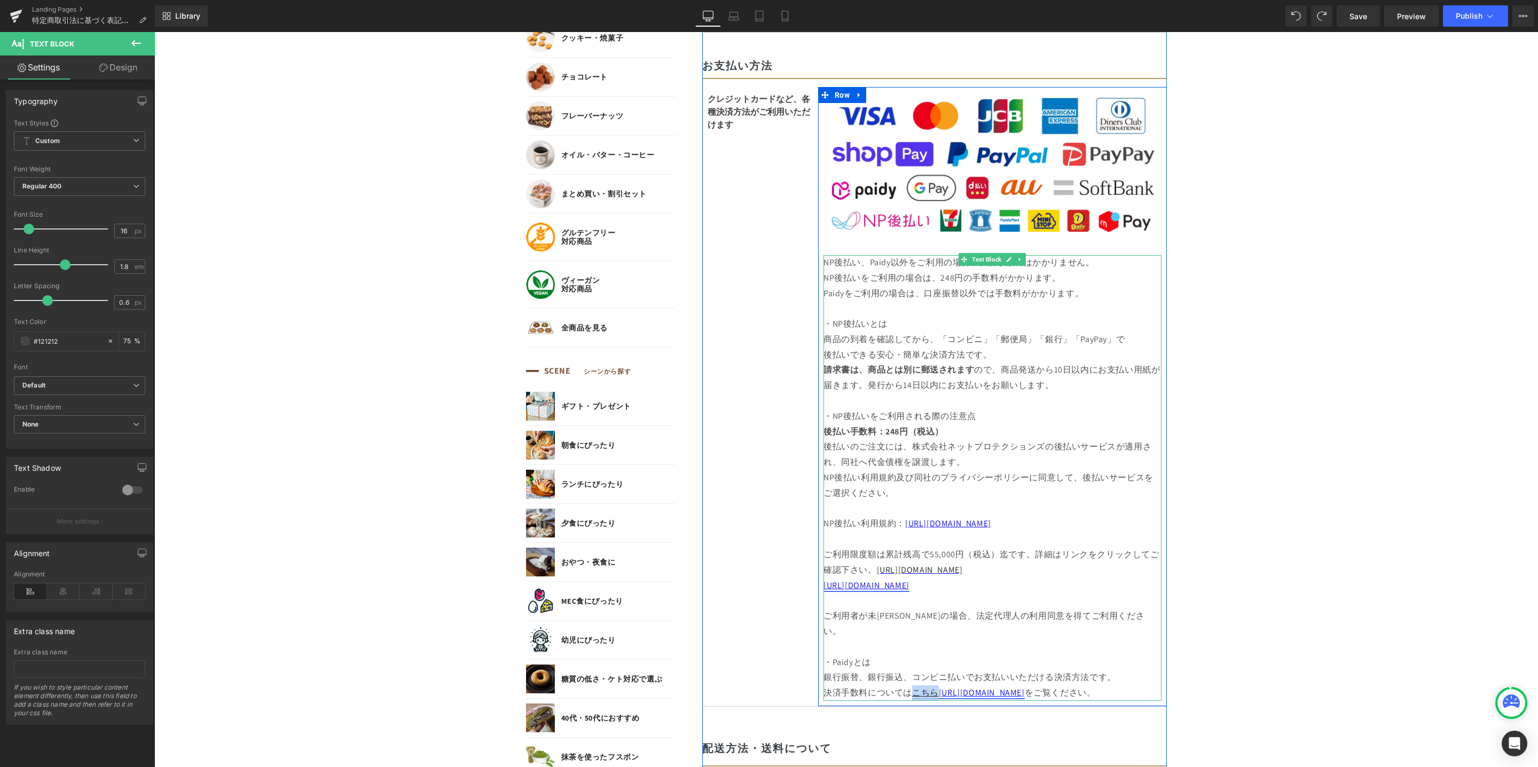
drag, startPoint x: 931, startPoint y: 678, endPoint x: 906, endPoint y: 676, distance: 24.6
click at [912, 687] on link "こちら" at bounding box center [925, 692] width 27 height 11
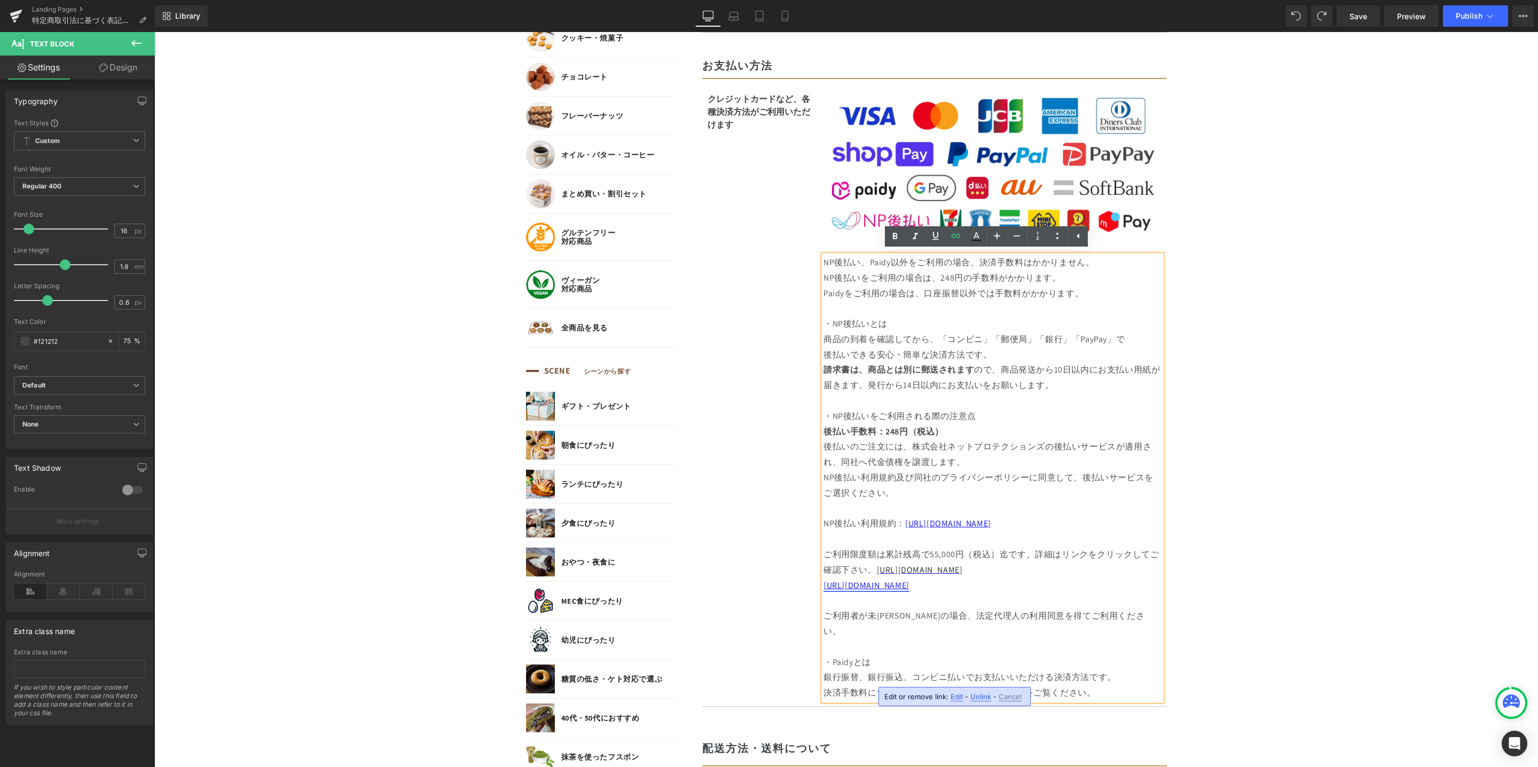
click at [939, 687] on span "[URL][DOMAIN_NAME]" at bounding box center [982, 692] width 86 height 11
drag, startPoint x: 935, startPoint y: 679, endPoint x: 1122, endPoint y: 674, distance: 186.9
click at [1122, 673] on p "銀行振替、銀行振込、コンビニ払いでお支払いいただける決済方法です。 決済手数料については こちら [URL][DOMAIN_NAME] をご覧ください。" at bounding box center [992, 685] width 338 height 31
click at [1341, 582] on body "コンテンツに進む MENU ログイン SEARCH 商品検索 読みもの検索 検索 検索 FEATURE 特集 初めての方へ 新商品 誕生日ギフト セール商品 …" at bounding box center [845, 709] width 1383 height 2849
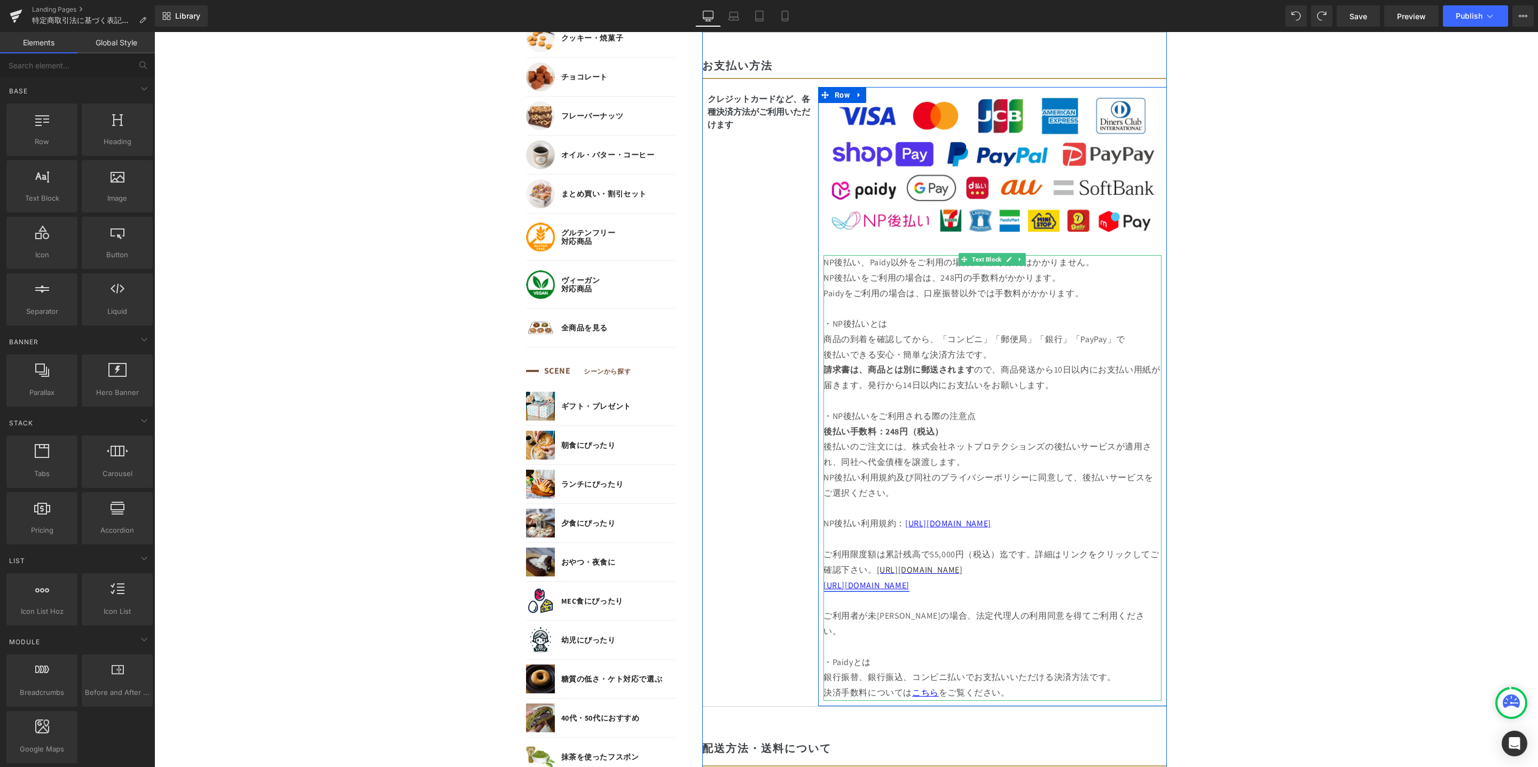
click at [927, 687] on span "こちら" at bounding box center [925, 692] width 27 height 11
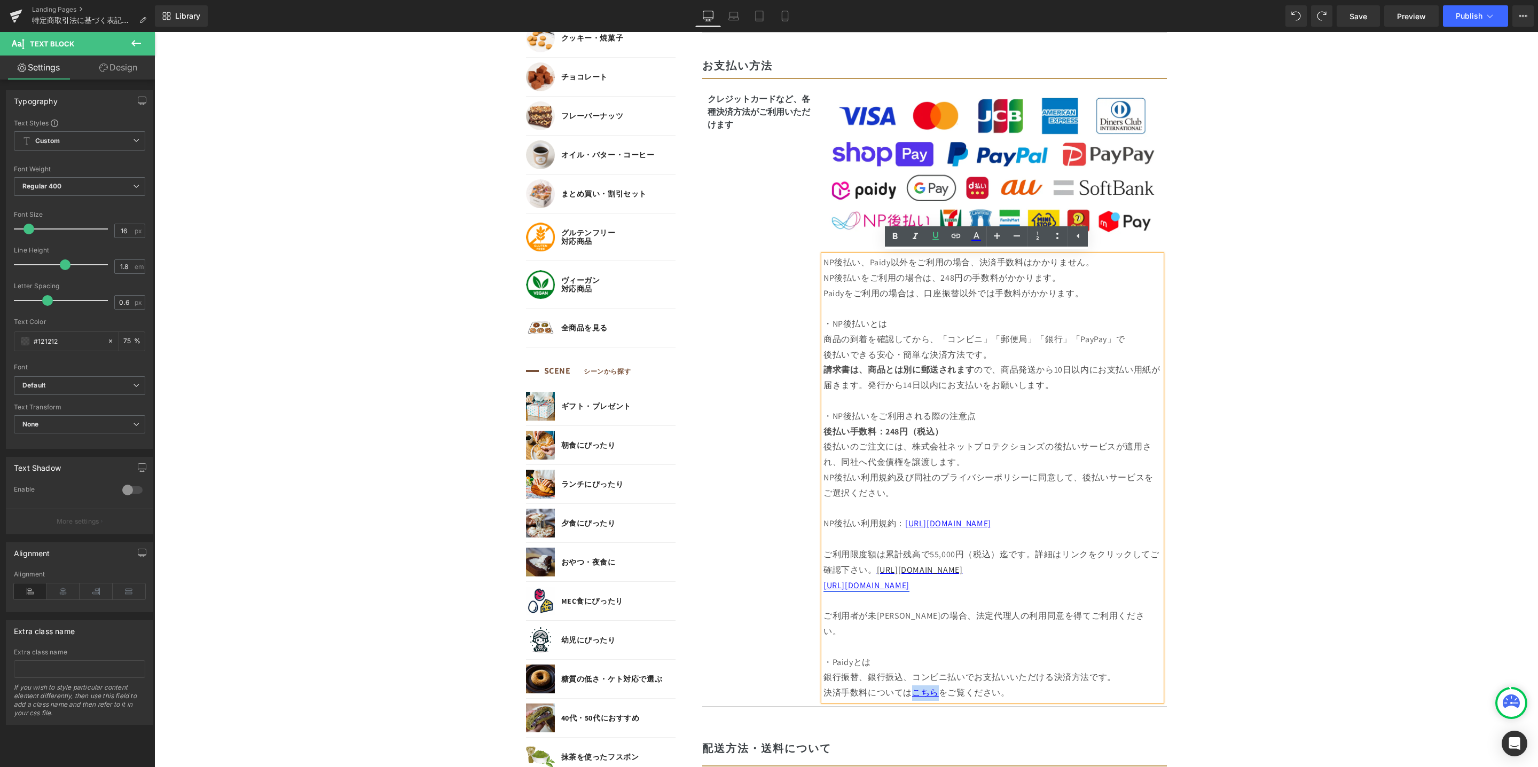
drag, startPoint x: 906, startPoint y: 678, endPoint x: 940, endPoint y: 640, distance: 51.0
click at [932, 687] on span "こちら" at bounding box center [925, 692] width 27 height 11
click at [952, 242] on link at bounding box center [956, 236] width 20 height 20
click at [978, 690] on input "[URL][DOMAIN_NAME]" at bounding box center [947, 700] width 164 height 27
paste input "[URL][DOMAIN_NAME]"
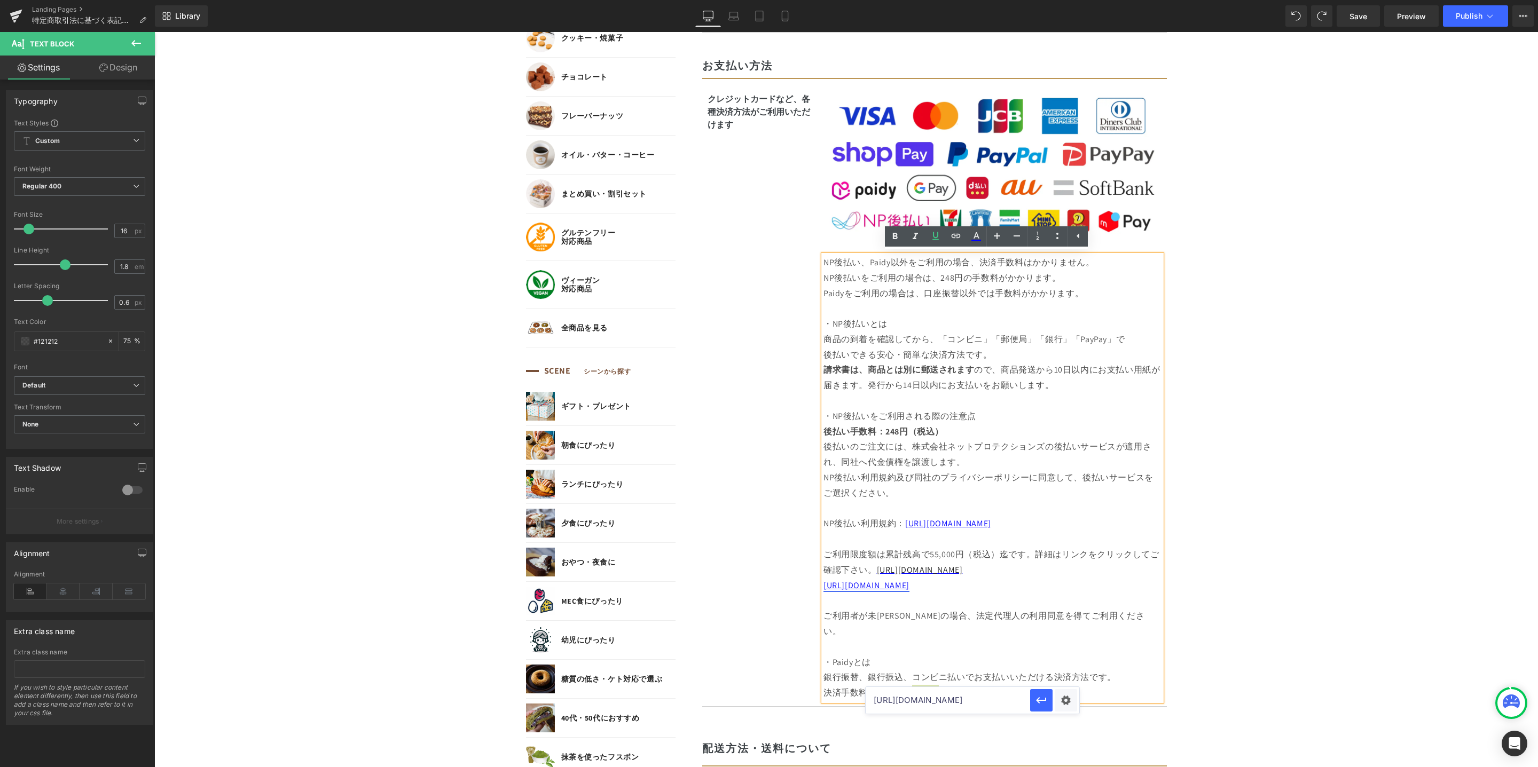
scroll to position [0, 731]
click at [1036, 699] on icon "button" at bounding box center [1041, 700] width 13 height 13
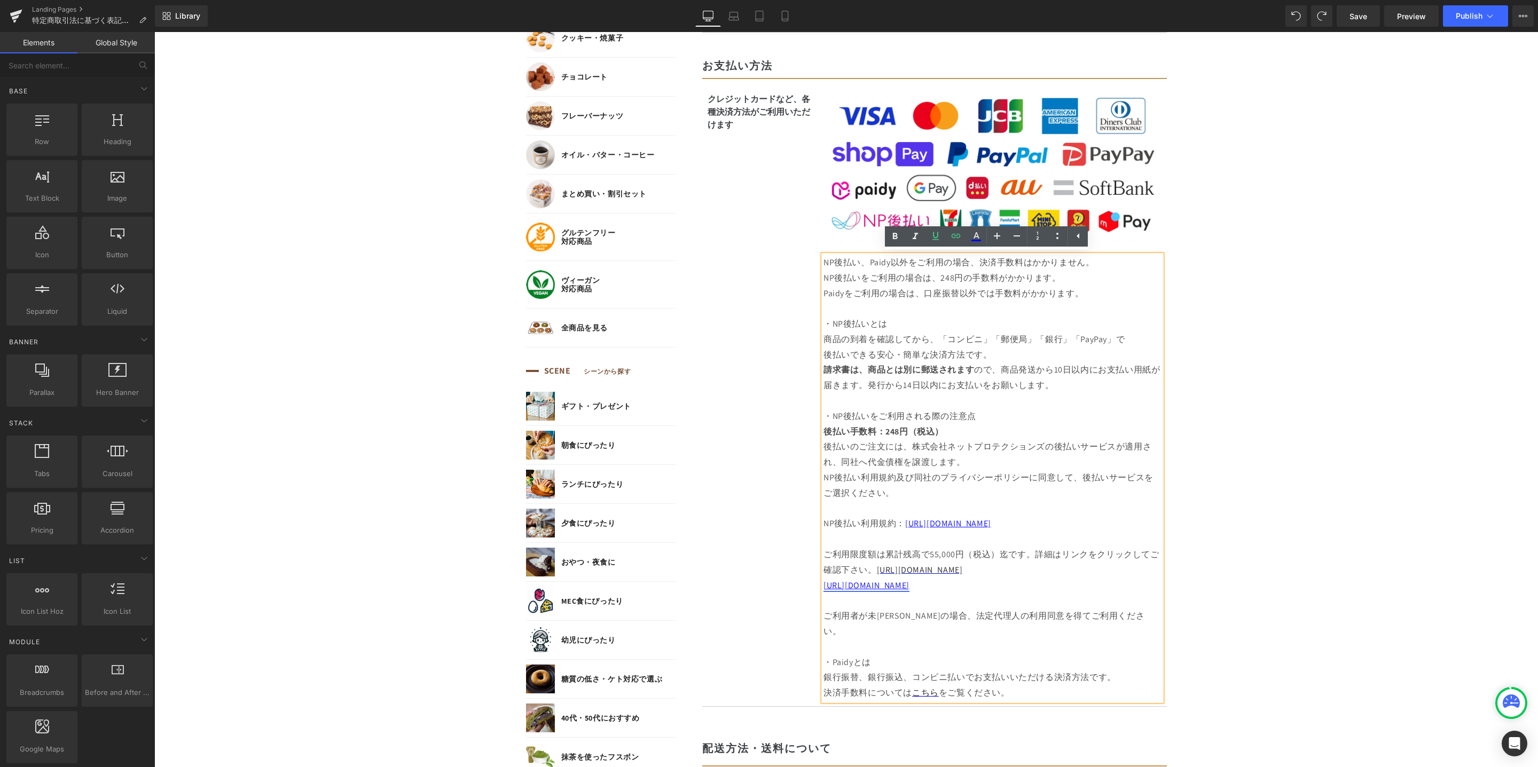
click at [1328, 585] on body "コンテンツに進む MENU ログイン SEARCH 商品検索 読みもの検索 検索 検索 FEATURE 特集 初めての方へ 新商品 誕生日ギフト セール商品 …" at bounding box center [845, 709] width 1383 height 2849
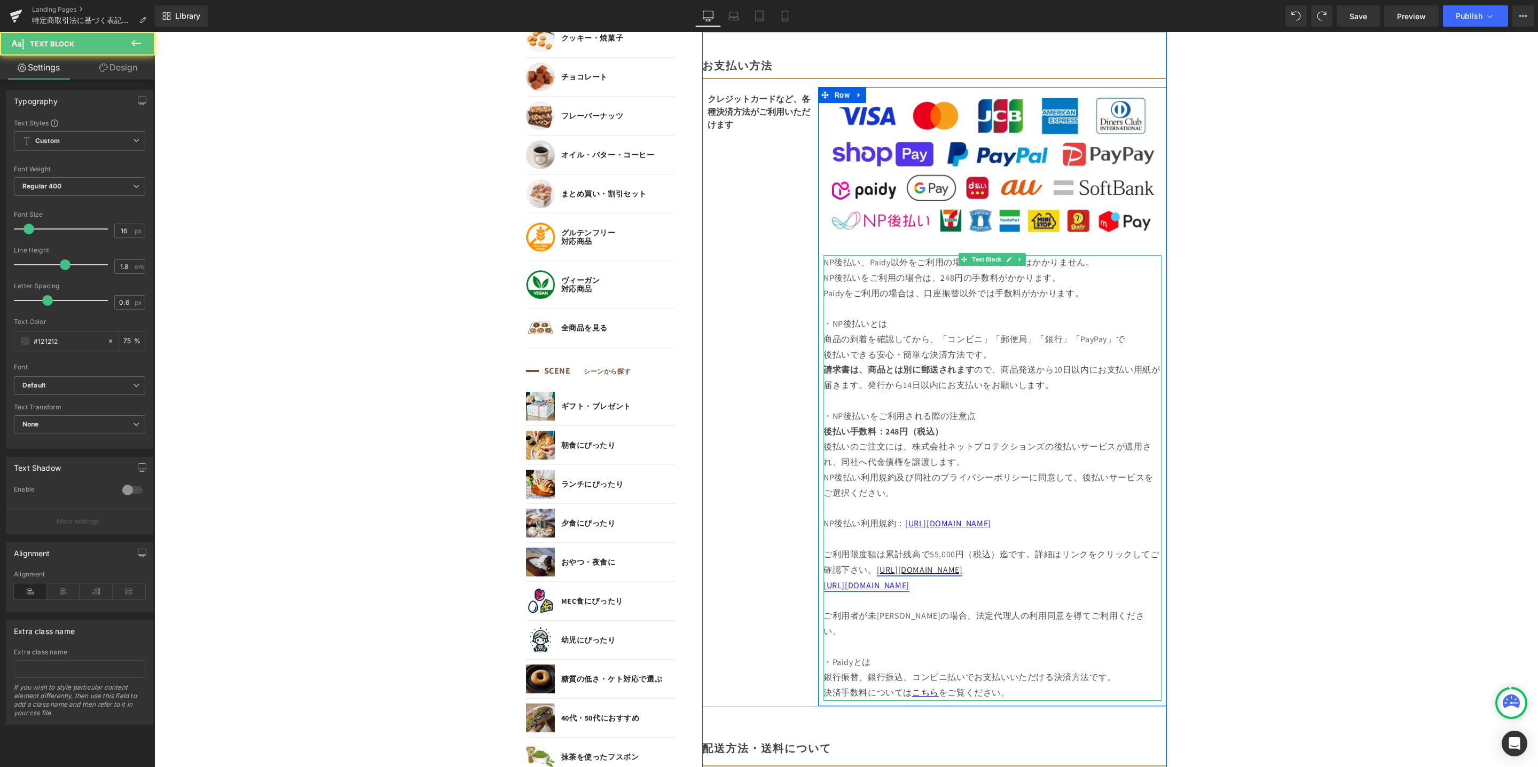
drag, startPoint x: 871, startPoint y: 572, endPoint x: 983, endPoint y: 574, distance: 112.1
click at [983, 574] on p "ご利用限度額は累計残高で55,000円（税込）迄です。詳細はリンクをクリックしてご確認下さい。 [URL][DOMAIN_NAME]" at bounding box center [992, 555] width 338 height 46
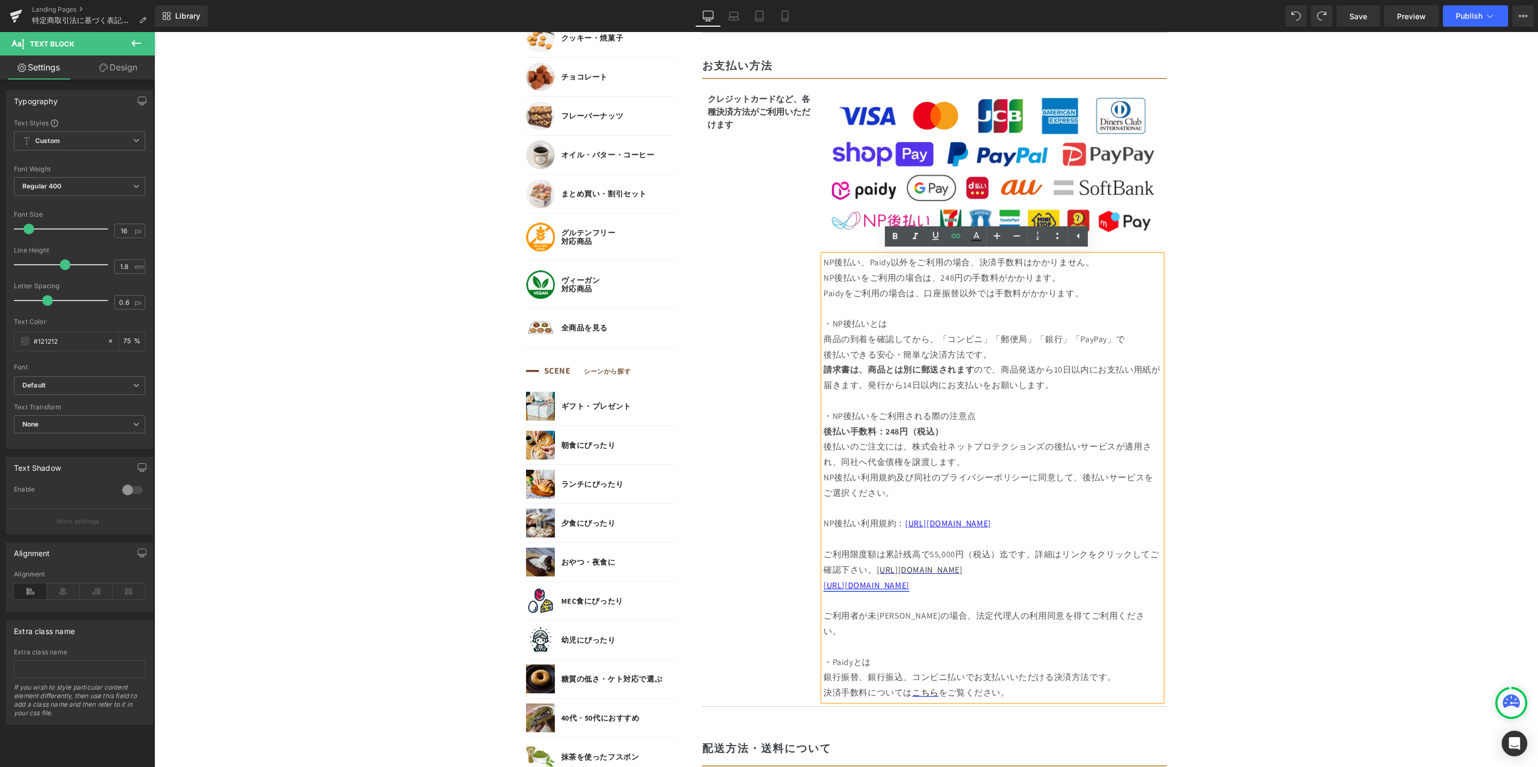
copy link "[URL][DOMAIN_NAME]"
click at [909, 586] on span "[URL][DOMAIN_NAME]" at bounding box center [866, 585] width 86 height 11
click at [960, 241] on icon at bounding box center [955, 236] width 13 height 13
click at [949, 615] on input "[URL][DOMAIN_NAME]" at bounding box center [941, 608] width 164 height 27
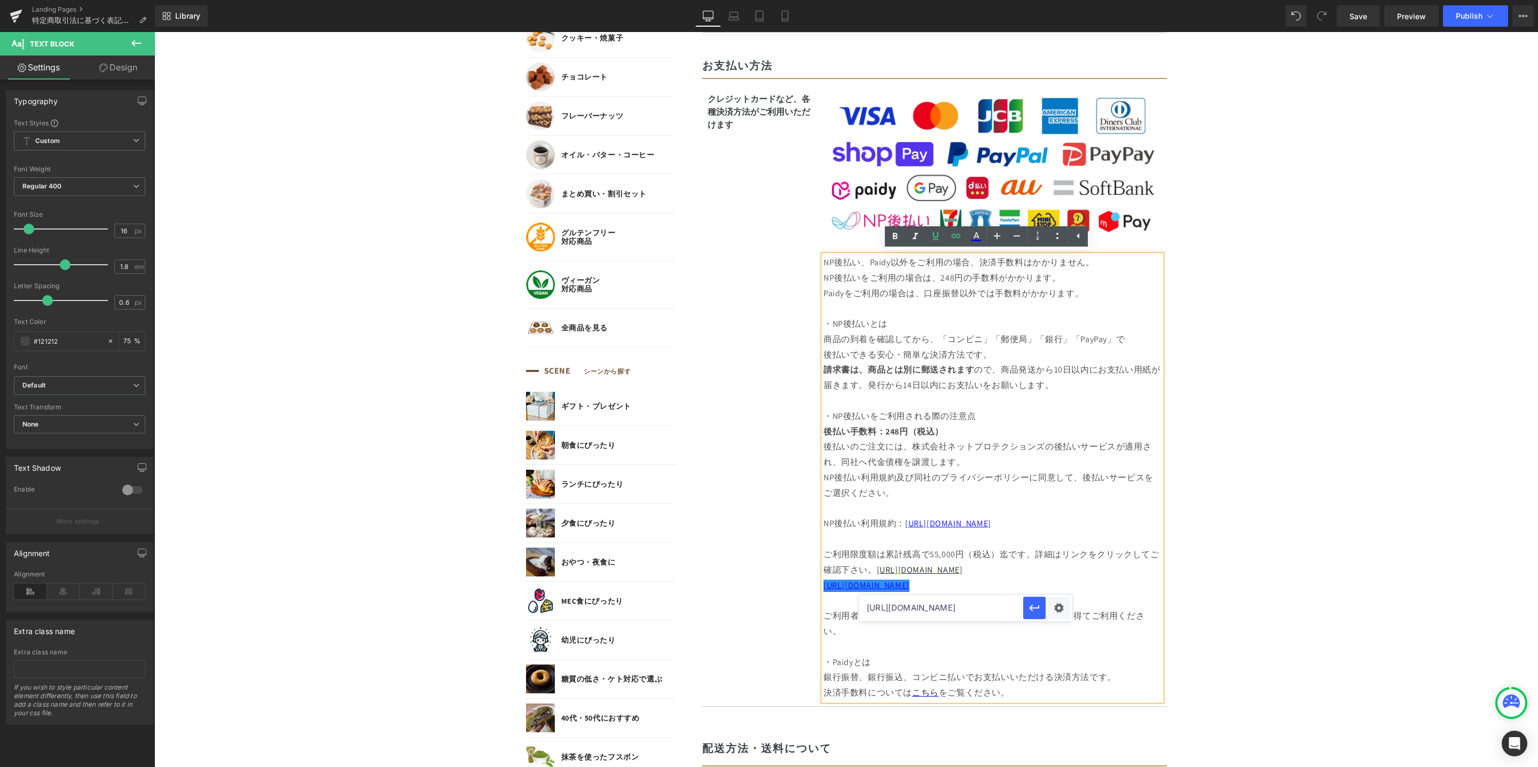
drag, startPoint x: 867, startPoint y: 609, endPoint x: 1046, endPoint y: 610, distance: 178.9
click at [1046, 609] on div "[URL][DOMAIN_NAME]" at bounding box center [966, 608] width 214 height 27
paste input "about/"
type input "[URL][DOMAIN_NAME]"
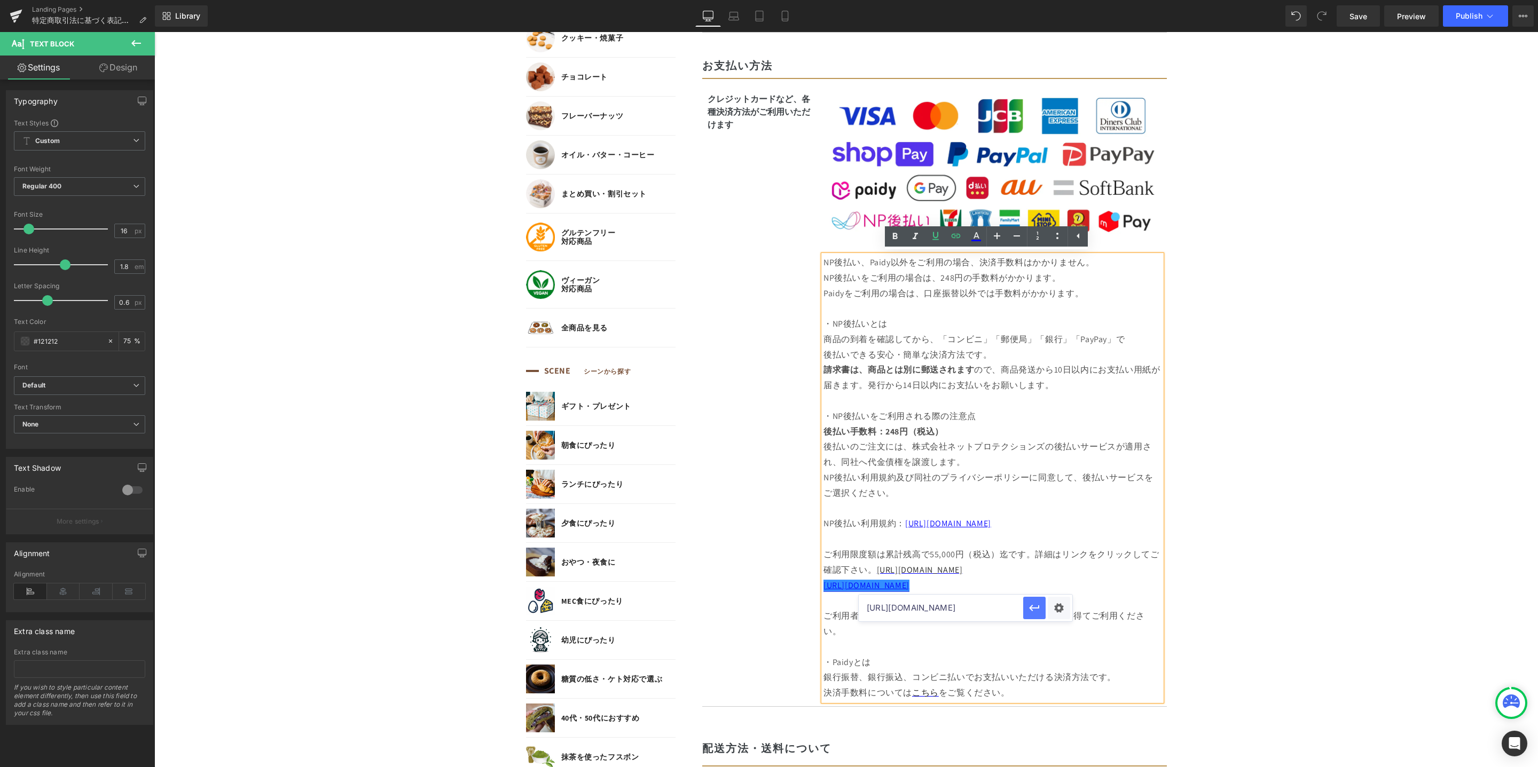
click at [1035, 608] on icon "button" at bounding box center [1034, 608] width 10 height 6
drag, startPoint x: 1011, startPoint y: 587, endPoint x: 818, endPoint y: 588, distance: 192.2
click at [823, 588] on div "NP後払い、Paidy以外をご利用の場合、決済手数料はかかりません。 NP後払いをご利用の場合は、248円の手数料がかかります。 Paidyをご利用の場合は、…" at bounding box center [992, 478] width 338 height 446
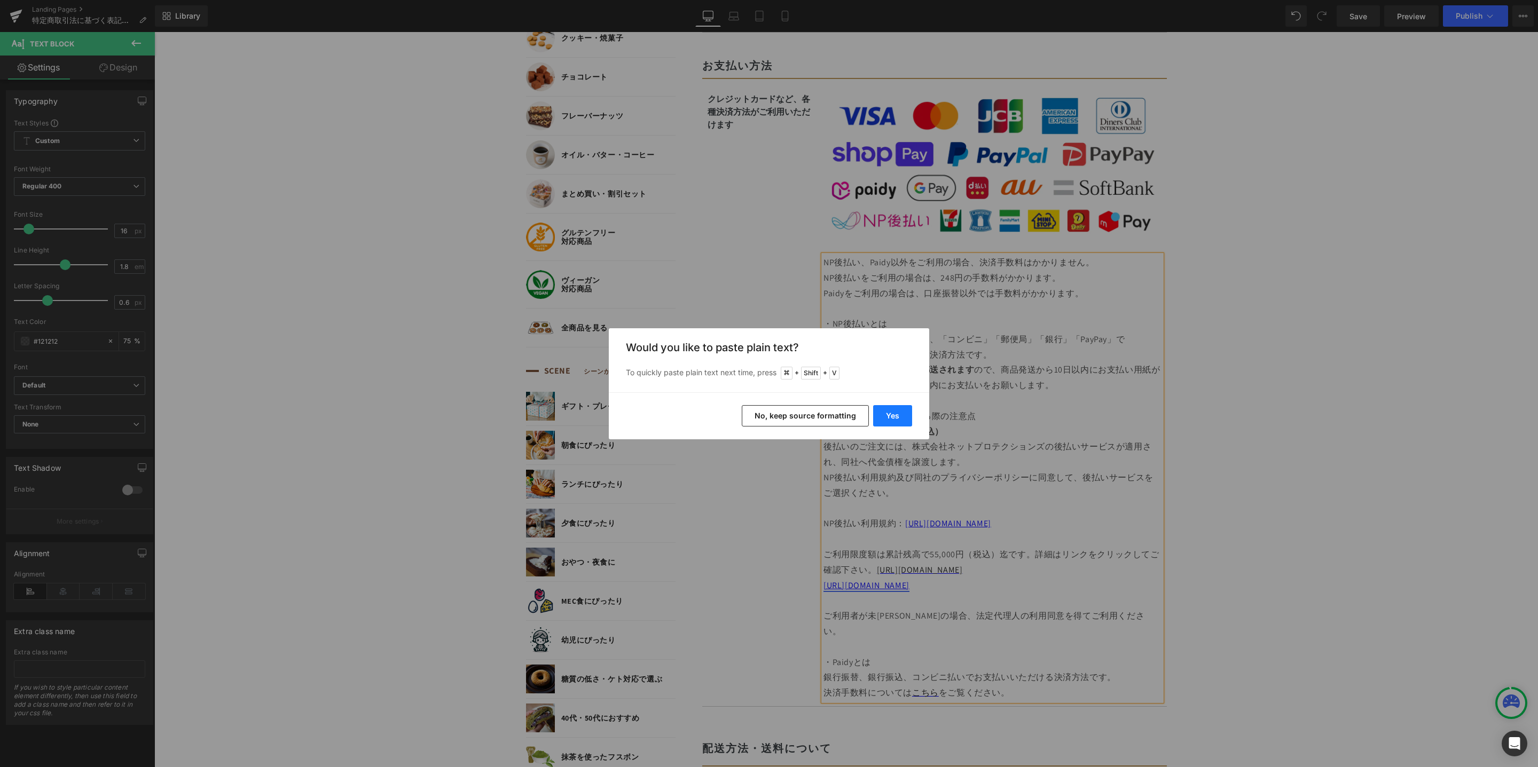
click at [892, 419] on button "Yes" at bounding box center [892, 415] width 39 height 21
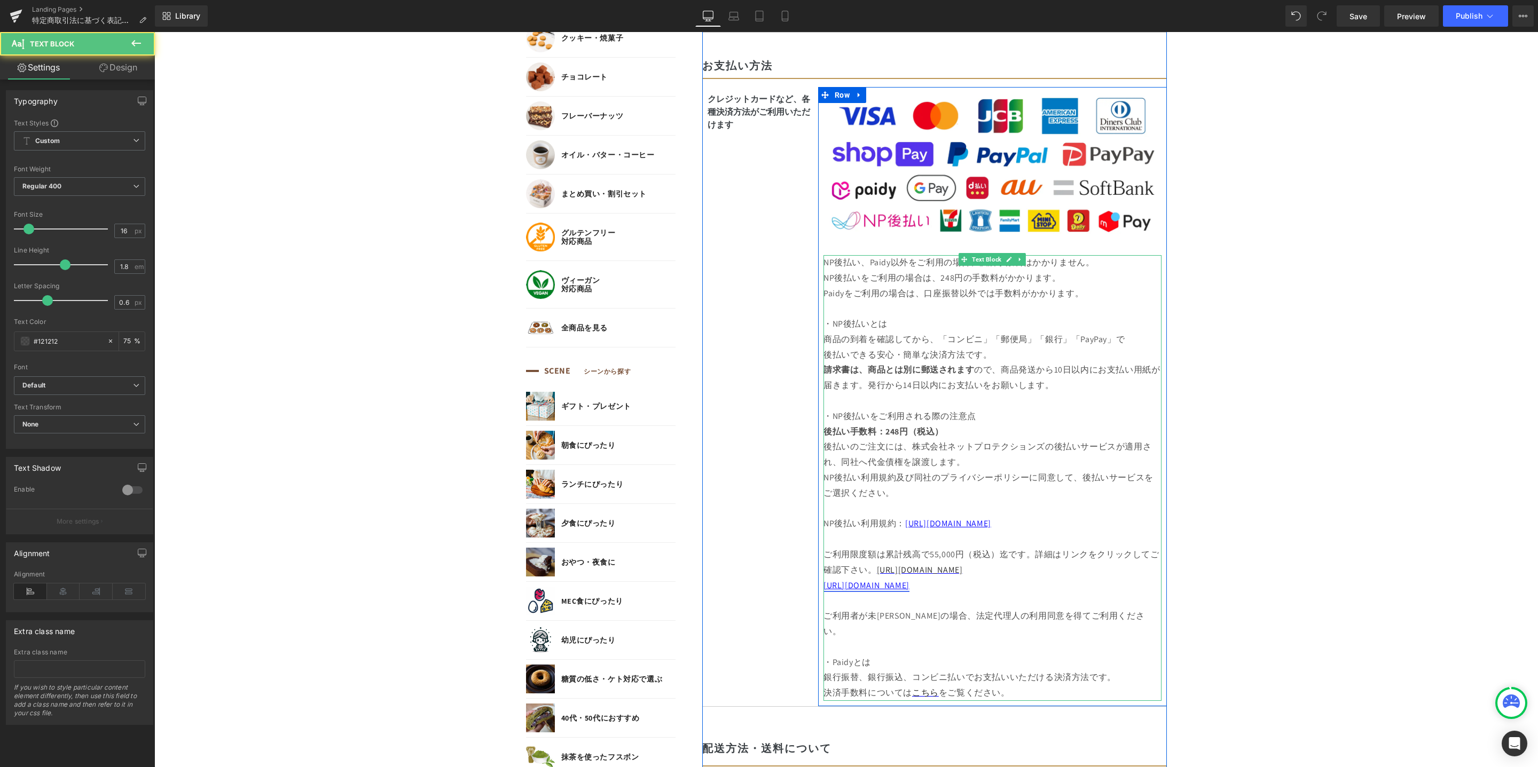
click at [823, 587] on span "[URL][DOMAIN_NAME]" at bounding box center [866, 585] width 86 height 11
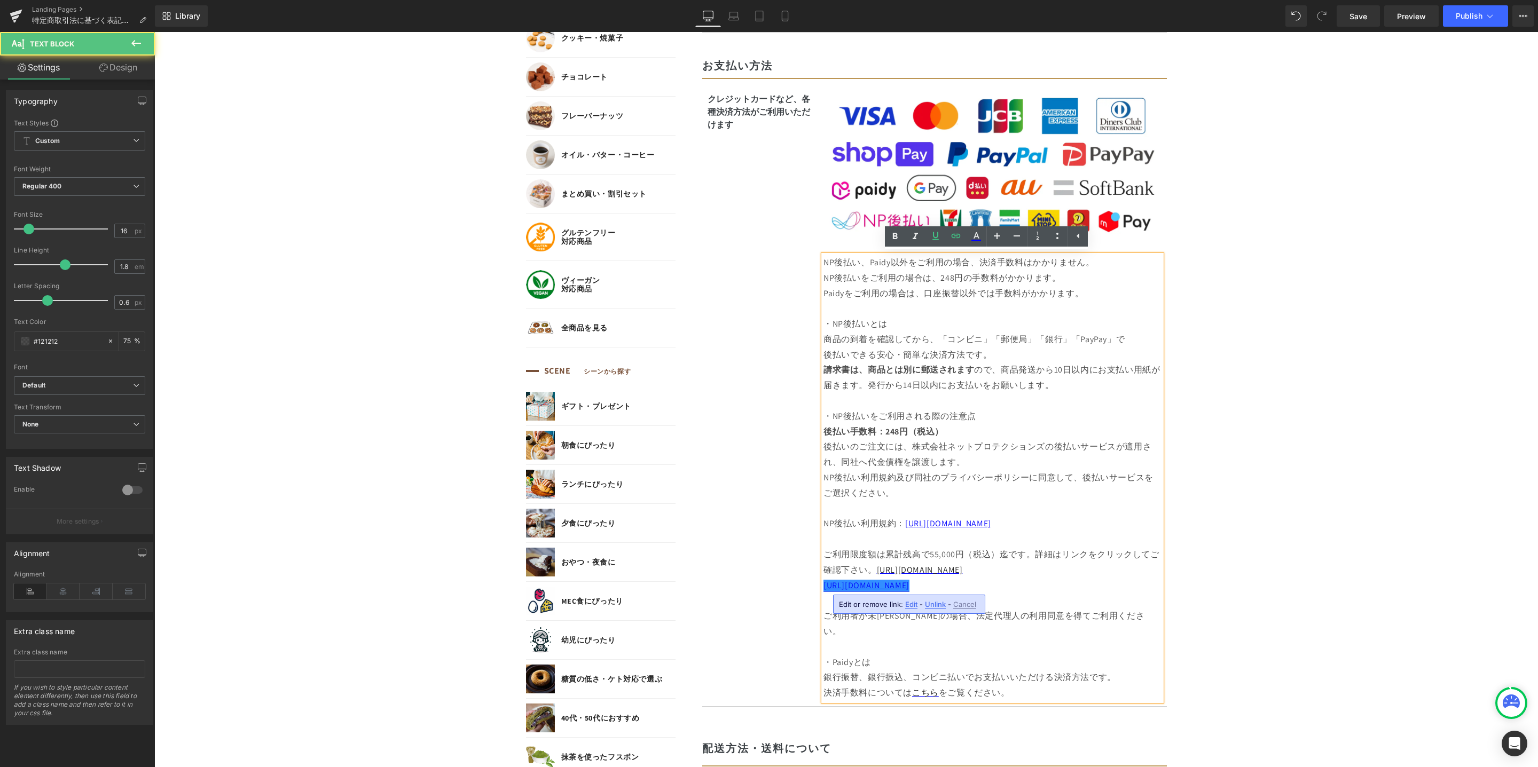
click at [823, 587] on span "[URL][DOMAIN_NAME]" at bounding box center [866, 585] width 86 height 11
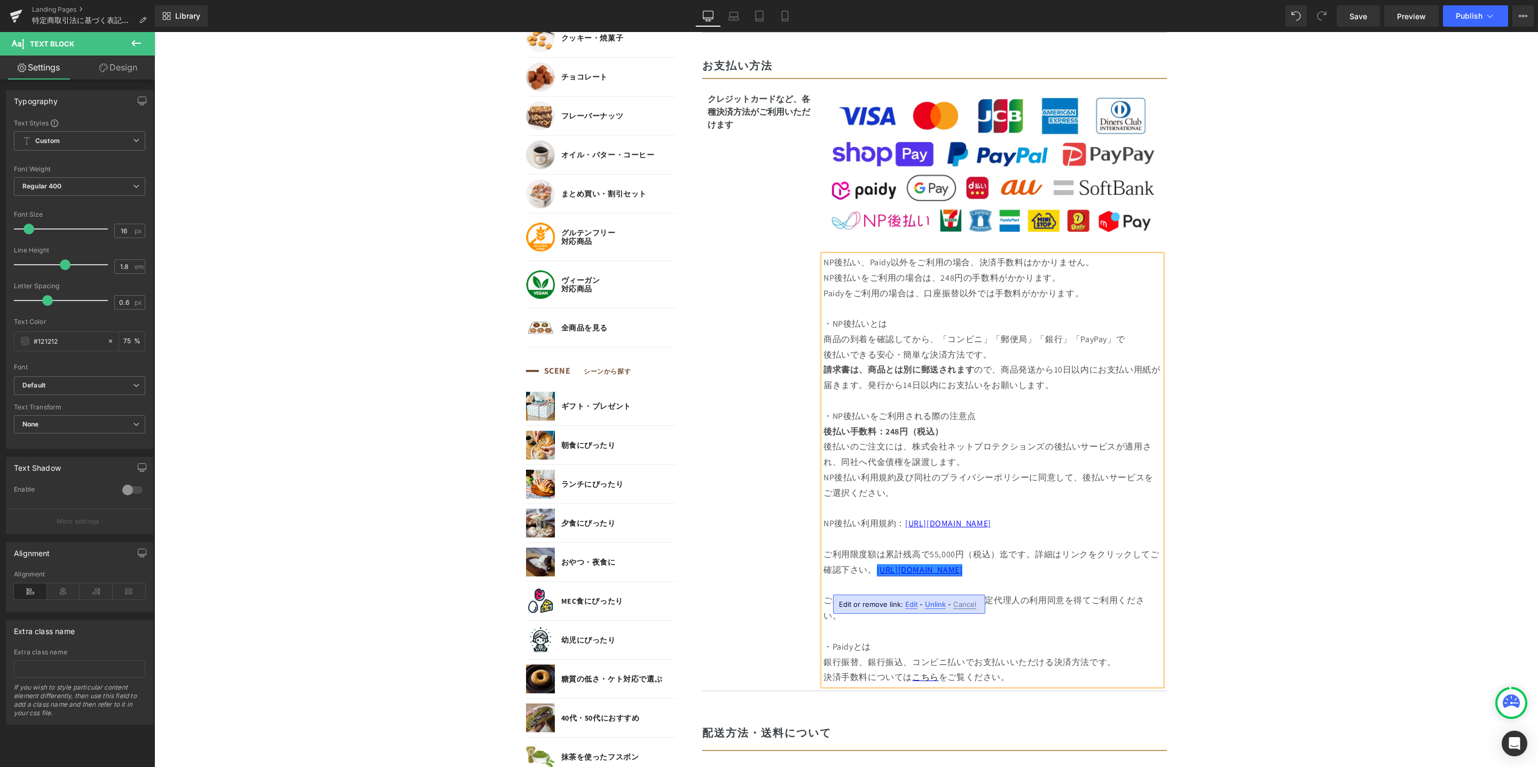
click at [1333, 438] on body "コンテンツに進む MENU ログイン SEARCH 商品検索 読みもの検索 検索 検索 FEATURE 特集 初めての方へ 新商品 誕生日ギフト セール商品 …" at bounding box center [845, 702] width 1383 height 2834
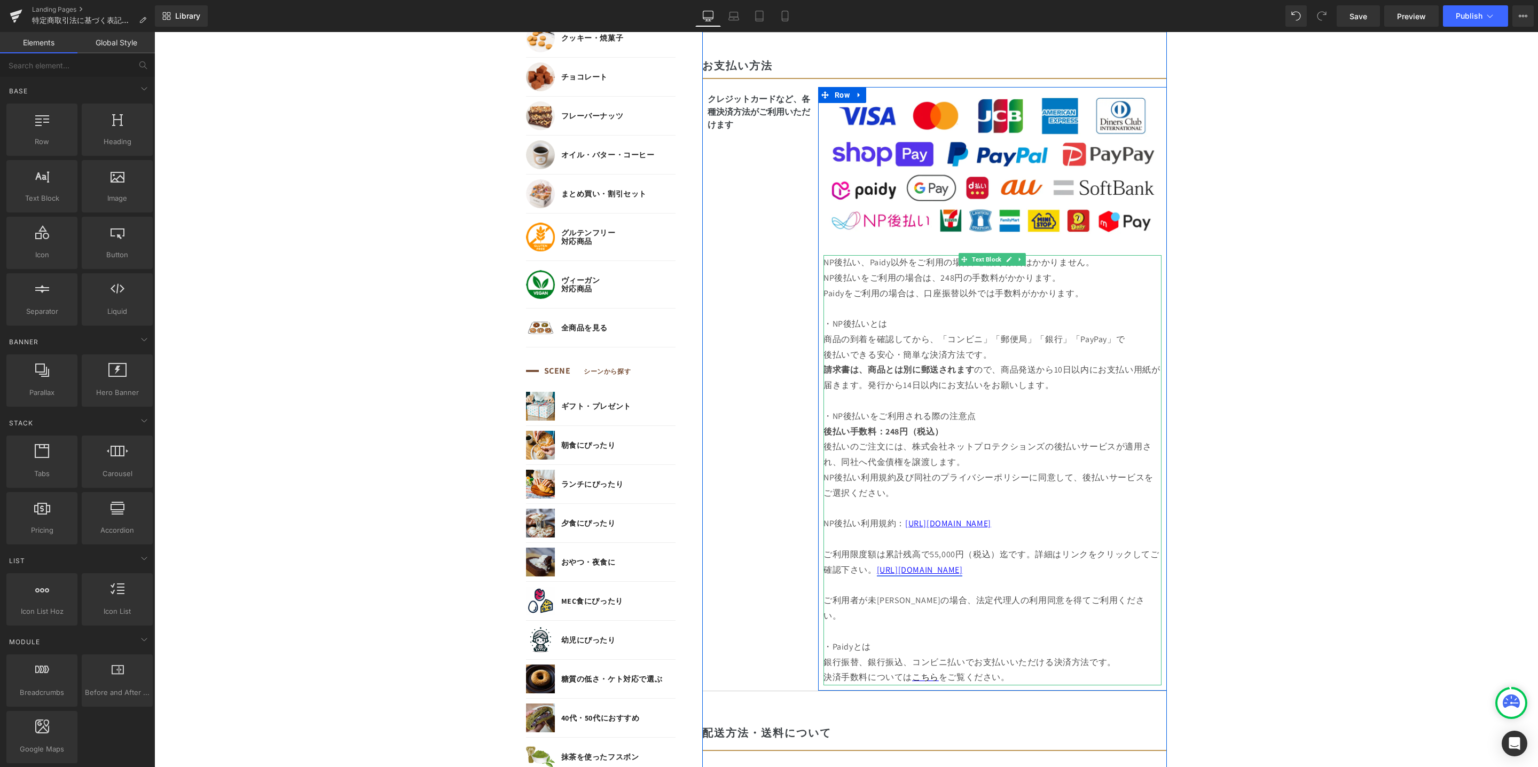
click at [993, 568] on p "ご利用限度額は累計残高で55,000円（税込）迄です。詳細はリンクをクリックしてご確認下さい。 [URL][DOMAIN_NAME]" at bounding box center [992, 555] width 338 height 46
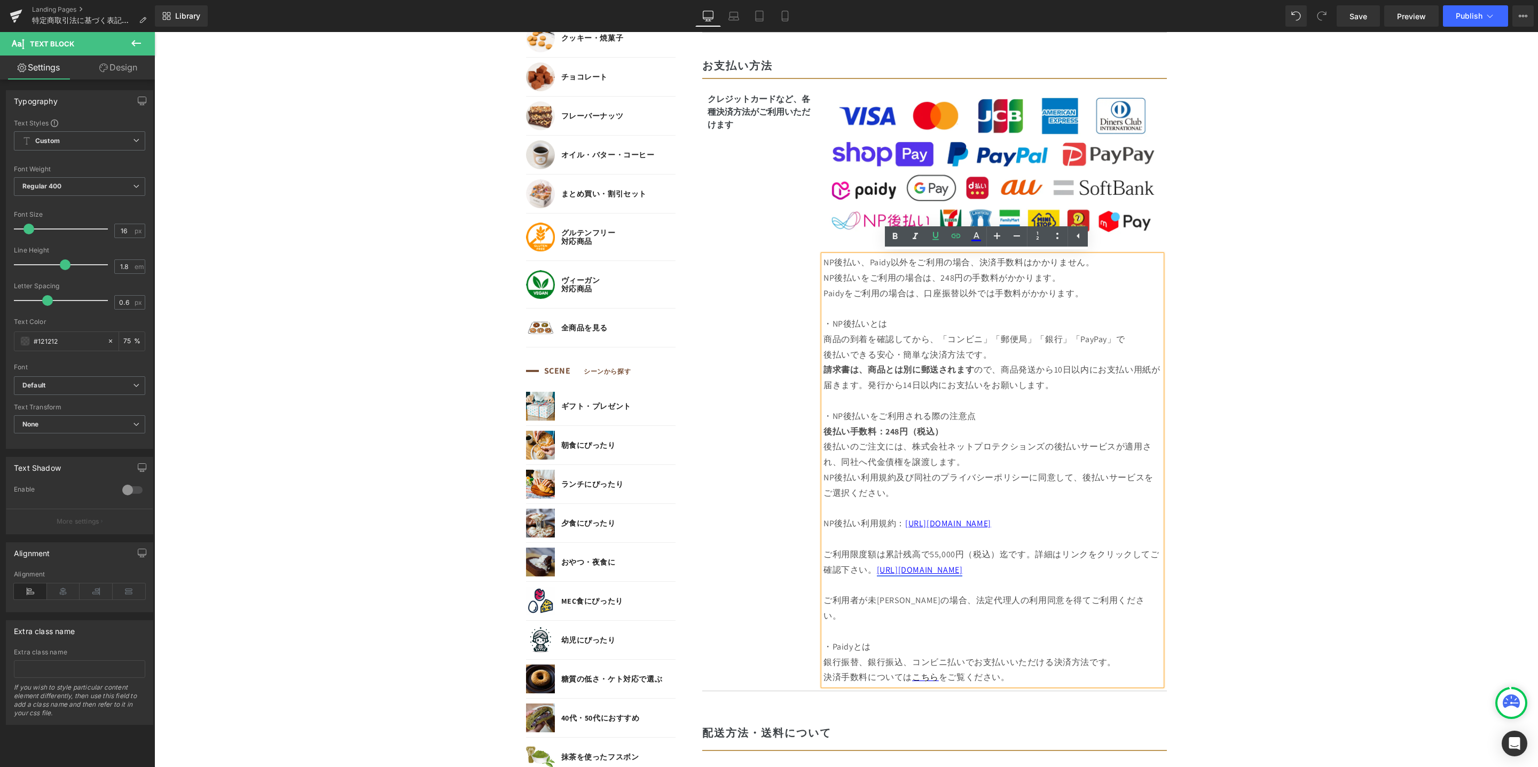
drag, startPoint x: 993, startPoint y: 572, endPoint x: 867, endPoint y: 571, distance: 125.5
click at [867, 571] on p "ご利用限度額は累計残高で55,000円（税込）迄です。詳細はリンクをクリックしてご確認下さい。 [URL][DOMAIN_NAME]" at bounding box center [992, 555] width 338 height 46
click at [973, 242] on icon at bounding box center [976, 236] width 13 height 13
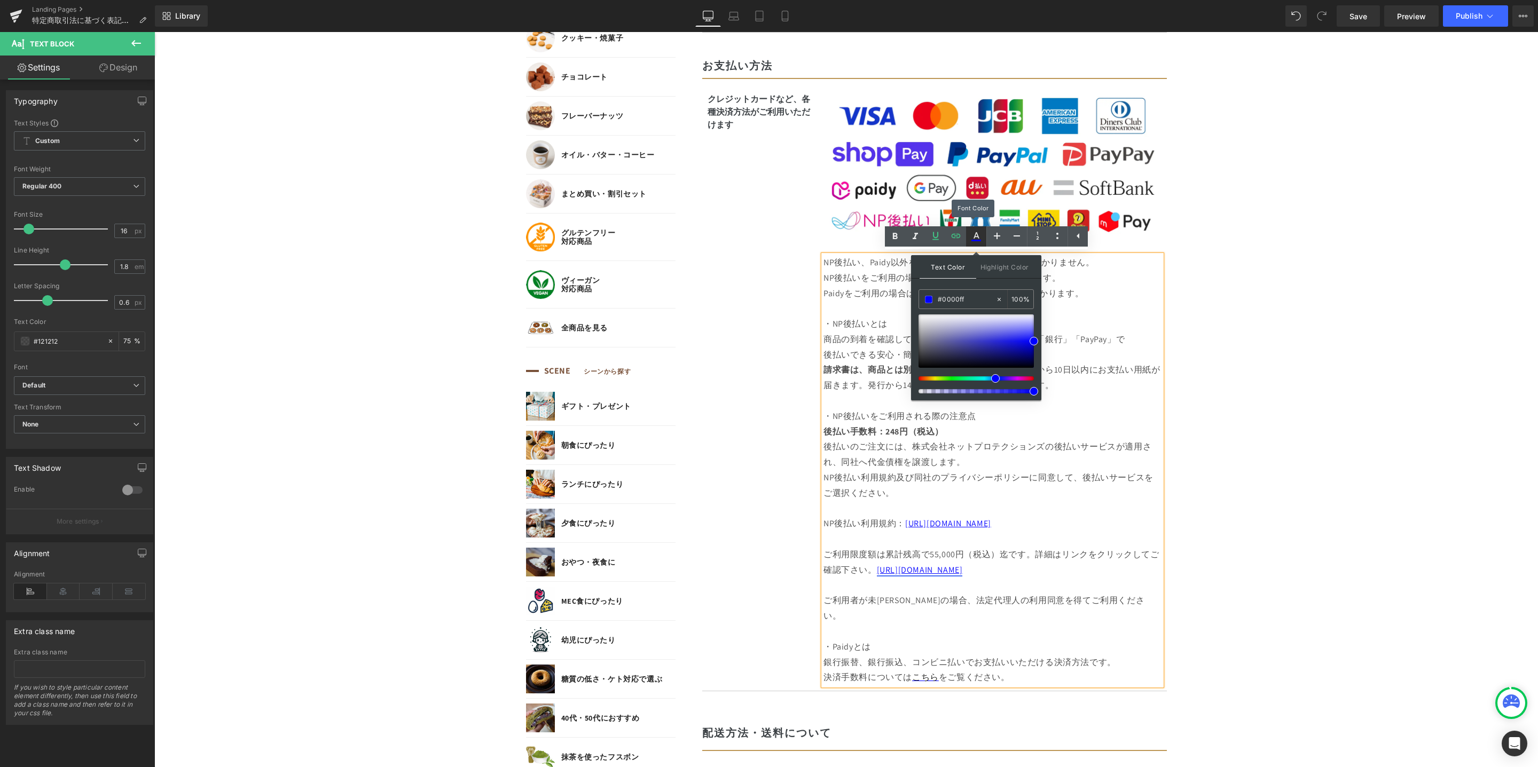
click at [973, 242] on icon at bounding box center [976, 236] width 13 height 13
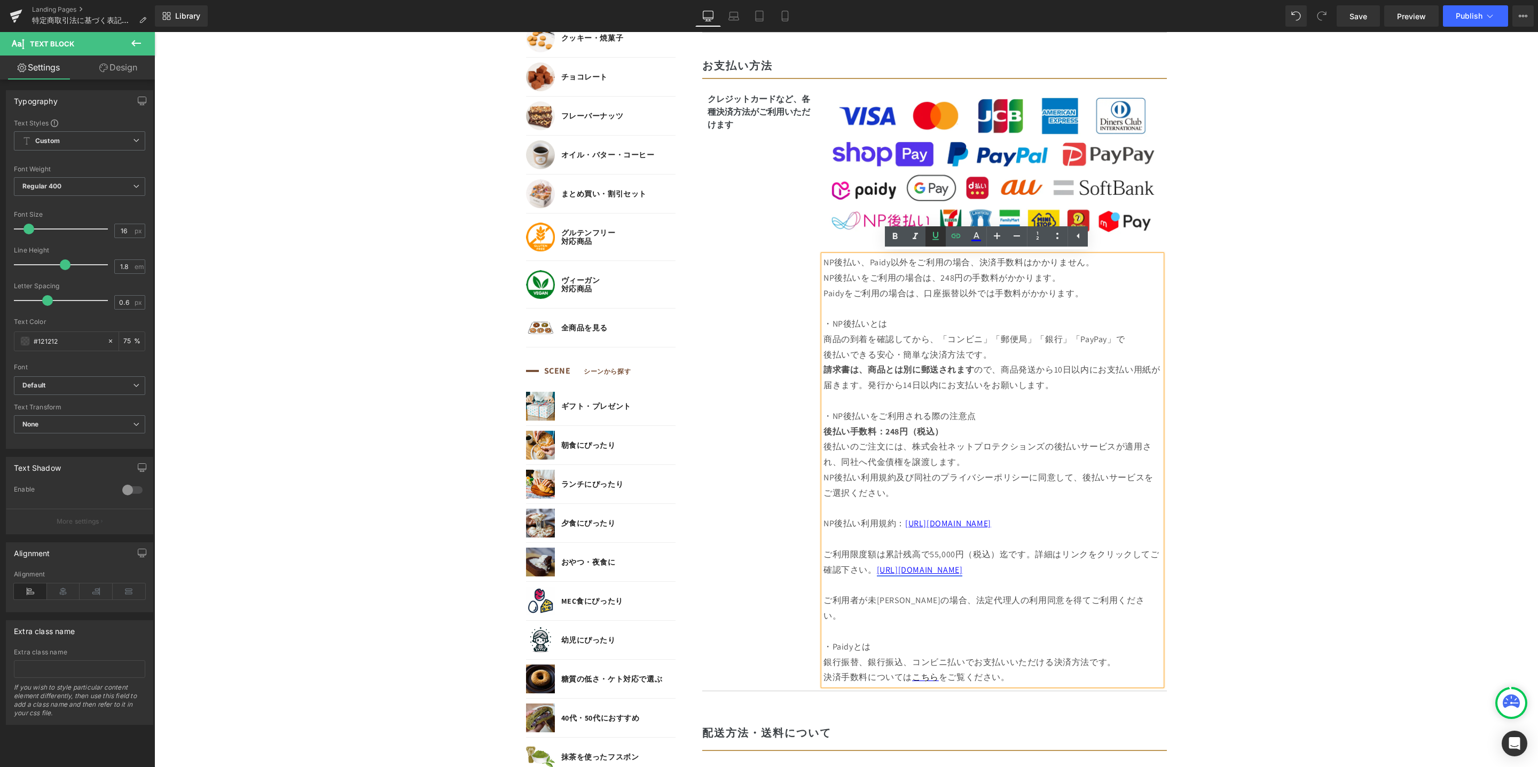
click at [939, 241] on icon at bounding box center [935, 236] width 13 height 13
click at [1369, 548] on body "コンテンツに進む MENU ログイン SEARCH 商品検索 読みもの検索 検索 検索 FEATURE 特集 初めての方へ 新商品 誕生日ギフト セール商品 …" at bounding box center [845, 702] width 1383 height 2834
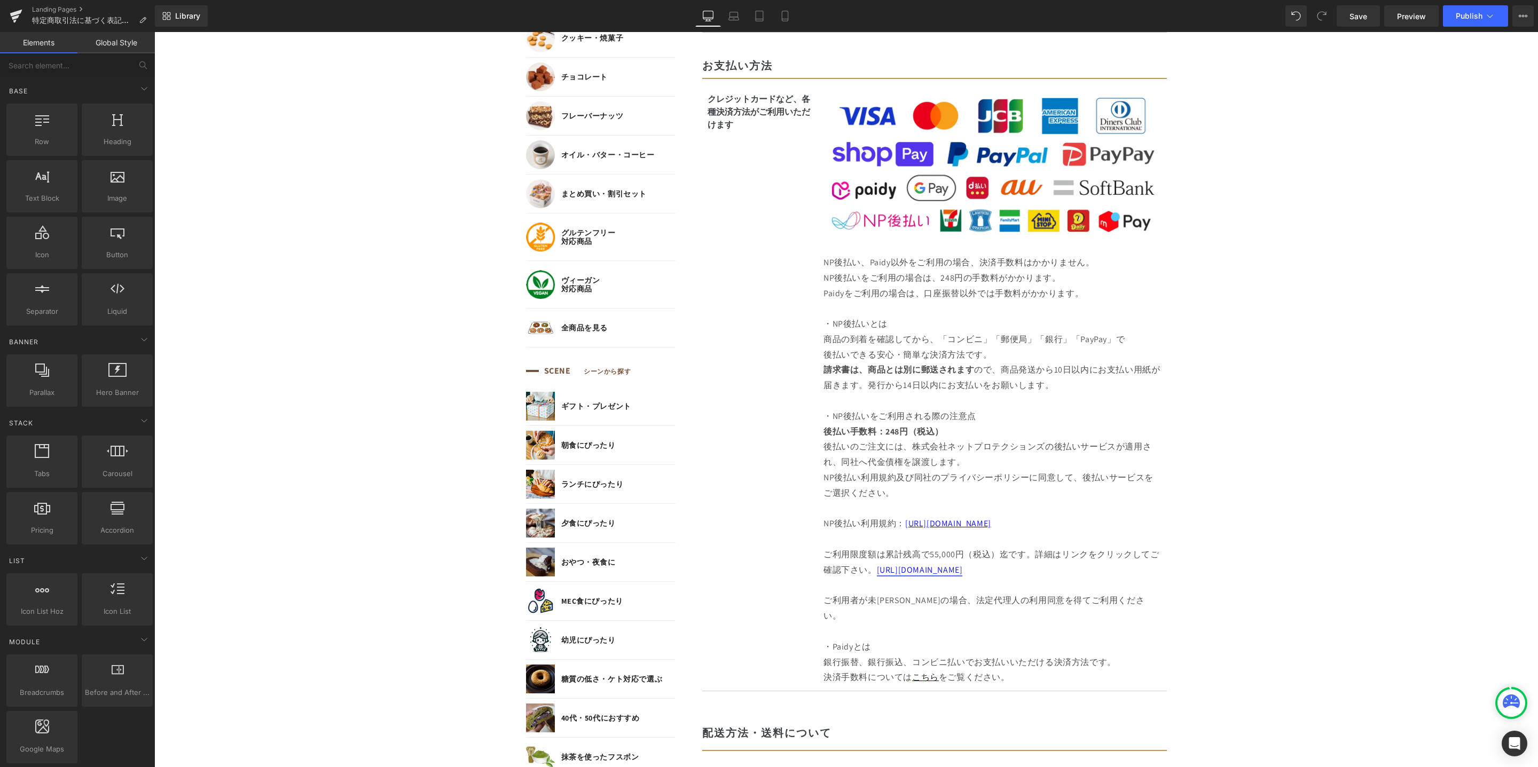
click at [1346, 563] on body "コンテンツに進む MENU ログイン SEARCH 商品検索 読みもの検索 検索 検索 FEATURE 特集 初めての方へ 新商品 誕生日ギフト セール商品 …" at bounding box center [845, 702] width 1383 height 2834
click at [1459, 18] on span "Publish" at bounding box center [1468, 16] width 27 height 9
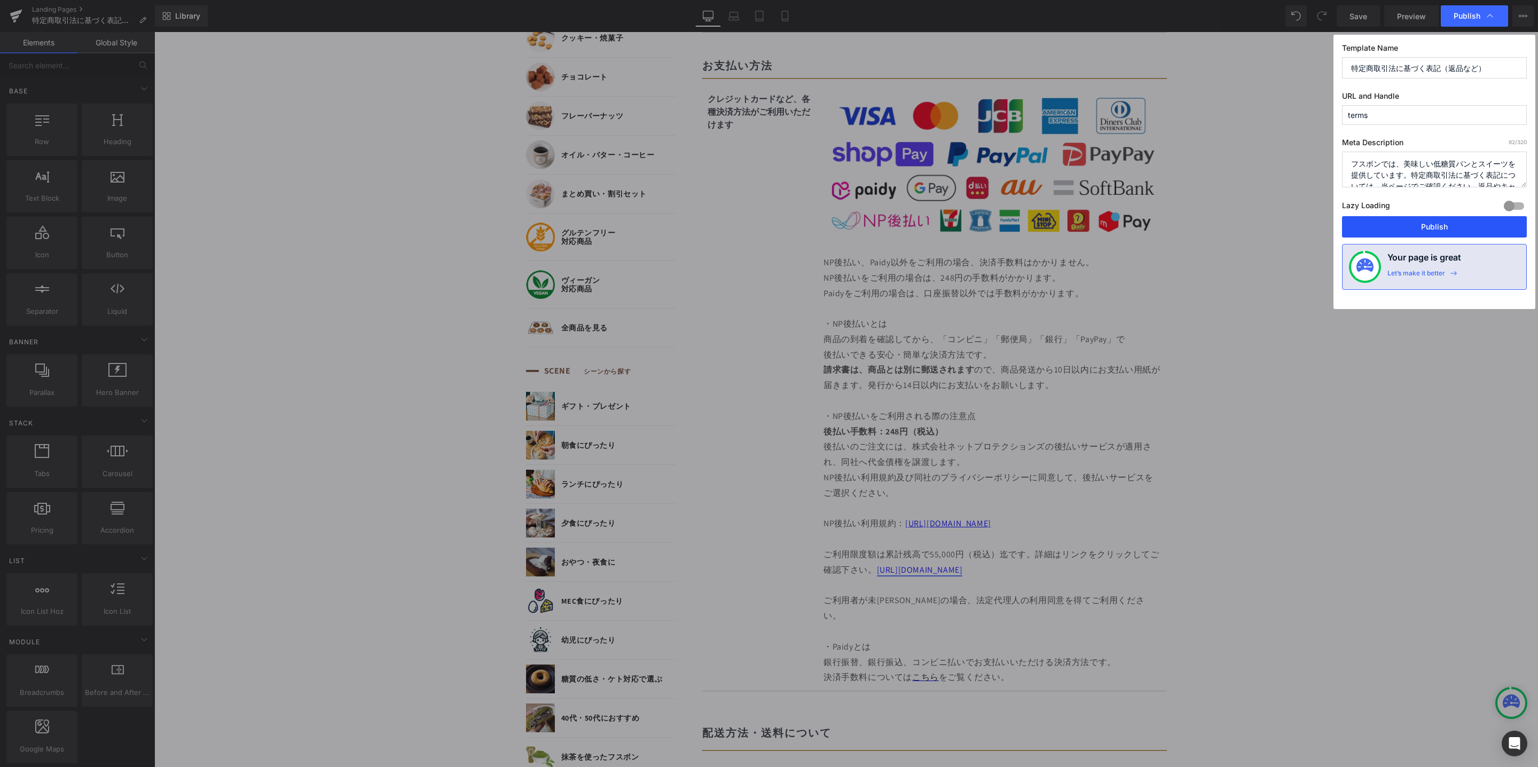
click at [1415, 218] on button "Publish" at bounding box center [1434, 226] width 185 height 21
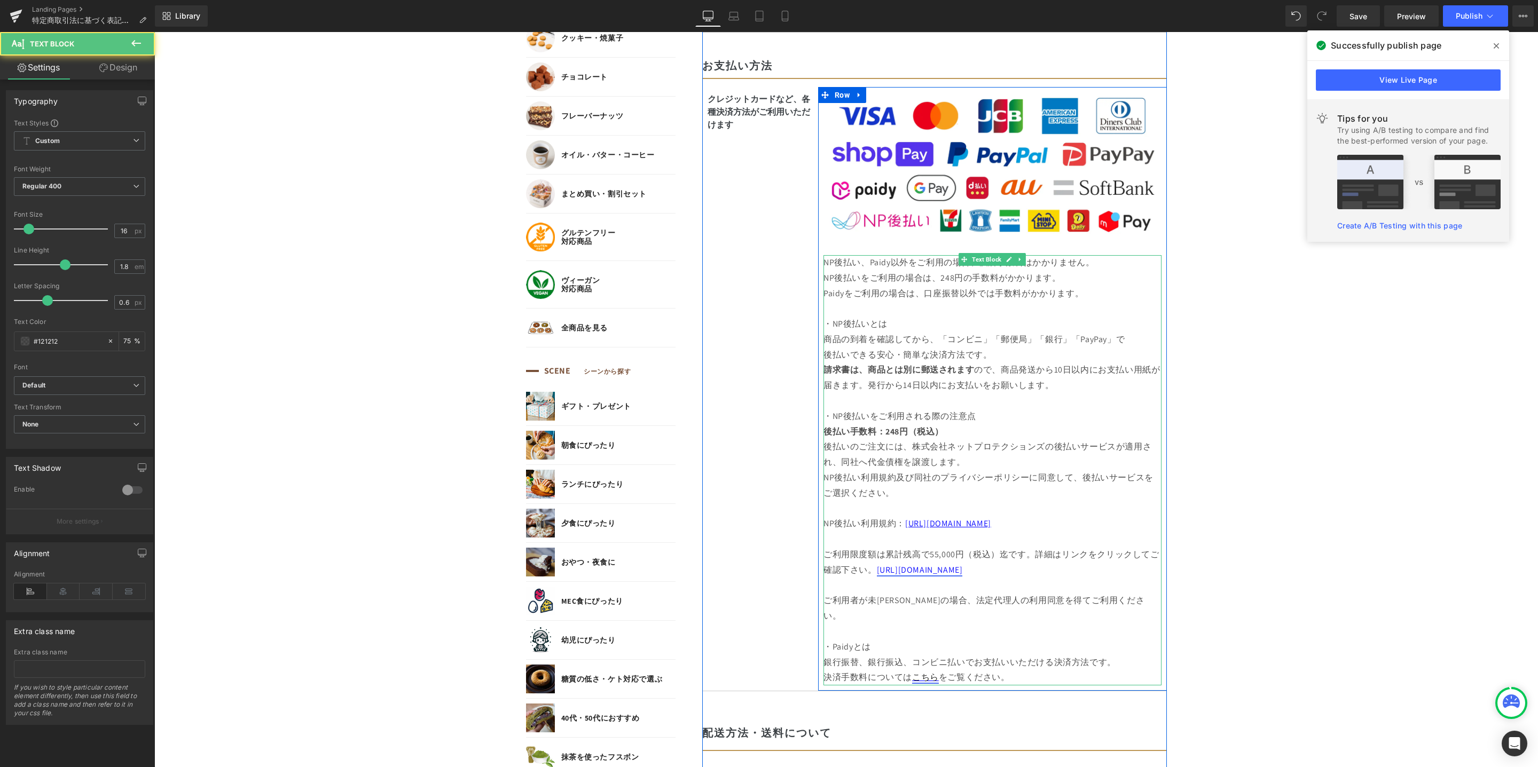
click at [919, 672] on link "こちら" at bounding box center [925, 677] width 27 height 11
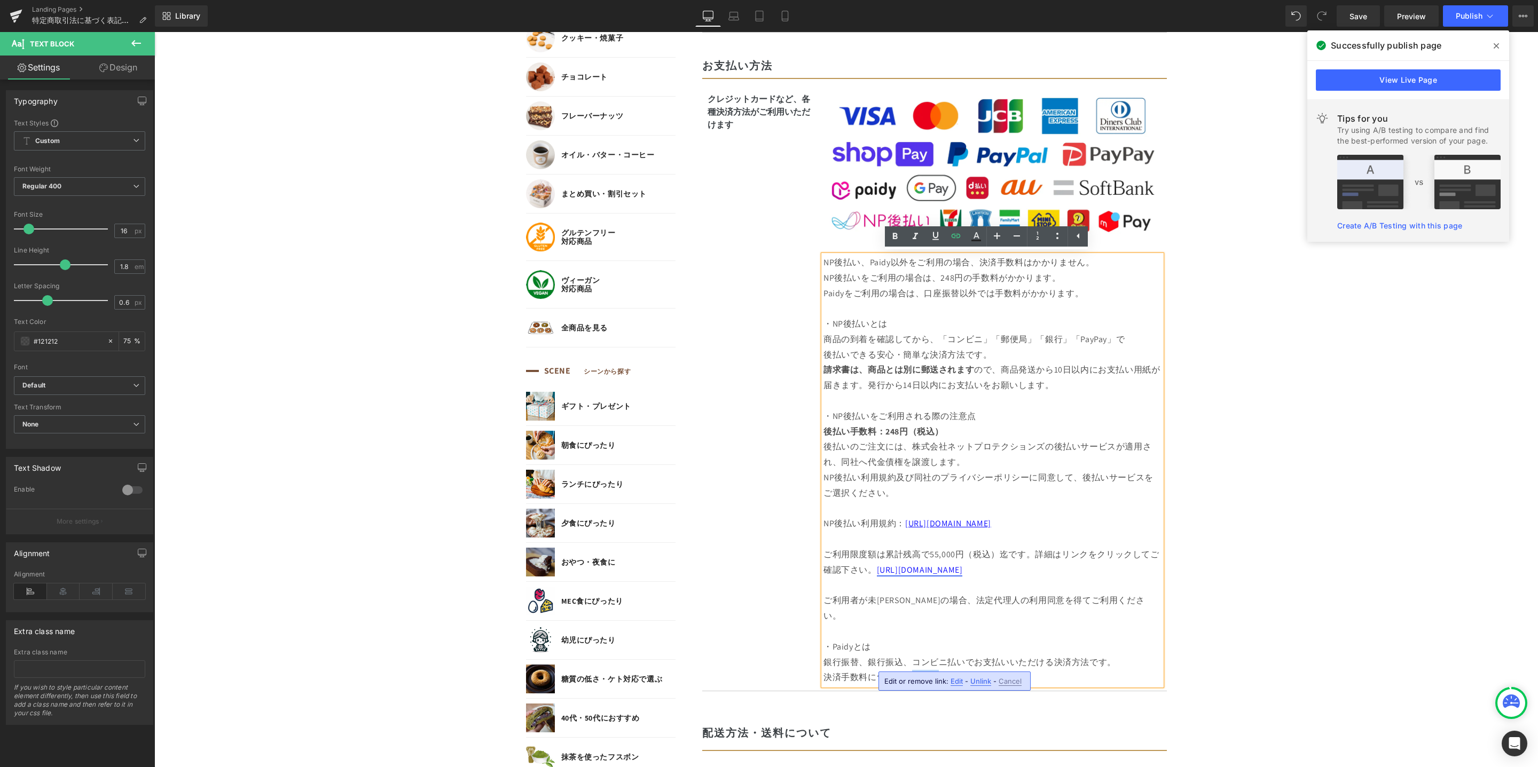
drag, startPoint x: 906, startPoint y: 663, endPoint x: 932, endPoint y: 660, distance: 25.8
click at [931, 672] on link "こちら" at bounding box center [925, 677] width 27 height 11
click at [979, 241] on icon at bounding box center [976, 236] width 13 height 13
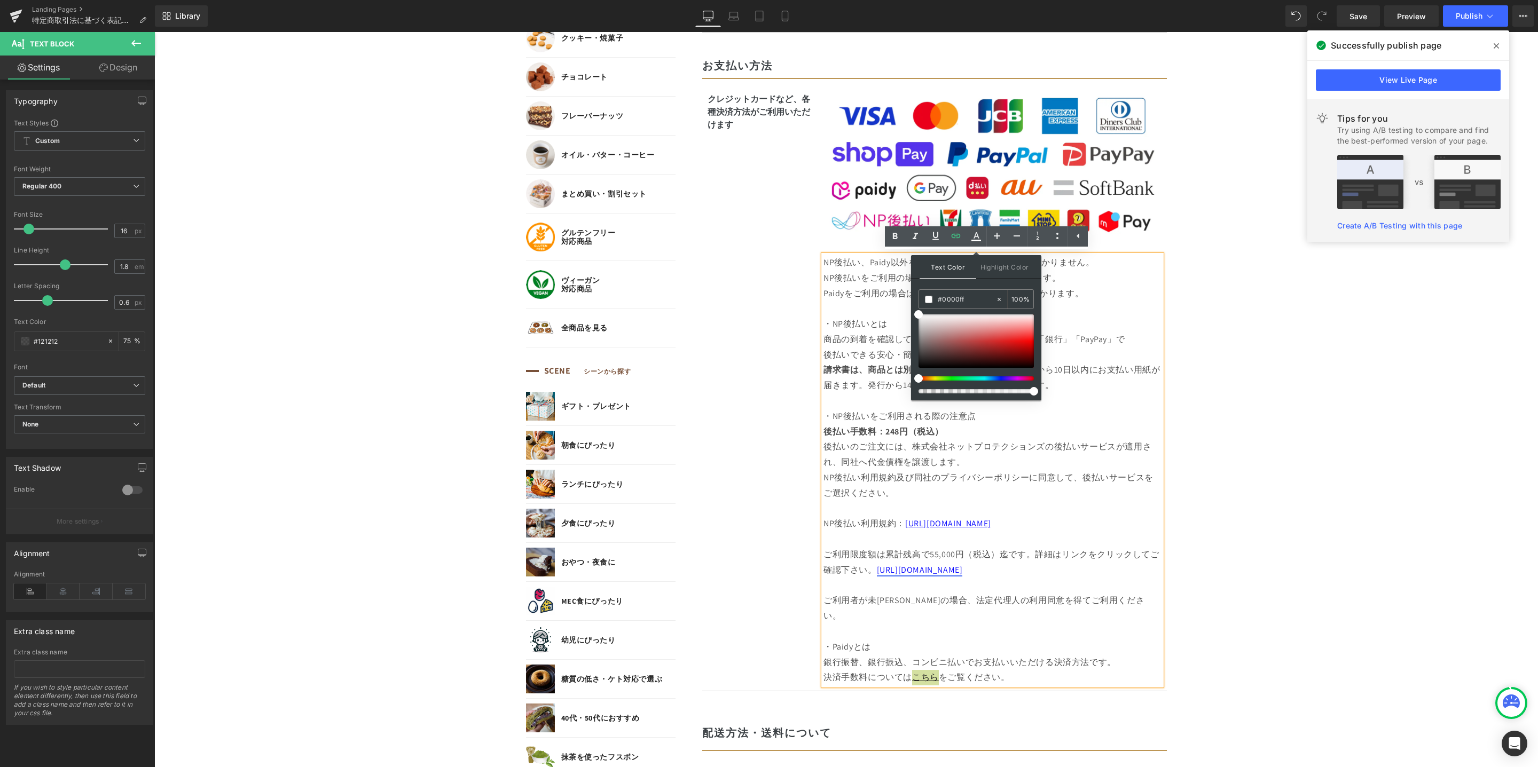
drag, startPoint x: 1076, startPoint y: 325, endPoint x: 899, endPoint y: 290, distance: 180.2
type input "#ffffff"
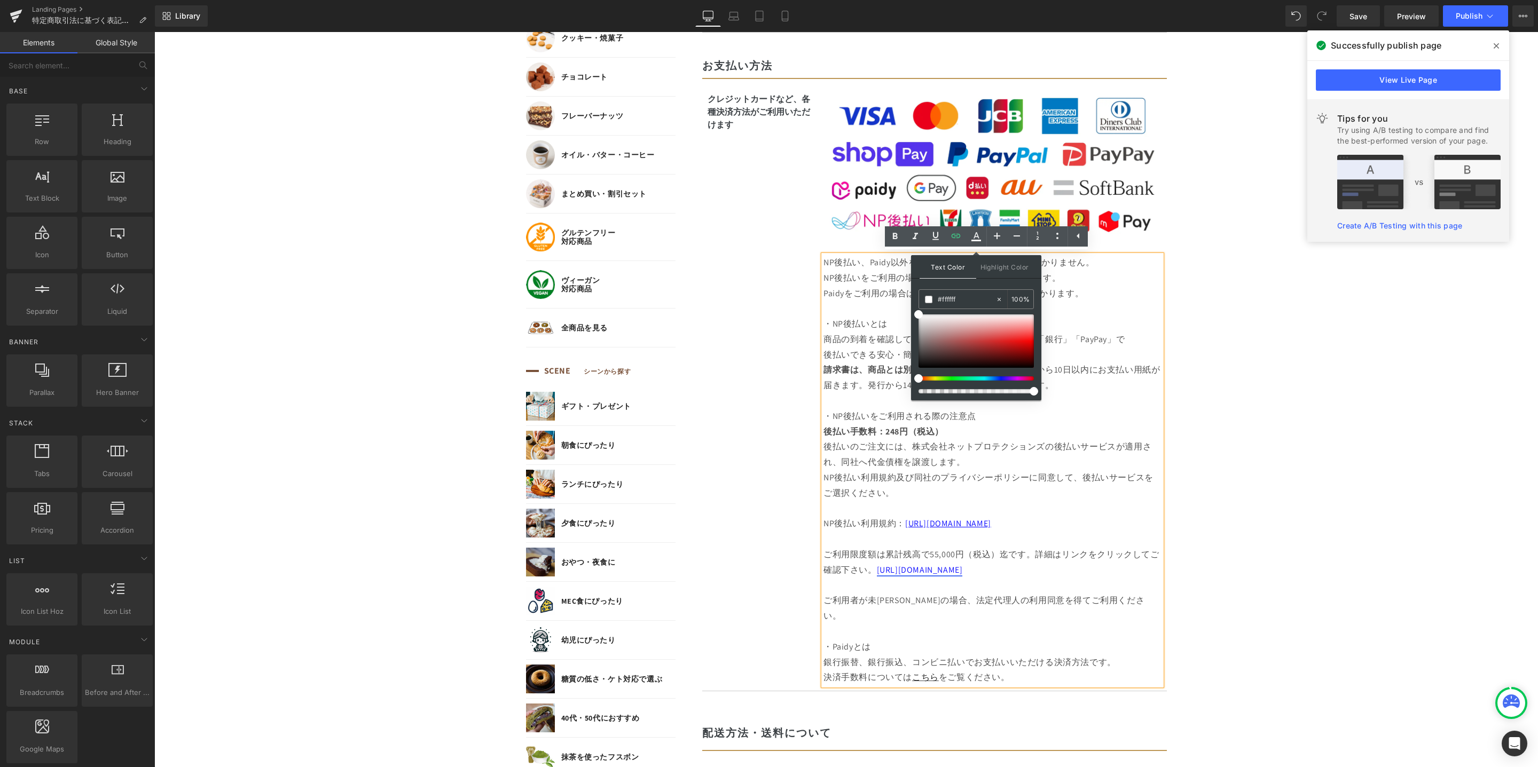
click at [1257, 454] on body "コンテンツに進む MENU ログイン SEARCH 商品検索 読みもの検索 検索 検索 FEATURE 特集 初めての方へ 新商品 誕生日ギフト セール商品 …" at bounding box center [845, 702] width 1383 height 2834
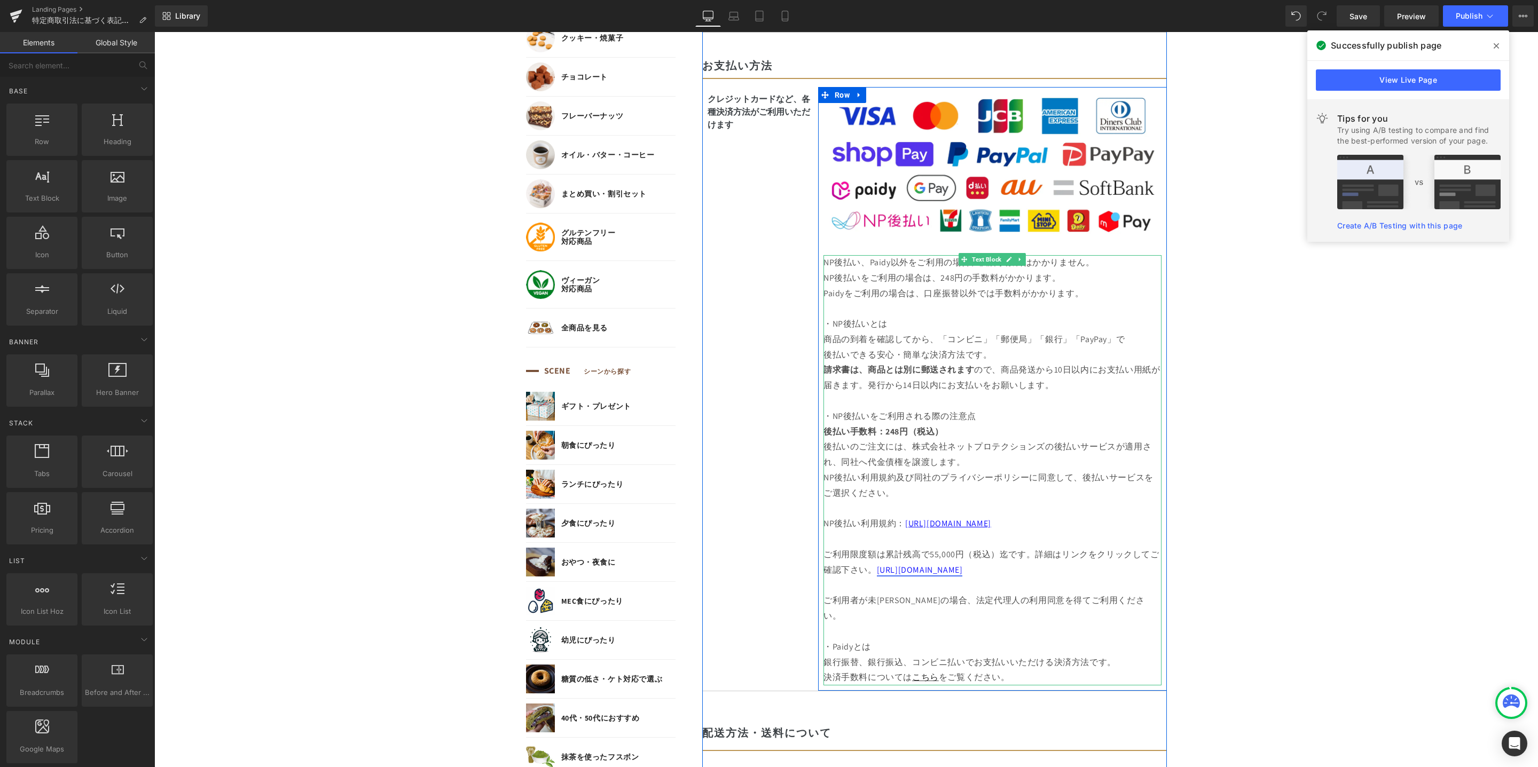
click at [991, 566] on p "ご利用限度額は累計残高で55,000円（税込）迄です。詳細はリンクをクリックしてご確認下さい。 [URL][DOMAIN_NAME]" at bounding box center [992, 555] width 338 height 46
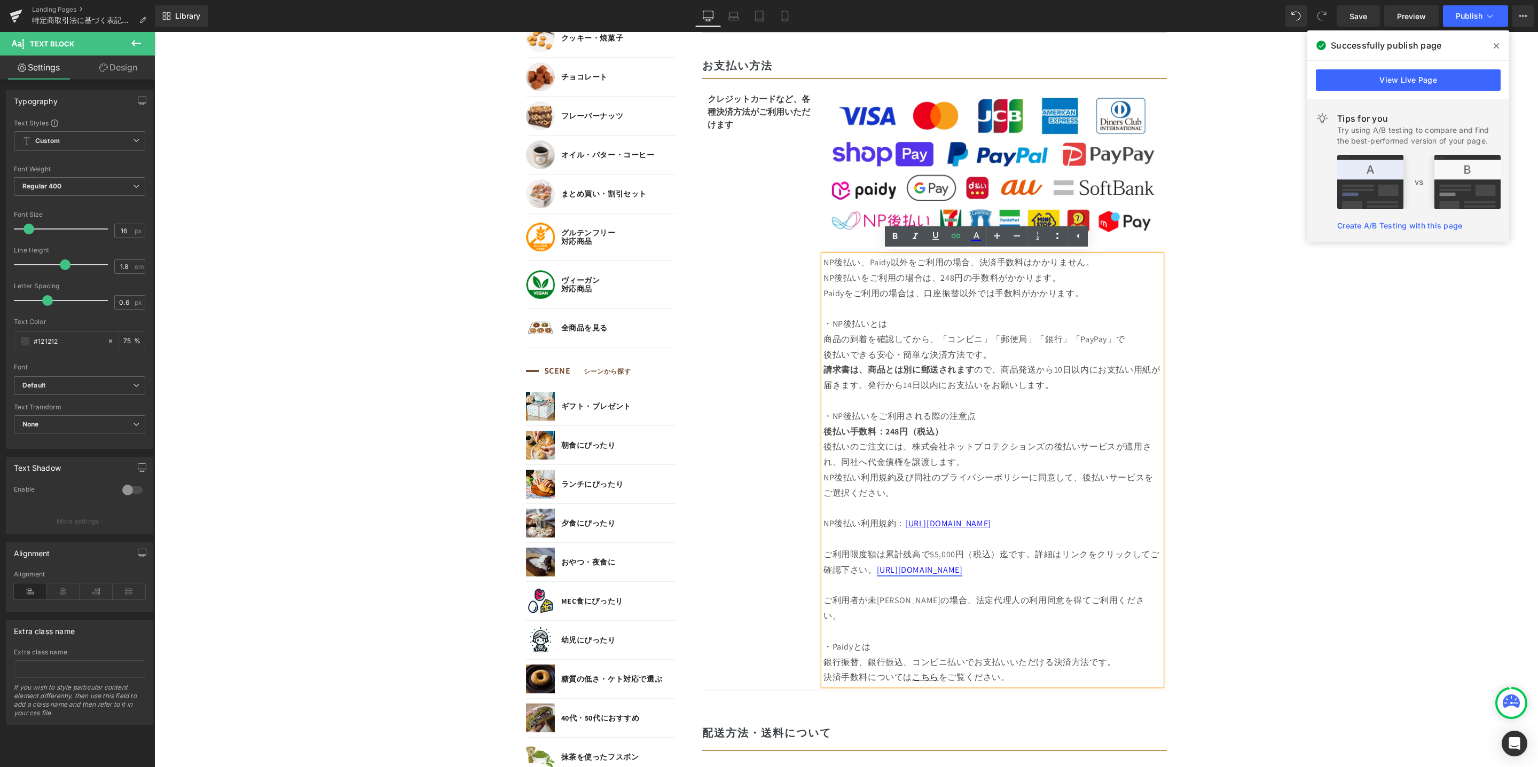
drag, startPoint x: 992, startPoint y: 570, endPoint x: 872, endPoint y: 570, distance: 120.1
click at [871, 571] on p "ご利用限度額は累計残高で55,000円（税込）迄です。詳細はリンクをクリックしてご確認下さい。 [URL][DOMAIN_NAME]" at bounding box center [992, 555] width 338 height 46
click at [936, 235] on icon at bounding box center [935, 236] width 13 height 13
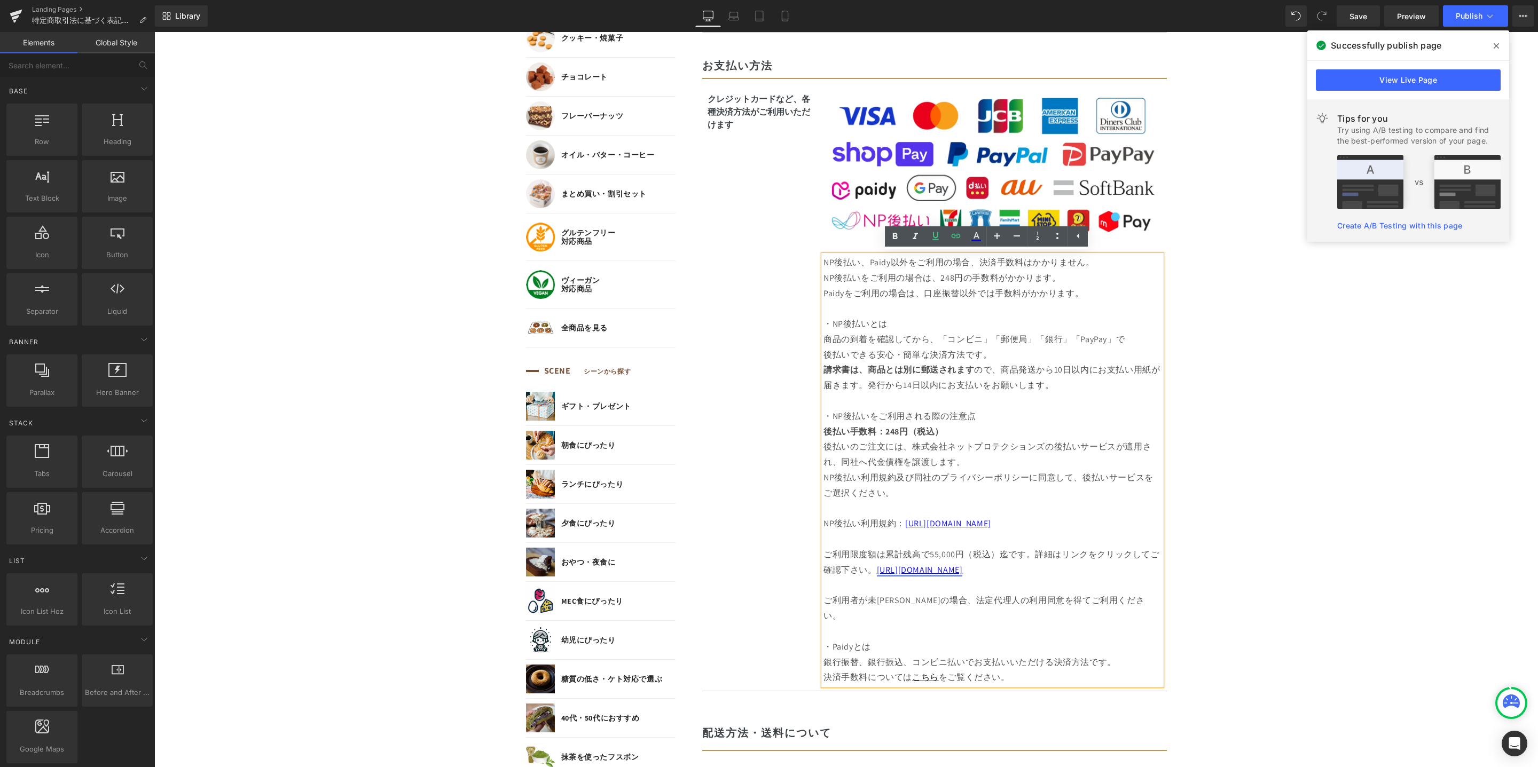
click at [1263, 426] on body "コンテンツに進む MENU ログイン SEARCH 商品検索 読みもの検索 検索 検索 FEATURE 特集 初めての方へ 新商品 誕生日ギフト セール商品 …" at bounding box center [845, 702] width 1383 height 2834
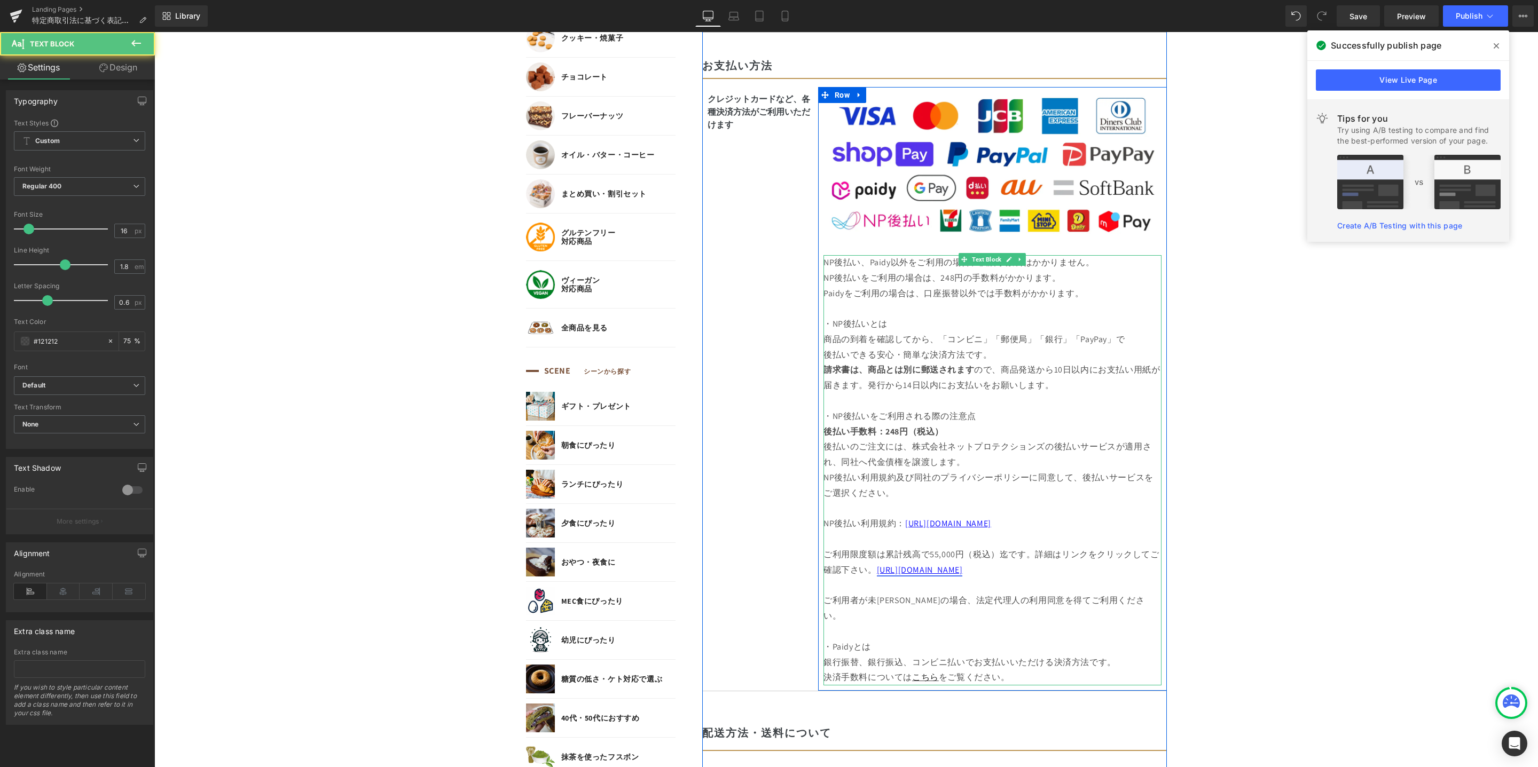
drag, startPoint x: 1024, startPoint y: 572, endPoint x: 872, endPoint y: 565, distance: 152.3
click at [871, 565] on p "ご利用限度額は累計残高で55,000円（税込）迄です。詳細はリンクをクリックしてご確認下さい。 [URL][DOMAIN_NAME]" at bounding box center [992, 555] width 338 height 46
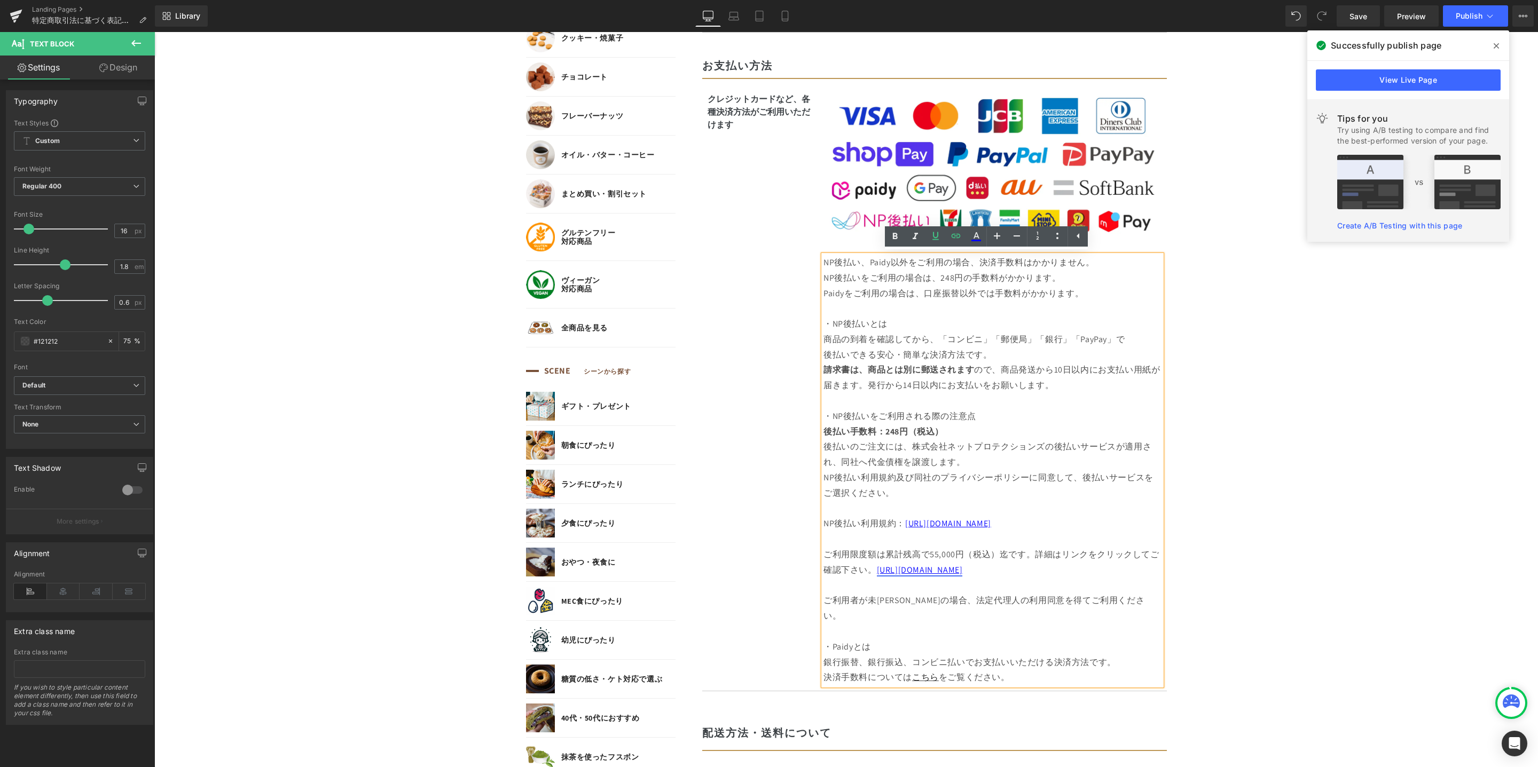
click at [998, 572] on p "ご利用限度額は累計残高で55,000円（税込）迄です。詳細はリンクをクリックしてご確認下さい。 [URL][DOMAIN_NAME]" at bounding box center [992, 555] width 338 height 46
drag, startPoint x: 896, startPoint y: 524, endPoint x: 1081, endPoint y: 531, distance: 184.9
click at [1081, 531] on div "NP後払い、Paidy以外をご利用の場合、決済手数料はかかりません。 NP後払いをご利用の場合は、248円の手数料がかかります。 Paidyをご利用の場合は、…" at bounding box center [992, 470] width 338 height 430
copy span "[URL][DOMAIN_NAME]"
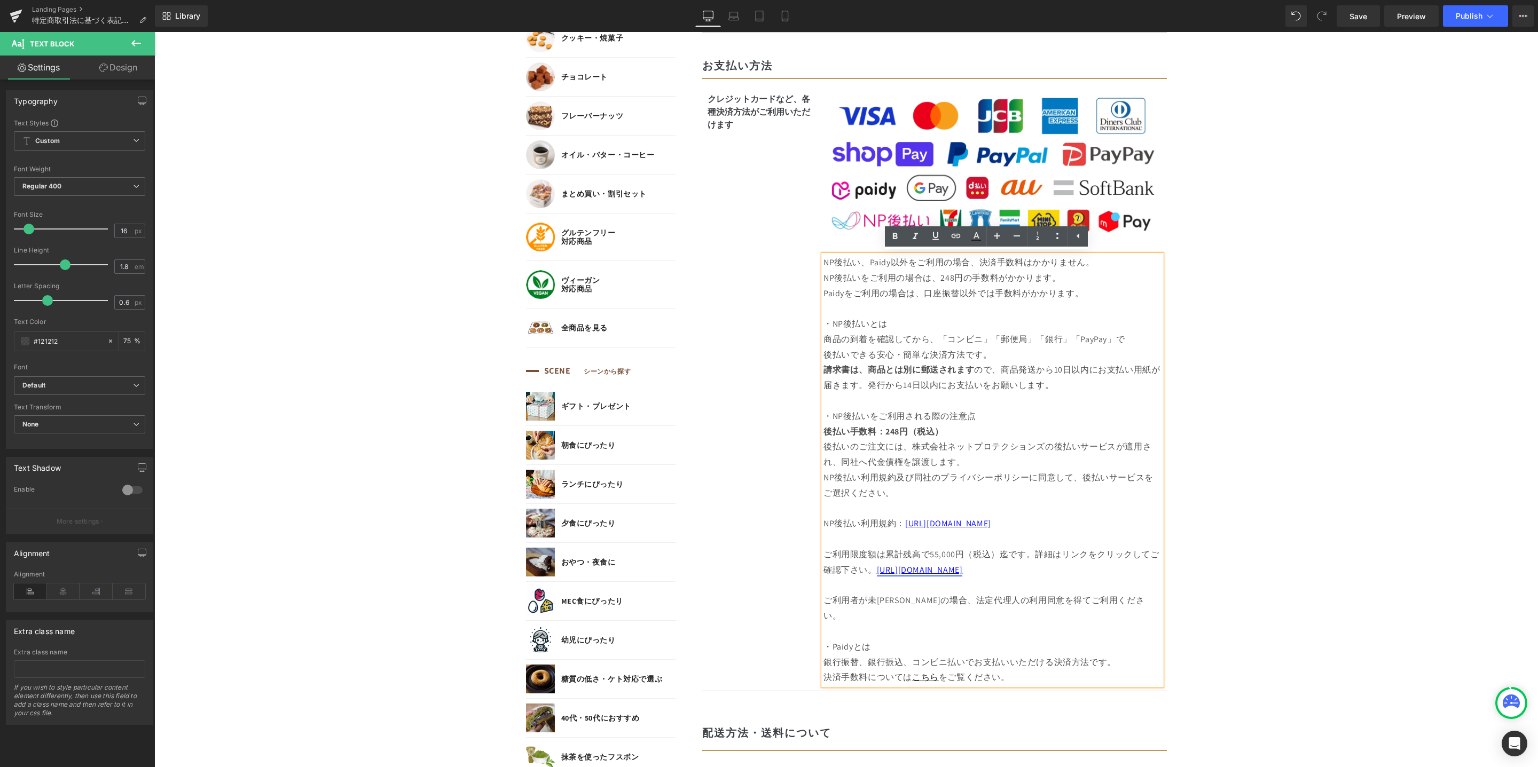
click at [870, 572] on p "ご利用限度額は累計残高で55,000円（税込）迄です。詳細はリンクをクリックしてご確認下さい。 [URL][DOMAIN_NAME]" at bounding box center [992, 555] width 338 height 46
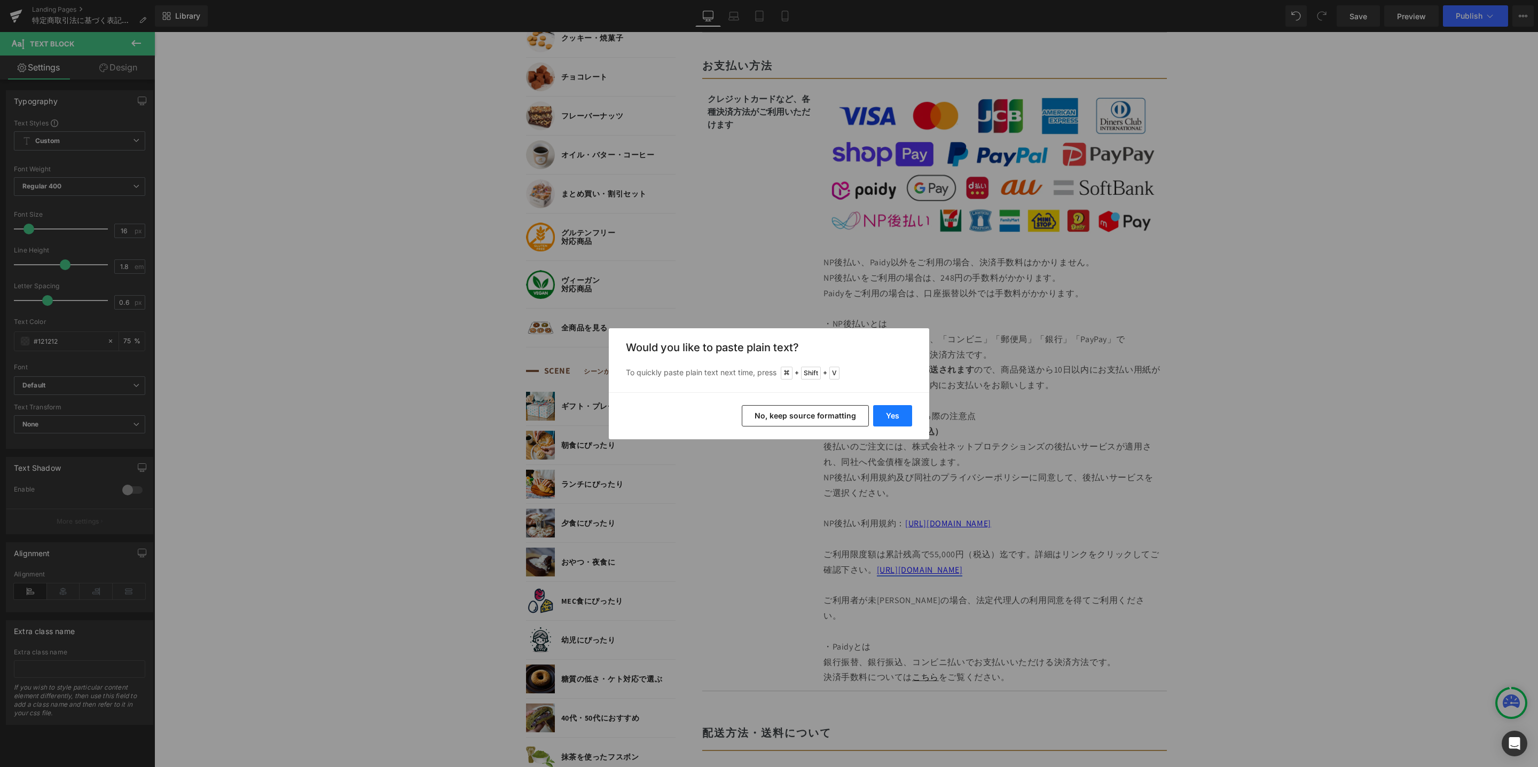
click at [894, 418] on button "Yes" at bounding box center [892, 415] width 39 height 21
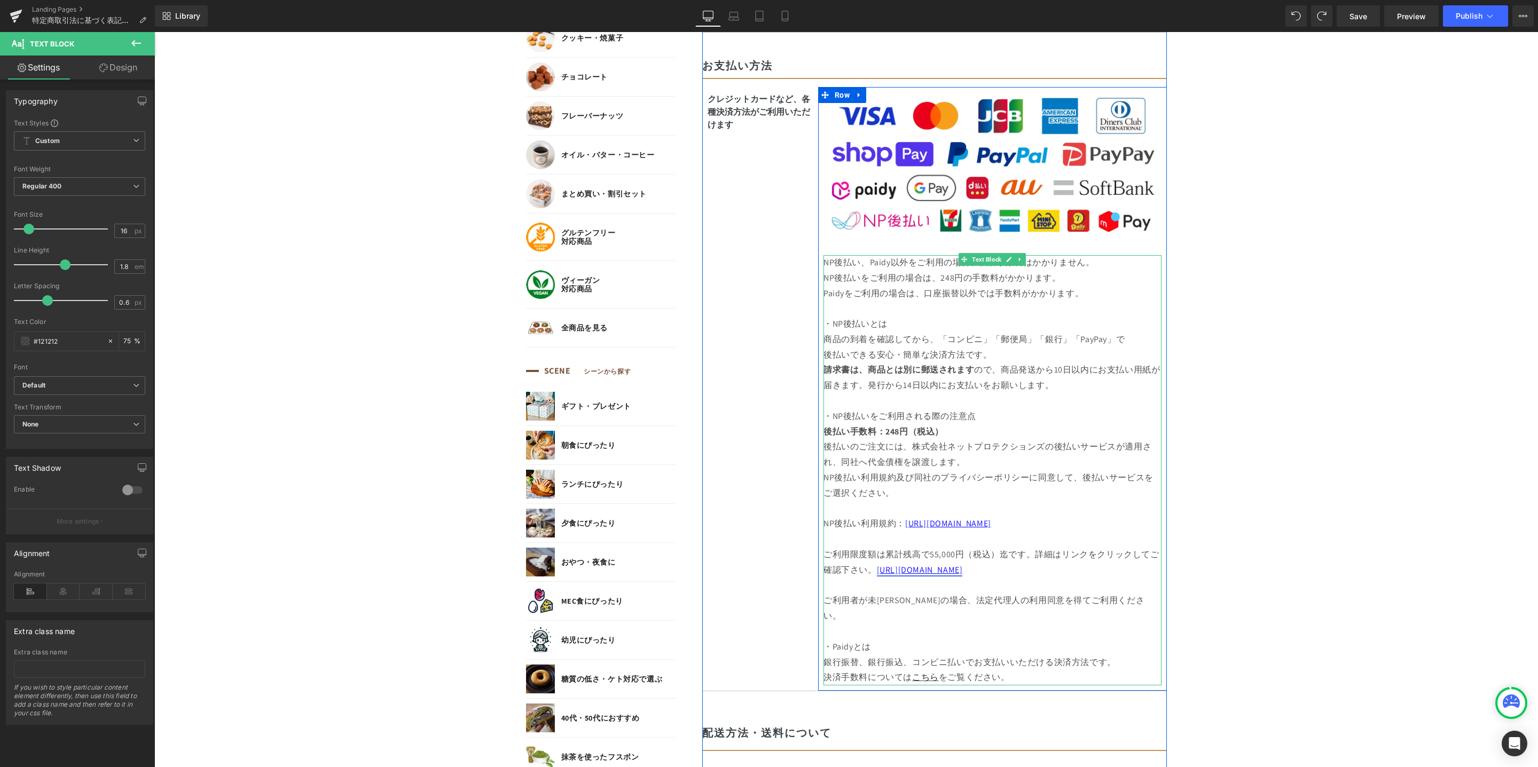
click at [877, 573] on span "[URL][DOMAIN_NAME]" at bounding box center [920, 569] width 86 height 11
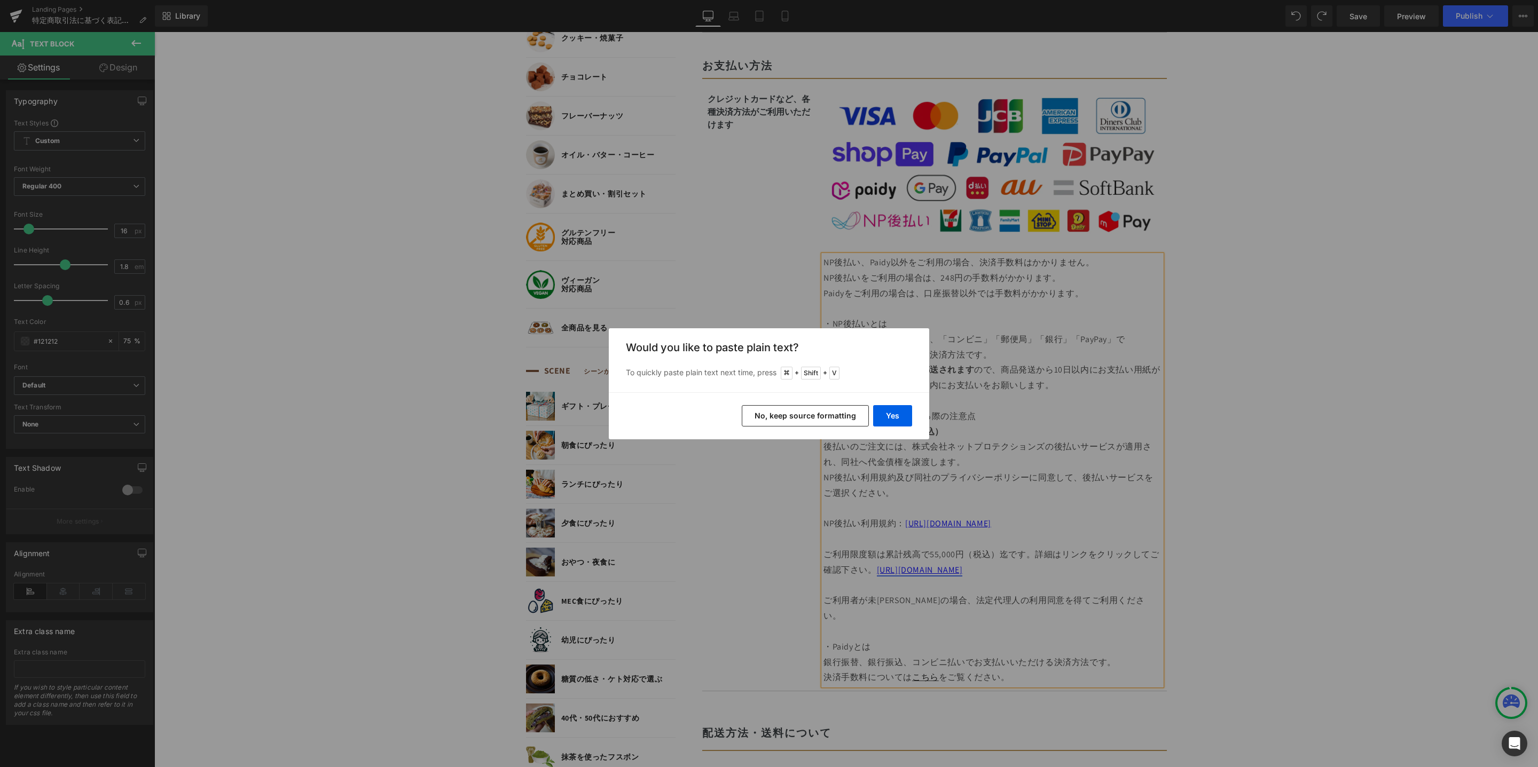
click at [825, 420] on button "No, keep source formatting" at bounding box center [805, 415] width 127 height 21
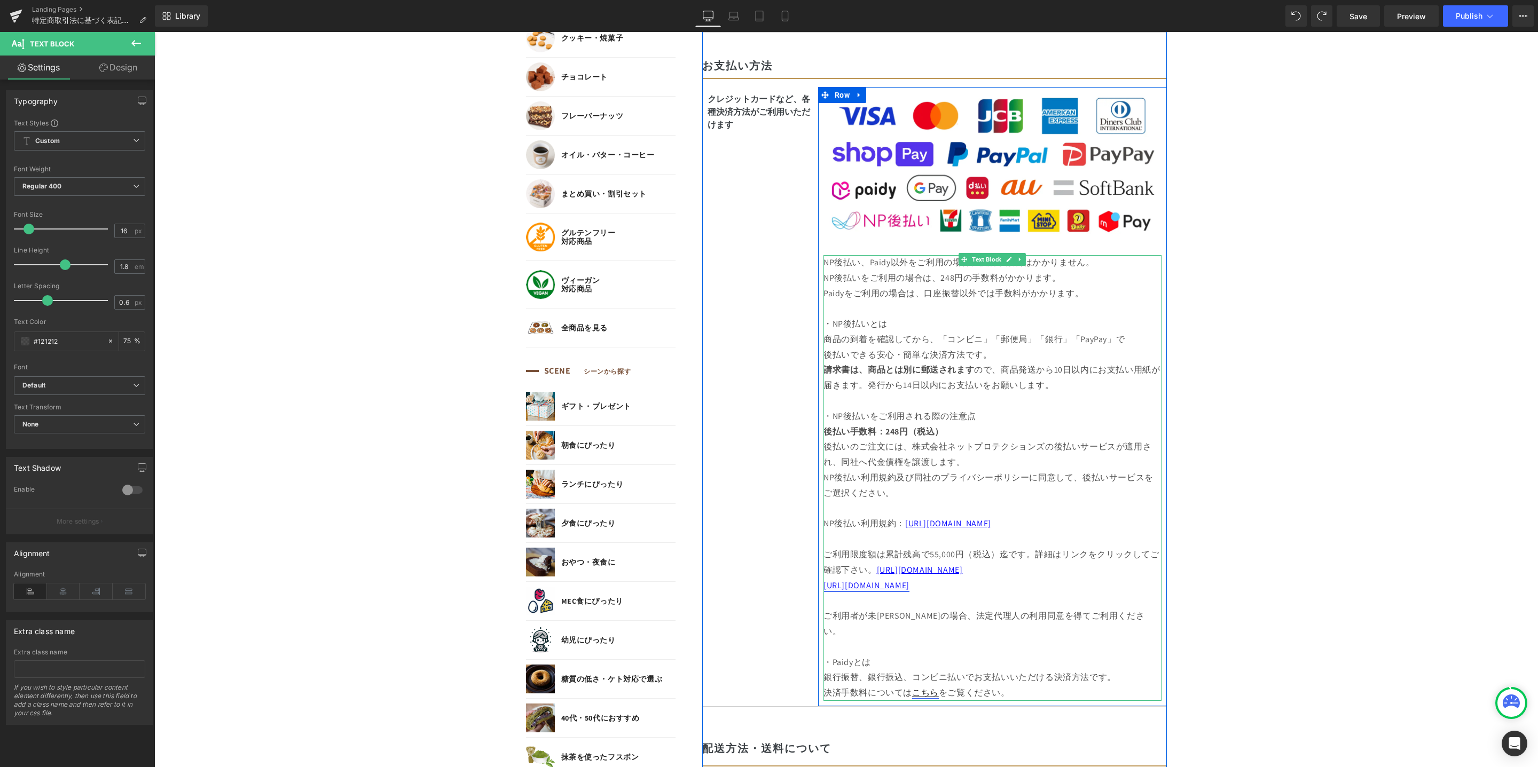
drag, startPoint x: 908, startPoint y: 676, endPoint x: 914, endPoint y: 676, distance: 5.9
click at [912, 687] on link "こちら" at bounding box center [925, 692] width 27 height 11
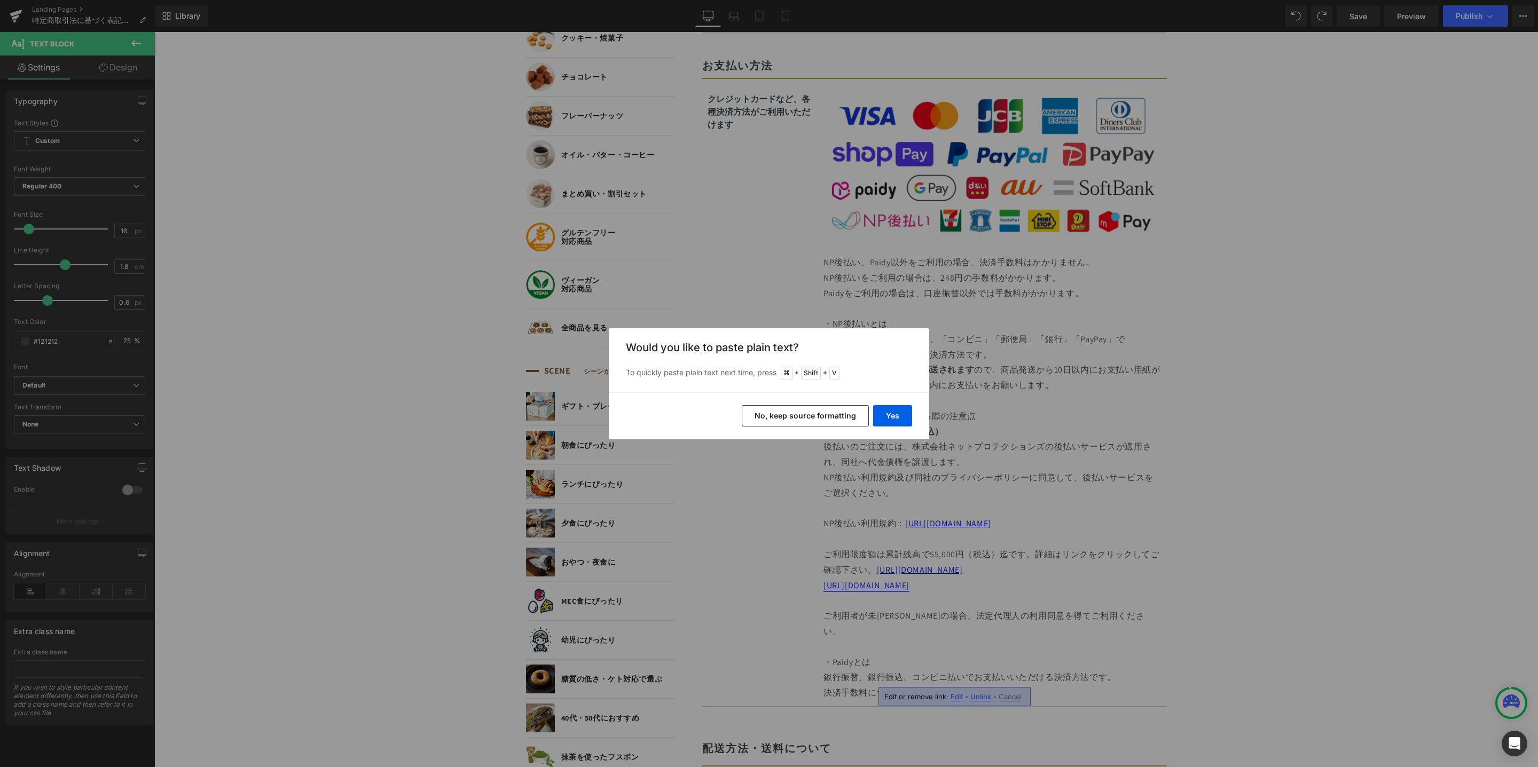
click at [855, 421] on button "No, keep source formatting" at bounding box center [805, 415] width 127 height 21
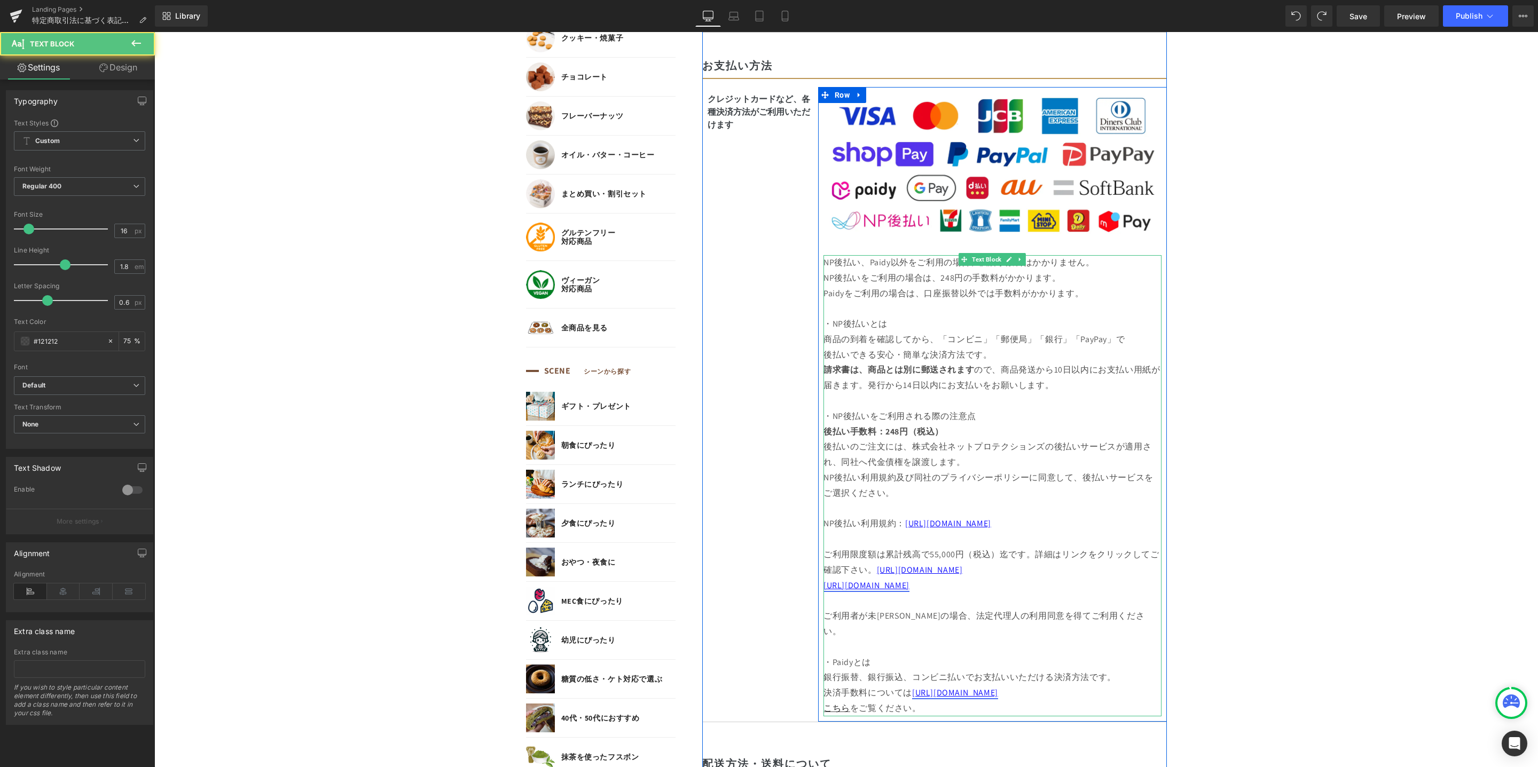
drag, startPoint x: 912, startPoint y: 679, endPoint x: 1094, endPoint y: 681, distance: 182.1
click at [1095, 680] on p "銀行振替、銀行振込、コンビニ払いでお支払いいただける決済方法です。 決済手数料については [URL][DOMAIN_NAME]" at bounding box center [992, 685] width 338 height 31
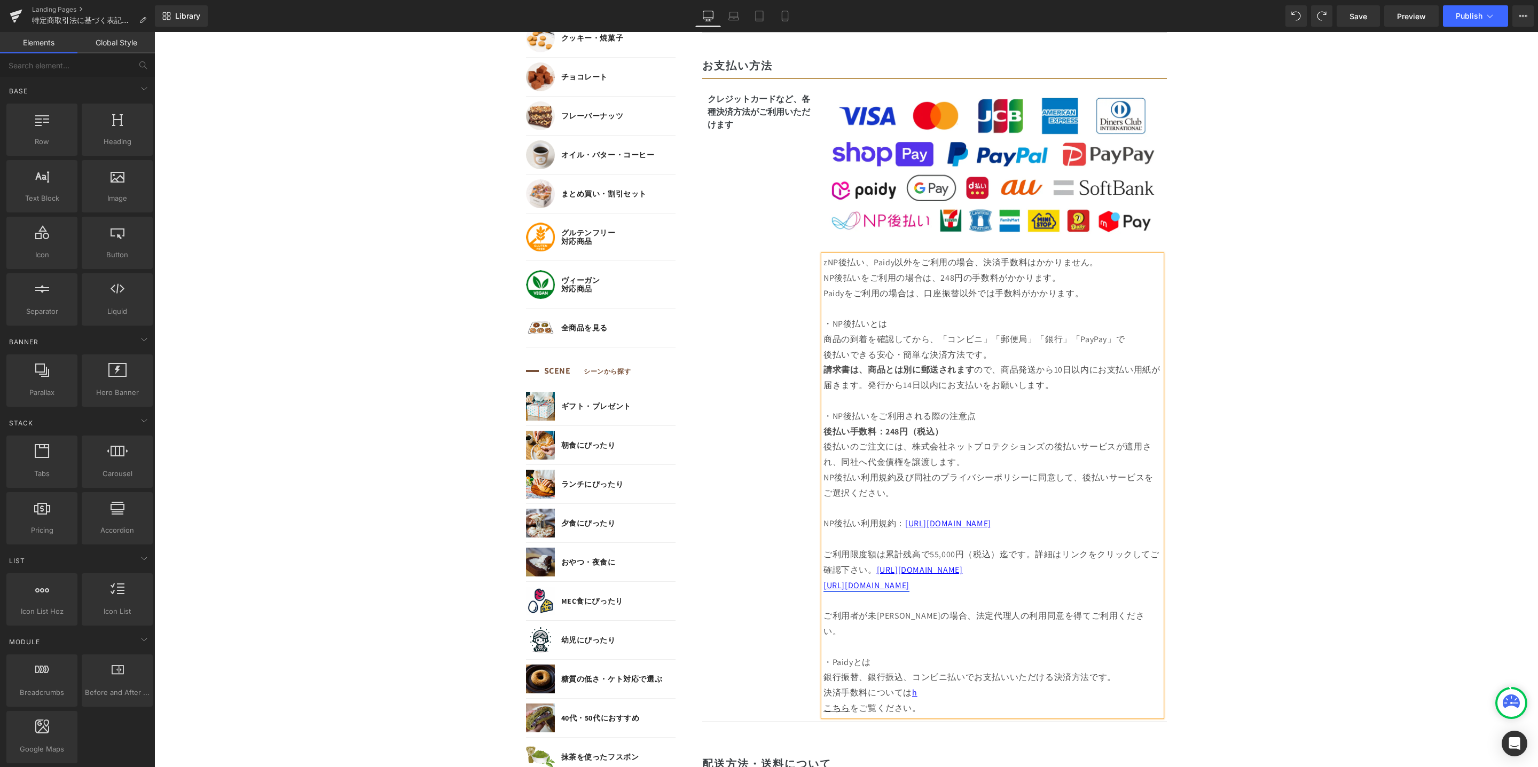
click at [1263, 594] on body "コンテンツに進む MENU ログイン SEARCH 商品検索 読みもの検索 検索 検索 FEATURE 特集 初めての方へ 新商品 誕生日ギフト セール商品 …" at bounding box center [845, 717] width 1383 height 2864
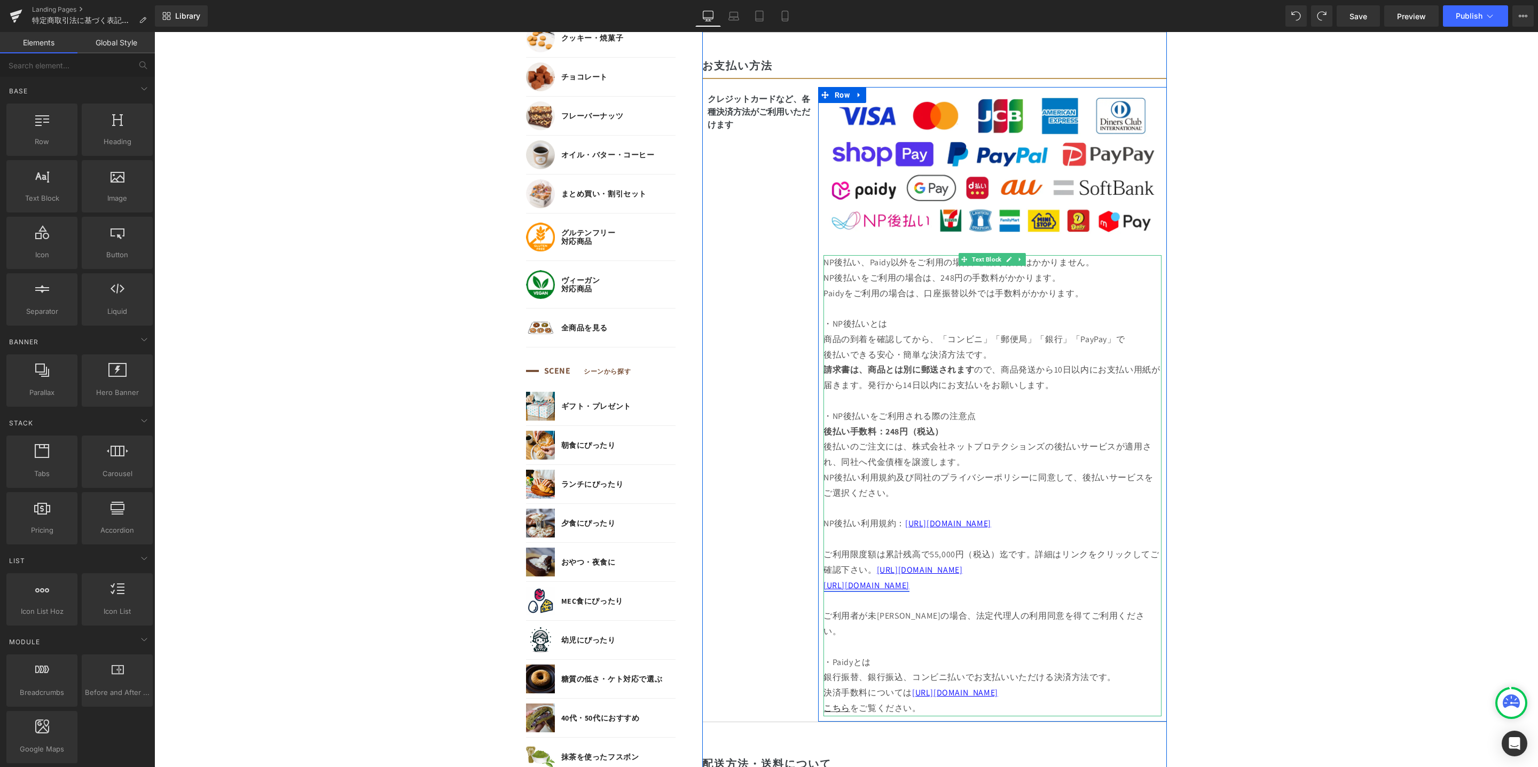
click at [1100, 678] on p "銀行振替、銀行振込、コンビニ払いでお支払いいただける決済方法です。 決済手数料については [URL][DOMAIN_NAME]" at bounding box center [992, 685] width 338 height 31
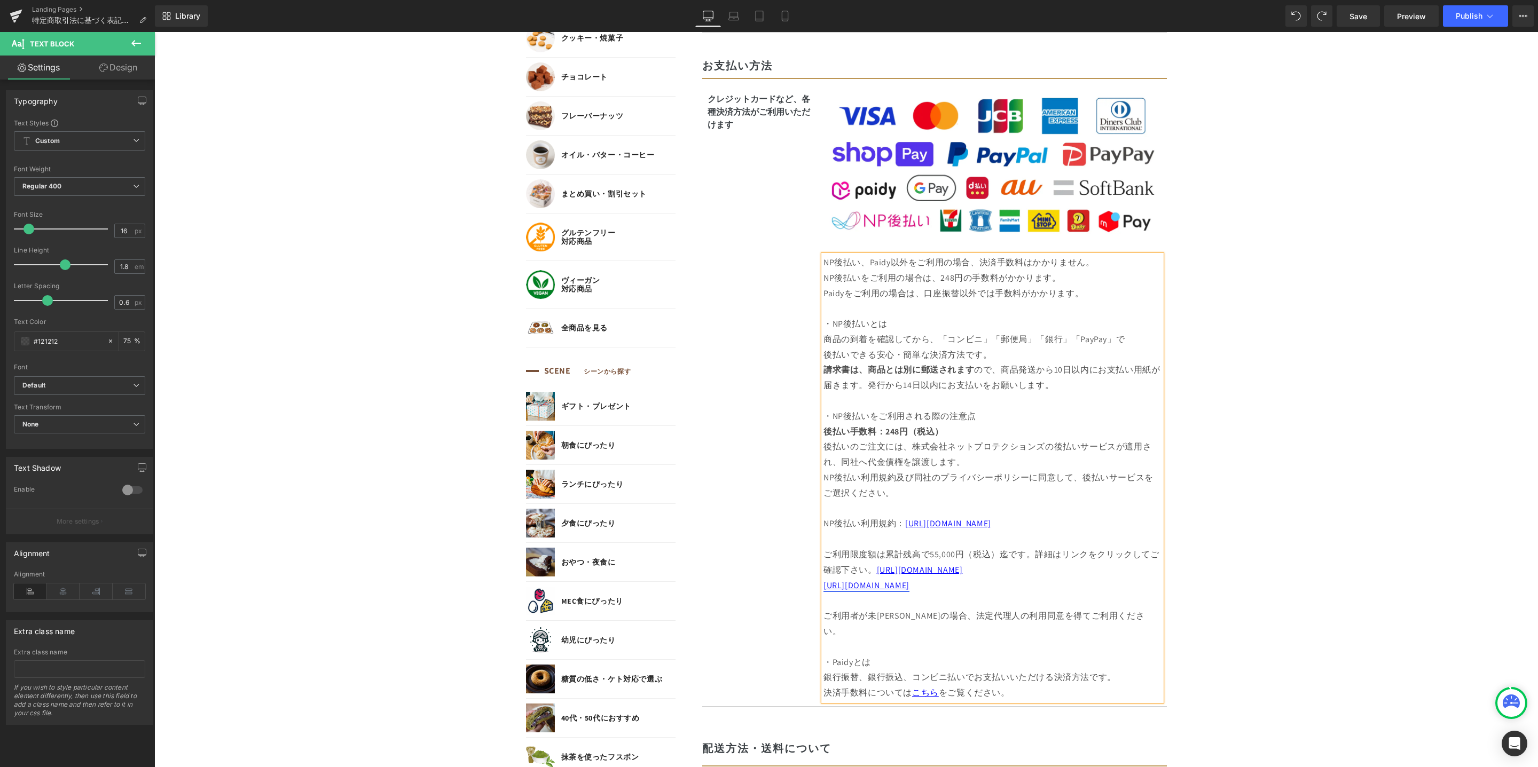
click at [1009, 588] on p "[URL][DOMAIN_NAME]" at bounding box center [992, 585] width 338 height 15
drag, startPoint x: 1029, startPoint y: 556, endPoint x: 1088, endPoint y: 580, distance: 63.2
click at [1088, 580] on div "NP後払い、Paidy以外をご利用の場合、決済手数料はかかりません。 NP後払いをご利用の場合は、248円の手数料がかかります。 Paidyをご利用の場合は、…" at bounding box center [992, 478] width 338 height 446
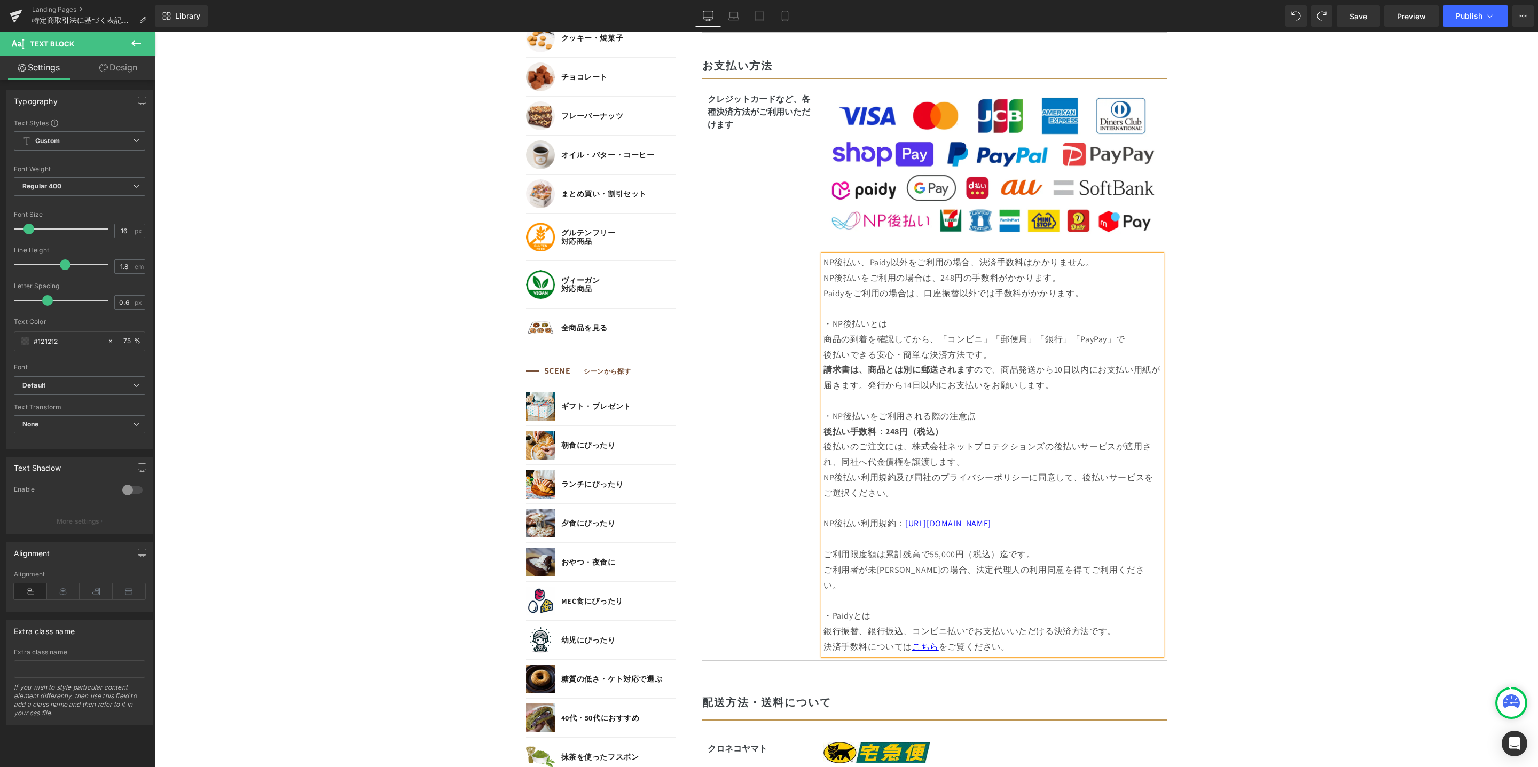
click at [1280, 533] on body "コンテンツに進む MENU ログイン SEARCH 商品検索 読みもの検索 検索 検索 FEATURE 特集 初めての方へ 新商品 誕生日ギフト セール商品 …" at bounding box center [845, 686] width 1383 height 2803
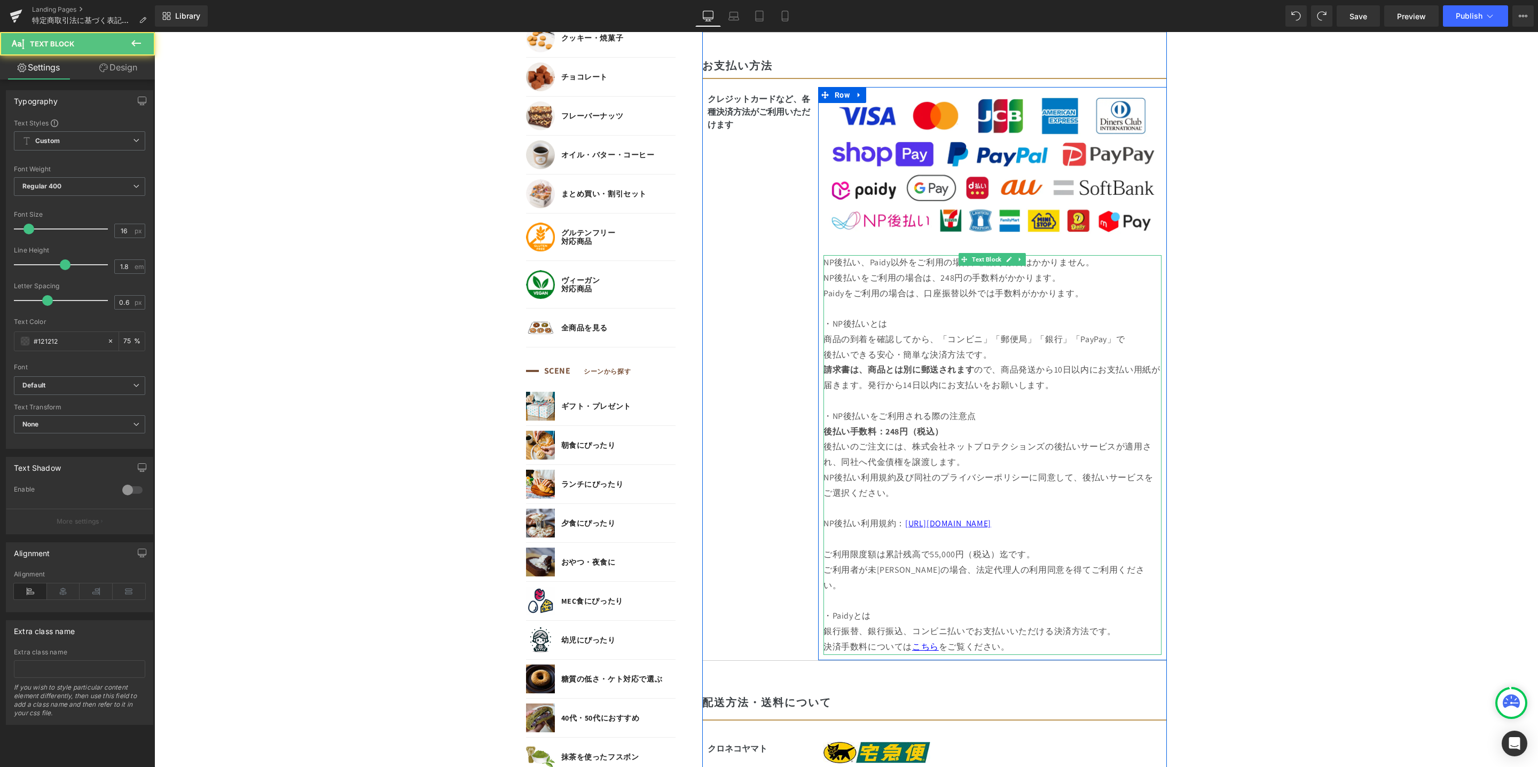
click at [1028, 556] on p "ご利用限度額は累計残高で55,000円（税込）迄です。" at bounding box center [992, 547] width 338 height 31
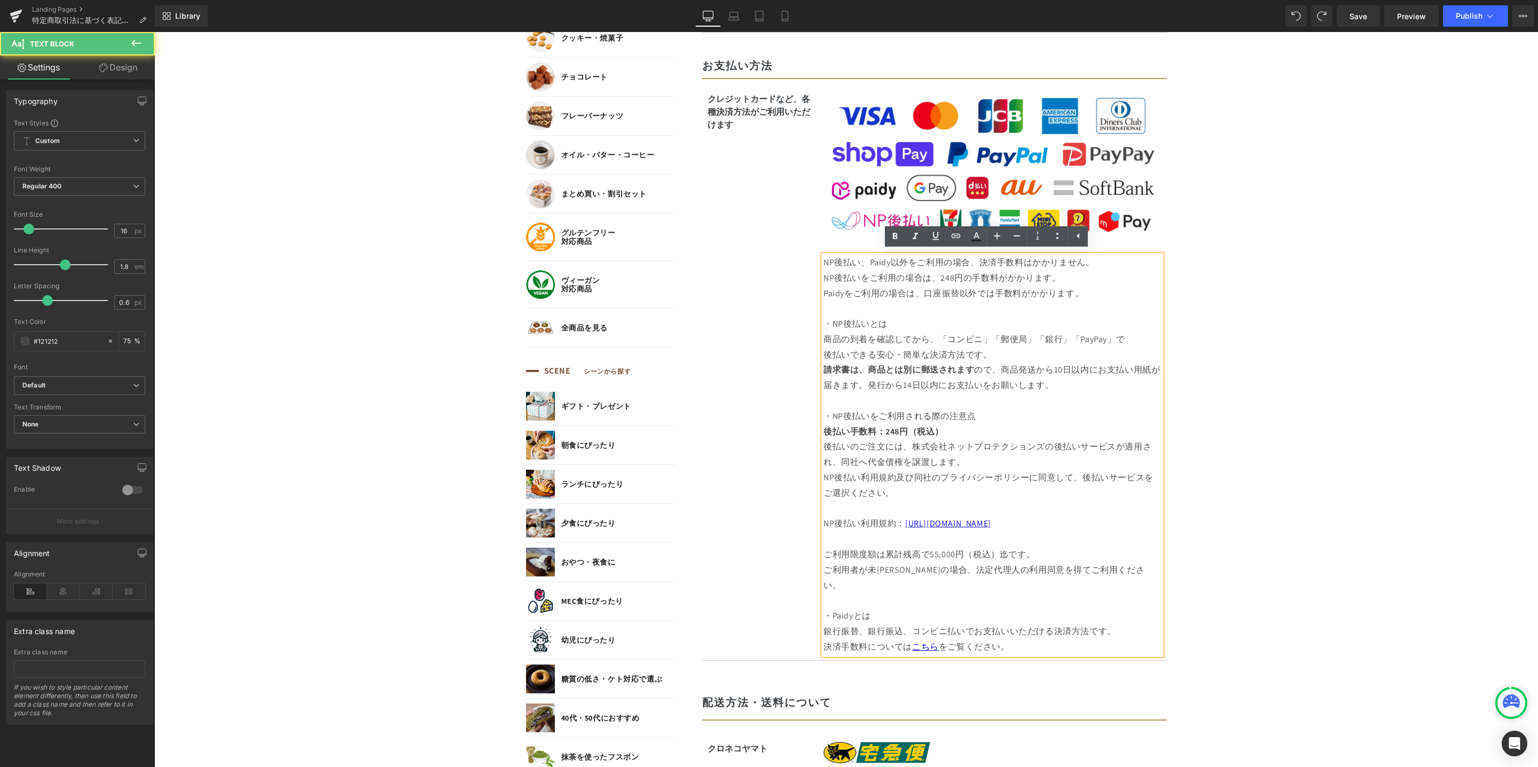
click at [1266, 559] on body "コンテンツに進む MENU ログイン SEARCH 商品検索 読みもの検索 検索 検索 FEATURE 特集 初めての方へ 新商品 誕生日ギフト セール商品 …" at bounding box center [845, 686] width 1383 height 2803
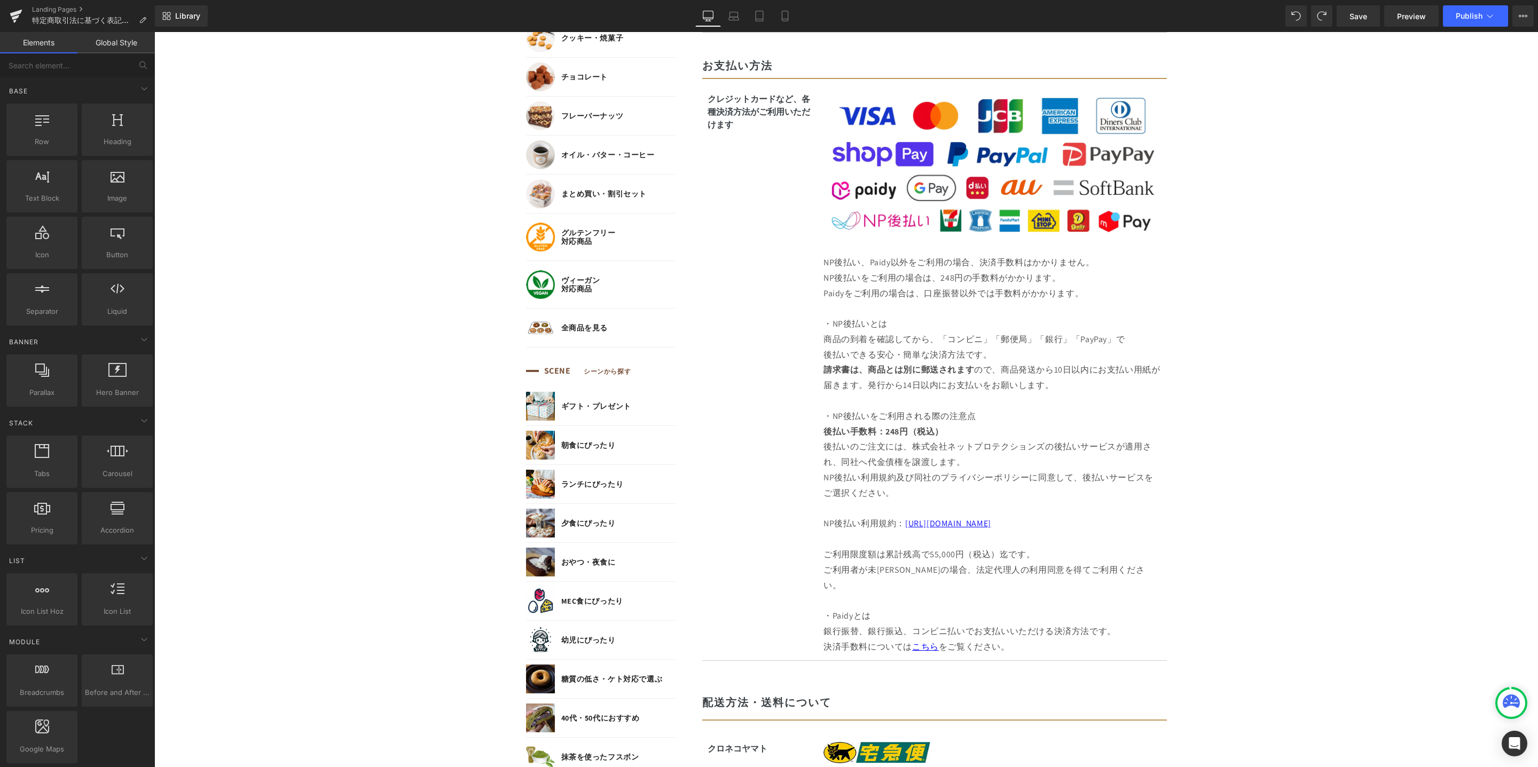
scroll to position [747, 0]
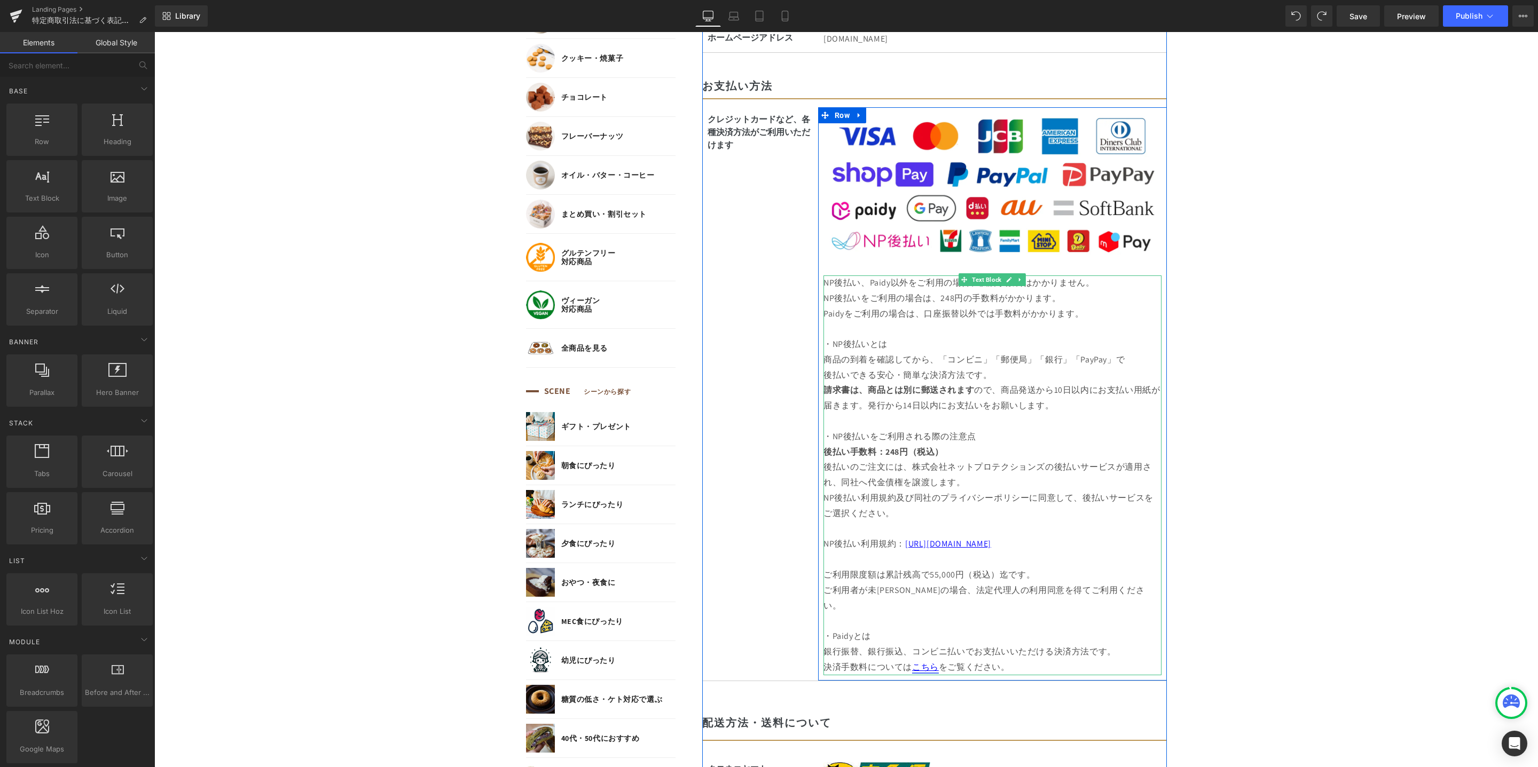
click at [924, 661] on span "こちら" at bounding box center [925, 666] width 27 height 11
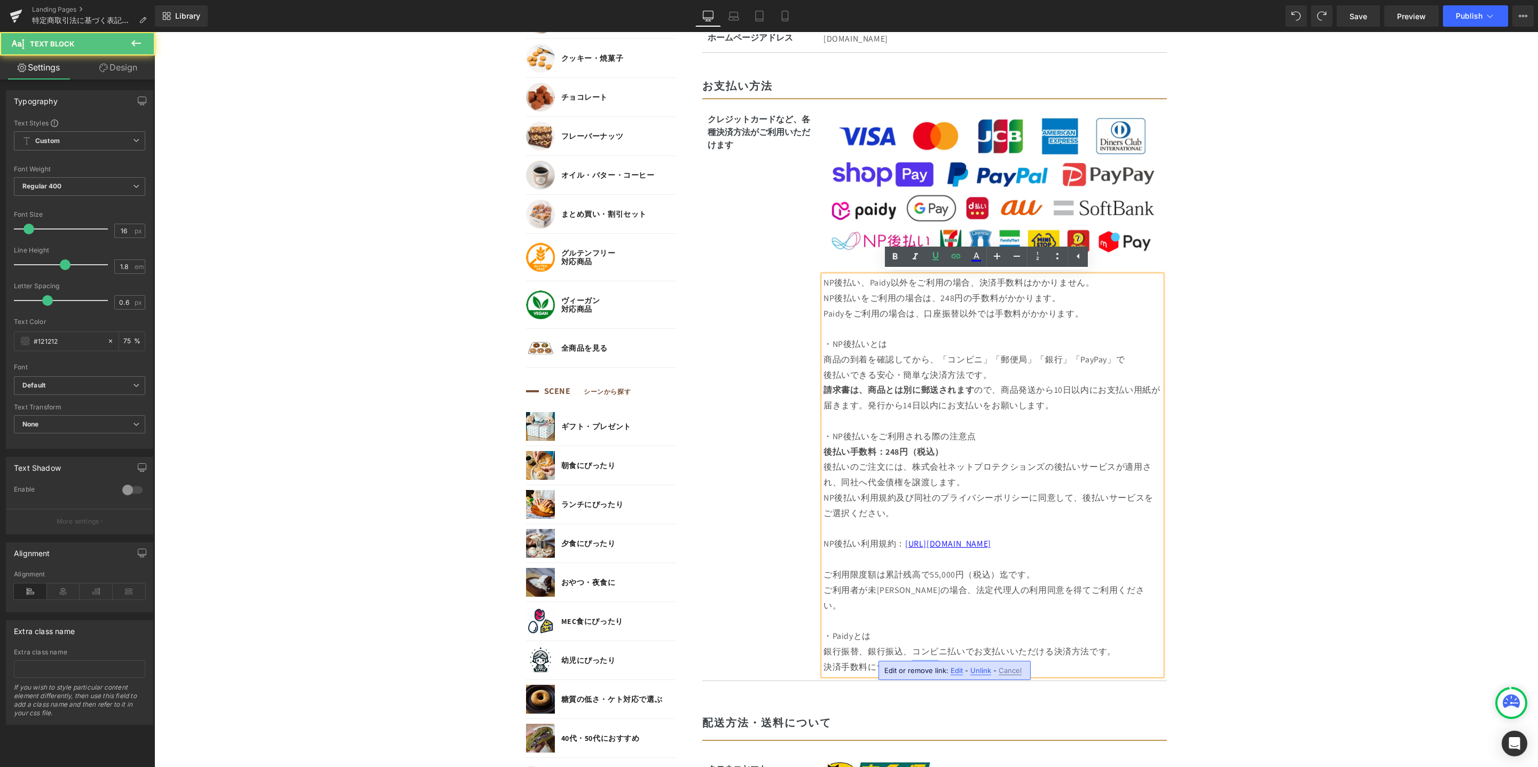
drag, startPoint x: 907, startPoint y: 653, endPoint x: 931, endPoint y: 651, distance: 24.1
click at [931, 661] on span "こちら" at bounding box center [925, 666] width 27 height 11
click at [959, 262] on icon at bounding box center [955, 256] width 13 height 13
click at [1014, 674] on input "[URL][DOMAIN_NAME]" at bounding box center [947, 674] width 164 height 27
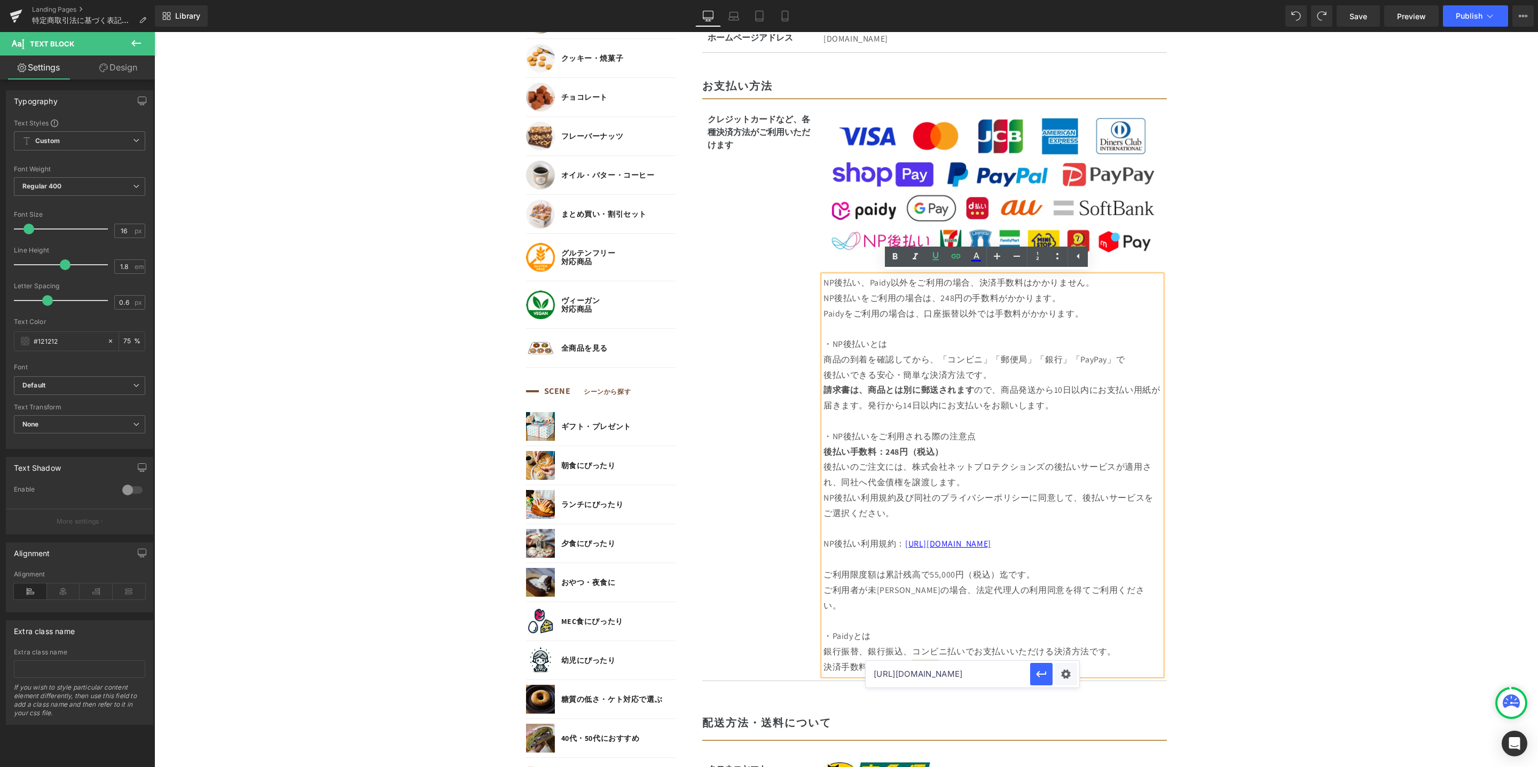
drag, startPoint x: 875, startPoint y: 676, endPoint x: 1077, endPoint y: 680, distance: 201.8
click at [1077, 680] on div "[URL][DOMAIN_NAME]" at bounding box center [972, 674] width 214 height 27
paste input "[DOMAIN_NAME][URL]"
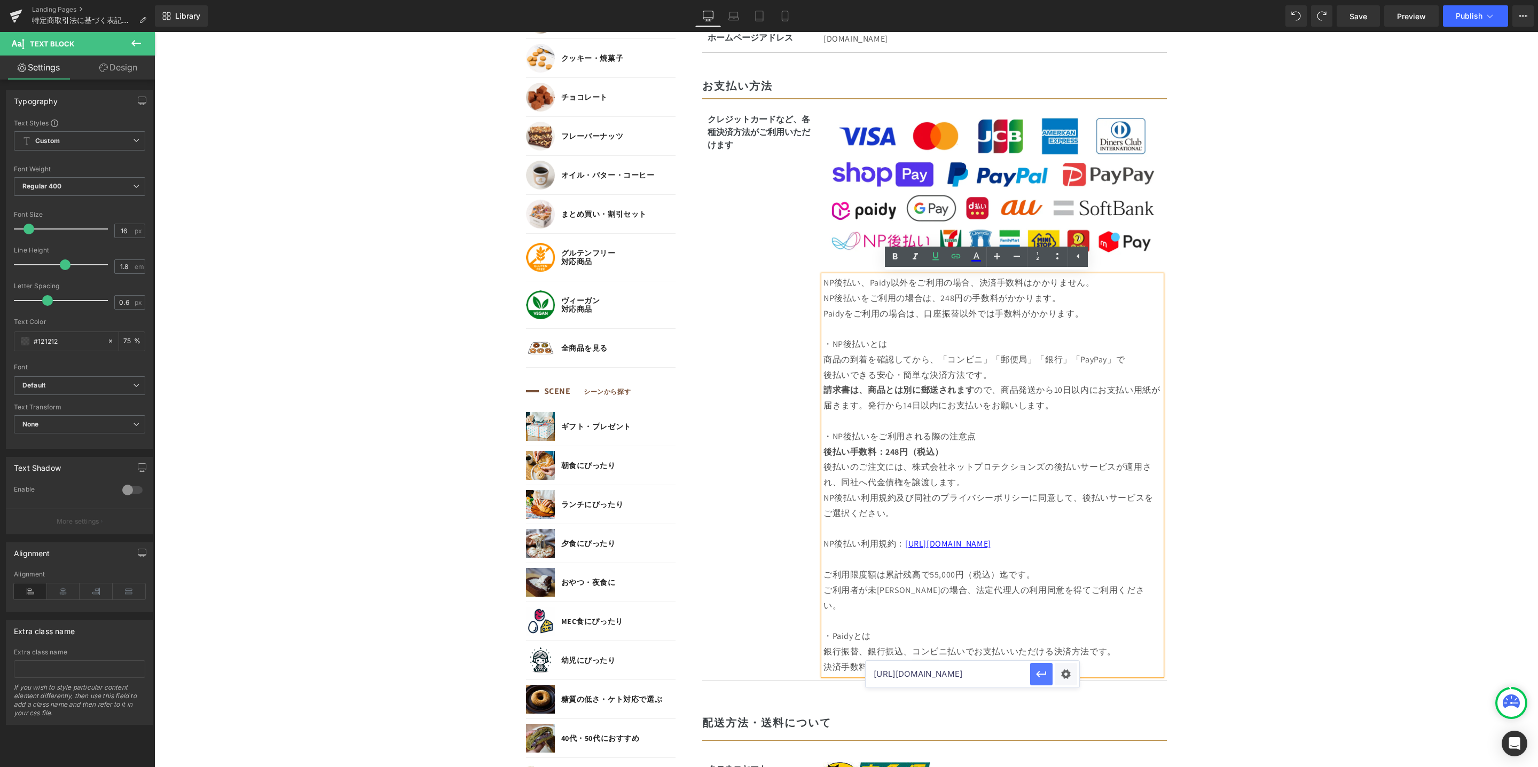
type input "[URL][DOMAIN_NAME]"
click at [1035, 681] on button "button" at bounding box center [1041, 674] width 22 height 22
click at [1263, 603] on body "コンテンツに進む MENU ログイン SEARCH 商品検索 読みもの検索 検索 検索 FEATURE 特集 初めての方へ 新商品 誕生日ギフト セール商品 …" at bounding box center [845, 706] width 1383 height 2803
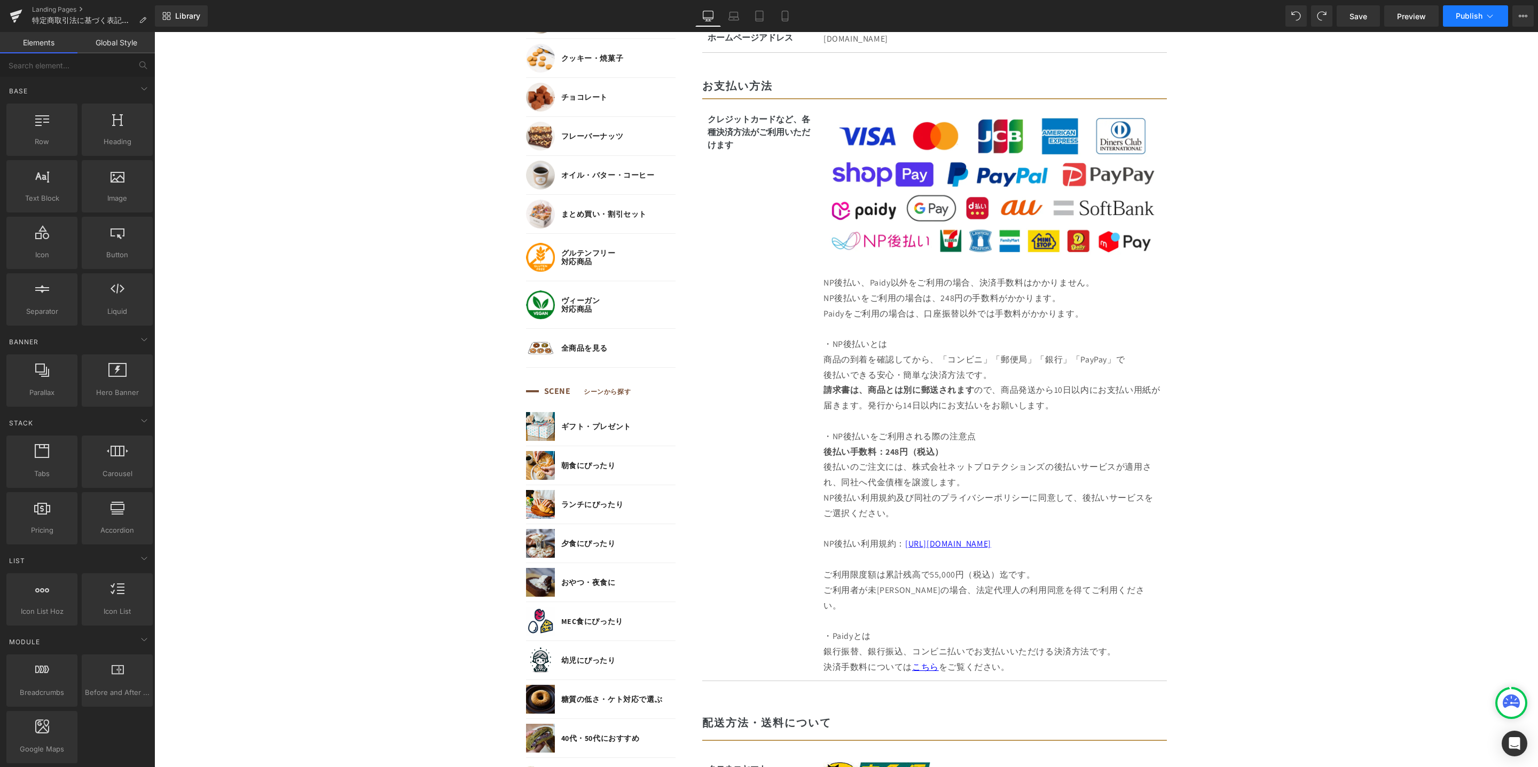
click at [1471, 12] on span "Publish" at bounding box center [1468, 16] width 27 height 9
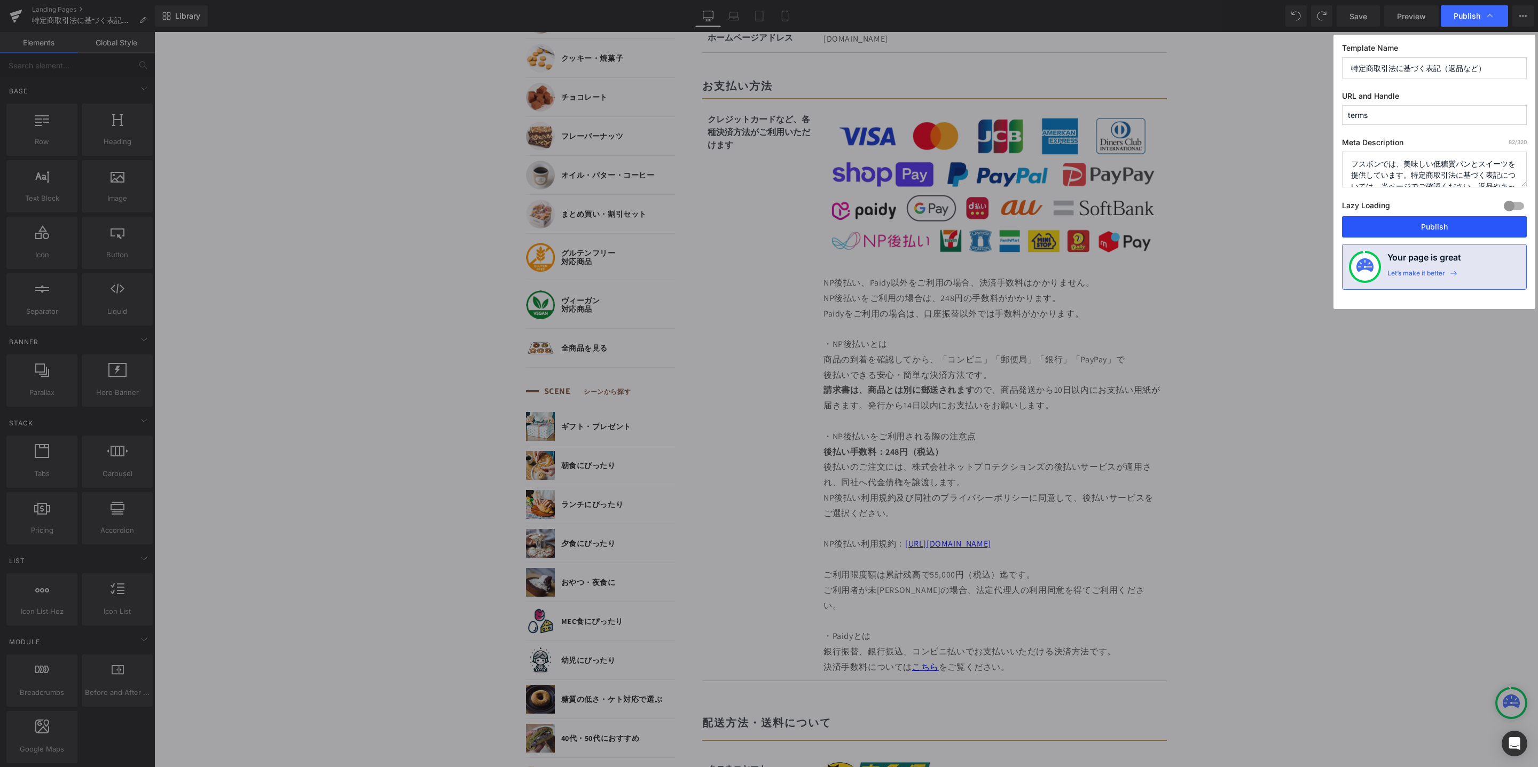
click at [1435, 229] on button "Publish" at bounding box center [1434, 226] width 185 height 21
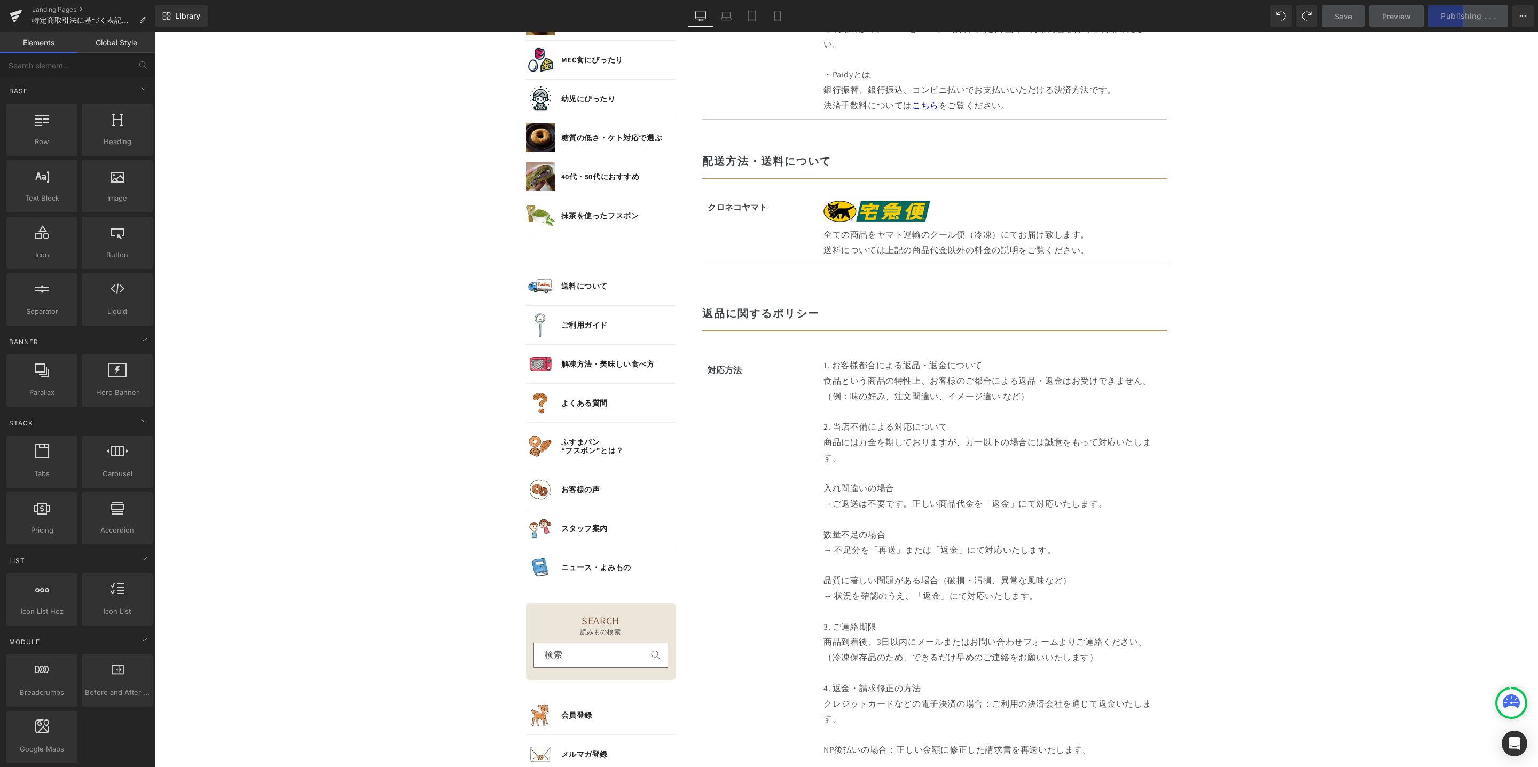
scroll to position [1328, 0]
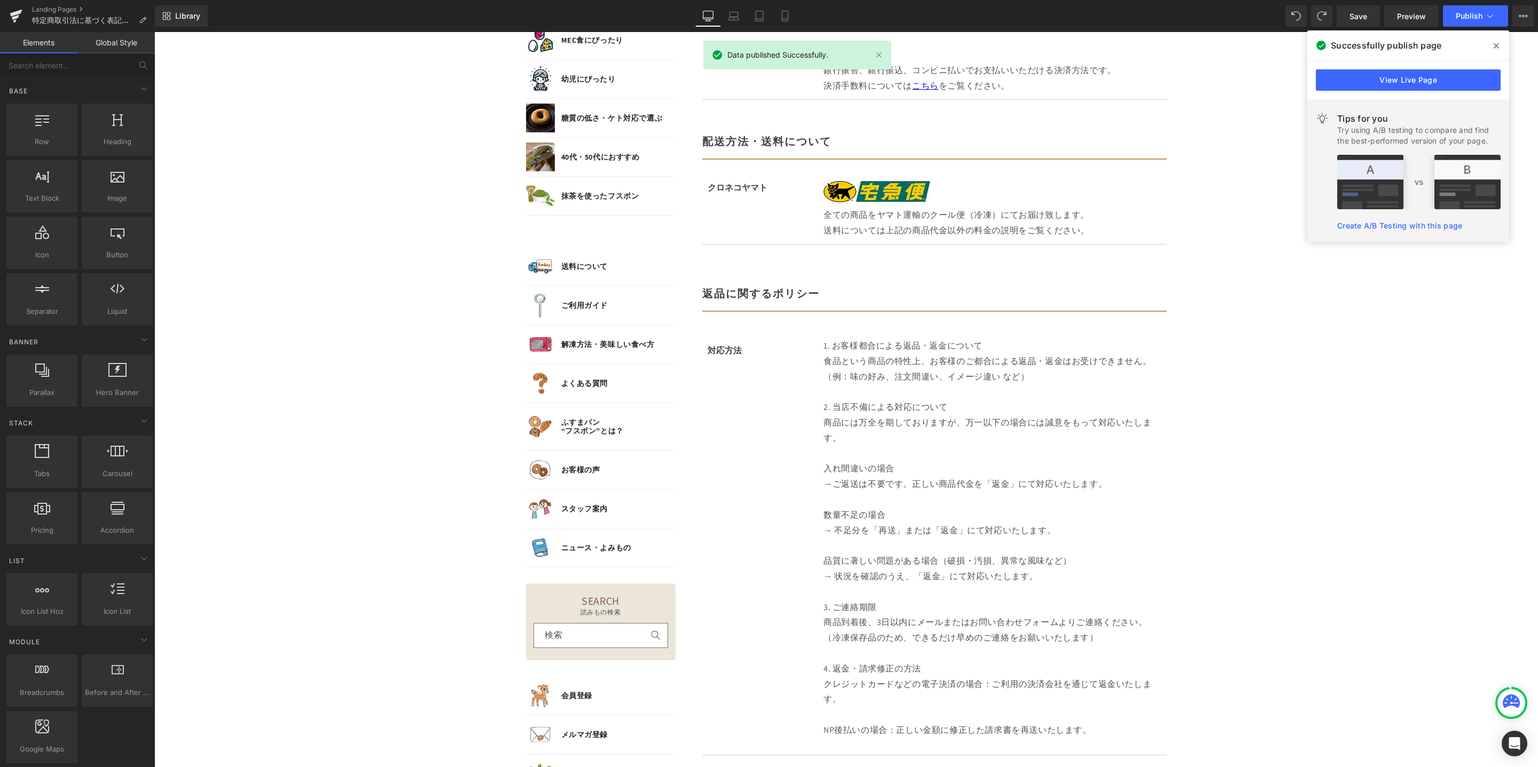
click at [1497, 46] on icon at bounding box center [1495, 45] width 5 height 5
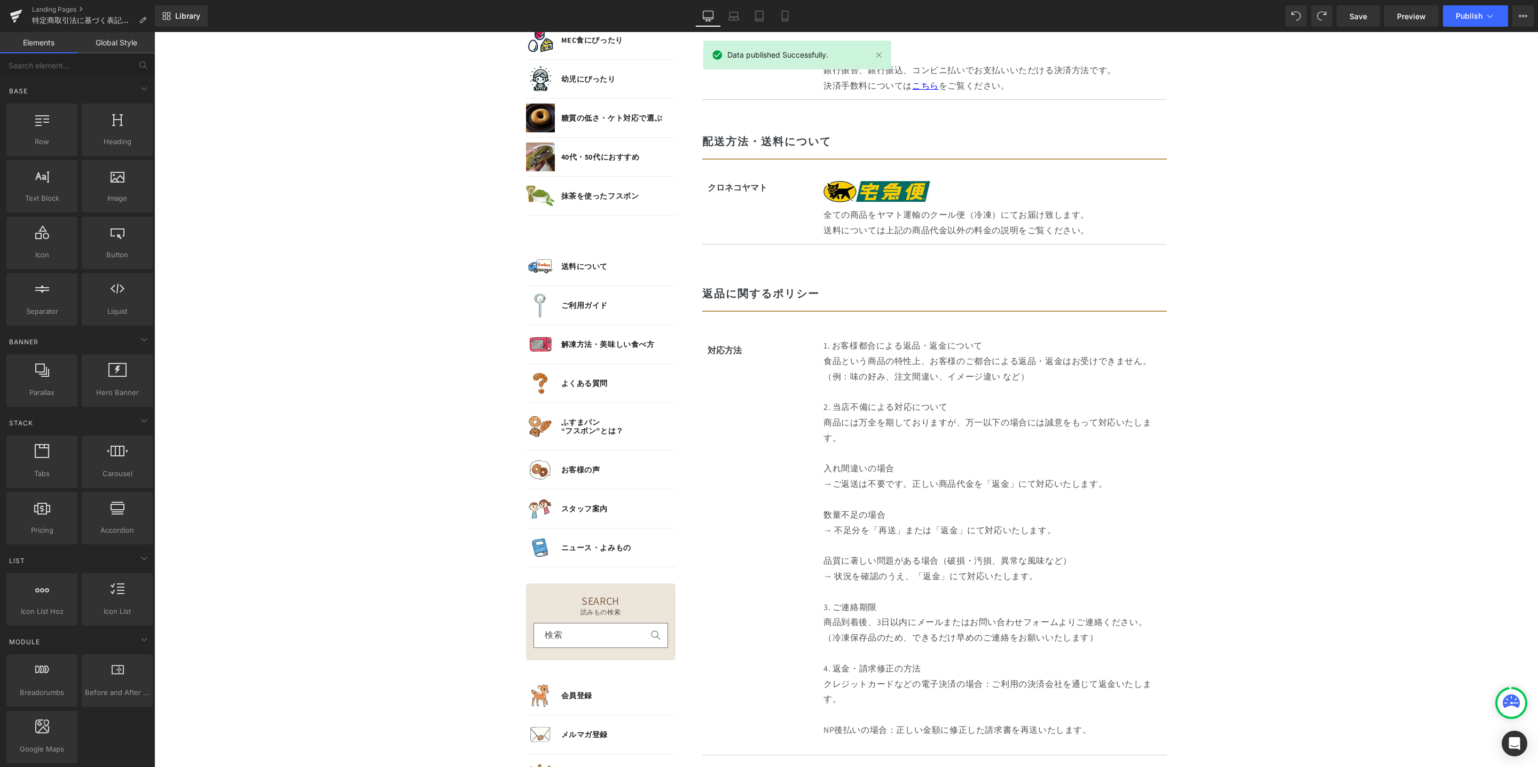
click at [1340, 247] on body "コンテンツに進む MENU ログイン SEARCH 商品検索 読みもの検索 検索 検索 FEATURE 特集 初めての方へ 新商品 誕生日ギフト セール商品 …" at bounding box center [845, 125] width 1383 height 2803
click at [804, 287] on h2 "返品に関するポリシー" at bounding box center [934, 293] width 464 height 13
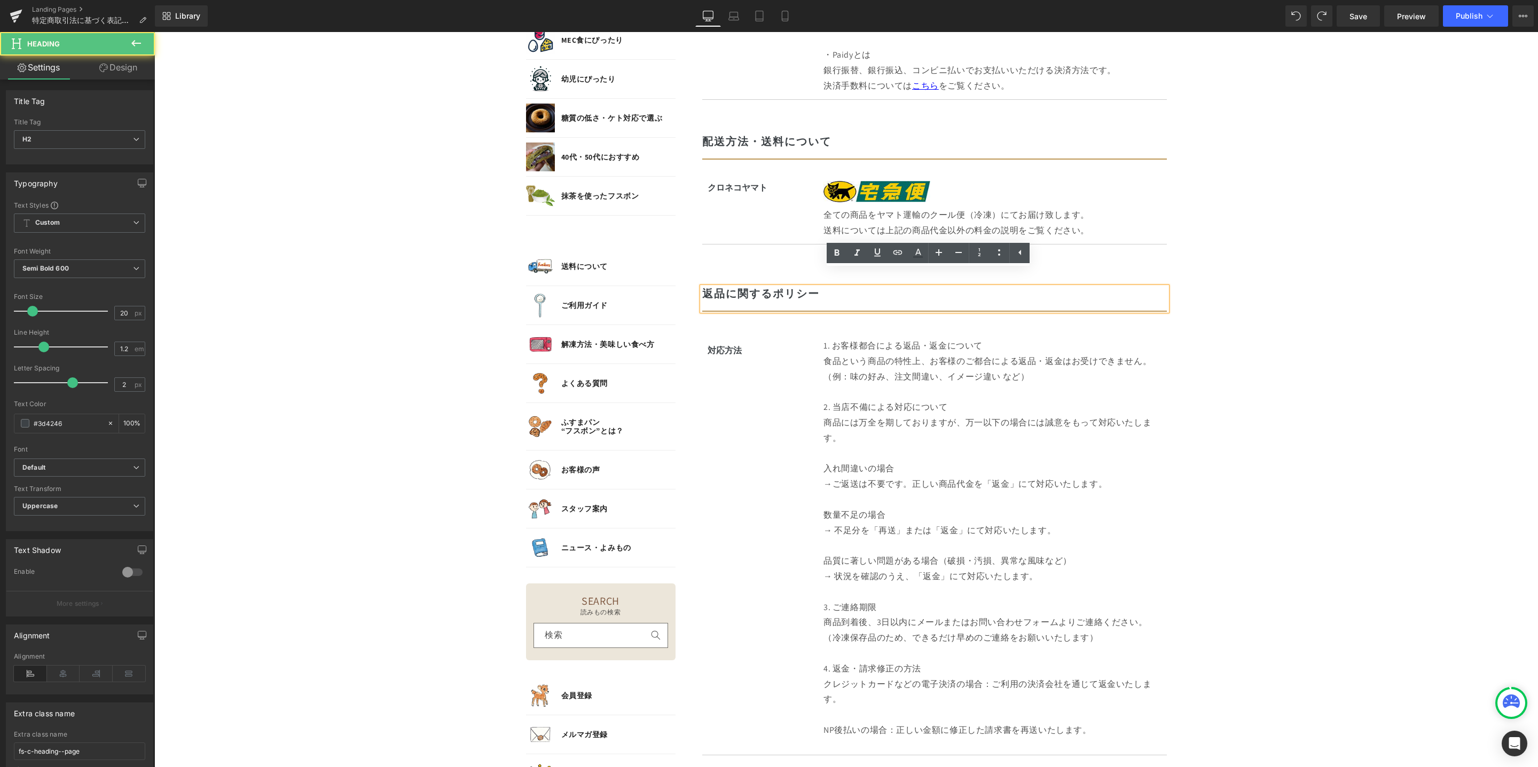
click at [815, 287] on h2 "返品に関するポリシー" at bounding box center [934, 293] width 464 height 13
drag, startPoint x: 818, startPoint y: 279, endPoint x: 694, endPoint y: 278, distance: 124.4
click at [702, 287] on div "返品に関するポリシー" at bounding box center [934, 299] width 464 height 25
click at [1324, 316] on body "コンテンツに進む MENU ログイン SEARCH 商品検索 読みもの検索 検索 検索 FEATURE 特集 初めての方へ 新商品 誕生日ギフト セール商品 …" at bounding box center [845, 125] width 1383 height 2803
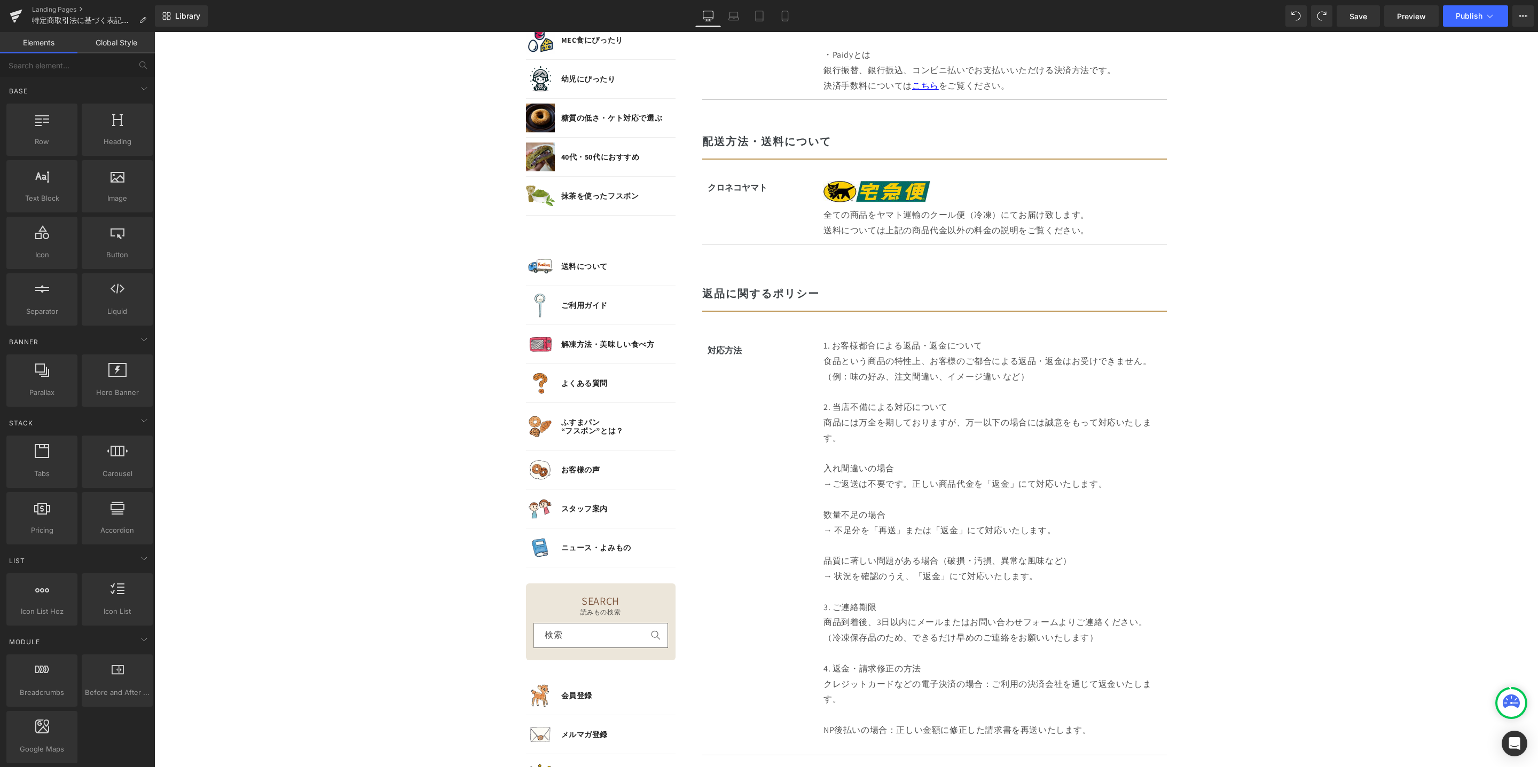
scroll to position [1309, 0]
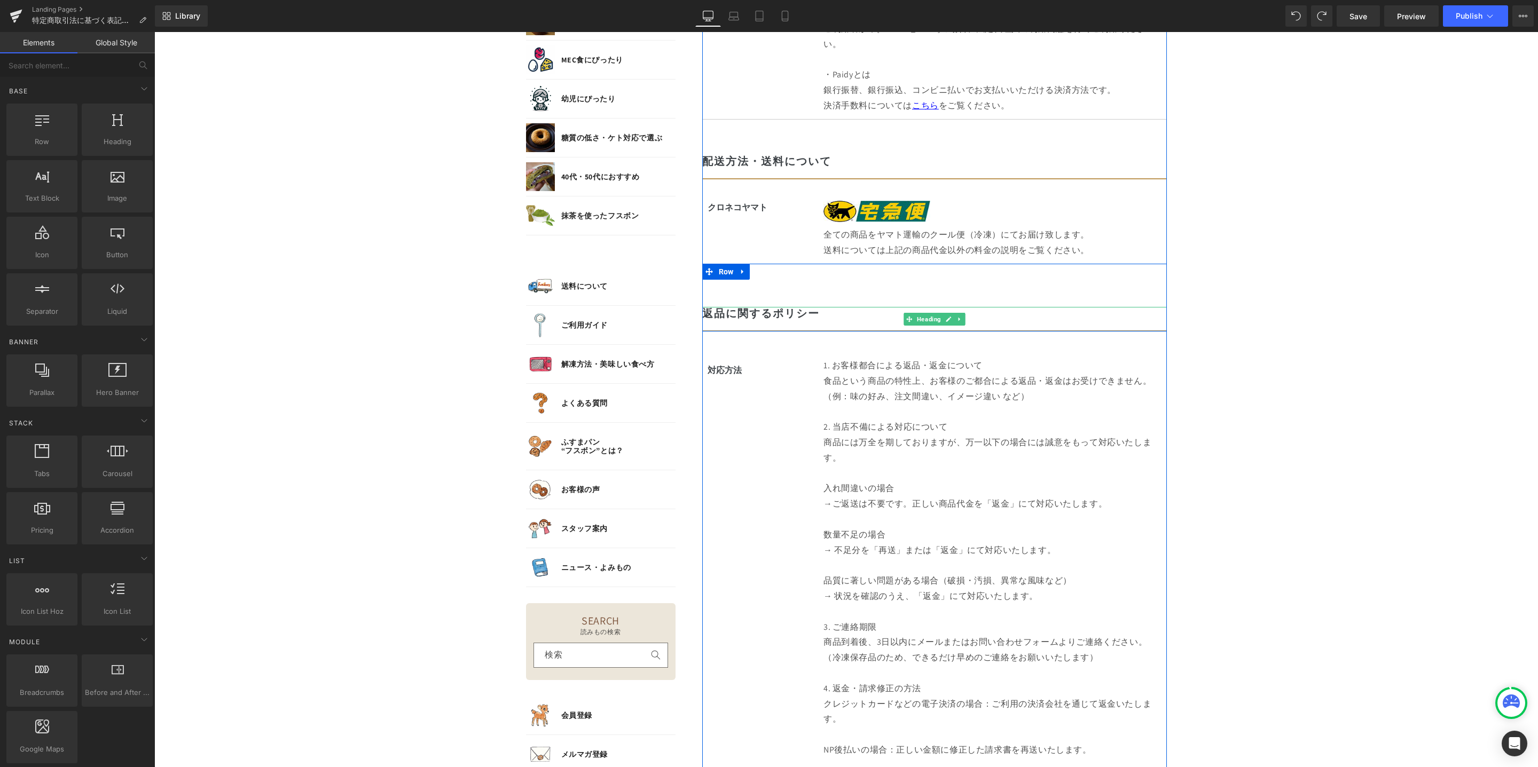
click at [786, 307] on h2 "返品に関するポリシー" at bounding box center [934, 313] width 464 height 13
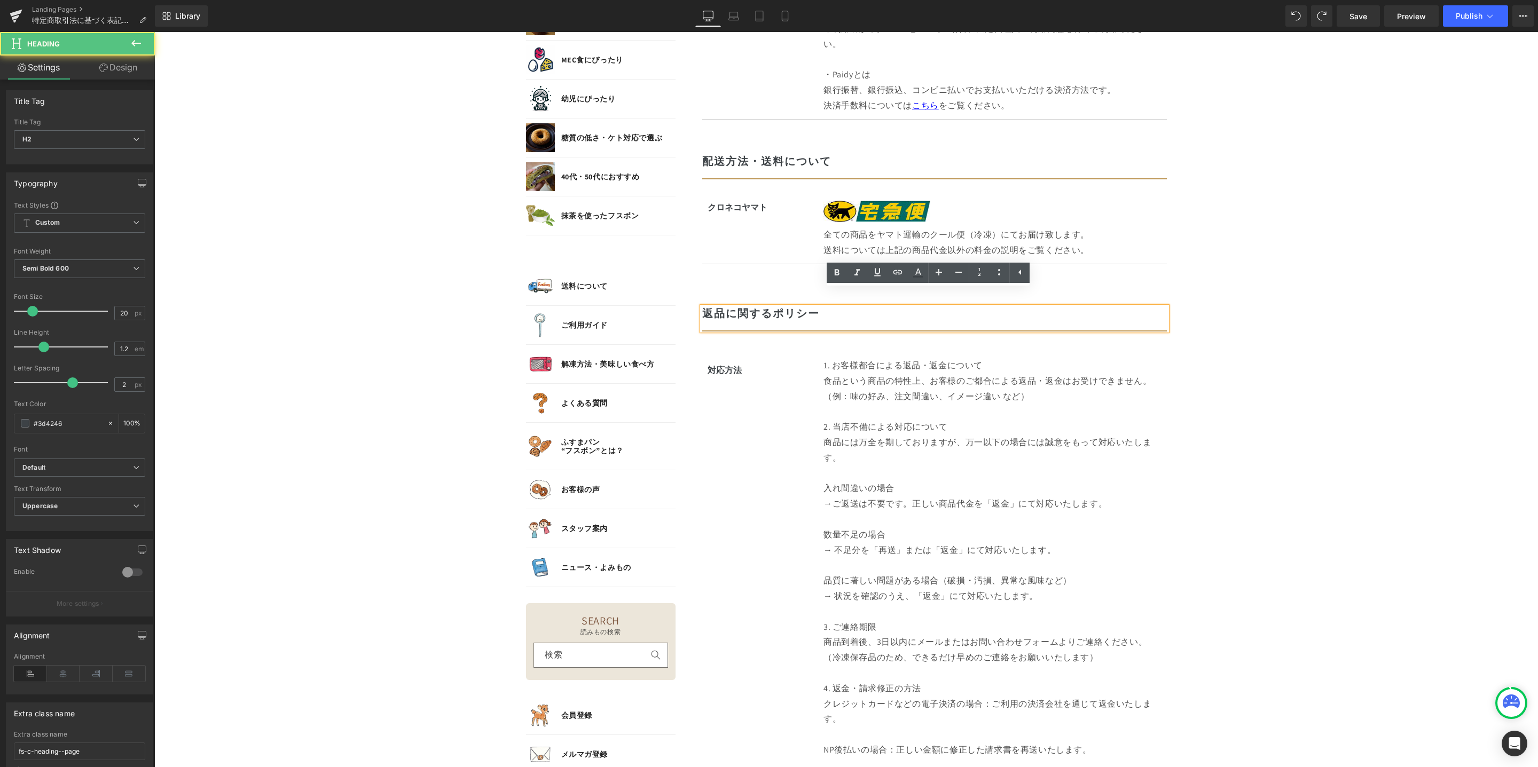
click at [823, 307] on h2 "返品に関するポリシー" at bounding box center [934, 313] width 464 height 13
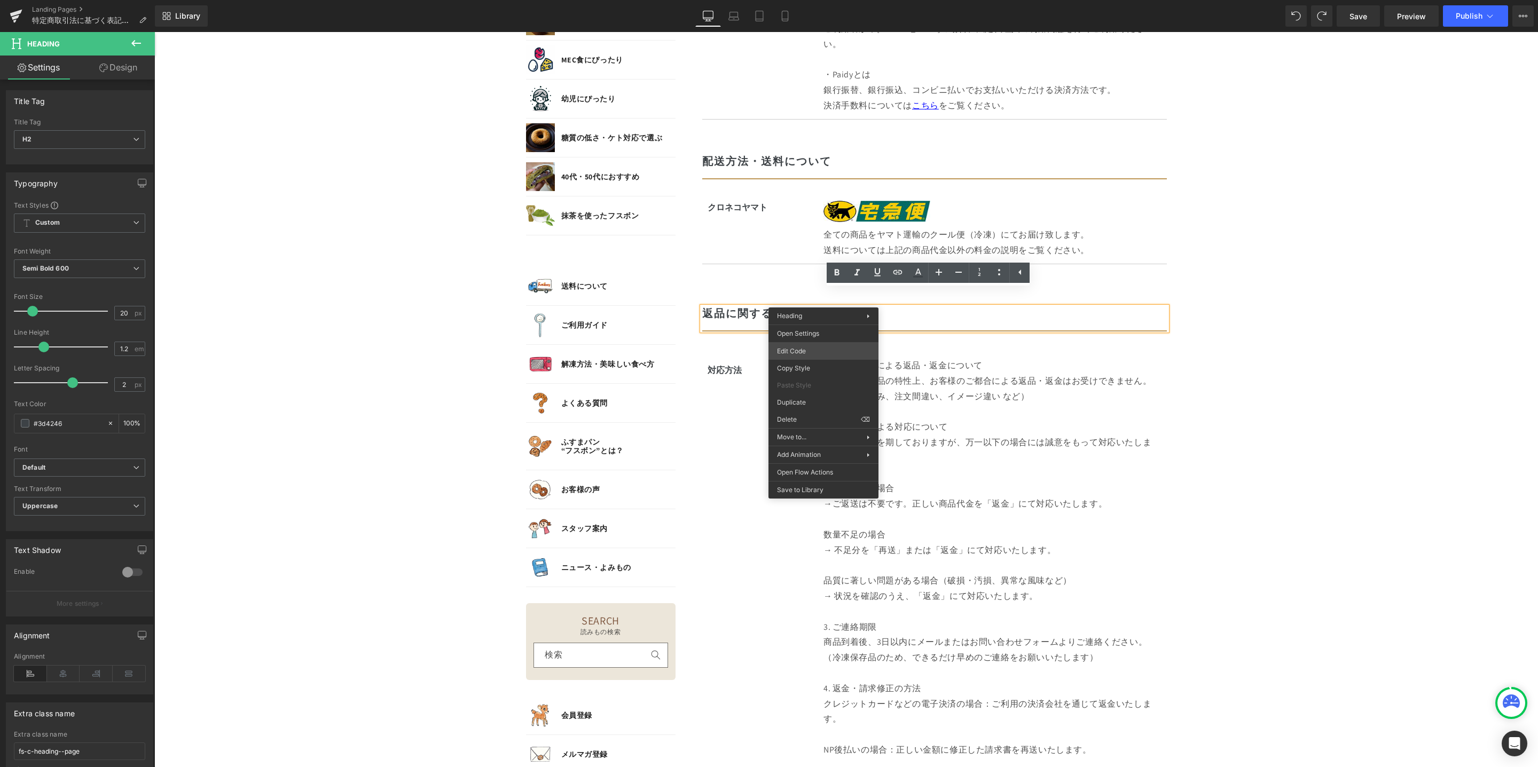
click at [823, 0] on div "Image You are previewing how the will restyle your page. You can not edit Eleme…" at bounding box center [769, 0] width 1538 height 0
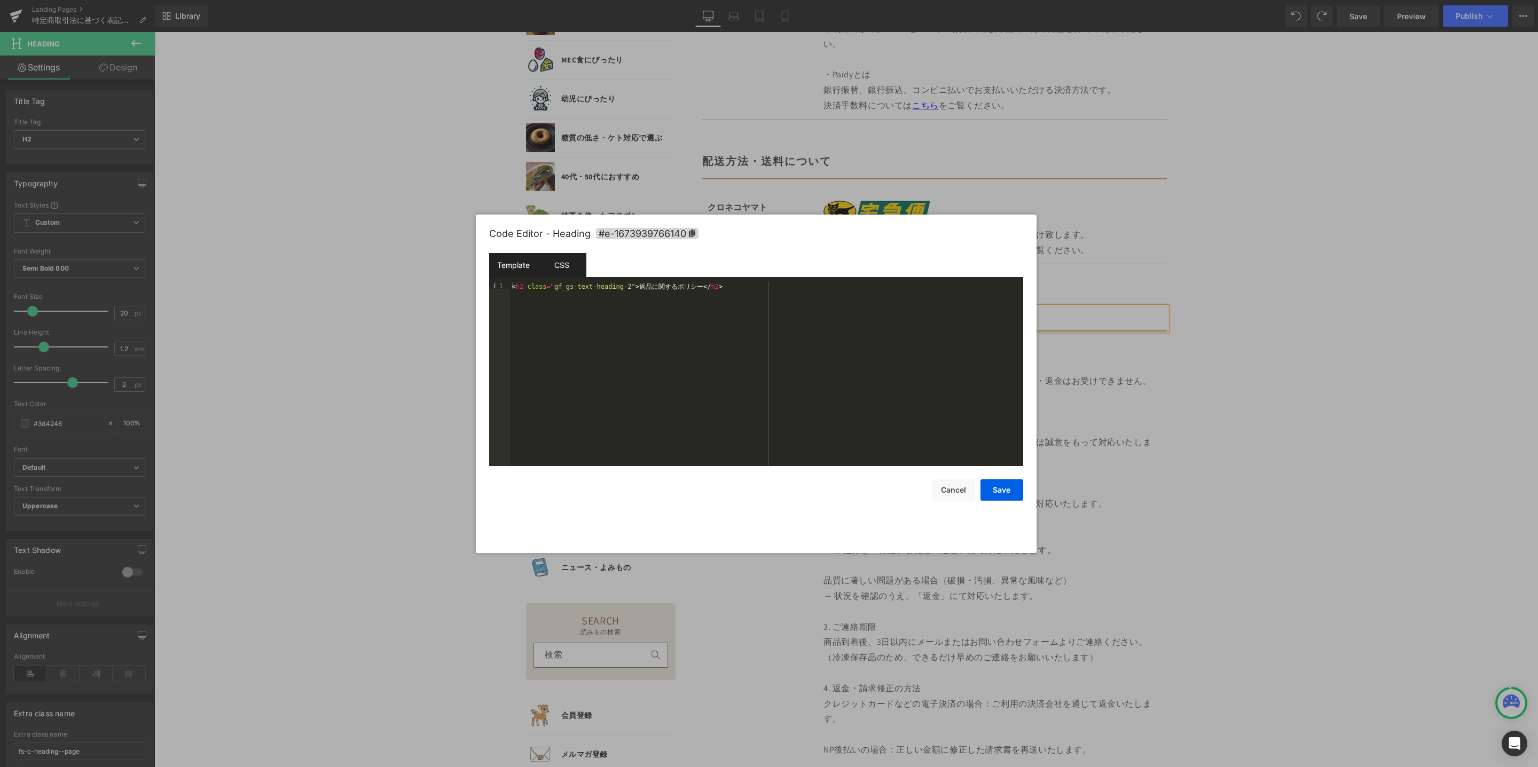
click at [577, 266] on div "CSS" at bounding box center [562, 265] width 49 height 24
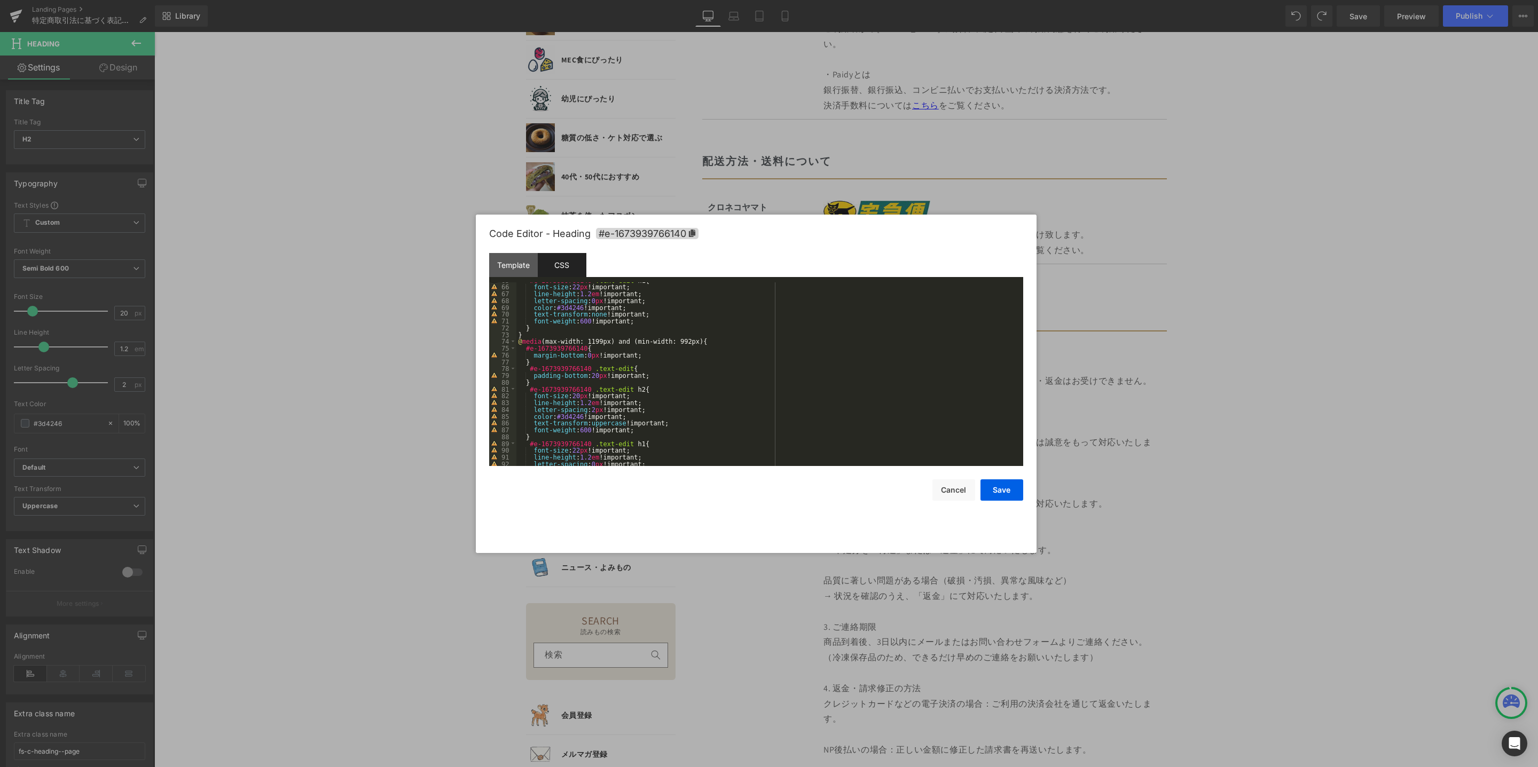
scroll to position [810, 0]
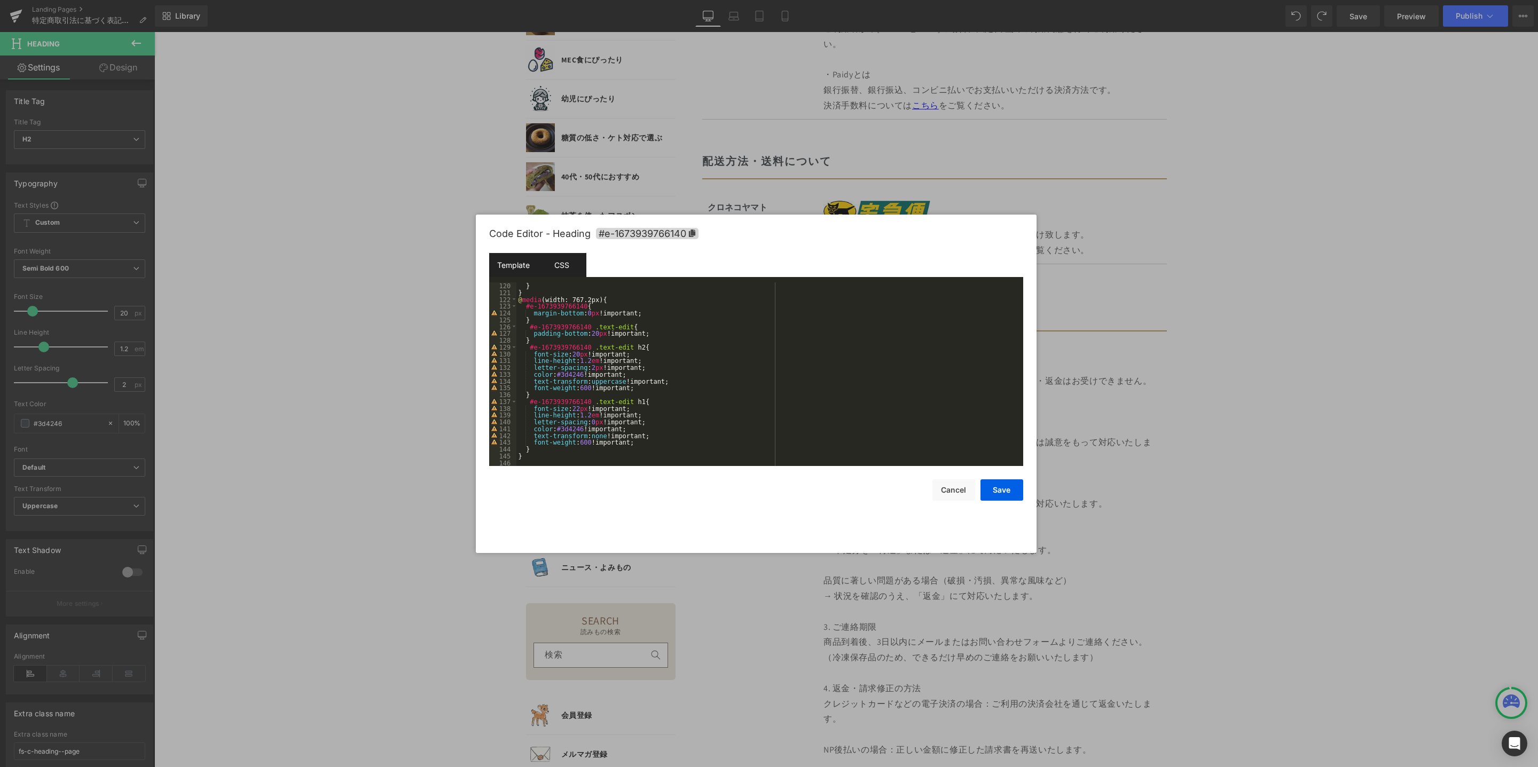
click at [515, 262] on div "Template" at bounding box center [513, 265] width 49 height 24
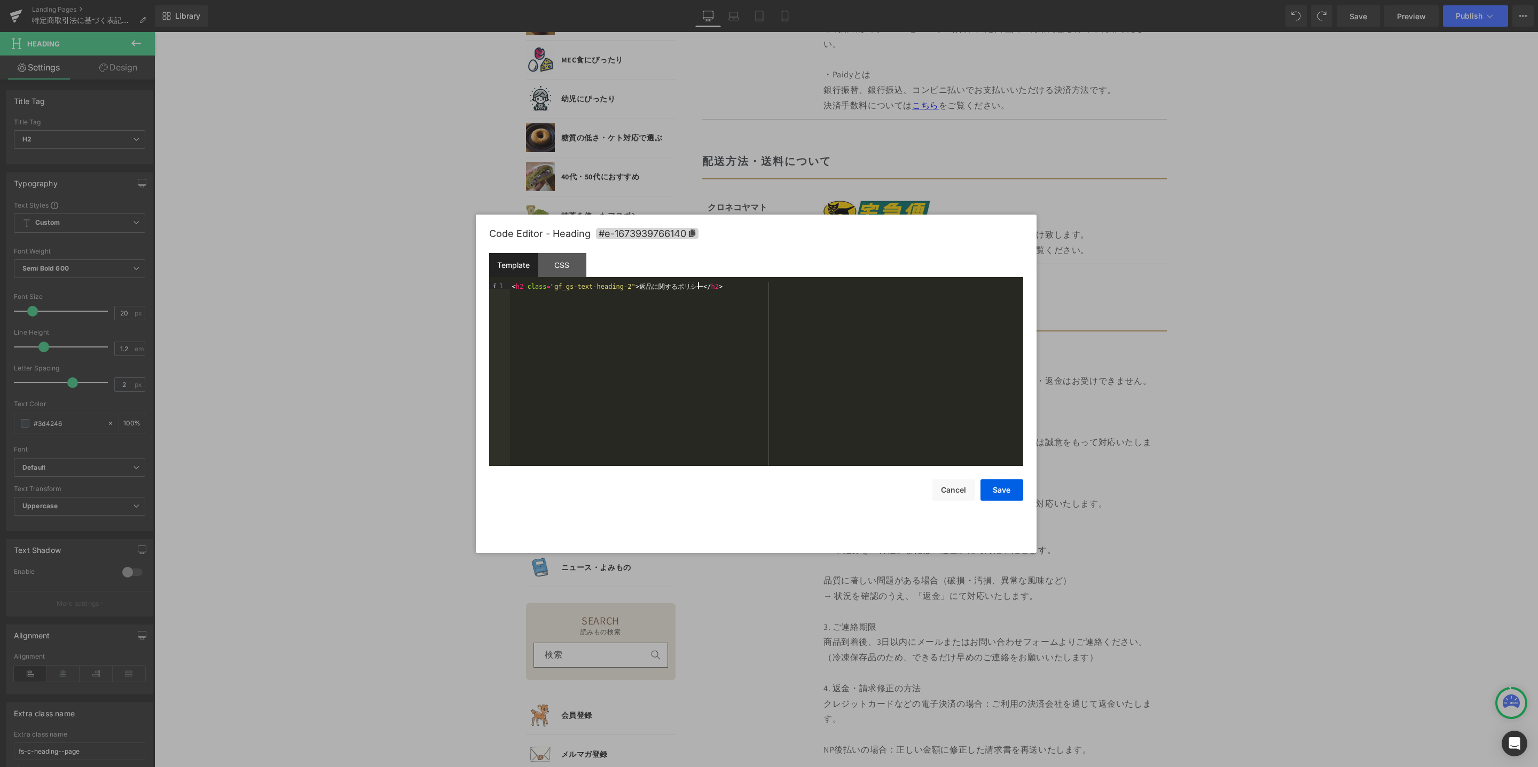
click at [723, 288] on div "< h2 class = "gf_gs-text-heading-2" > 返 品 に 関 す る ポ リ シ ー </ h2 >" at bounding box center [766, 381] width 513 height 198
drag, startPoint x: 704, startPoint y: 283, endPoint x: 510, endPoint y: 283, distance: 193.3
click at [510, 283] on div "< h2 class = "gf_gs-text-heading-2" > 返 品 に 関 す る ポ リ シ ー </ h2 >" at bounding box center [766, 381] width 513 height 198
drag, startPoint x: 704, startPoint y: 288, endPoint x: 517, endPoint y: 287, distance: 187.4
click at [513, 280] on div "Template CSS 1 < h2 class = "gf_gs-text-heading-2" > 返 品 に 関 す る ポ リ シ ー </ h2 …" at bounding box center [756, 359] width 534 height 213
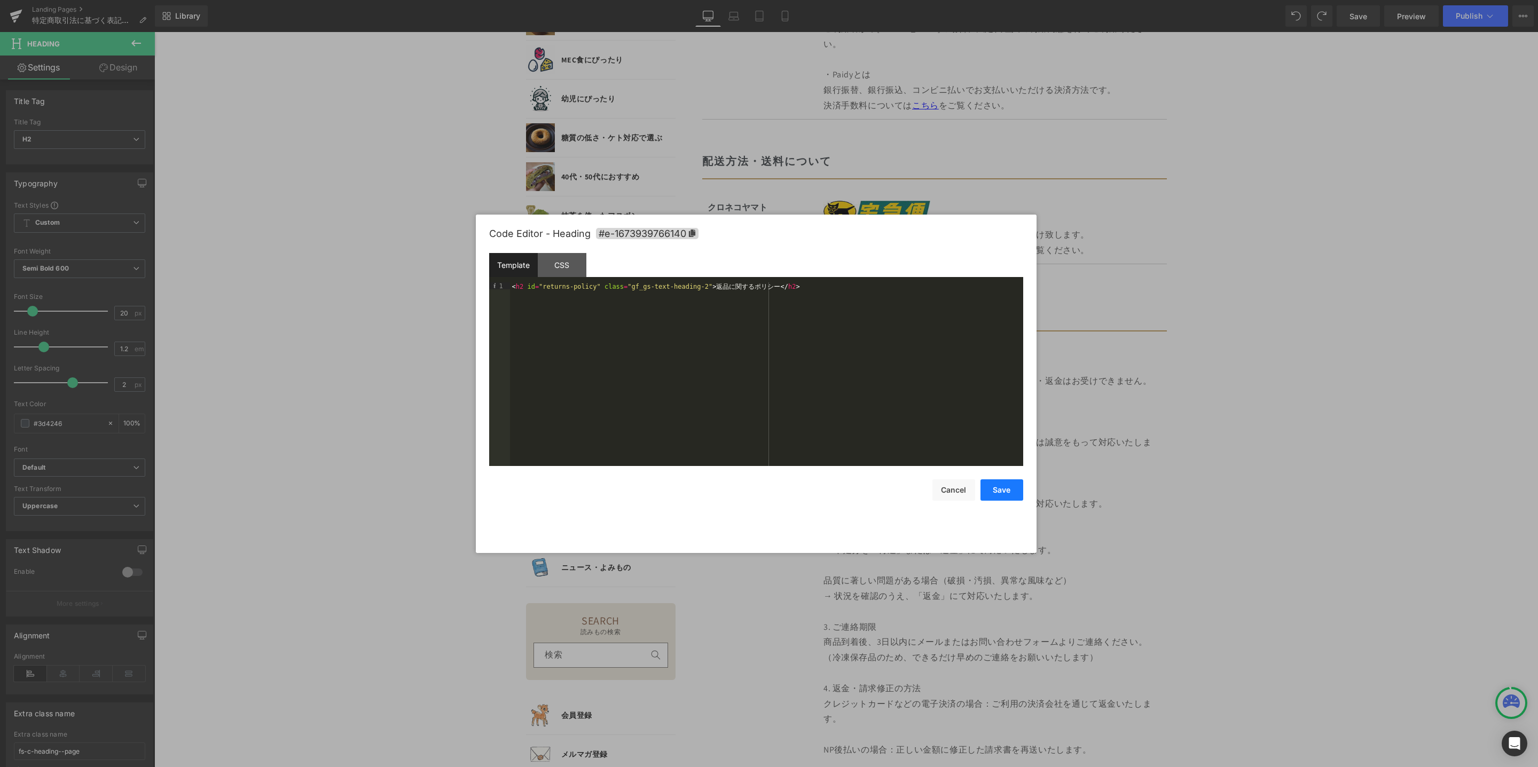
click at [1019, 491] on button "Save" at bounding box center [1001, 489] width 43 height 21
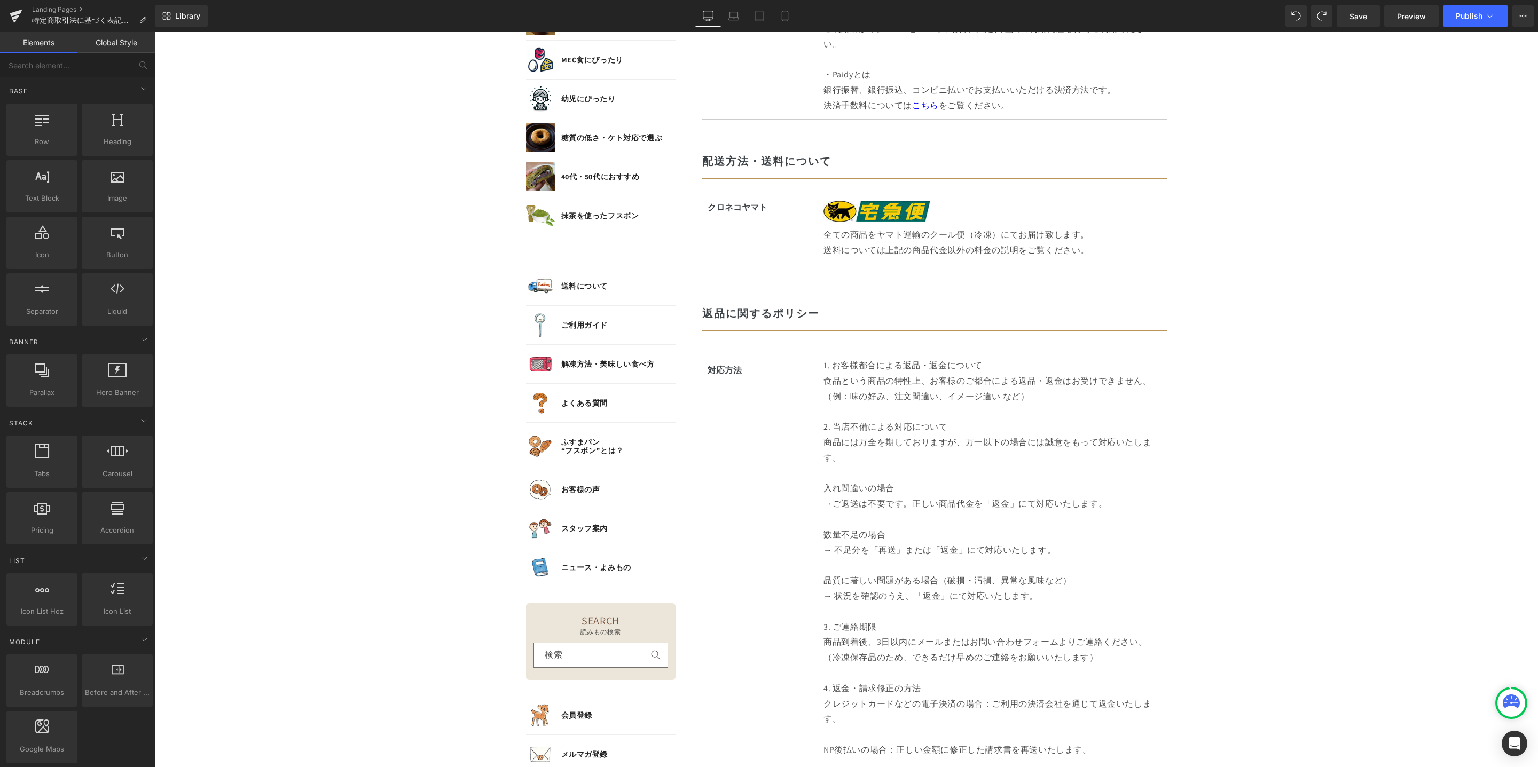
click at [1290, 454] on body "コンテンツに進む MENU ログイン SEARCH 商品検索 読みもの検索 検索 検索 FEATURE 特集 初めての方へ 新商品 誕生日ギフト セール商品 …" at bounding box center [845, 145] width 1383 height 2803
click at [1466, 21] on button "Publish" at bounding box center [1475, 15] width 65 height 21
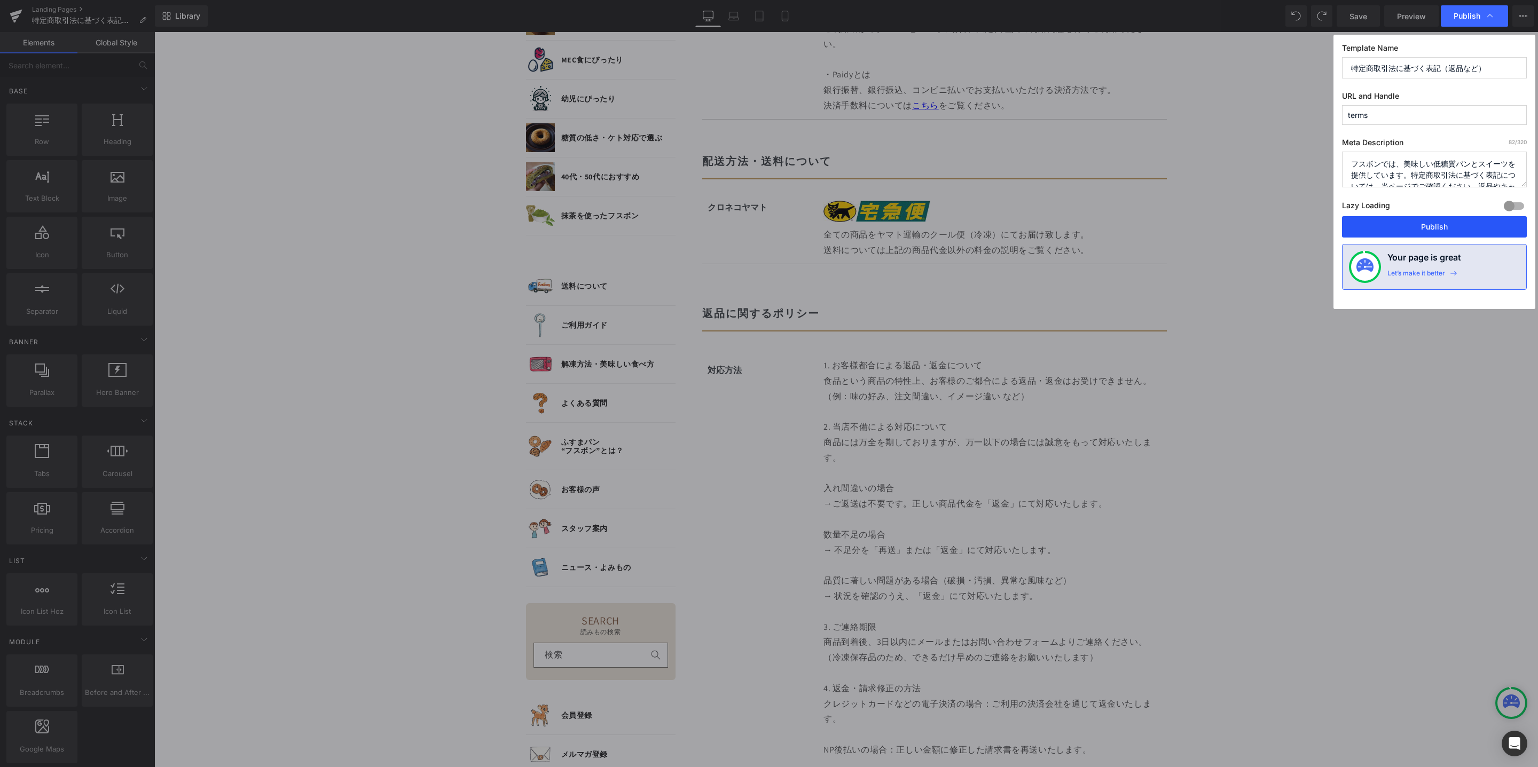
click at [1425, 231] on button "Publish" at bounding box center [1434, 226] width 185 height 21
